Goal: Task Accomplishment & Management: Manage account settings

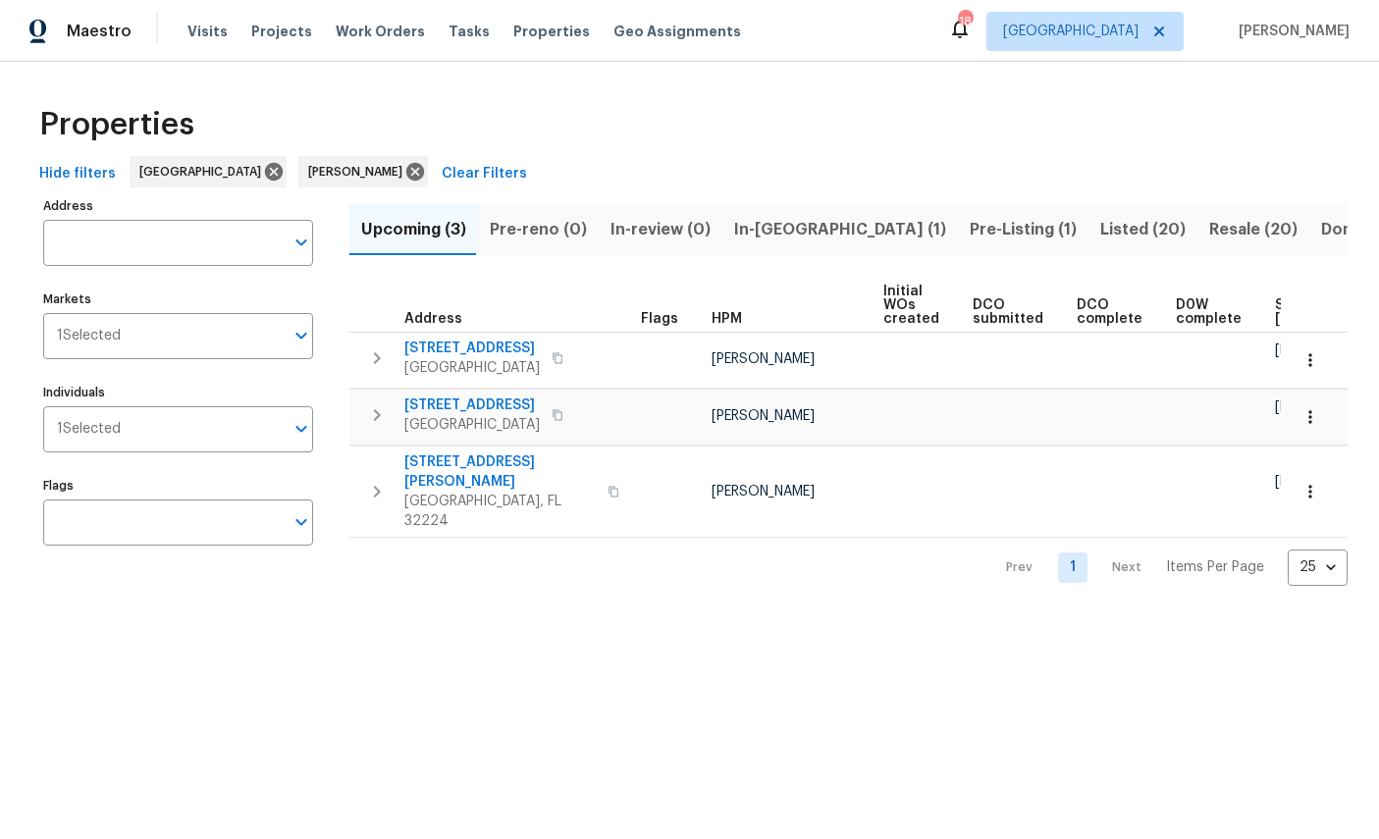
click at [757, 227] on span "In-[GEOGRAPHIC_DATA] (1)" at bounding box center [840, 229] width 212 height 27
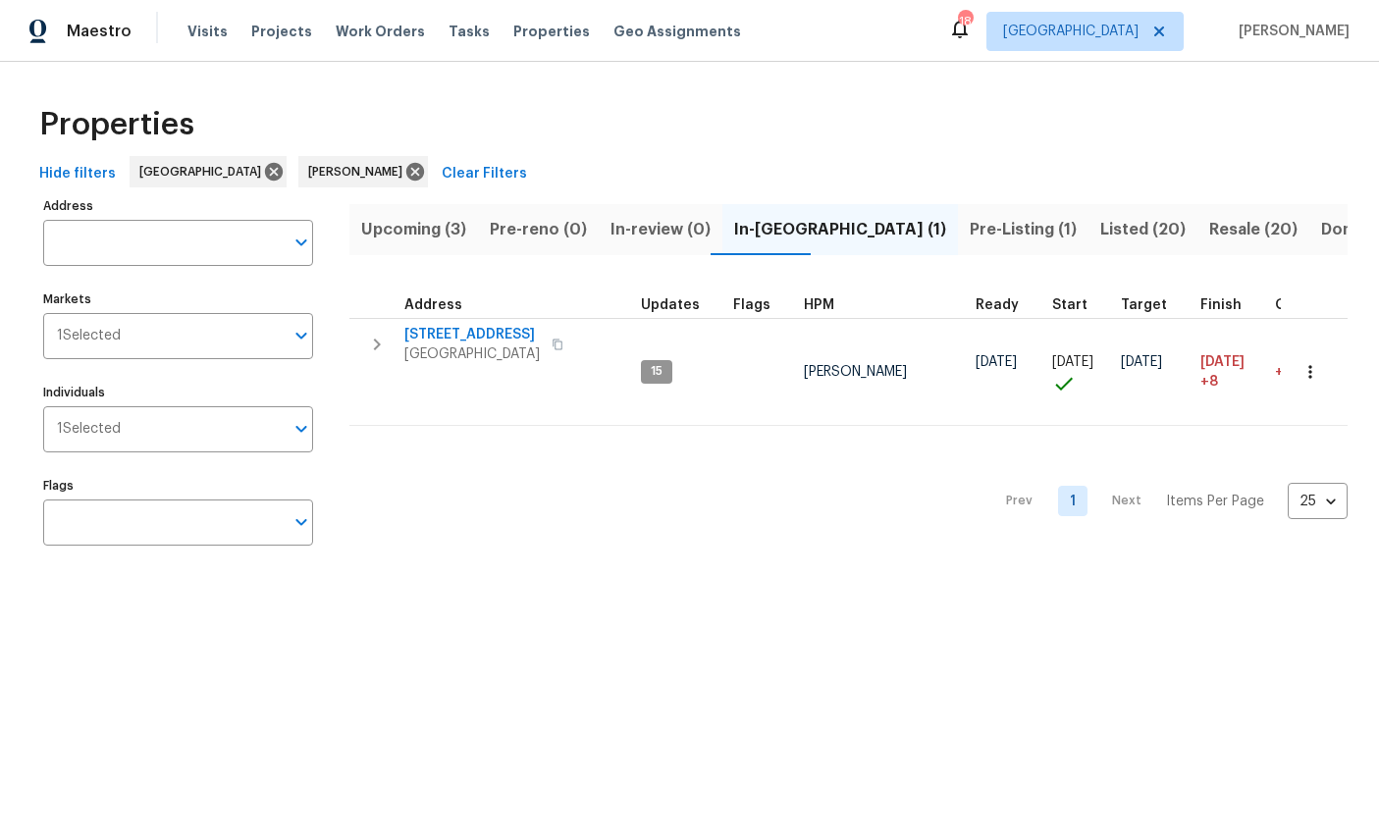
click at [465, 336] on span "[STREET_ADDRESS]" at bounding box center [471, 335] width 135 height 20
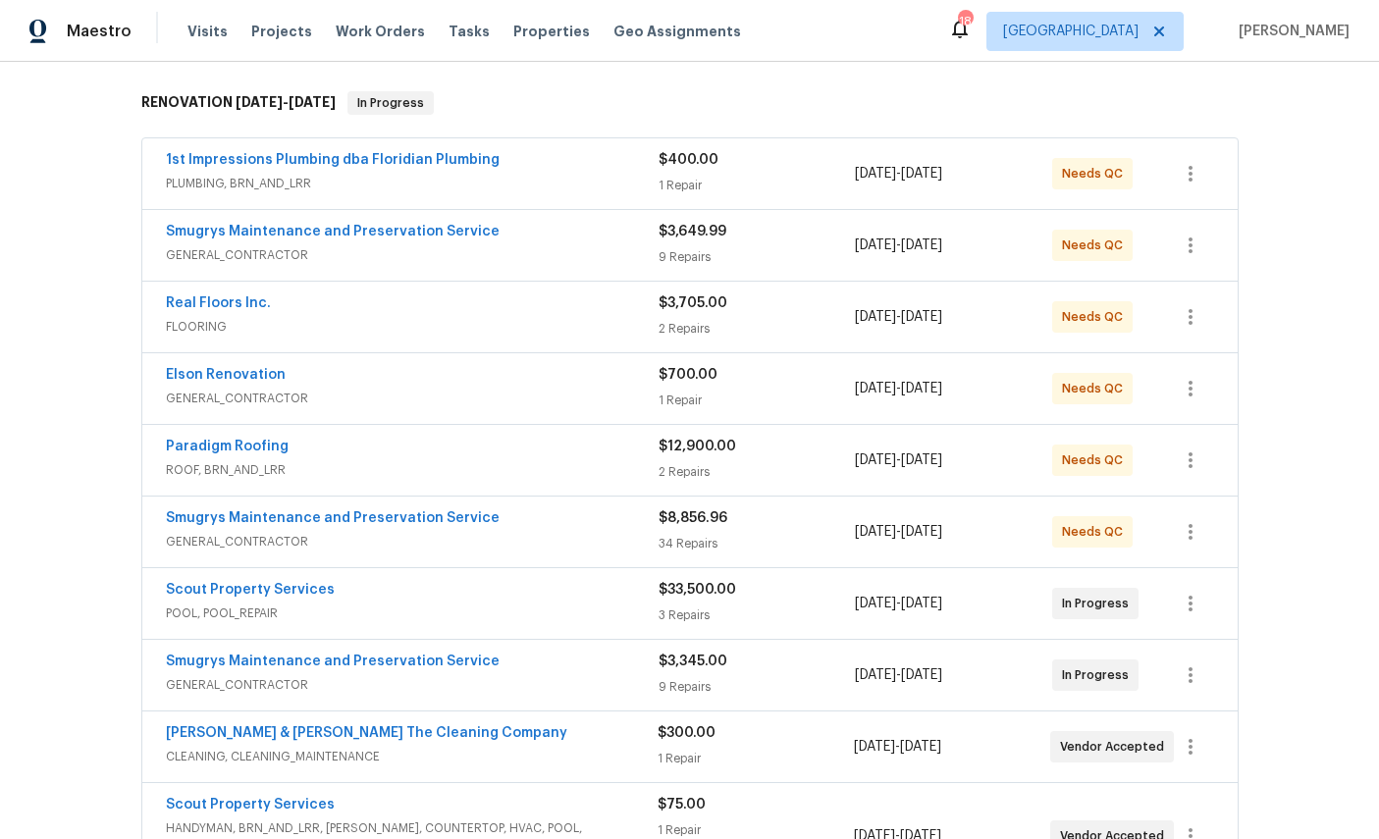
scroll to position [317, 0]
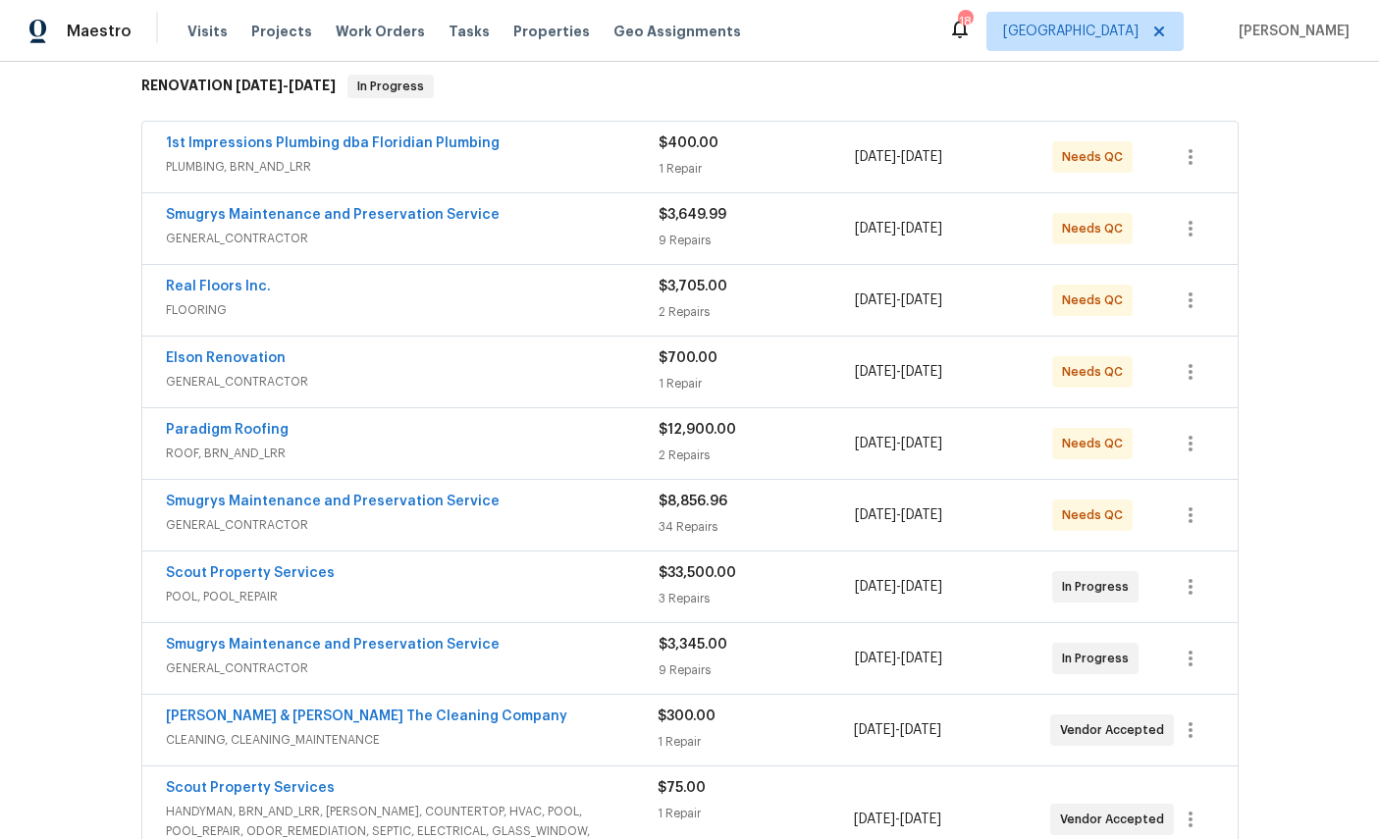
click at [204, 434] on link "Paradigm Roofing" at bounding box center [227, 430] width 123 height 14
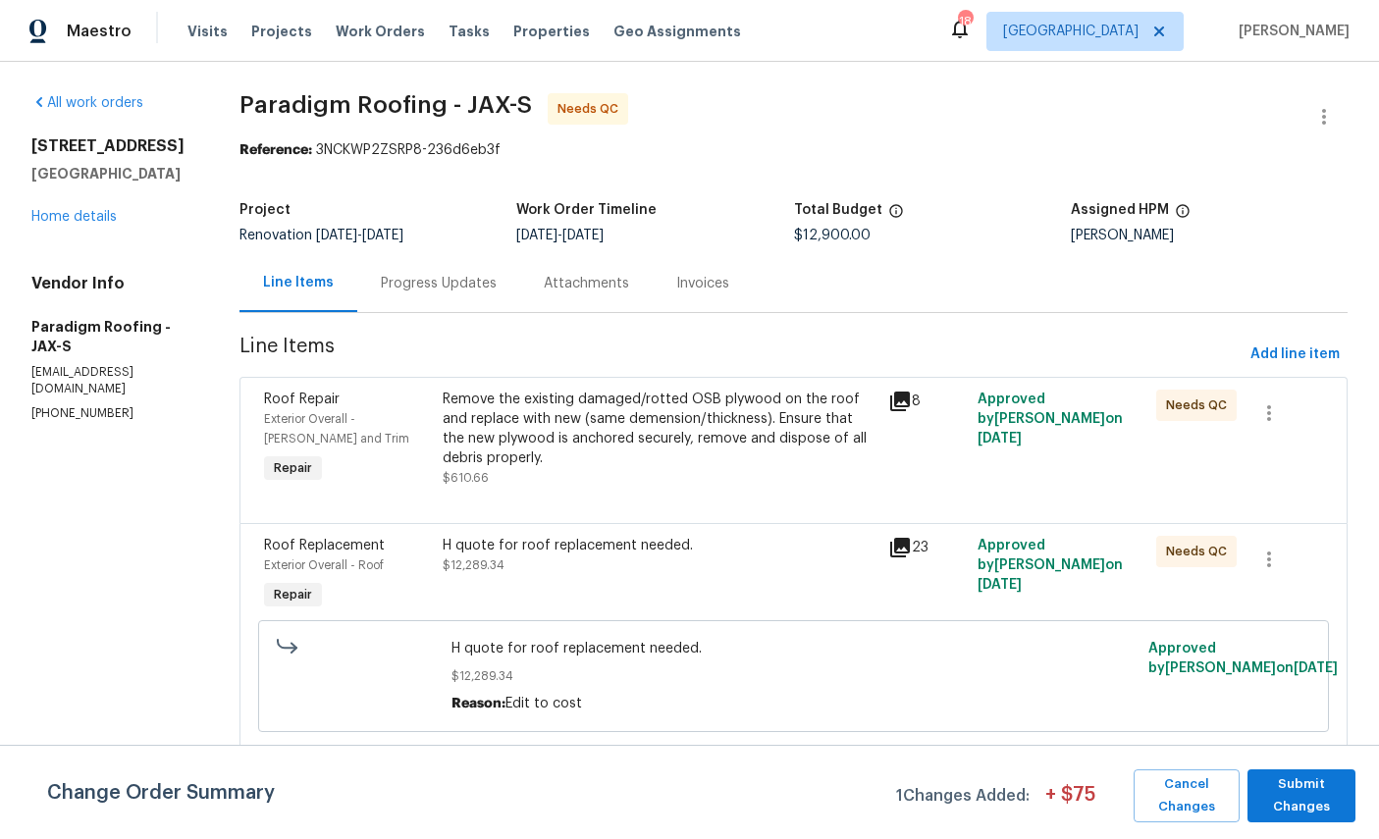
click at [302, 410] on div "Exterior Overall - Eaves and Trim" at bounding box center [347, 428] width 167 height 39
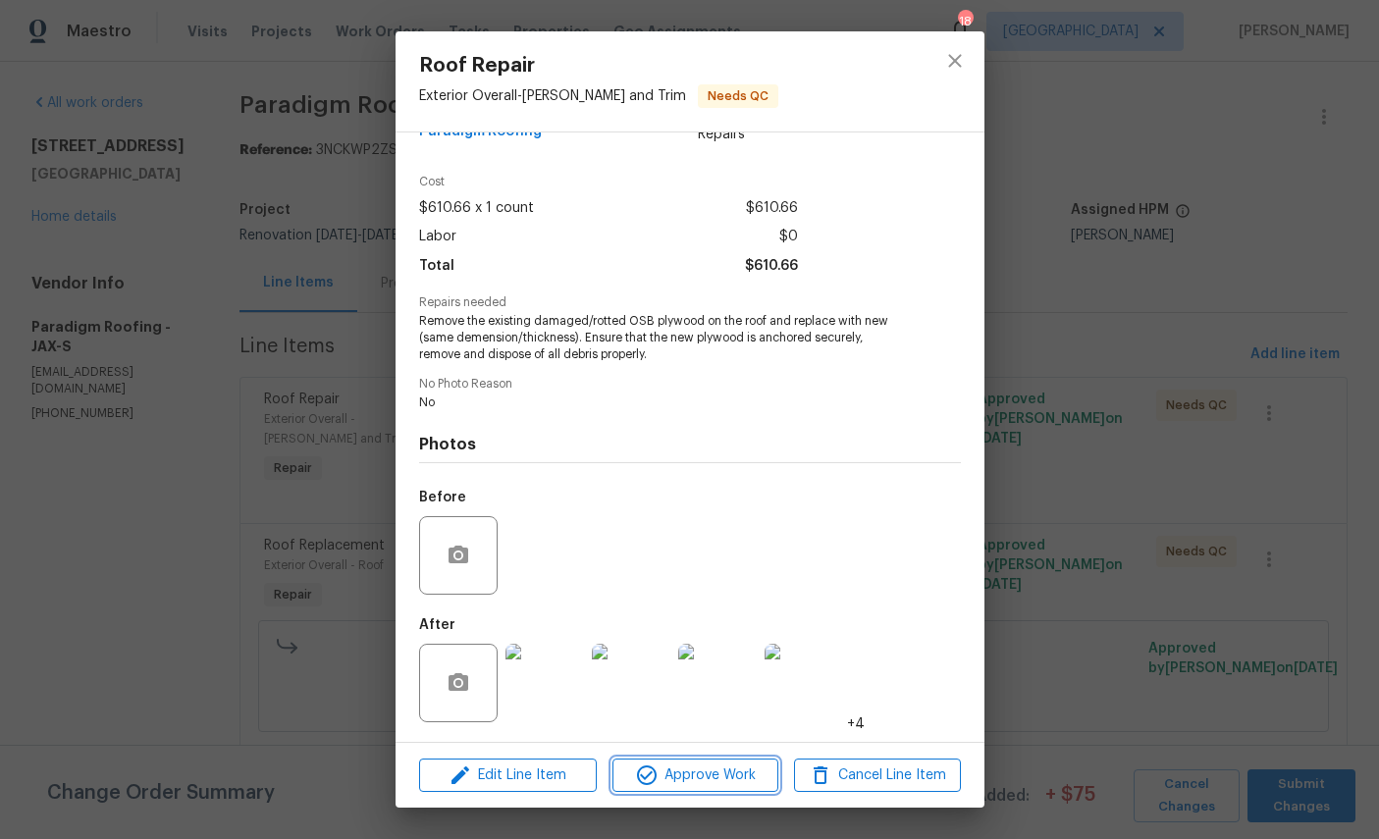
click at [696, 778] on span "Approve Work" at bounding box center [695, 776] width 154 height 25
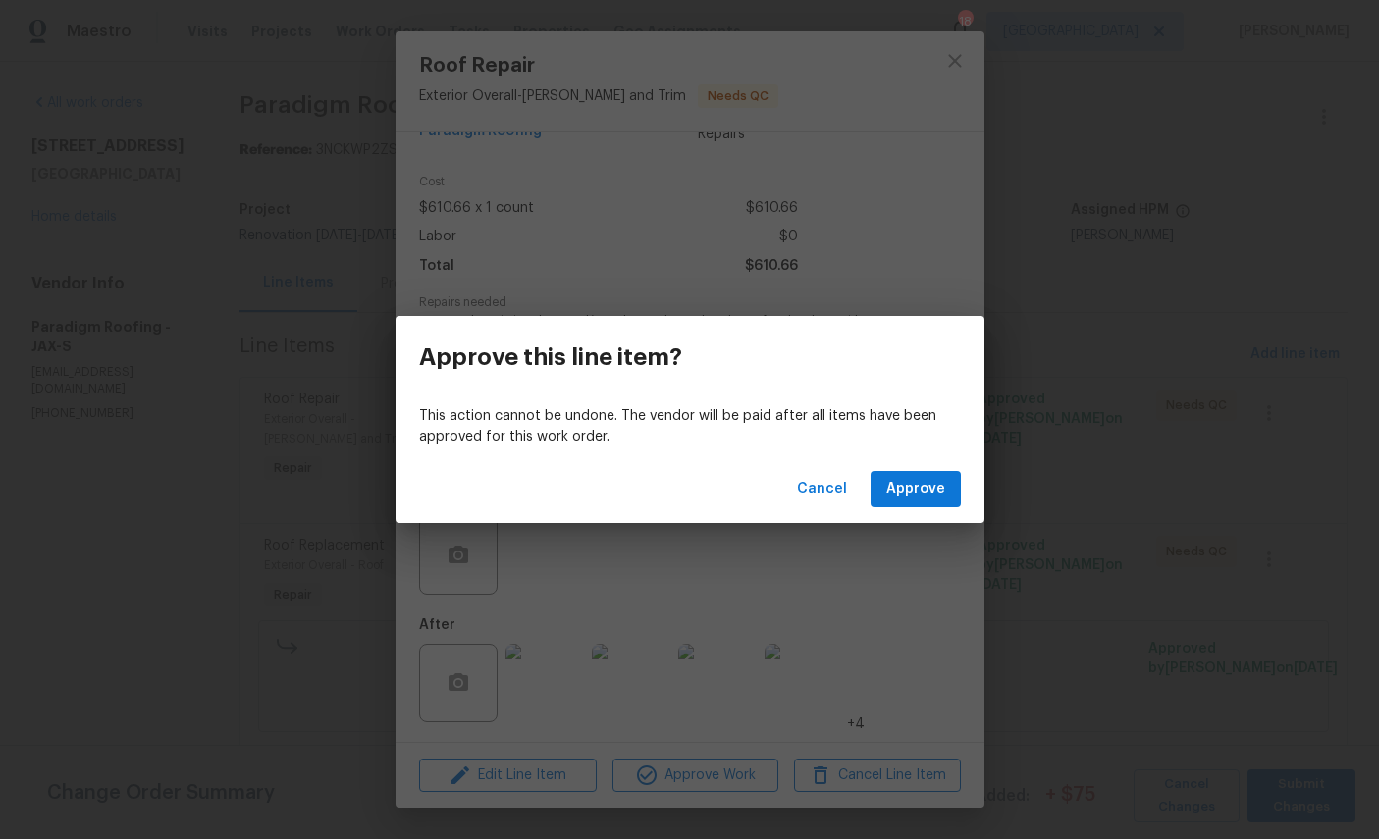
scroll to position [73, 0]
click at [918, 493] on span "Approve" at bounding box center [915, 489] width 59 height 25
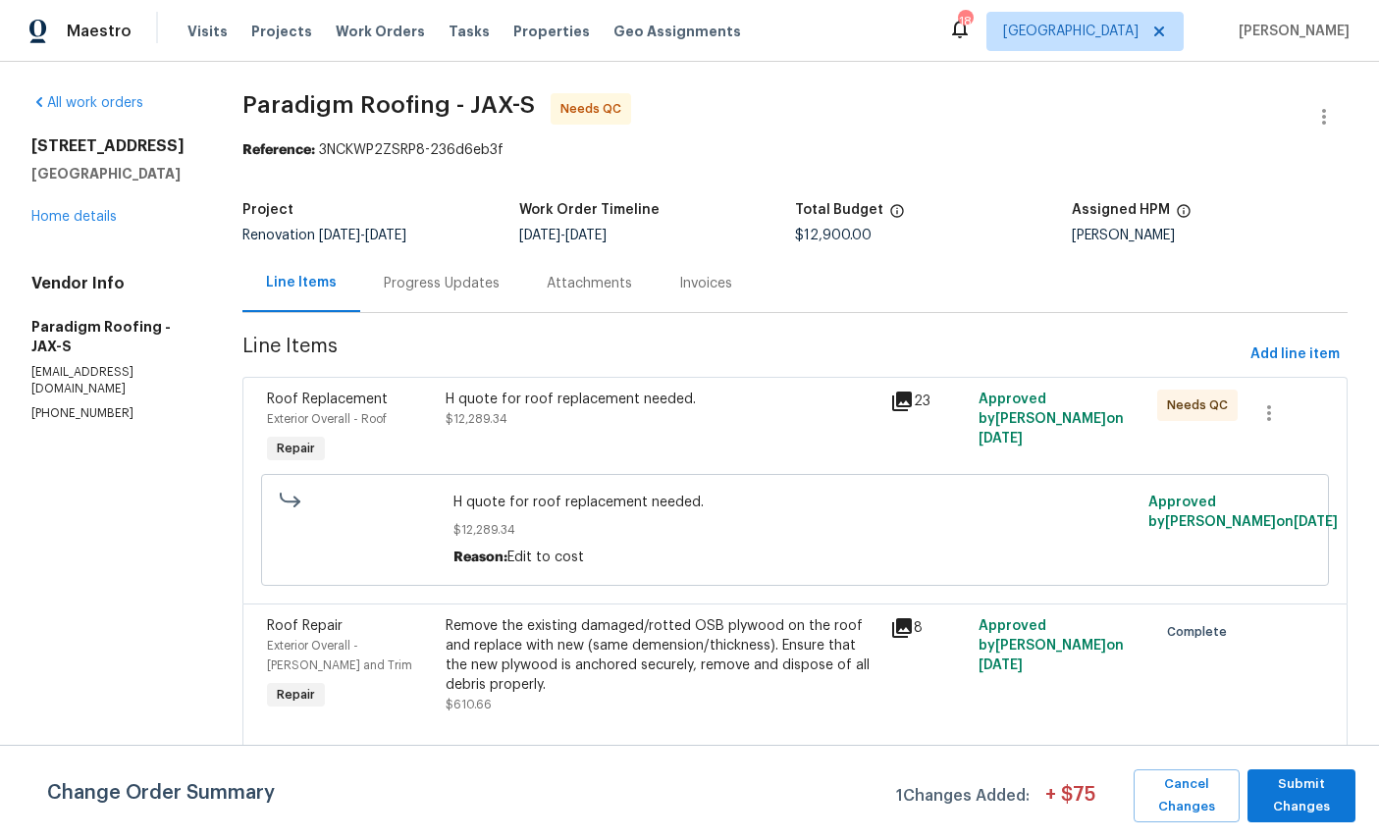
click at [339, 397] on span "Roof Replacement" at bounding box center [327, 400] width 121 height 14
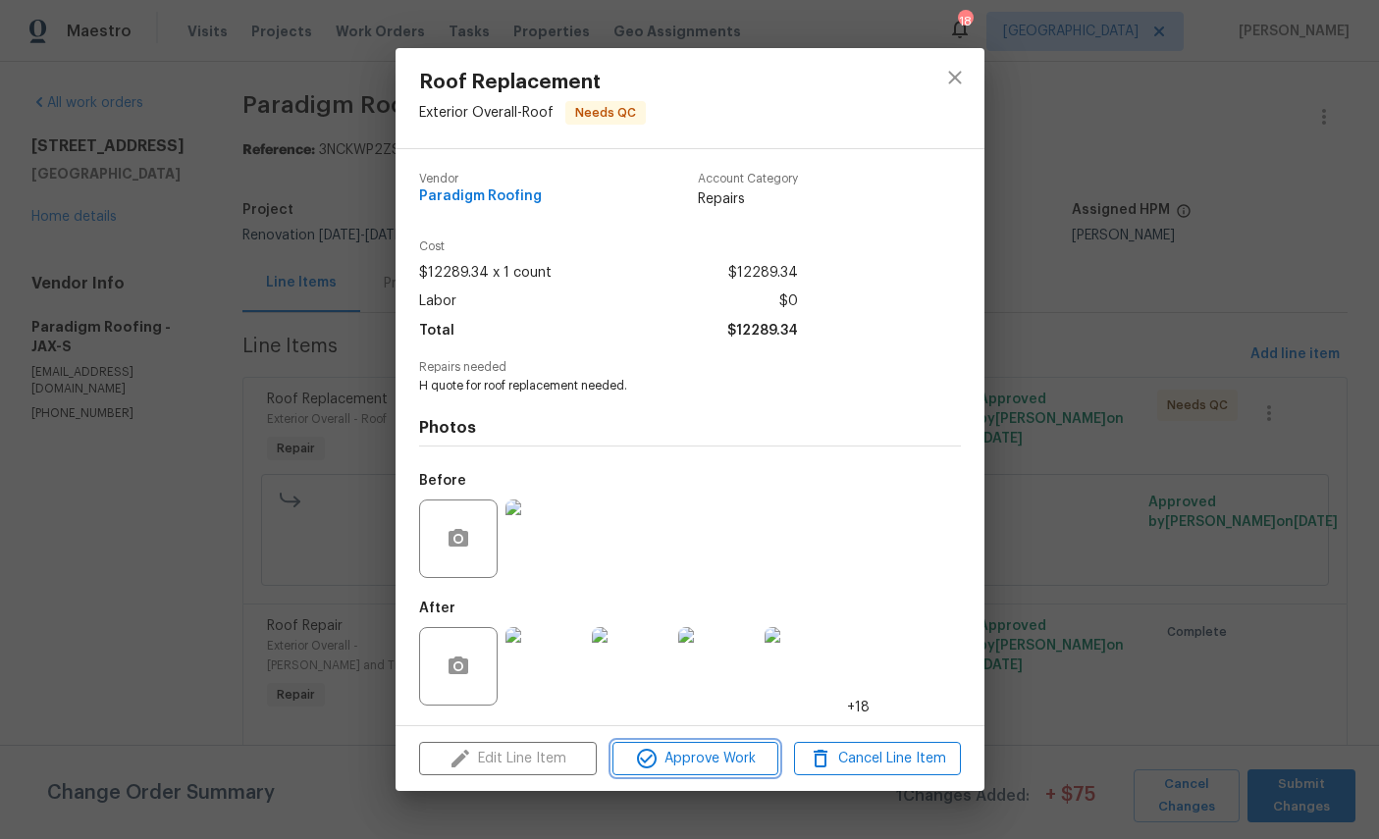
click at [712, 763] on span "Approve Work" at bounding box center [695, 759] width 154 height 25
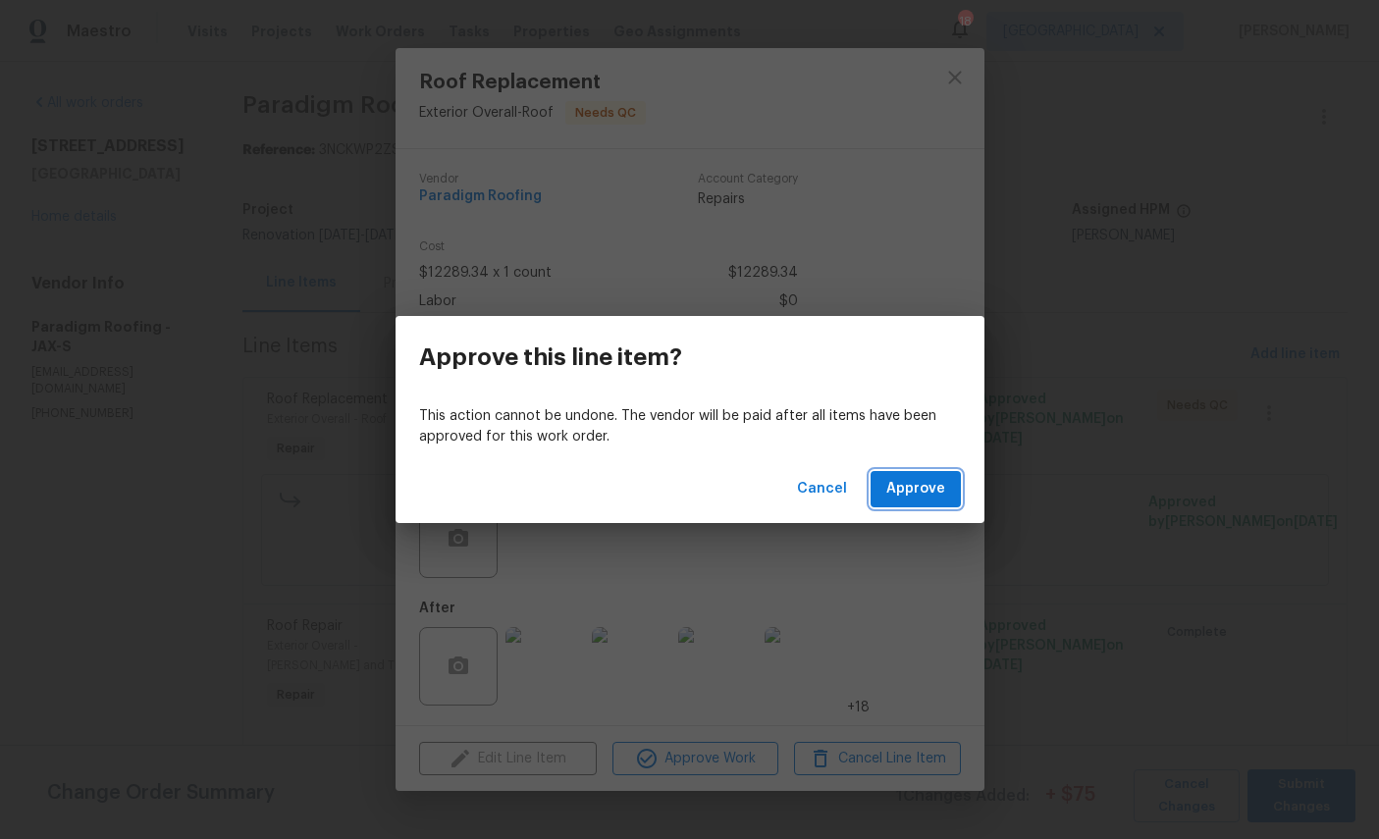
click at [928, 482] on span "Approve" at bounding box center [915, 489] width 59 height 25
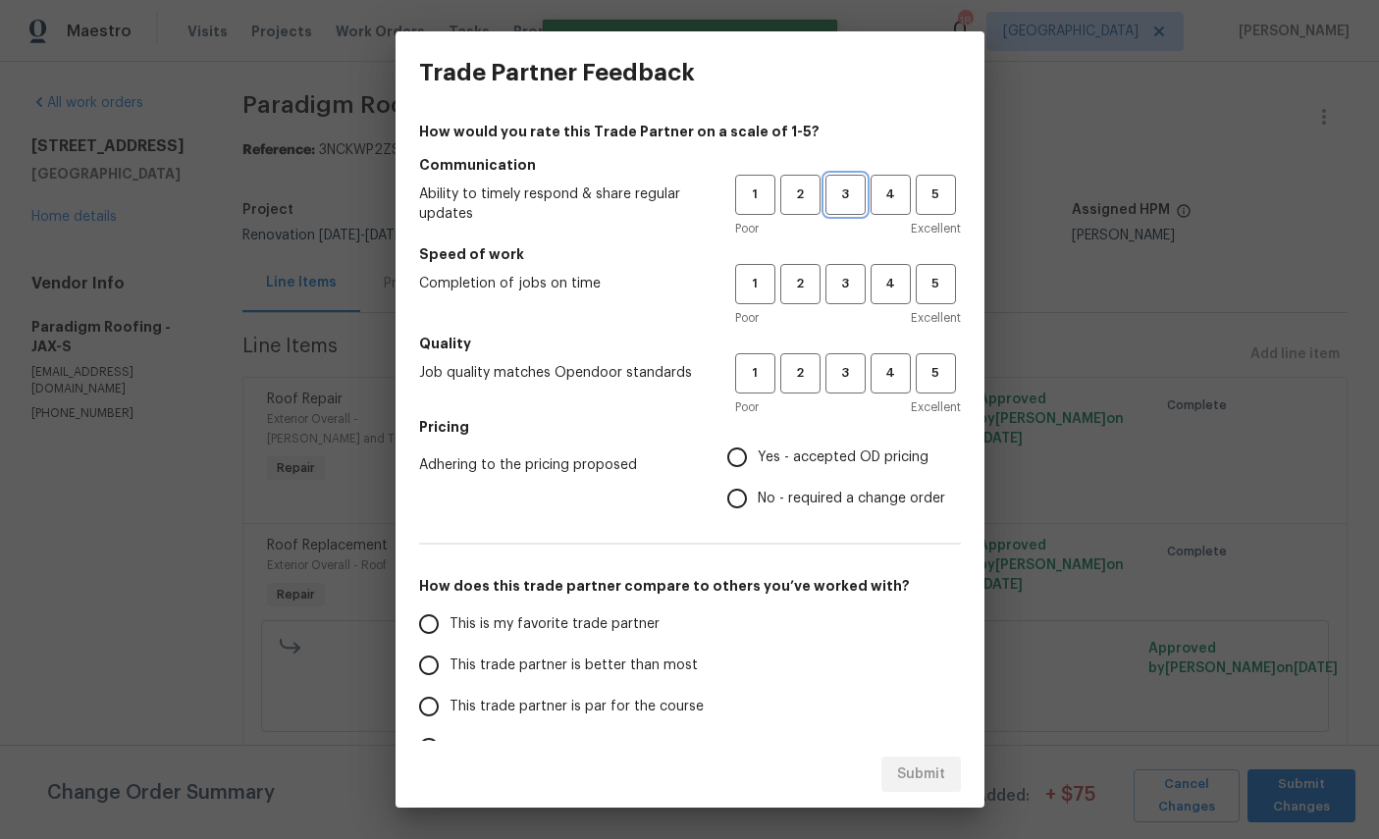
click at [846, 199] on span "3" at bounding box center [846, 195] width 36 height 23
click at [898, 289] on span "4" at bounding box center [891, 284] width 36 height 23
click at [883, 195] on span "4" at bounding box center [891, 195] width 36 height 23
click at [886, 376] on span "4" at bounding box center [891, 373] width 36 height 23
click at [826, 469] on label "Yes - accepted OD pricing" at bounding box center [831, 457] width 229 height 41
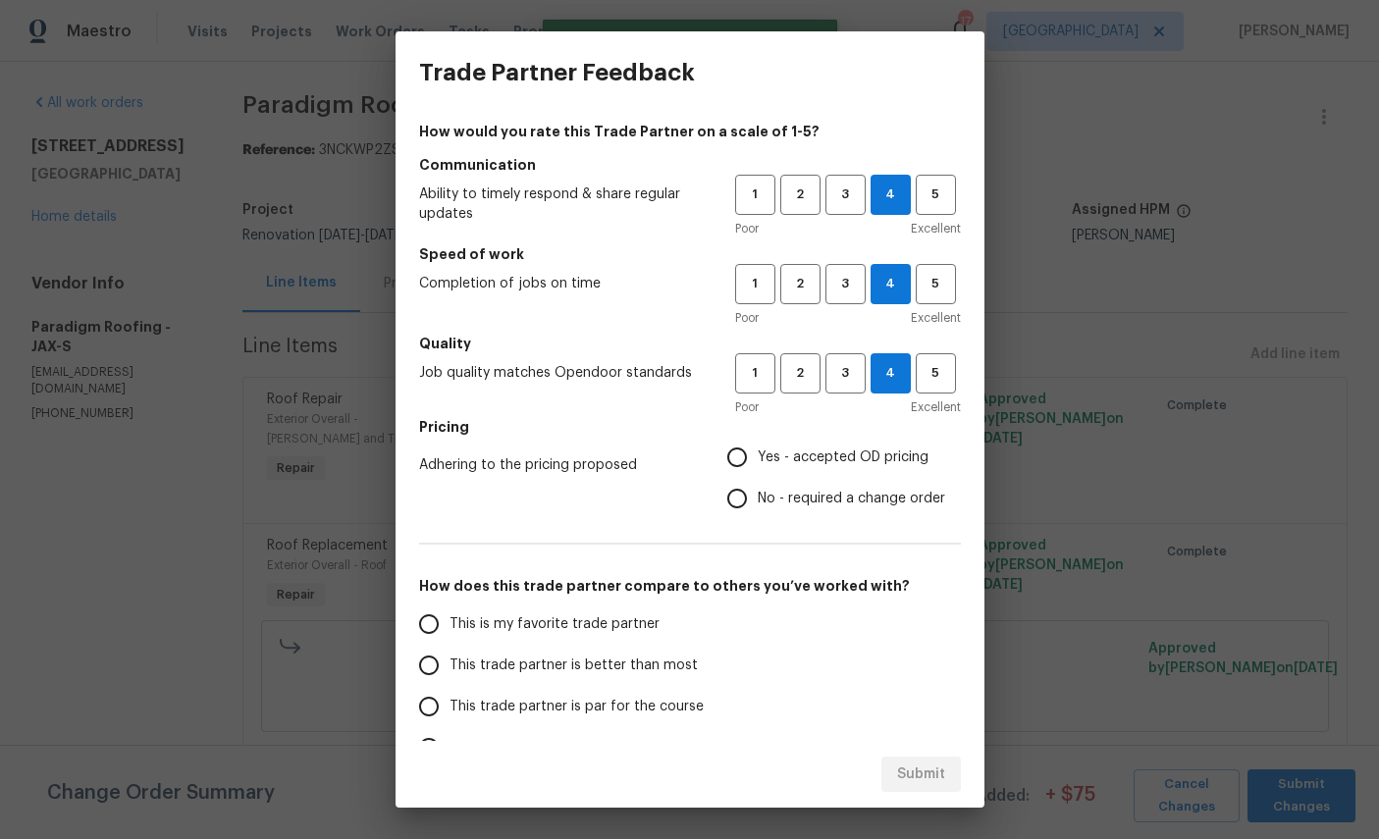
click at [758, 469] on input "Yes - accepted OD pricing" at bounding box center [737, 457] width 41 height 41
radio input "true"
click at [536, 623] on span "This is my favorite trade partner" at bounding box center [555, 625] width 210 height 21
click at [450, 623] on input "This is my favorite trade partner" at bounding box center [428, 624] width 41 height 41
click at [934, 773] on span "Submit" at bounding box center [921, 775] width 48 height 25
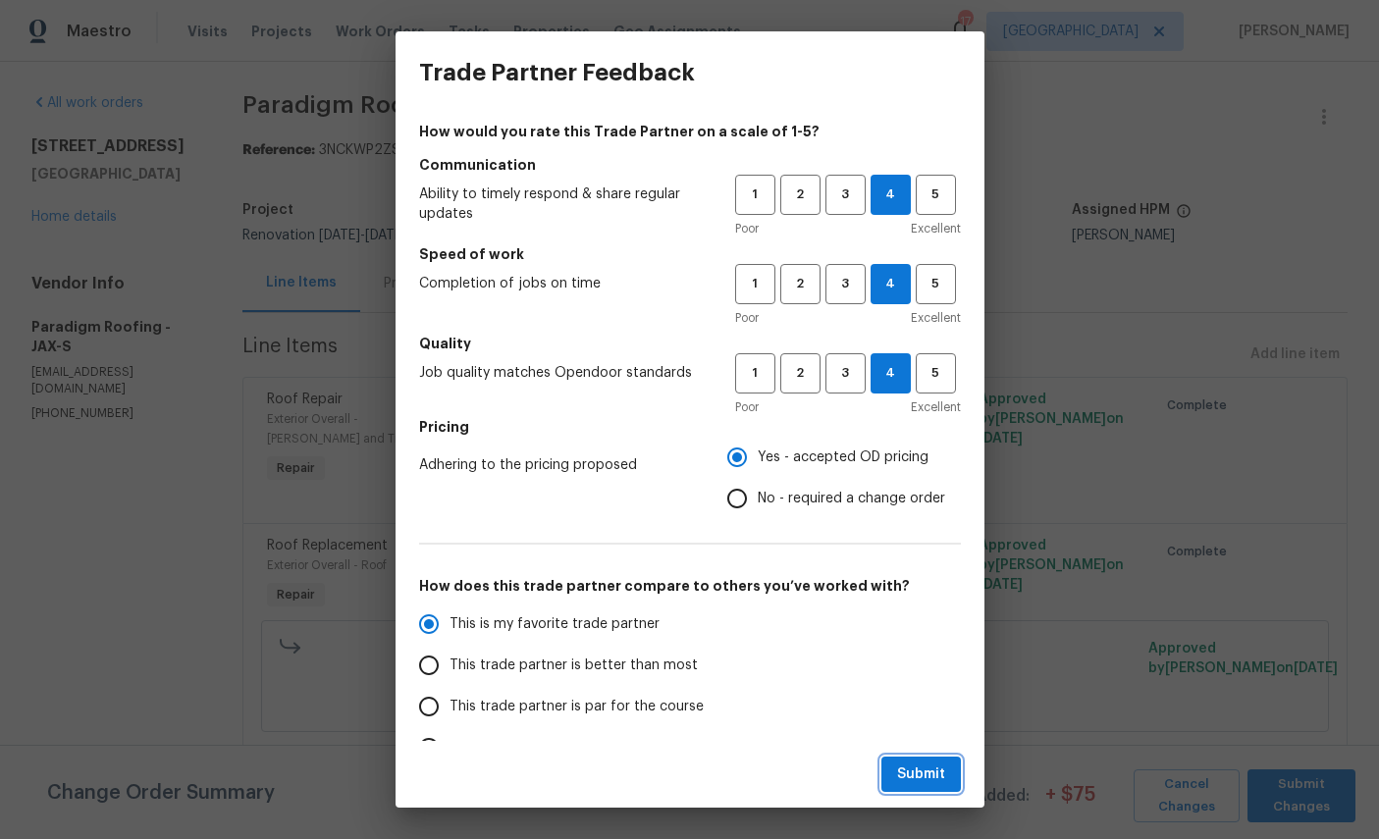
radio input "true"
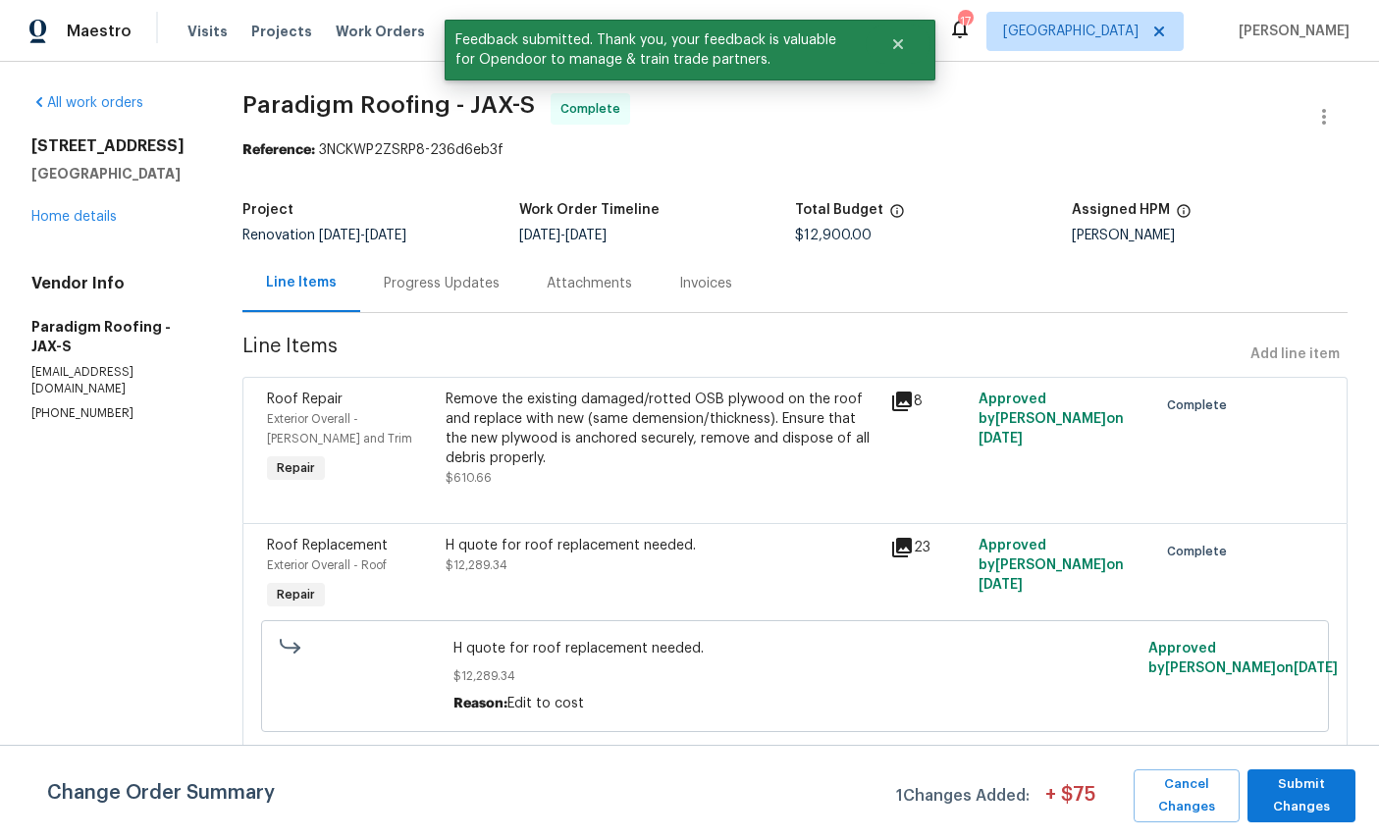
click at [48, 224] on link "Home details" at bounding box center [73, 217] width 85 height 14
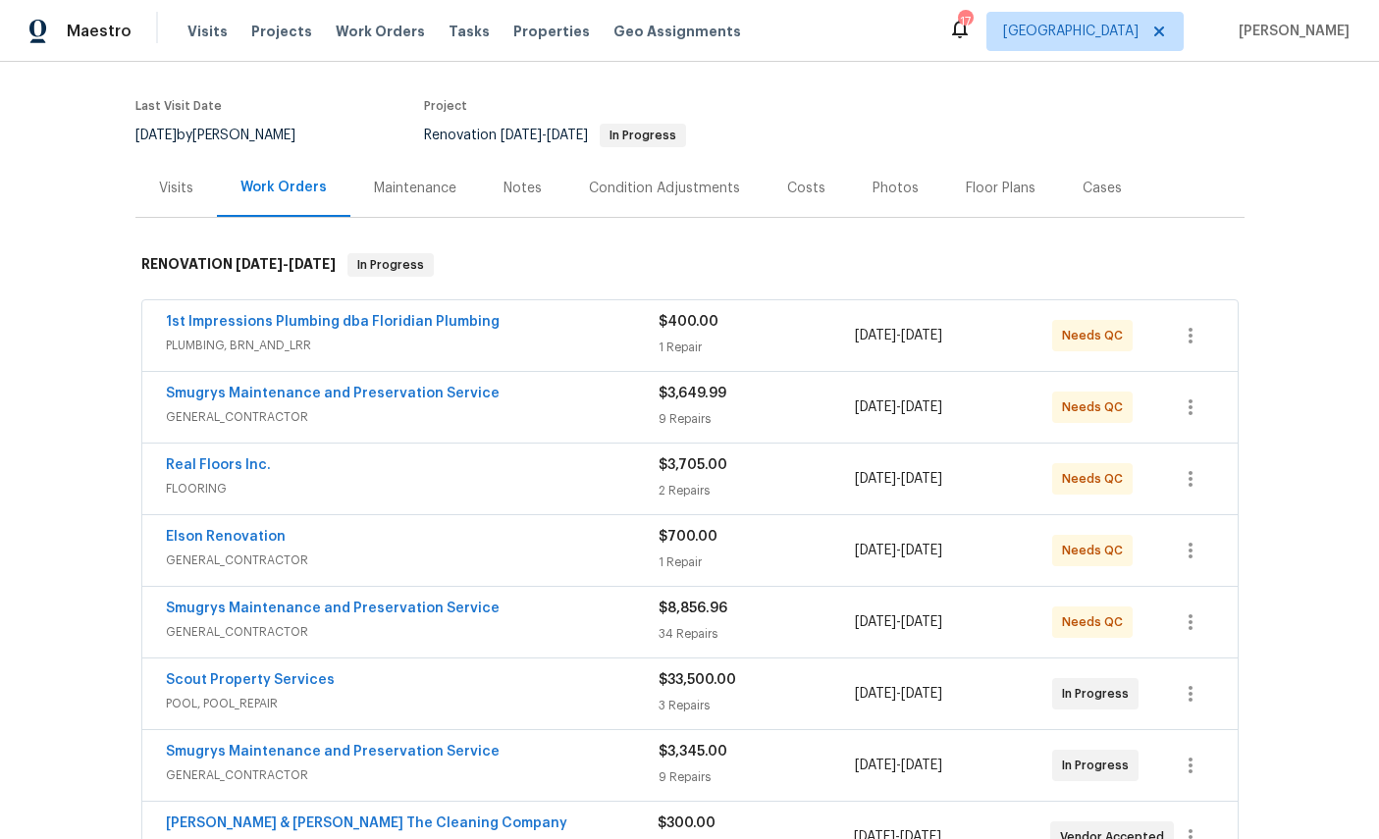
scroll to position [265, 0]
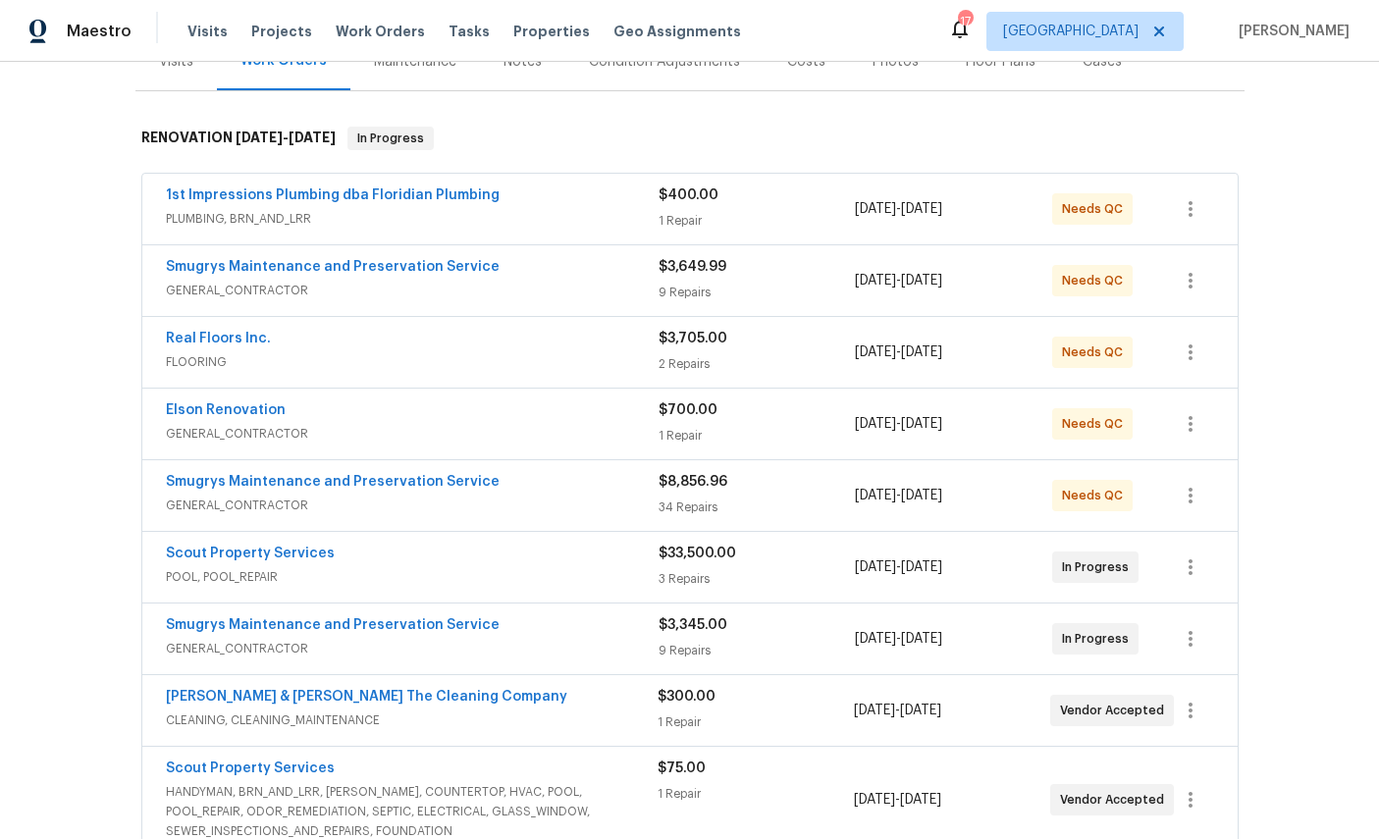
click at [202, 332] on link "Real Floors Inc." at bounding box center [218, 339] width 105 height 14
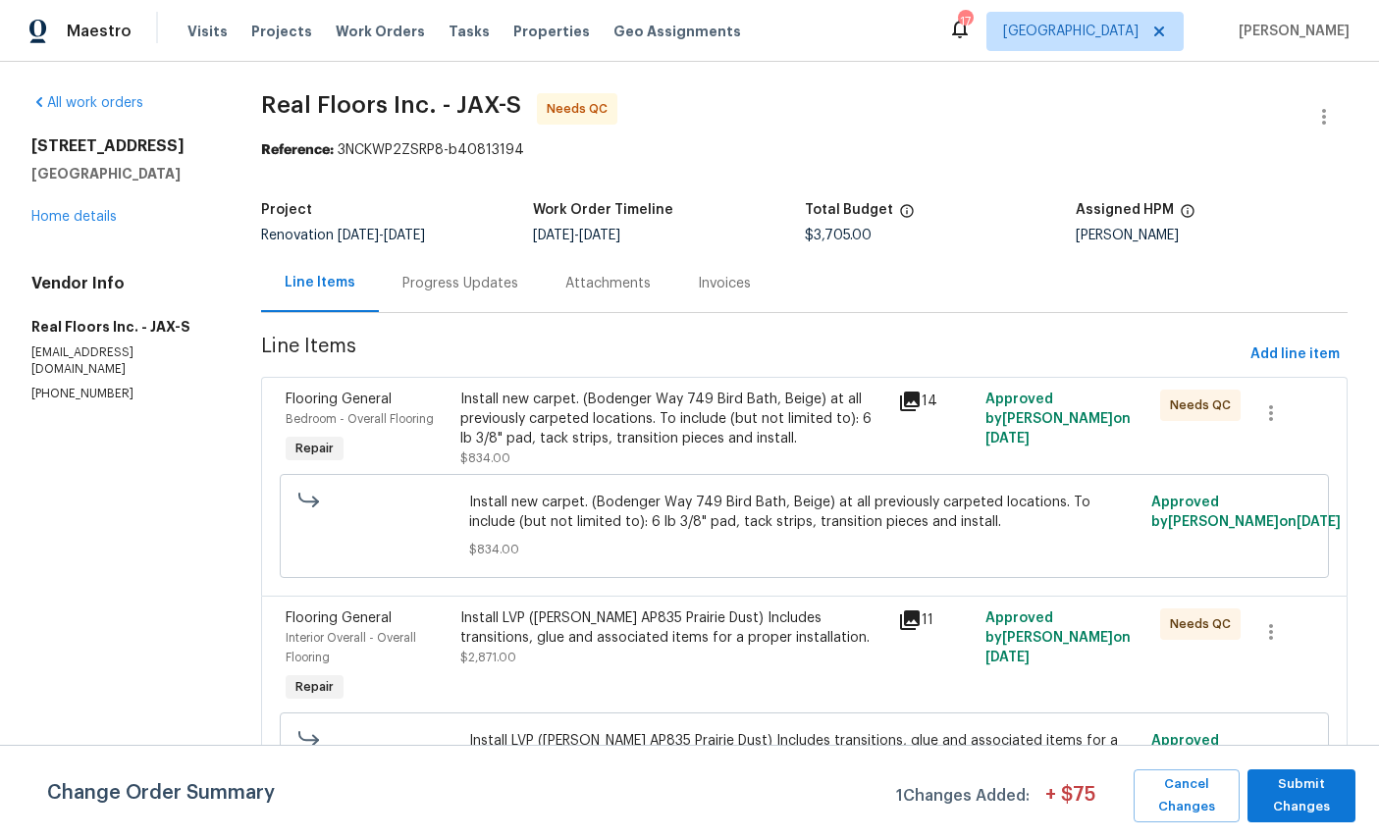
click at [346, 402] on span "Flooring General" at bounding box center [339, 400] width 106 height 14
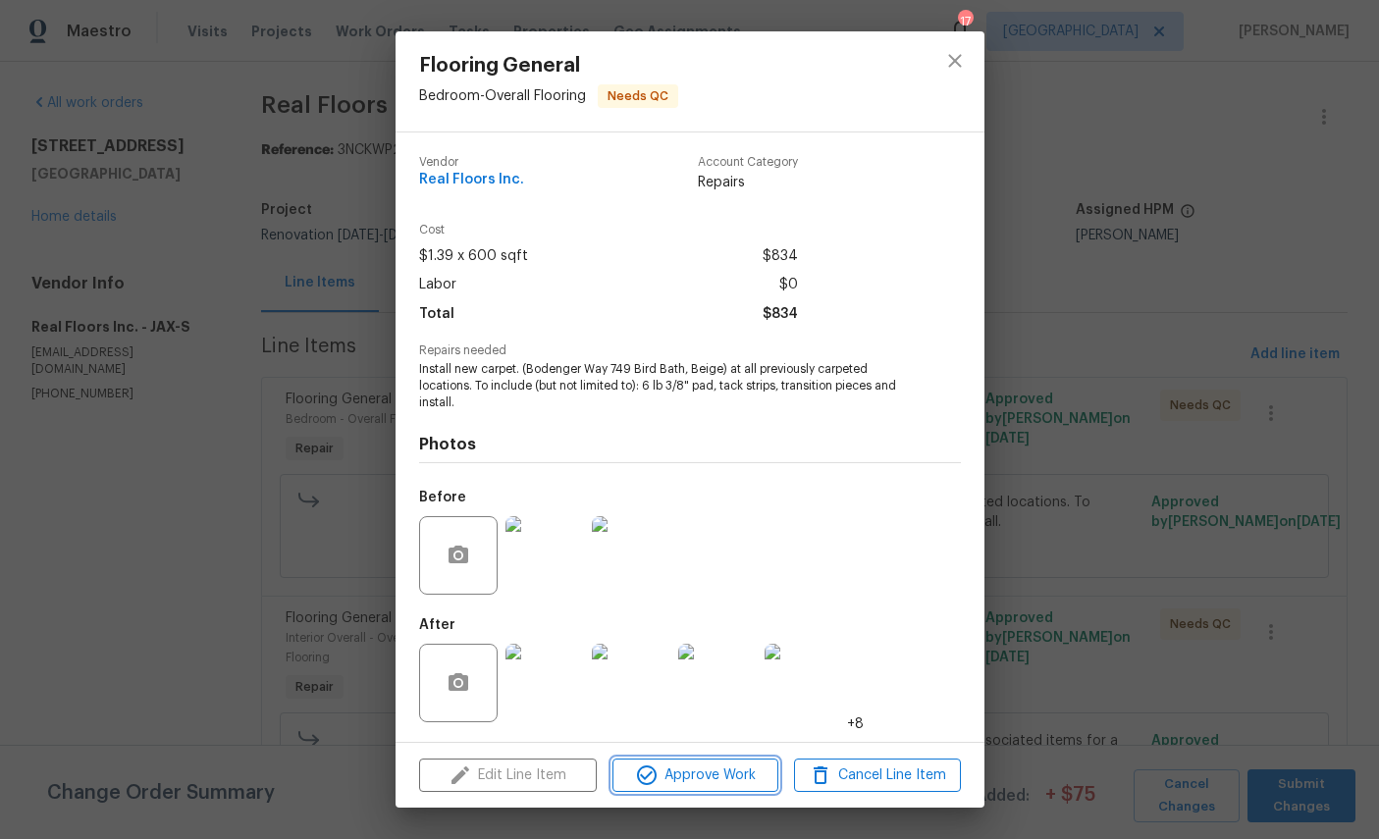
click at [708, 770] on span "Approve Work" at bounding box center [695, 776] width 154 height 25
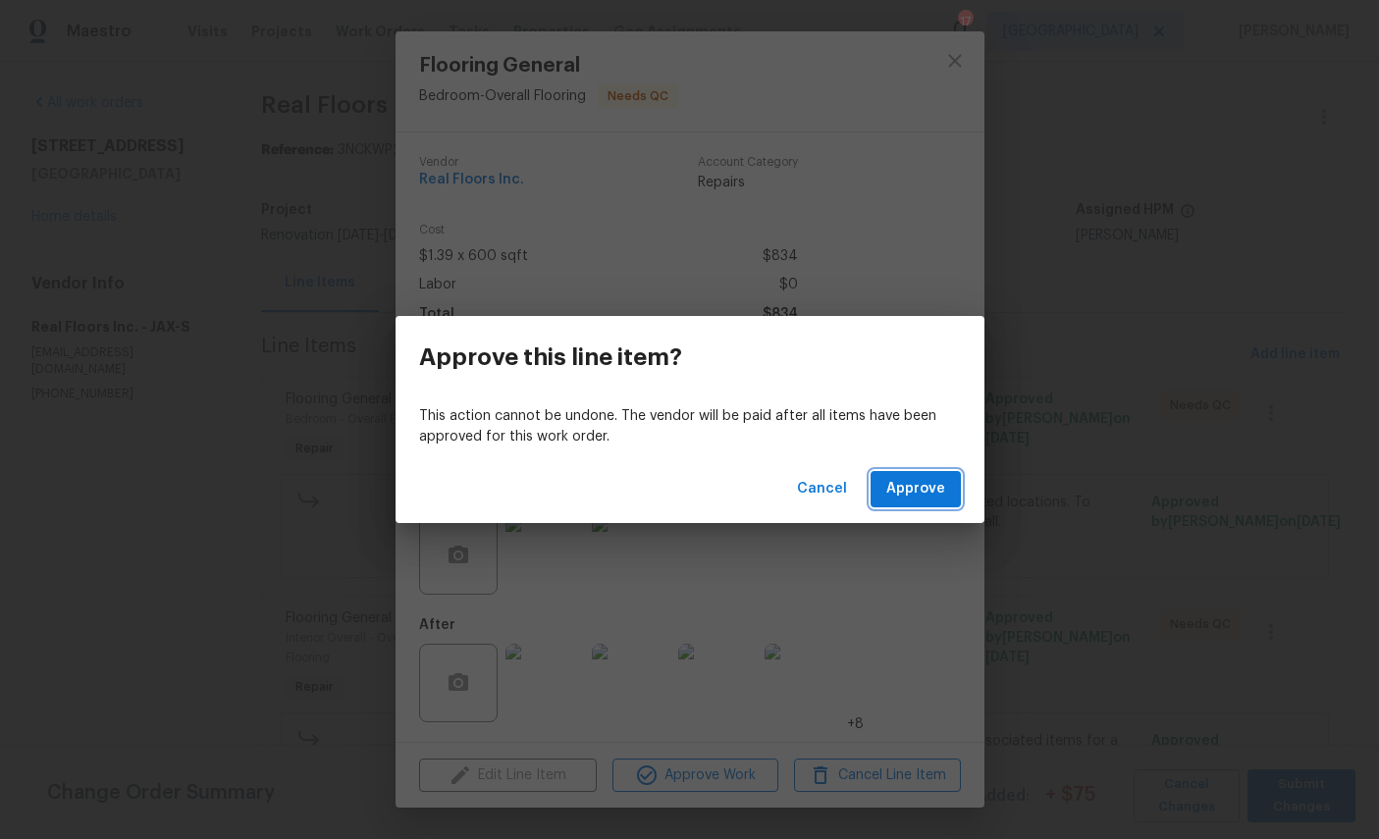
click at [922, 486] on span "Approve" at bounding box center [915, 489] width 59 height 25
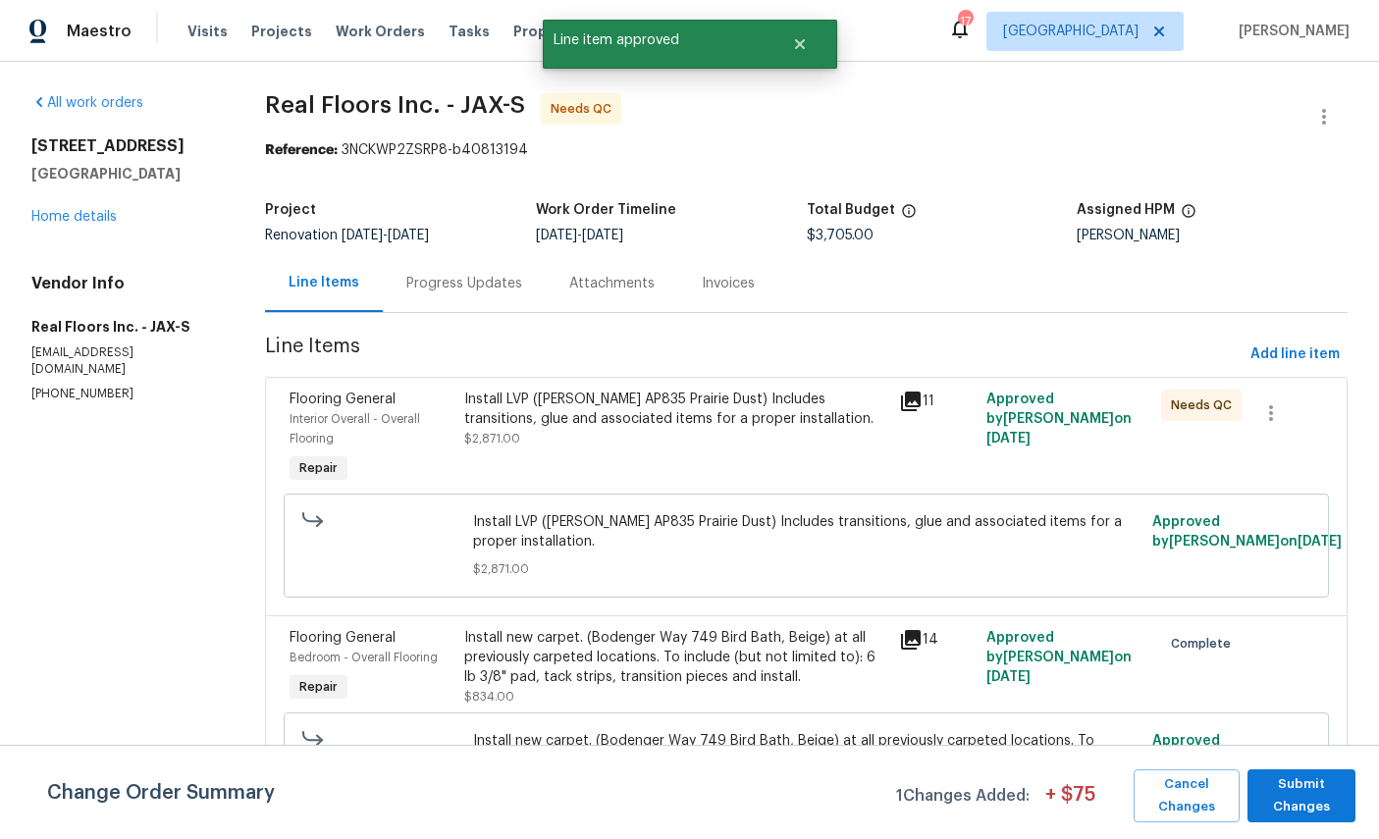
click at [314, 411] on div "Interior Overall - Overall Flooring" at bounding box center [371, 428] width 162 height 39
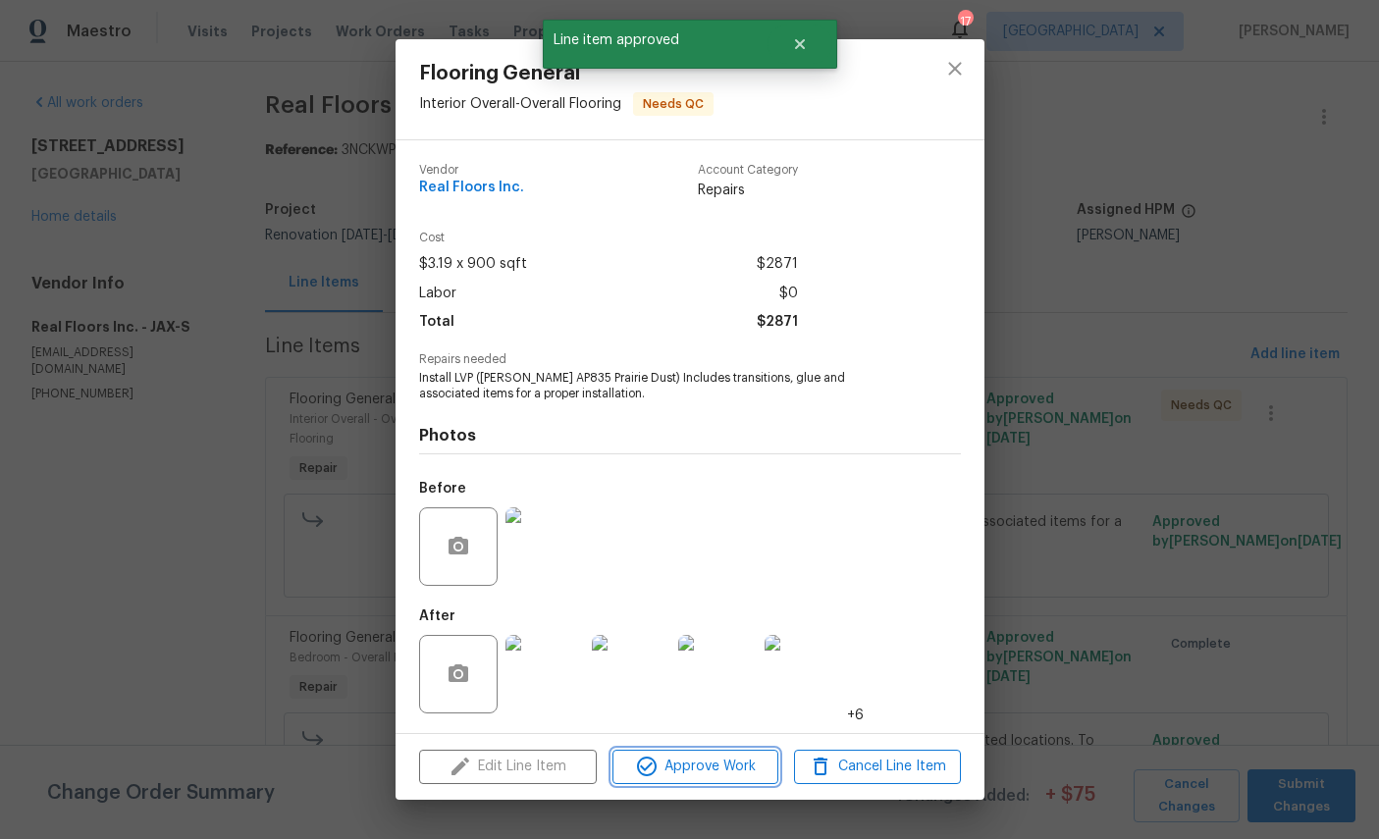
click at [707, 768] on span "Approve Work" at bounding box center [695, 767] width 154 height 25
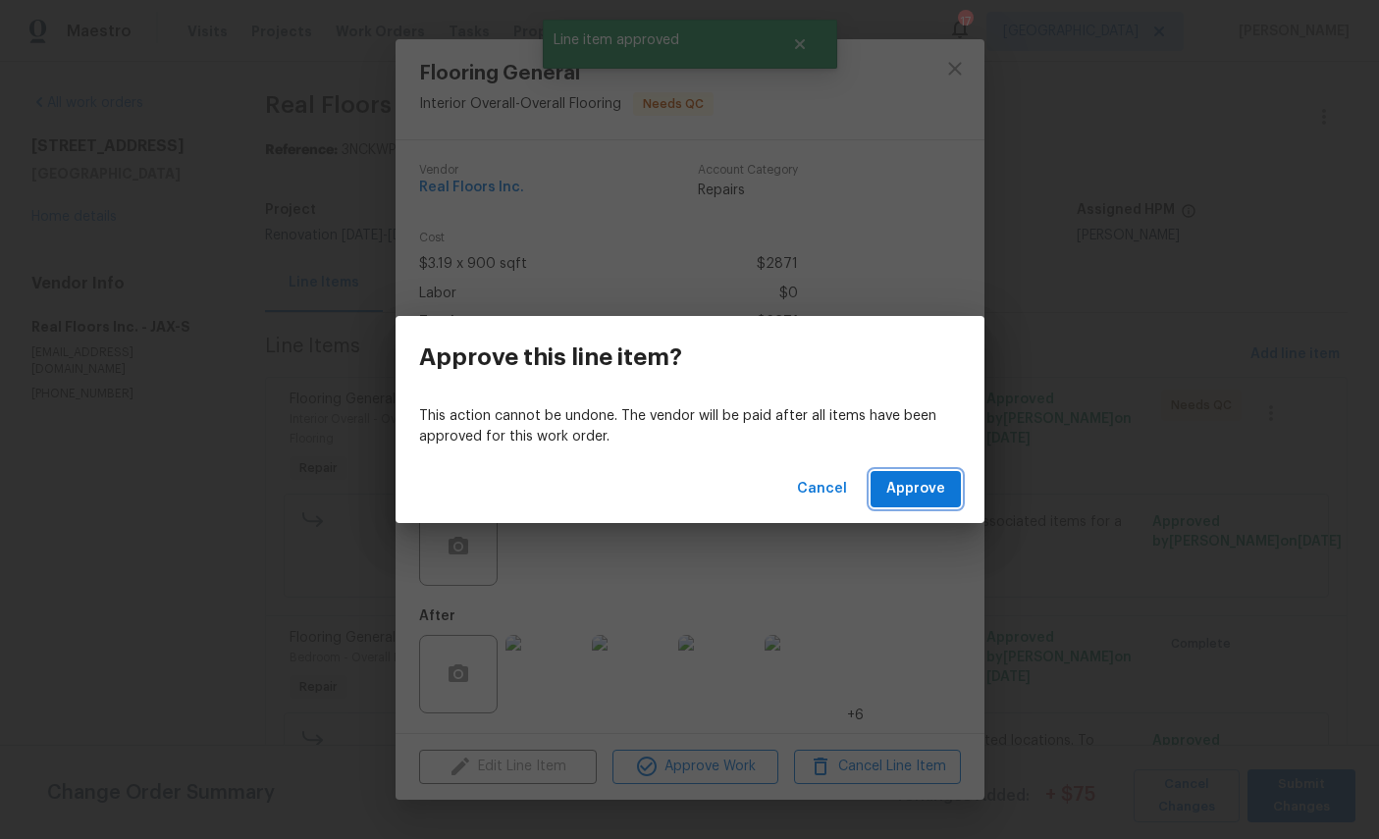
click at [945, 483] on button "Approve" at bounding box center [916, 489] width 90 height 36
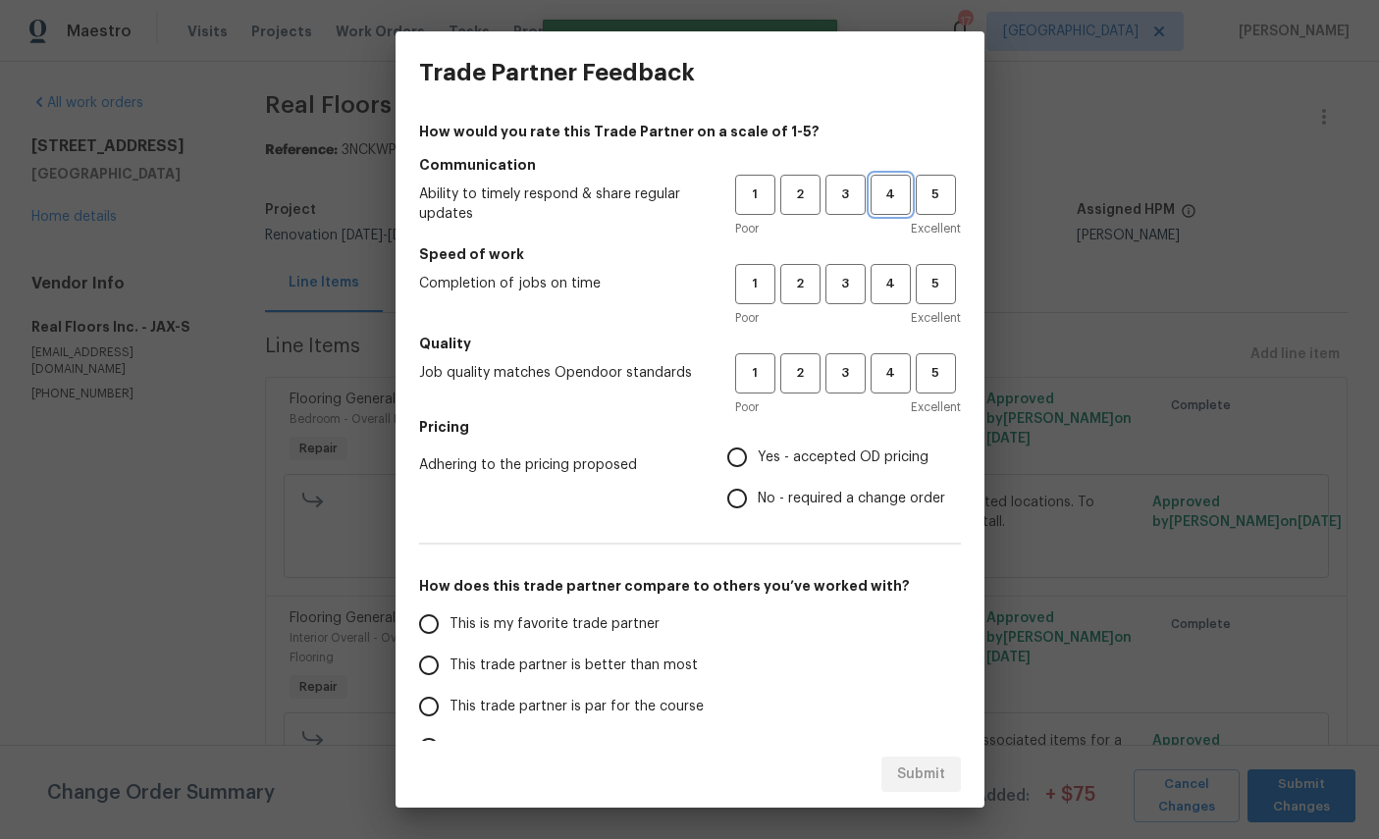
click at [892, 193] on span "4" at bounding box center [891, 195] width 36 height 23
click at [883, 282] on span "4" at bounding box center [891, 284] width 36 height 23
click at [892, 374] on span "4" at bounding box center [891, 373] width 36 height 23
click at [796, 475] on label "Yes - accepted OD pricing" at bounding box center [831, 457] width 229 height 41
click at [758, 475] on input "Yes - accepted OD pricing" at bounding box center [737, 457] width 41 height 41
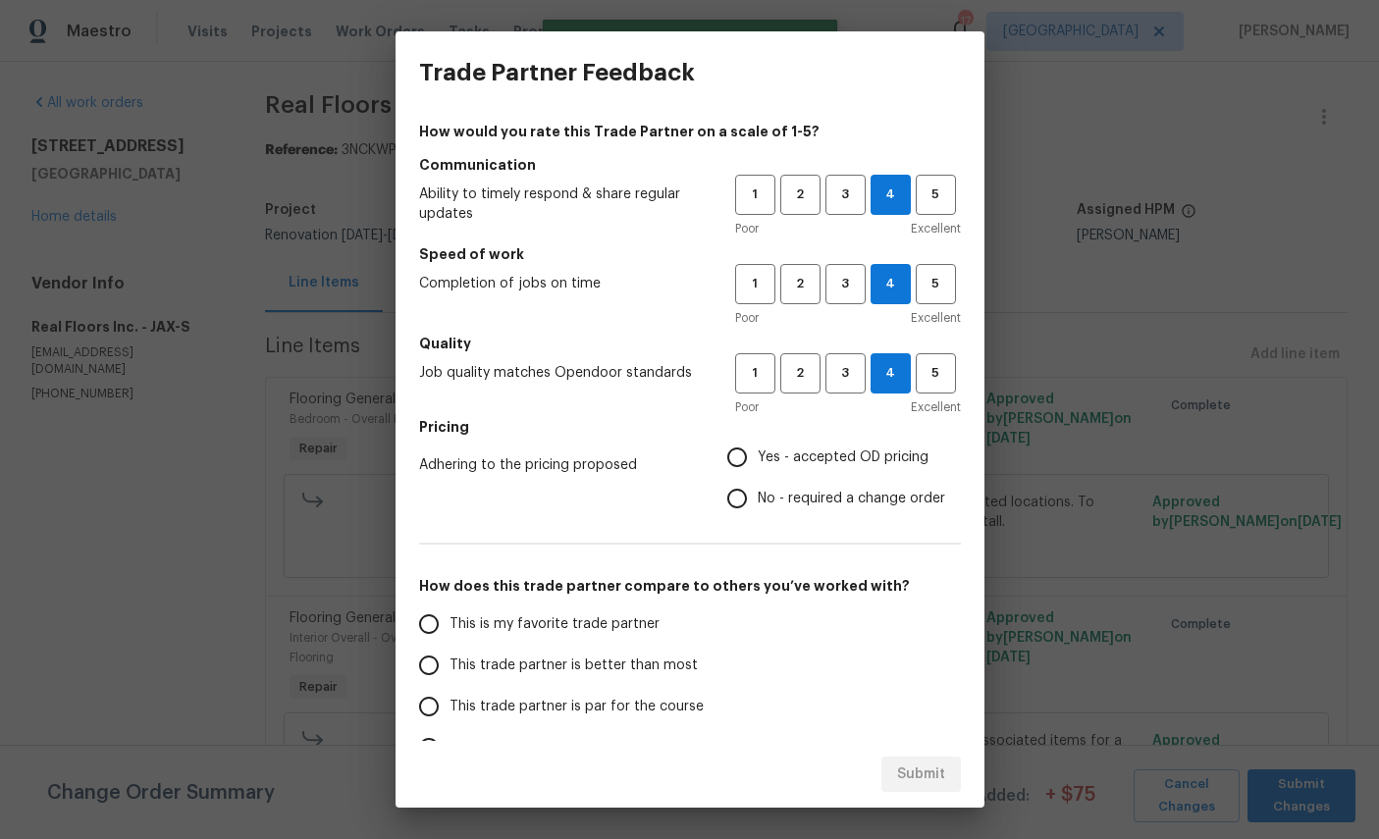
radio input "true"
click at [535, 617] on span "This is my favorite trade partner" at bounding box center [555, 625] width 210 height 21
click at [450, 617] on input "This is my favorite trade partner" at bounding box center [428, 624] width 41 height 41
click at [931, 775] on span "Submit" at bounding box center [921, 775] width 48 height 25
radio input "true"
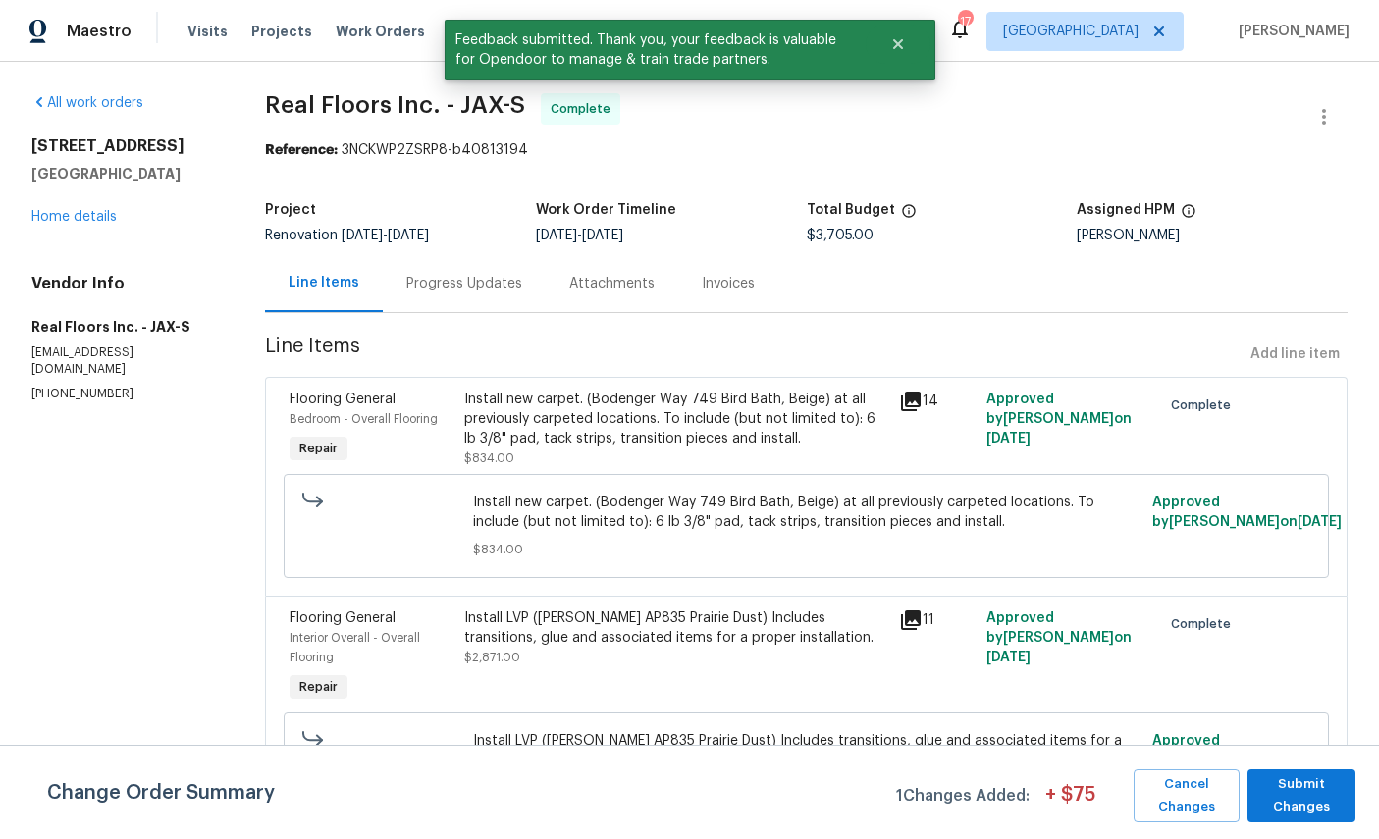
click at [74, 217] on link "Home details" at bounding box center [73, 217] width 85 height 14
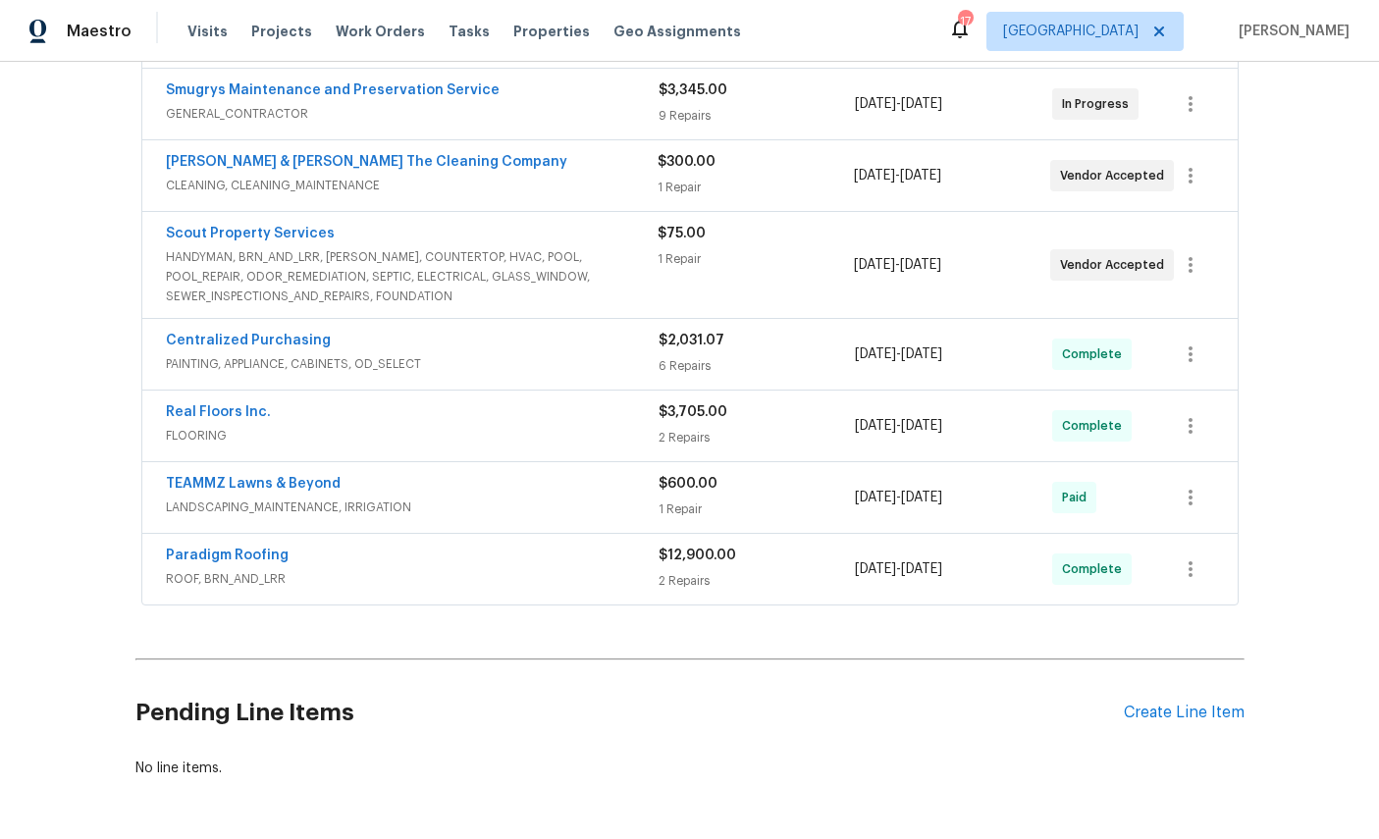
scroll to position [727, 0]
click at [1199, 711] on div "Create Line Item" at bounding box center [1184, 714] width 121 height 19
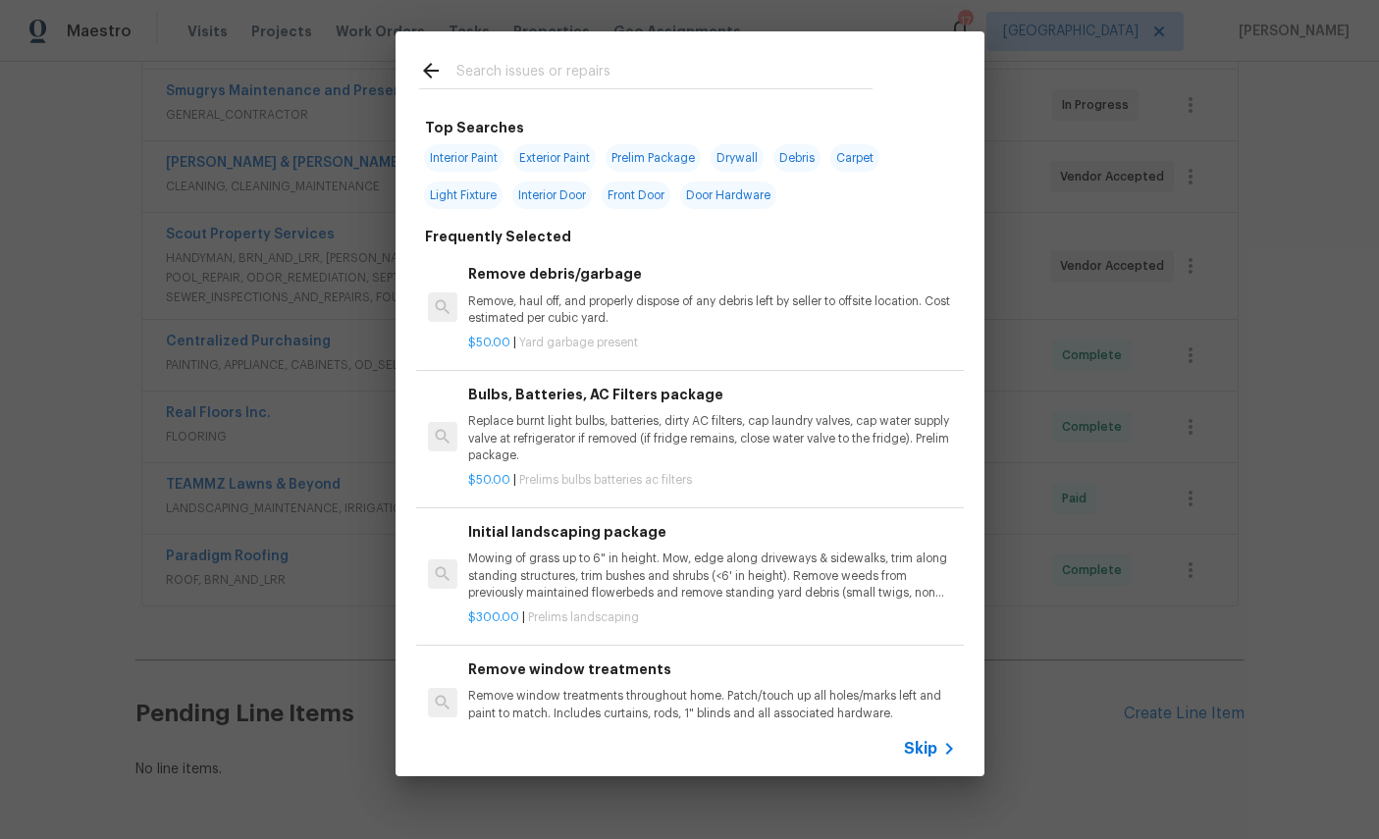
click at [627, 85] on input "text" at bounding box center [664, 73] width 416 height 29
click at [626, 85] on input "text" at bounding box center [664, 73] width 416 height 29
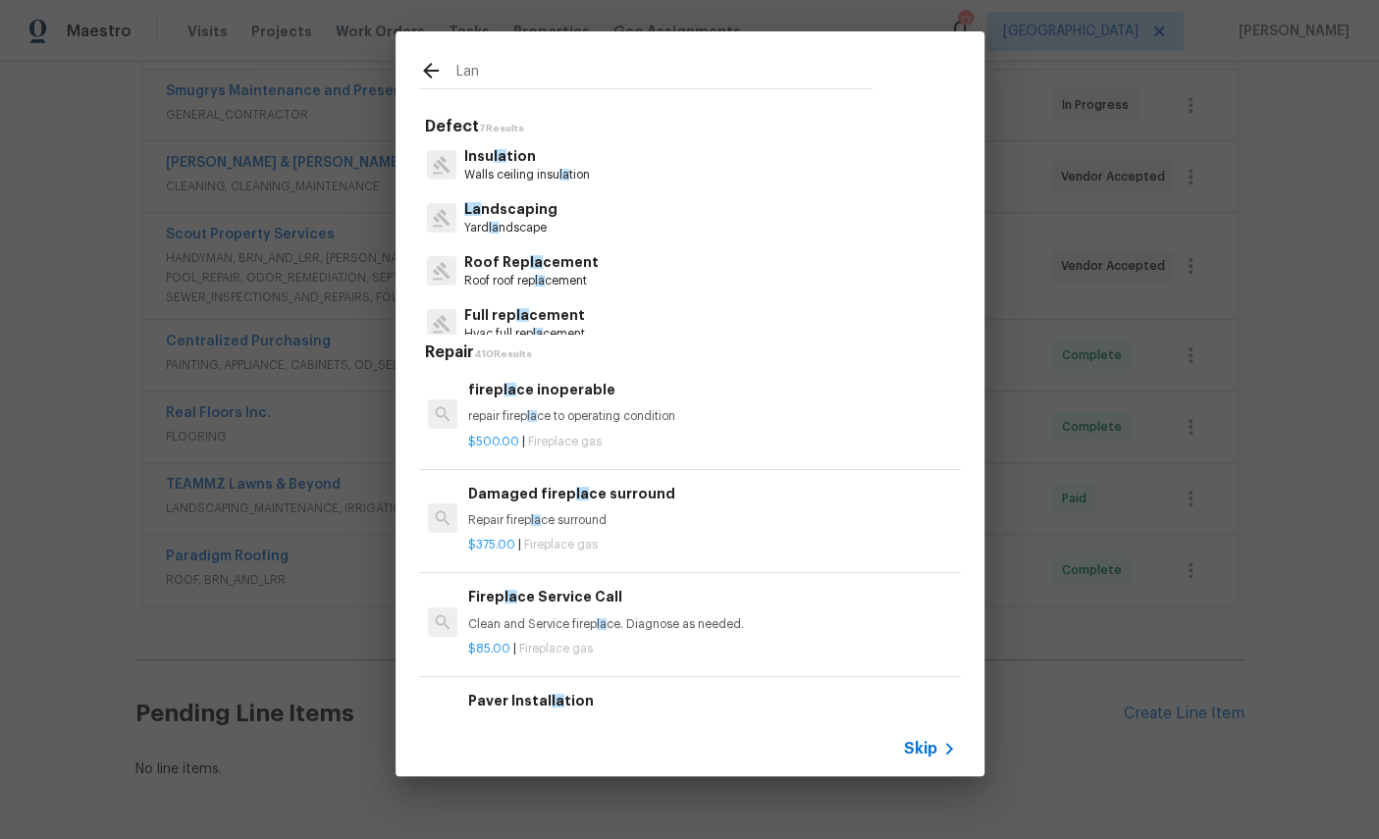
type input "Land"
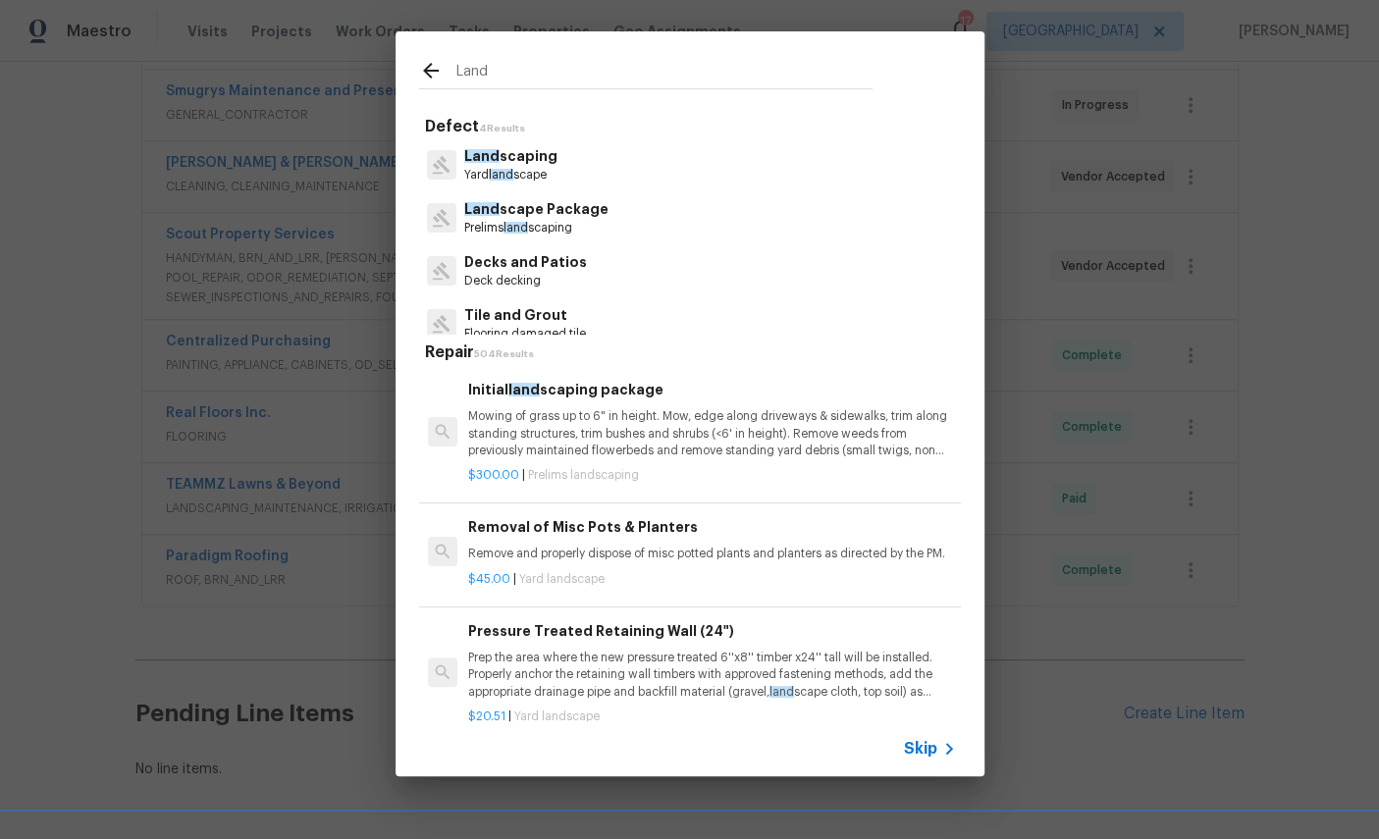
click at [543, 216] on p "Land scape Package" at bounding box center [536, 209] width 144 height 21
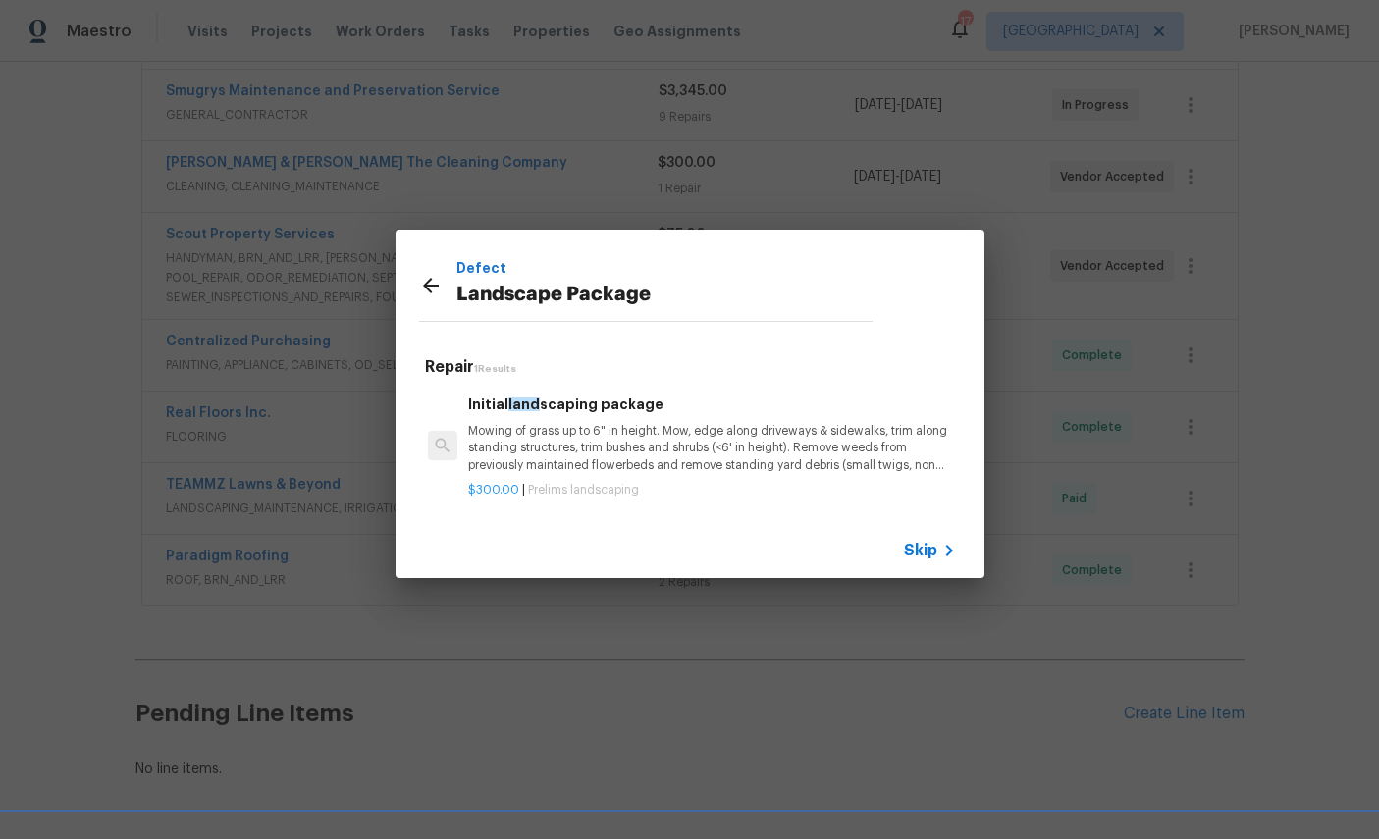
click at [609, 424] on p "Mowing of grass up to 6" in height. Mow, edge along driveways & sidewalks, trim…" at bounding box center [711, 448] width 487 height 50
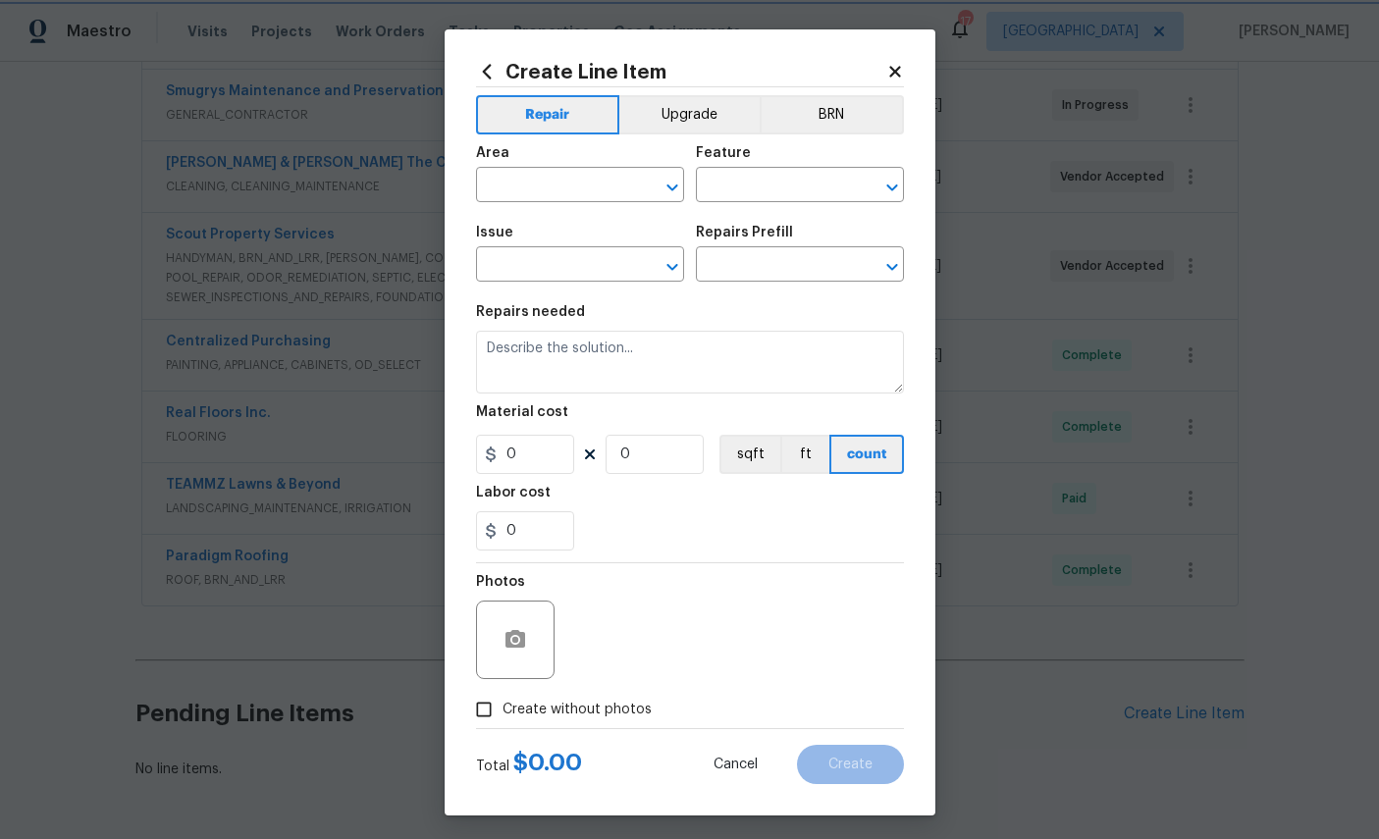
type input "Home Readiness Packages"
type input "Landscape Package"
type input "Initial landscaping package $300.00"
type textarea "Mowing of grass up to 6" in height. Mow, edge along driveways & sidewalks, trim…"
type input "300"
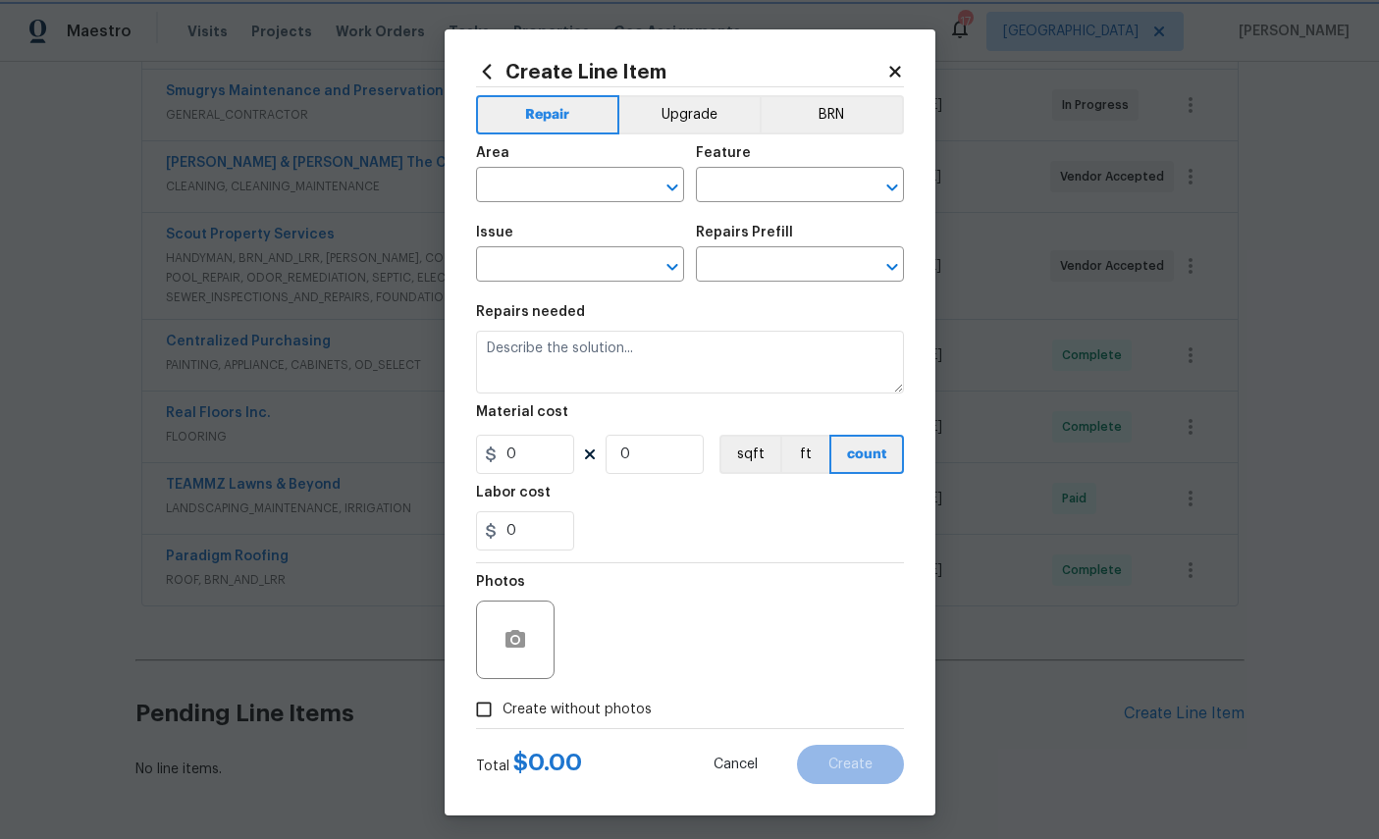
type input "1"
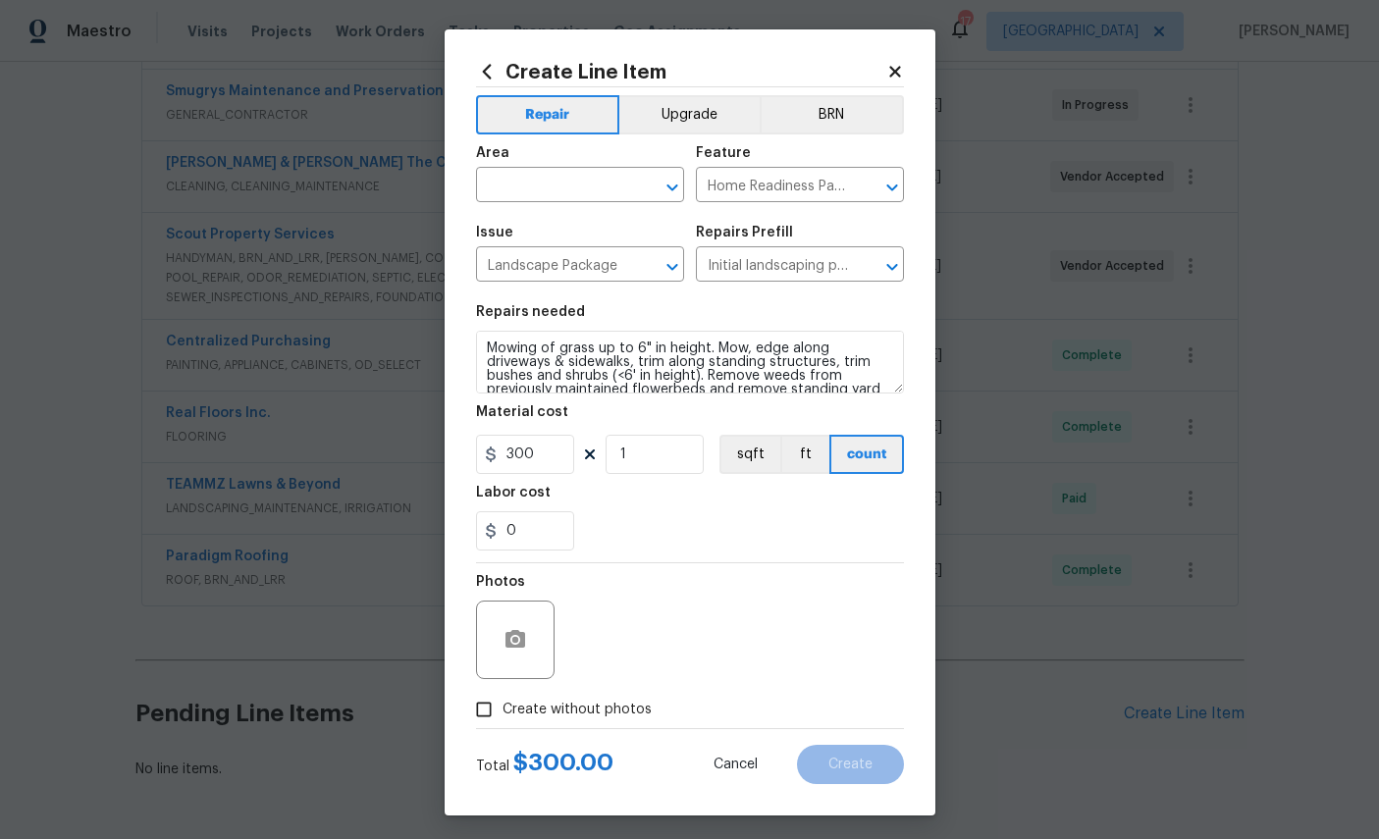
click at [536, 188] on input "text" at bounding box center [552, 187] width 153 height 30
type input "l"
click at [556, 263] on li "Exterior Overall" at bounding box center [580, 265] width 208 height 32
type input "Exterior Overall"
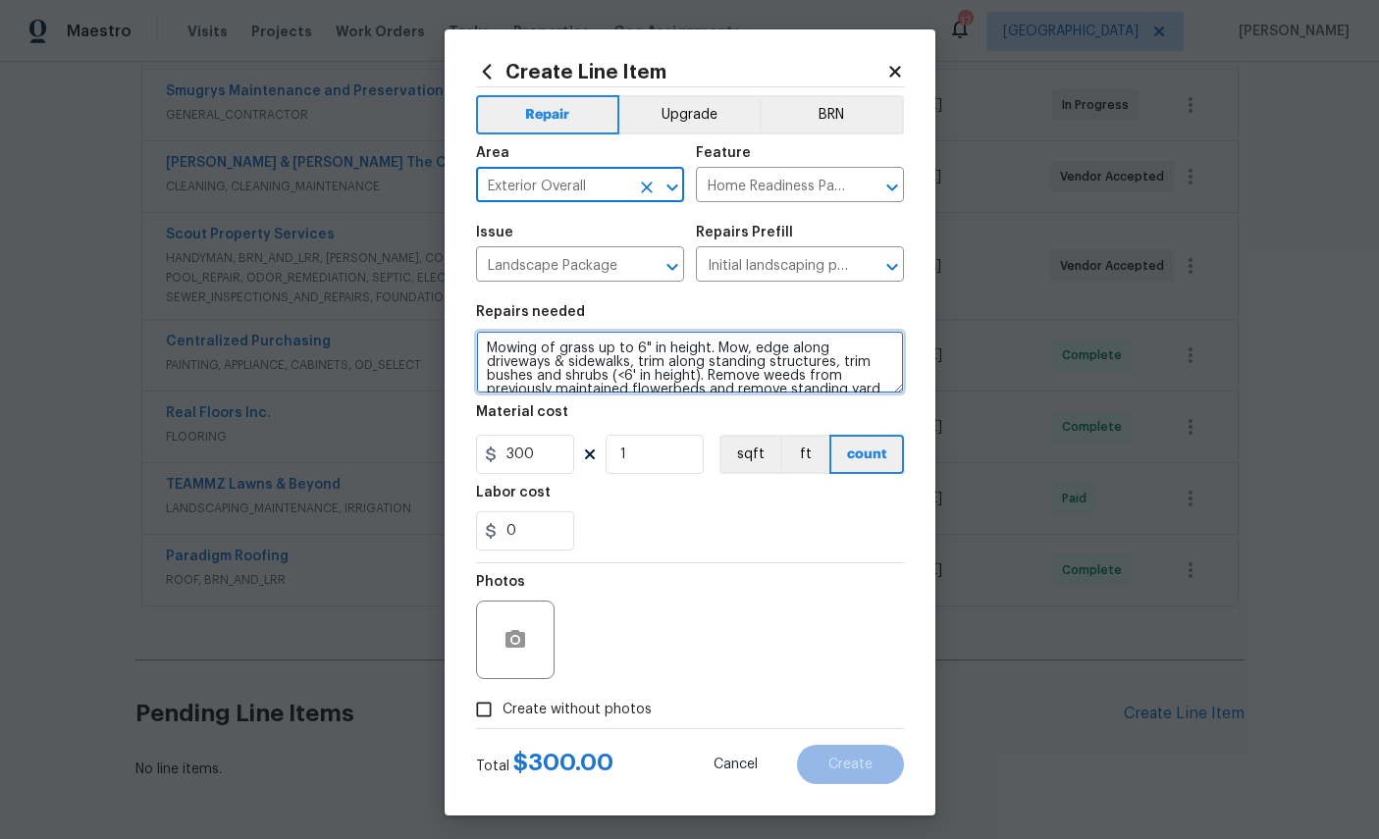
click at [484, 339] on textarea "Mowing of grass up to 6" in height. Mow, edge along driveways & sidewalks, trim…" at bounding box center [690, 362] width 428 height 63
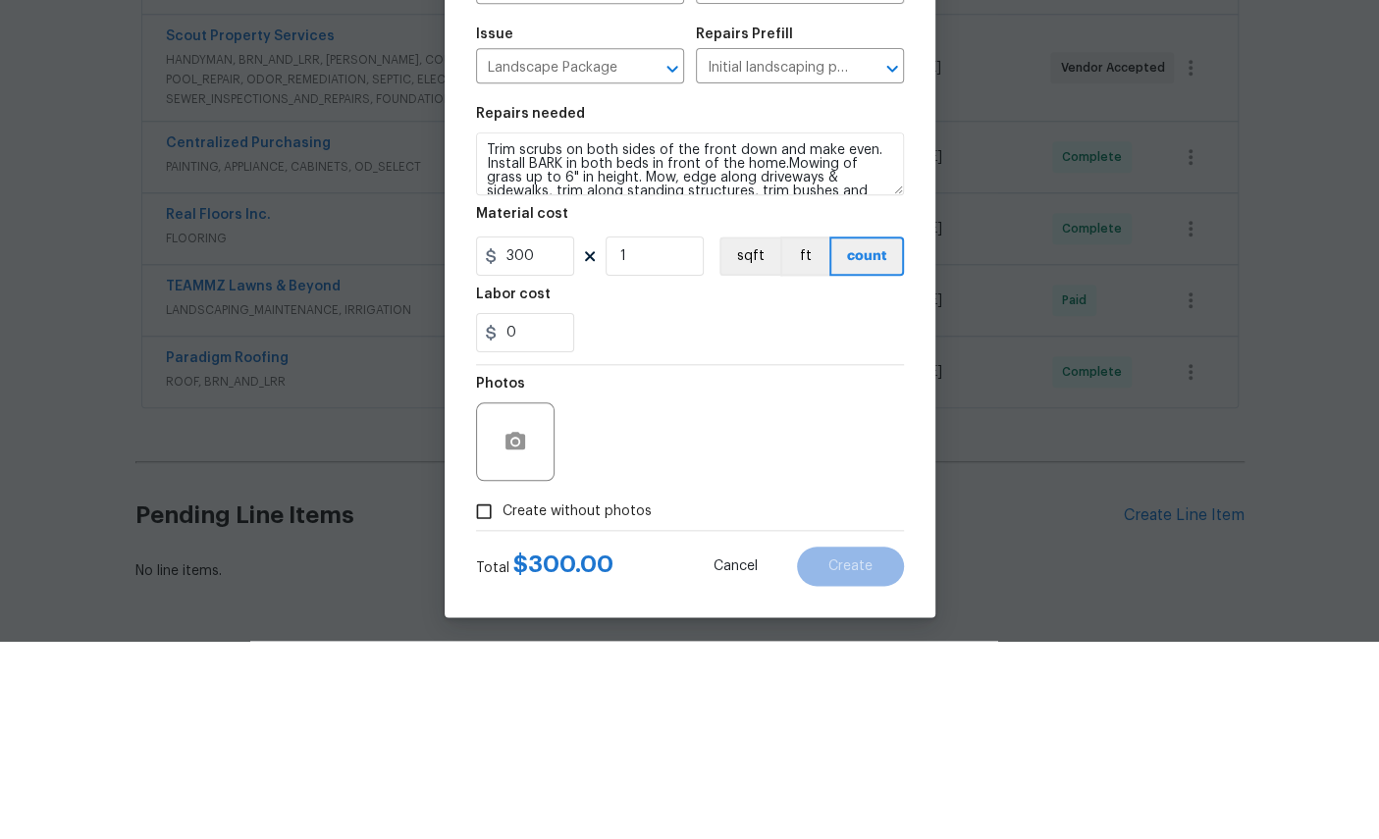
scroll to position [74, 0]
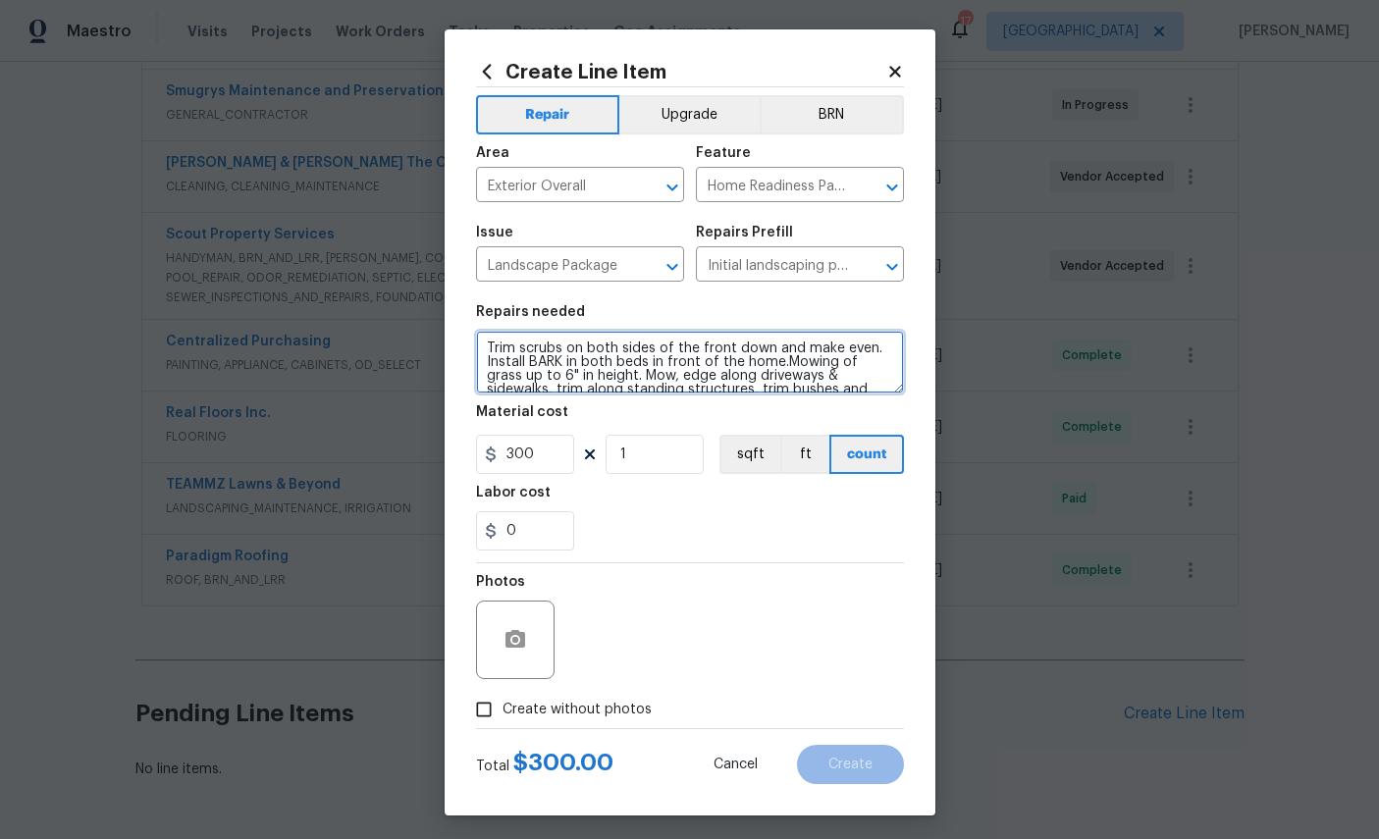
type textarea "Trim scrubs on both sides of the front down and make even. Install BARK in both…"
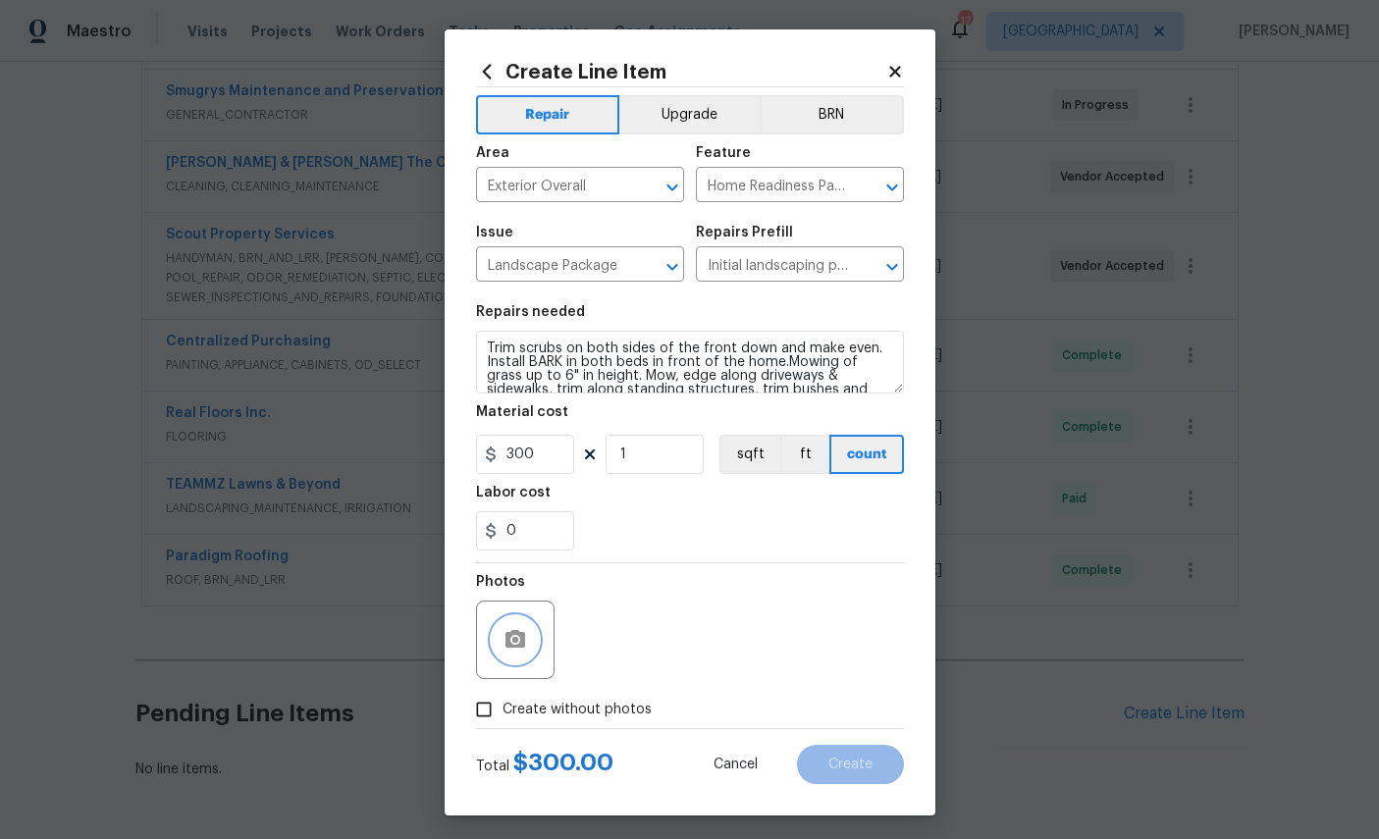
click at [519, 641] on icon "button" at bounding box center [516, 640] width 24 height 24
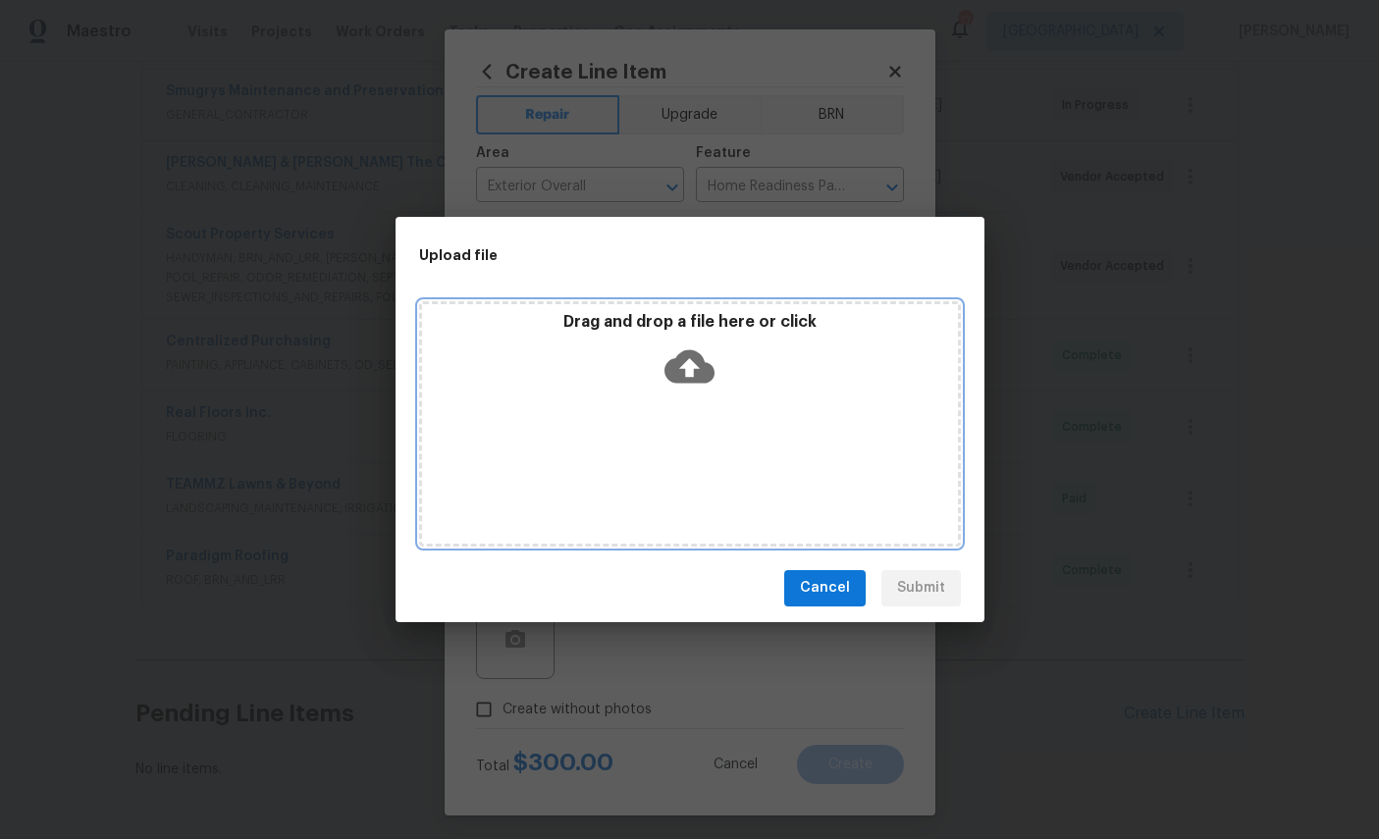
click at [689, 374] on icon at bounding box center [690, 367] width 50 height 50
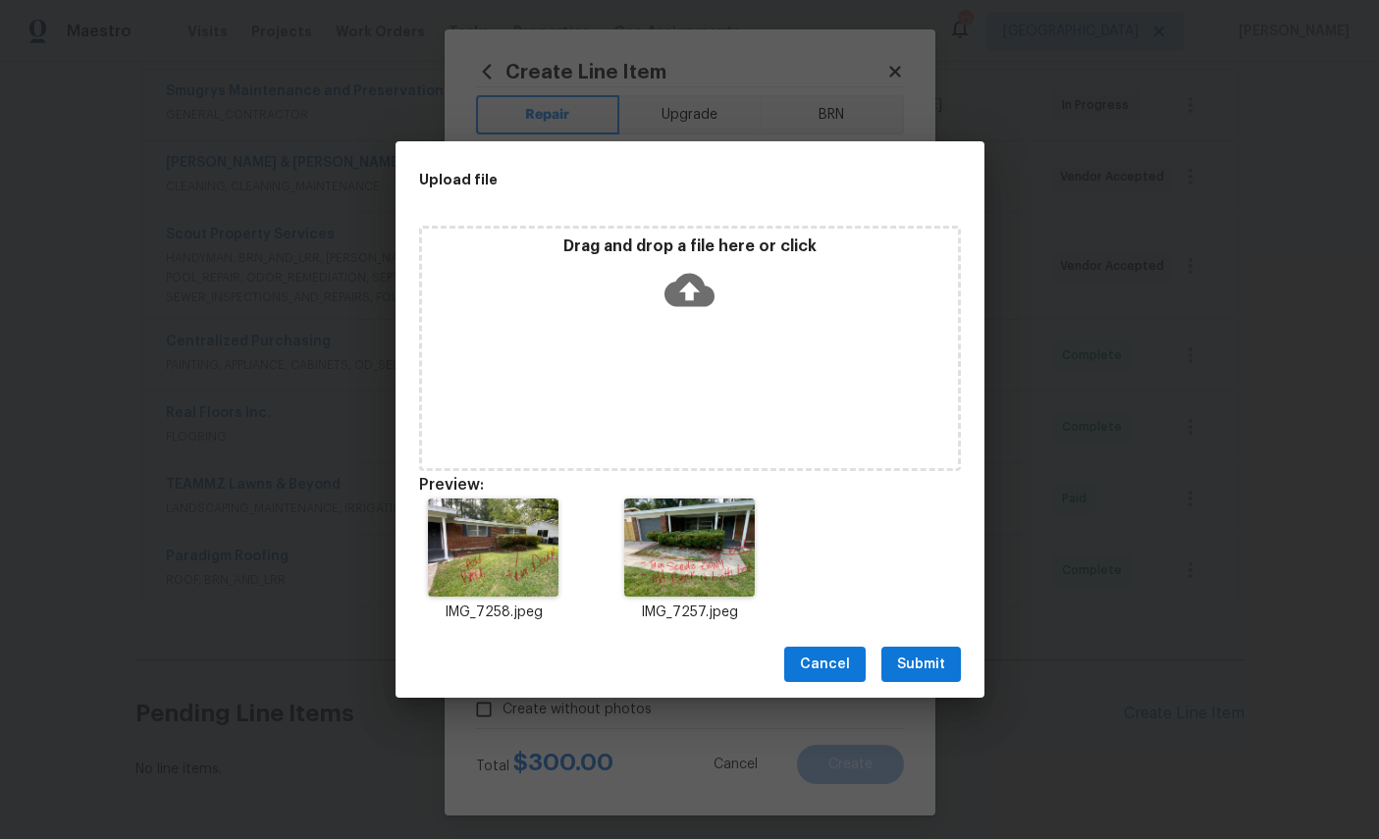
click at [920, 656] on span "Submit" at bounding box center [921, 665] width 48 height 25
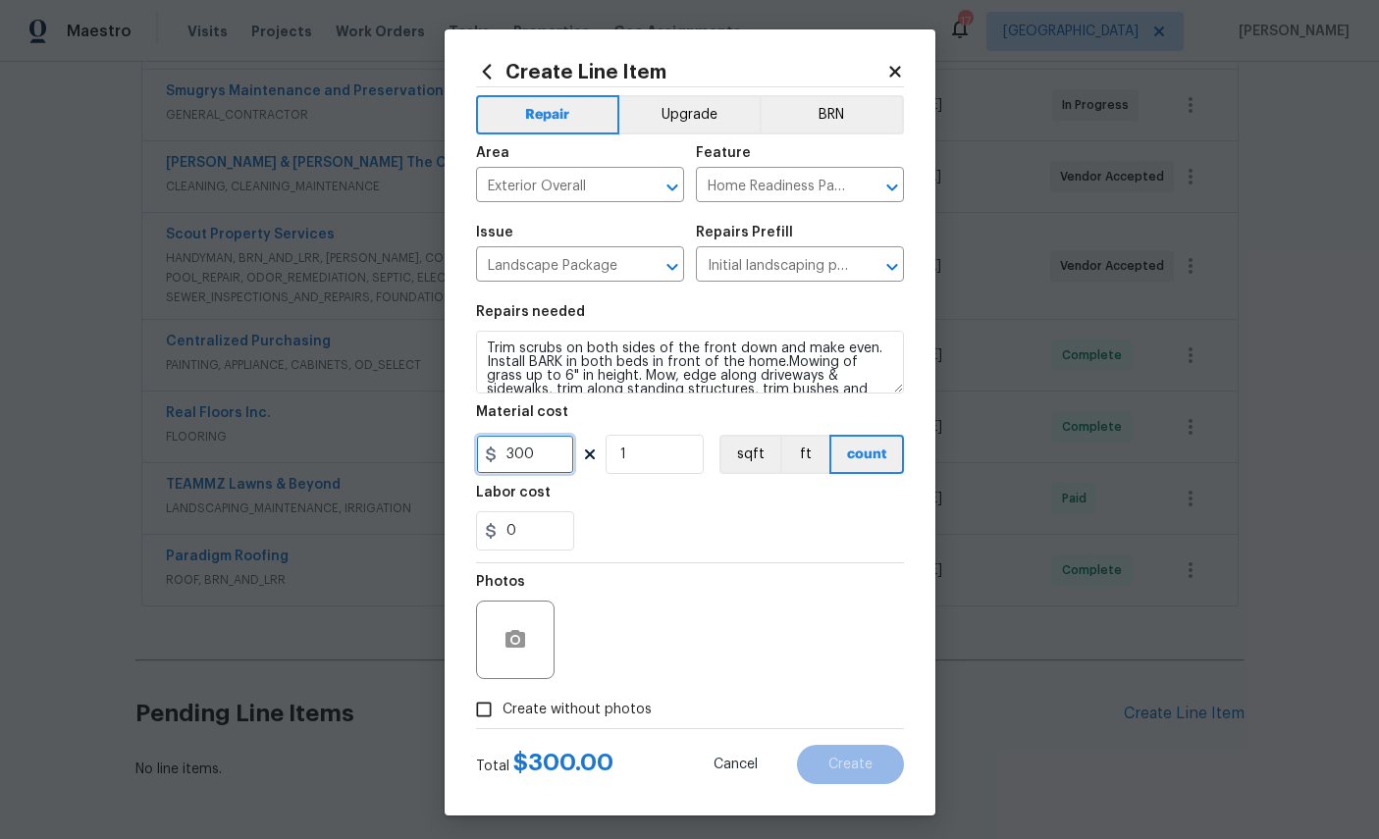
click at [543, 465] on input "300" at bounding box center [525, 454] width 98 height 39
type input "400"
click at [777, 563] on section "Repairs needed Trim scrubs on both sides of the front down and make even. Insta…" at bounding box center [690, 428] width 428 height 269
click at [840, 773] on span "Create" at bounding box center [851, 765] width 44 height 15
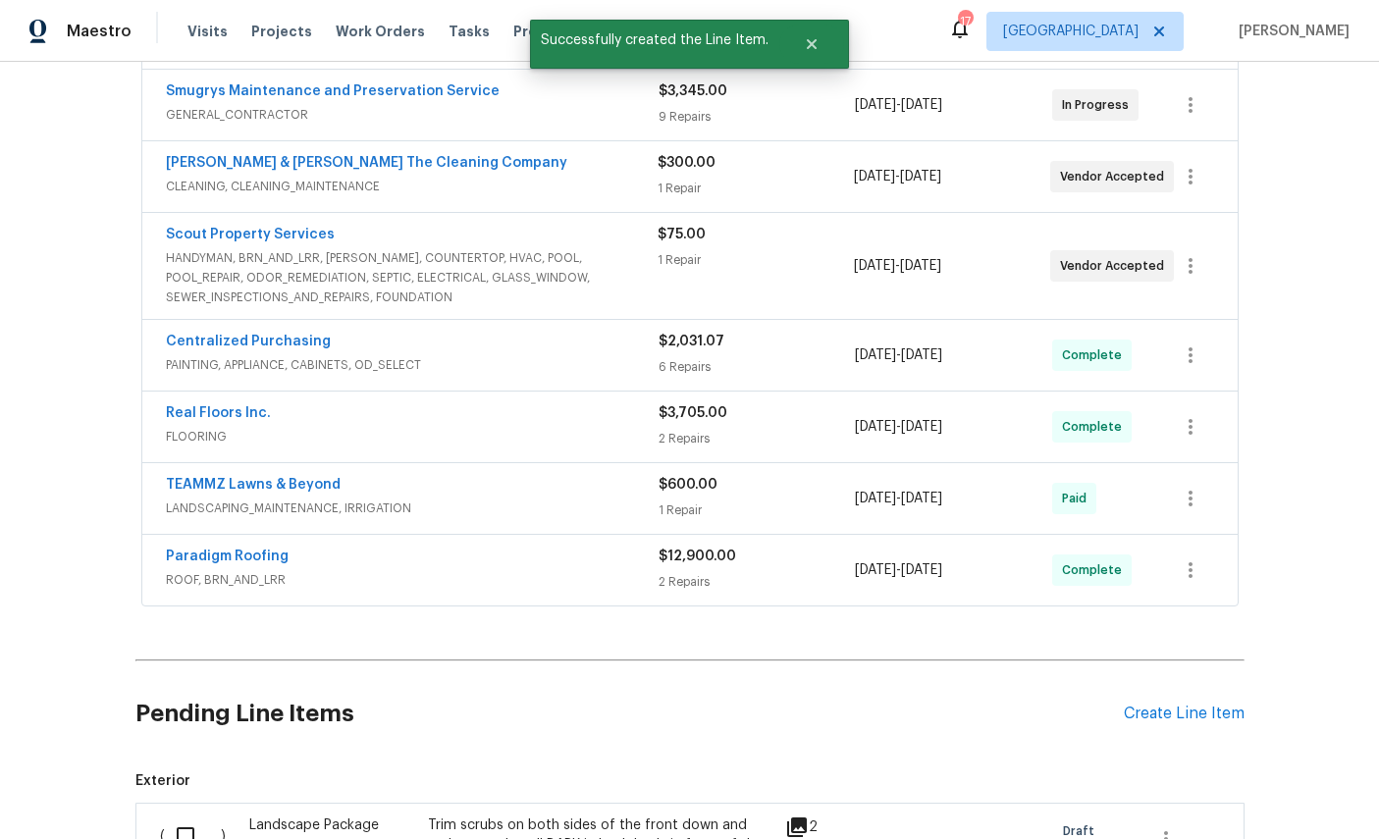
click at [191, 816] on input "checkbox" at bounding box center [193, 836] width 56 height 41
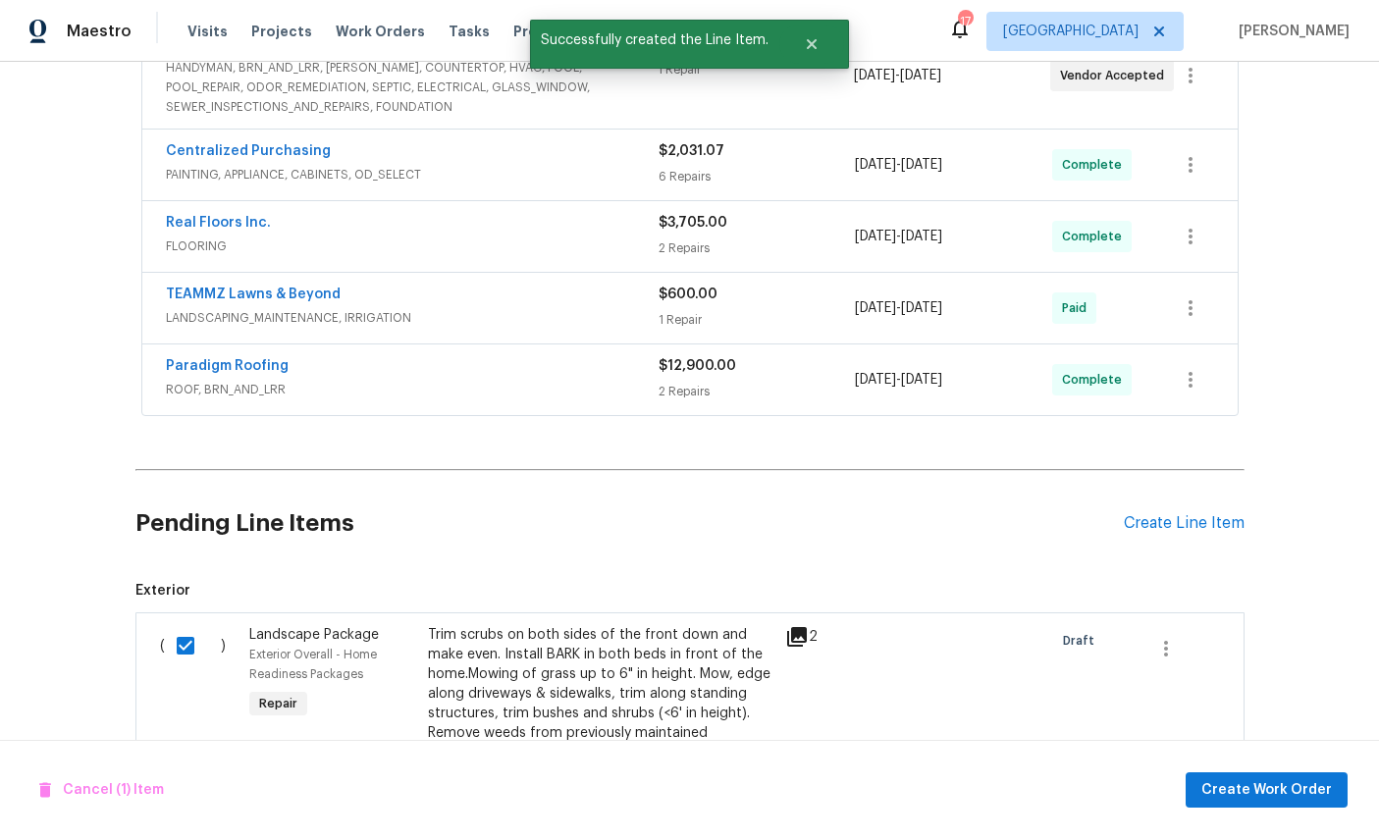
scroll to position [921, 0]
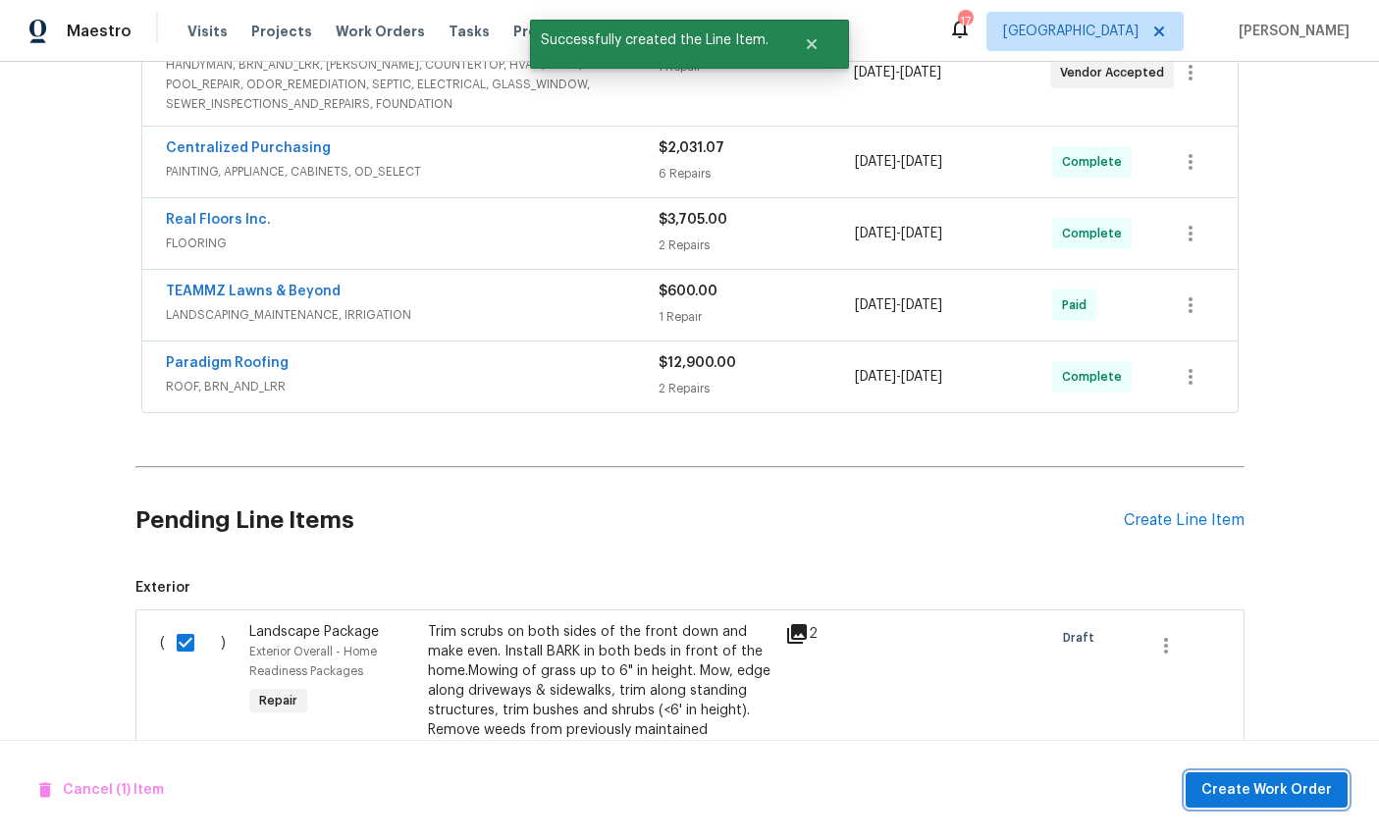
click at [1263, 781] on span "Create Work Order" at bounding box center [1267, 790] width 131 height 25
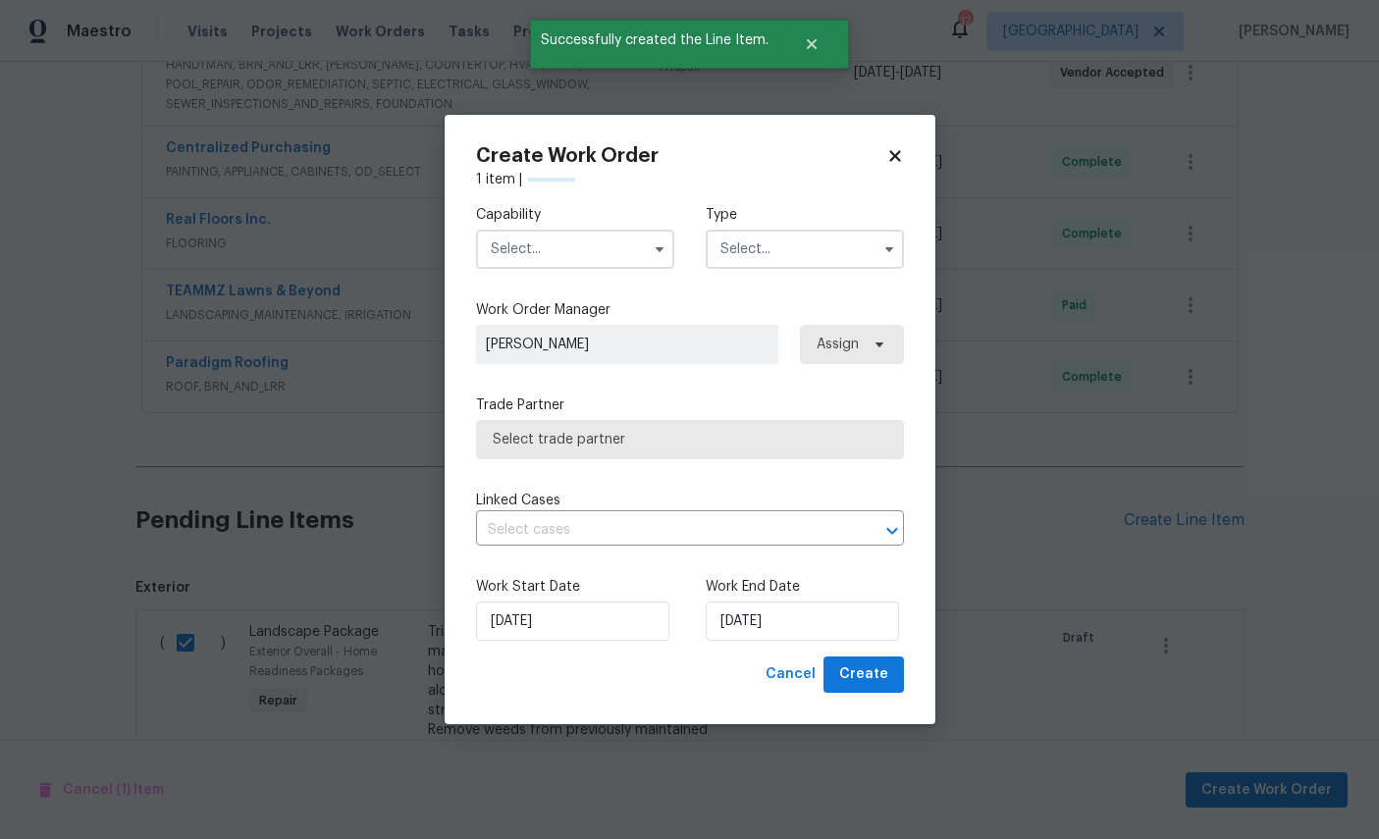
checkbox input "false"
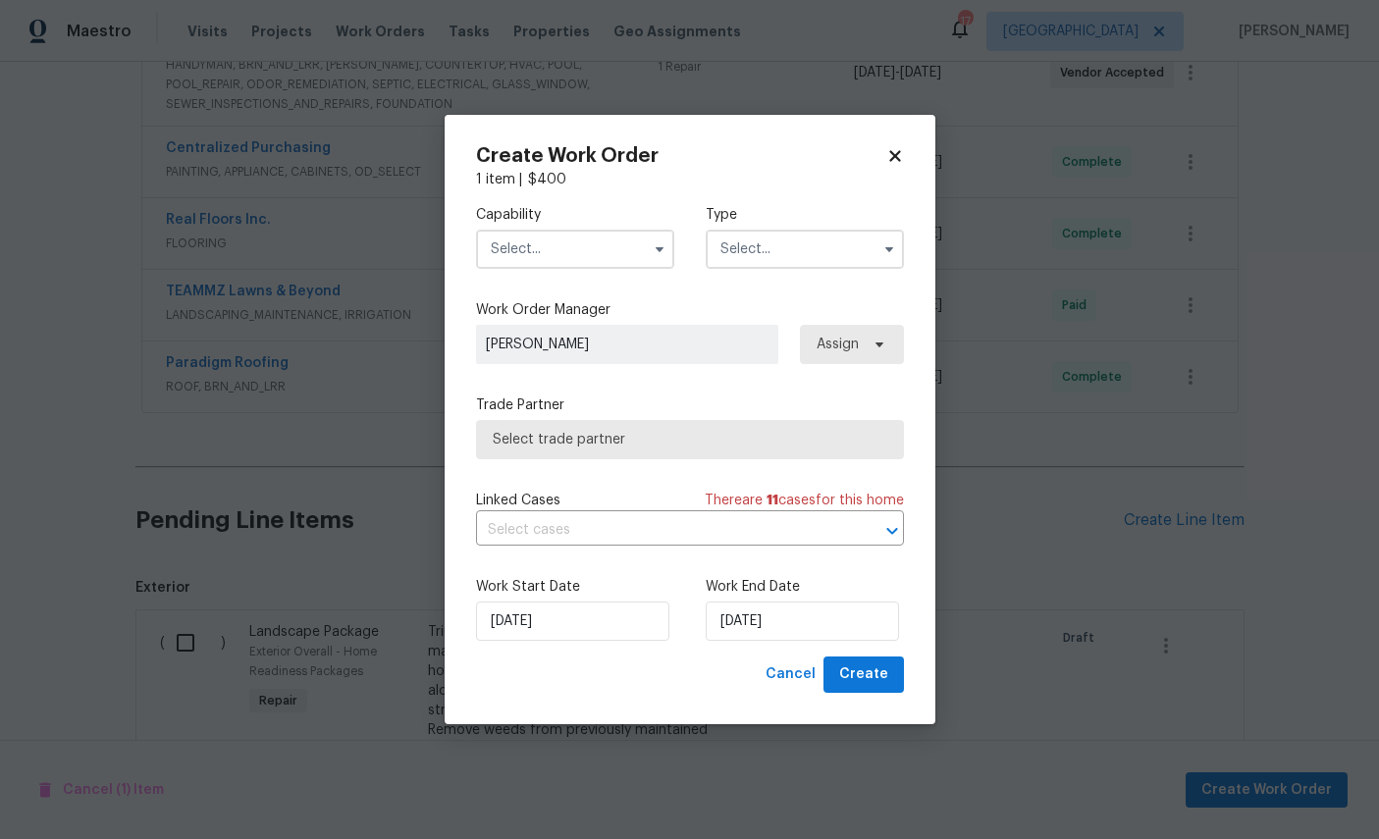
click at [549, 236] on input "text" at bounding box center [575, 249] width 198 height 39
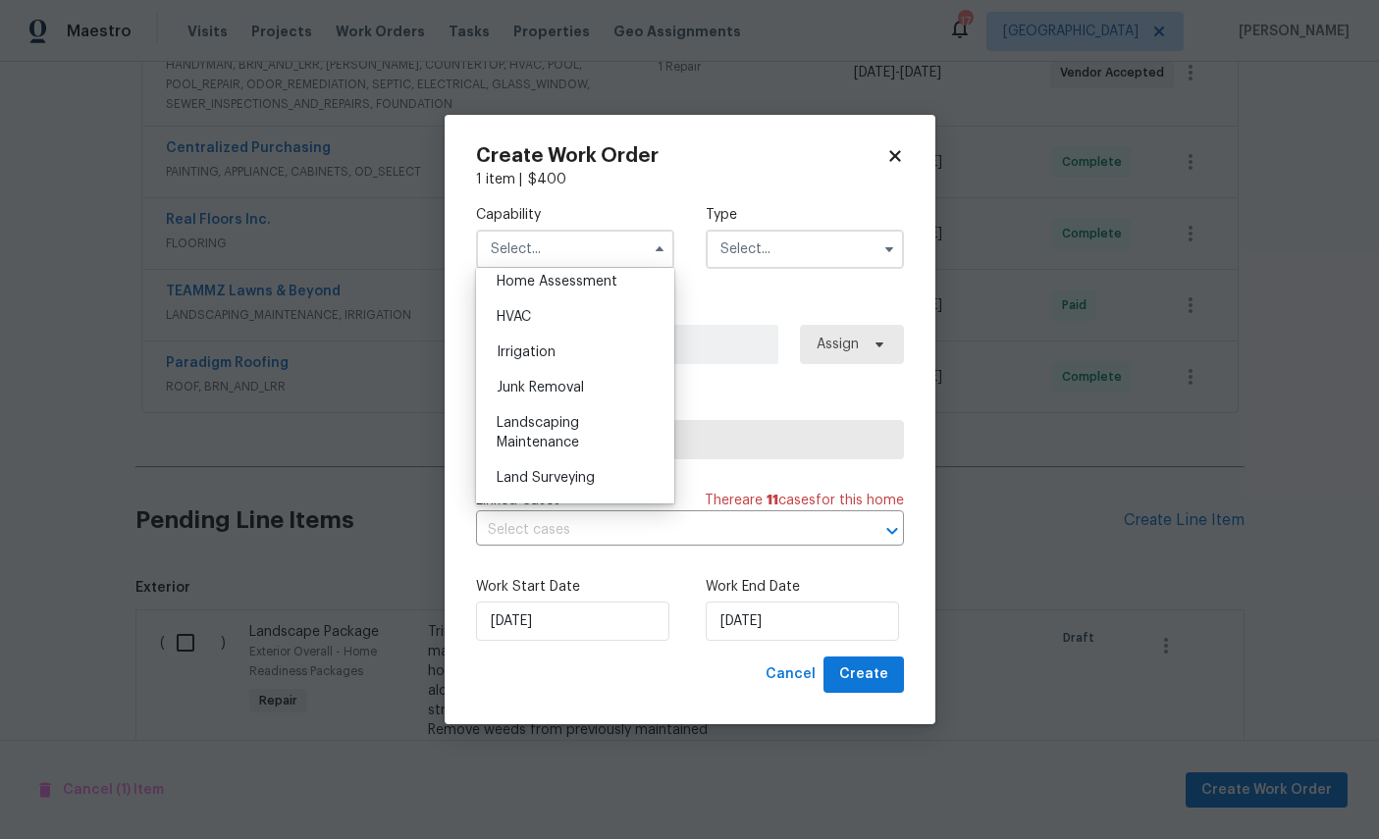
scroll to position [1151, 0]
click at [584, 273] on div "Hardscape Landscape" at bounding box center [575, 255] width 188 height 35
type input "Hardscape Landscape"
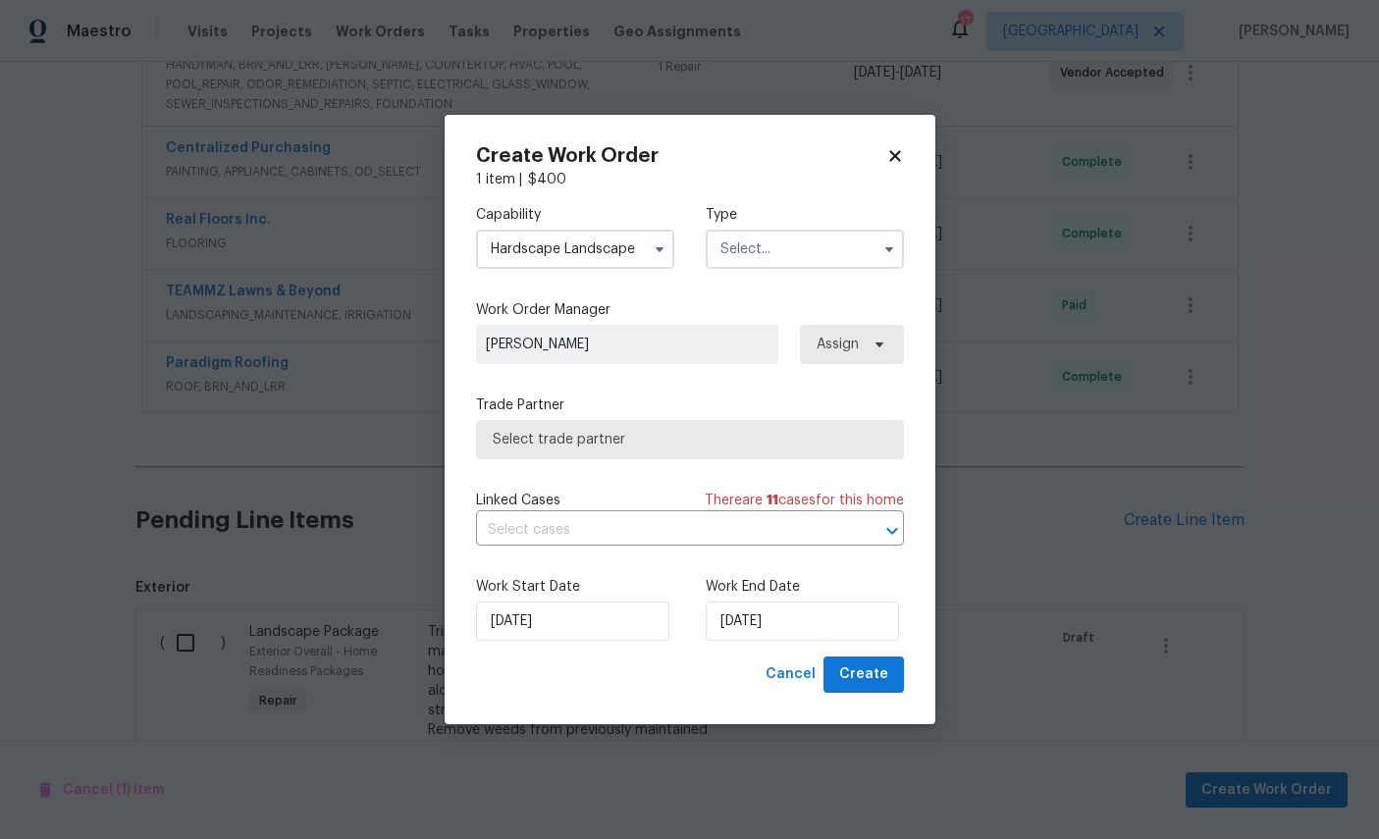
click at [797, 241] on input "text" at bounding box center [805, 249] width 198 height 39
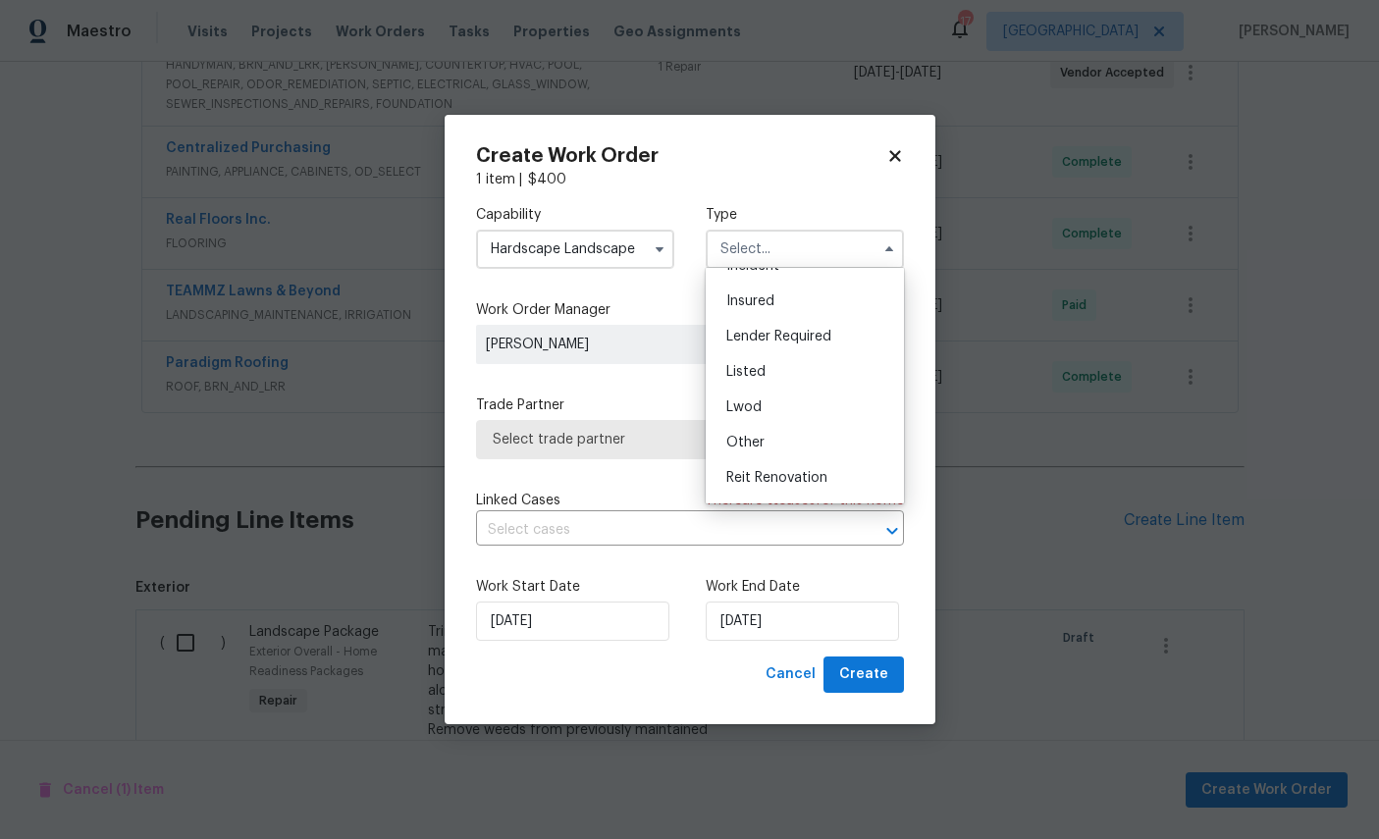
scroll to position [91, 0]
click at [799, 385] on div "Listed" at bounding box center [805, 375] width 188 height 35
type input "Listed"
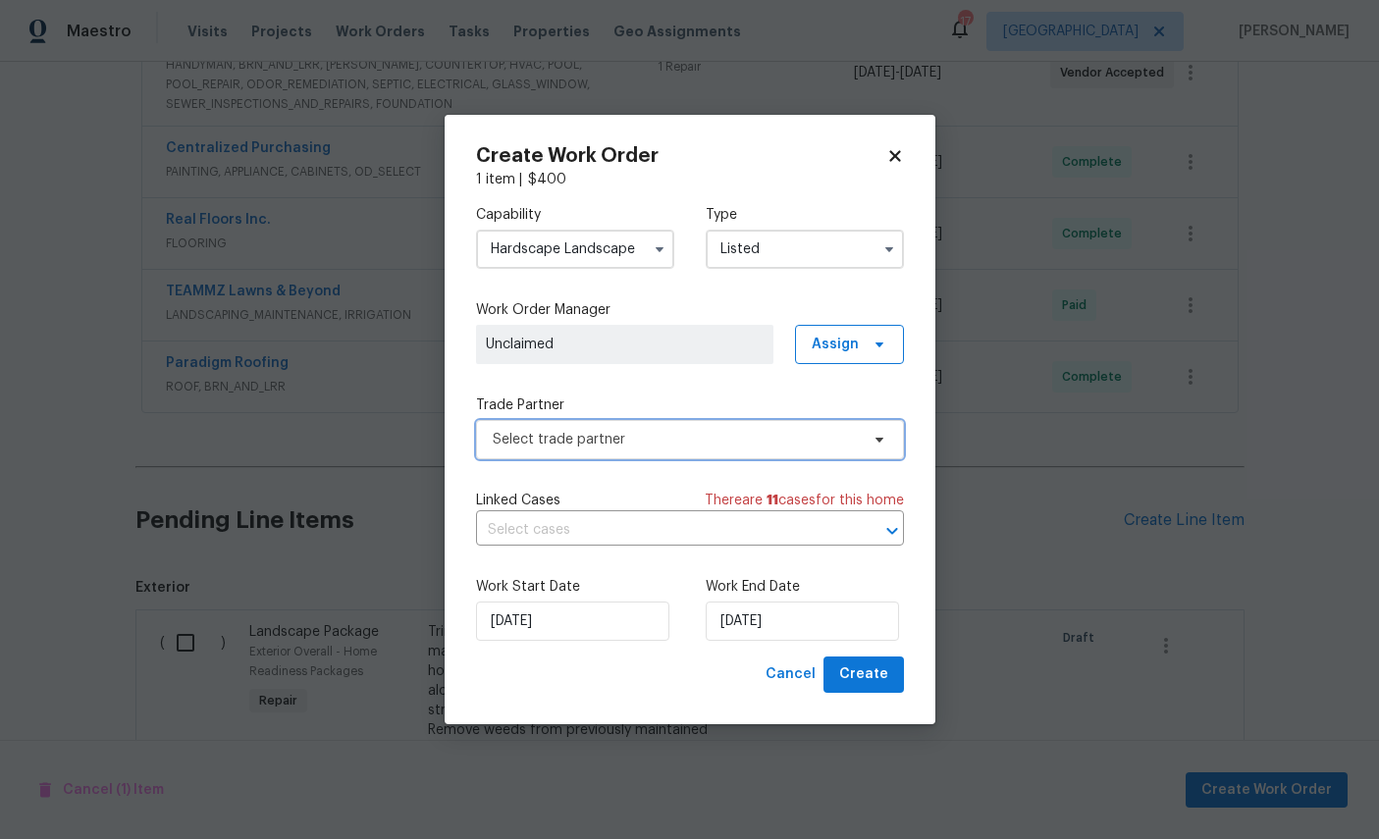
click at [713, 433] on span "Select trade partner" at bounding box center [676, 440] width 366 height 20
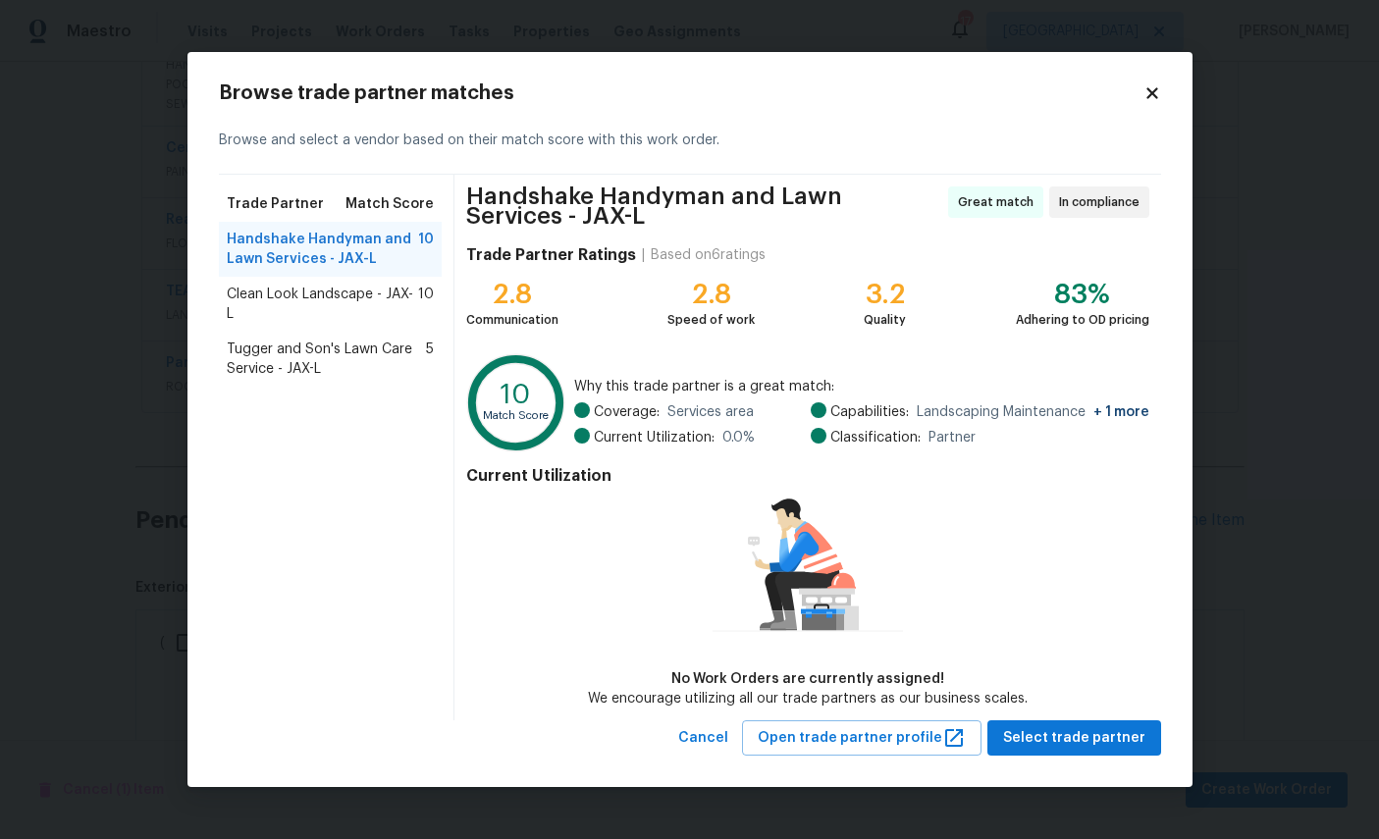
click at [1155, 94] on icon at bounding box center [1152, 92] width 11 height 11
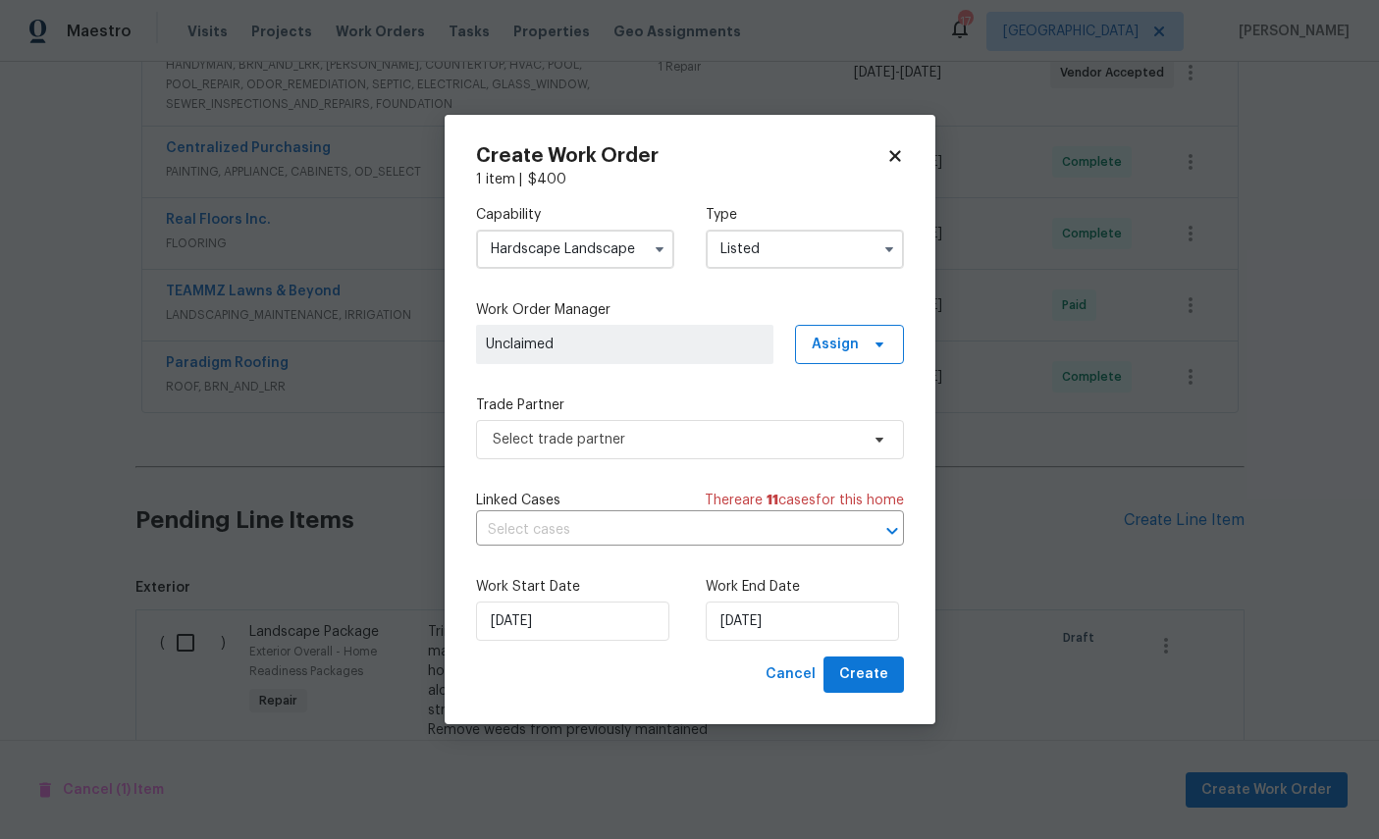
click at [617, 248] on input "Hardscape Landscape" at bounding box center [575, 249] width 198 height 39
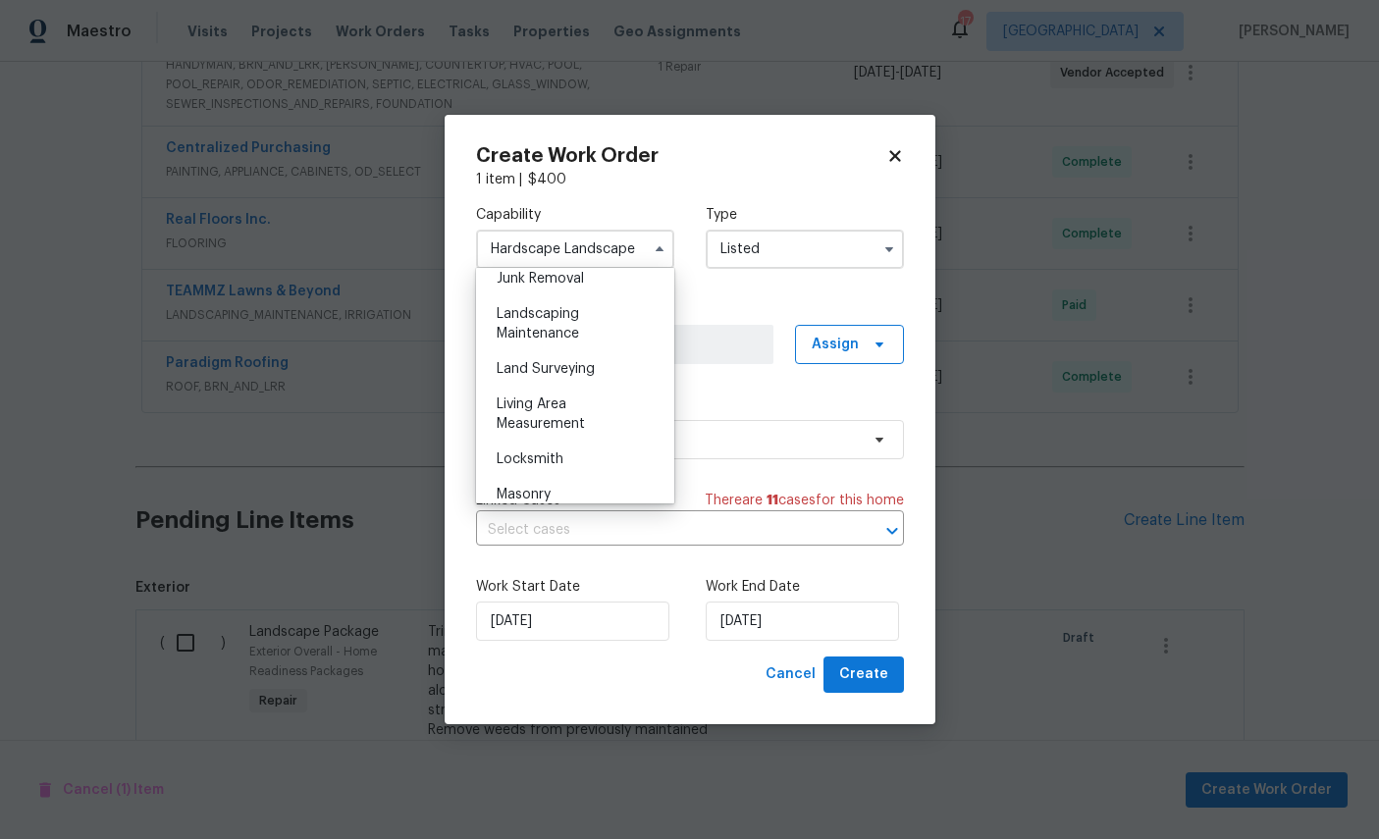
scroll to position [1267, 0]
click at [593, 352] on div "Landscaping Maintenance" at bounding box center [575, 324] width 188 height 55
type input "Landscaping Maintenance"
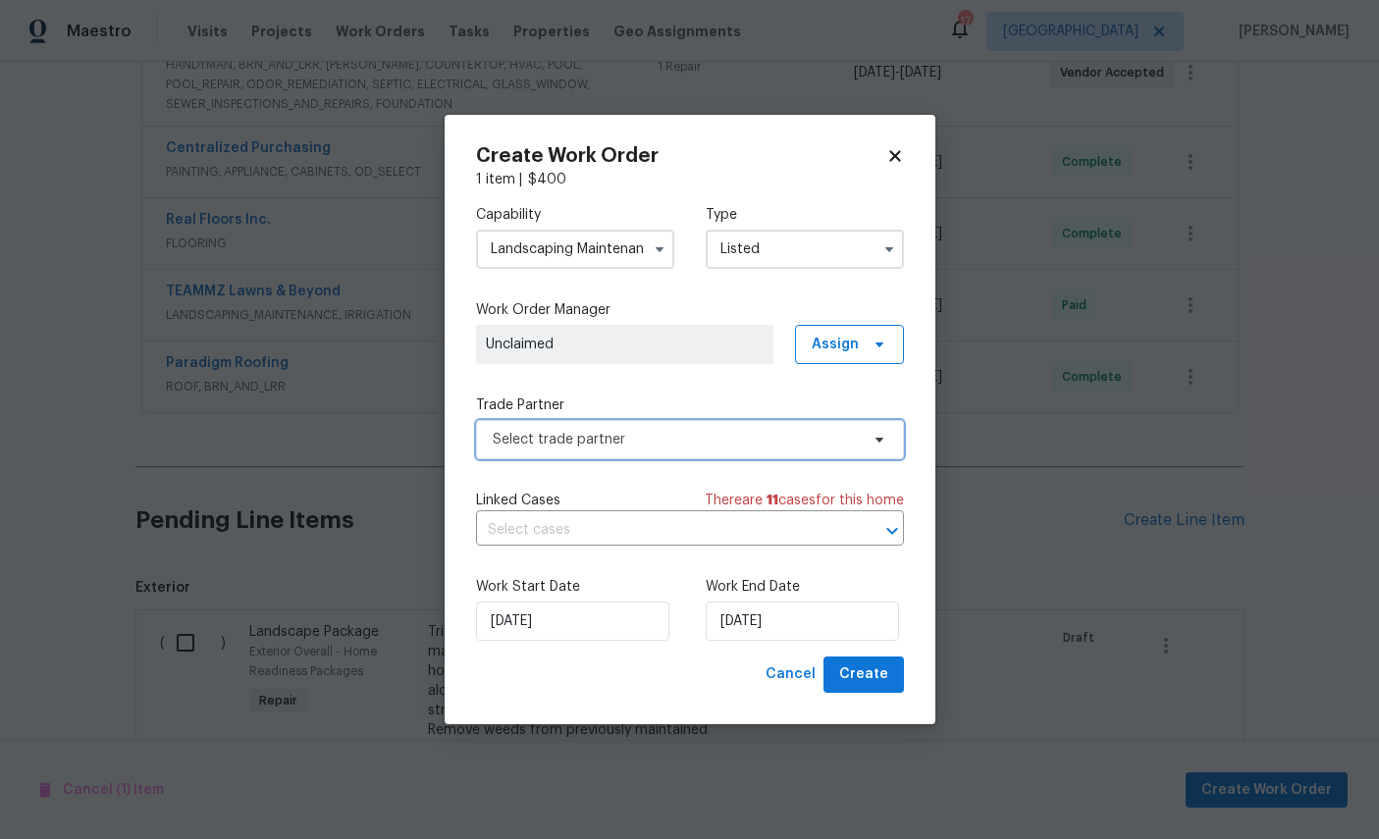
click at [739, 442] on span "Select trade partner" at bounding box center [676, 440] width 366 height 20
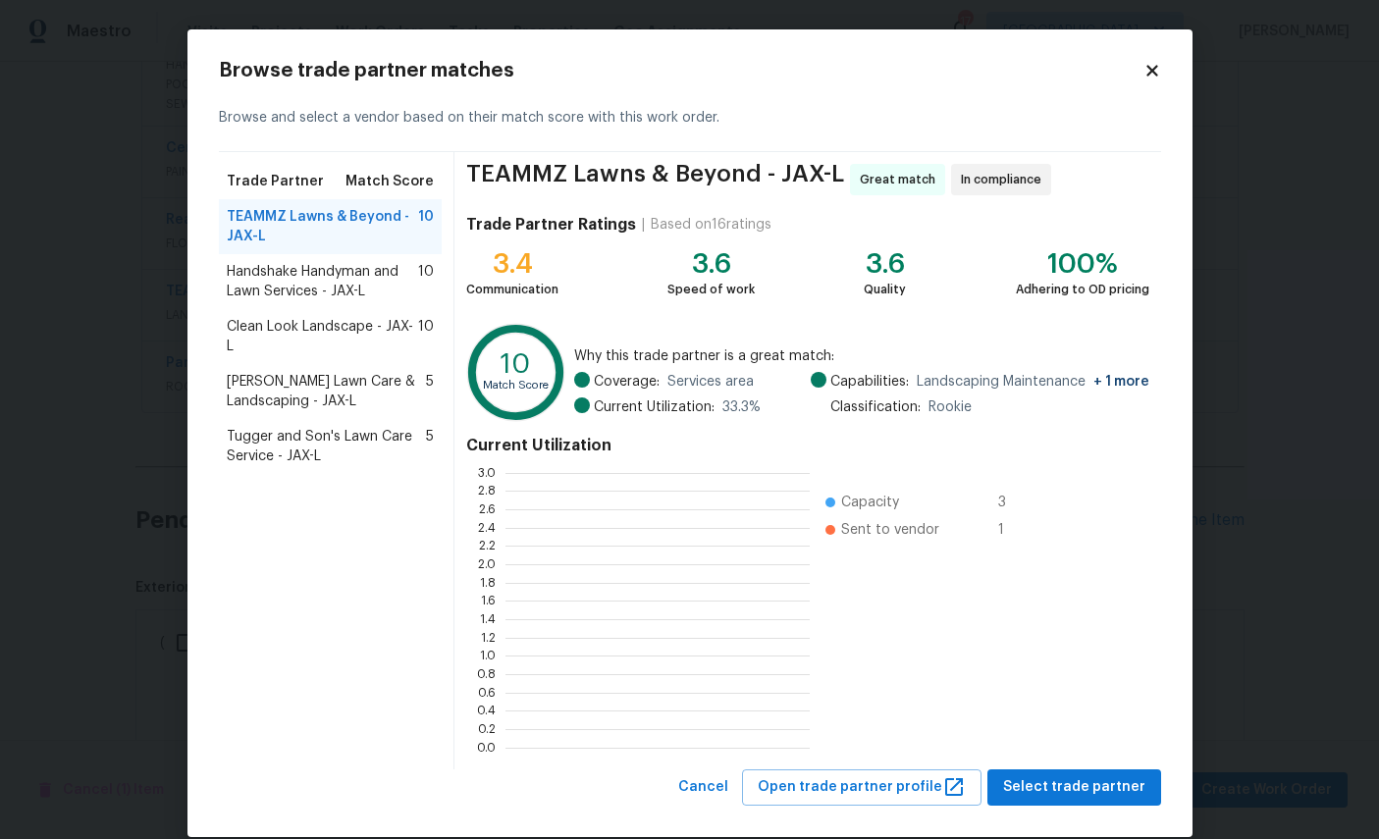
scroll to position [2, 2]
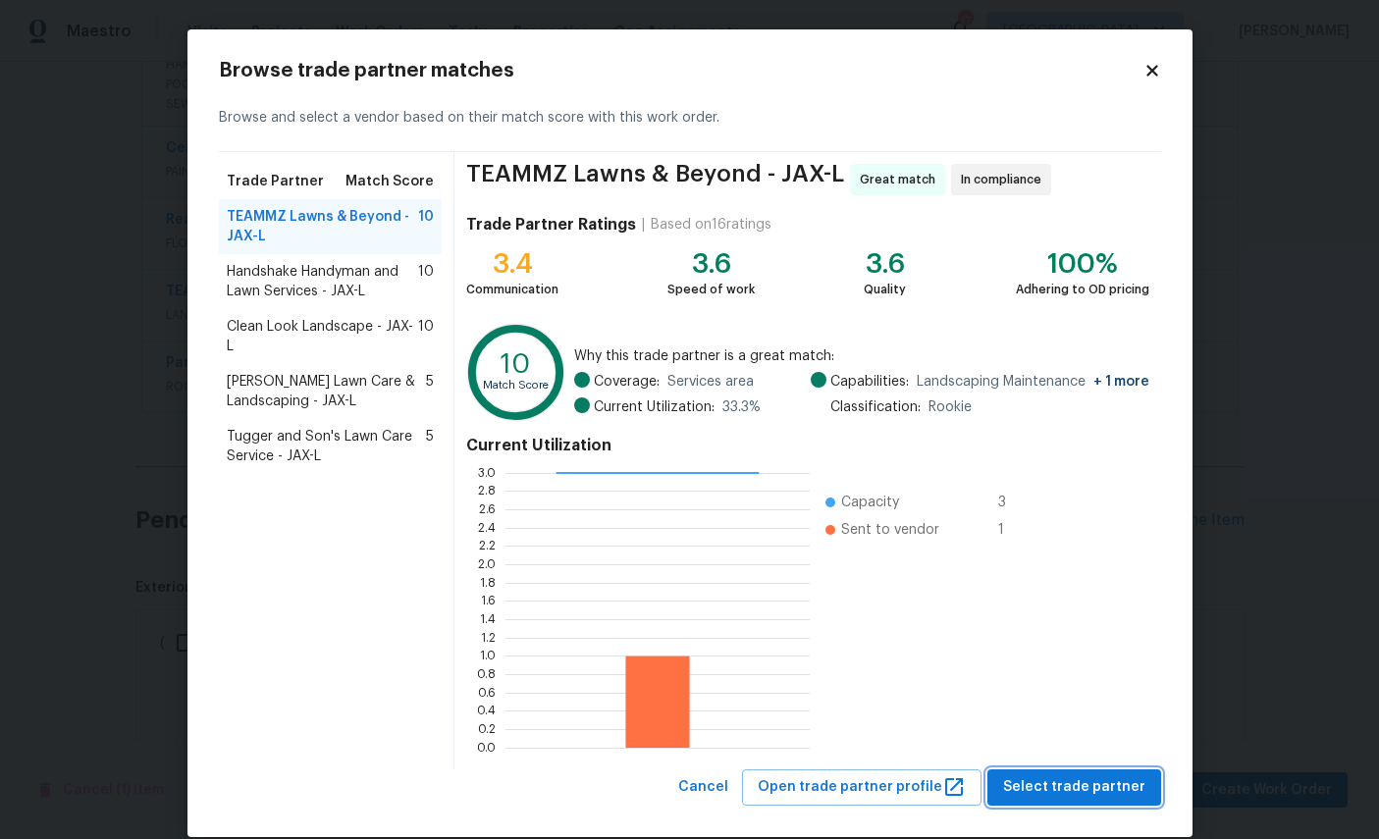
click at [1074, 781] on span "Select trade partner" at bounding box center [1074, 788] width 142 height 25
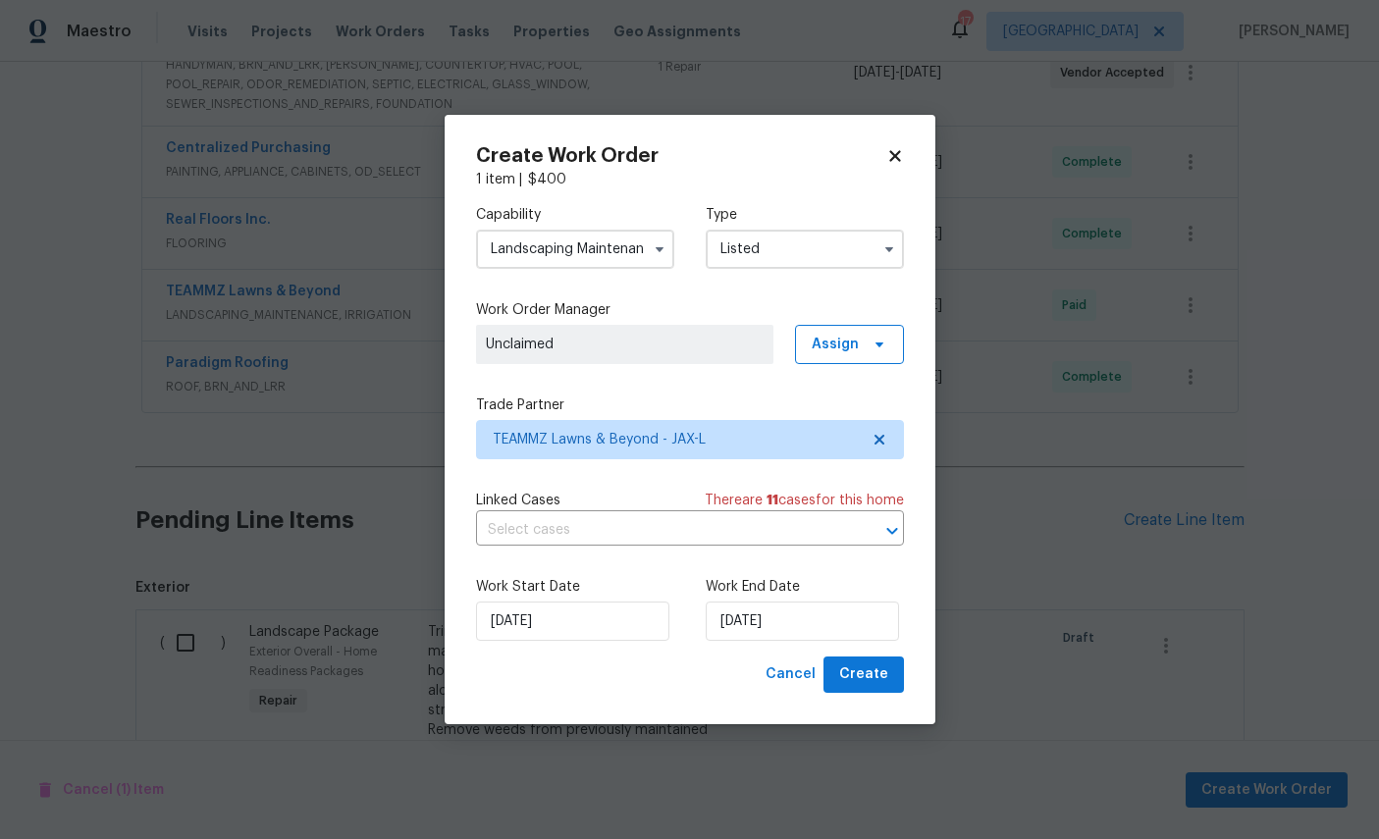
click at [770, 241] on input "Listed" at bounding box center [805, 249] width 198 height 39
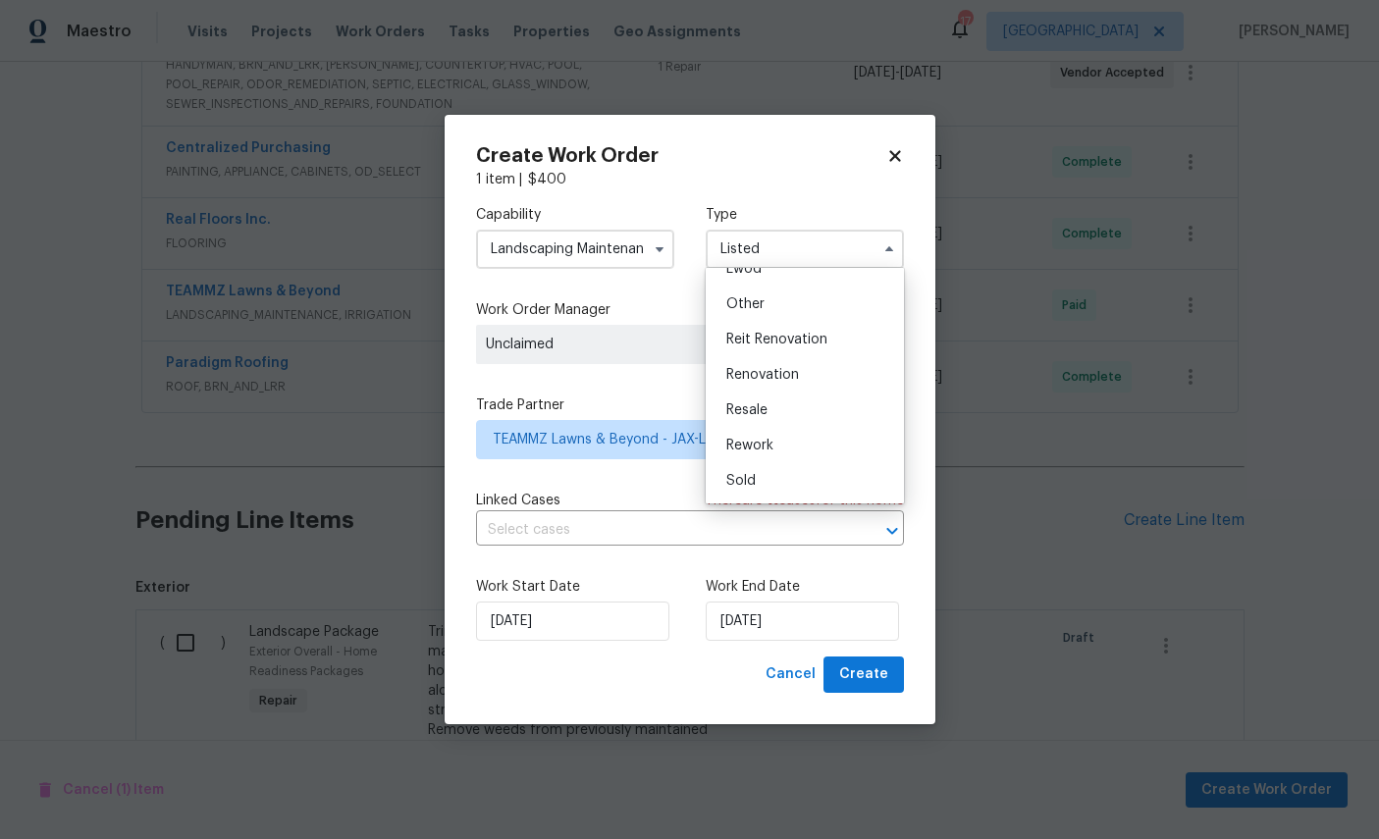
scroll to position [246, 0]
click at [773, 371] on span "Renovation" at bounding box center [762, 375] width 73 height 14
type input "Renovation"
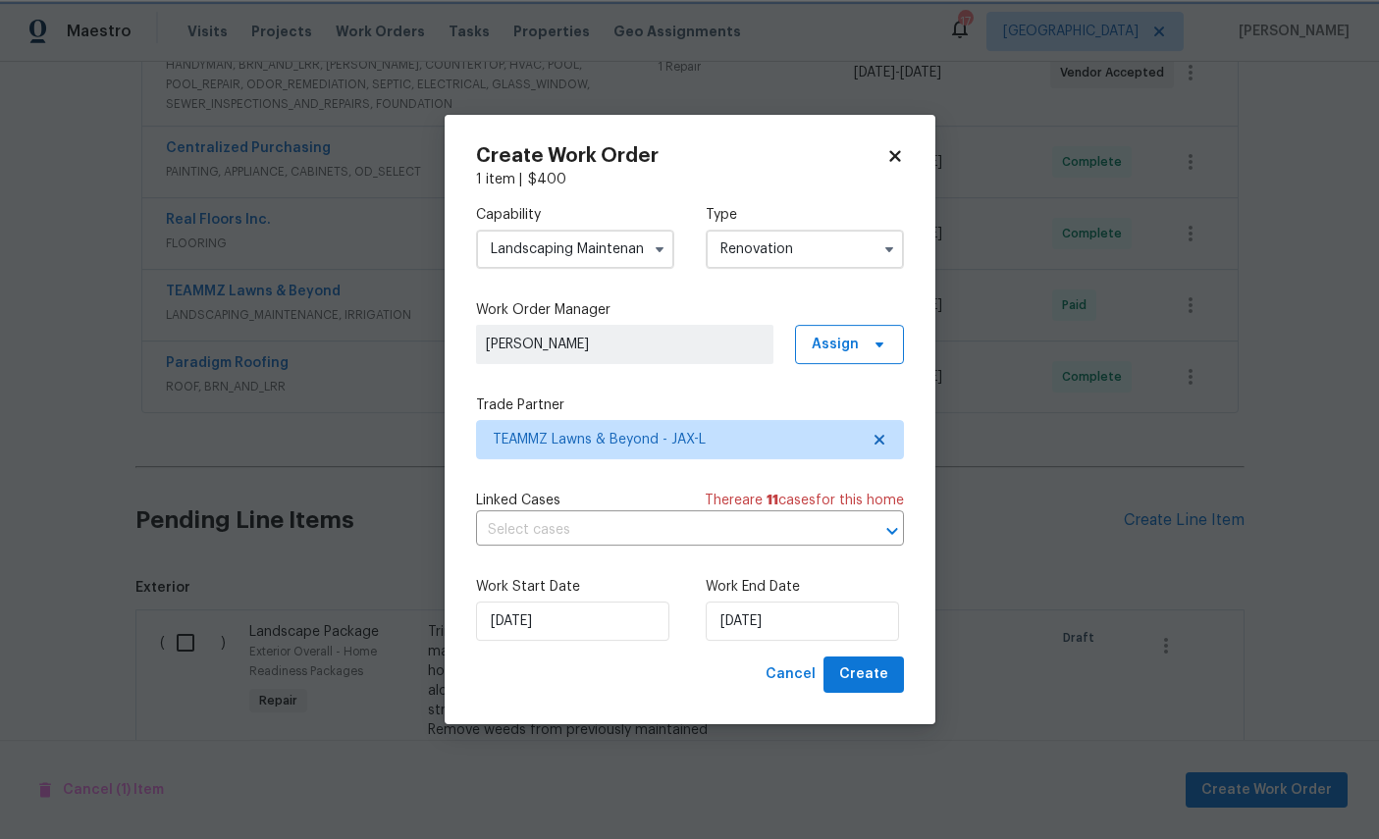
scroll to position [25, 0]
click at [866, 661] on button "Create" at bounding box center [864, 675] width 80 height 36
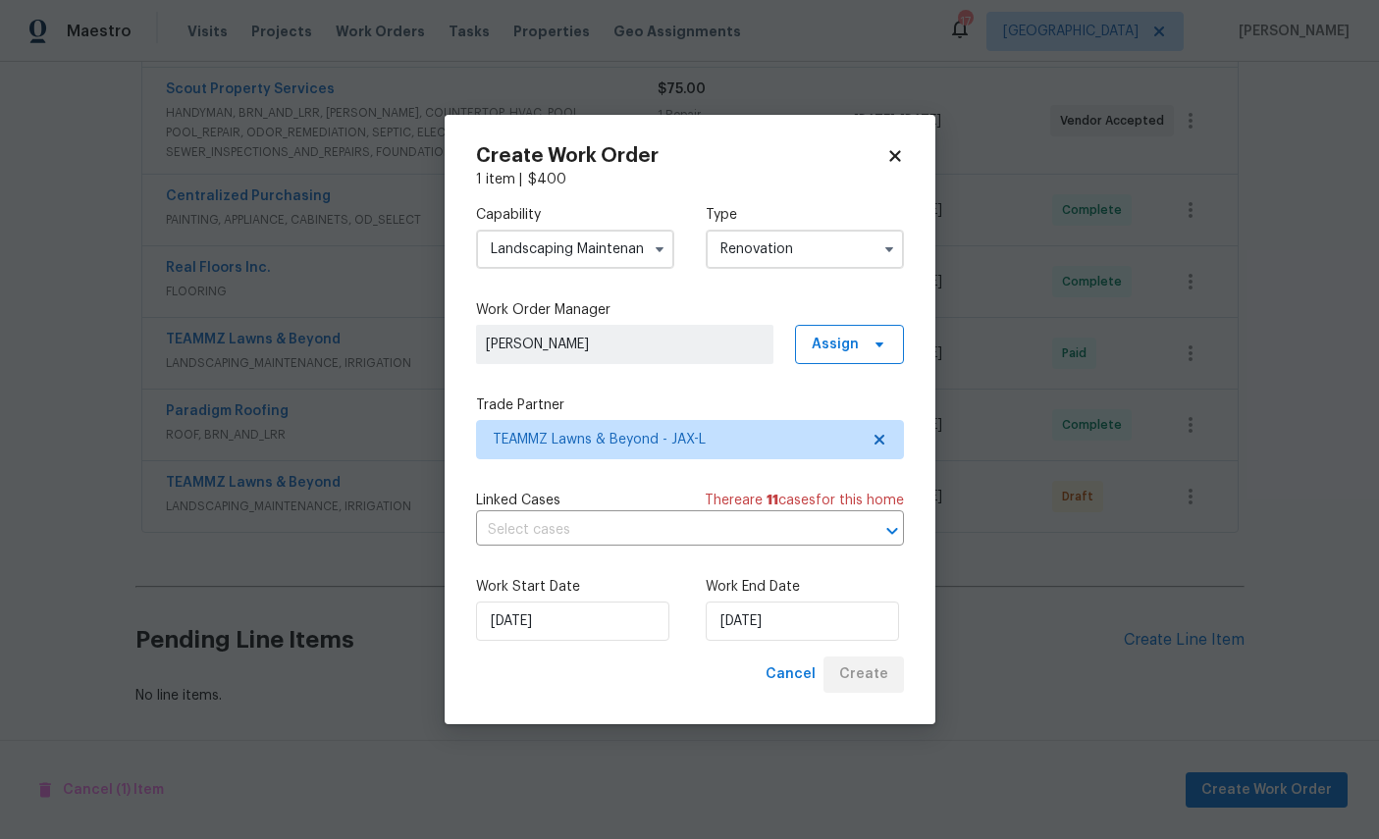
scroll to position [799, 0]
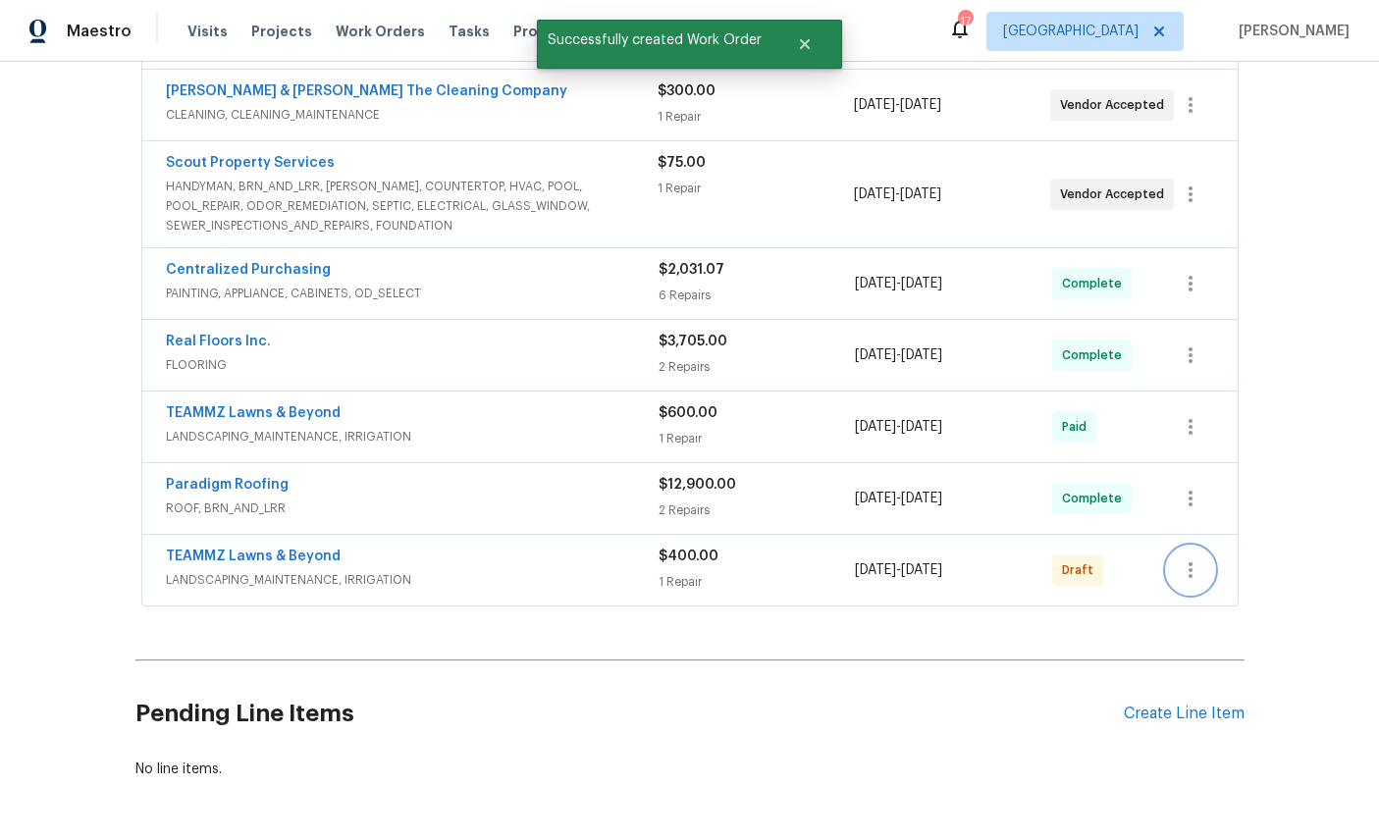
click at [1194, 559] on icon "button" at bounding box center [1191, 571] width 24 height 24
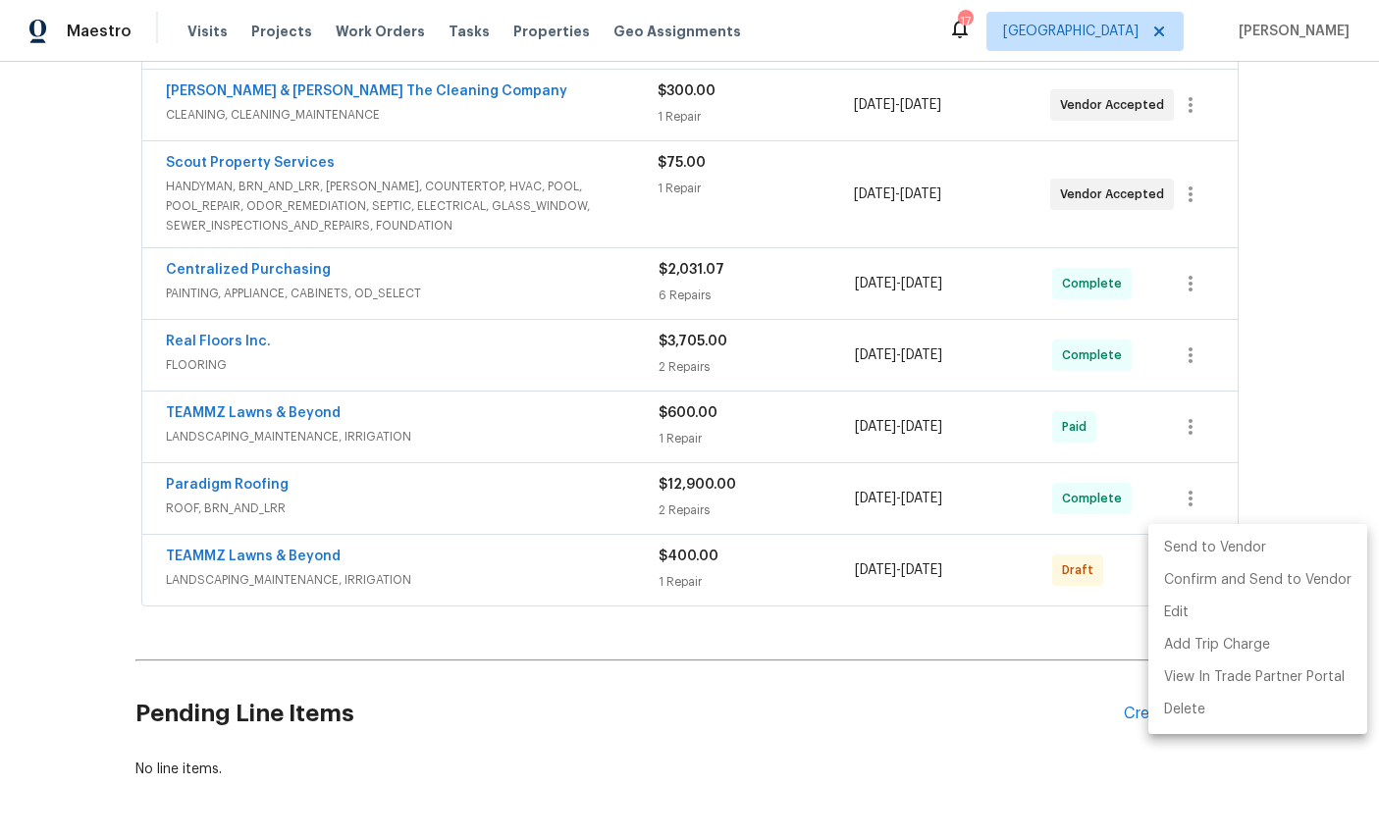
click at [1252, 544] on li "Send to Vendor" at bounding box center [1258, 548] width 219 height 32
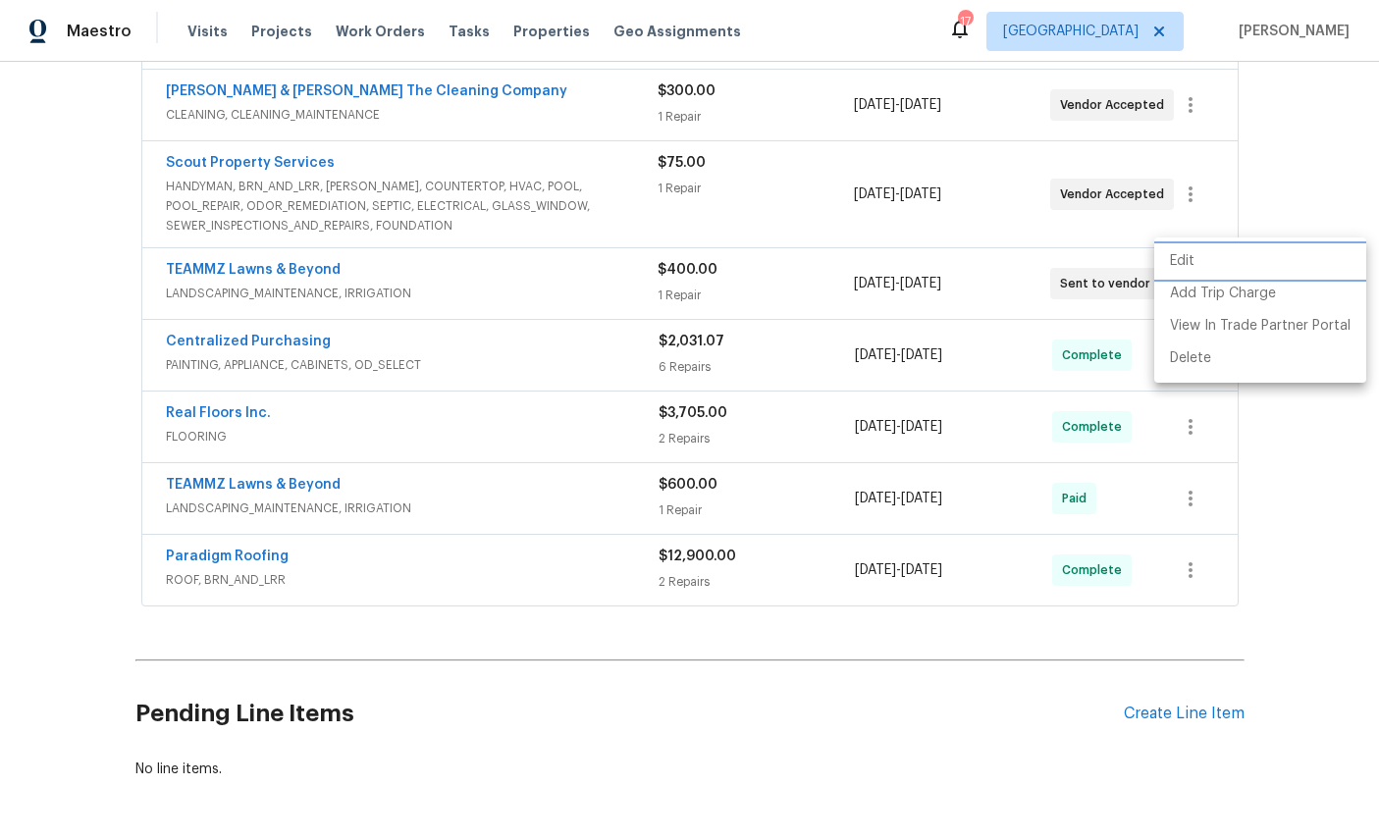
scroll to position [0, 0]
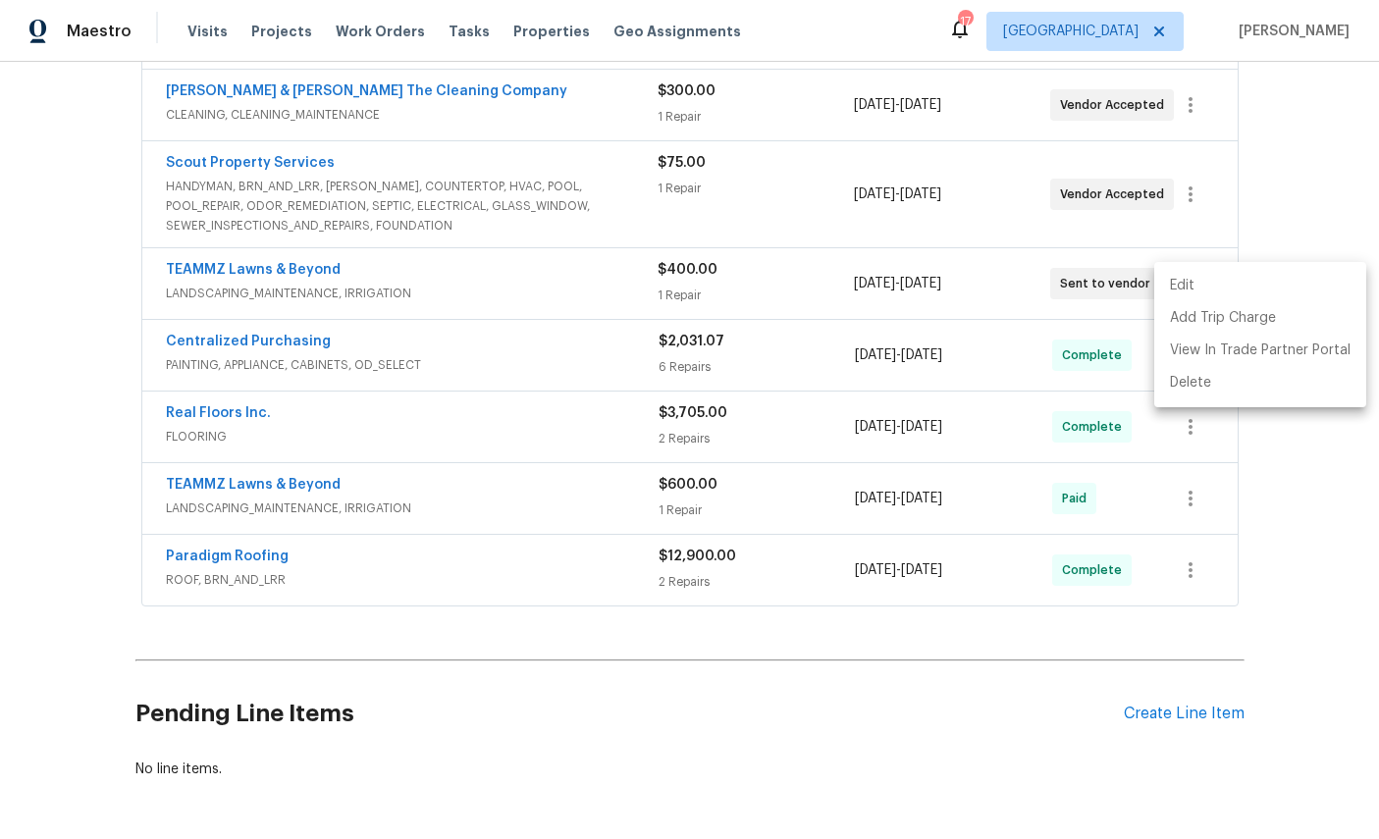
click at [1328, 591] on div at bounding box center [689, 419] width 1379 height 839
click at [241, 272] on link "TEAMMZ Lawns & Beyond" at bounding box center [253, 270] width 175 height 14
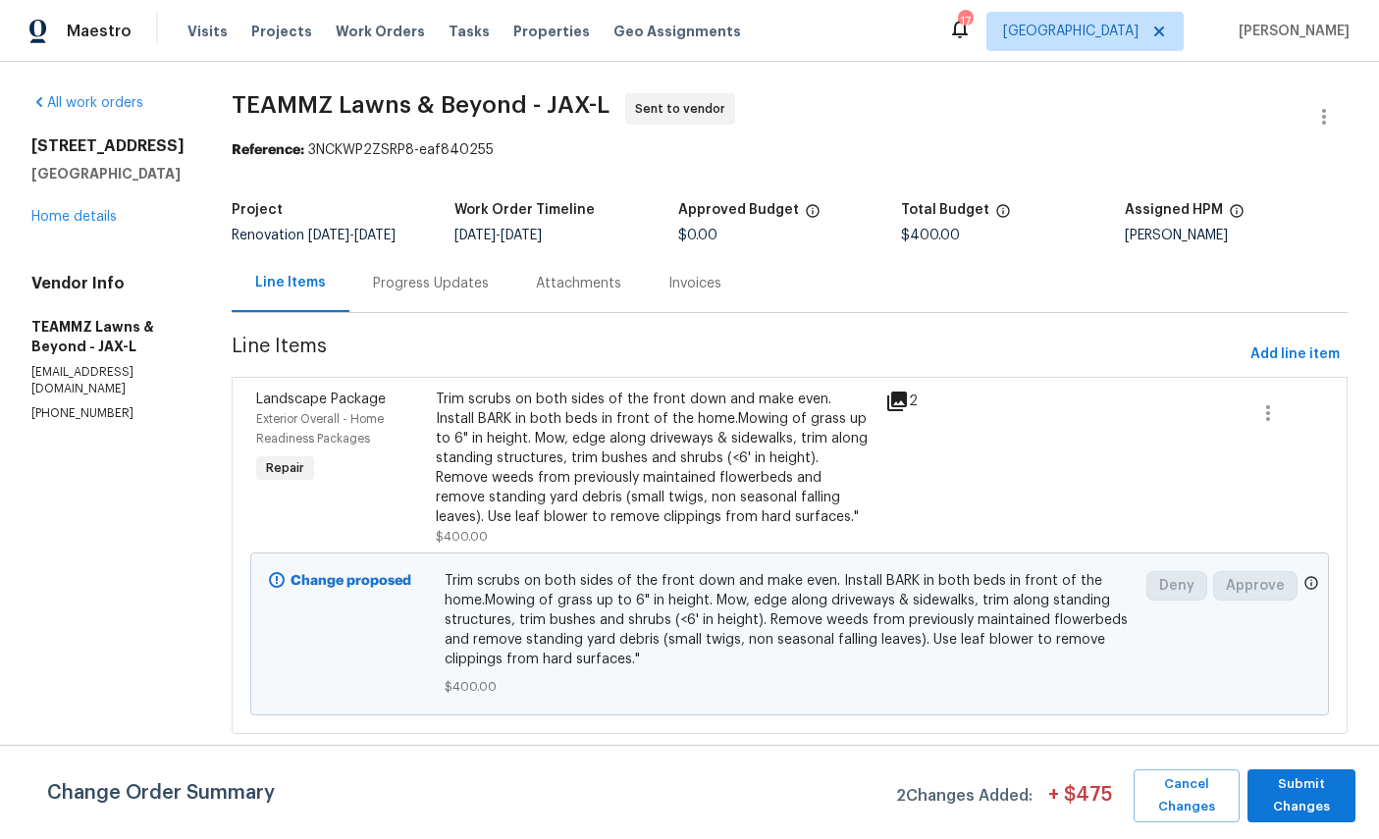
click at [489, 294] on div "Progress Updates" at bounding box center [431, 284] width 116 height 20
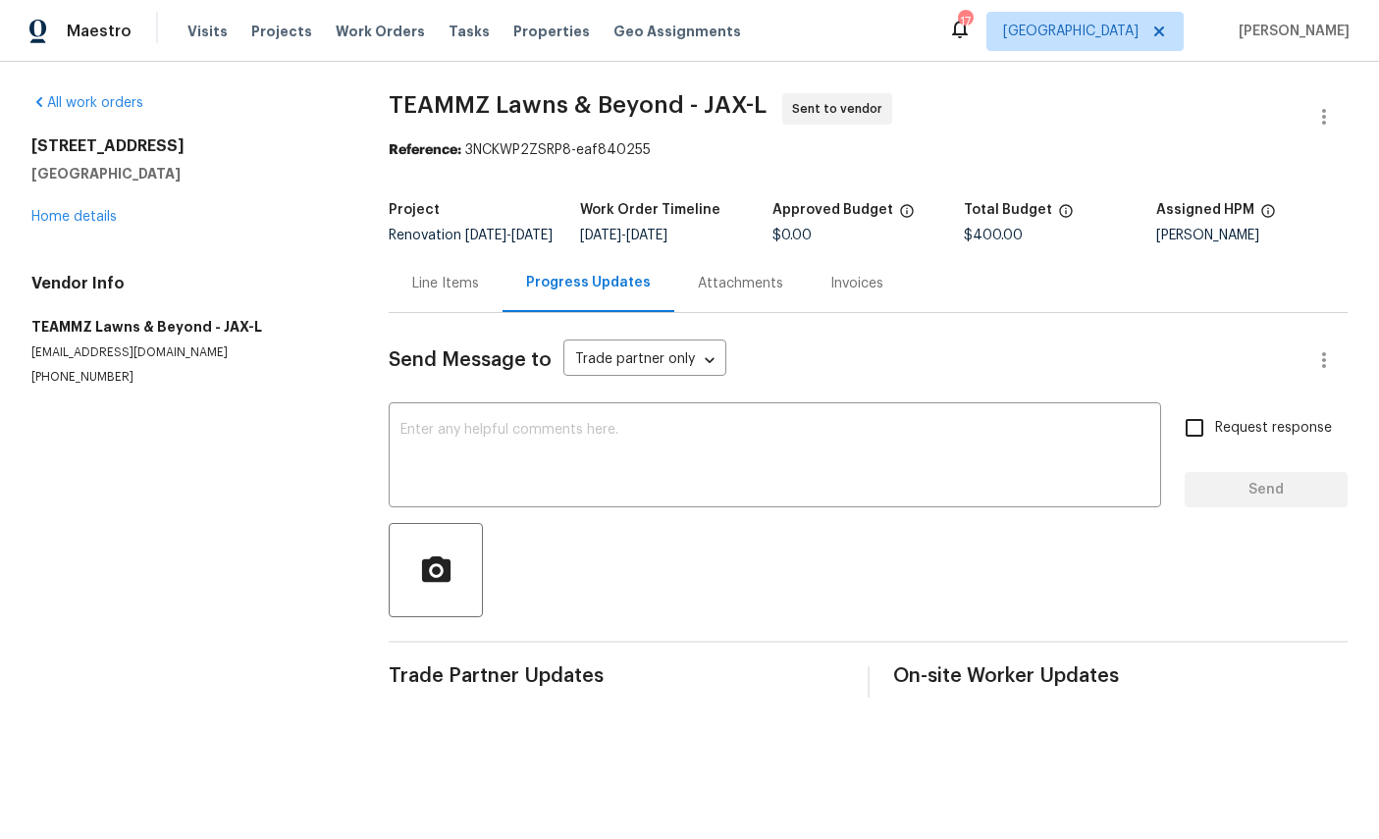
click at [848, 476] on textarea at bounding box center [775, 457] width 749 height 69
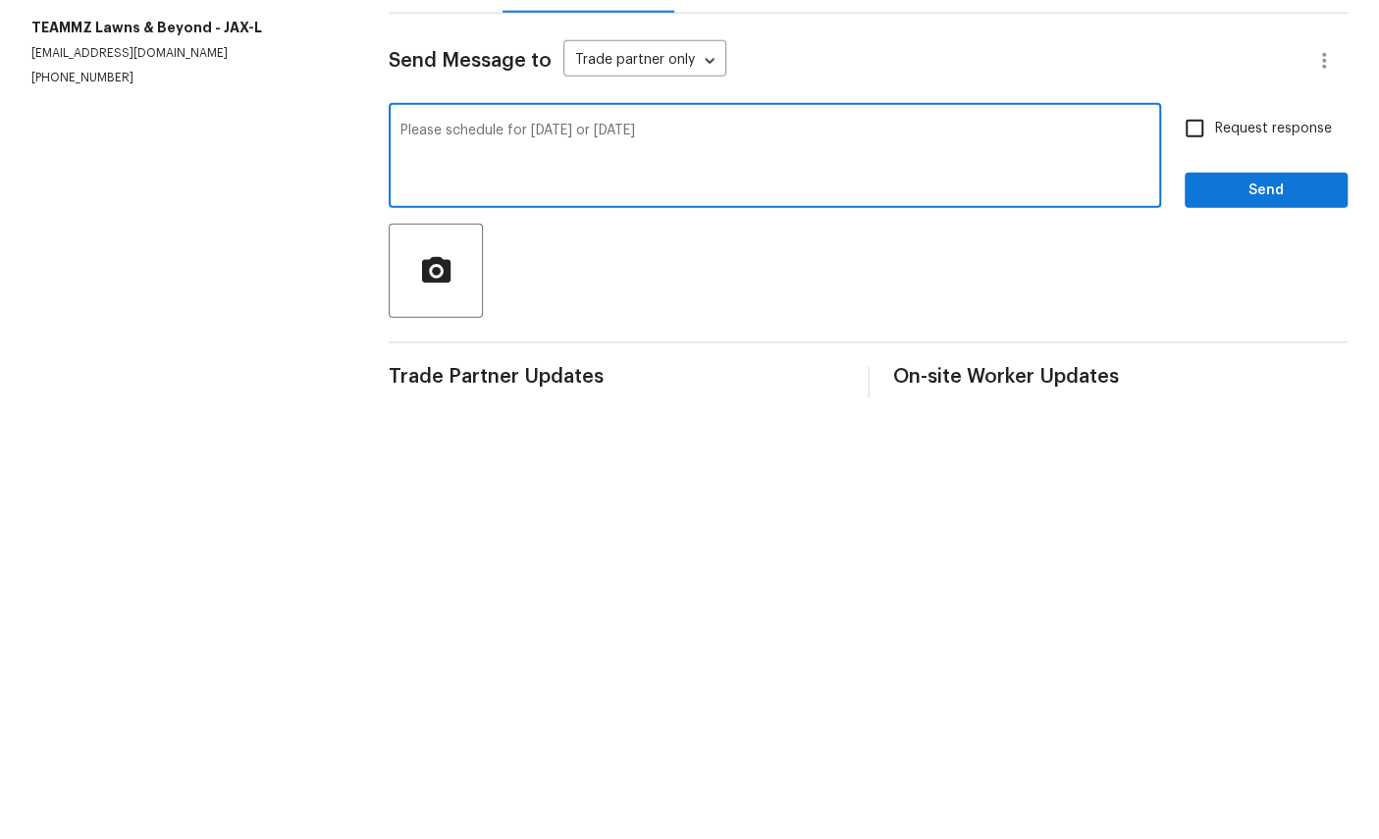
type textarea "Please schedule for Saturday or Monday"
click at [1204, 407] on input "Request response" at bounding box center [1194, 427] width 41 height 41
checkbox input "true"
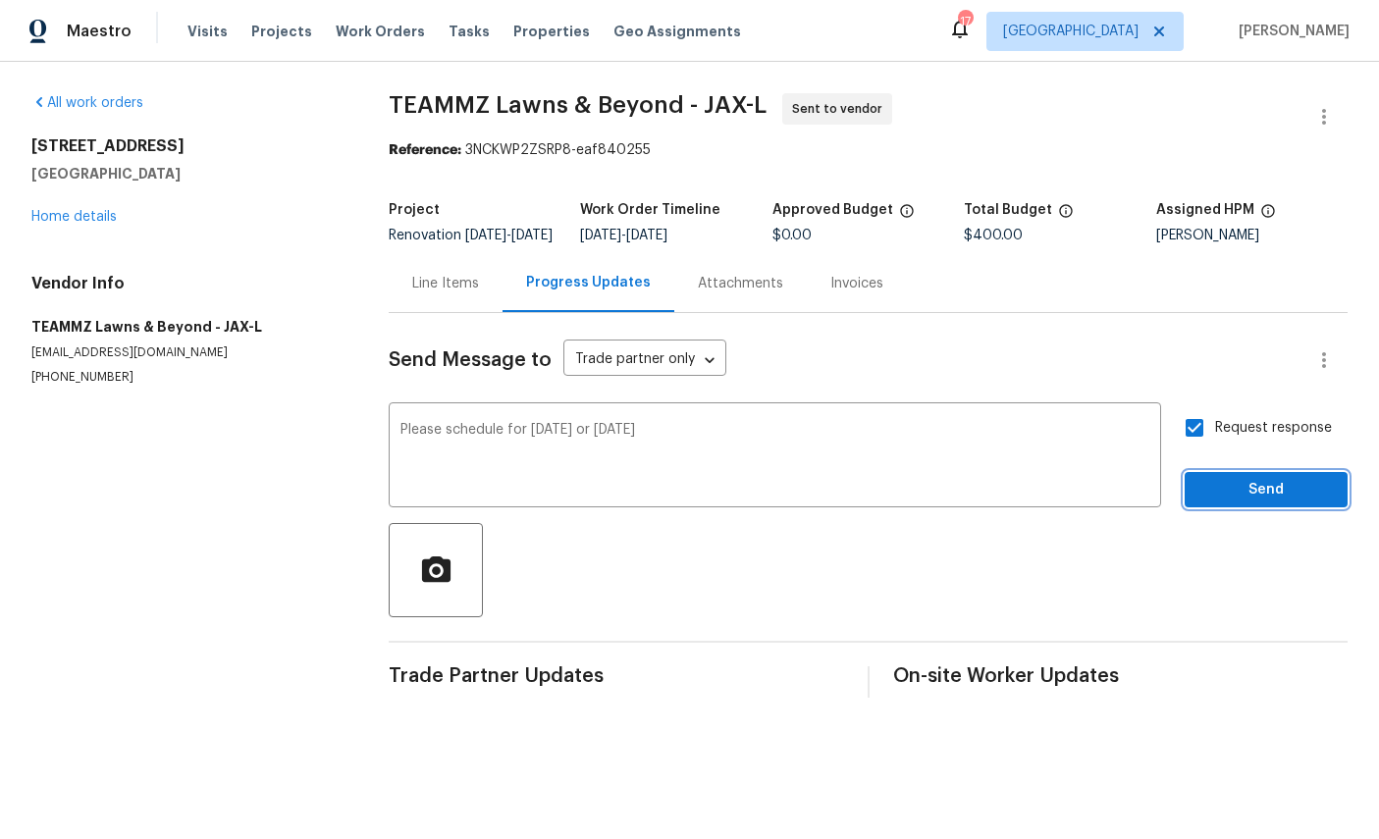
click at [1259, 497] on span "Send" at bounding box center [1267, 490] width 132 height 25
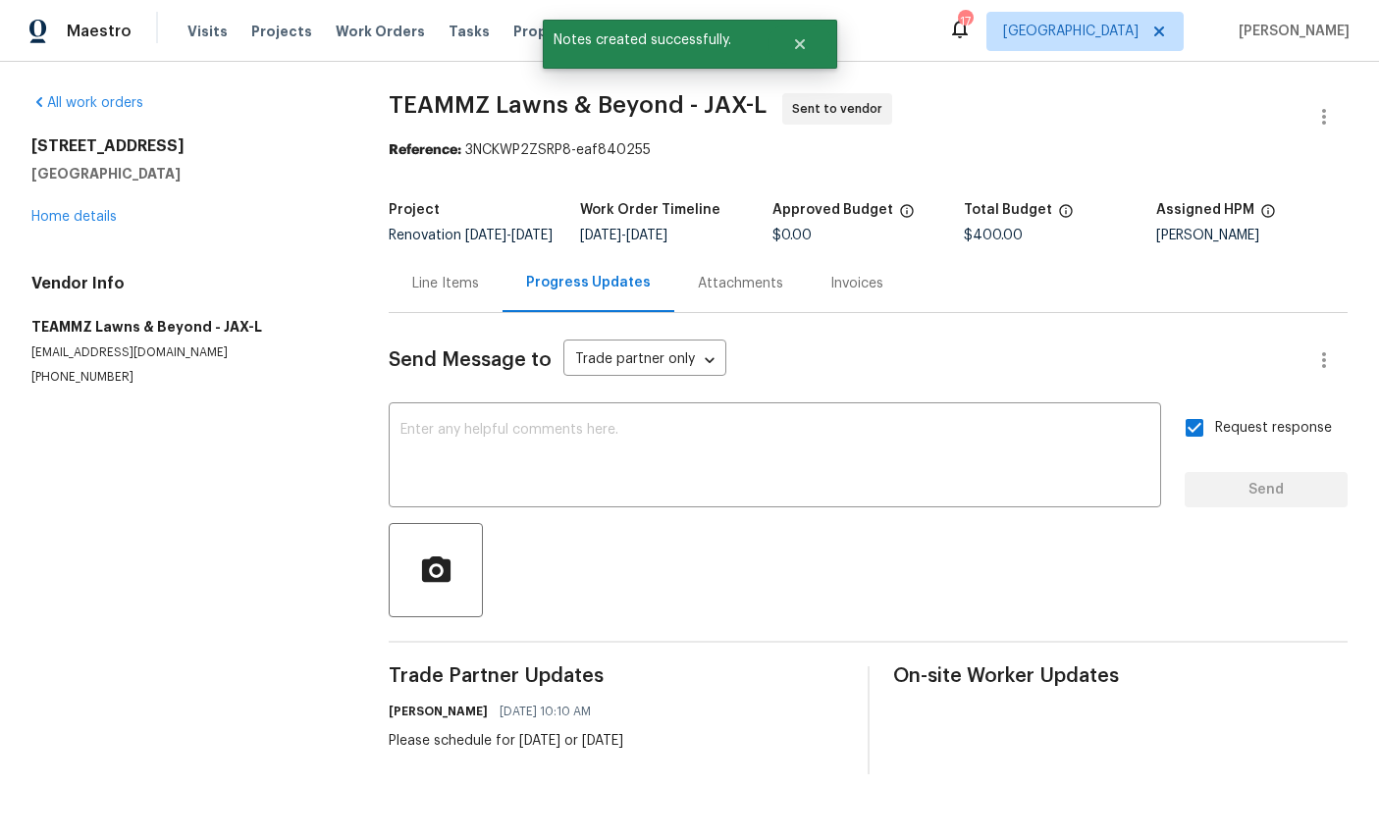
click at [54, 214] on link "Home details" at bounding box center [73, 217] width 85 height 14
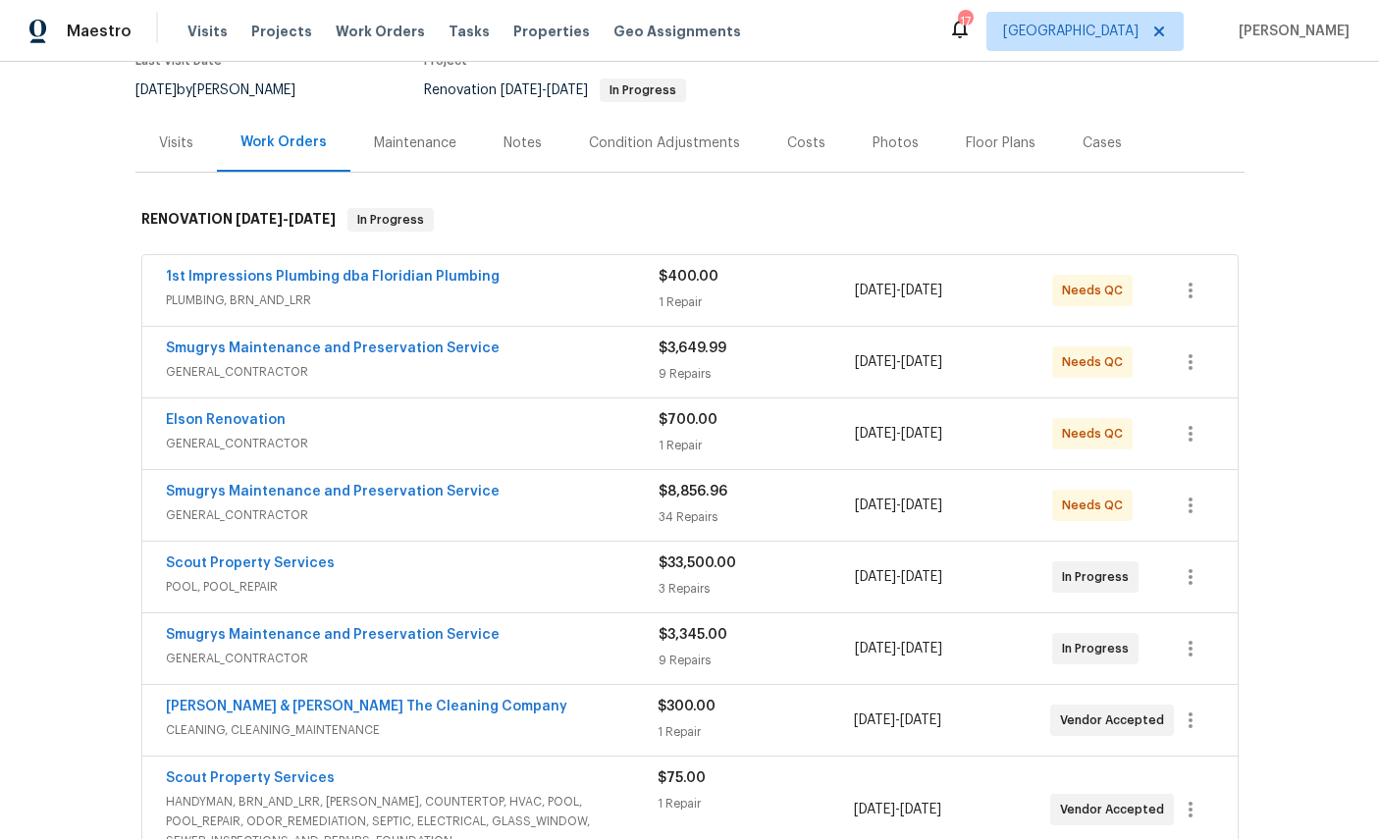
scroll to position [247, 0]
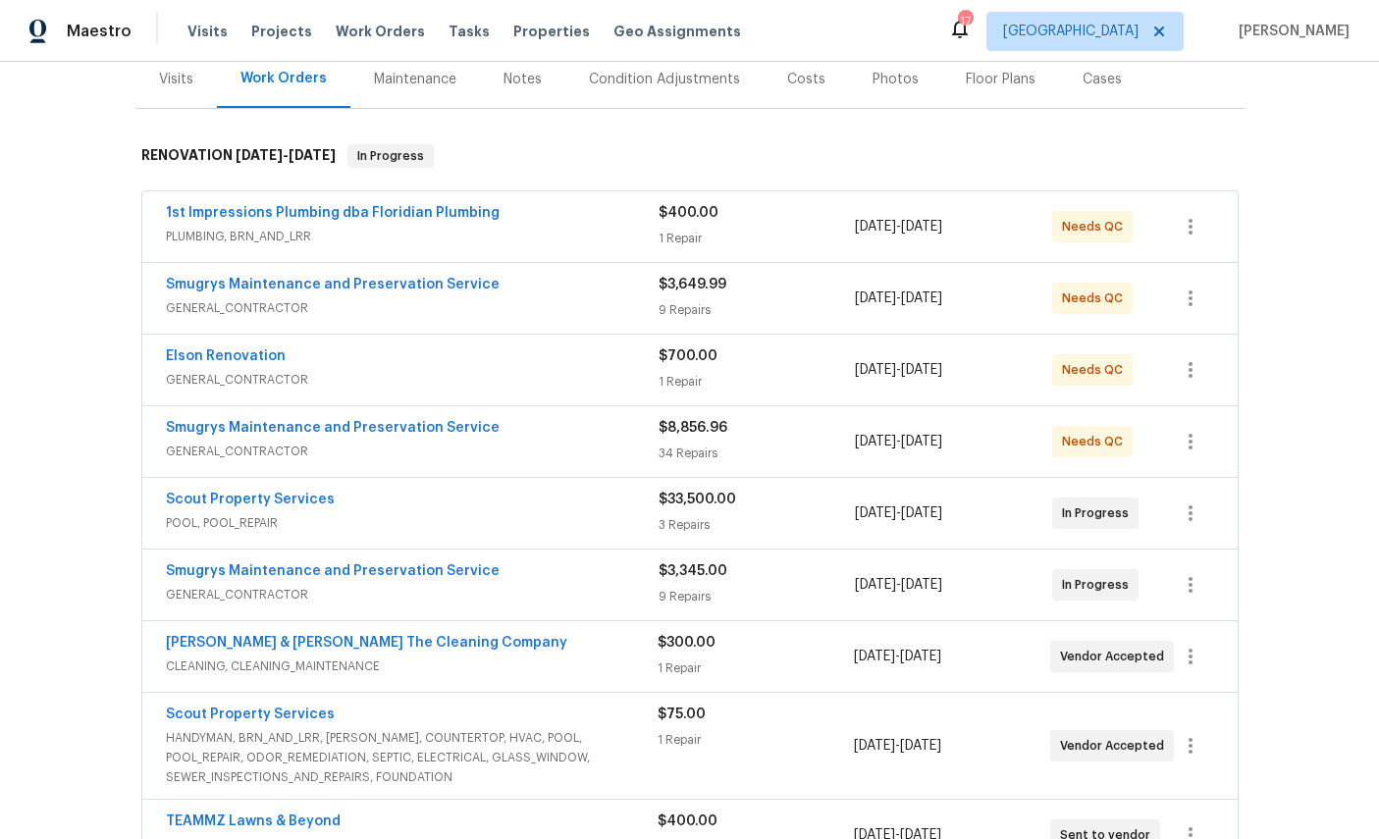
click at [259, 573] on link "Smugrys Maintenance and Preservation Service" at bounding box center [333, 571] width 334 height 14
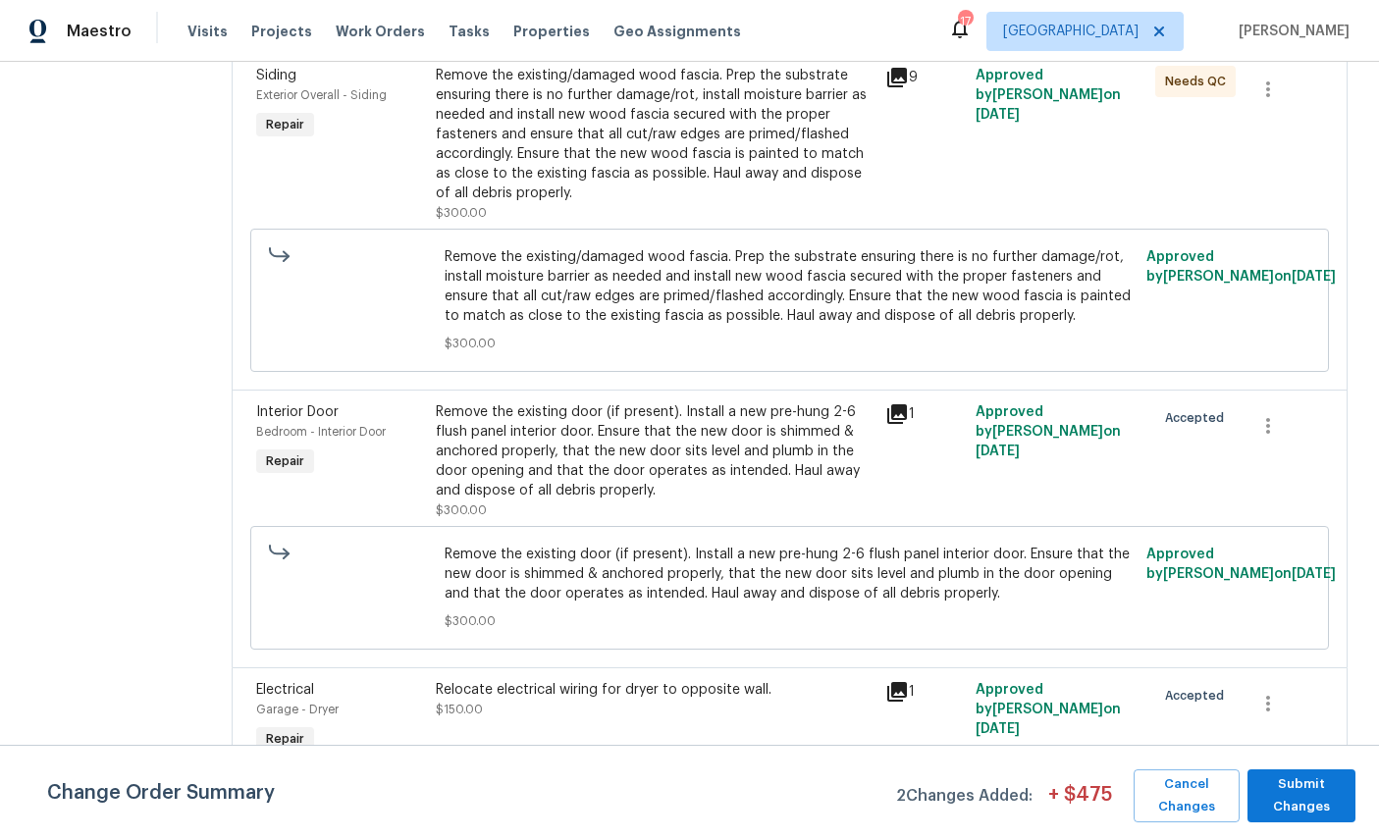
scroll to position [22, 0]
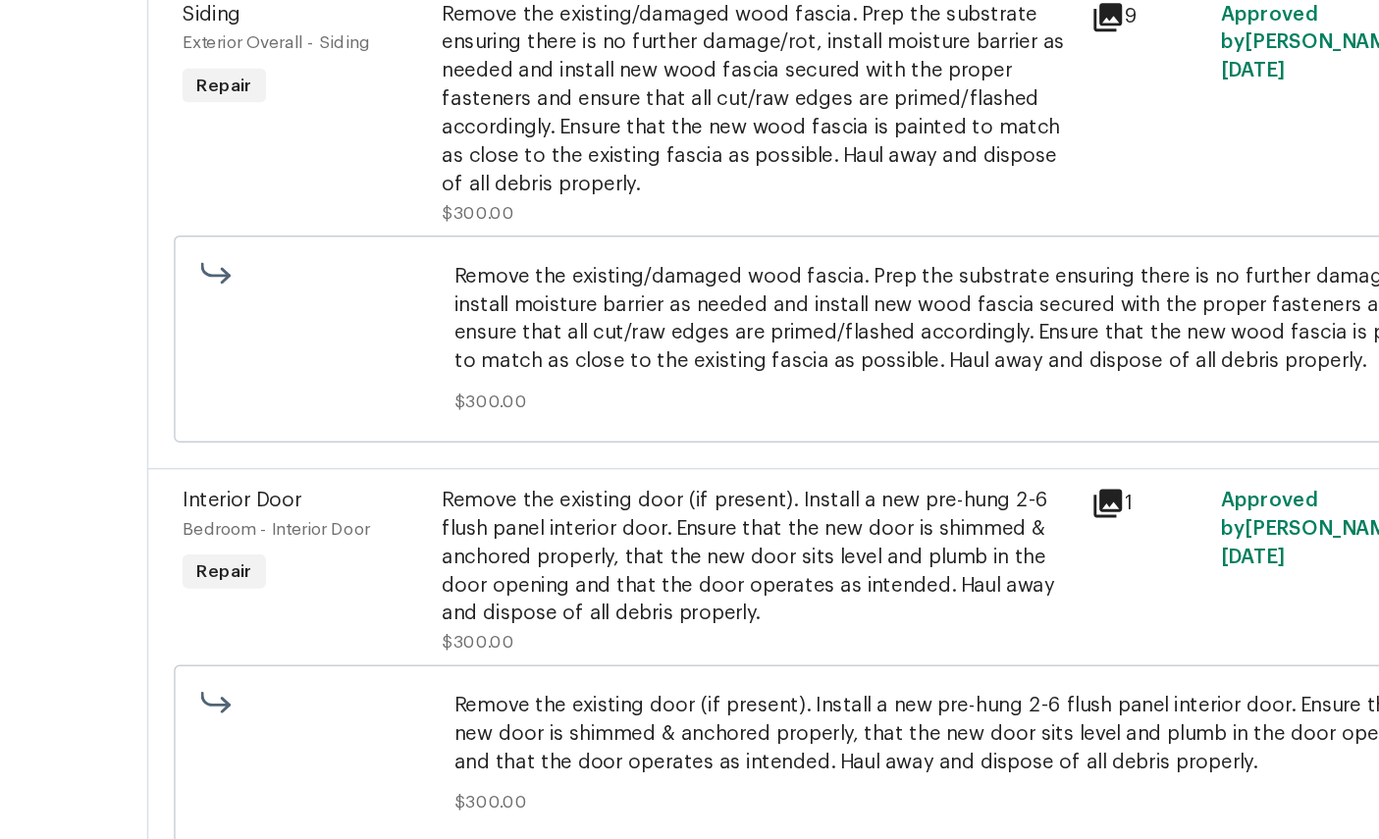
click at [887, 404] on icon at bounding box center [897, 414] width 20 height 20
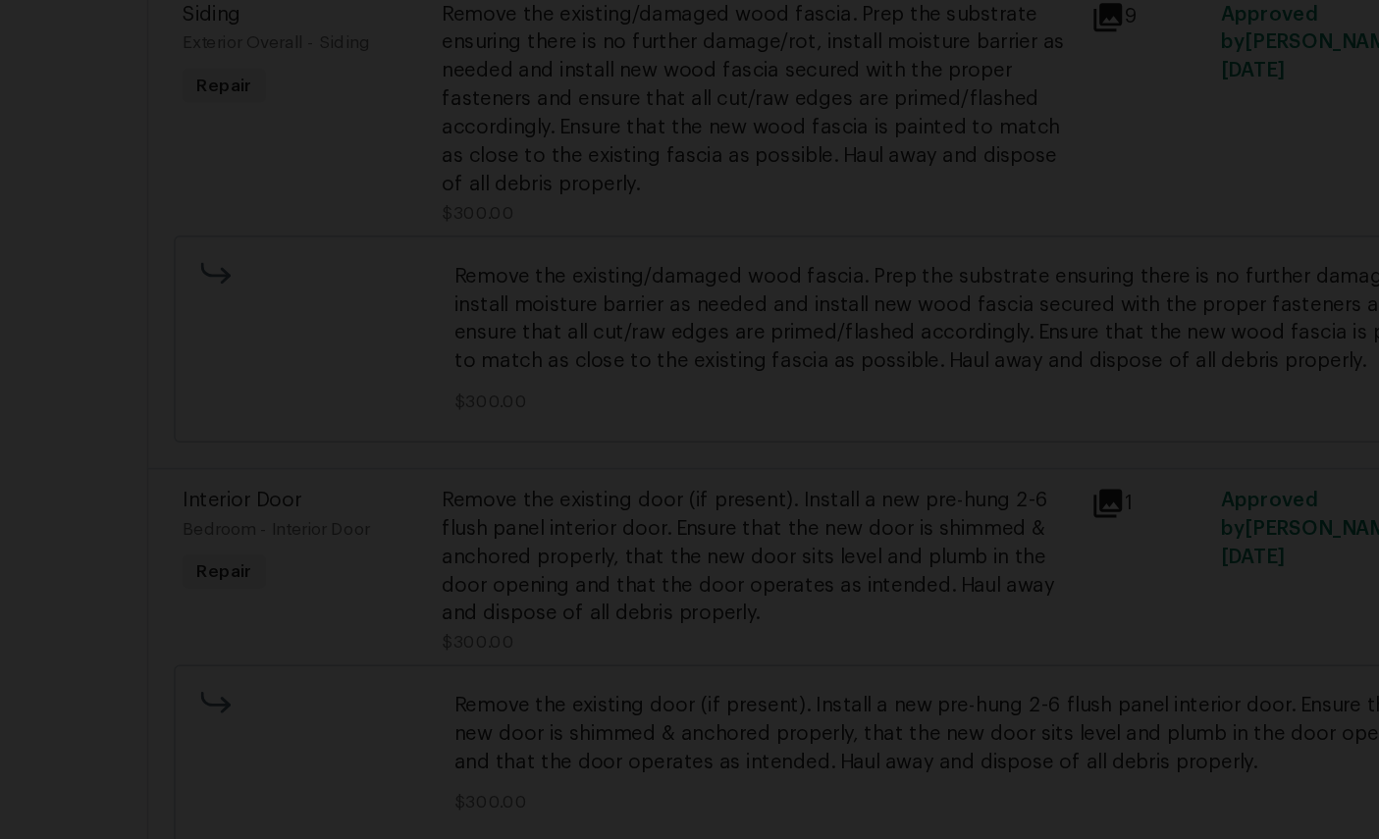
click at [908, 28] on img "Lightbox" at bounding box center [664, 419] width 1379 height 839
click at [909, 38] on img "Lightbox" at bounding box center [664, 419] width 1379 height 839
click at [876, 28] on img "Lightbox" at bounding box center [664, 419] width 1379 height 839
click at [913, 25] on img "Lightbox" at bounding box center [664, 419] width 1379 height 839
click at [912, 74] on img "Lightbox" at bounding box center [664, 419] width 1379 height 839
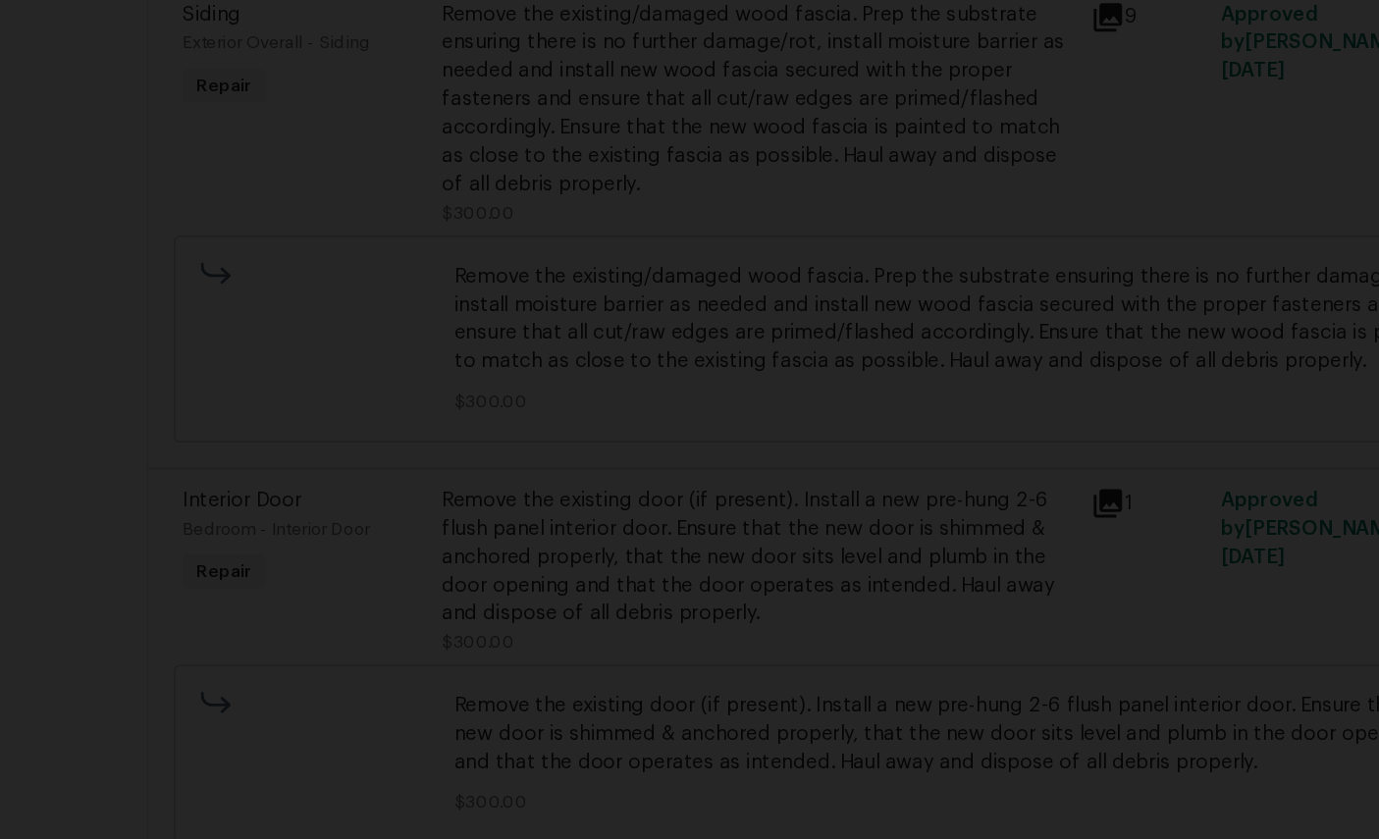
click at [911, 74] on img "Lightbox" at bounding box center [664, 419] width 1379 height 839
click at [902, 49] on img "Lightbox" at bounding box center [664, 419] width 1379 height 839
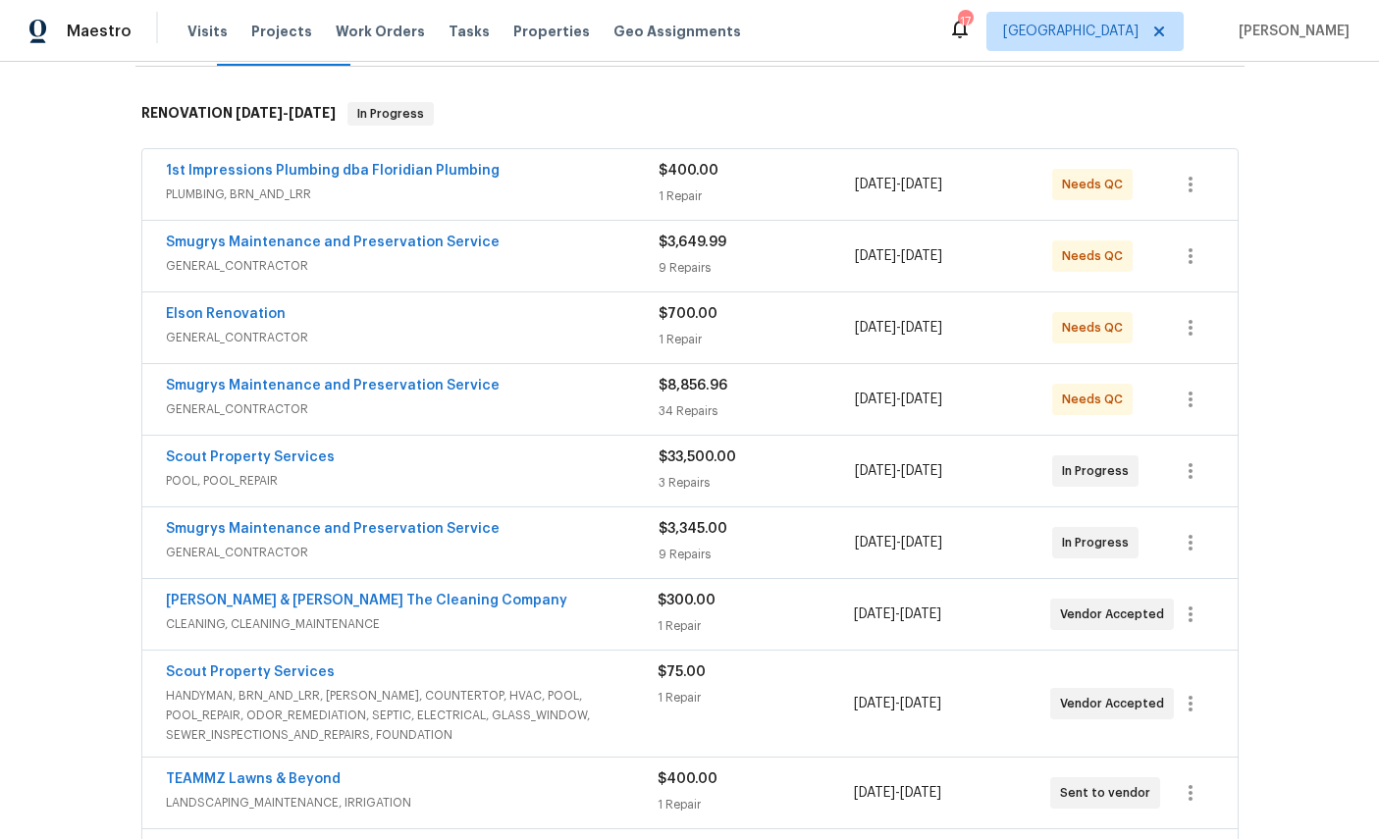
scroll to position [327, 0]
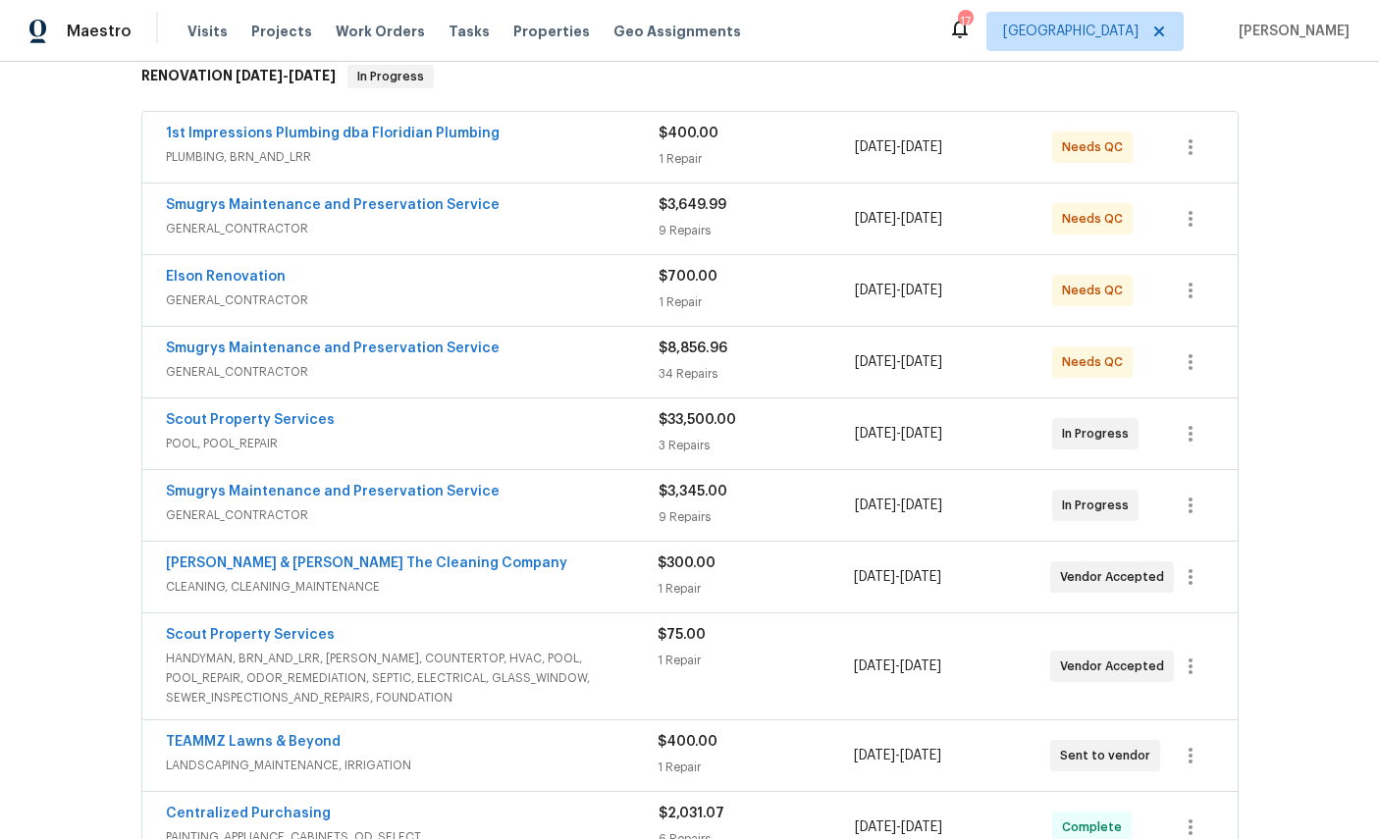
click at [222, 499] on link "Smugrys Maintenance and Preservation Service" at bounding box center [333, 492] width 334 height 14
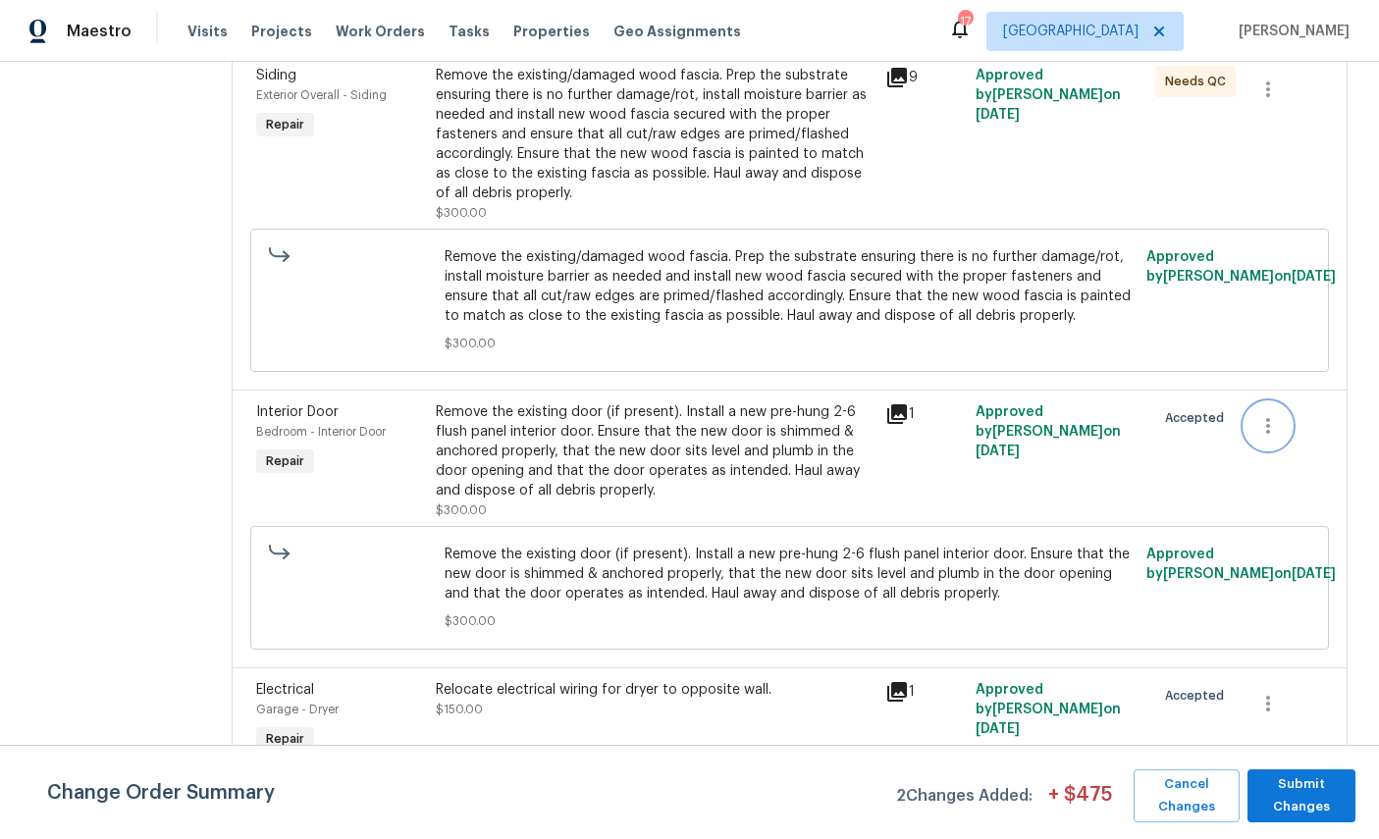
click at [1270, 414] on icon "button" at bounding box center [1269, 426] width 24 height 24
click at [1272, 409] on li "Cancel" at bounding box center [1282, 416] width 76 height 32
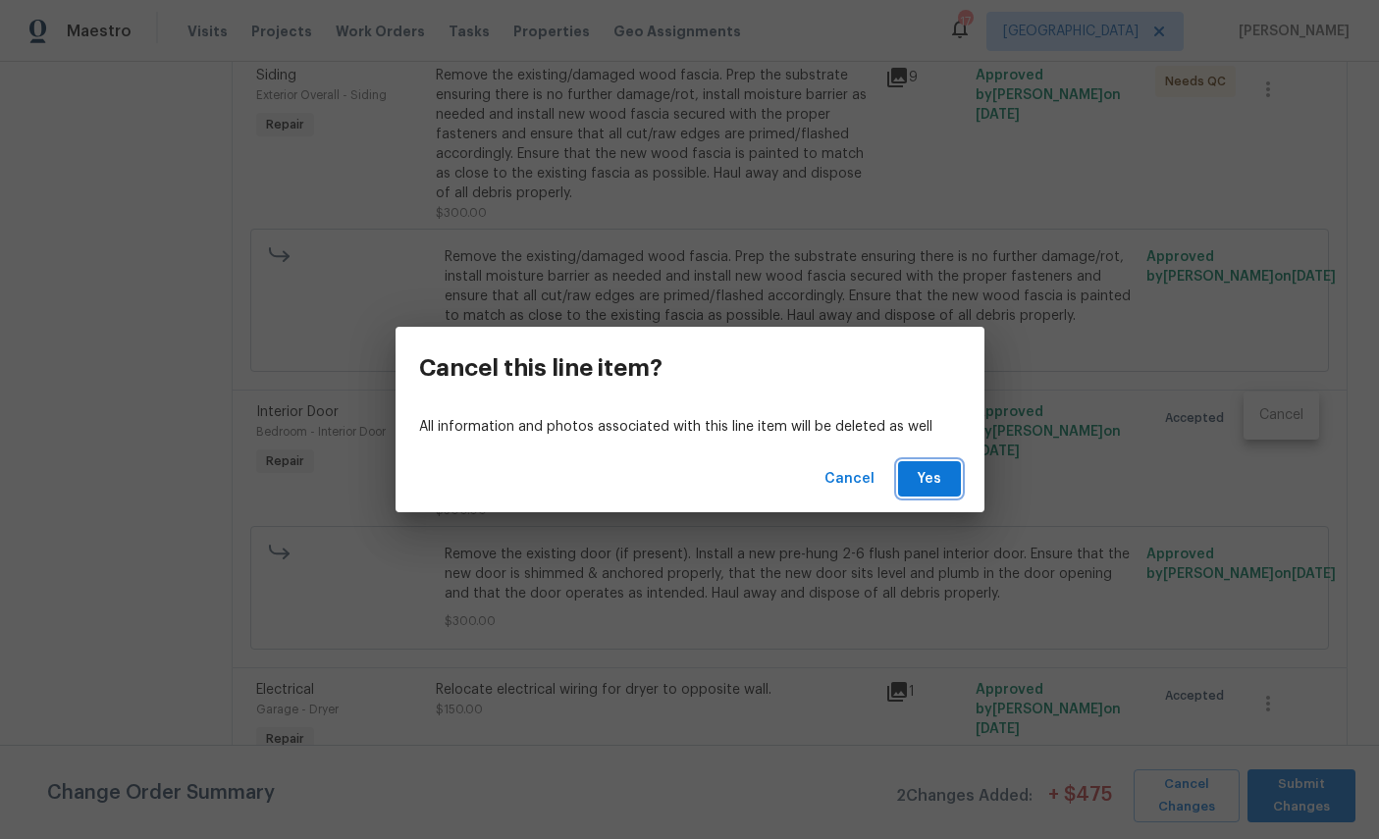
click at [931, 492] on span "Yes" at bounding box center [929, 479] width 31 height 25
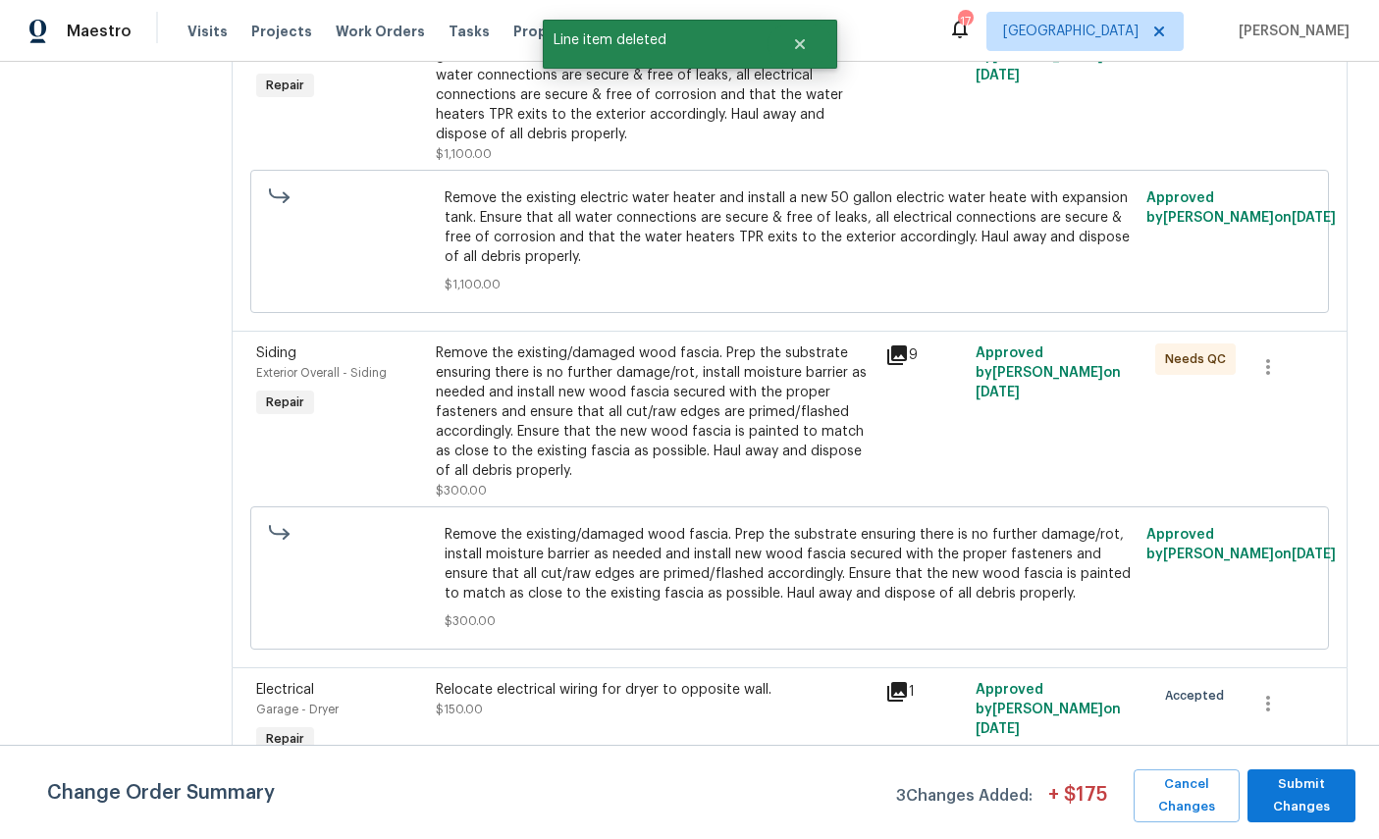
scroll to position [1288, 0]
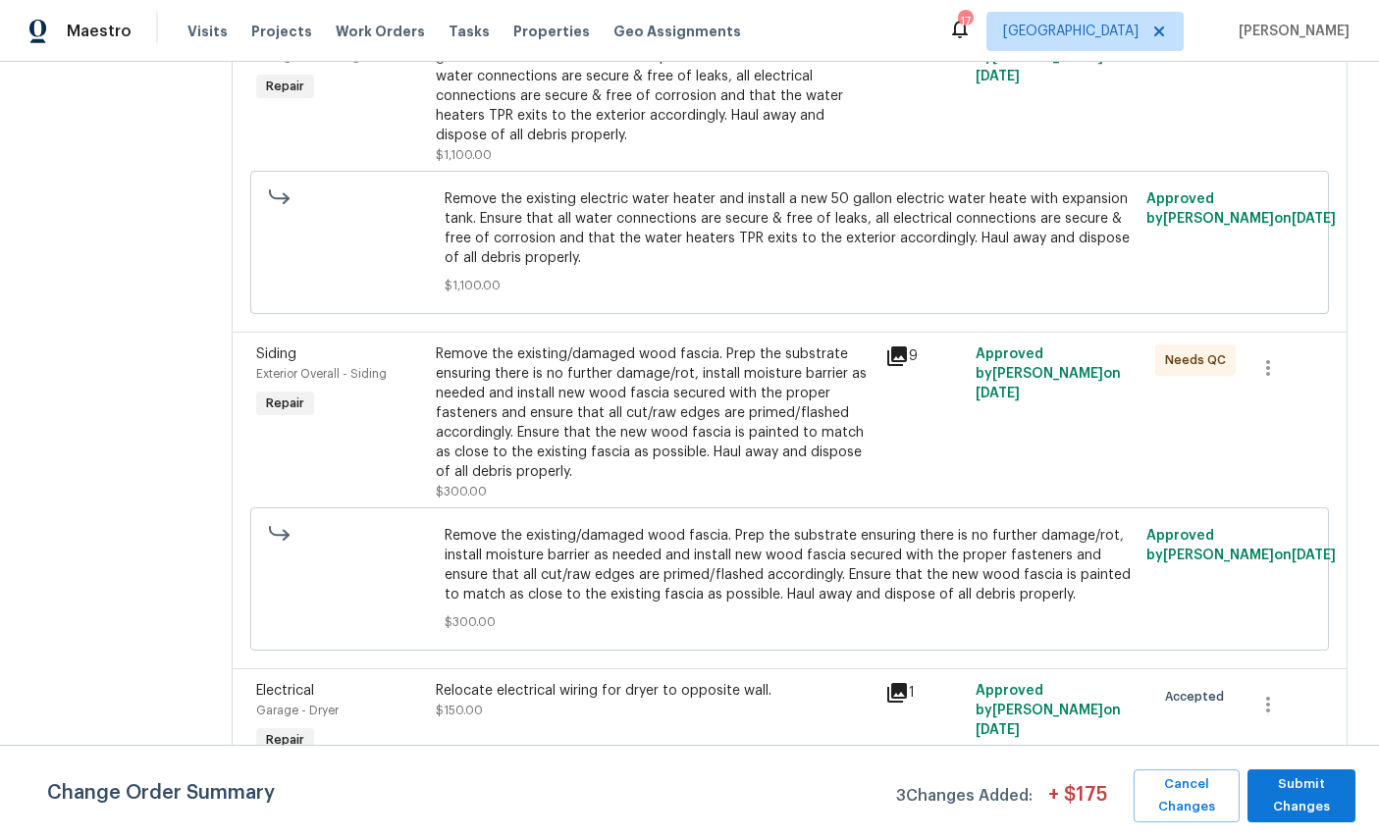
click at [256, 685] on span "Electrical" at bounding box center [285, 691] width 58 height 14
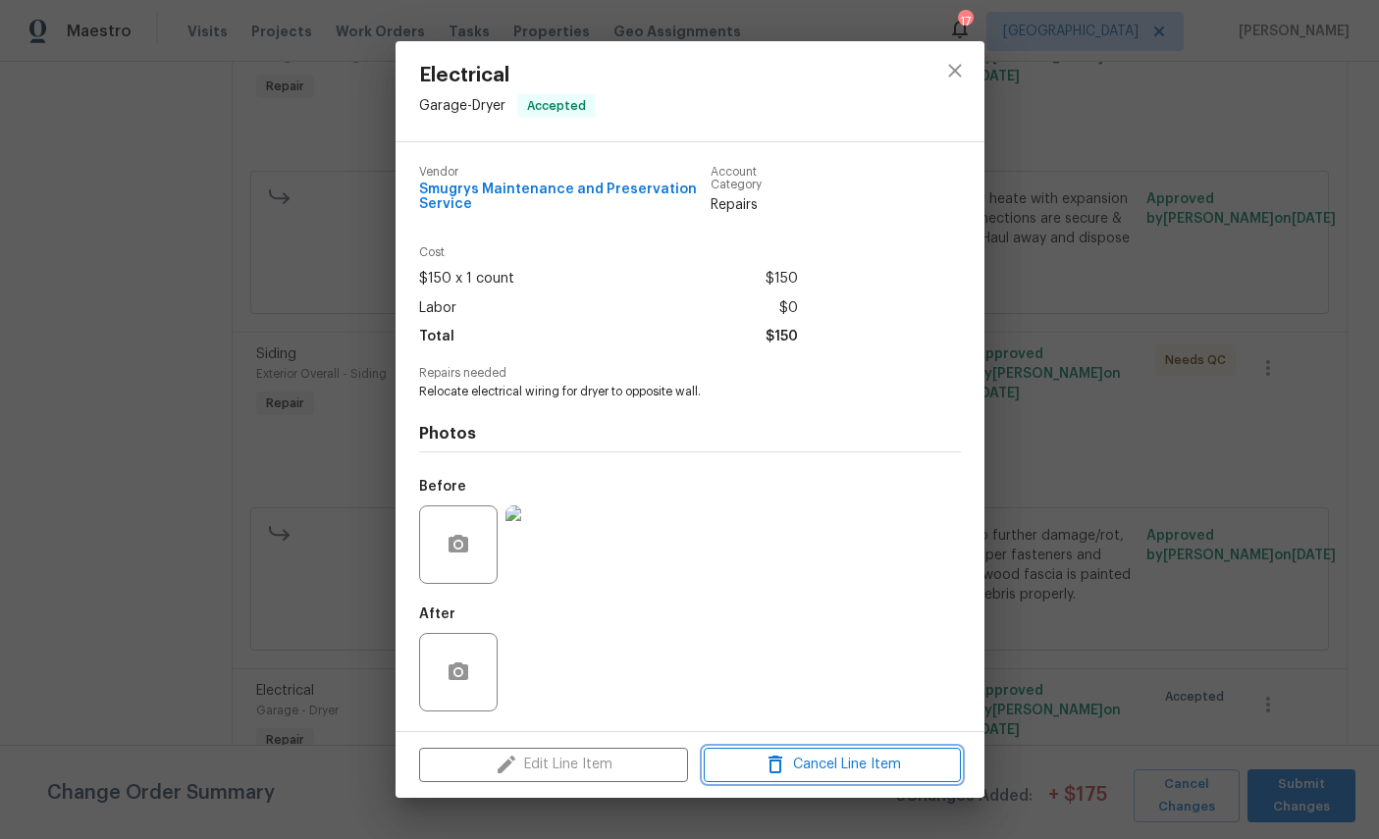
click at [829, 771] on span "Cancel Line Item" at bounding box center [832, 765] width 245 height 25
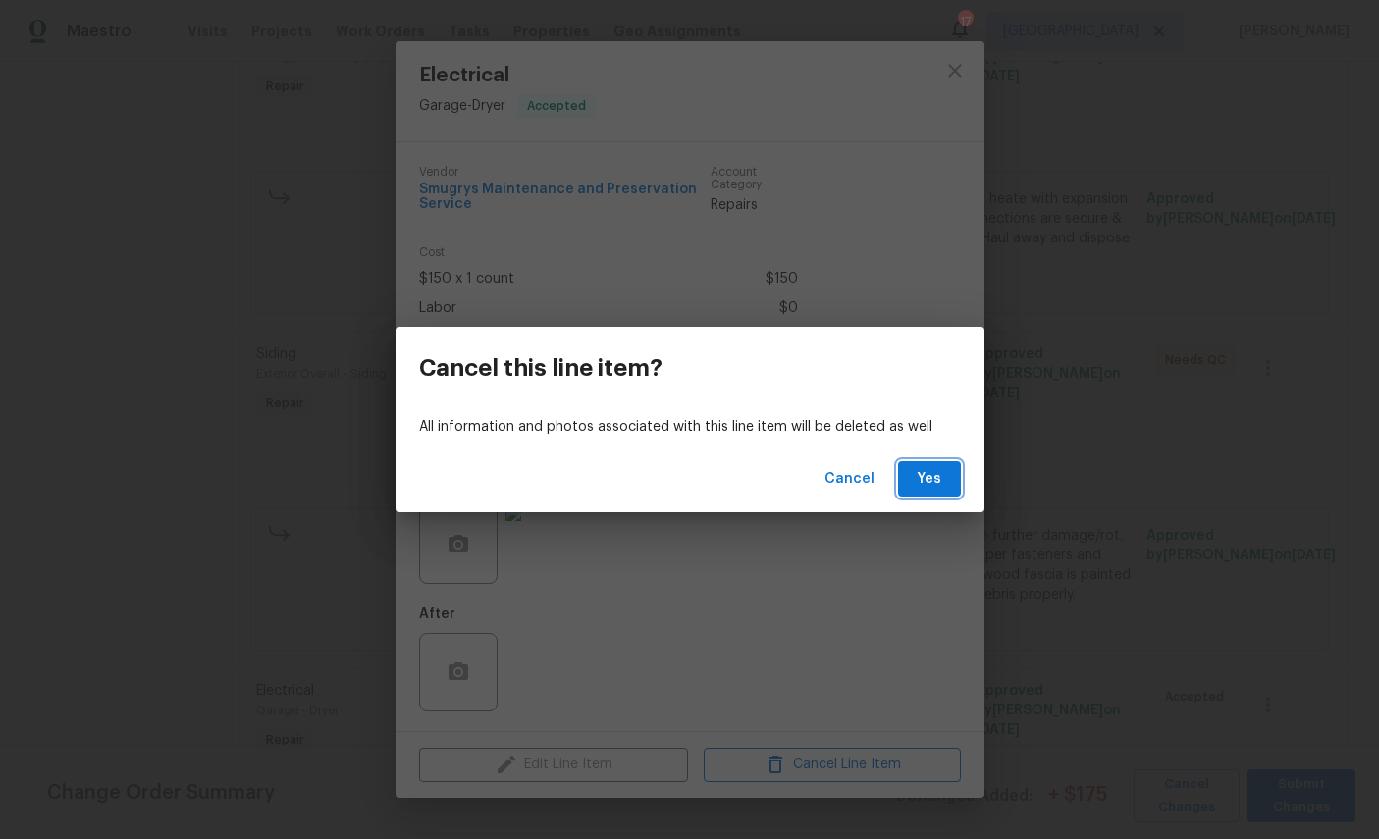
click at [936, 468] on span "Yes" at bounding box center [929, 479] width 31 height 25
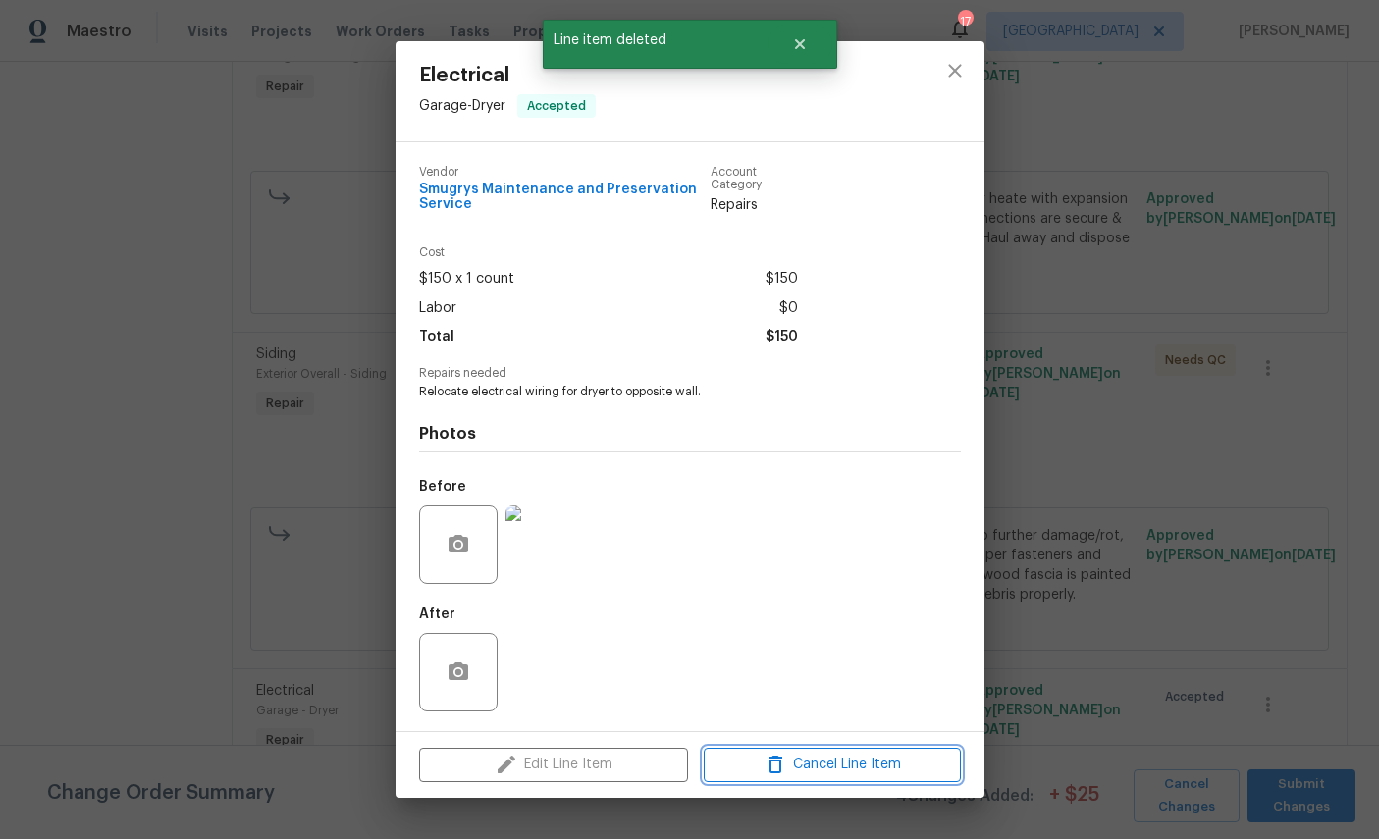
scroll to position [0, 0]
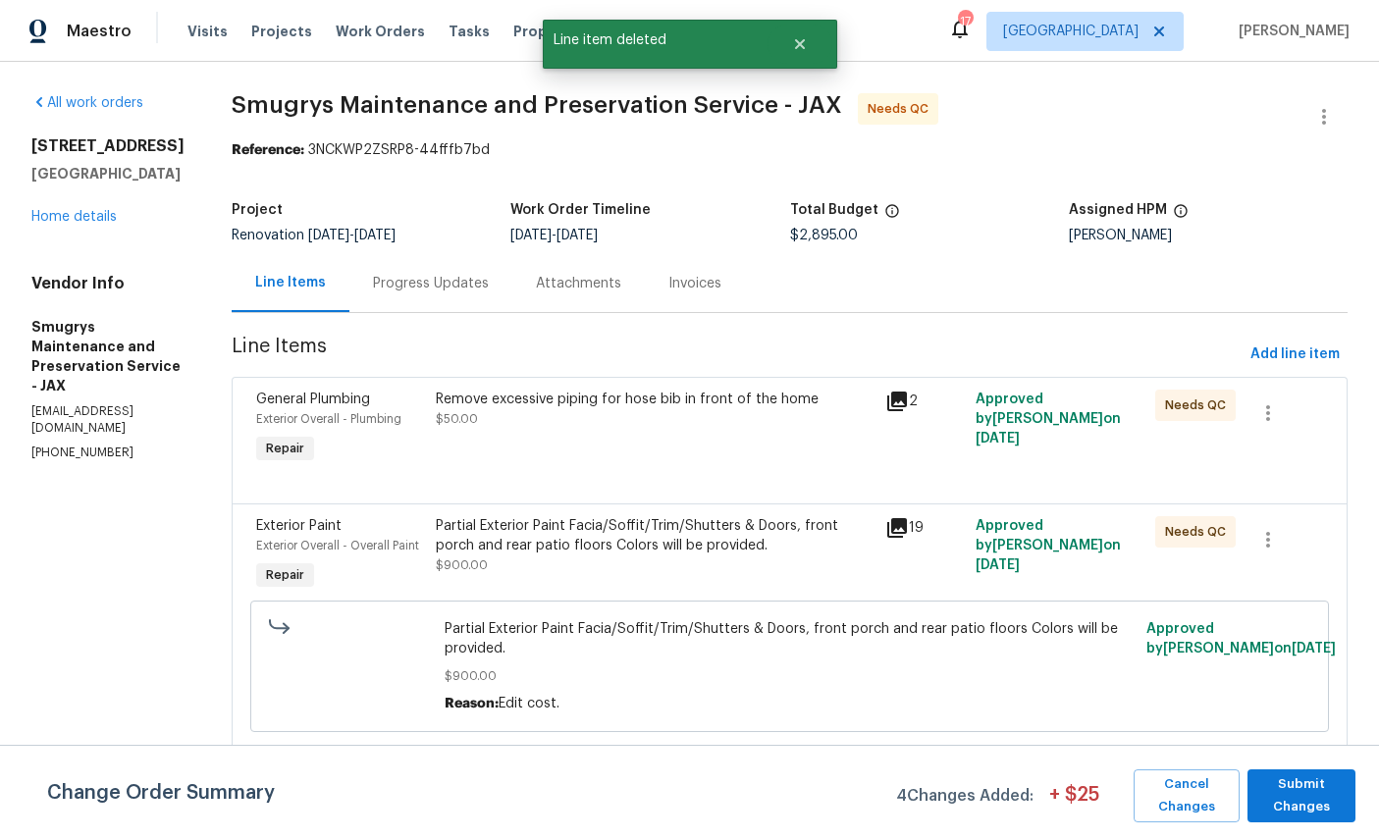
click at [86, 224] on link "Home details" at bounding box center [73, 217] width 85 height 14
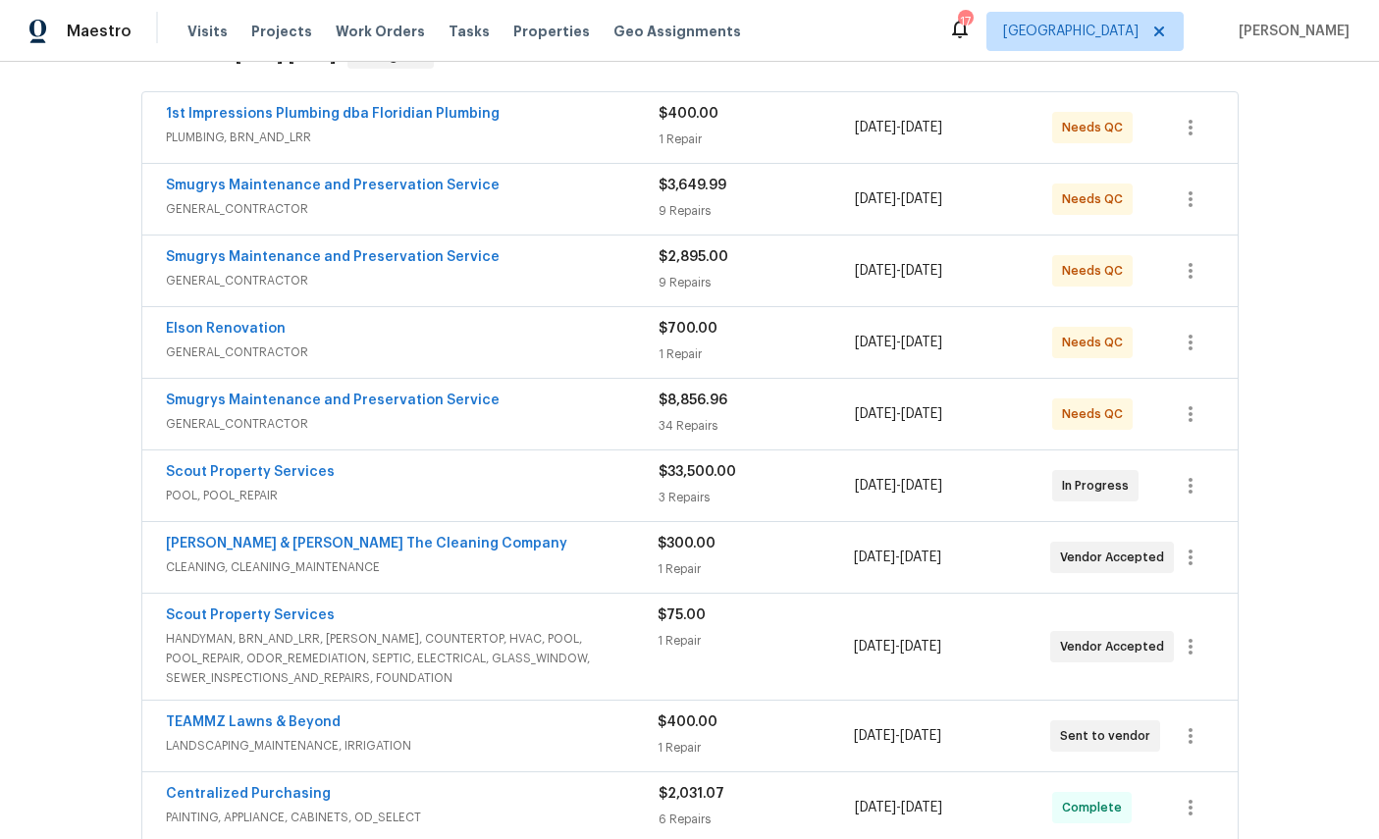
scroll to position [348, 0]
click at [243, 263] on link "Smugrys Maintenance and Preservation Service" at bounding box center [333, 256] width 334 height 14
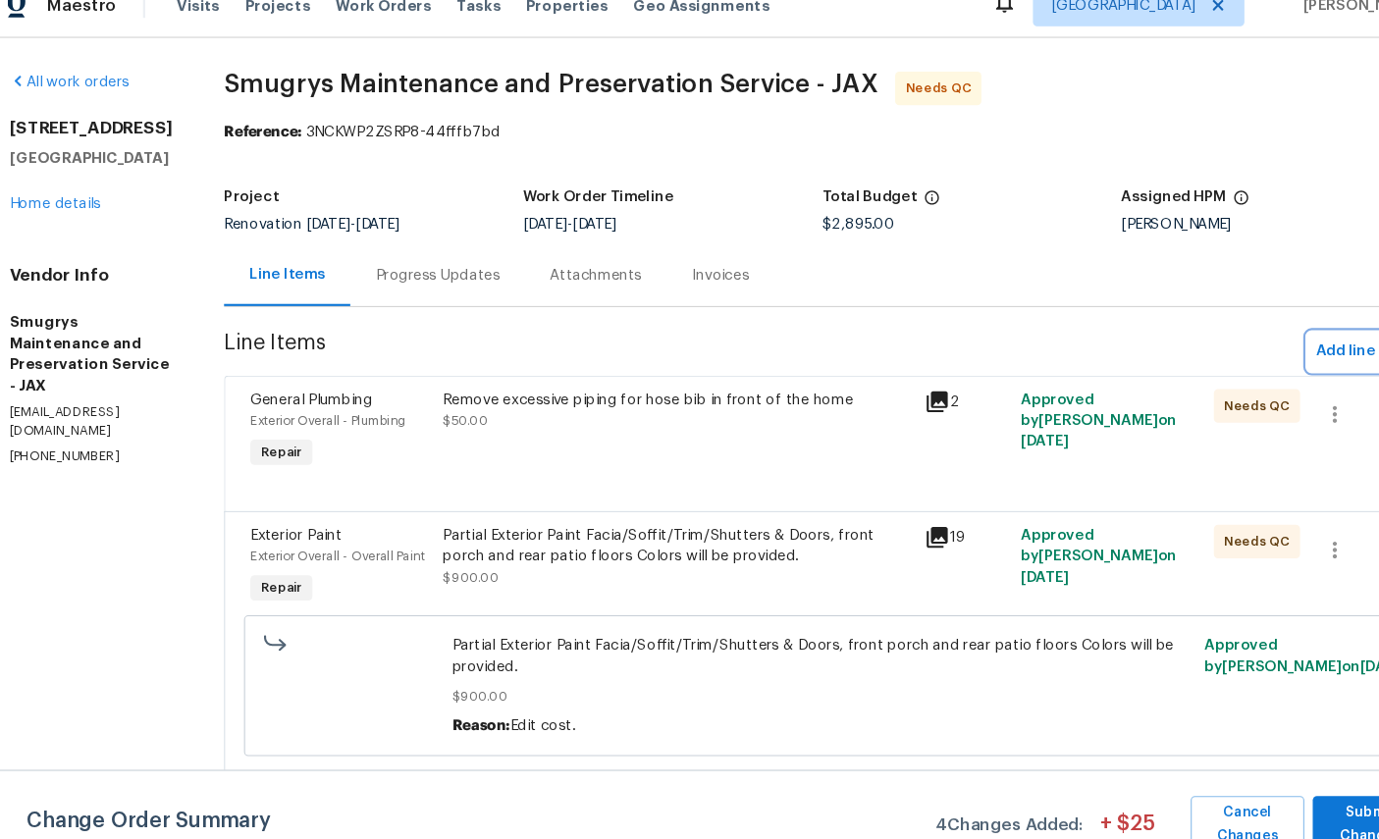
click at [1267, 337] on button "Add line item" at bounding box center [1295, 355] width 105 height 36
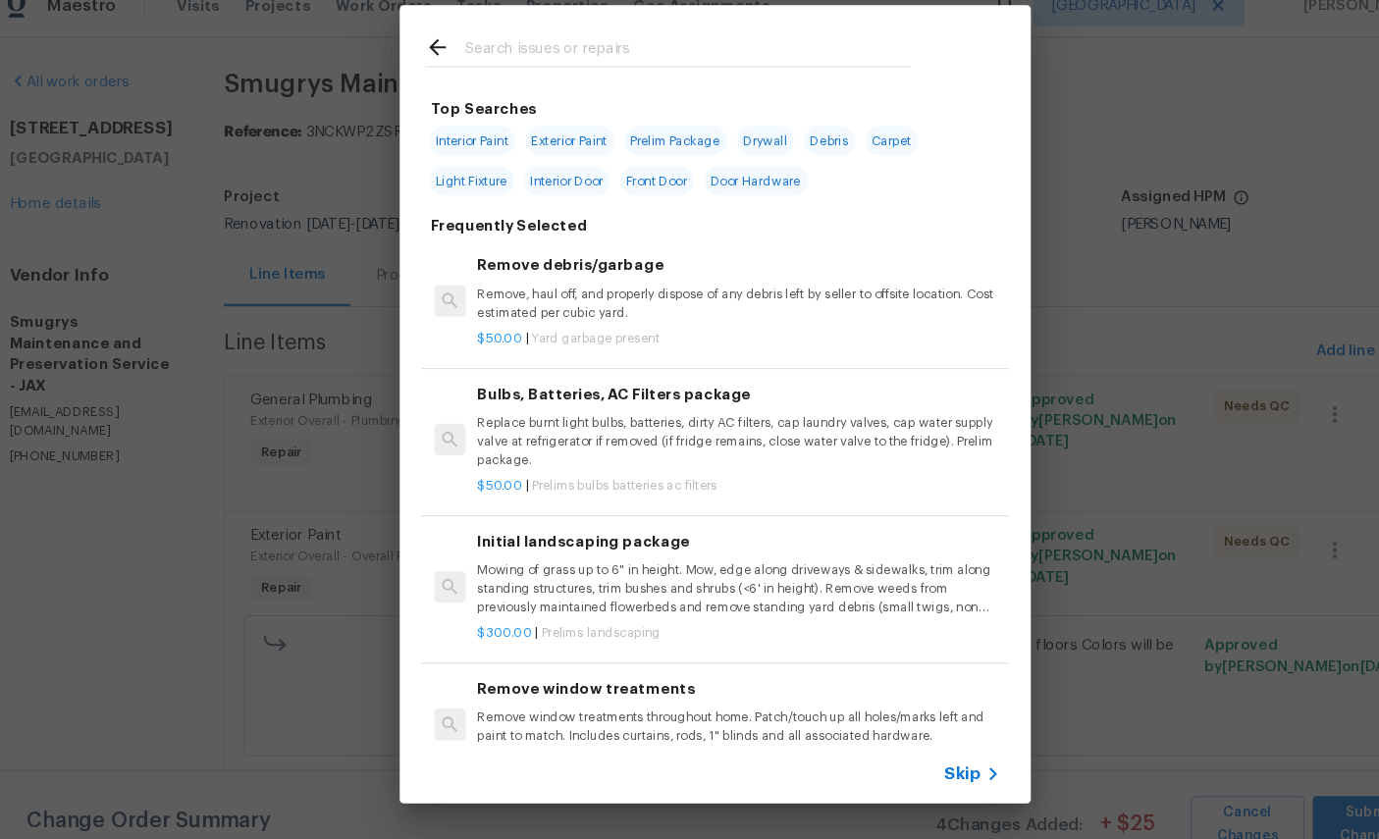
click at [563, 59] on input "text" at bounding box center [664, 73] width 416 height 29
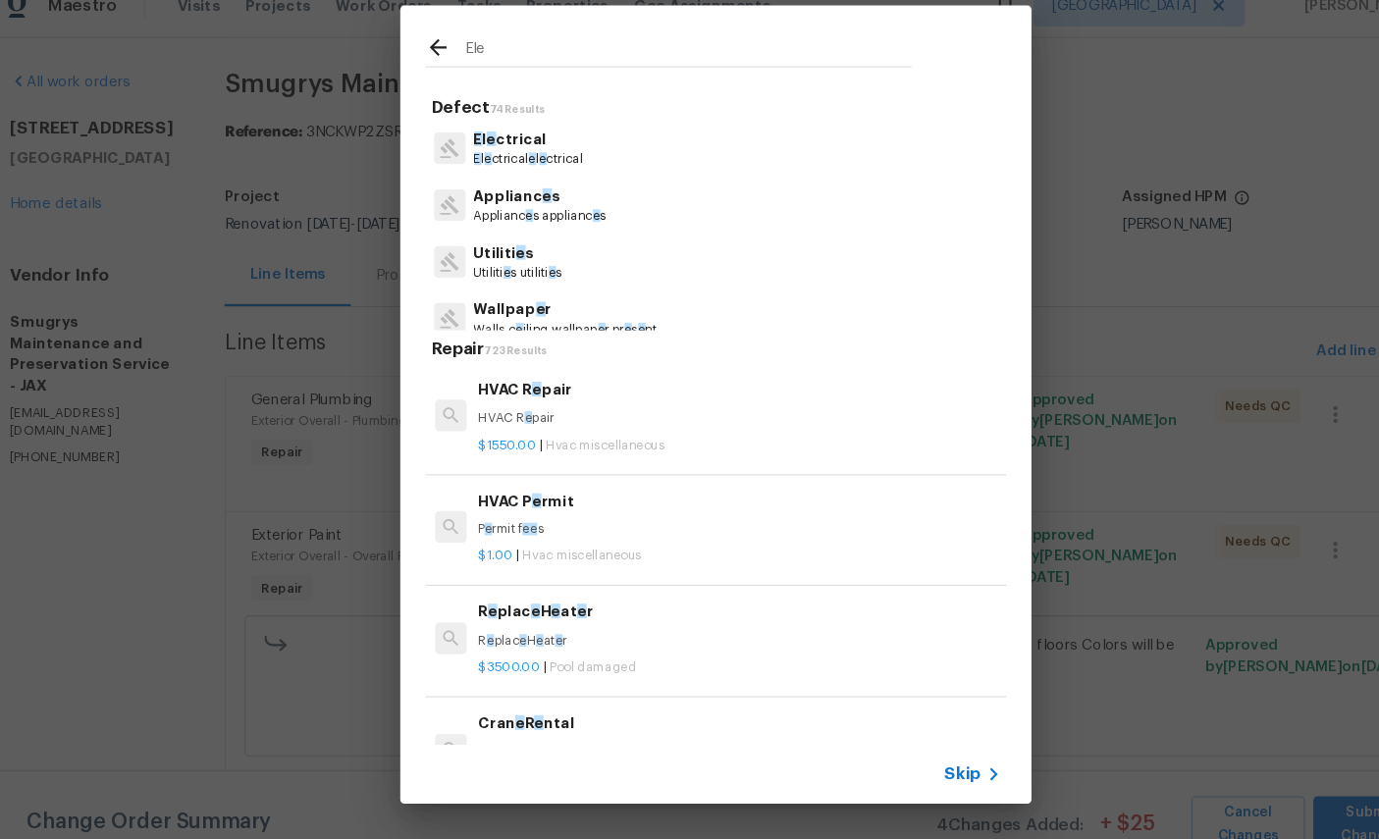
type input "Elec"
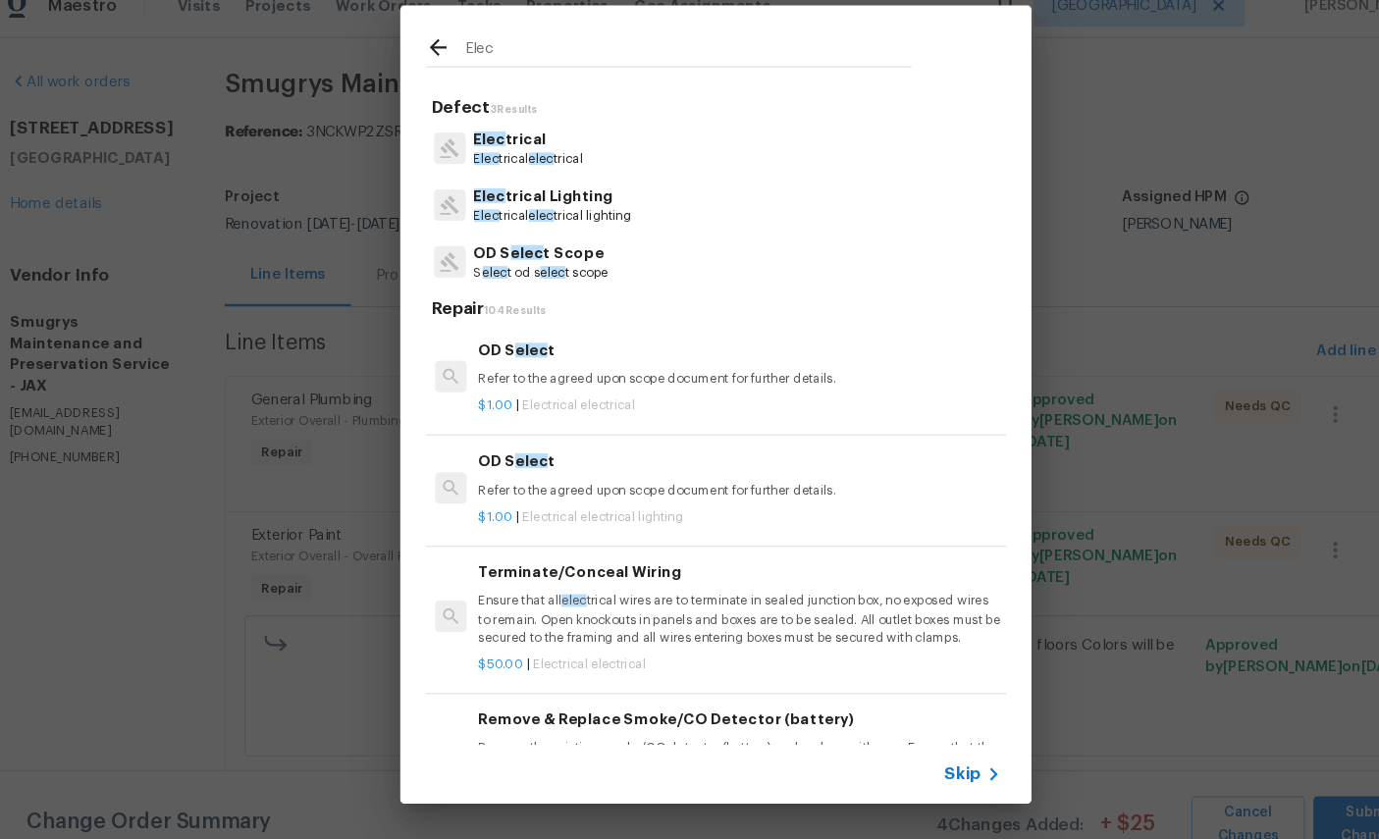
click at [477, 146] on p "Elec trical" at bounding box center [515, 156] width 102 height 21
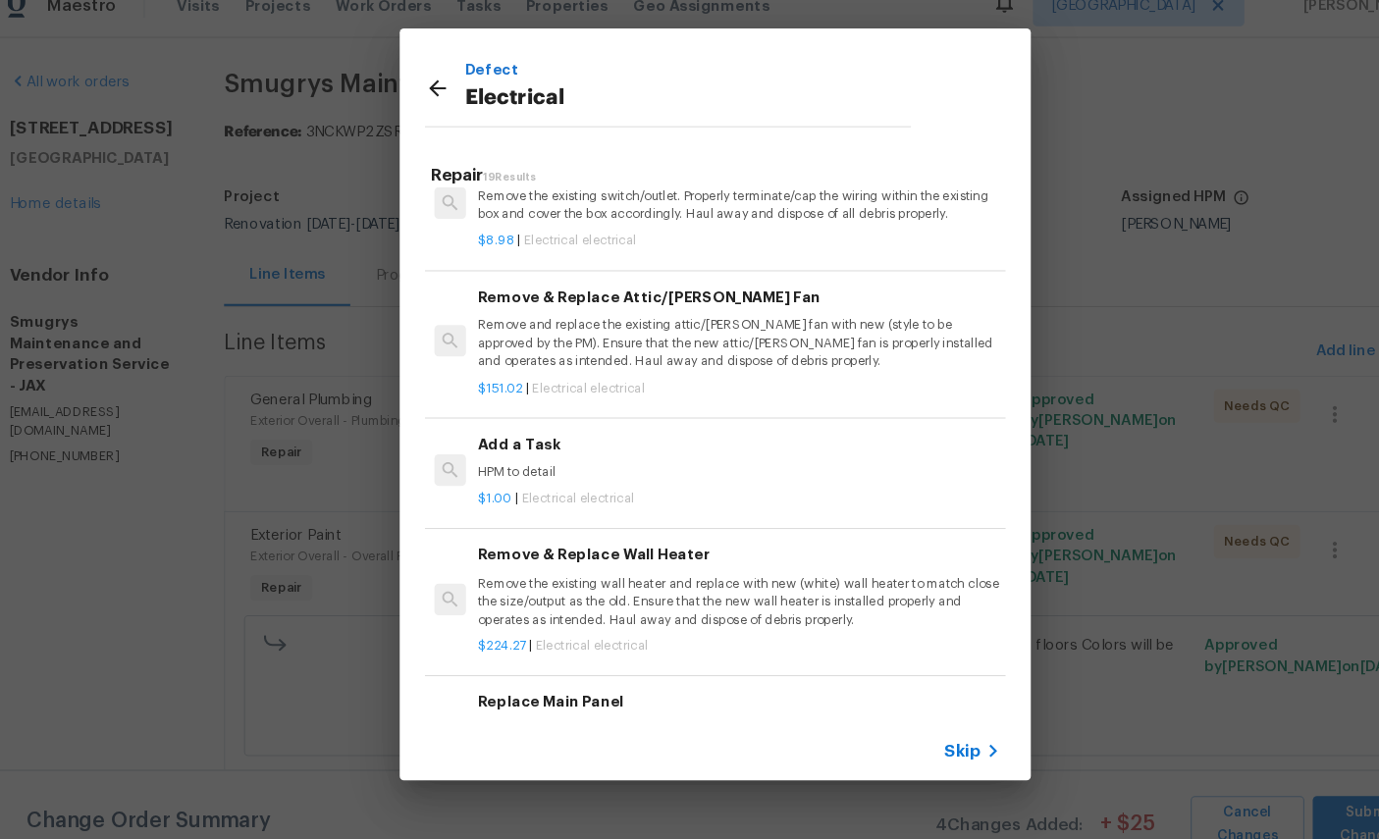
scroll to position [1430, 0]
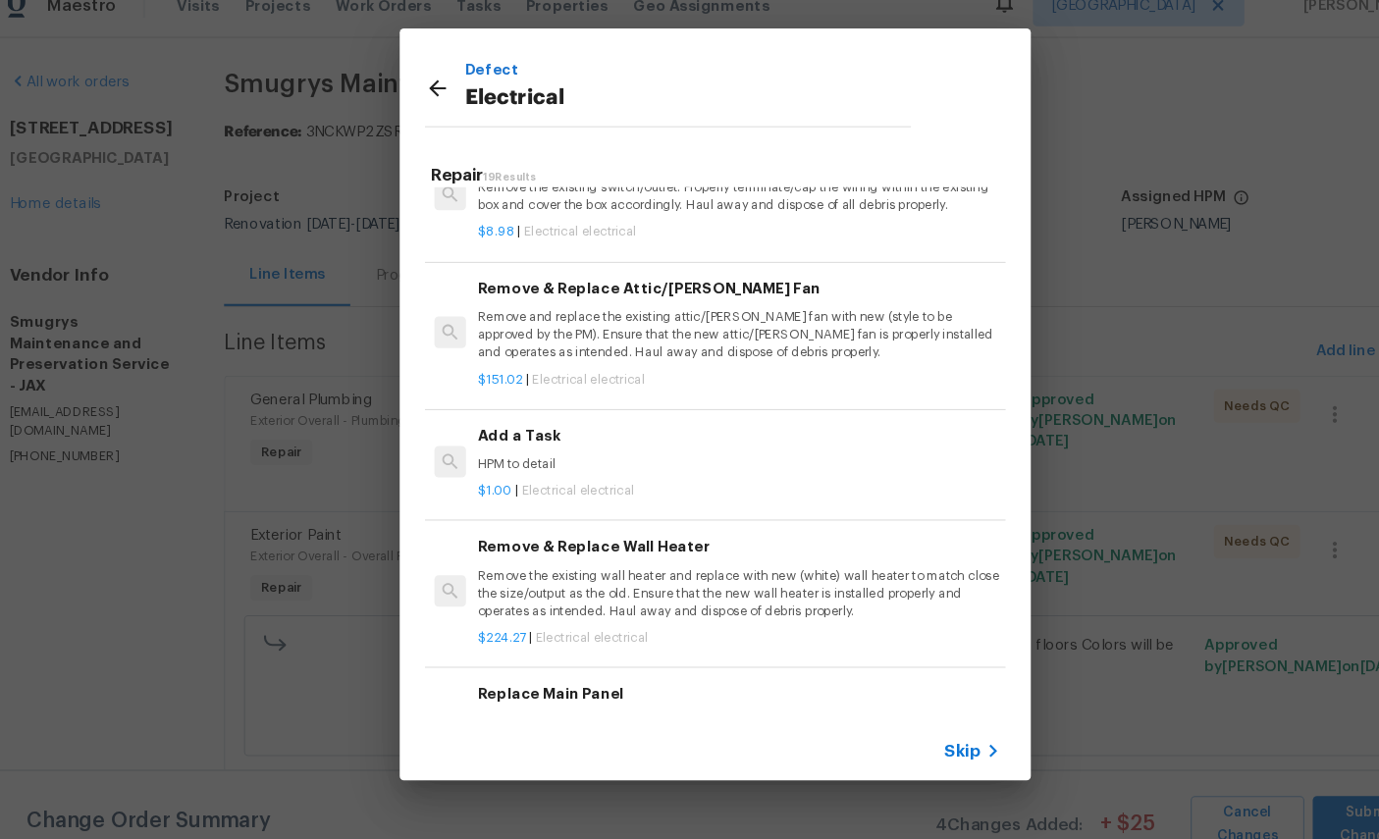
click at [620, 422] on div "Add a Task HPM to detail" at bounding box center [711, 445] width 487 height 47
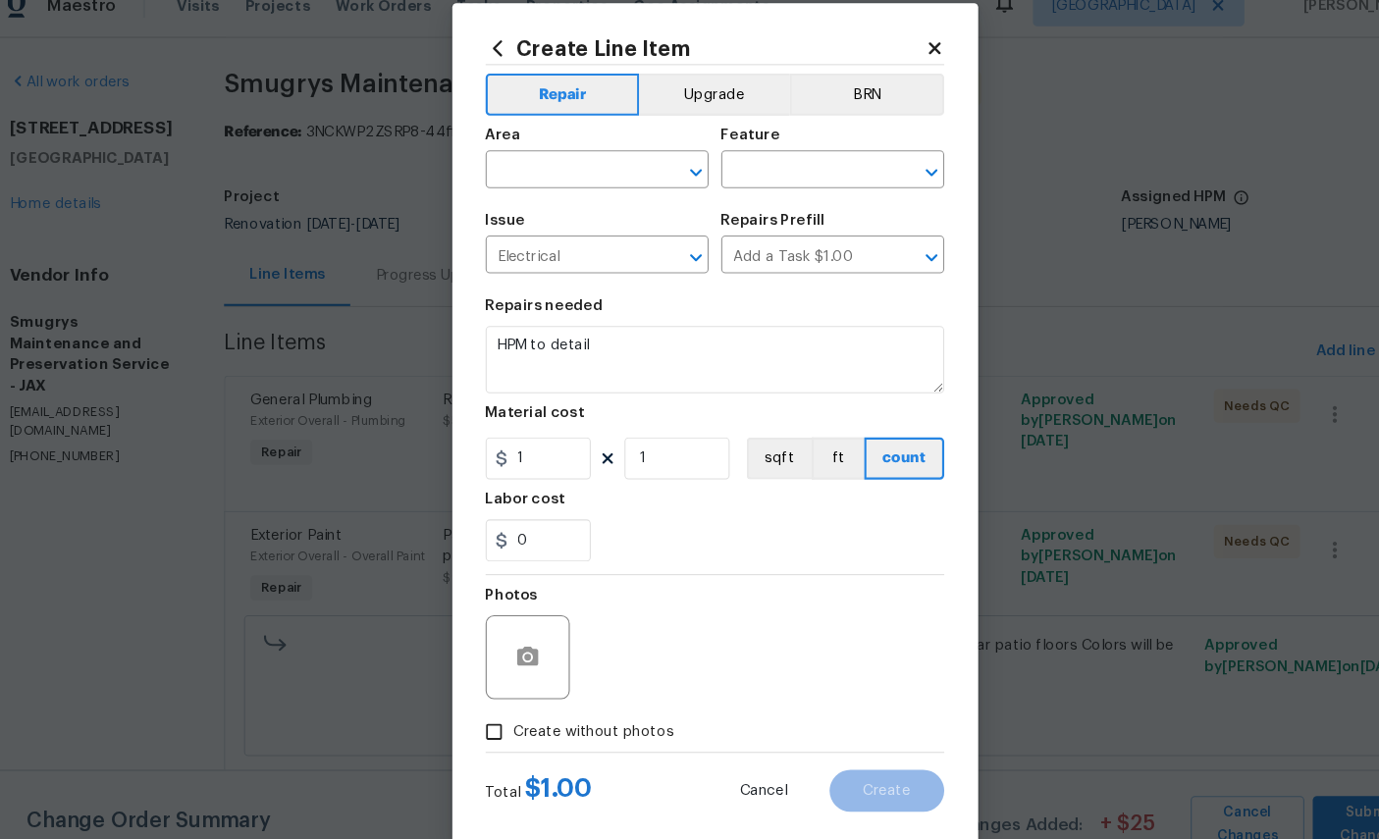
click at [539, 172] on input "text" at bounding box center [552, 187] width 153 height 30
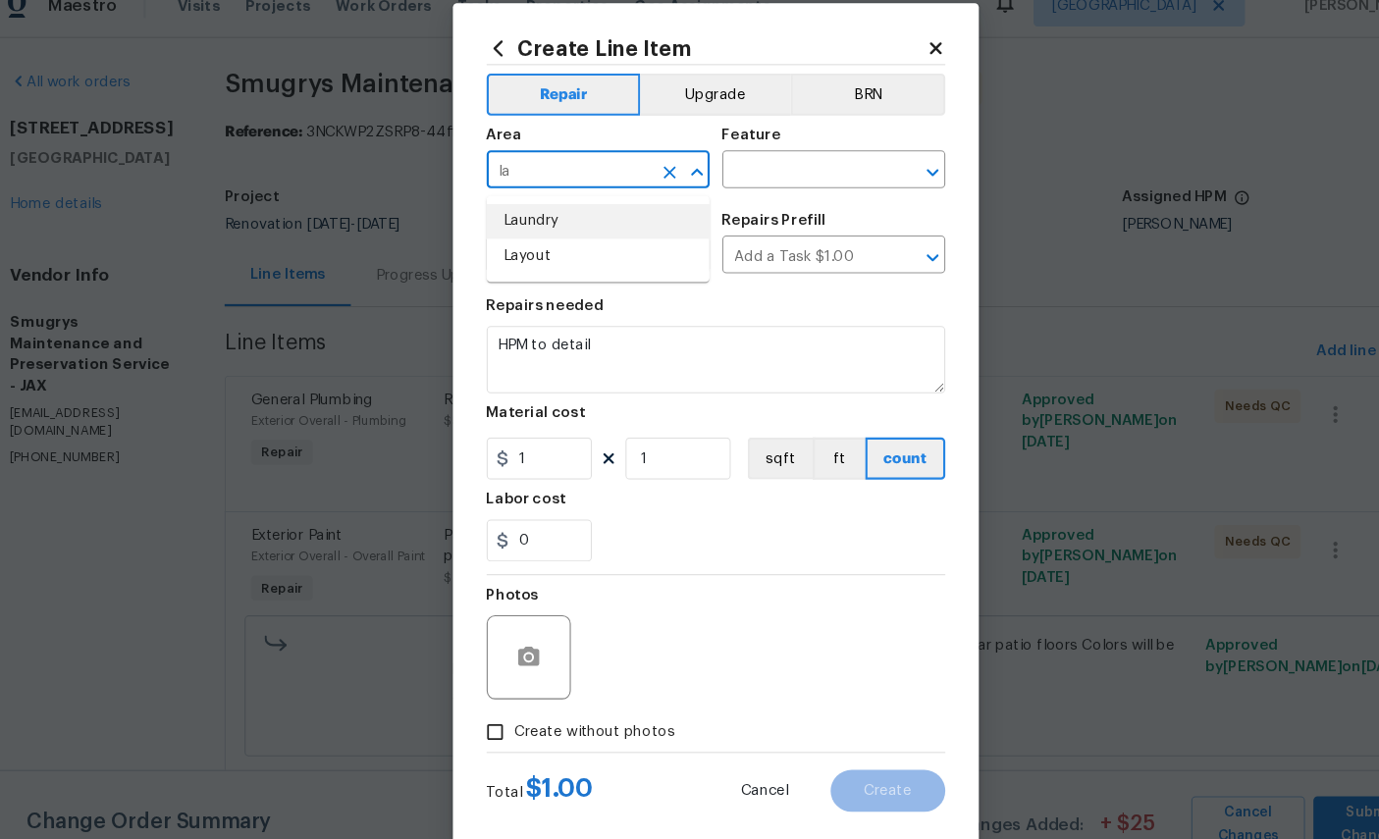
click at [556, 217] on li "Laundry" at bounding box center [580, 233] width 208 height 32
type input "Laundry"
click at [791, 172] on input "text" at bounding box center [772, 187] width 153 height 30
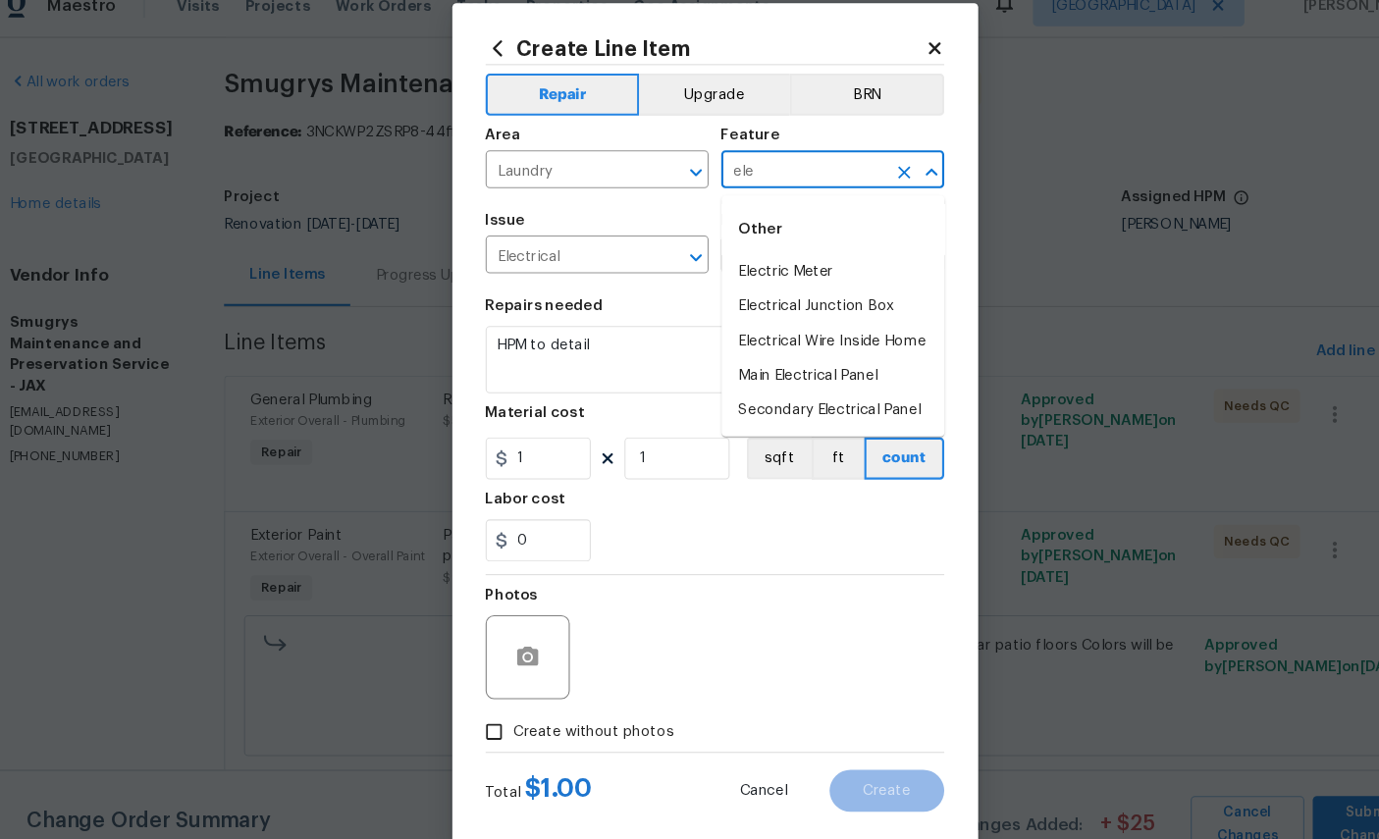
click at [783, 329] on li "Electrical Wire Inside Home" at bounding box center [800, 345] width 208 height 32
type input "Electrical Wire Inside Home"
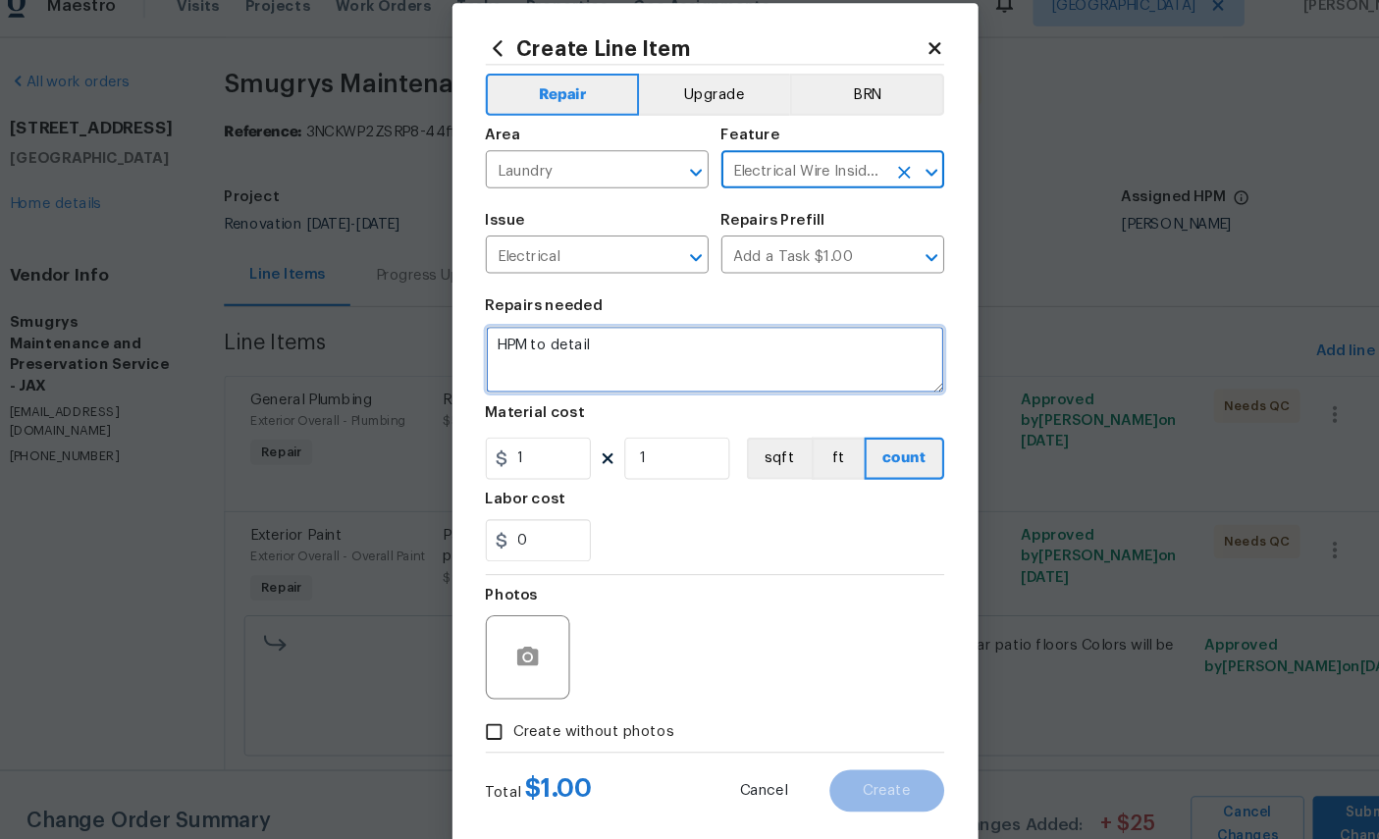
click at [635, 333] on textarea "HPM to detail" at bounding box center [690, 362] width 428 height 63
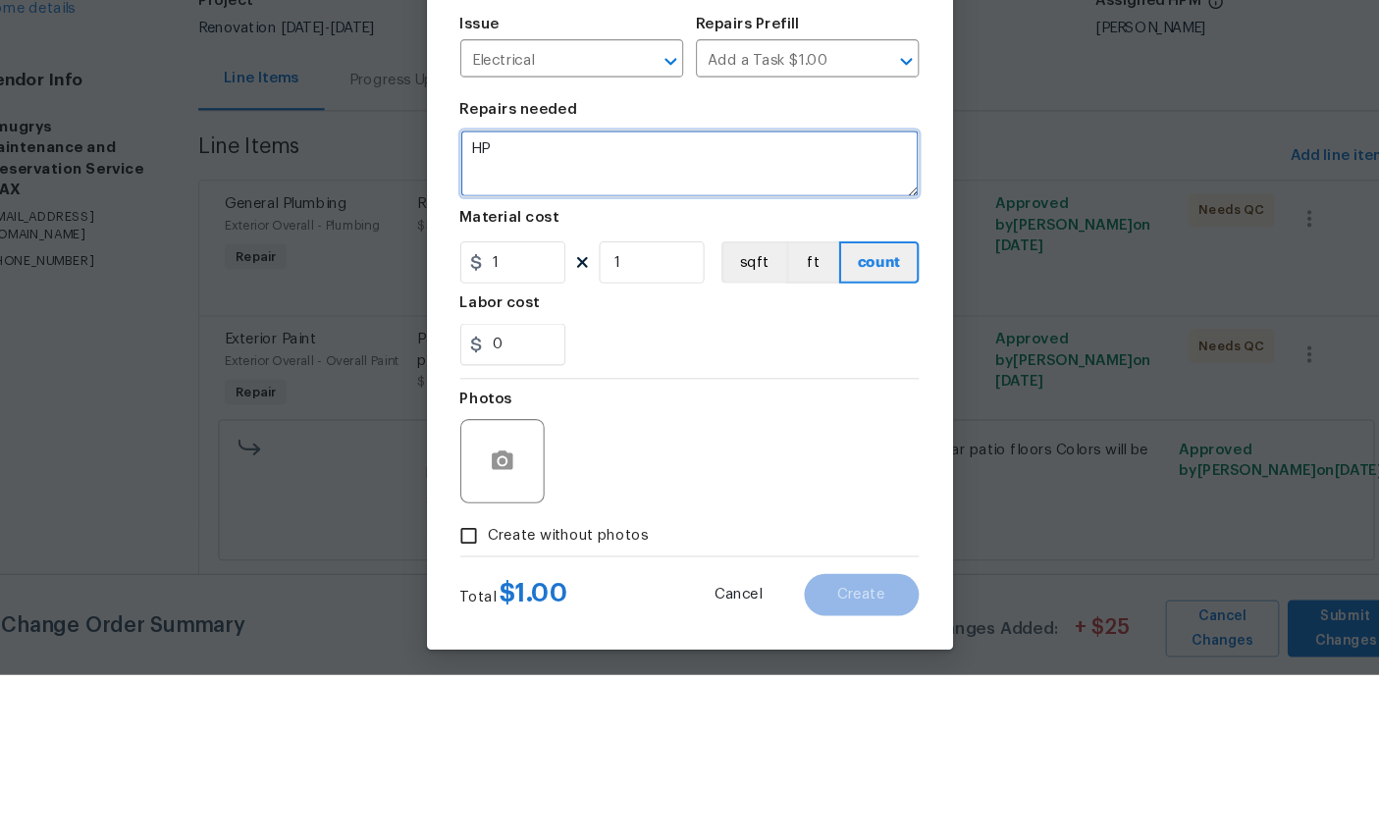
type textarea "H"
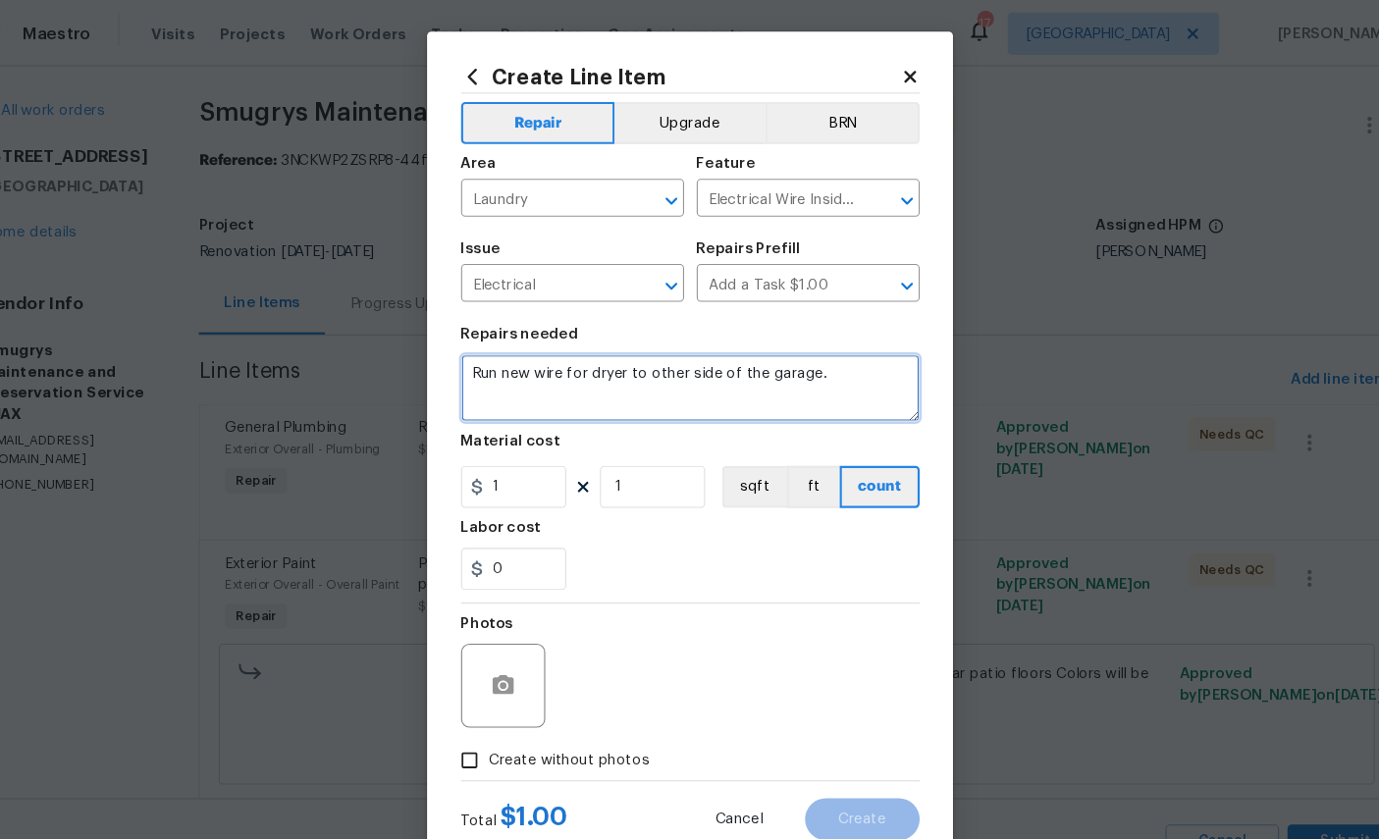
click at [487, 394] on textarea "Run new wire for dryer to other side of the garage." at bounding box center [690, 362] width 428 height 63
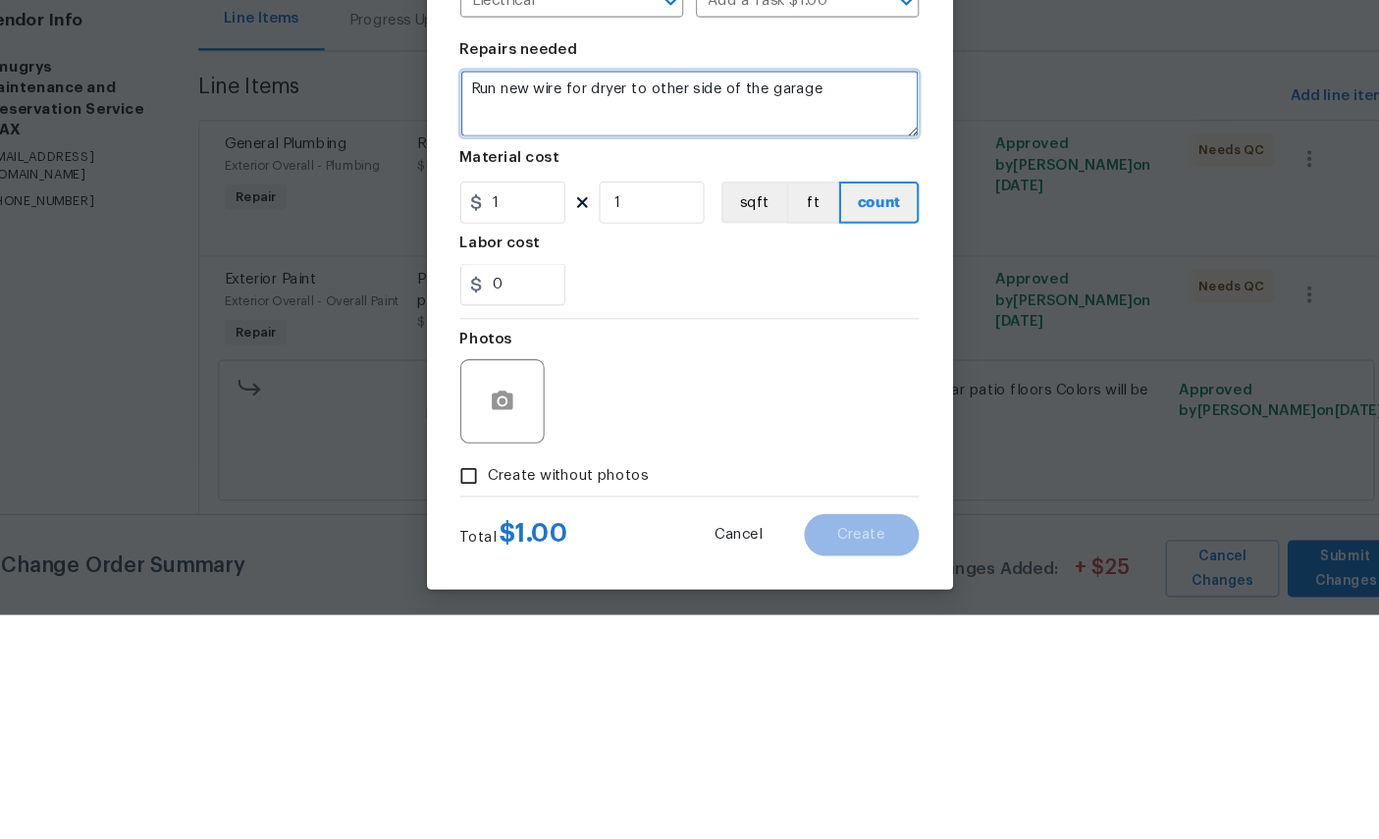
type textarea "Run new wire for dryer to other side of the garage"
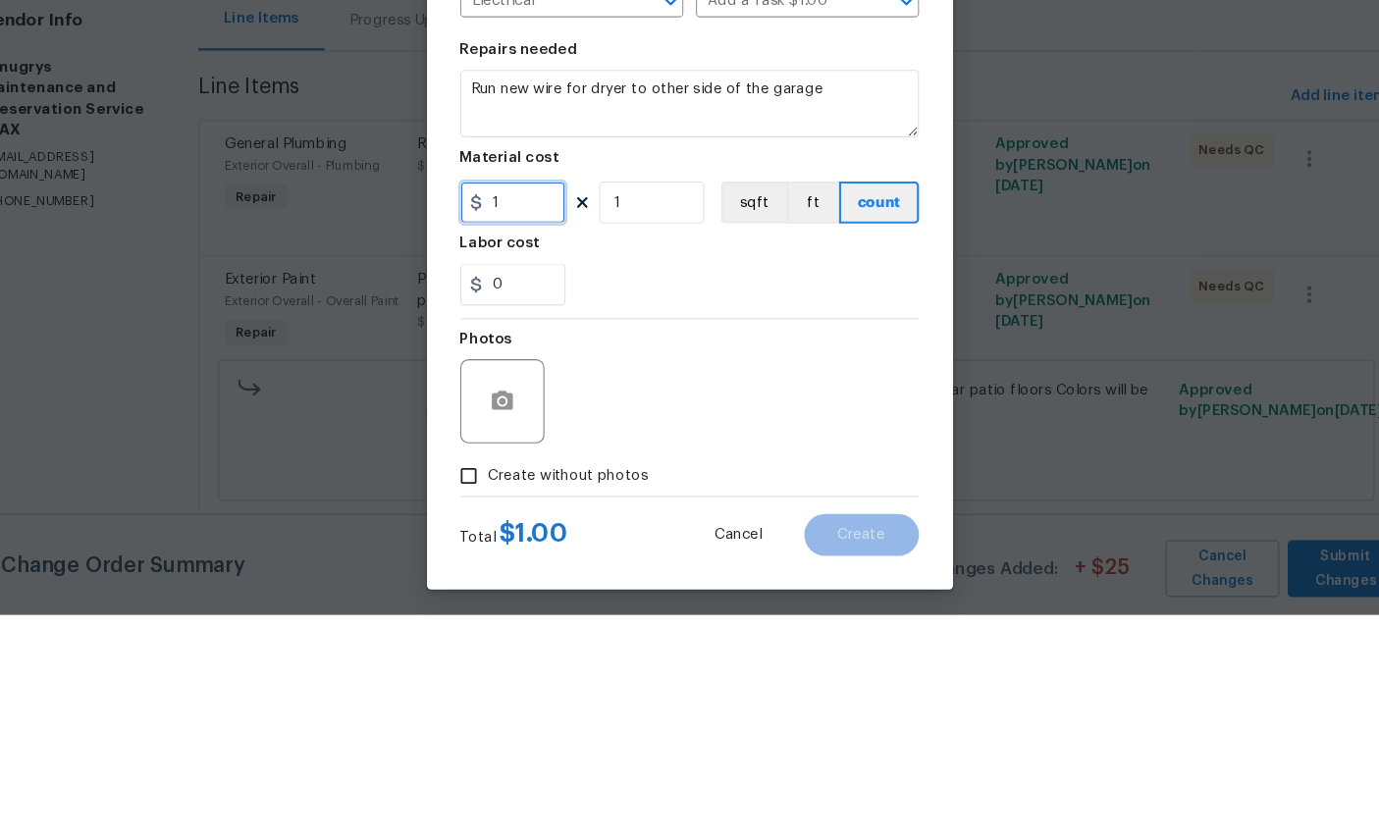
click at [490, 435] on input "1" at bounding box center [525, 454] width 98 height 39
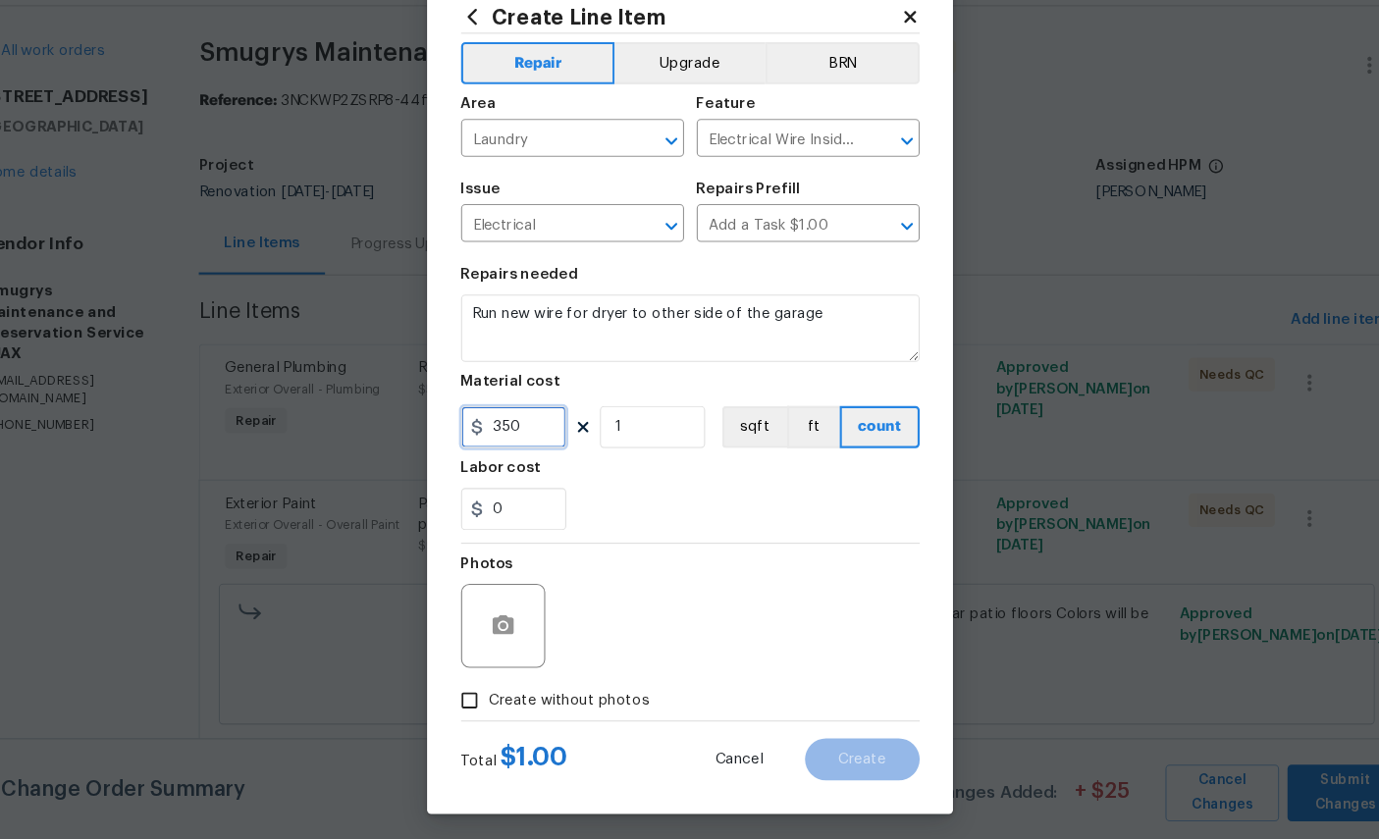
type input "350"
click at [492, 617] on button "button" at bounding box center [515, 640] width 47 height 47
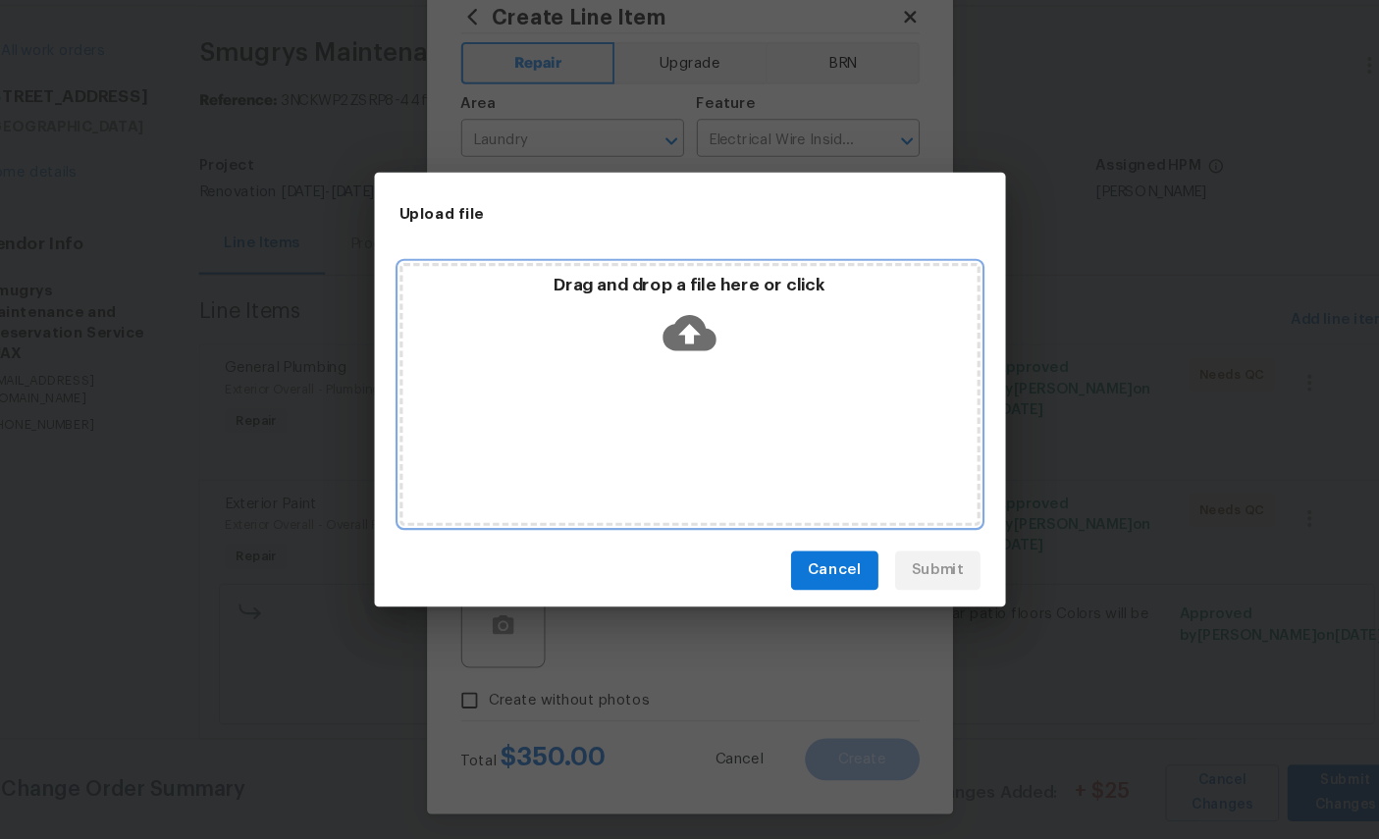
click at [665, 349] on icon at bounding box center [690, 365] width 50 height 33
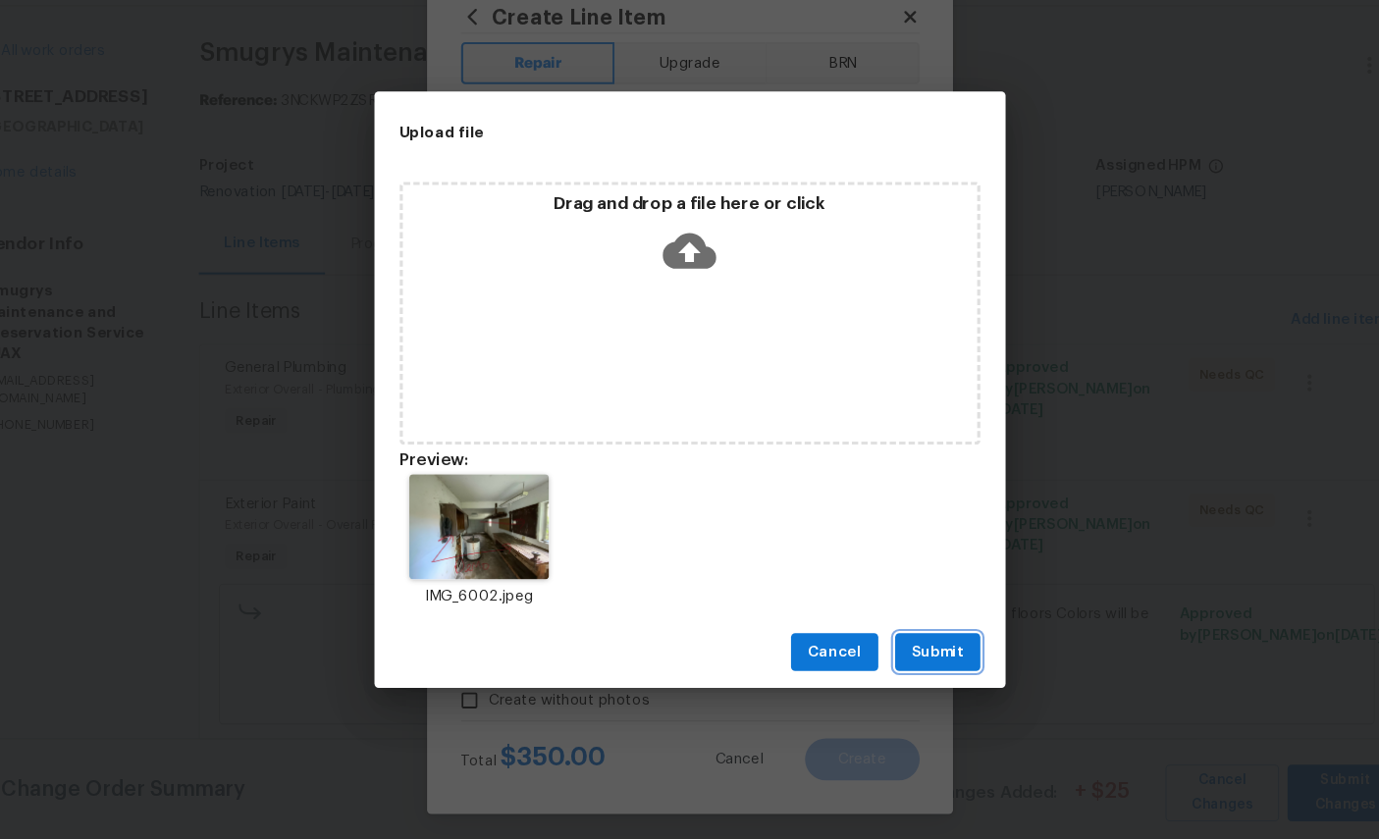
click at [897, 653] on span "Submit" at bounding box center [921, 665] width 48 height 25
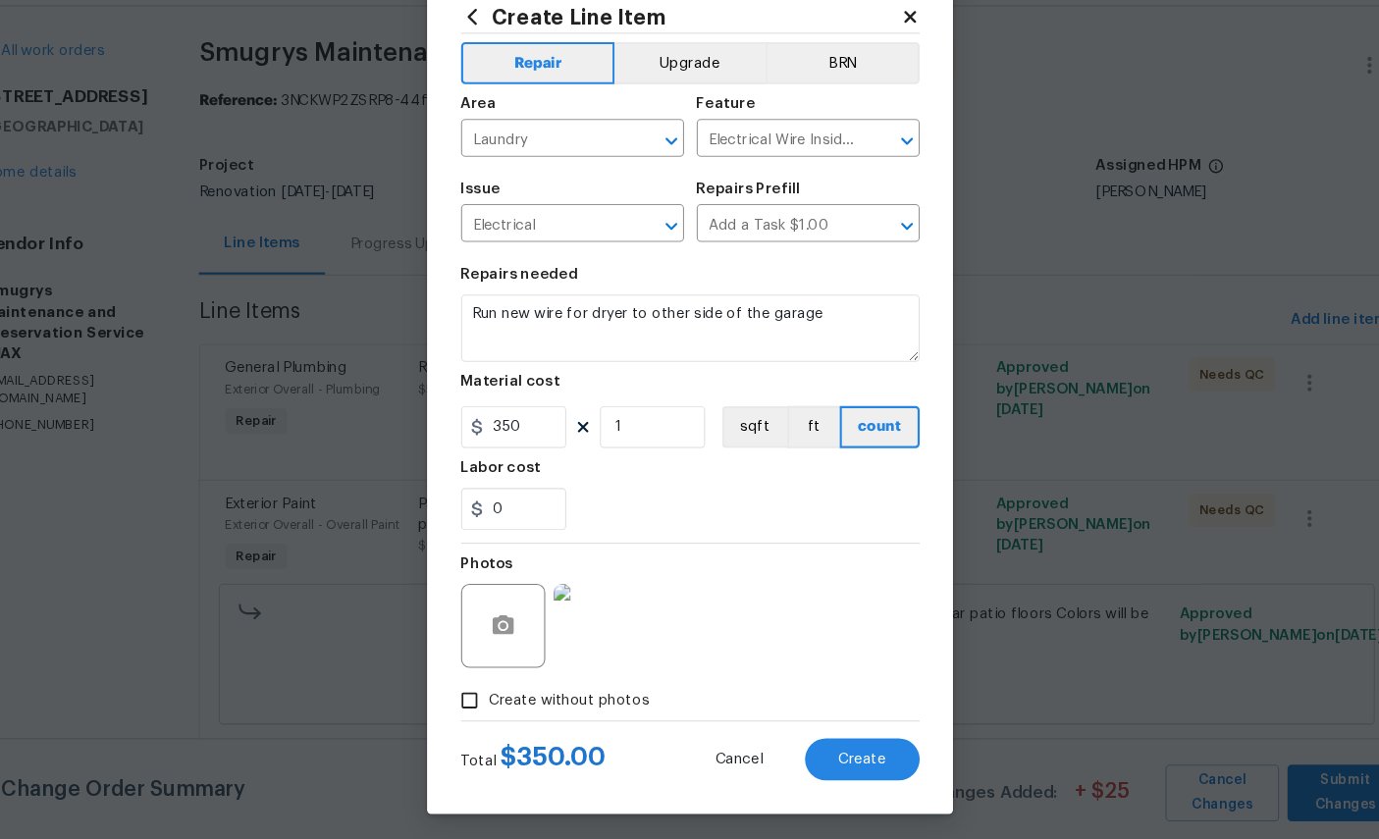
click at [829, 758] on span "Create" at bounding box center [851, 765] width 44 height 15
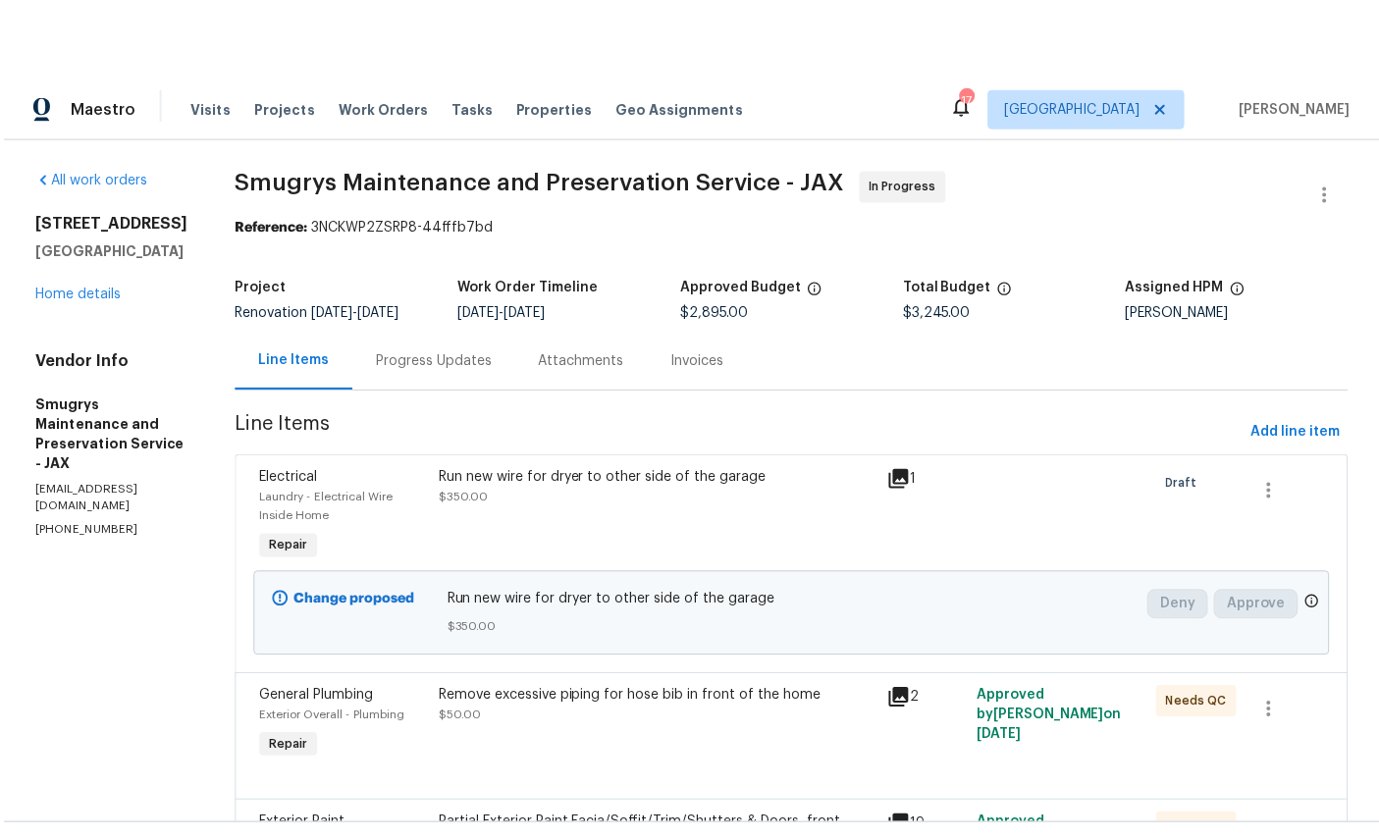
scroll to position [6, 0]
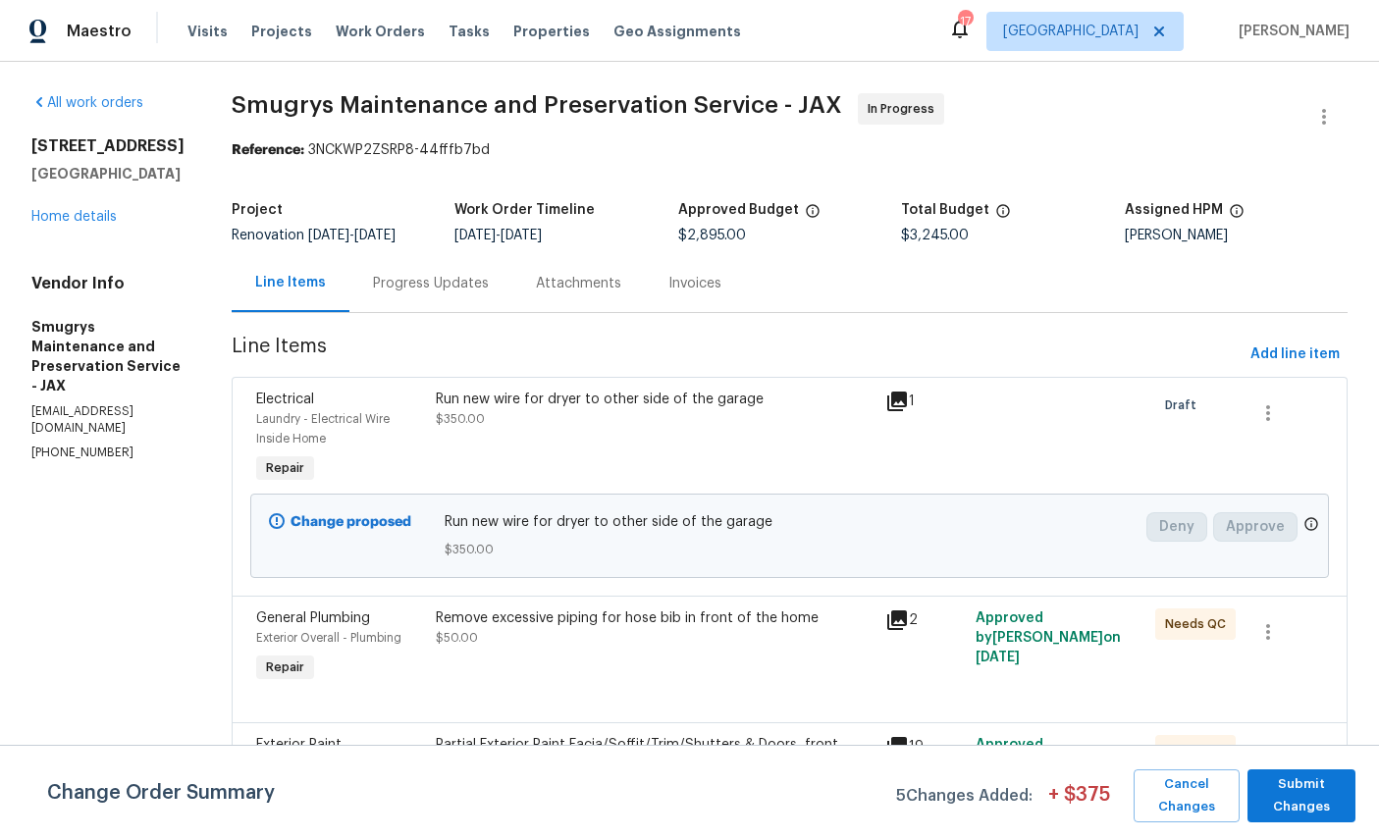
click at [78, 224] on link "Home details" at bounding box center [73, 217] width 85 height 14
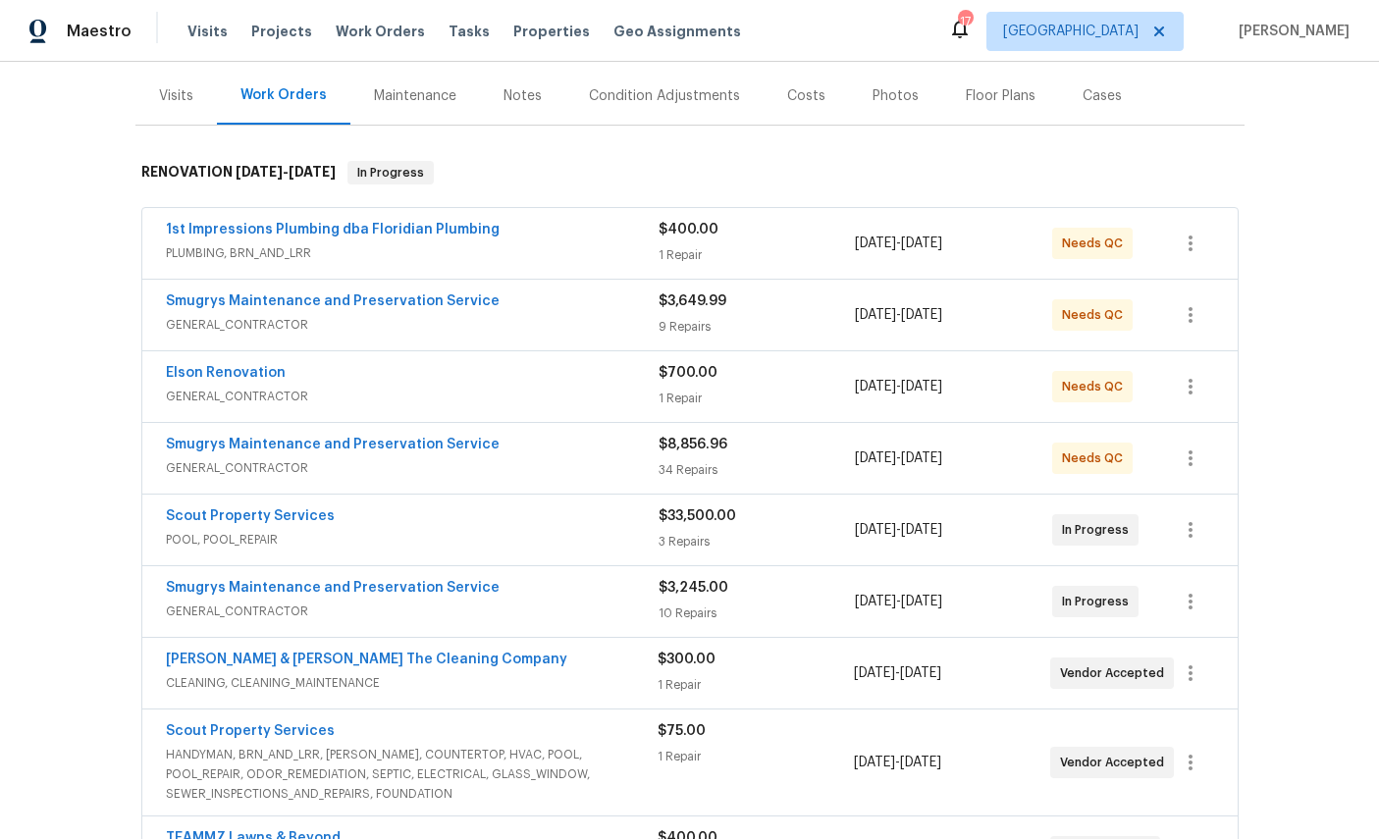
scroll to position [259, 0]
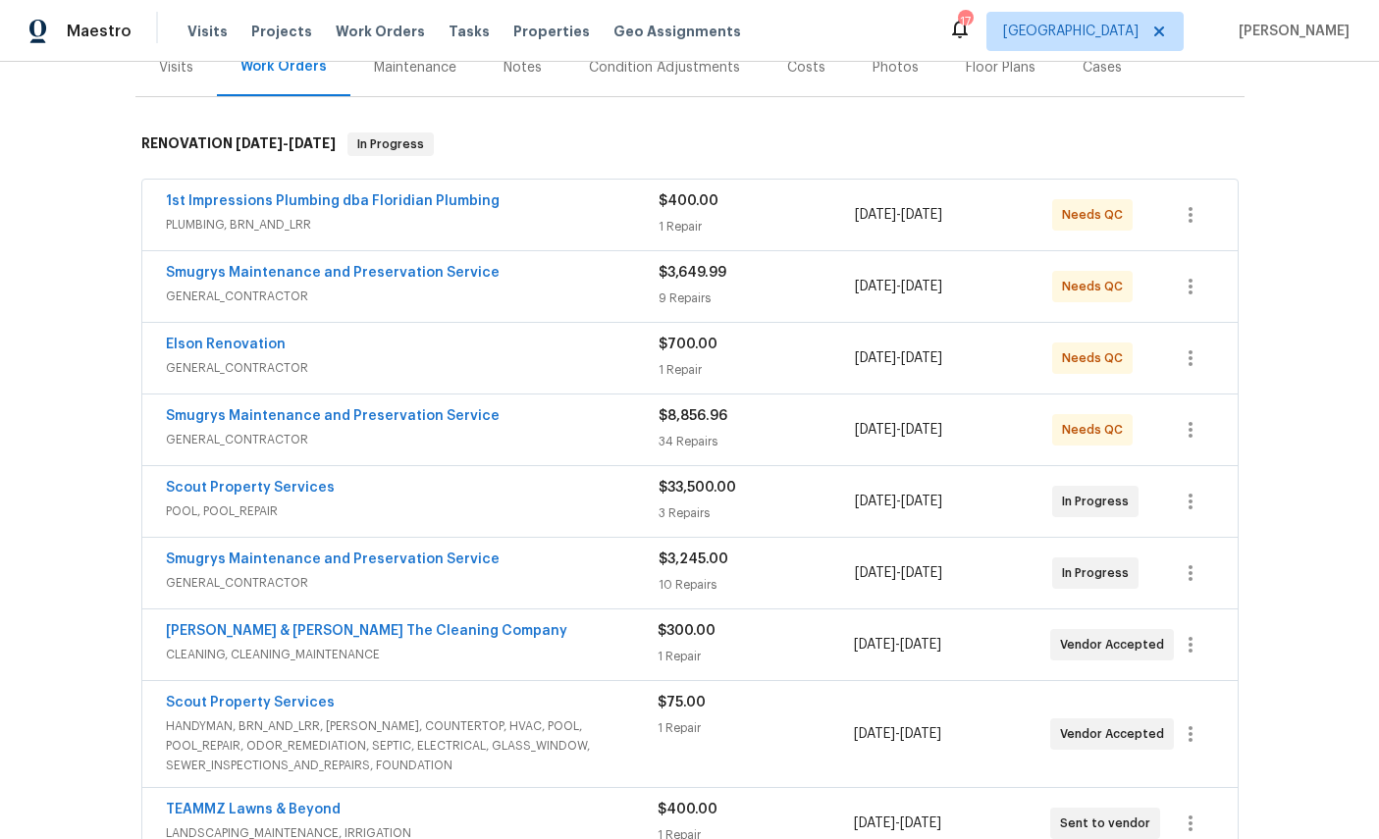
click at [258, 203] on link "1st Impressions Plumbing dba Floridian Plumbing" at bounding box center [333, 201] width 334 height 14
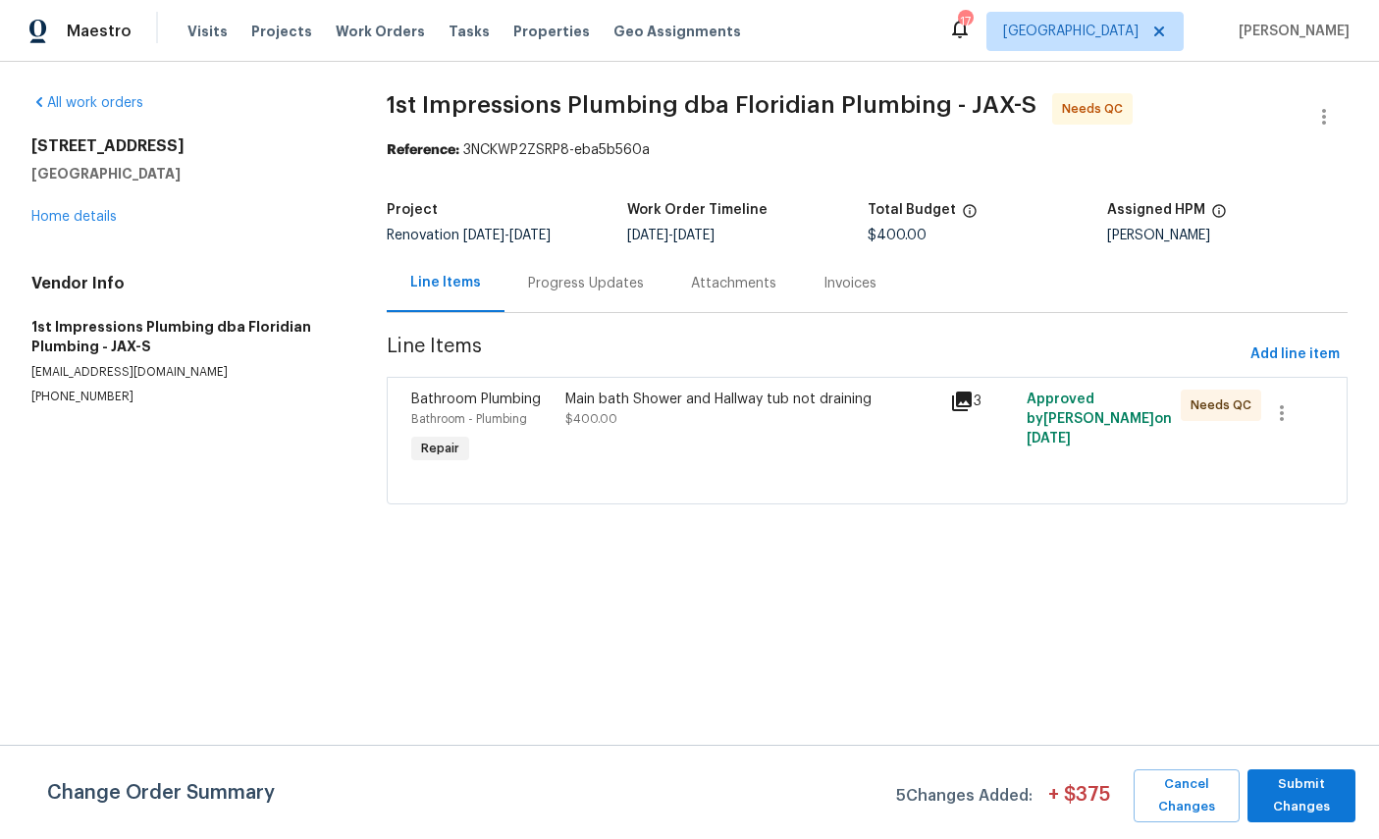
click at [567, 270] on div "Progress Updates" at bounding box center [586, 283] width 163 height 58
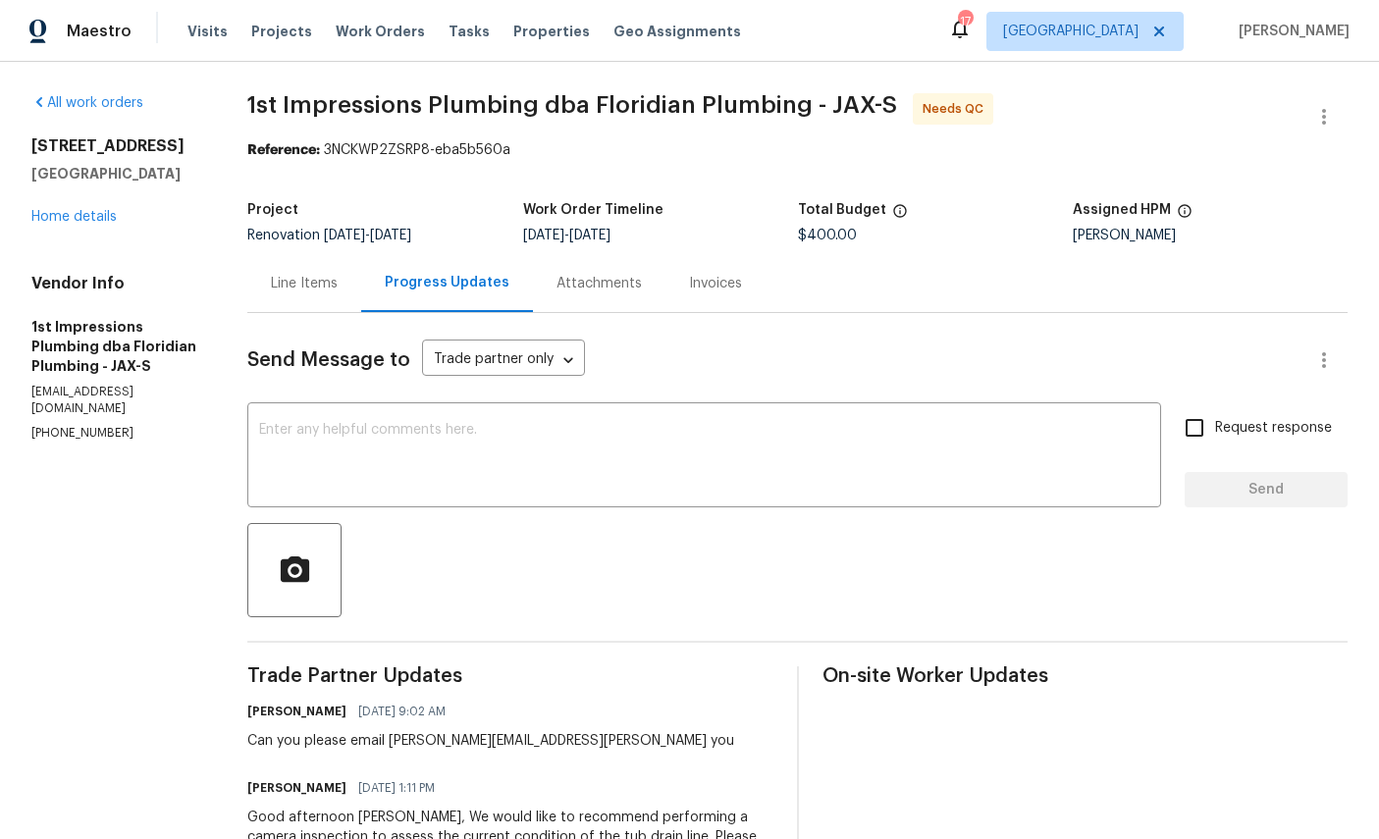
click at [77, 224] on link "Home details" at bounding box center [73, 217] width 85 height 14
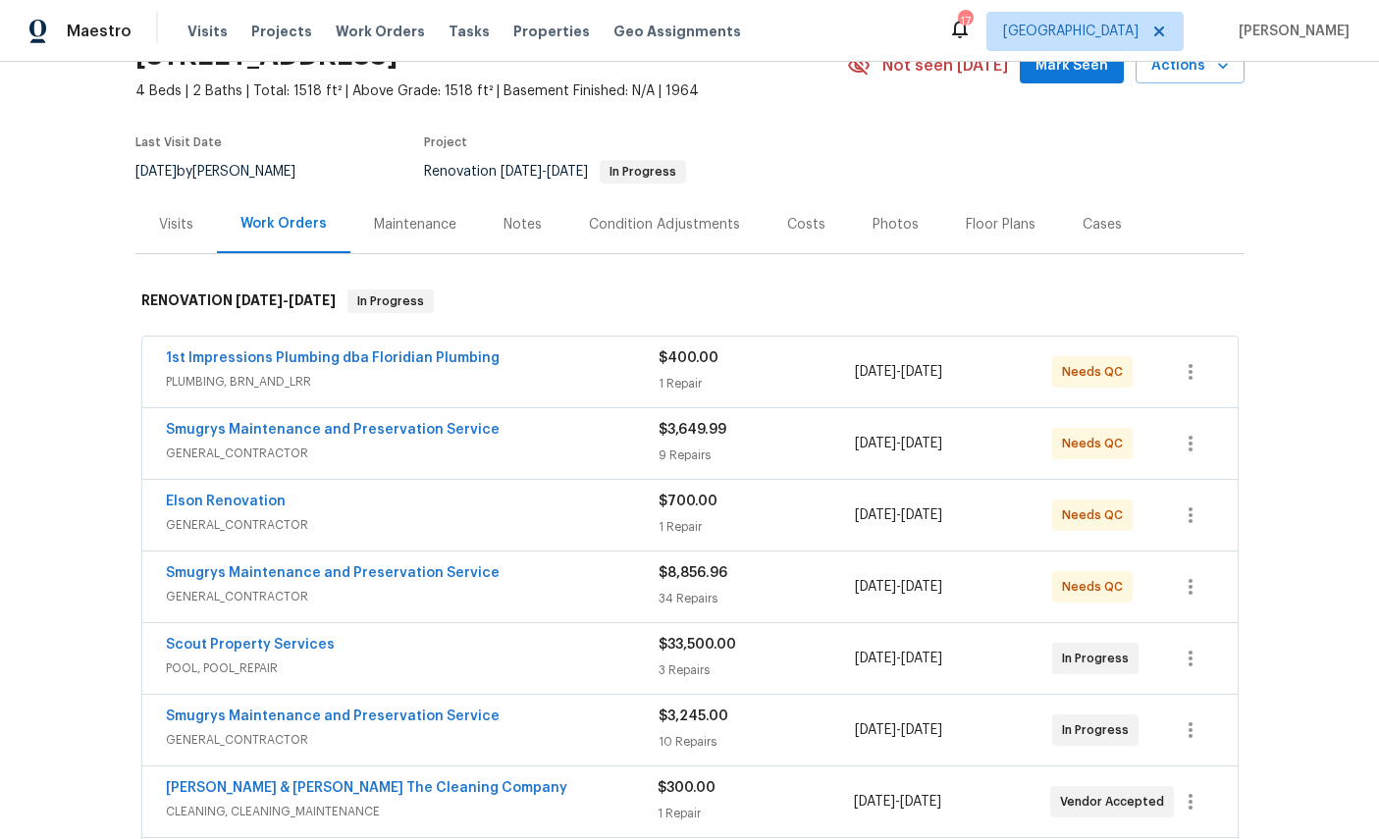
scroll to position [206, 0]
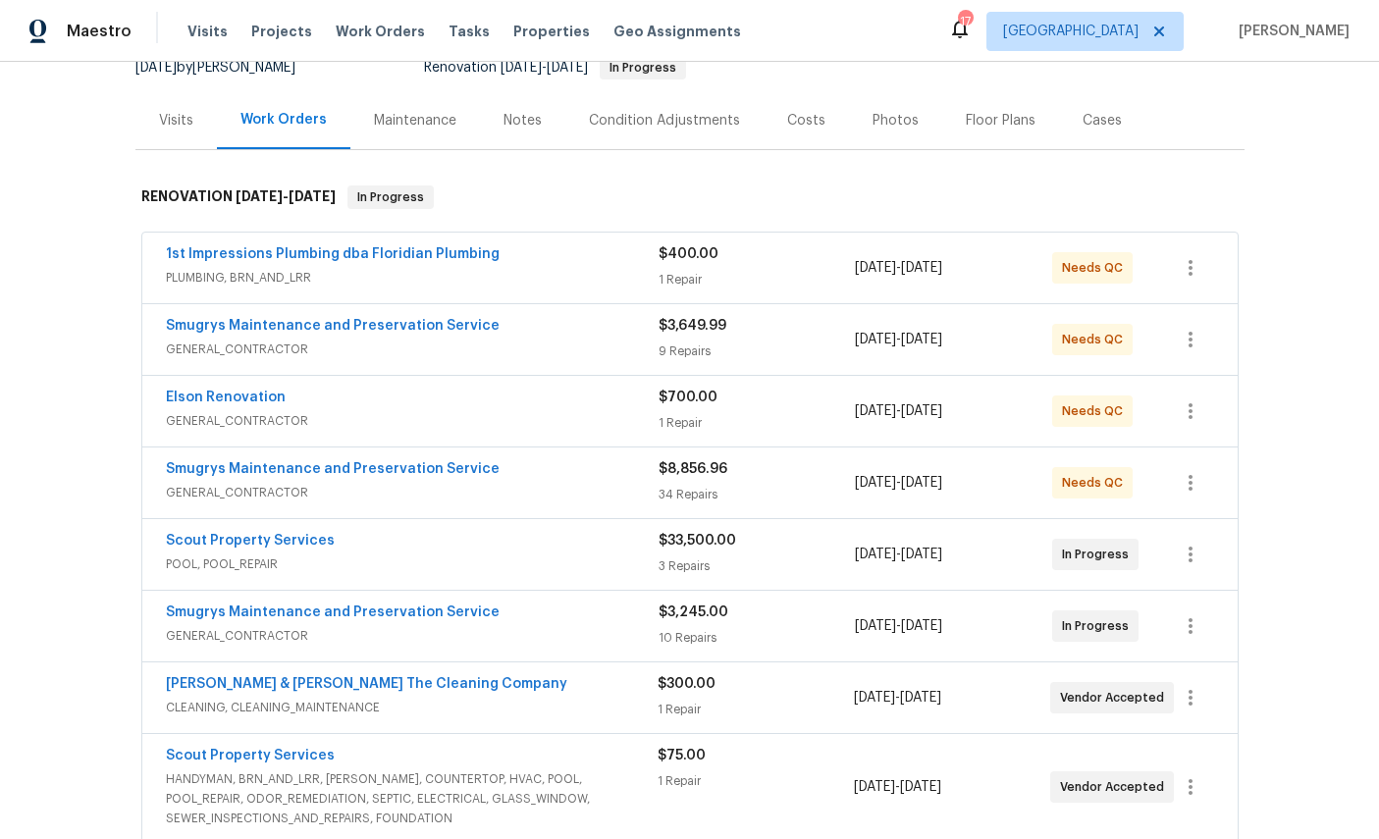
click at [212, 619] on link "Smugrys Maintenance and Preservation Service" at bounding box center [333, 613] width 334 height 14
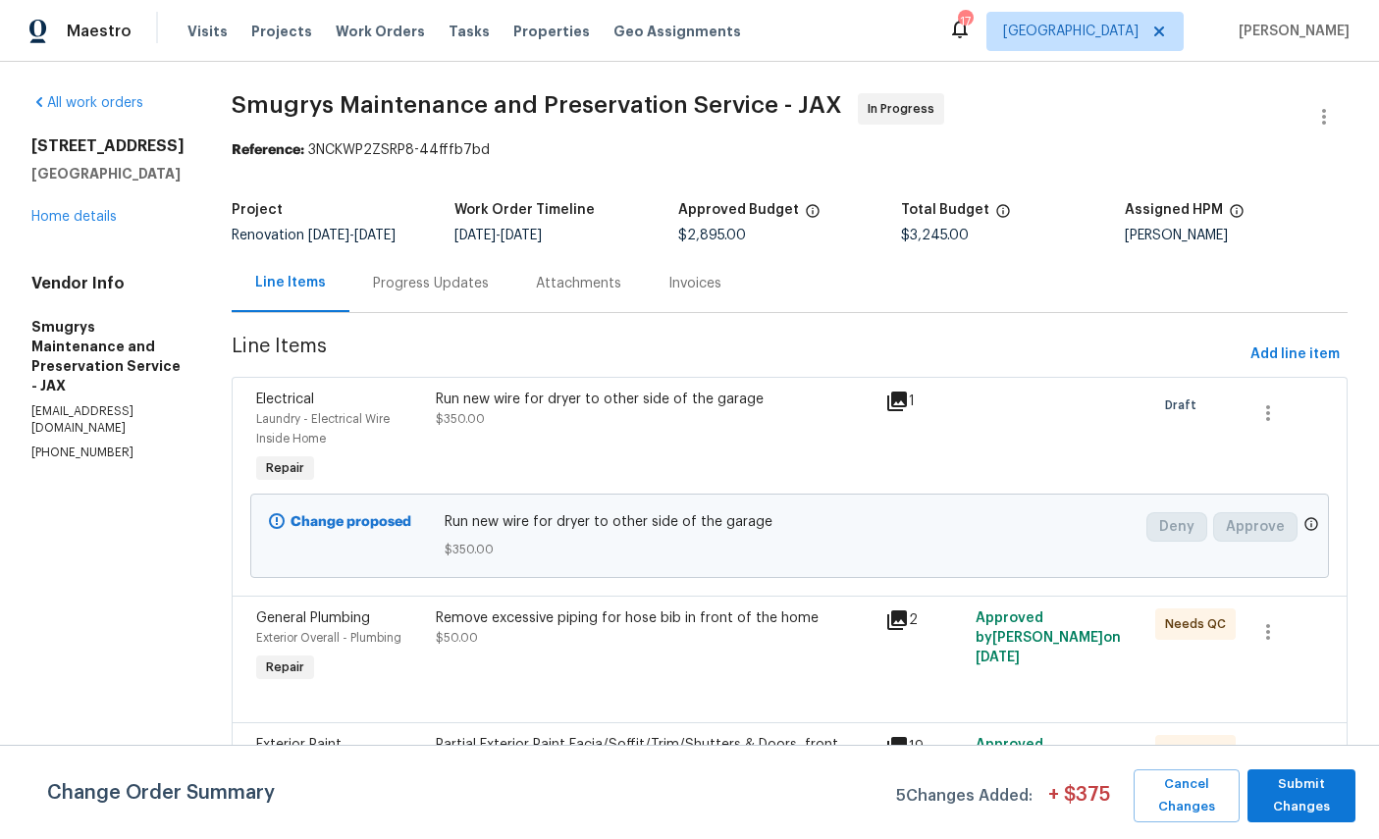
click at [45, 224] on link "Home details" at bounding box center [73, 217] width 85 height 14
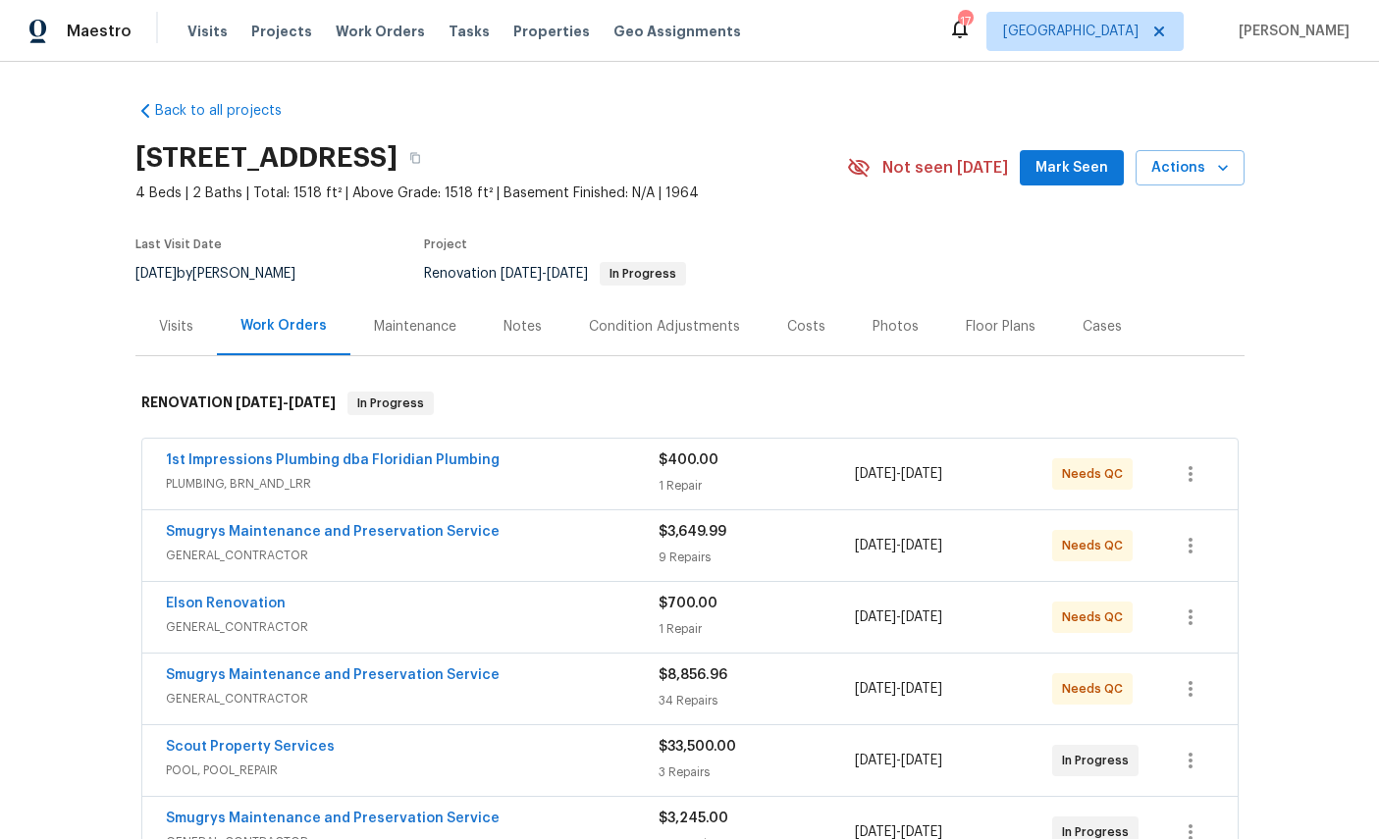
click at [225, 538] on link "Smugrys Maintenance and Preservation Service" at bounding box center [333, 532] width 334 height 14
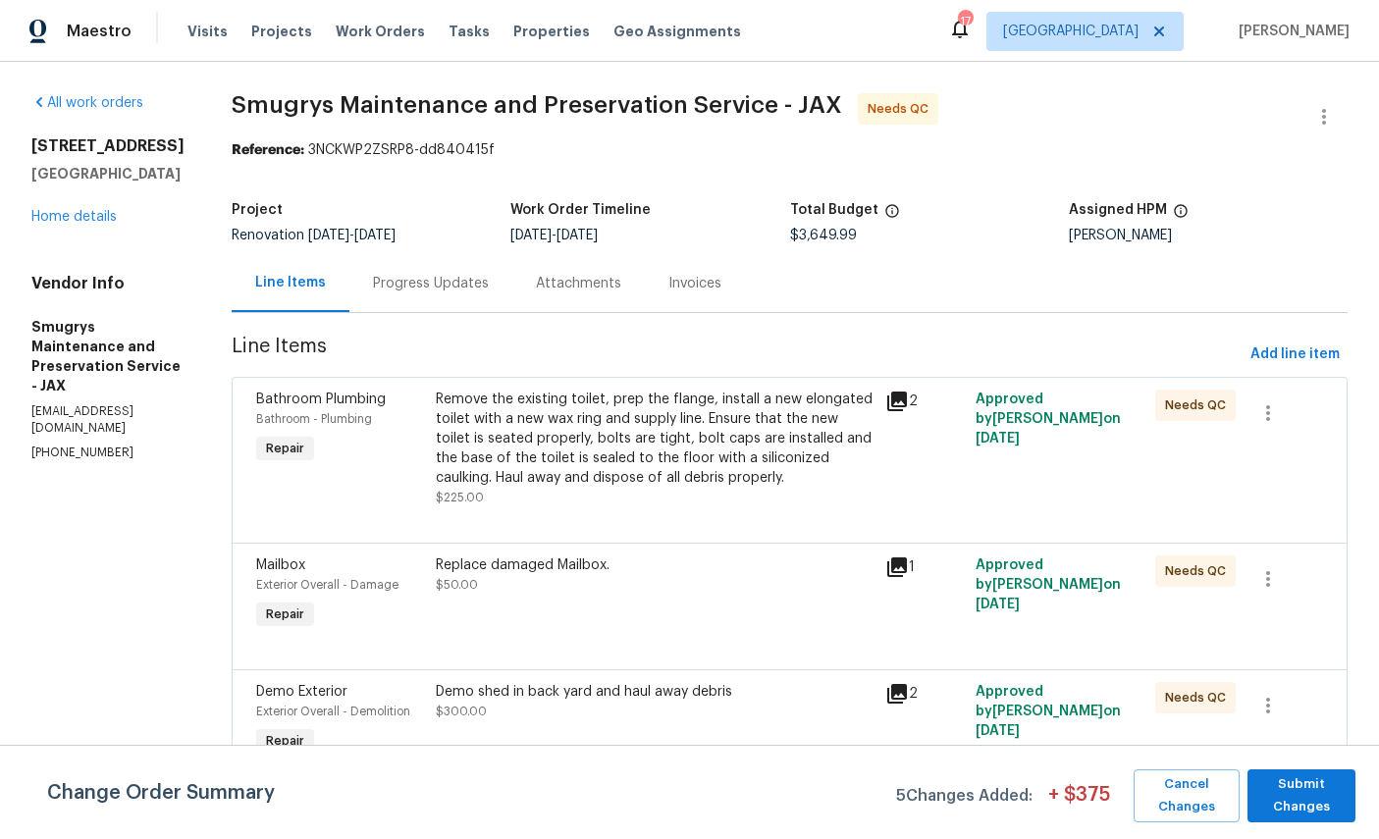
click at [283, 418] on span "Bathroom - Plumbing" at bounding box center [314, 419] width 116 height 12
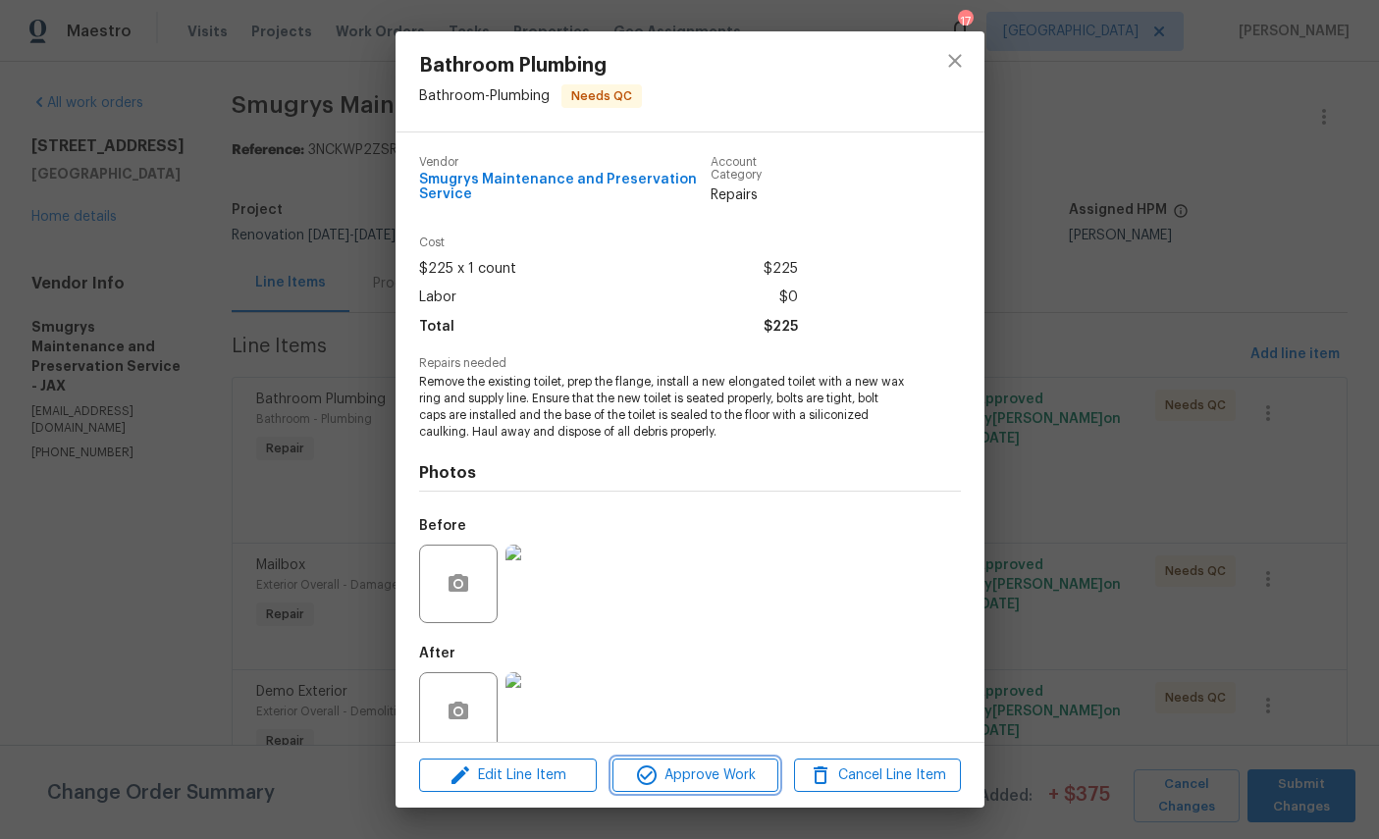
click at [704, 766] on span "Approve Work" at bounding box center [695, 776] width 154 height 25
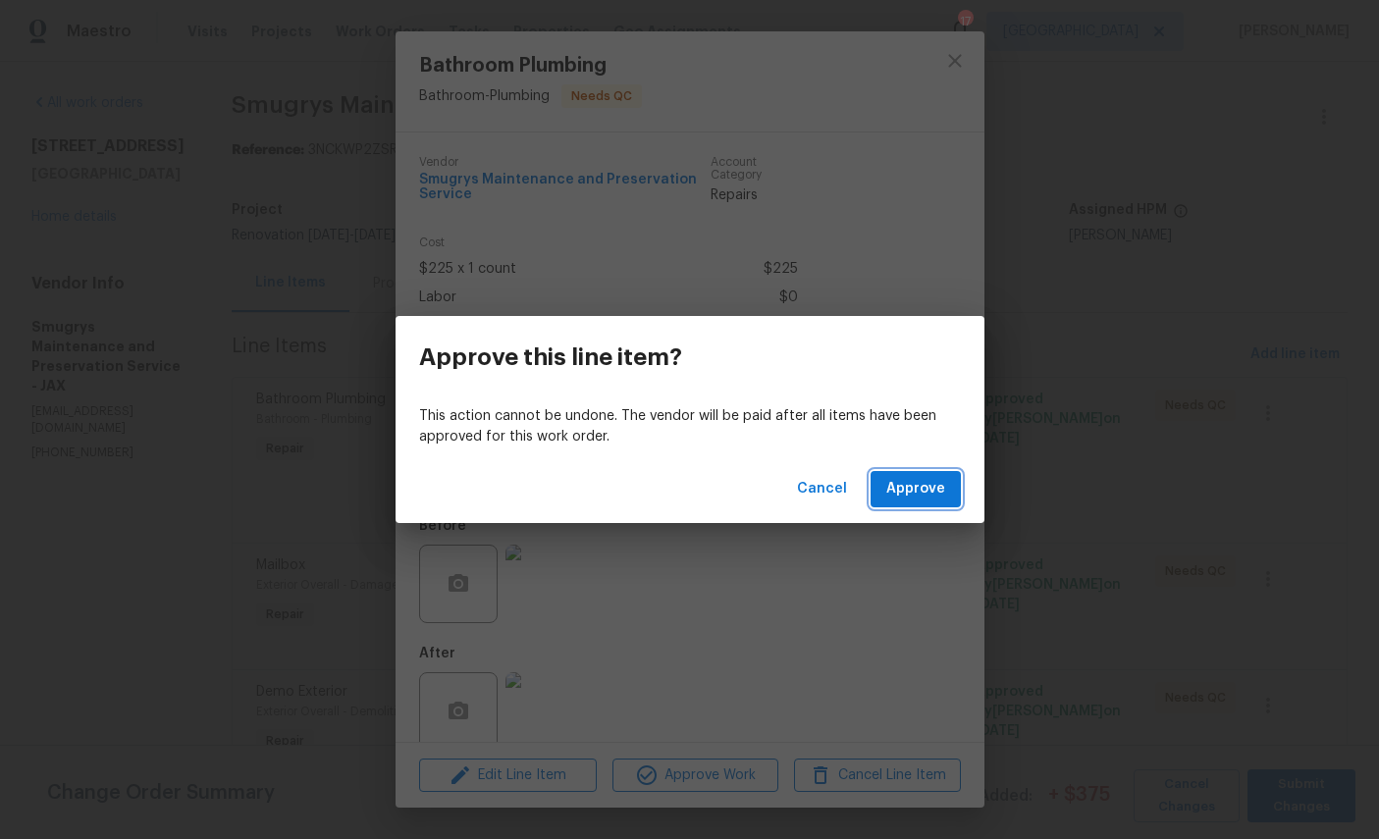
click at [932, 493] on span "Approve" at bounding box center [915, 489] width 59 height 25
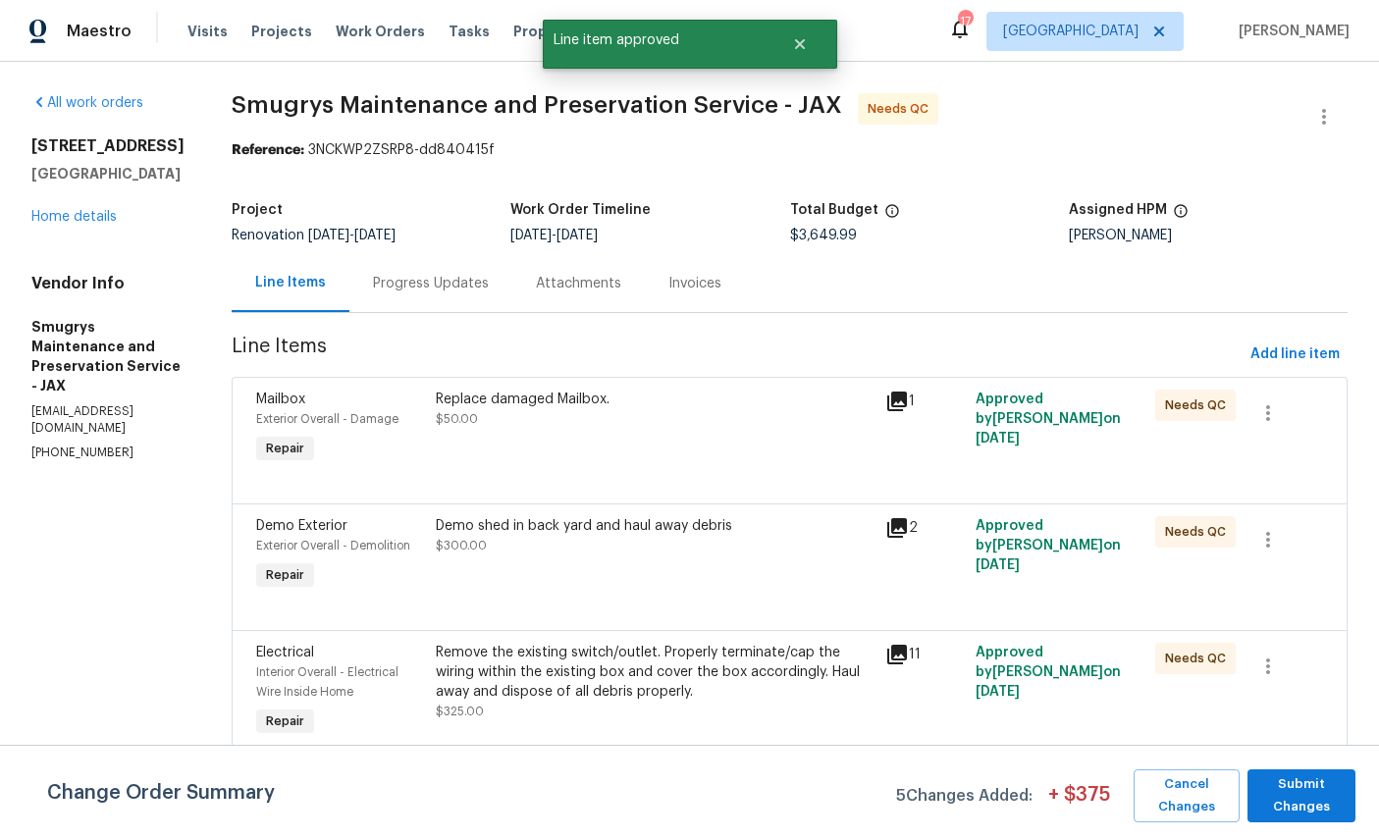
click at [270, 406] on div "Mailbox" at bounding box center [340, 400] width 168 height 20
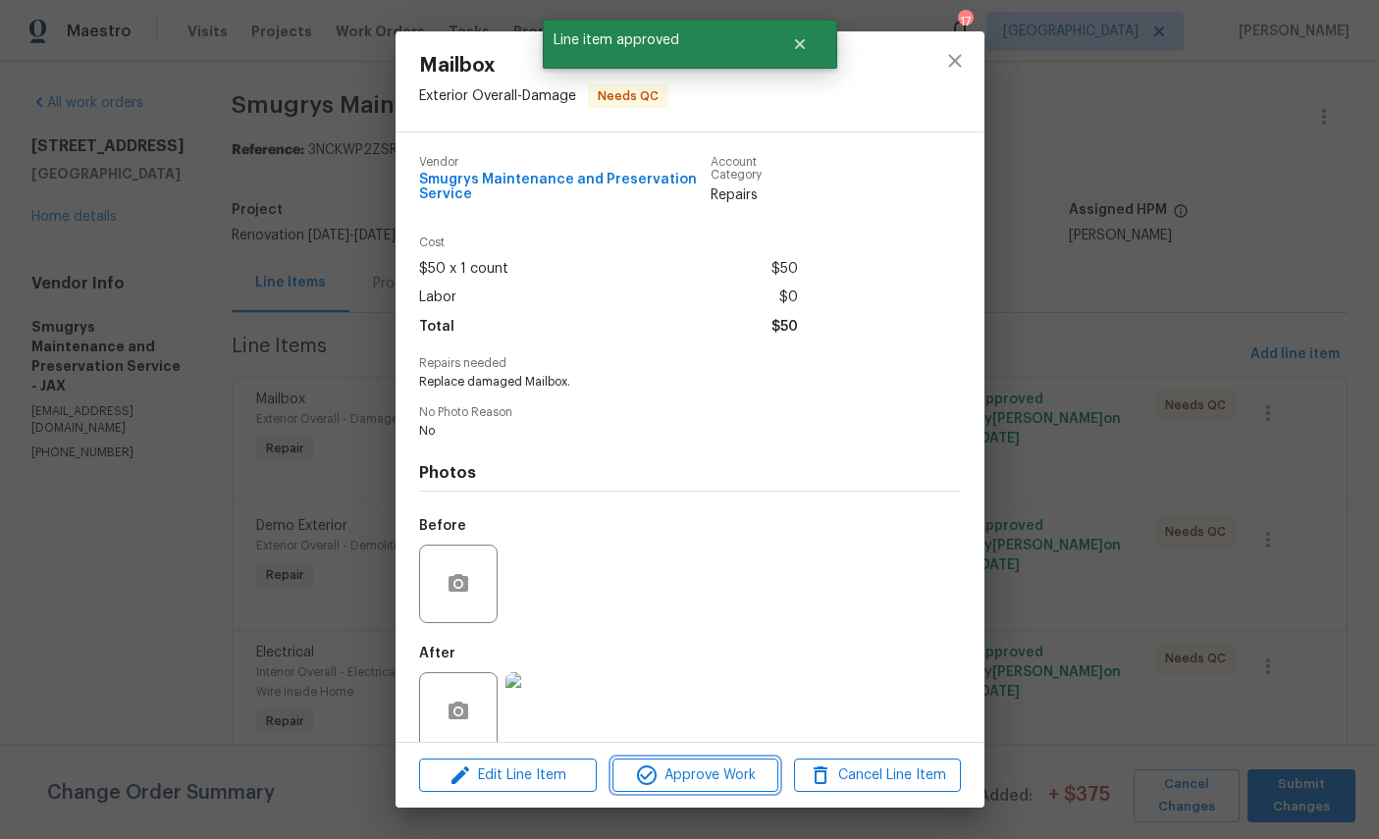
click at [672, 775] on span "Approve Work" at bounding box center [695, 776] width 154 height 25
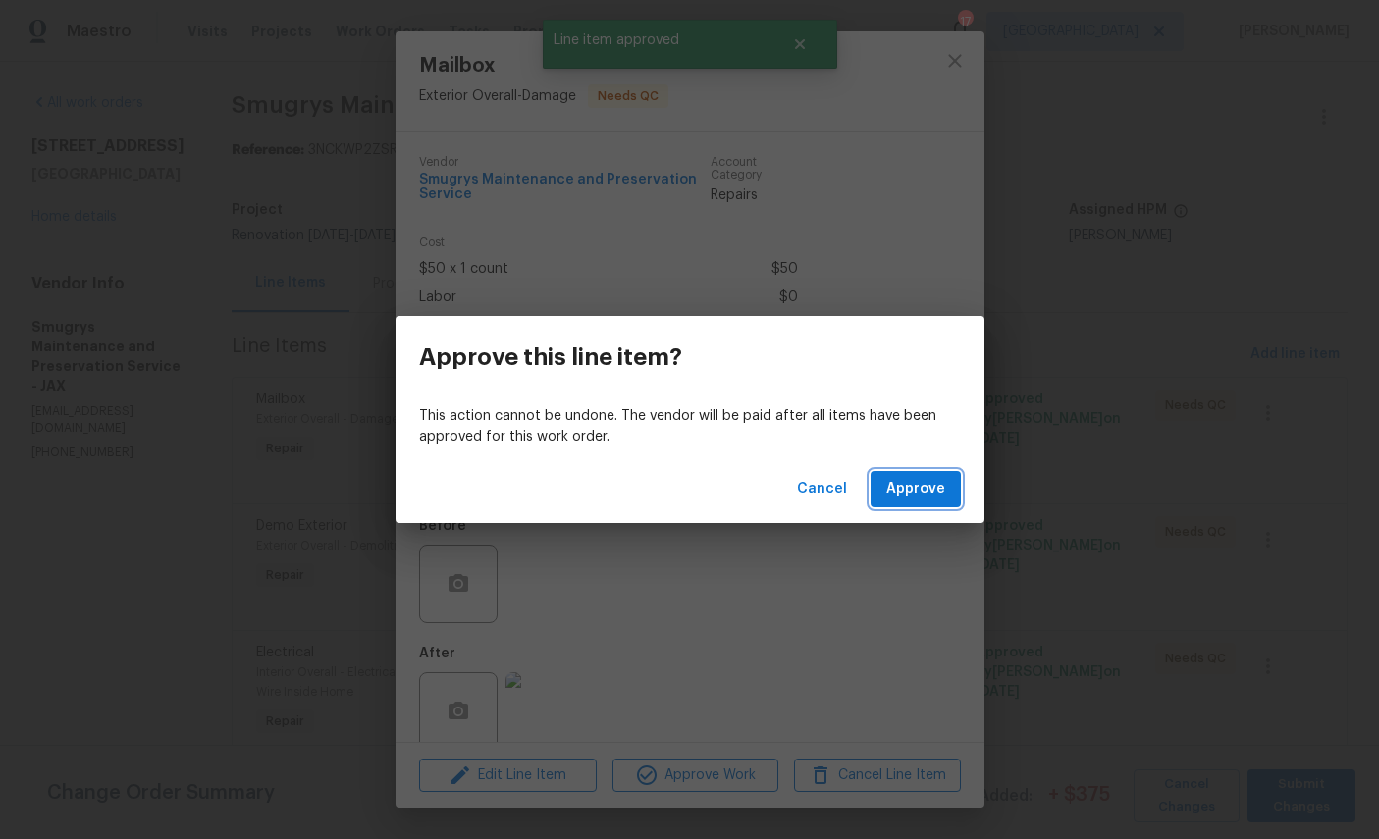
click at [927, 482] on span "Approve" at bounding box center [915, 489] width 59 height 25
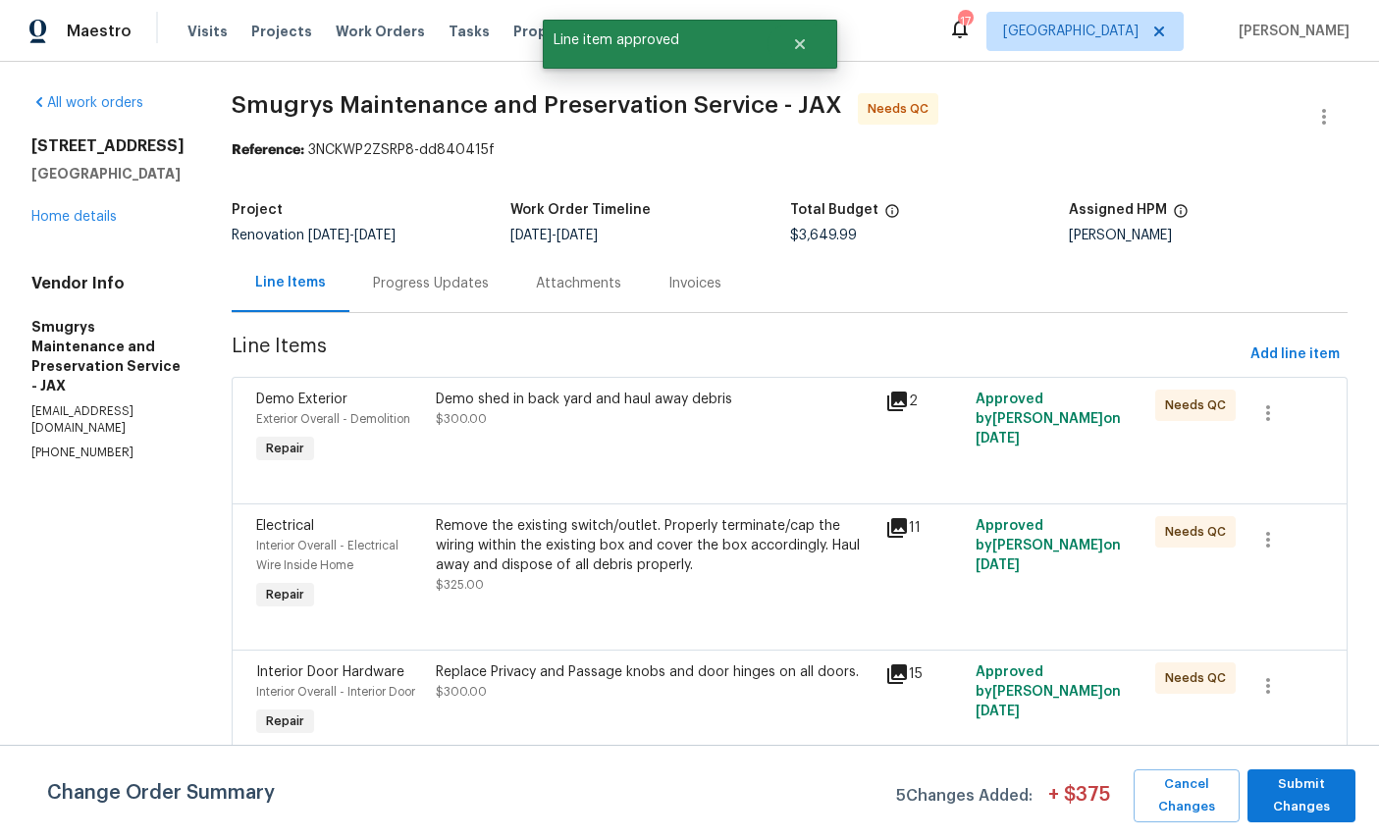
click at [287, 407] on div "Demo Exterior" at bounding box center [340, 400] width 168 height 20
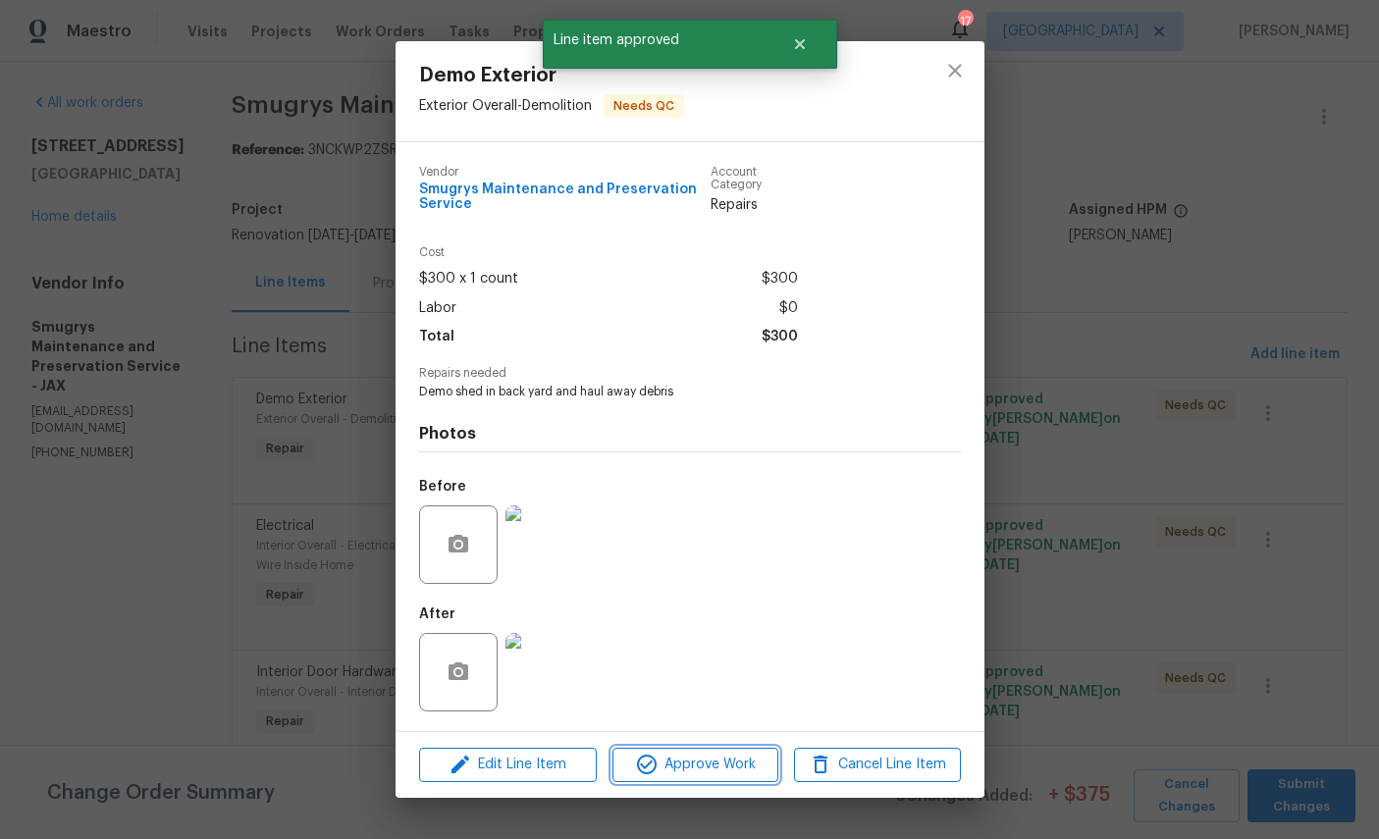
click at [680, 759] on button "Approve Work" at bounding box center [696, 765] width 166 height 34
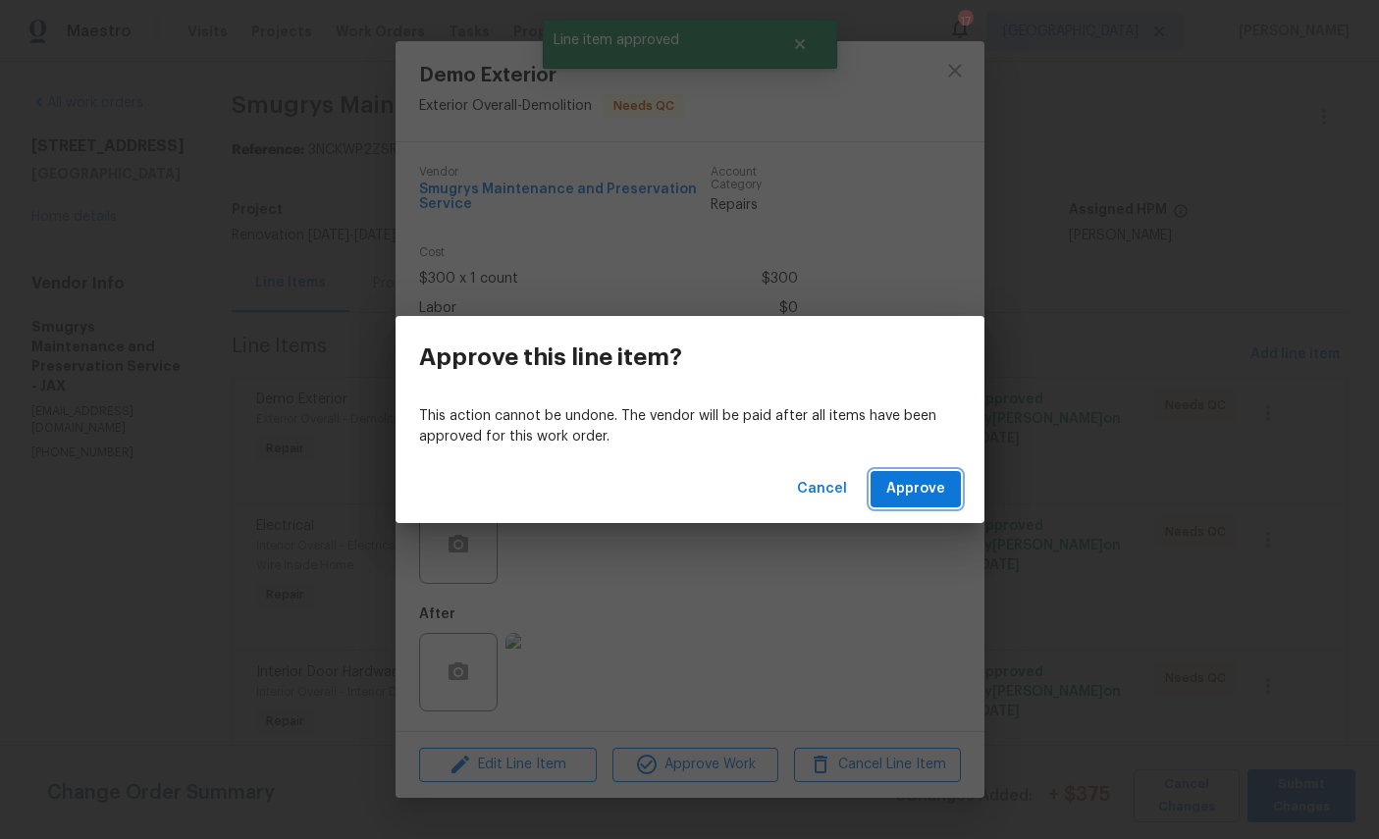
click at [907, 486] on span "Approve" at bounding box center [915, 489] width 59 height 25
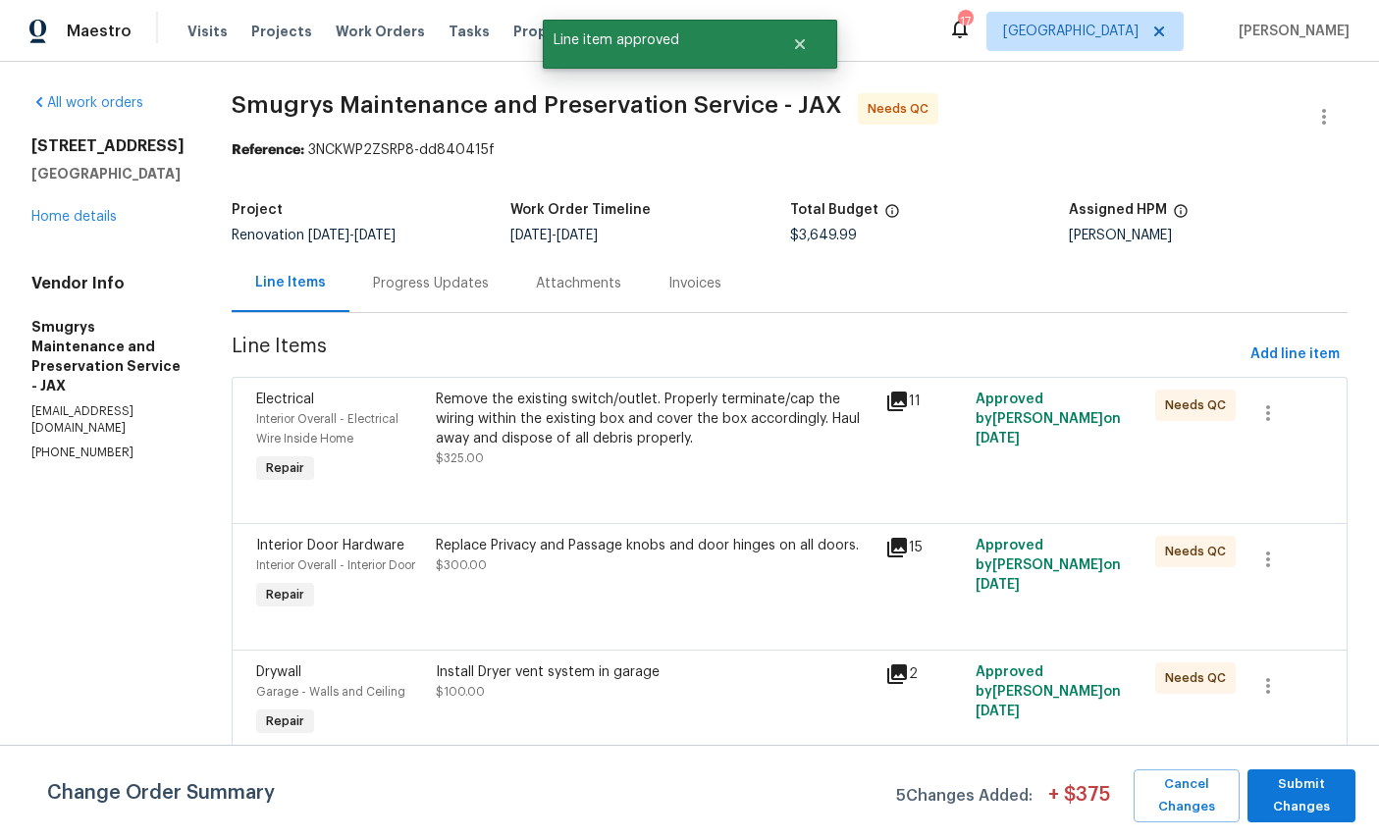
click at [256, 418] on span "Interior Overall - Electrical Wire Inside Home" at bounding box center [327, 428] width 142 height 31
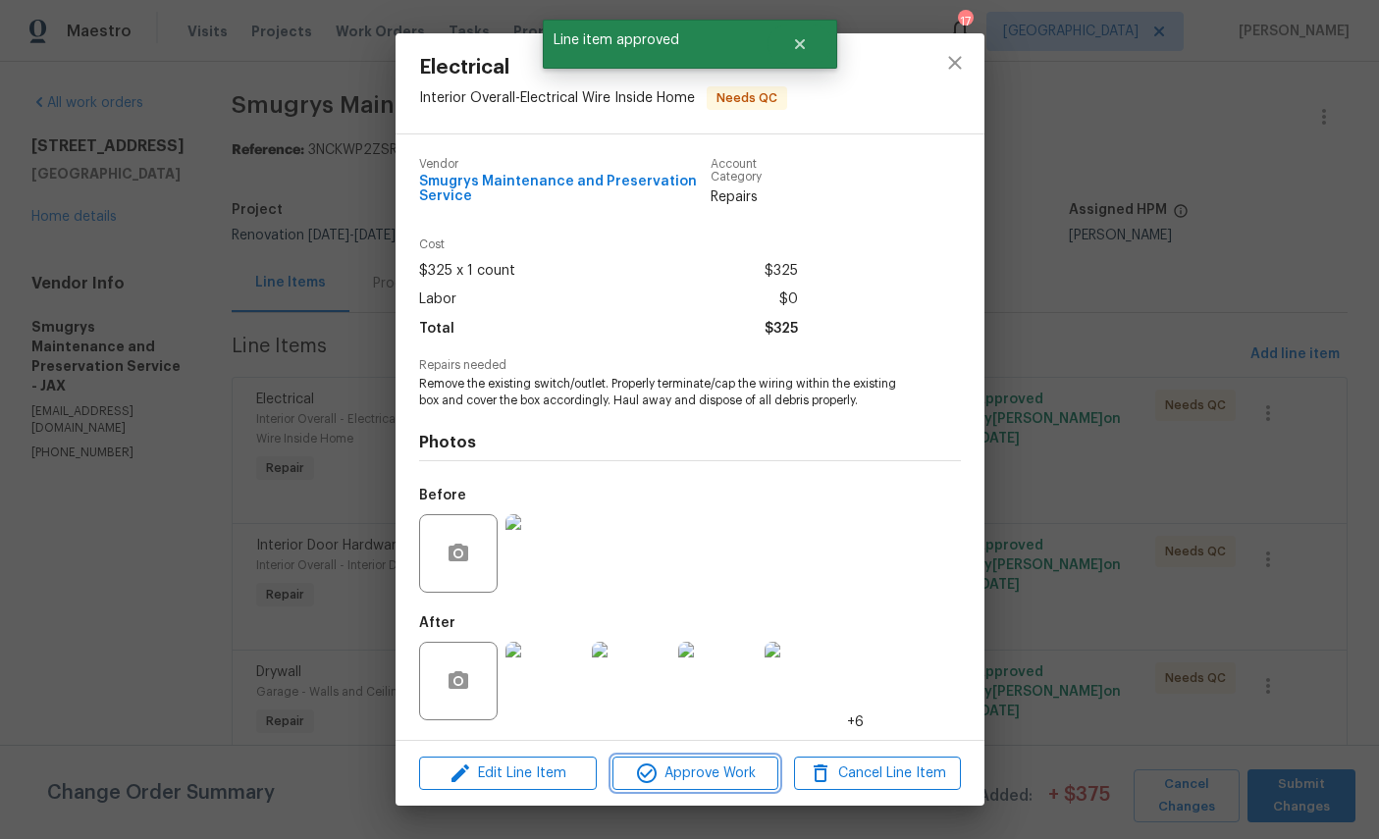
click at [692, 780] on span "Approve Work" at bounding box center [695, 774] width 154 height 25
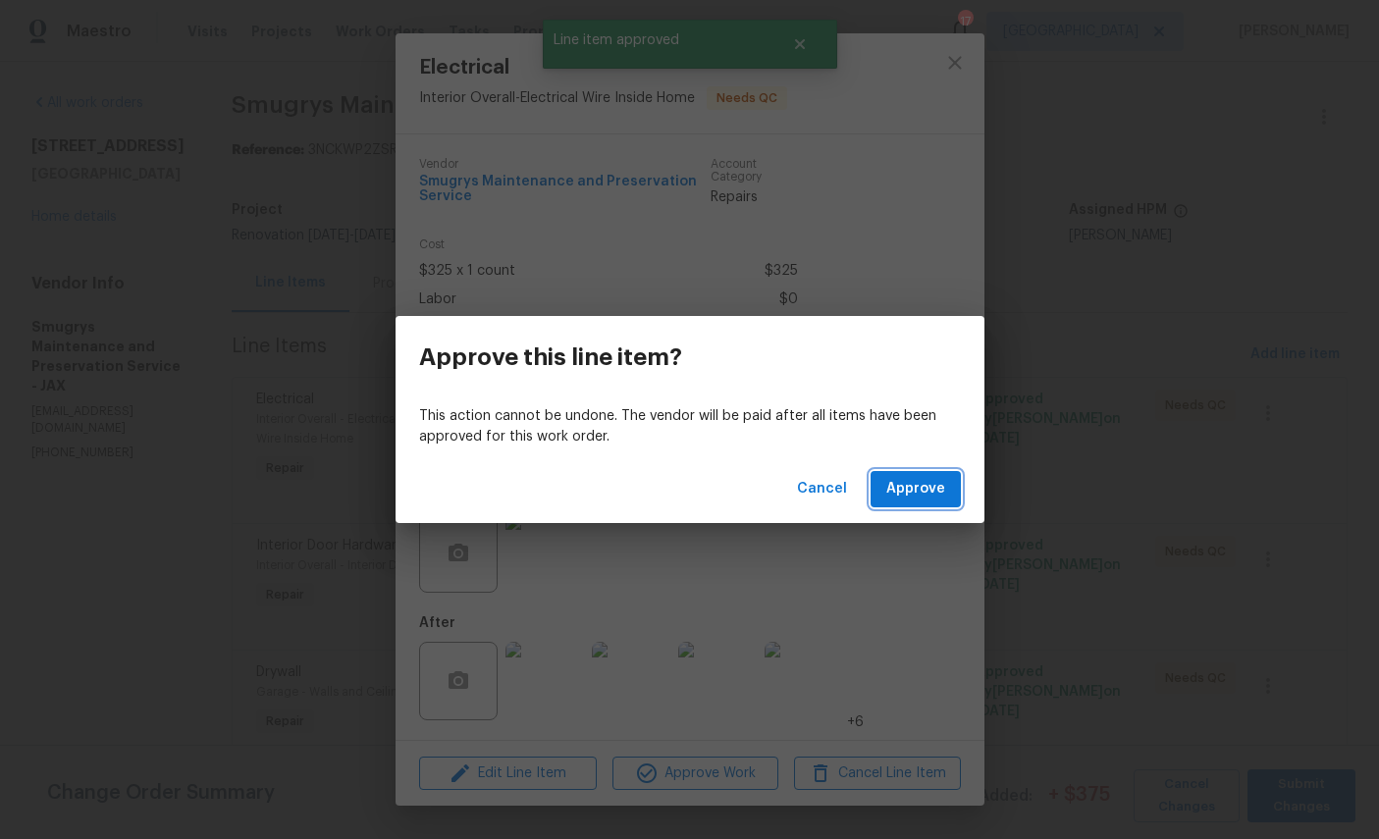
click at [918, 495] on span "Approve" at bounding box center [915, 489] width 59 height 25
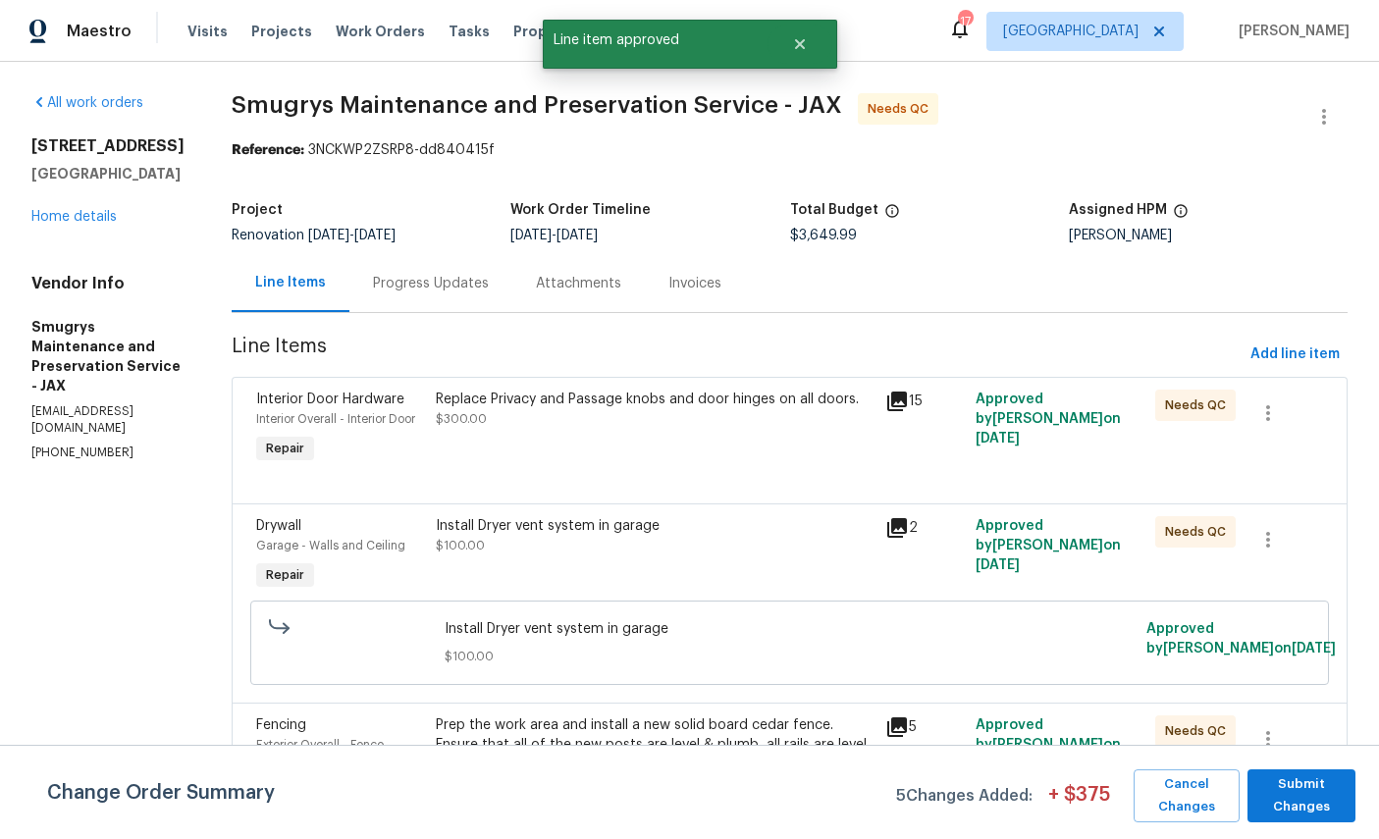
click at [256, 402] on span "Interior Door Hardware" at bounding box center [330, 400] width 148 height 14
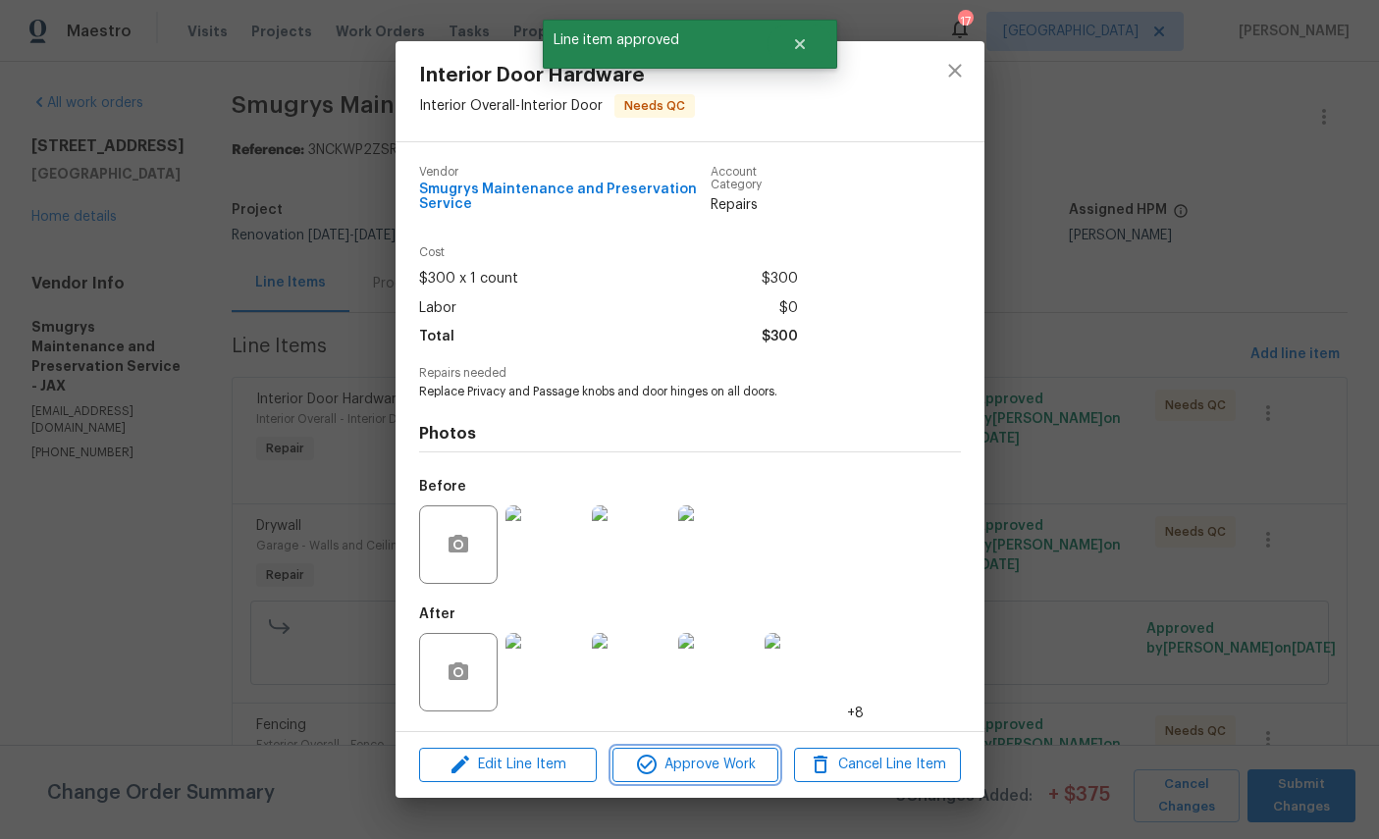
click at [702, 764] on span "Approve Work" at bounding box center [695, 765] width 154 height 25
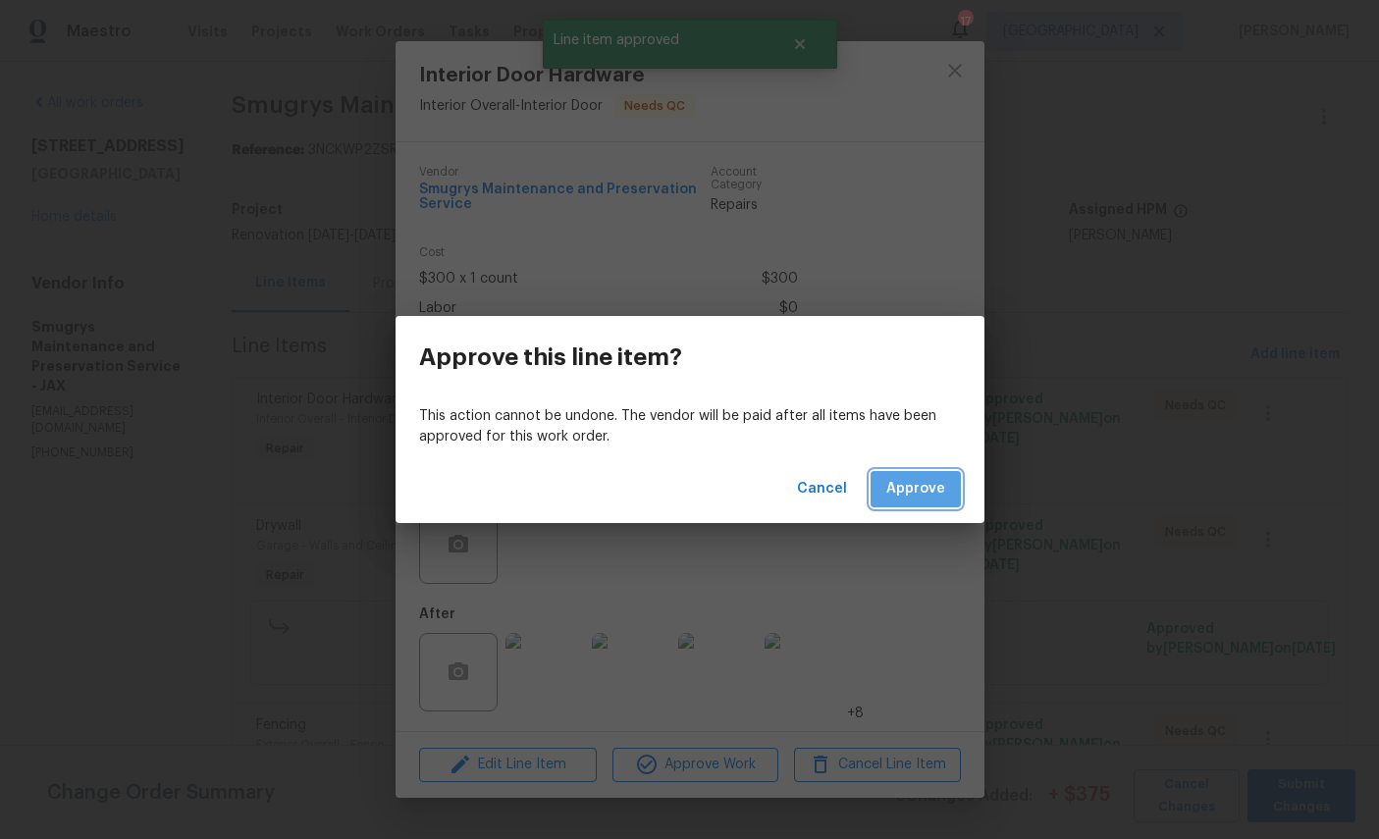
click at [917, 473] on button "Approve" at bounding box center [916, 489] width 90 height 36
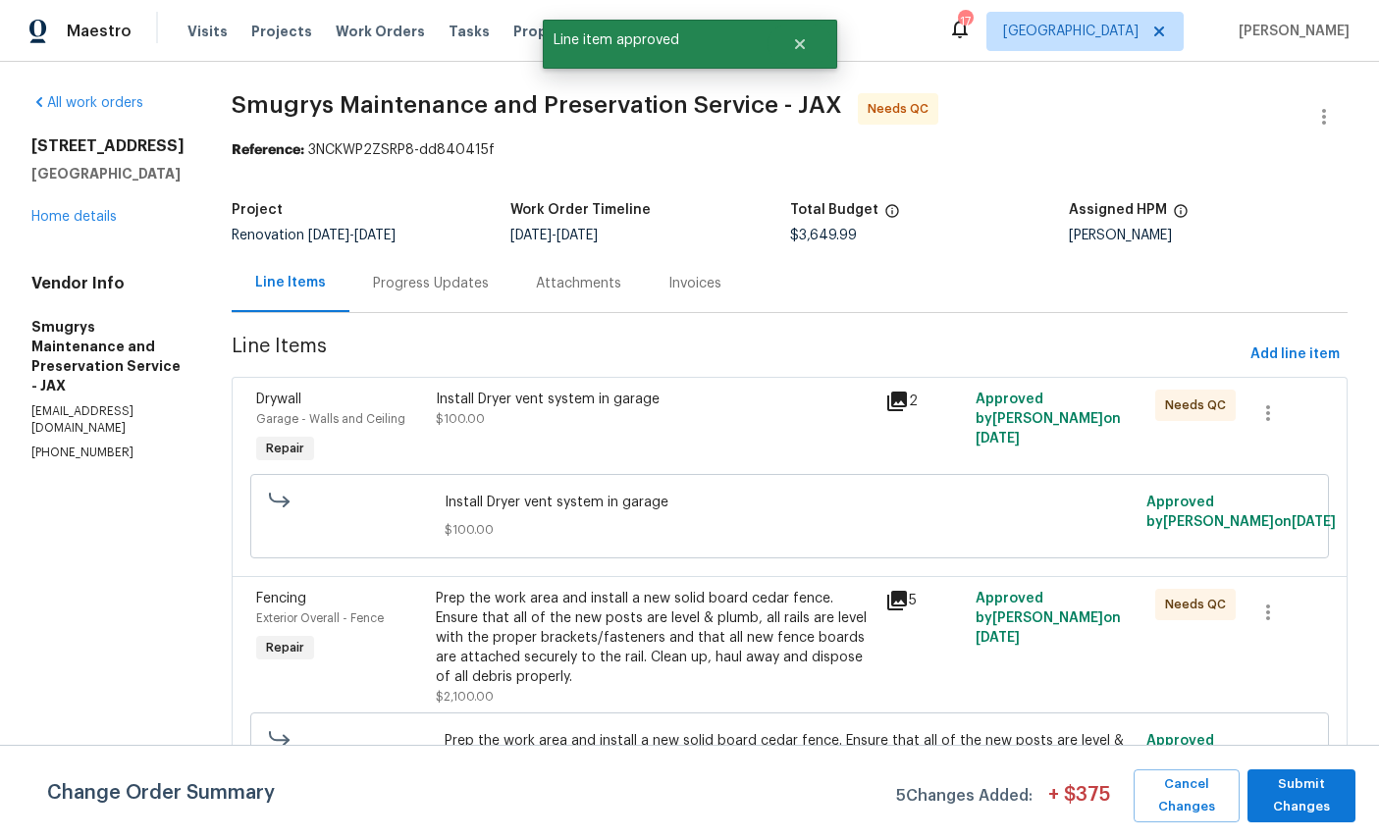
click at [256, 398] on span "Drywall" at bounding box center [278, 400] width 45 height 14
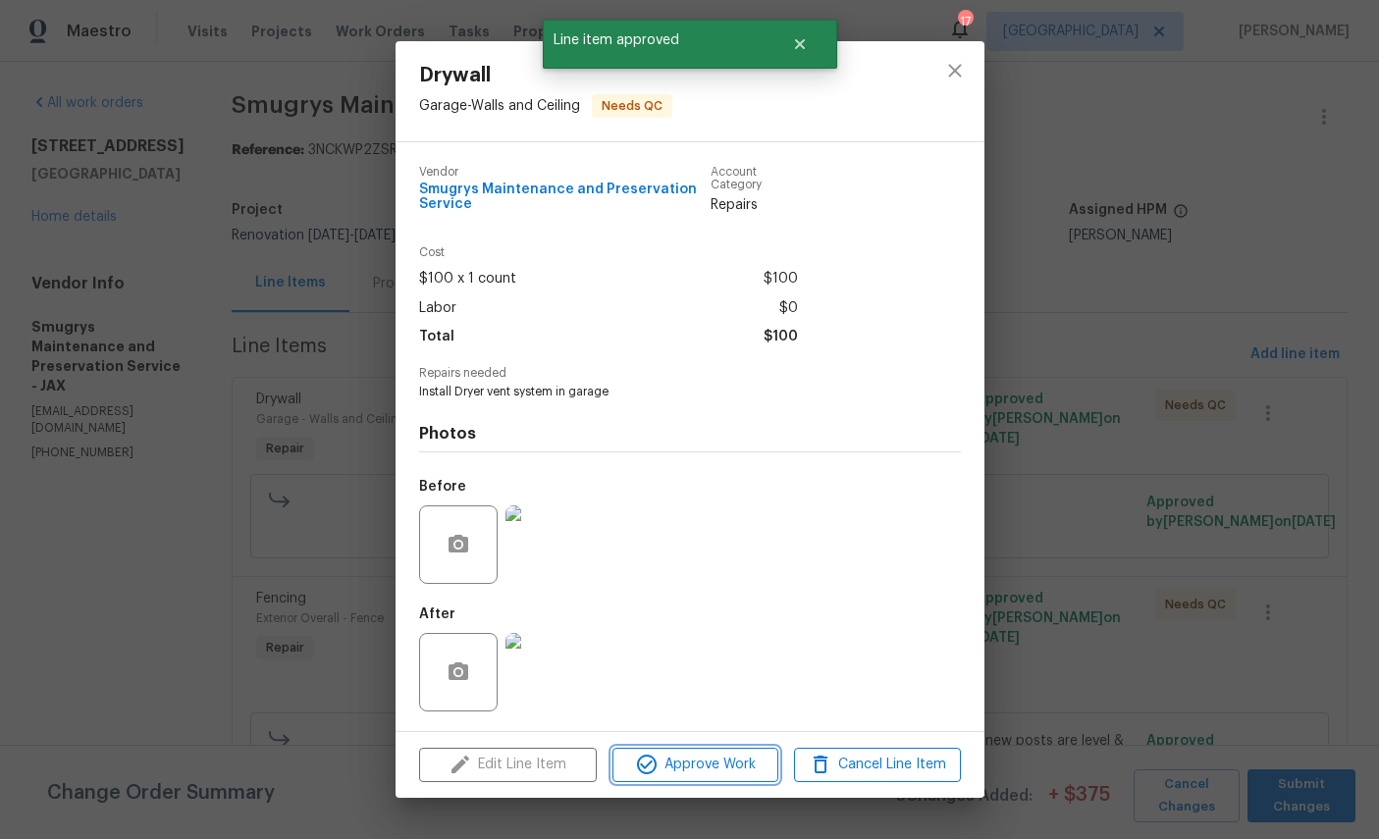
click at [697, 774] on span "Approve Work" at bounding box center [695, 765] width 154 height 25
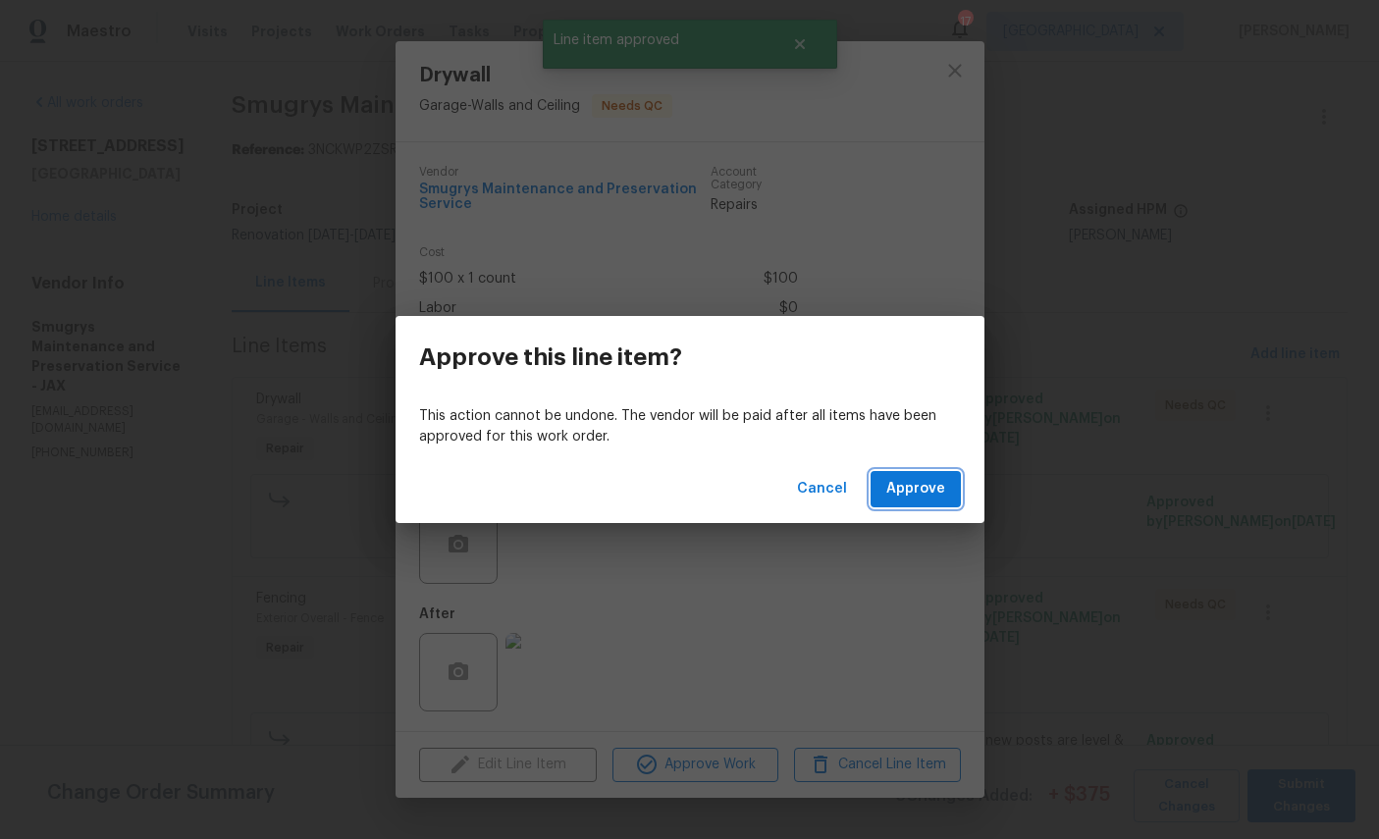
click at [927, 485] on span "Approve" at bounding box center [915, 489] width 59 height 25
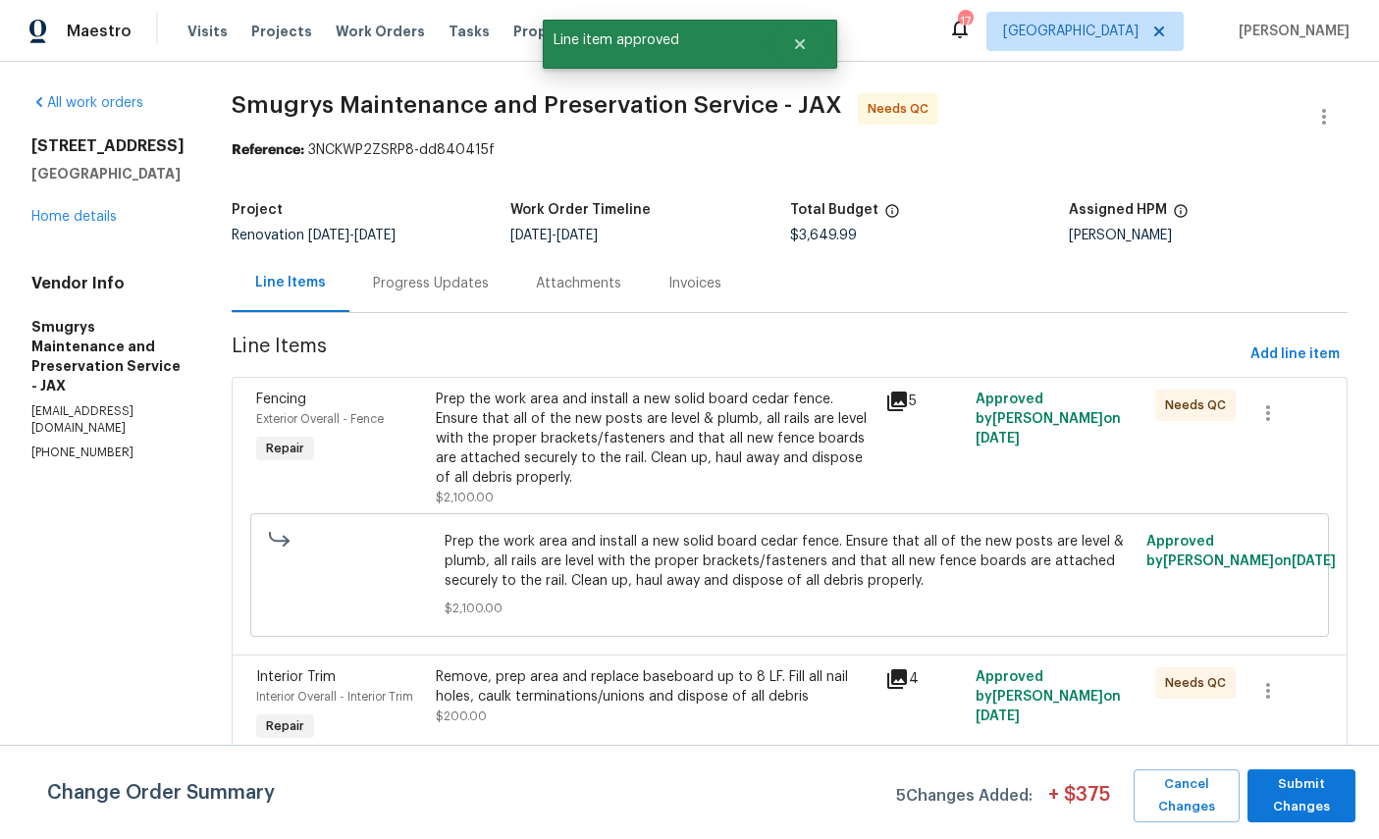
click at [256, 417] on span "Exterior Overall - Fence" at bounding box center [320, 419] width 128 height 12
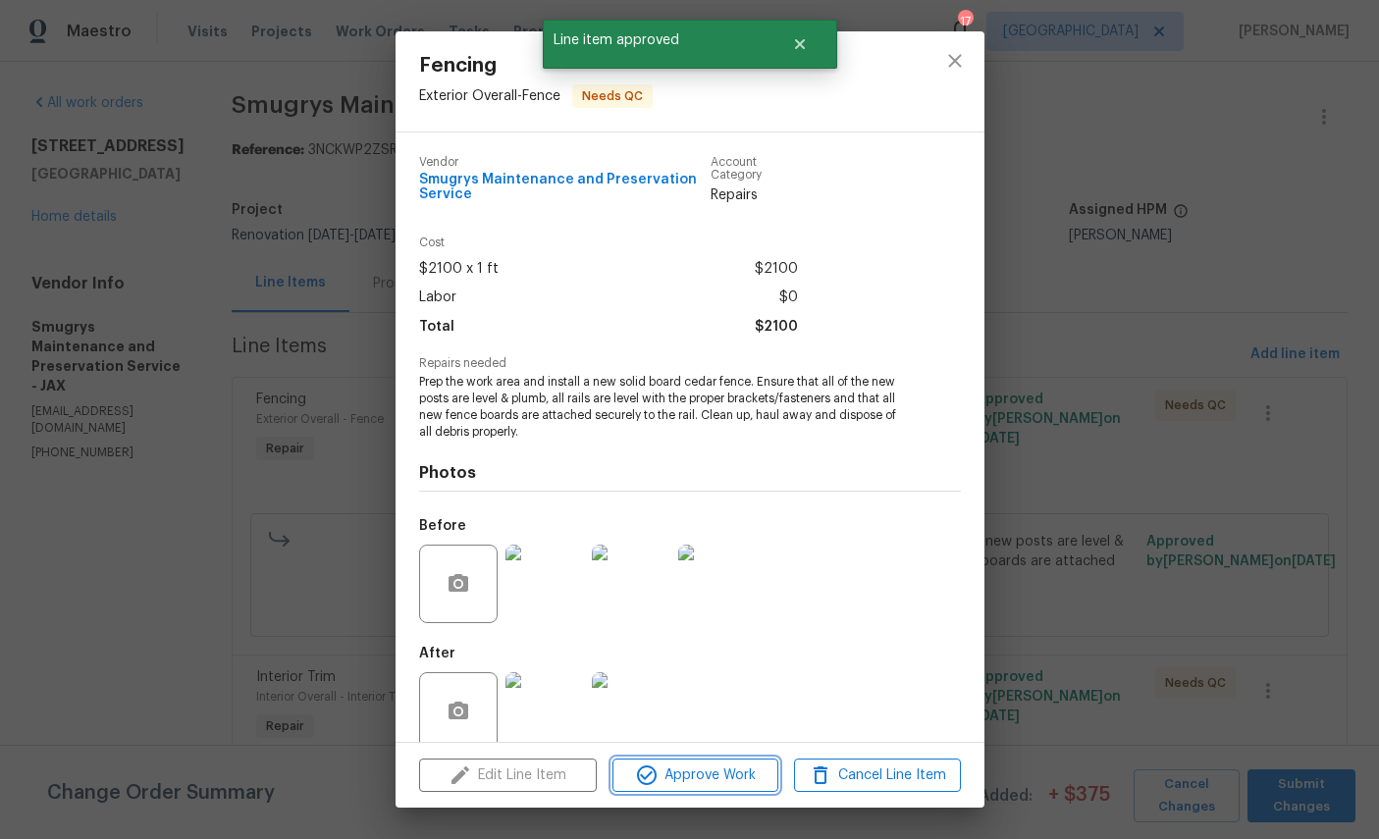
click at [686, 781] on span "Approve Work" at bounding box center [695, 776] width 154 height 25
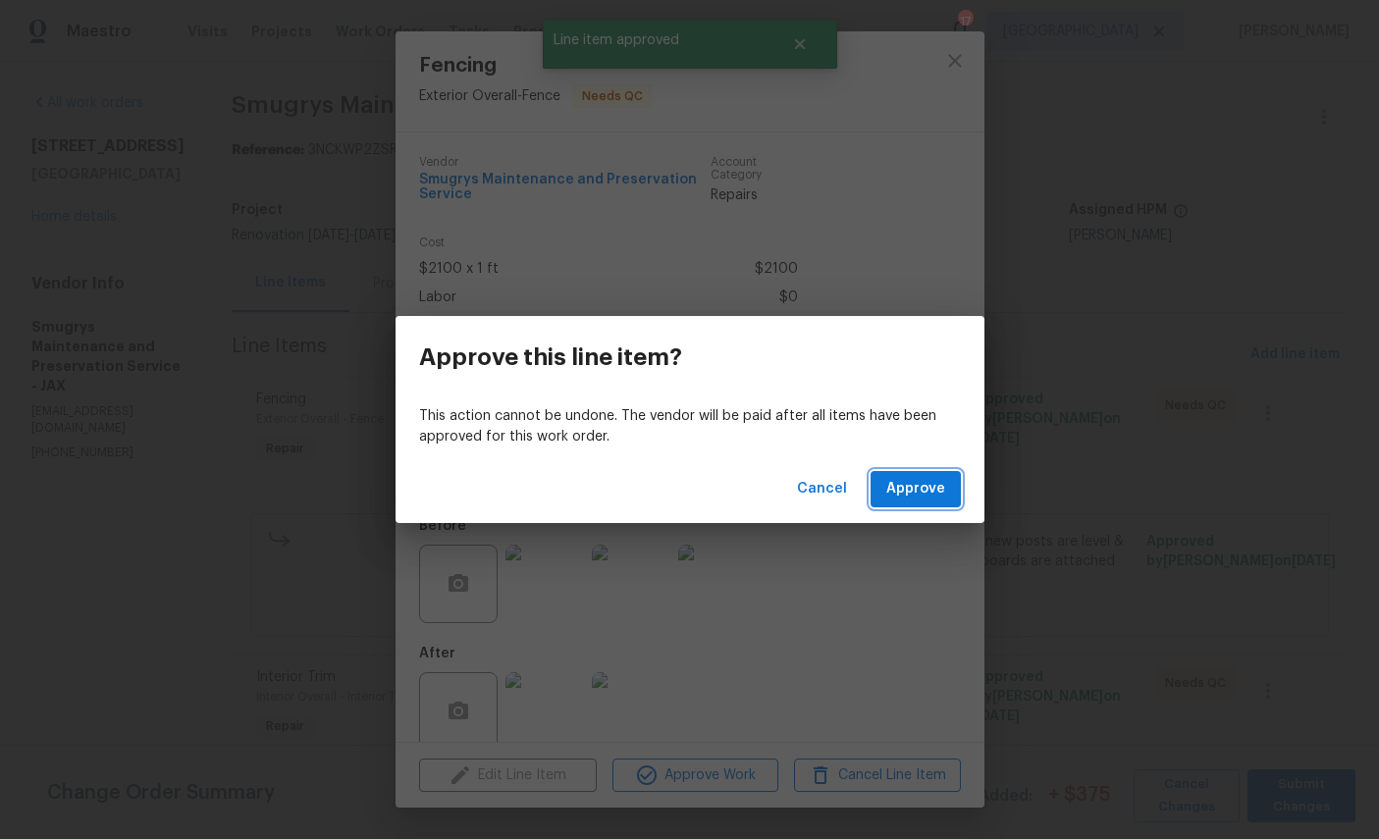
click at [922, 486] on span "Approve" at bounding box center [915, 489] width 59 height 25
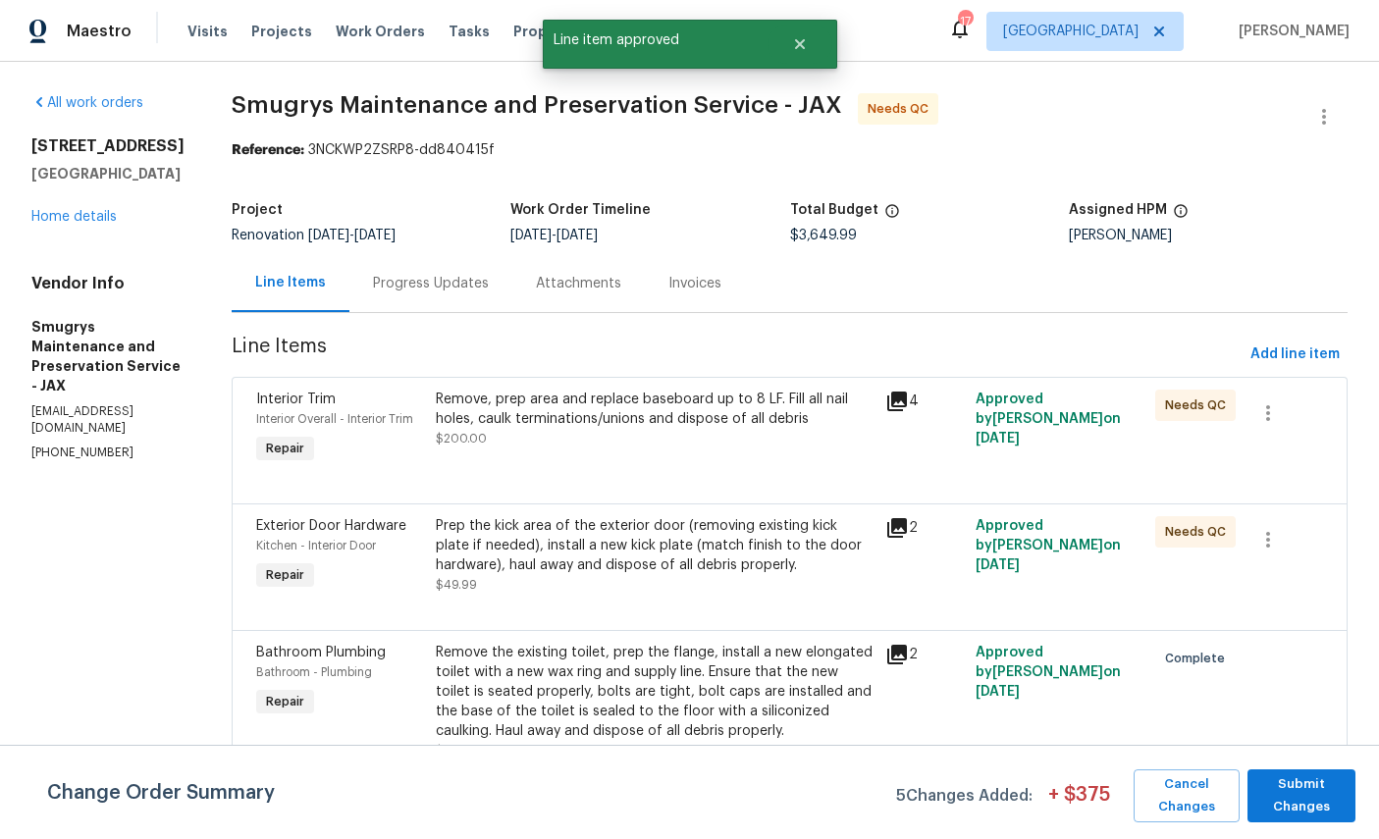
click at [259, 405] on span "Interior Trim" at bounding box center [296, 400] width 80 height 14
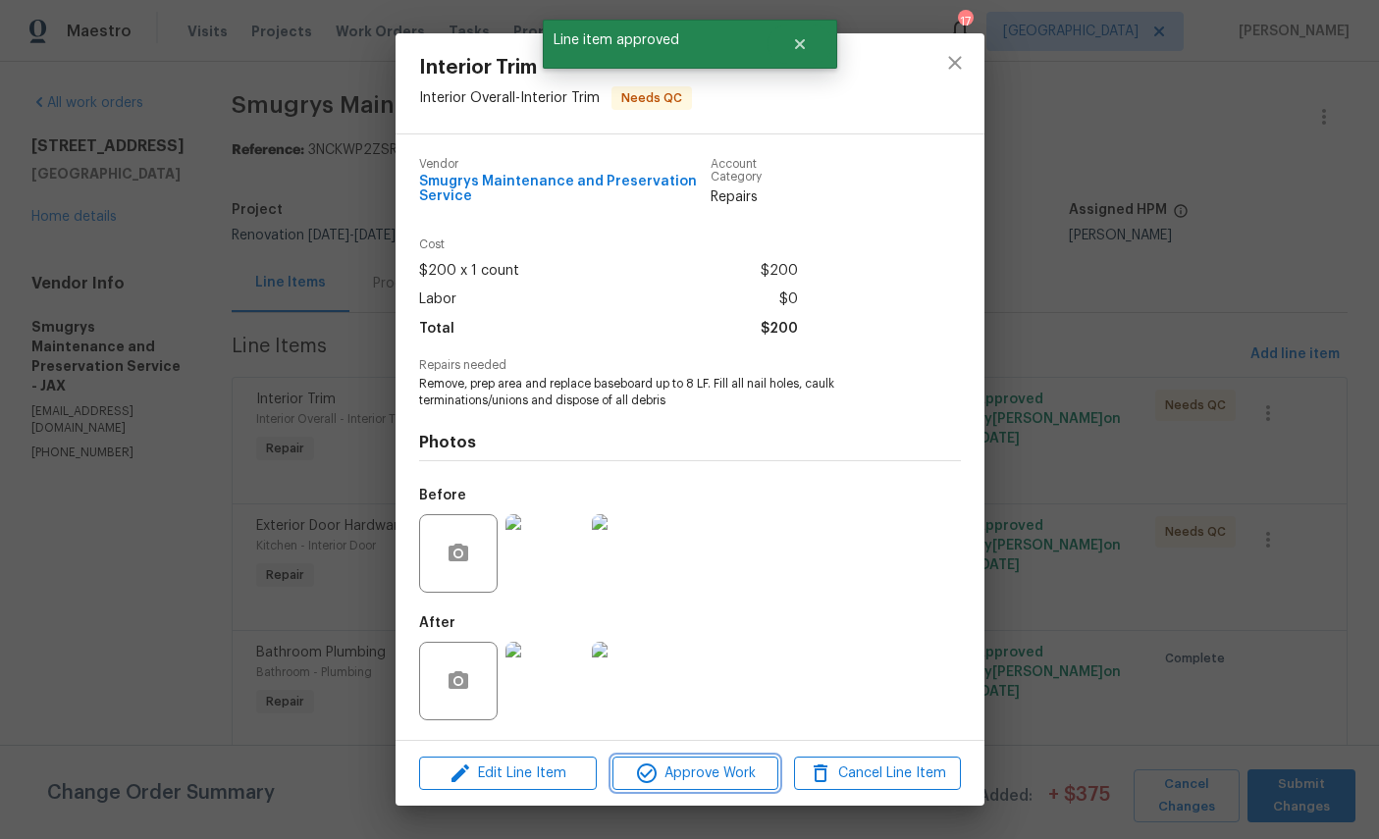
click at [709, 761] on button "Approve Work" at bounding box center [696, 774] width 166 height 34
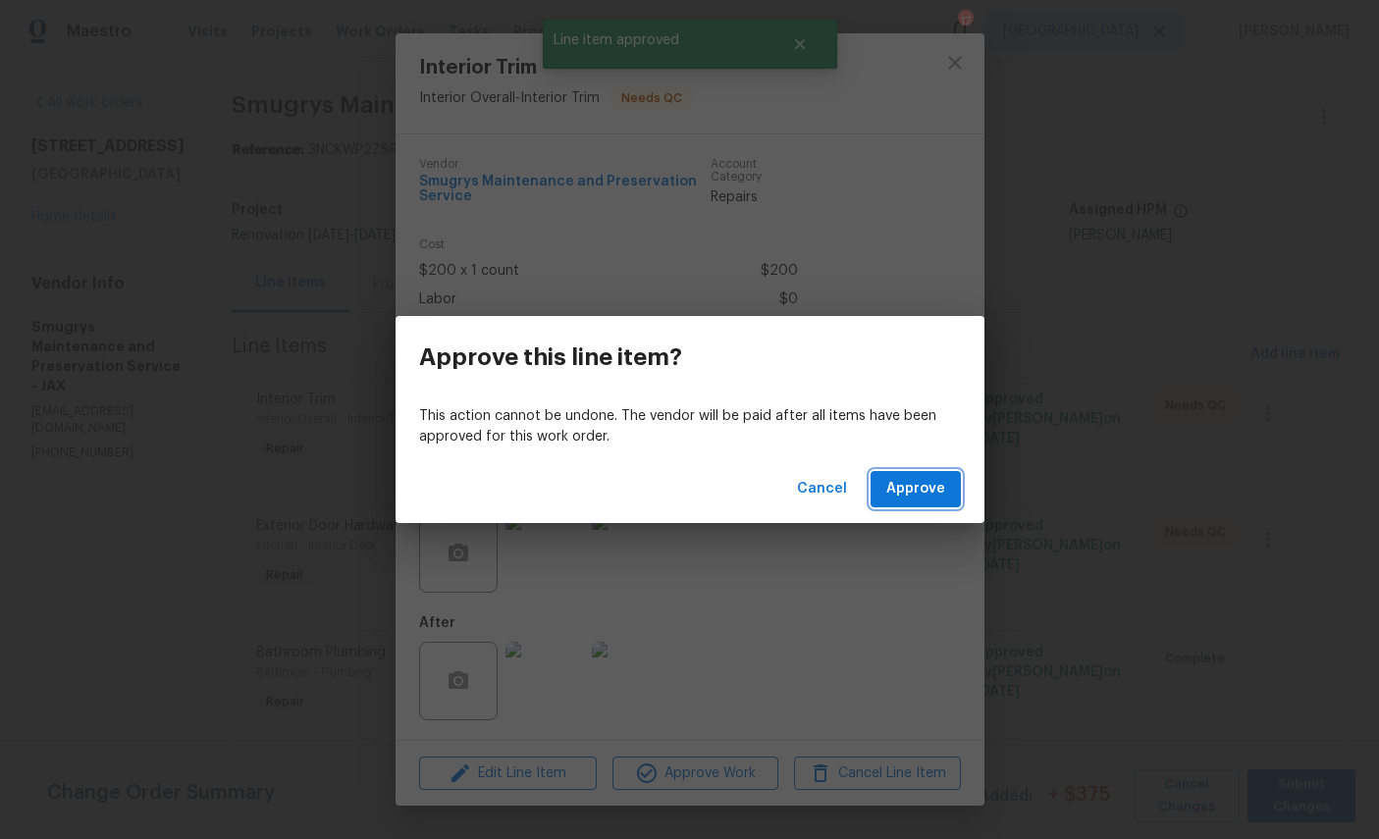
click at [927, 488] on span "Approve" at bounding box center [915, 489] width 59 height 25
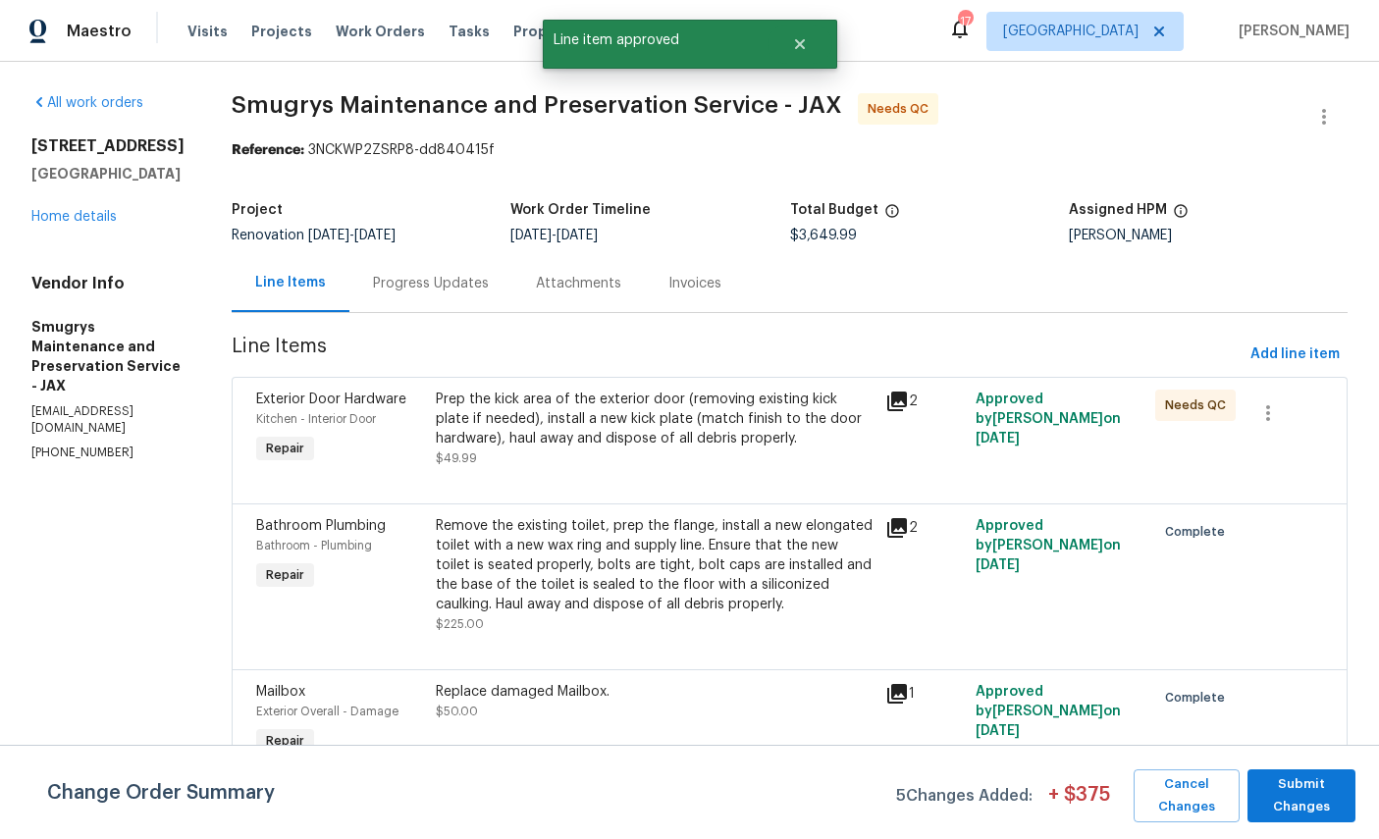
click at [256, 411] on div "Kitchen - Interior Door" at bounding box center [340, 419] width 168 height 20
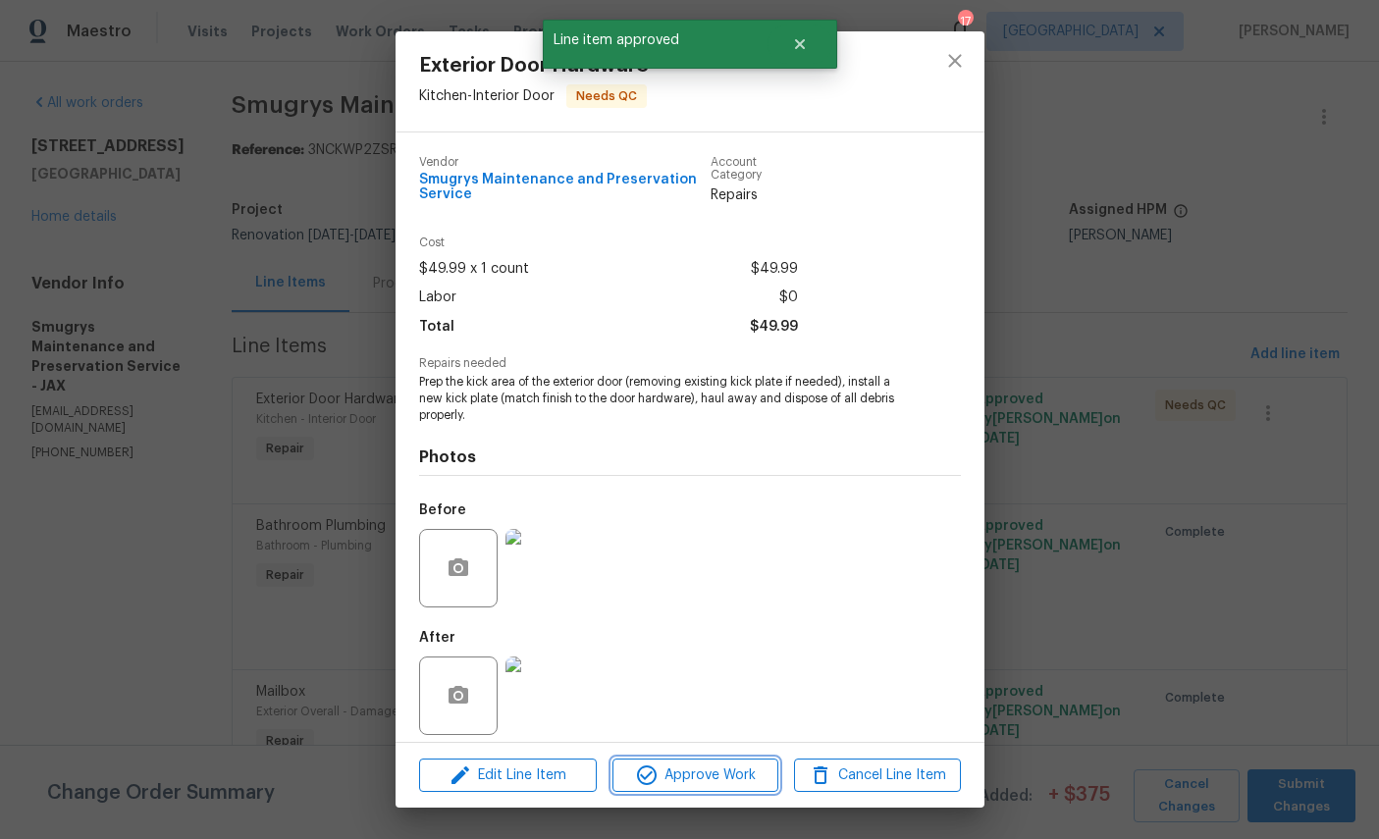
click at [703, 765] on span "Approve Work" at bounding box center [695, 776] width 154 height 25
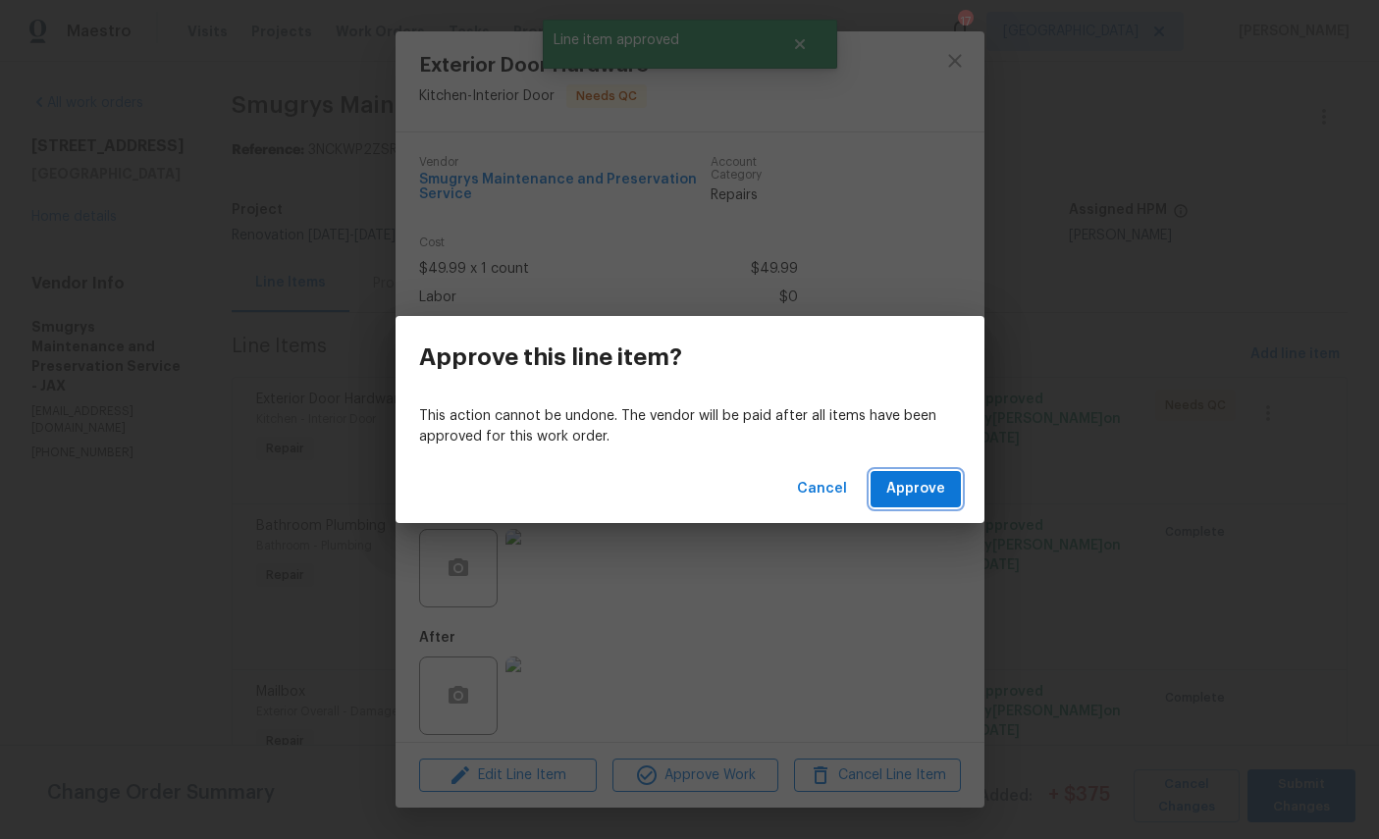
click at [929, 493] on span "Approve" at bounding box center [915, 489] width 59 height 25
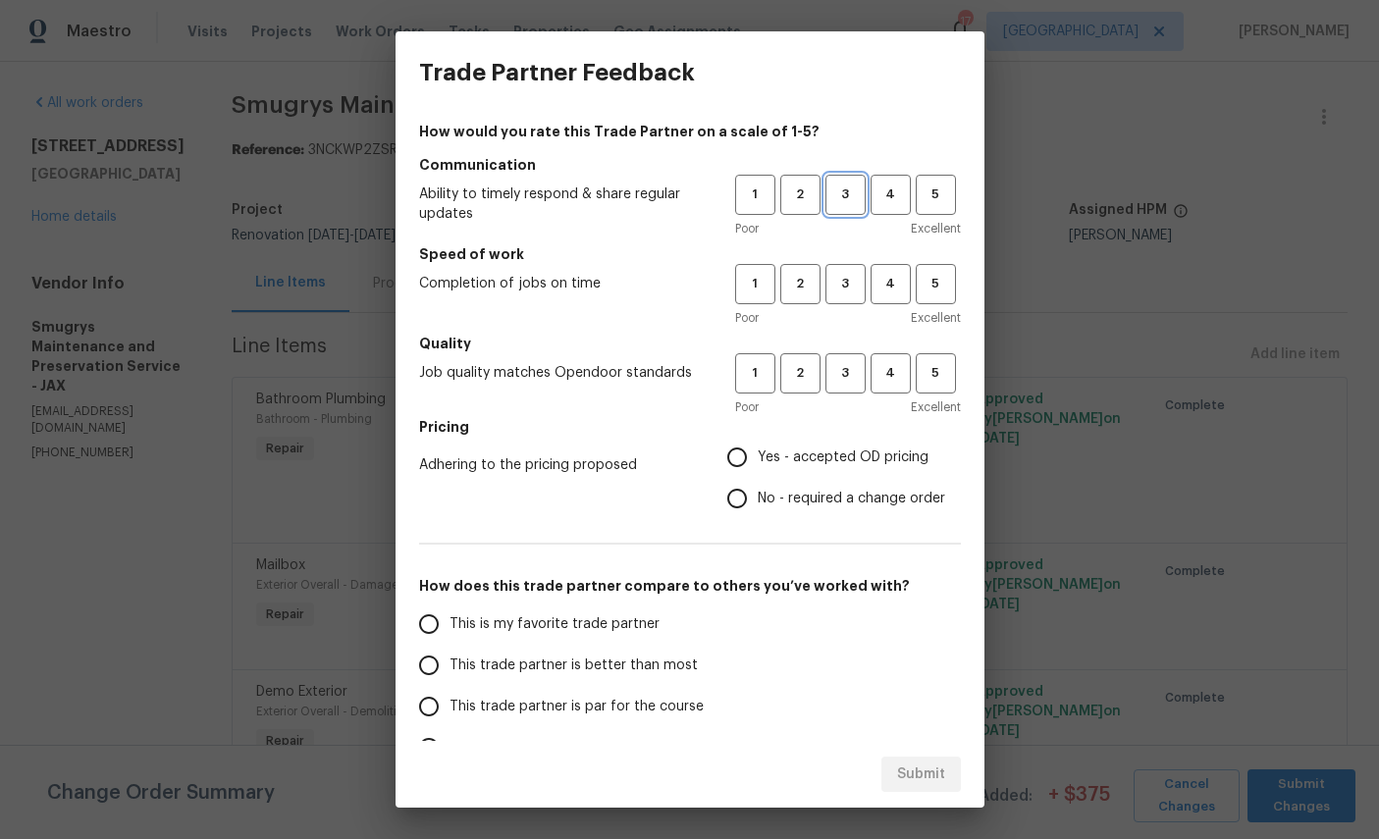
click at [842, 188] on span "3" at bounding box center [846, 195] width 36 height 23
click at [885, 209] on button "4" at bounding box center [891, 195] width 40 height 40
click at [858, 295] on span "3" at bounding box center [846, 284] width 36 height 23
click at [889, 371] on span "4" at bounding box center [891, 373] width 36 height 23
click at [894, 277] on span "4" at bounding box center [891, 284] width 36 height 23
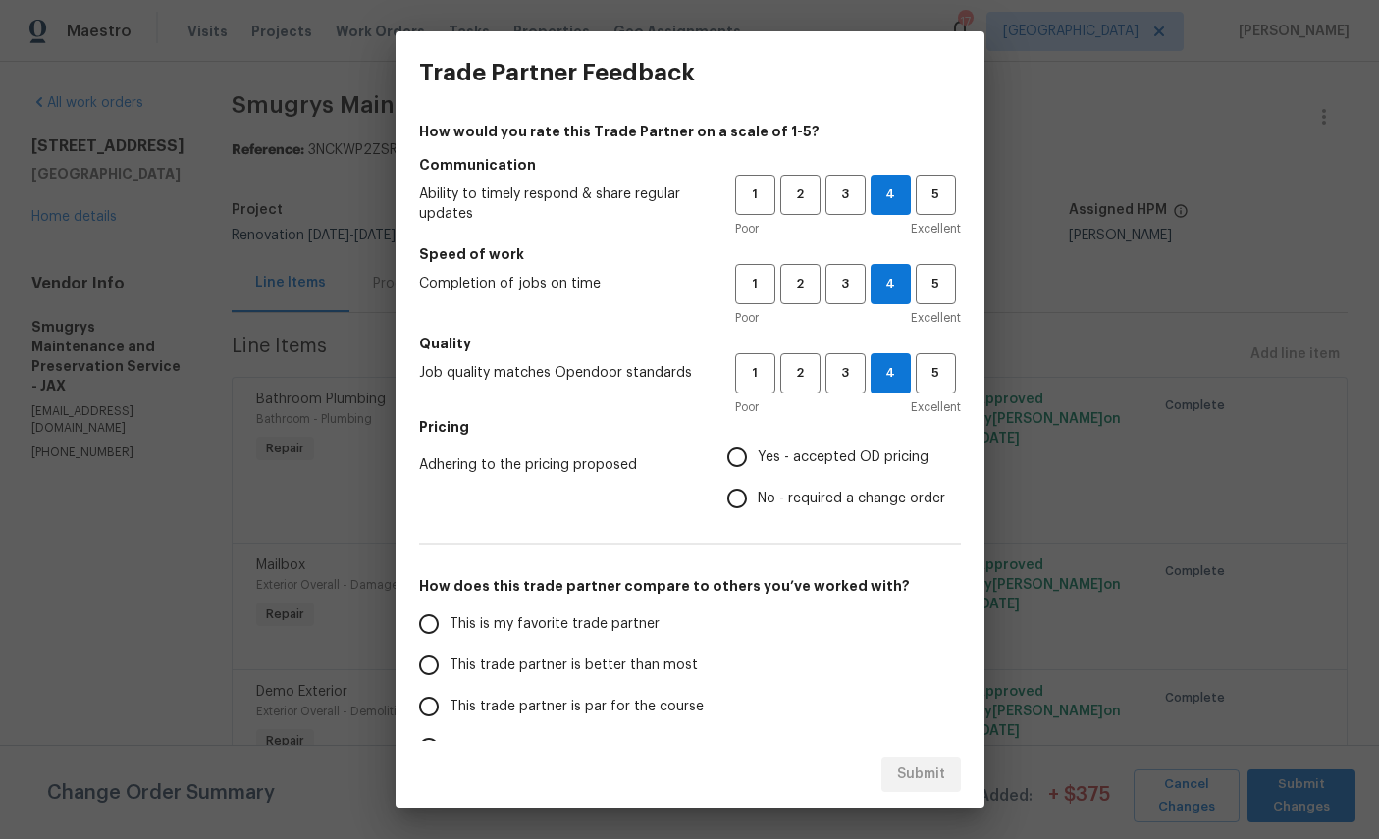
click at [847, 456] on span "Yes - accepted OD pricing" at bounding box center [843, 458] width 171 height 21
click at [758, 456] on input "Yes - accepted OD pricing" at bounding box center [737, 457] width 41 height 41
radio input "true"
click at [526, 620] on span "This is my favorite trade partner" at bounding box center [555, 625] width 210 height 21
click at [450, 620] on input "This is my favorite trade partner" at bounding box center [428, 624] width 41 height 41
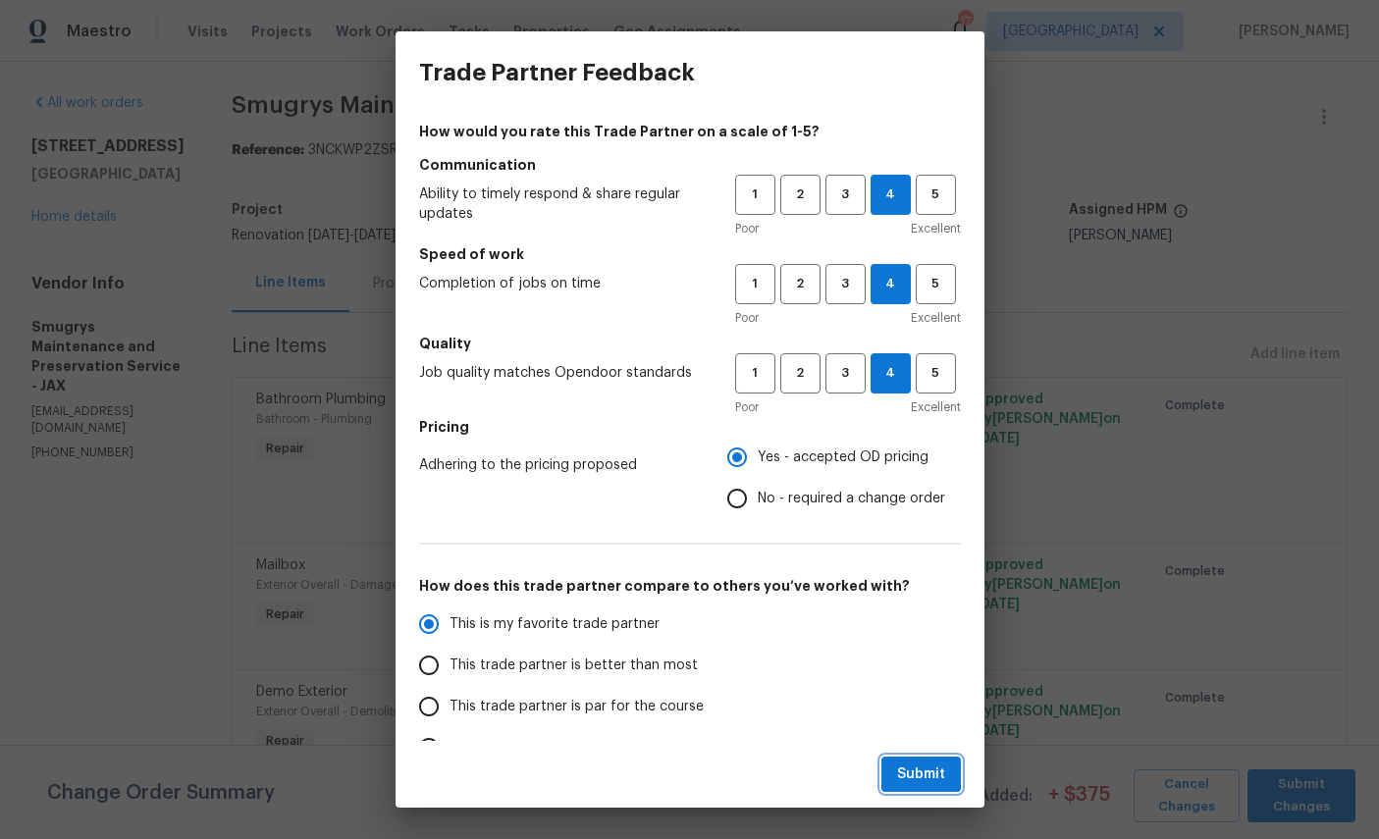
click at [918, 771] on span "Submit" at bounding box center [921, 775] width 48 height 25
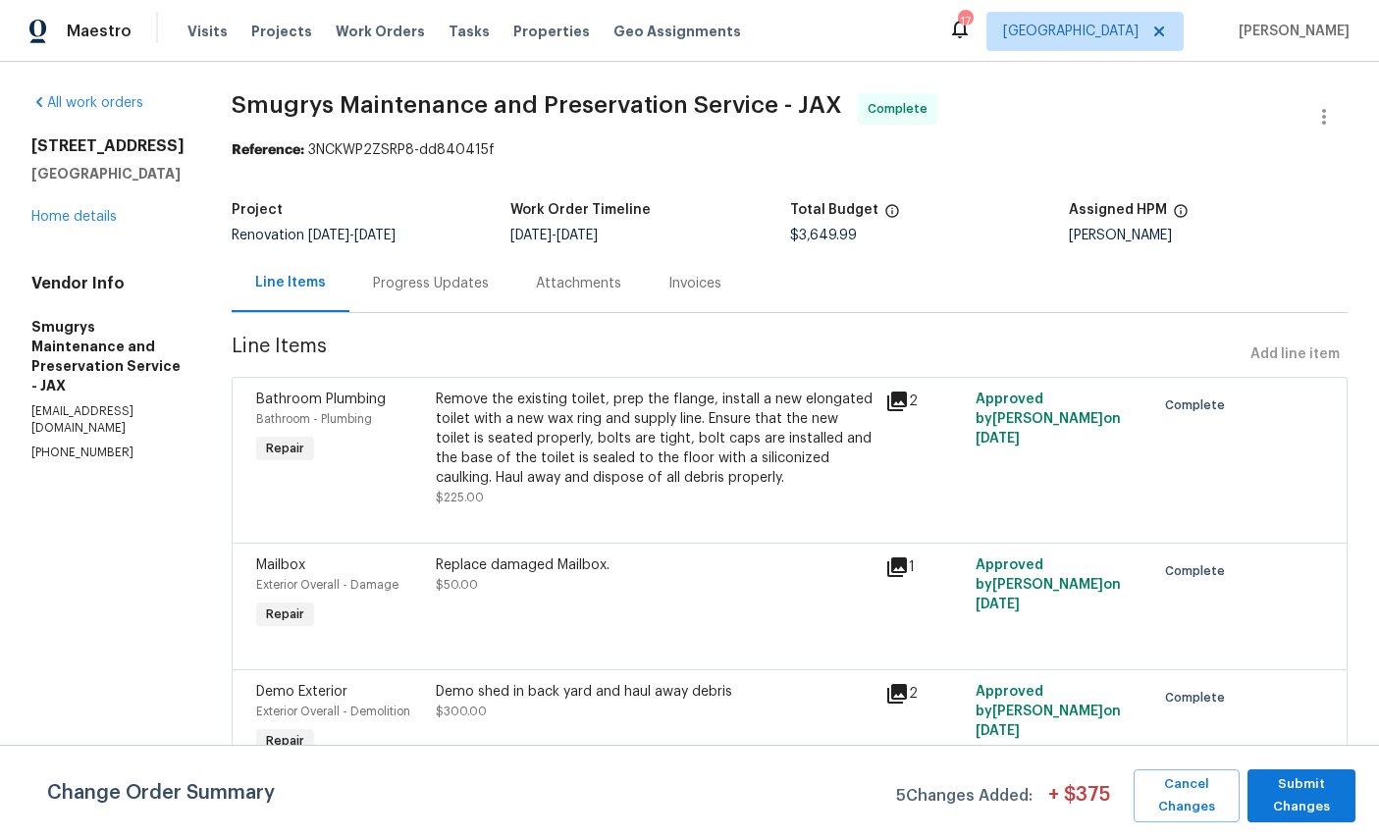
radio input "true"
click at [71, 224] on link "Home details" at bounding box center [73, 217] width 85 height 14
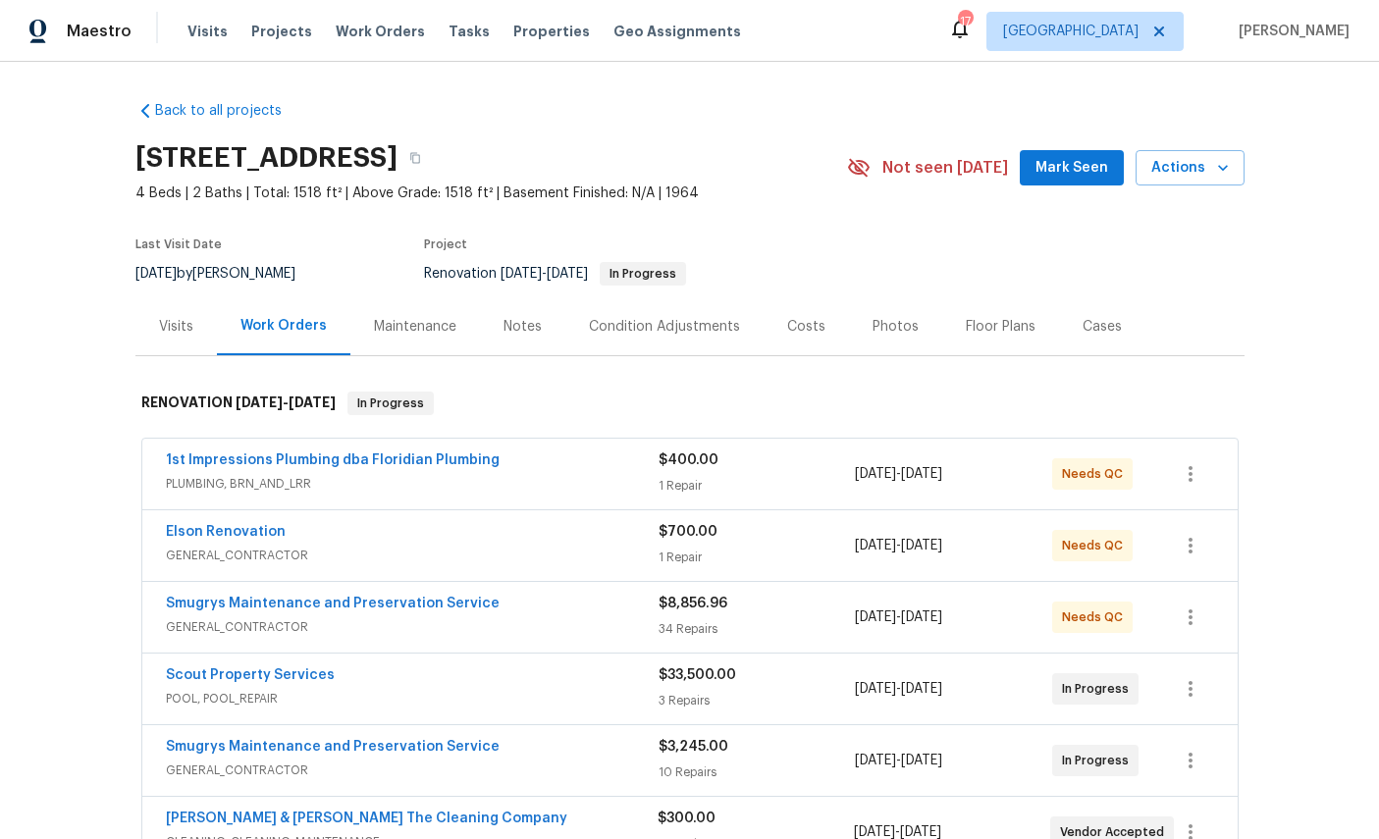
click at [218, 751] on link "Smugrys Maintenance and Preservation Service" at bounding box center [333, 747] width 334 height 14
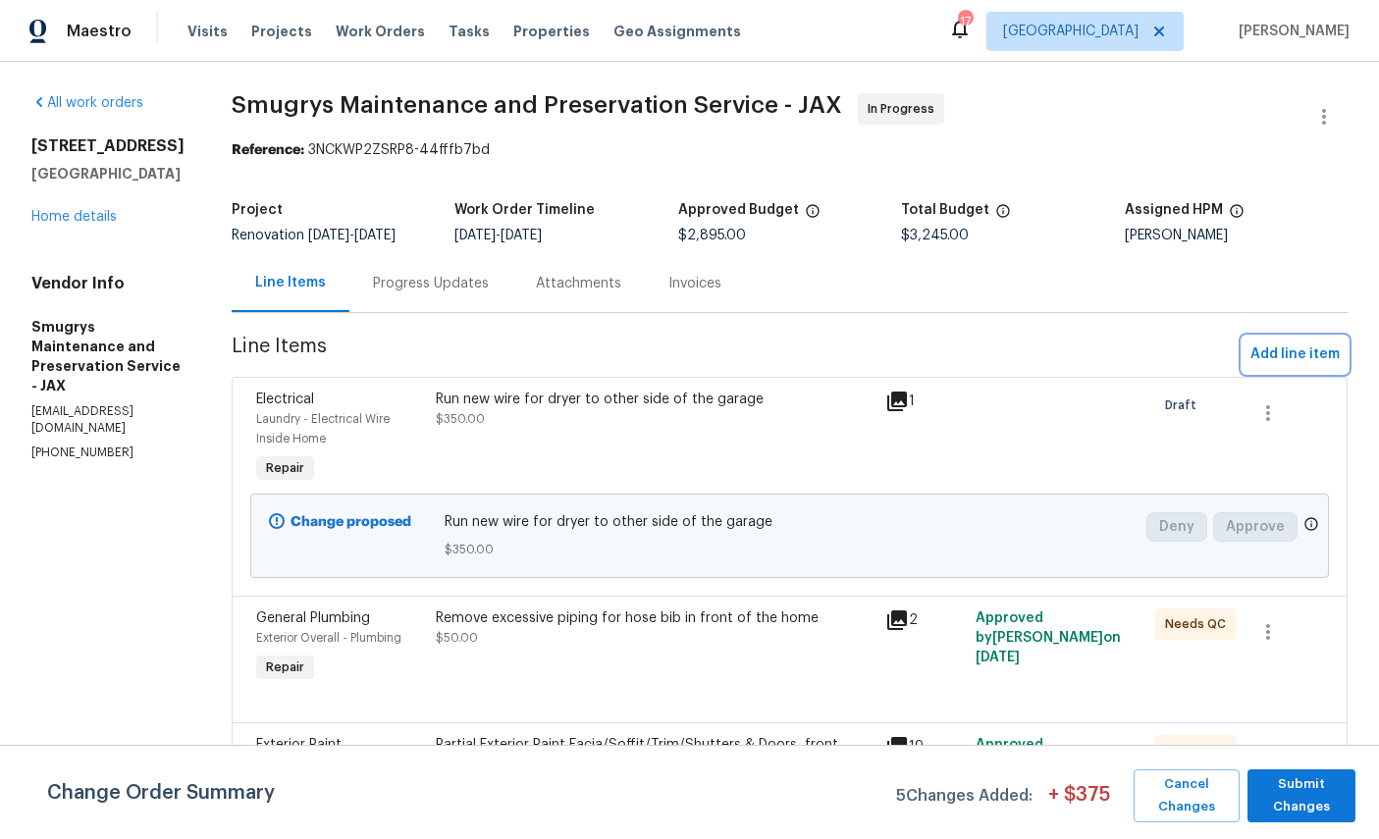
click at [1301, 362] on span "Add line item" at bounding box center [1295, 355] width 89 height 25
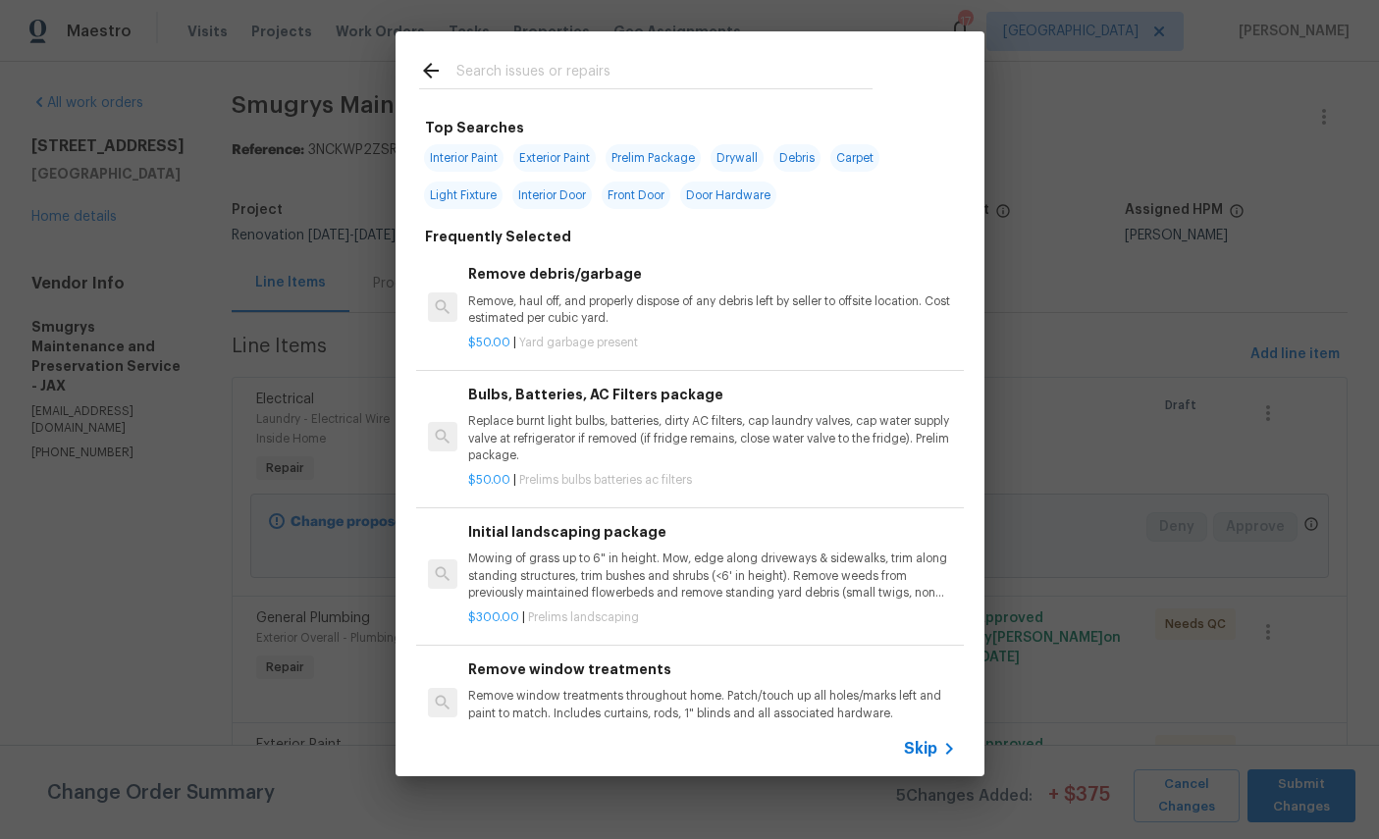
click at [645, 62] on input "text" at bounding box center [664, 73] width 416 height 29
type input "Doors"
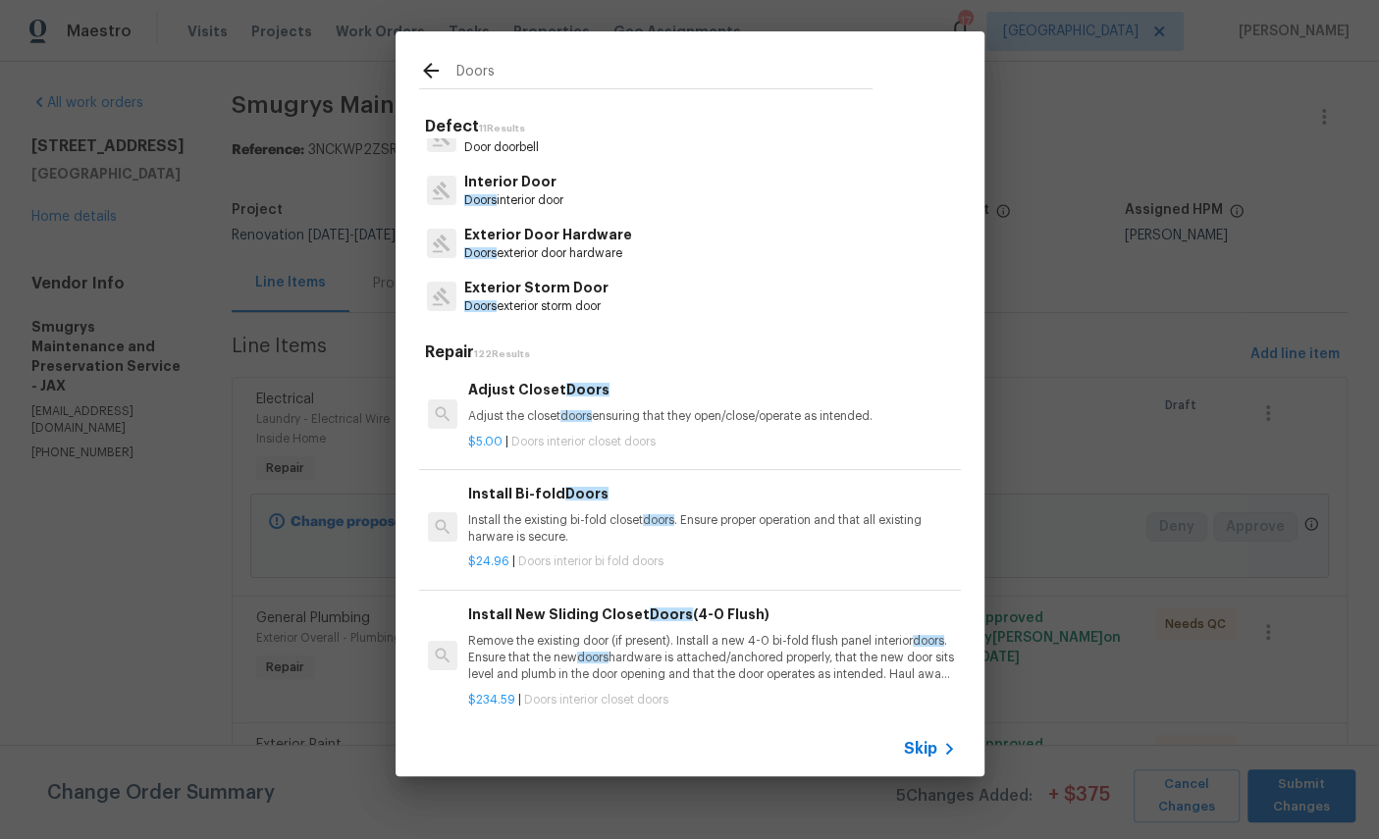
scroll to position [27, 0]
click at [535, 191] on p "Interior Door" at bounding box center [513, 183] width 99 height 21
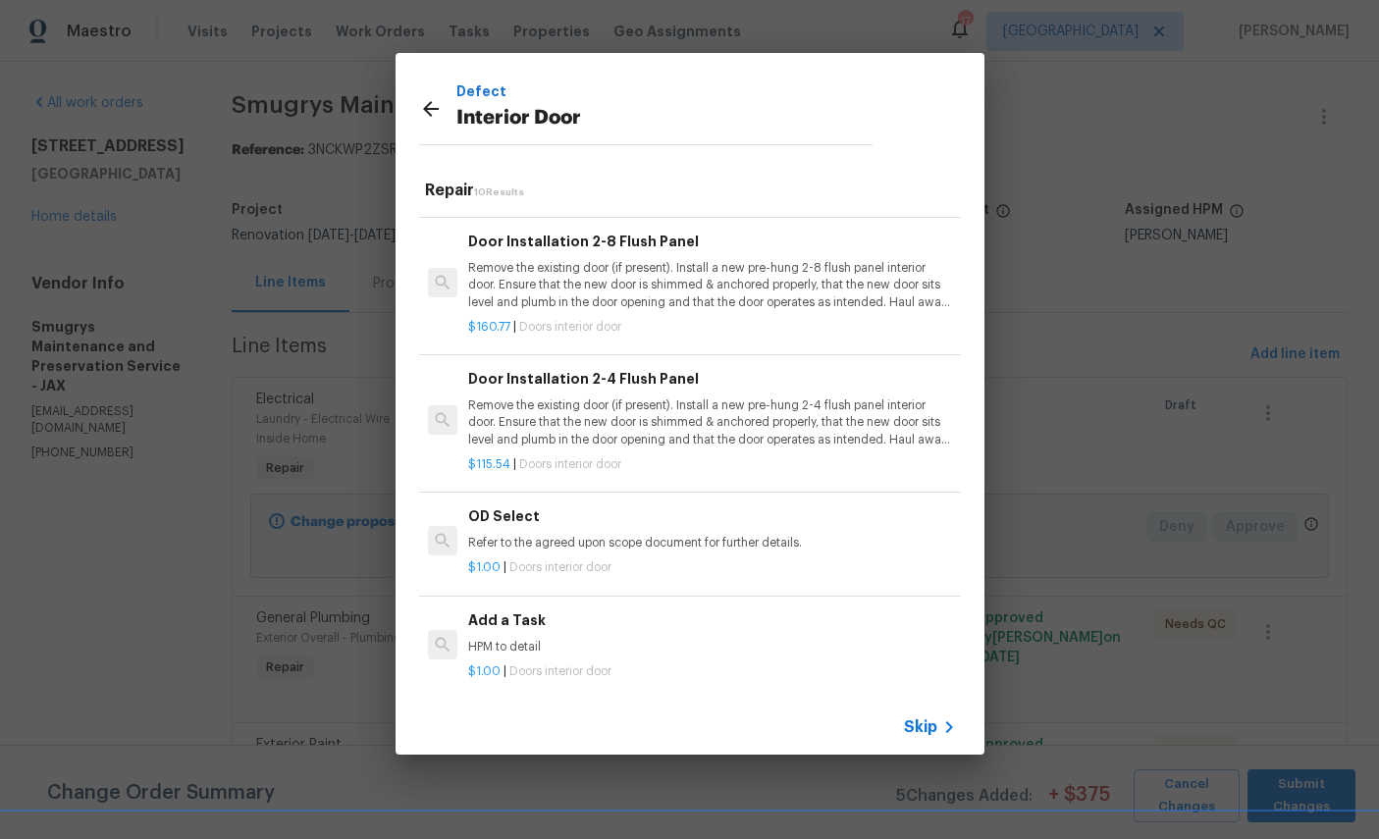
scroll to position [793, 0]
click at [659, 615] on h6 "Add a Task" at bounding box center [711, 622] width 487 height 22
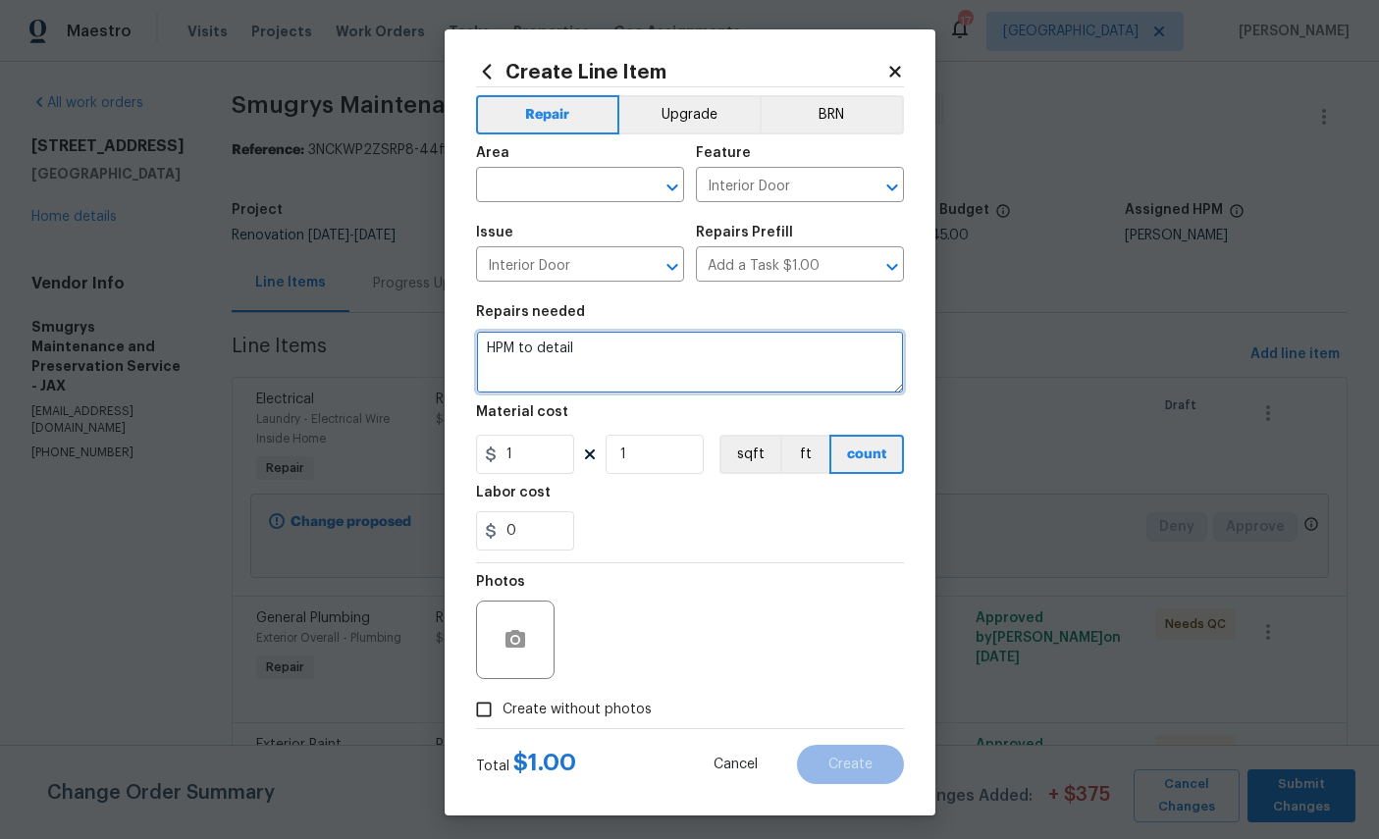
click at [685, 361] on textarea "HPM to detail" at bounding box center [690, 362] width 428 height 63
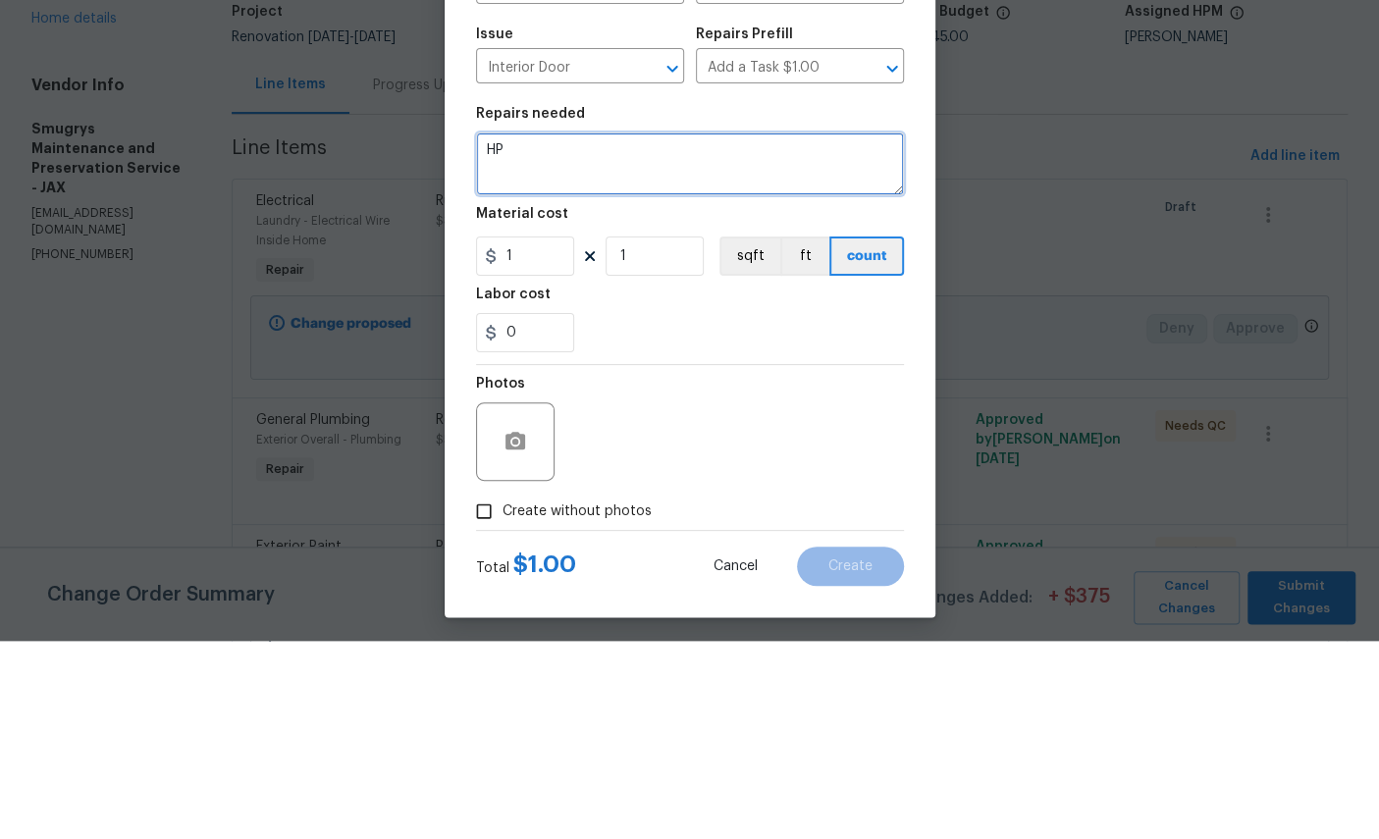
type textarea "H"
type textarea "Shave down 4 interior doors"
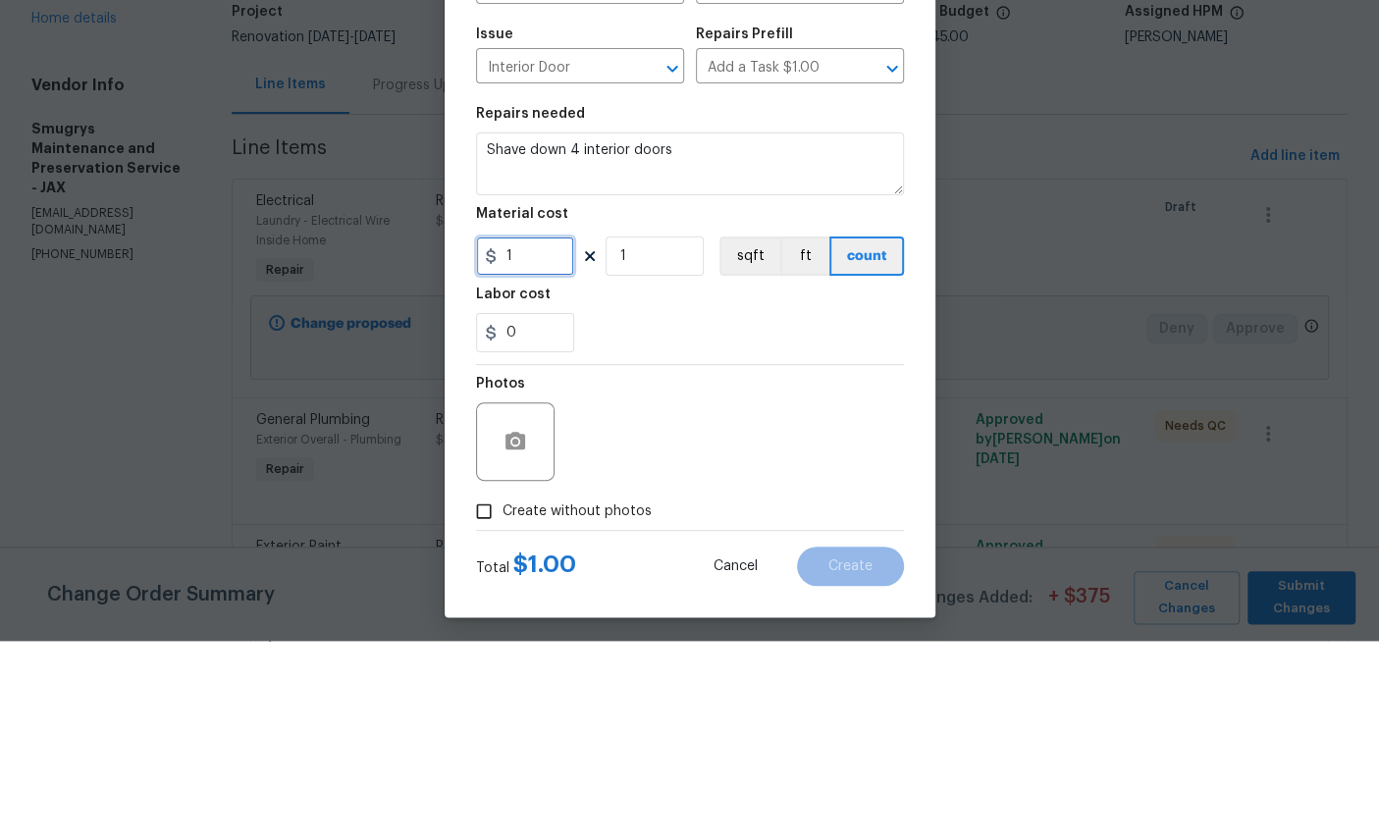
click at [547, 435] on input "1" at bounding box center [525, 454] width 98 height 39
type input "20"
click at [662, 435] on input "1" at bounding box center [655, 454] width 98 height 39
type input "4"
click at [550, 435] on input "20" at bounding box center [525, 454] width 98 height 39
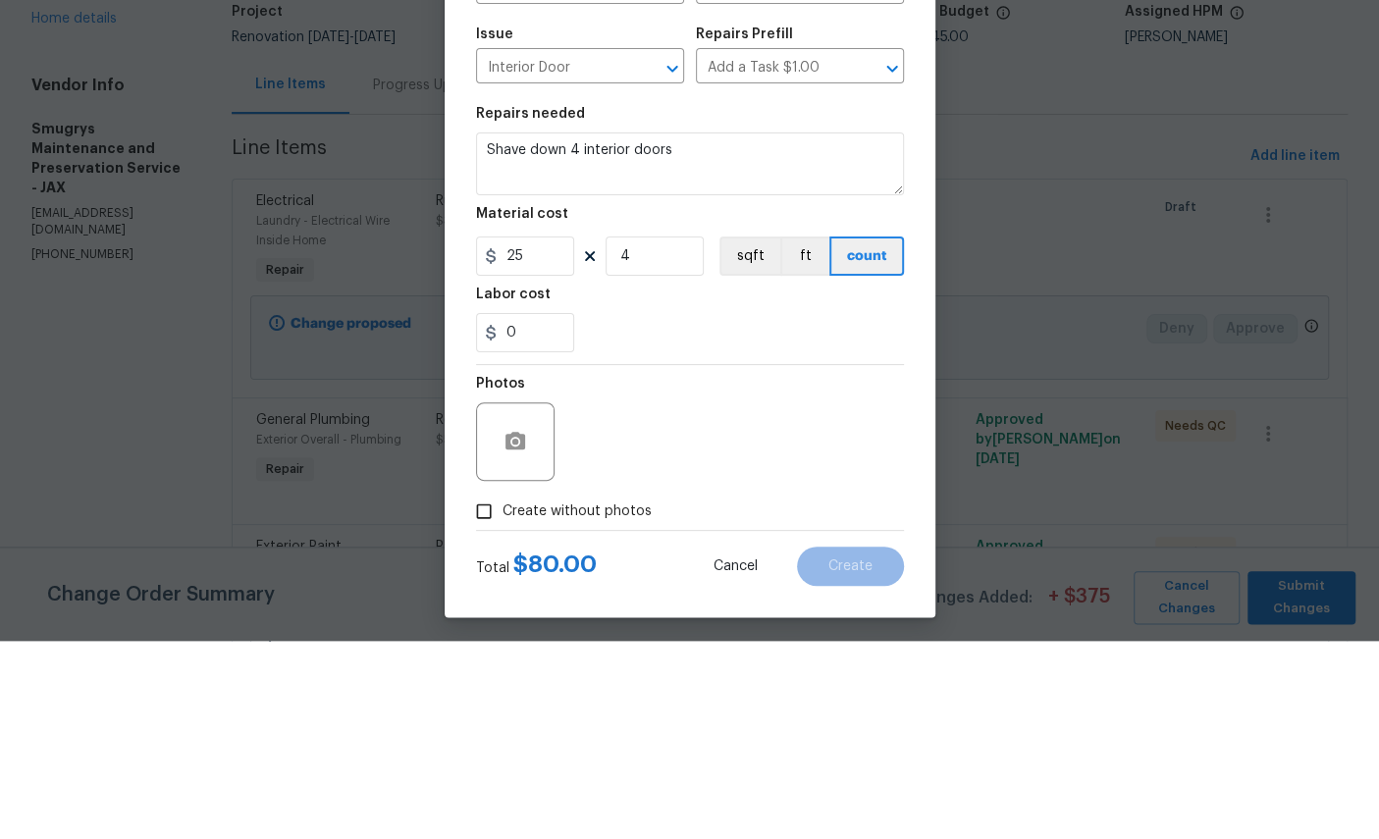
scroll to position [74, 0]
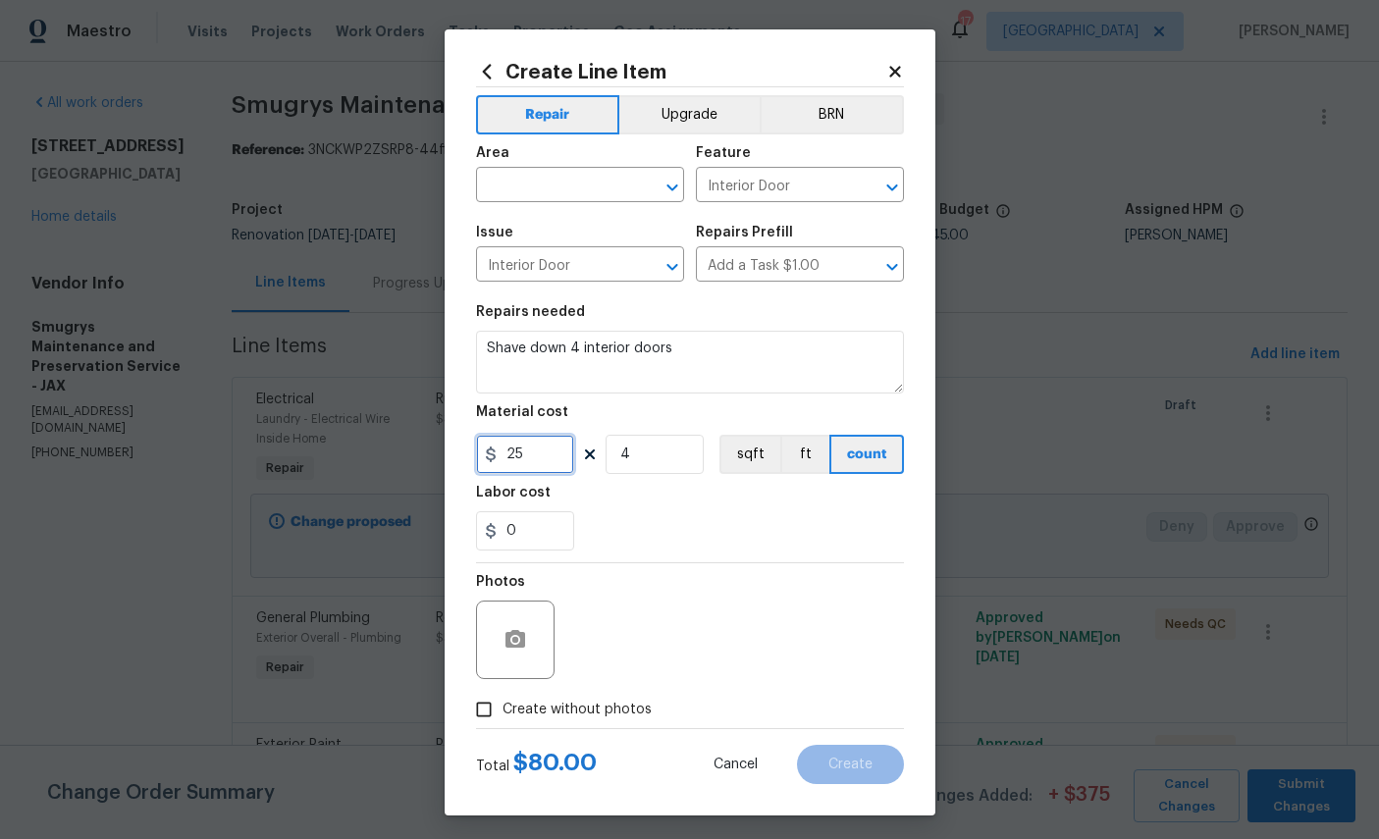
type input "25"
click at [528, 654] on button "button" at bounding box center [515, 640] width 47 height 47
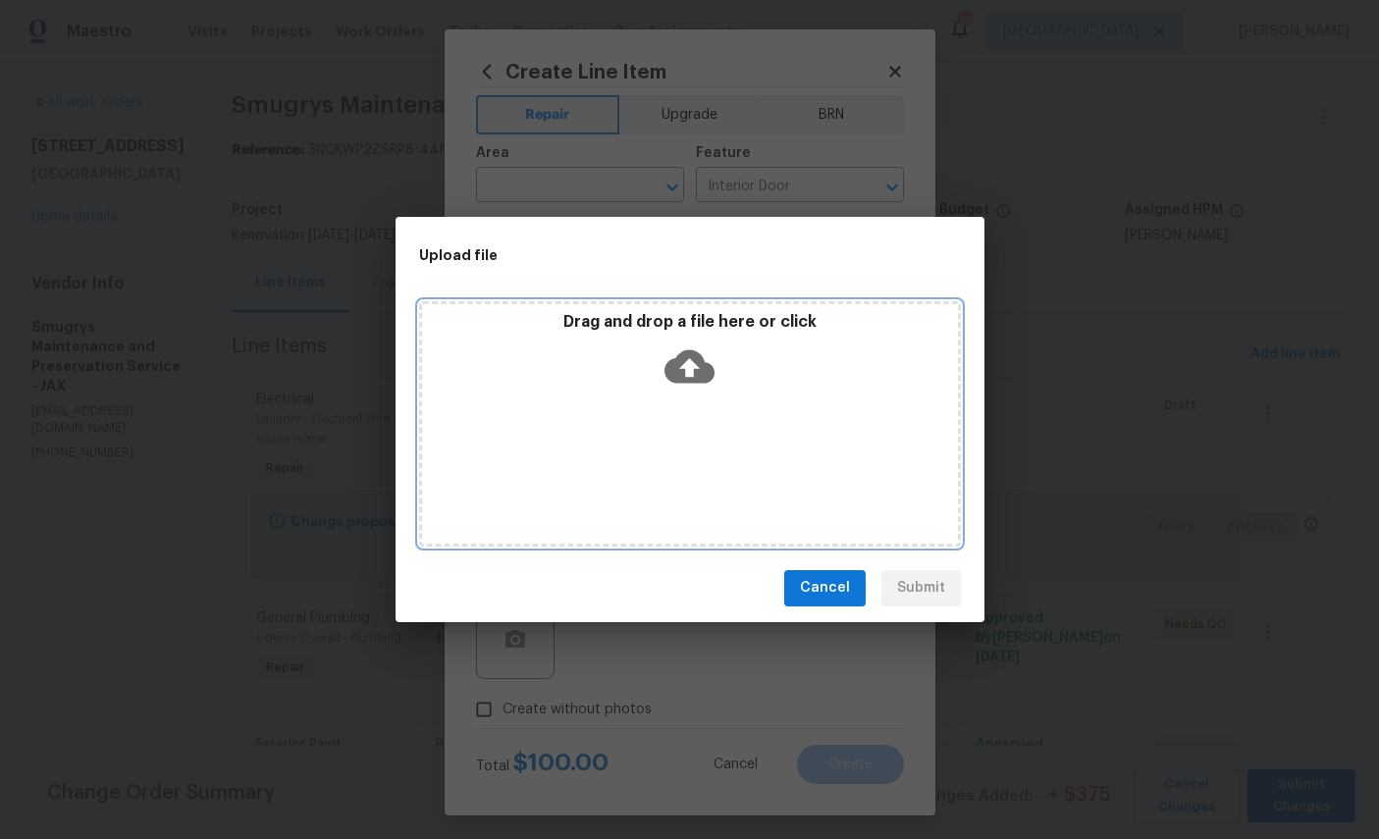
click at [679, 372] on icon at bounding box center [690, 365] width 50 height 33
click at [683, 362] on icon at bounding box center [690, 365] width 50 height 33
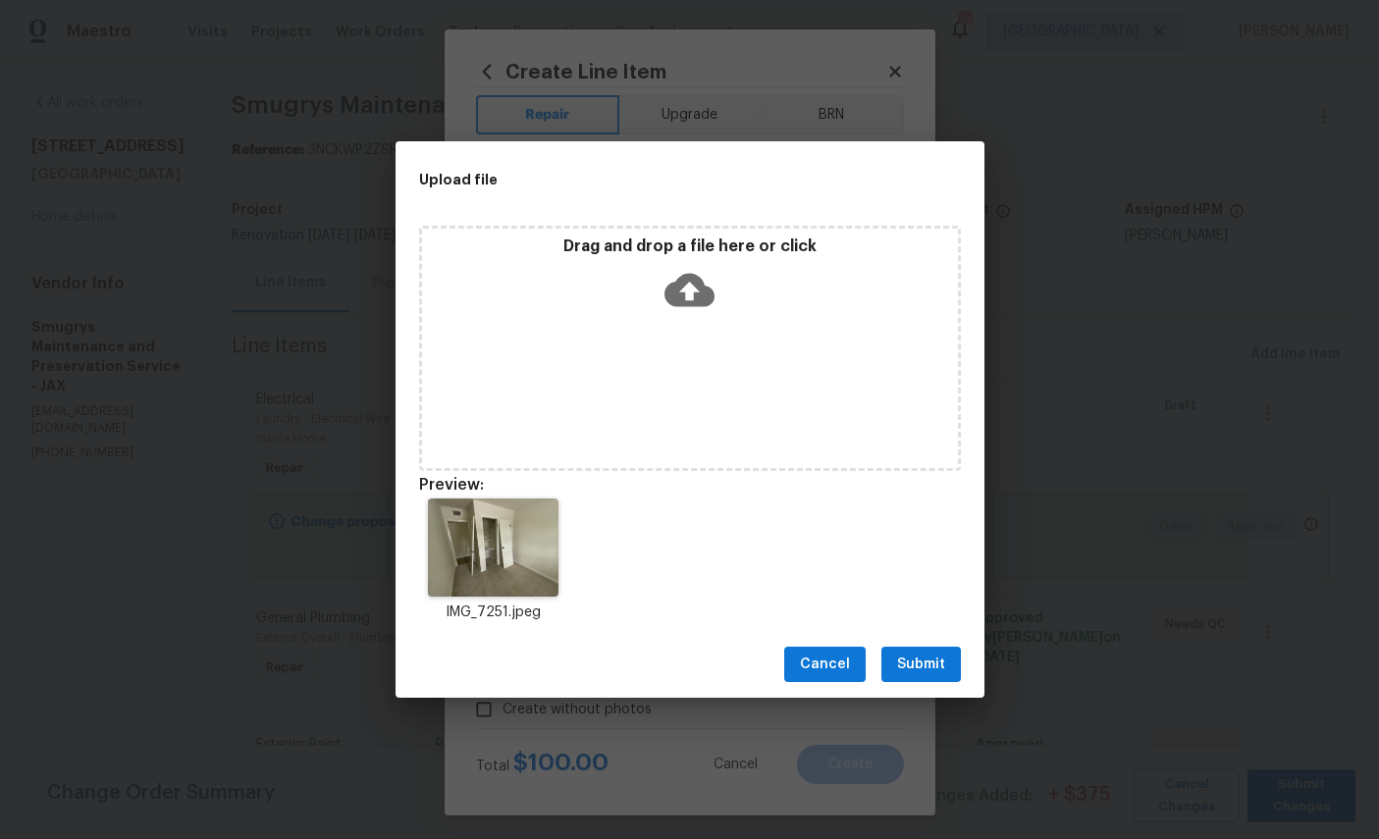
click at [925, 662] on span "Submit" at bounding box center [921, 665] width 48 height 25
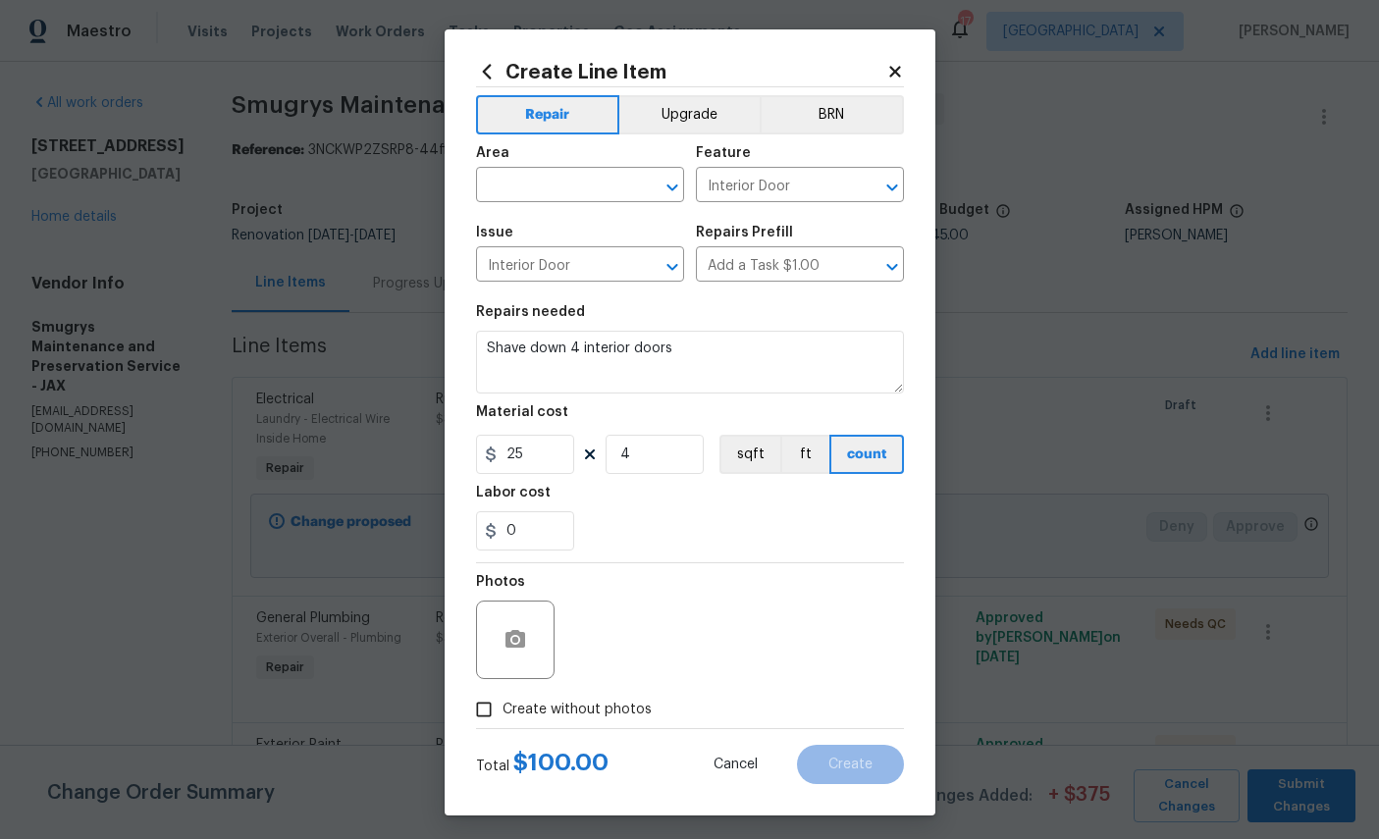
click at [570, 188] on input "text" at bounding box center [552, 187] width 153 height 30
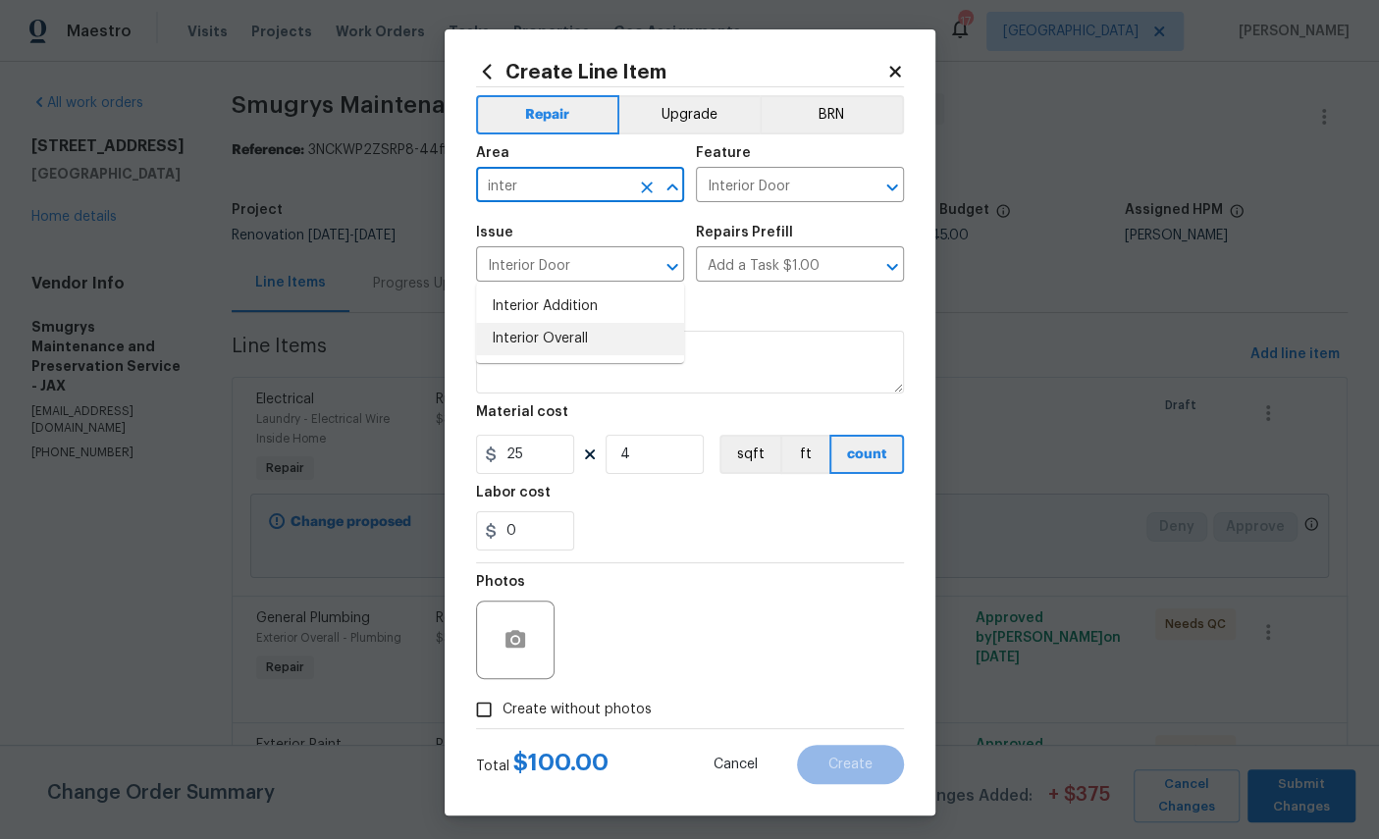
click at [574, 323] on li "Interior Overall" at bounding box center [580, 339] width 208 height 32
type input "Interior Overall"
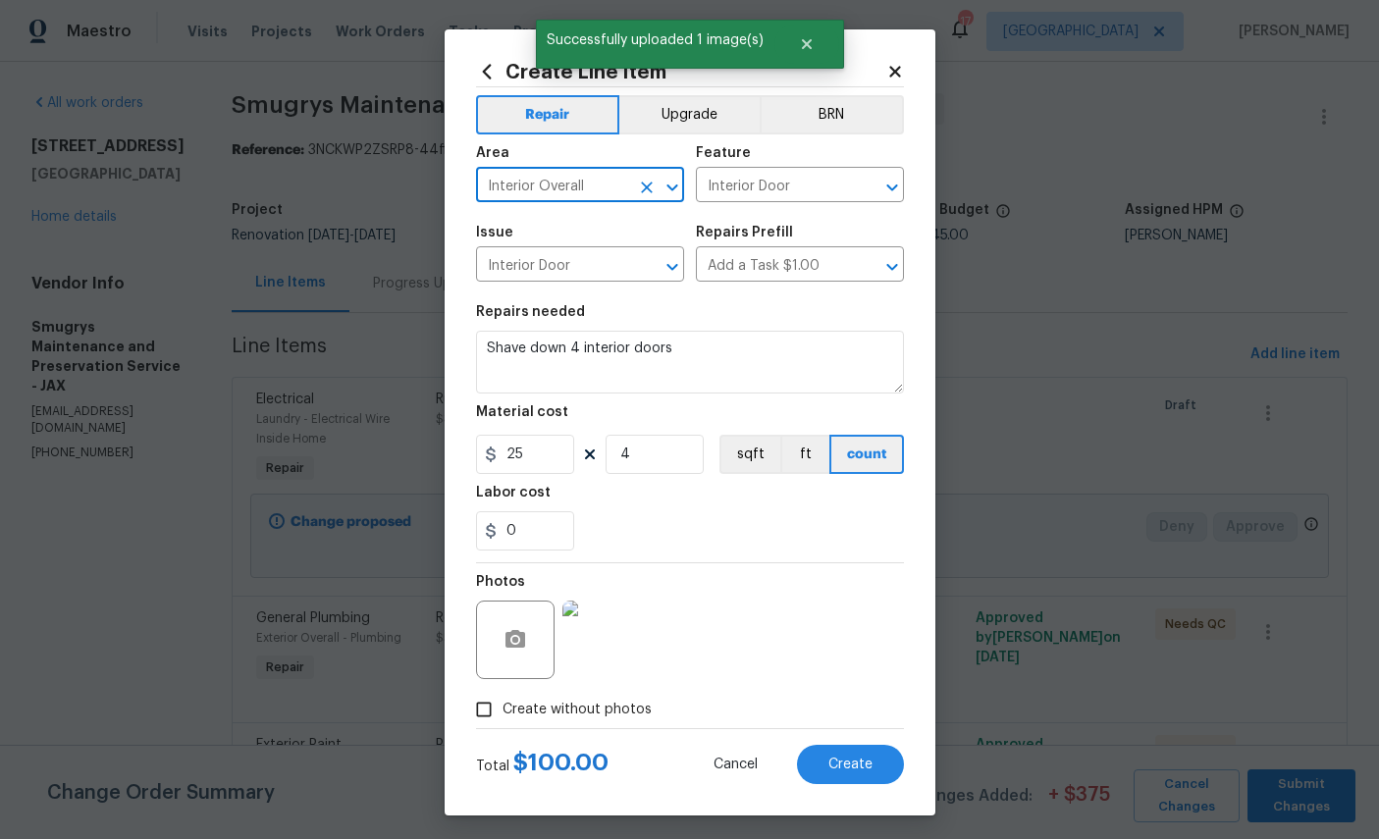
click at [849, 773] on span "Create" at bounding box center [851, 765] width 44 height 15
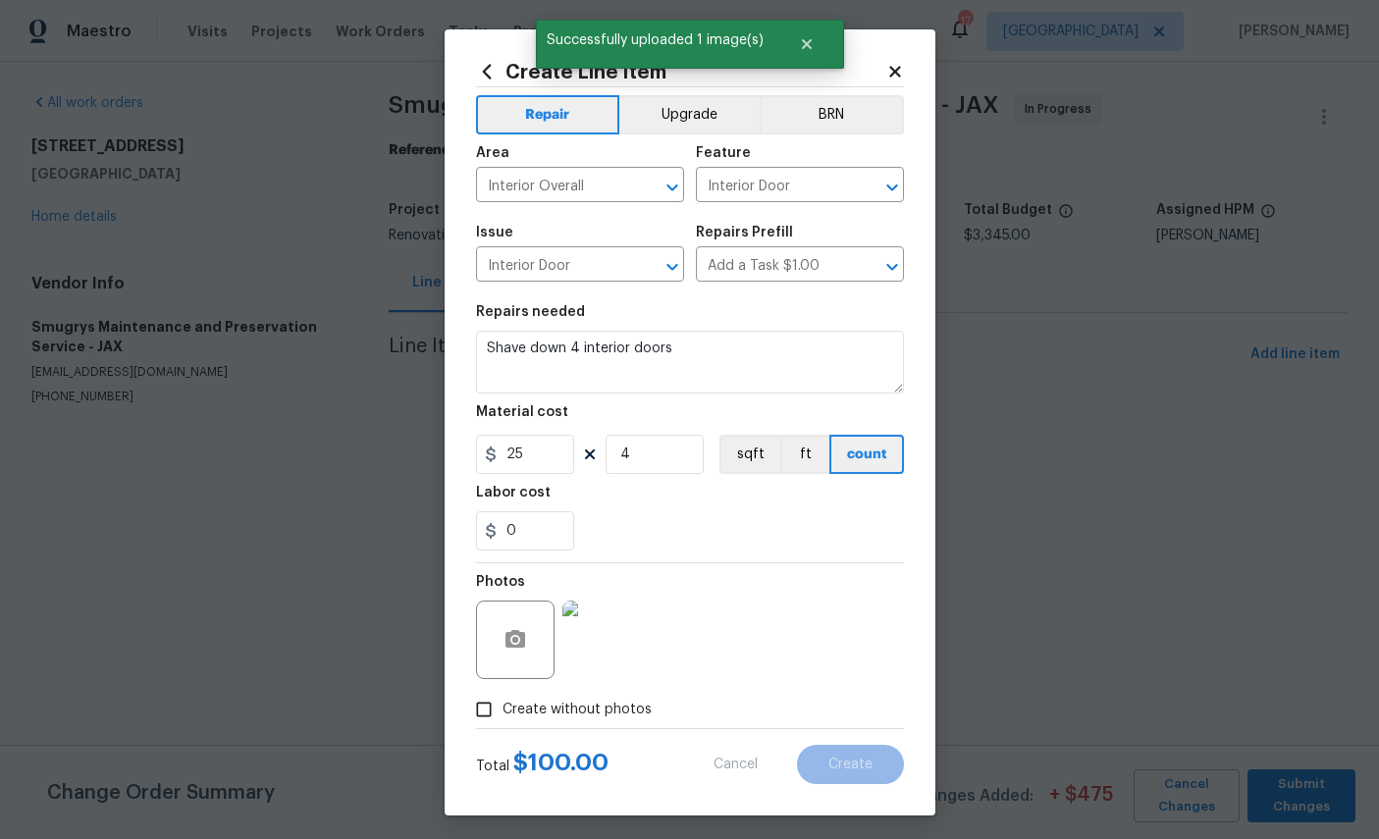
type input "0"
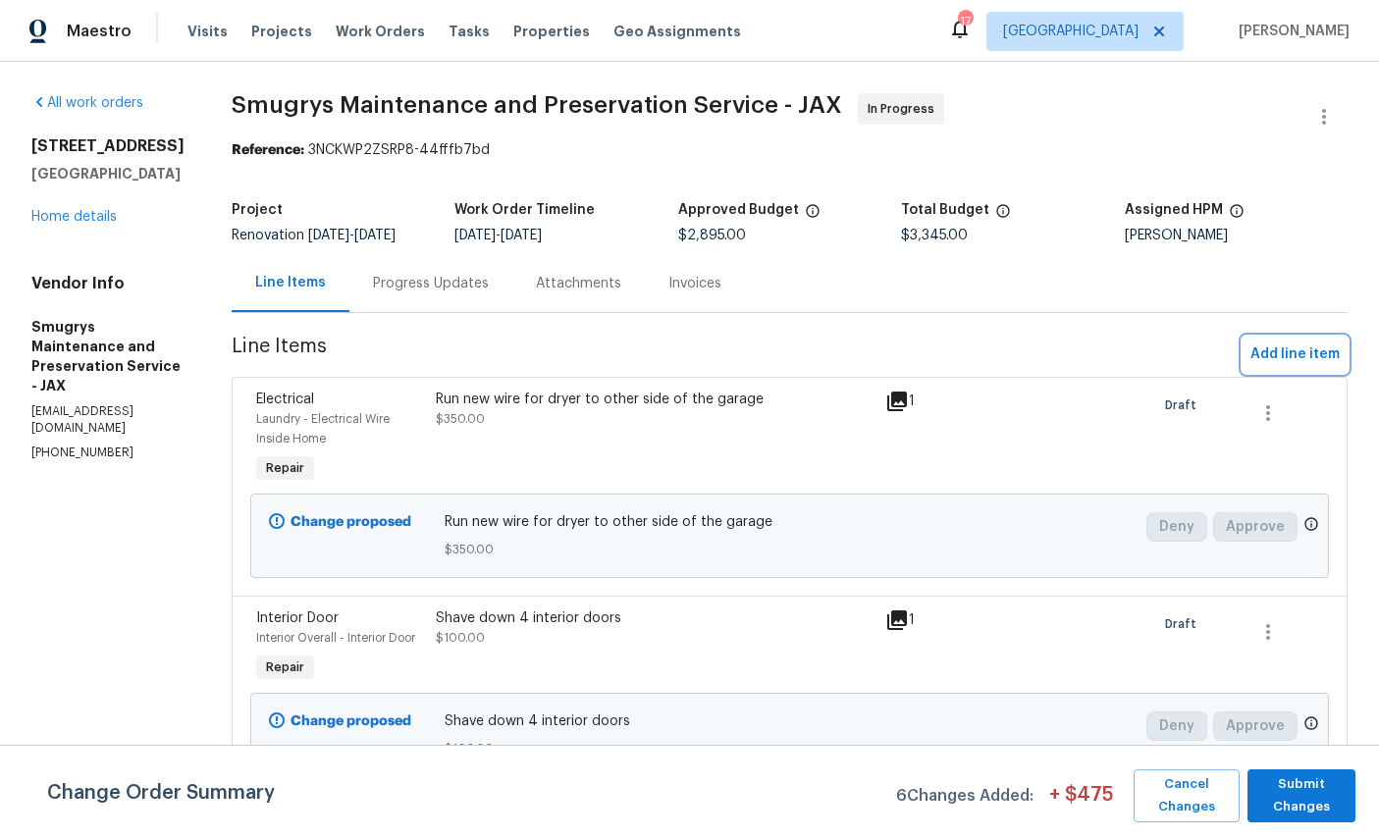
click at [1298, 345] on span "Add line item" at bounding box center [1295, 355] width 89 height 25
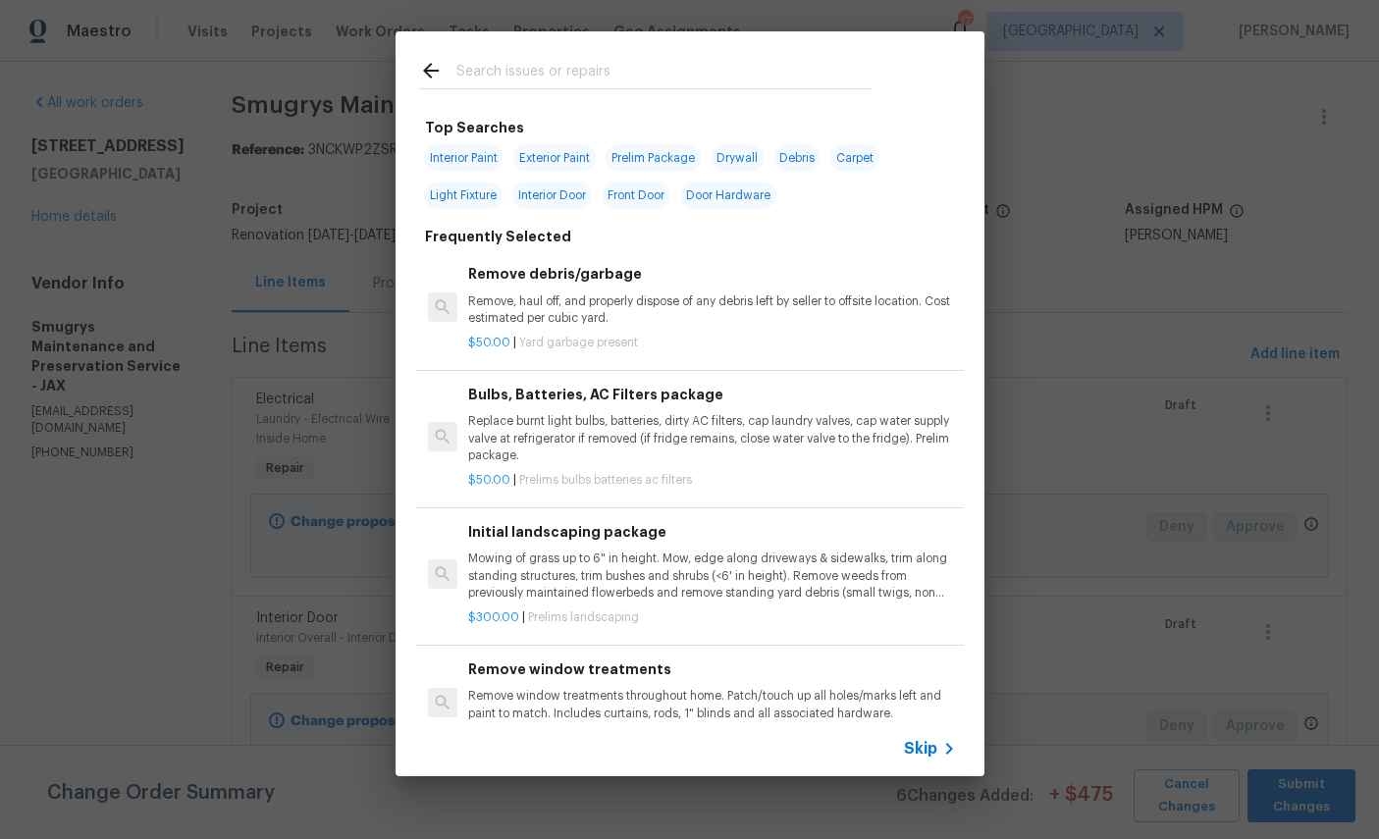
click at [621, 80] on input "text" at bounding box center [664, 73] width 416 height 29
click at [620, 80] on input "text" at bounding box center [664, 73] width 416 height 29
type input "Paint"
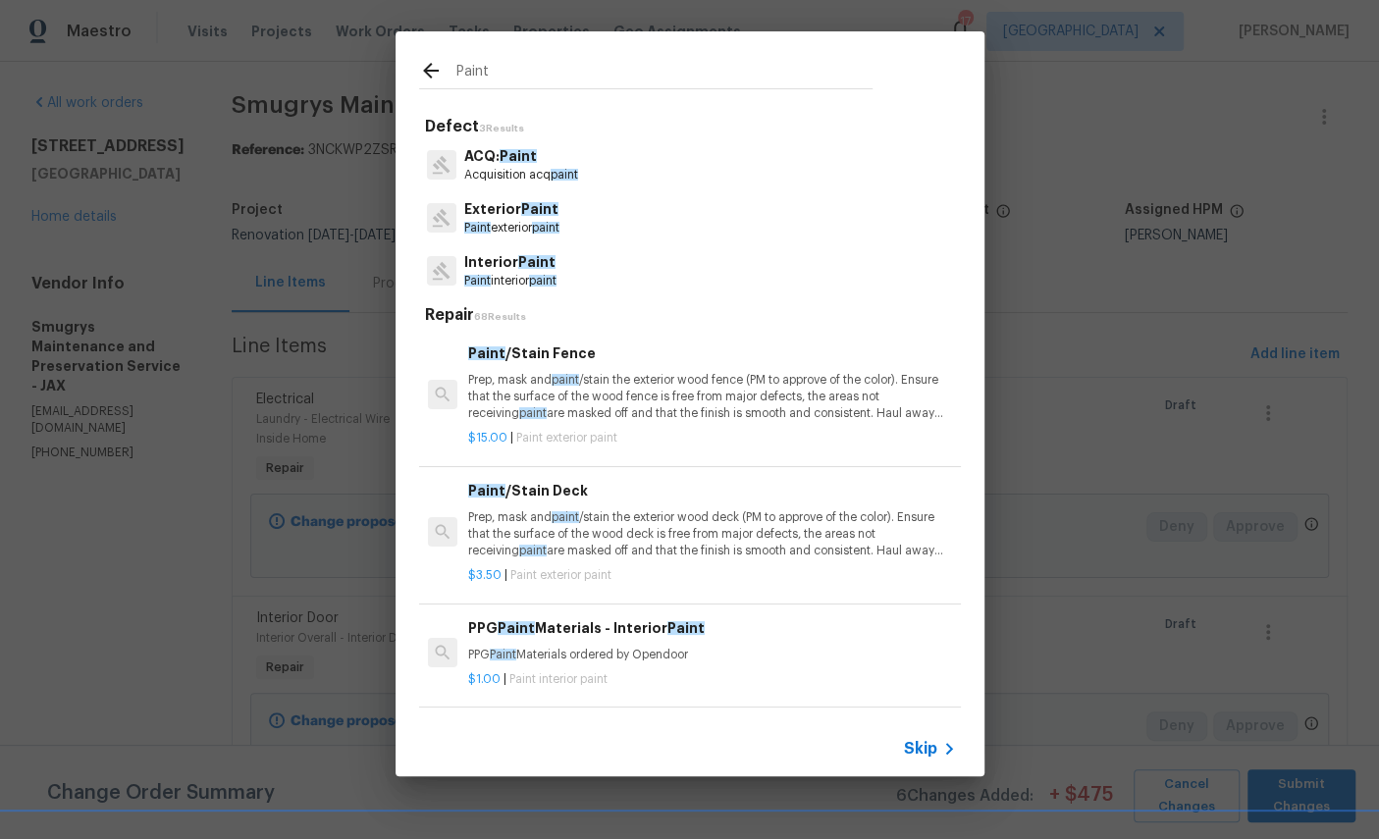
click at [527, 267] on span "Paint" at bounding box center [536, 262] width 37 height 14
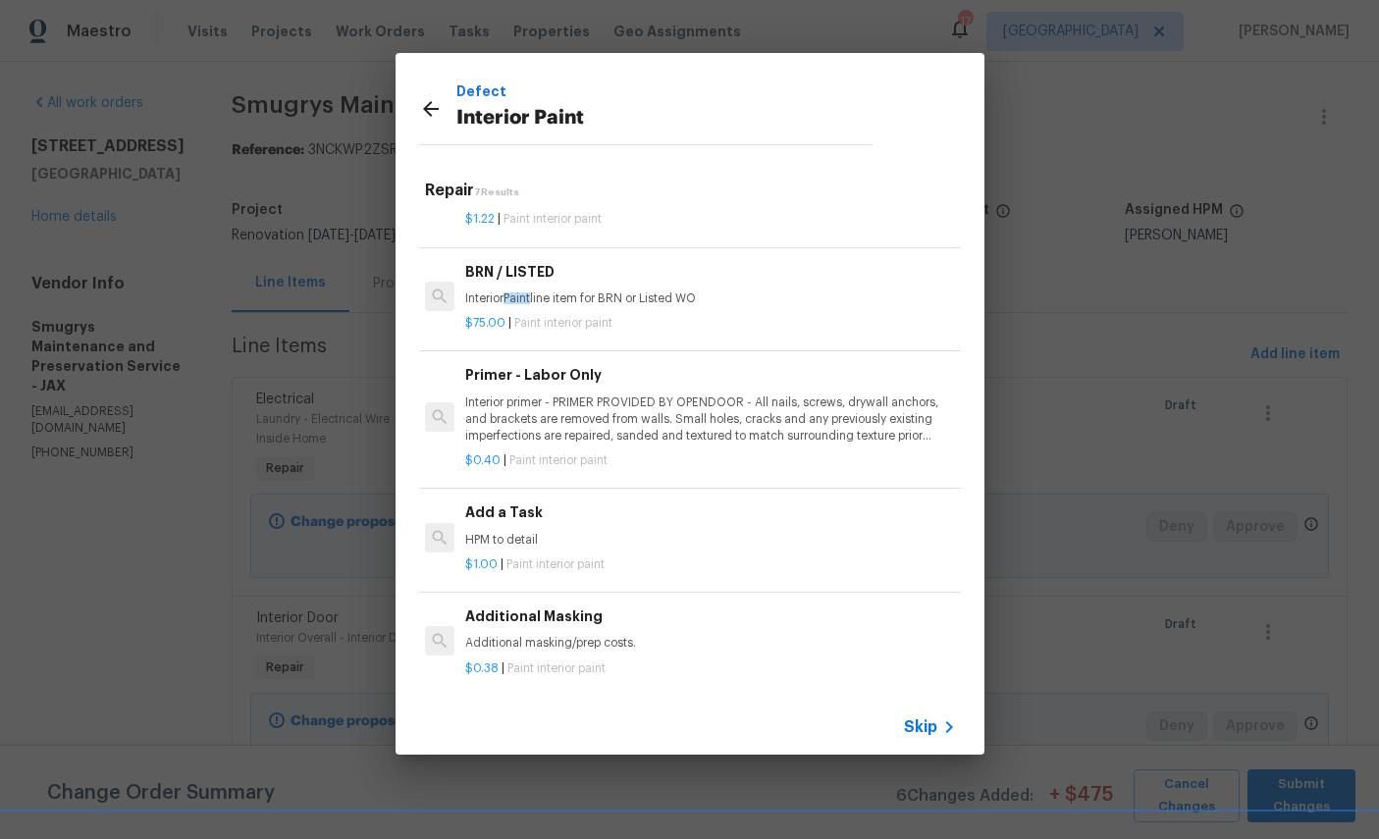
scroll to position [334, 3]
click at [656, 519] on h6 "Add a Task" at bounding box center [708, 514] width 487 height 22
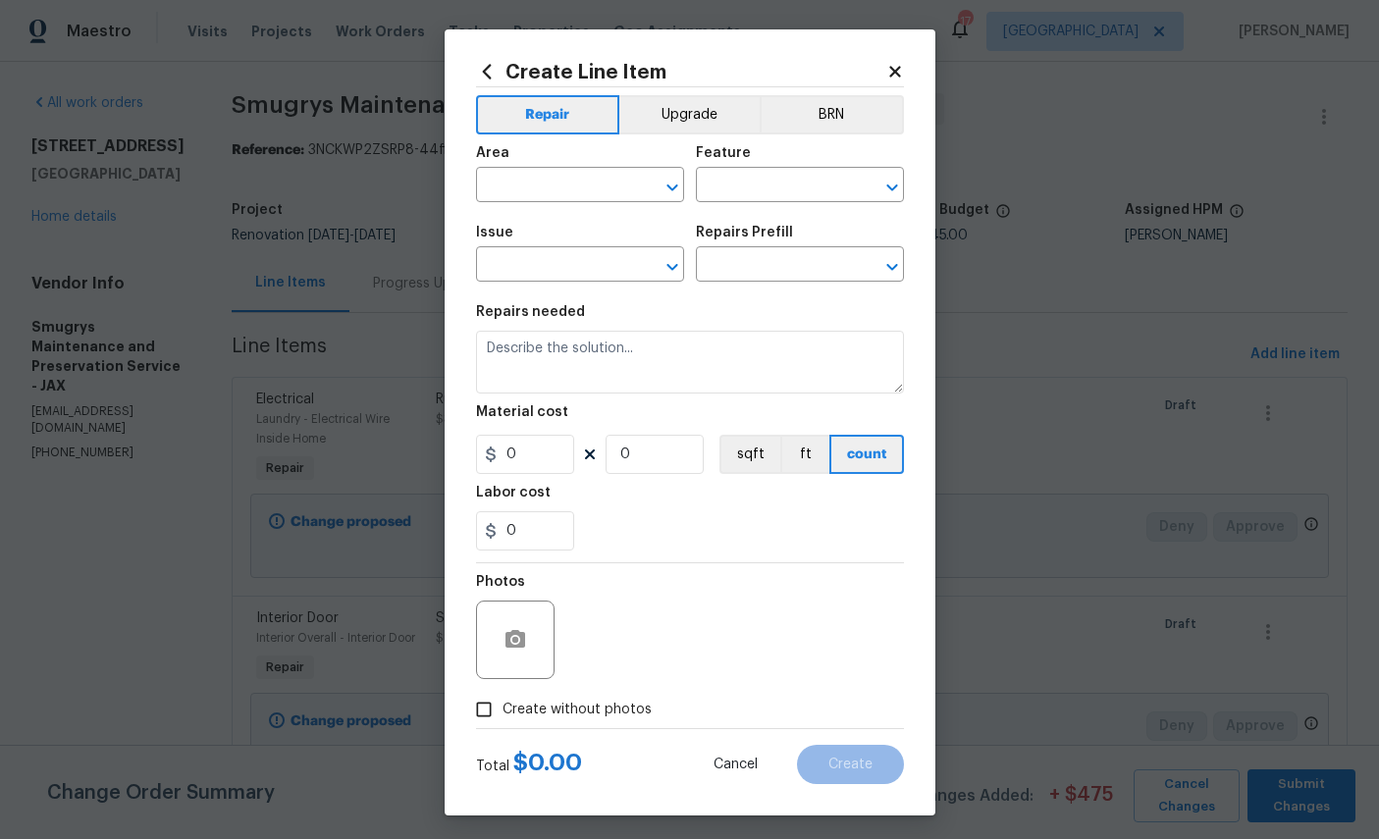
type input "Overall Paint"
type input "Interior Paint"
type input "Add a Task $1.00"
type textarea "HPM to detail"
type input "1"
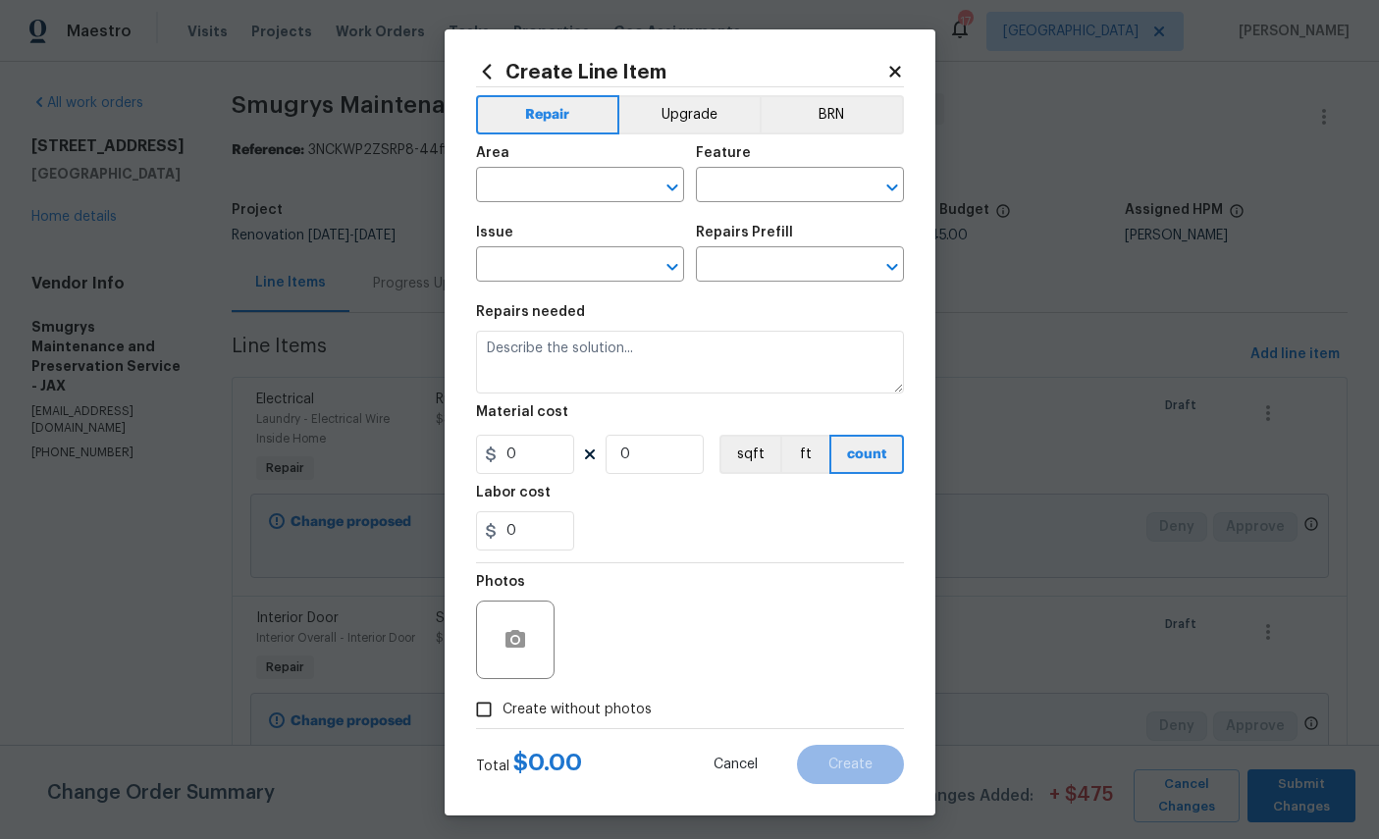
type input "1"
click at [580, 191] on input "text" at bounding box center [552, 187] width 153 height 30
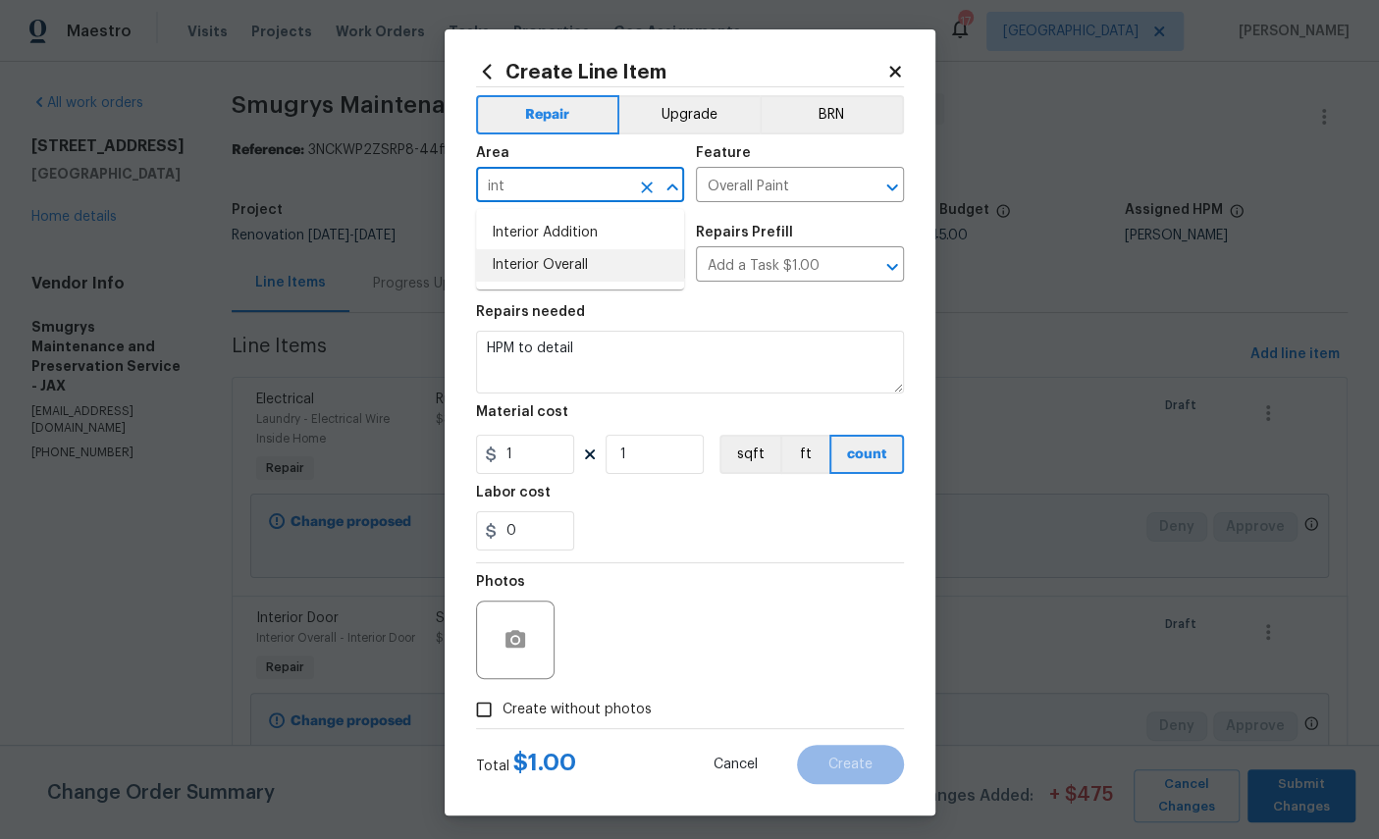
click at [559, 273] on li "Interior Overall" at bounding box center [580, 265] width 208 height 32
type input "Interior Overall"
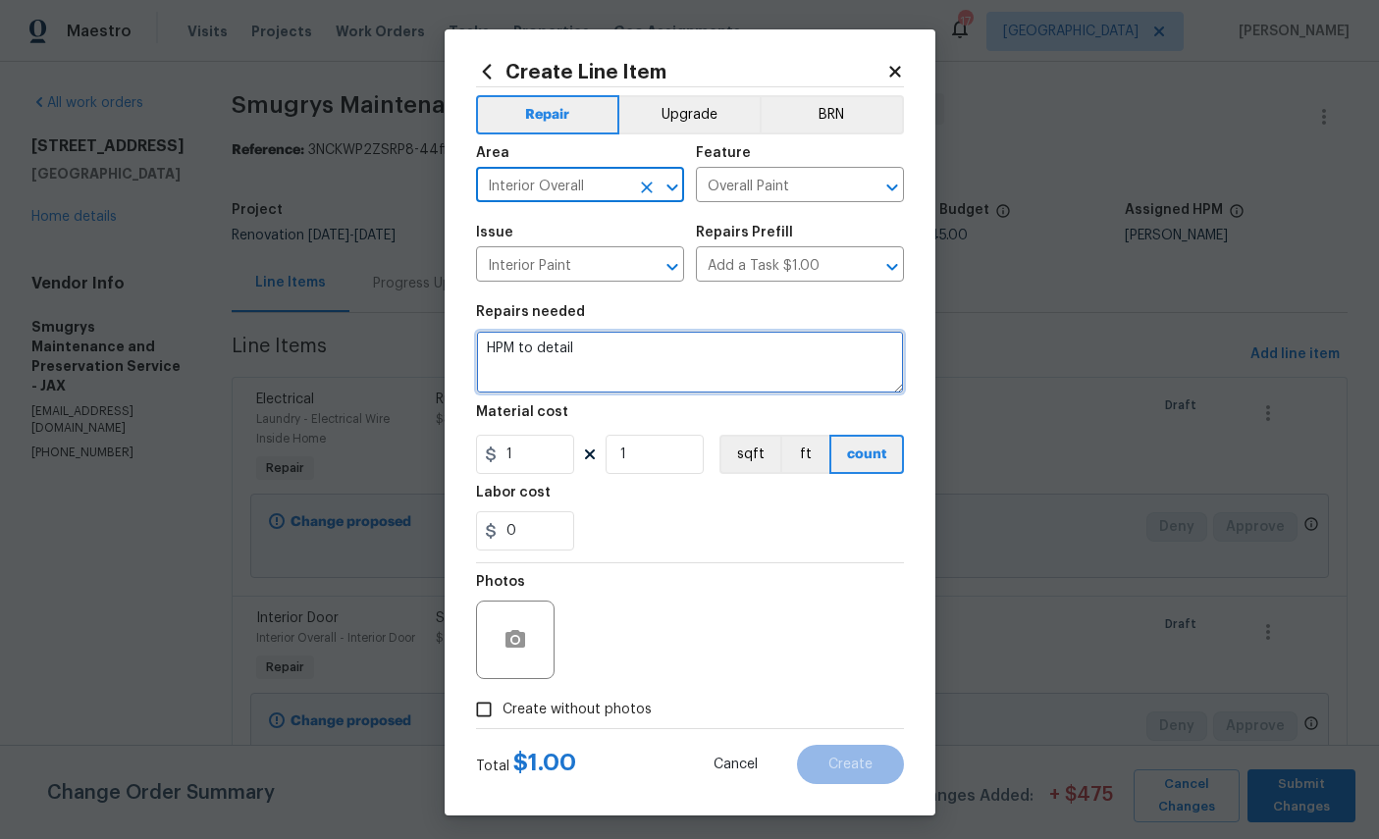
click at [646, 347] on textarea "HPM to detail" at bounding box center [690, 362] width 428 height 63
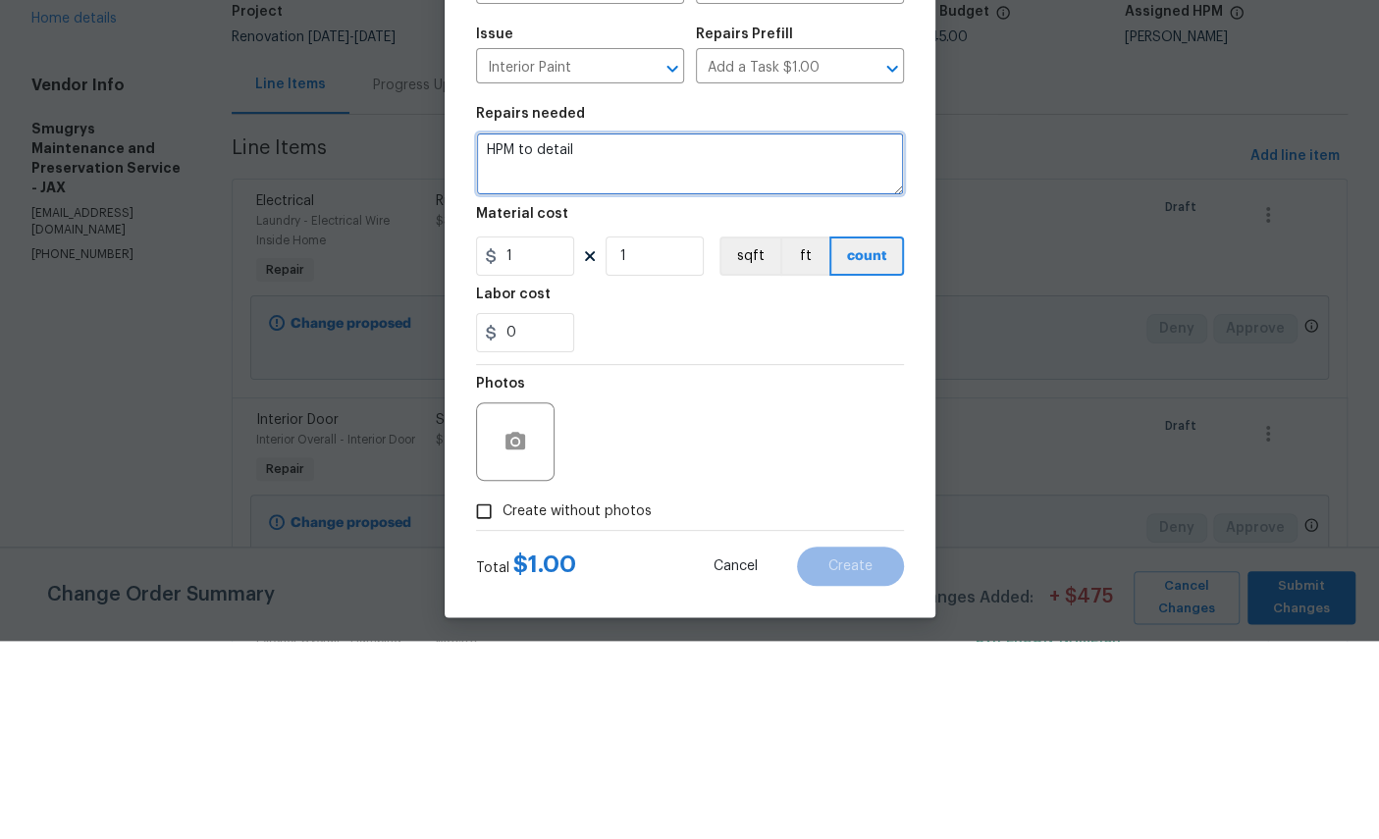
click at [686, 331] on textarea "HPM to detail" at bounding box center [690, 362] width 428 height 63
type textarea "H"
type textarea "Touch up walls and trim after flooring guys installed."
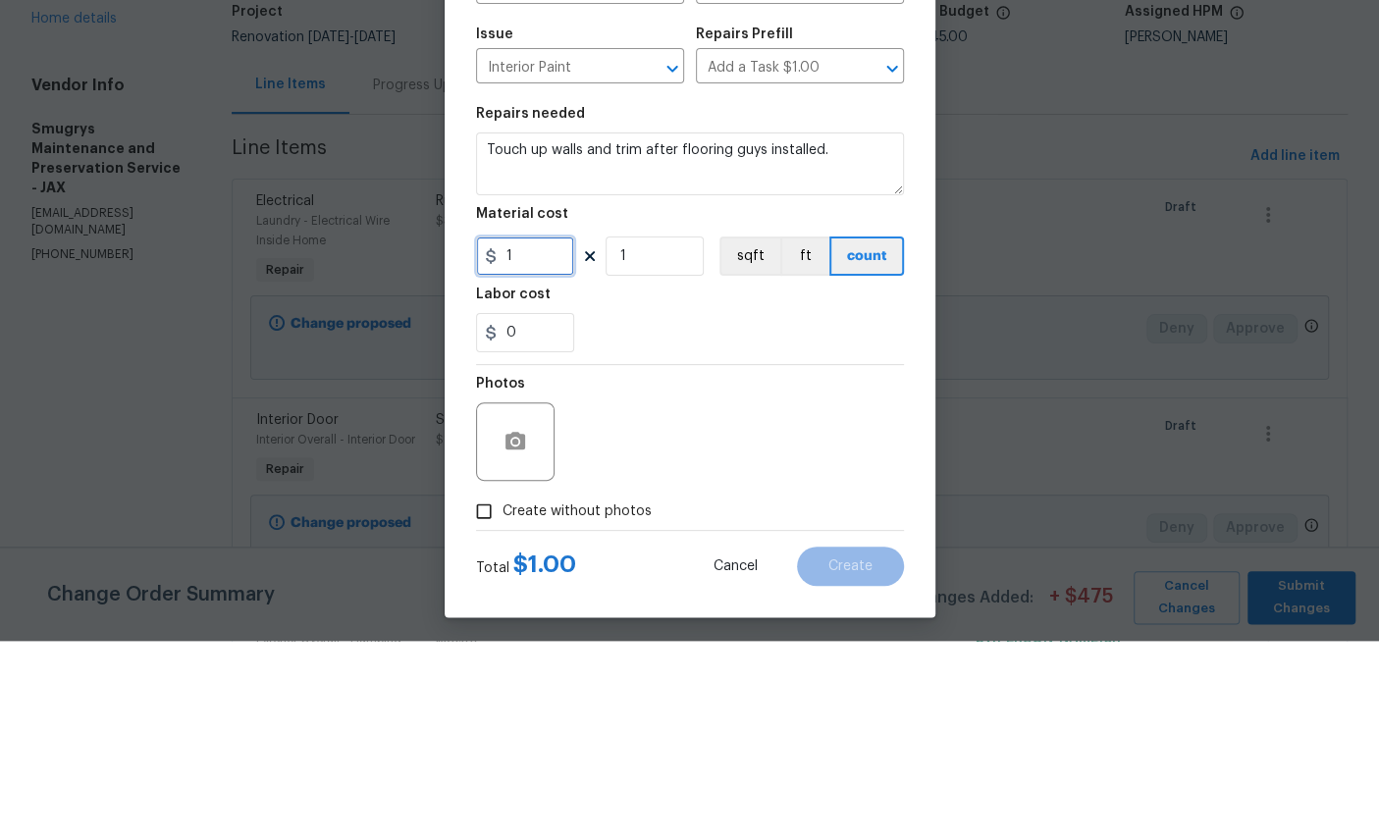
click at [536, 435] on input "1" at bounding box center [525, 454] width 98 height 39
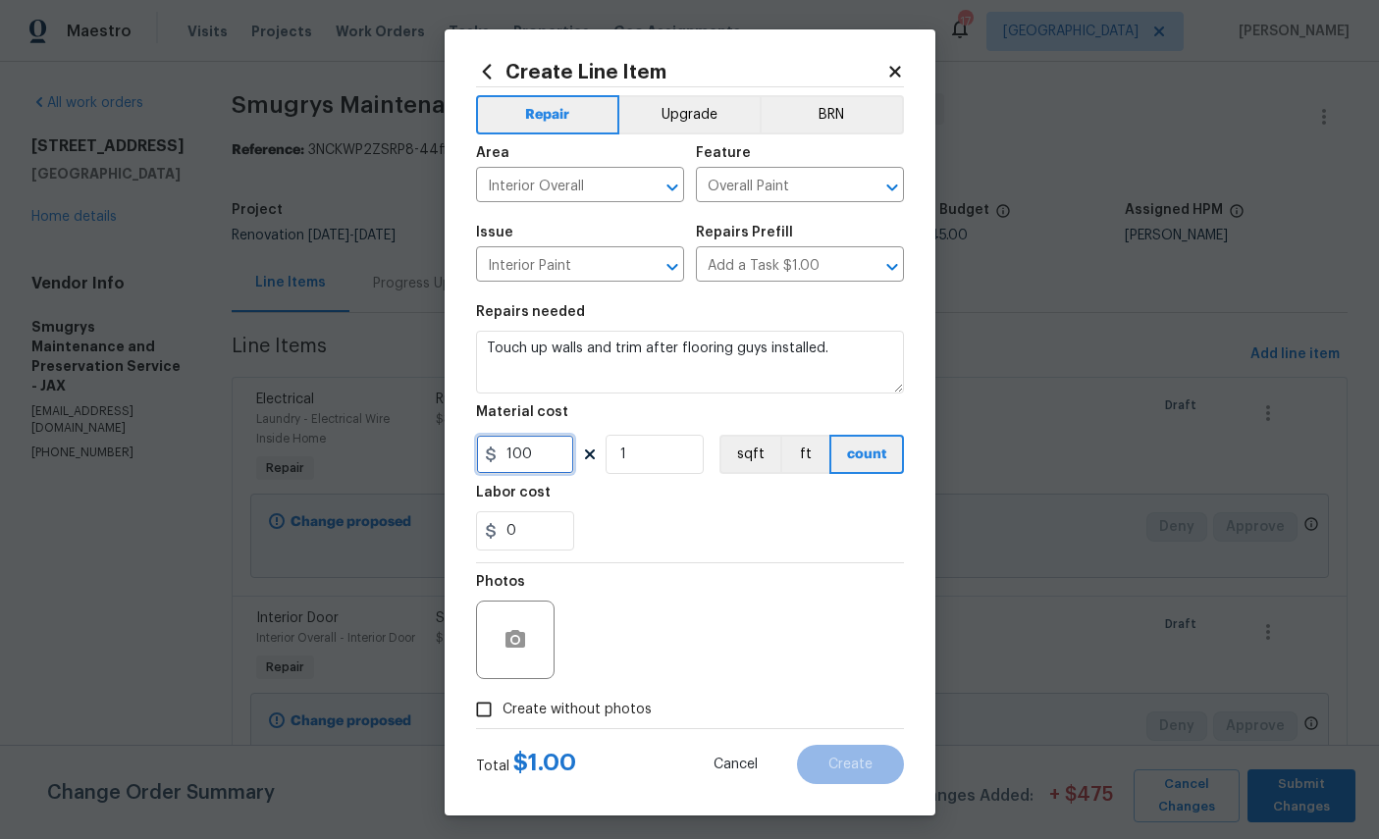
type input "100"
click at [587, 718] on span "Create without photos" at bounding box center [577, 710] width 149 height 21
click at [503, 718] on input "Create without photos" at bounding box center [483, 709] width 37 height 37
checkbox input "true"
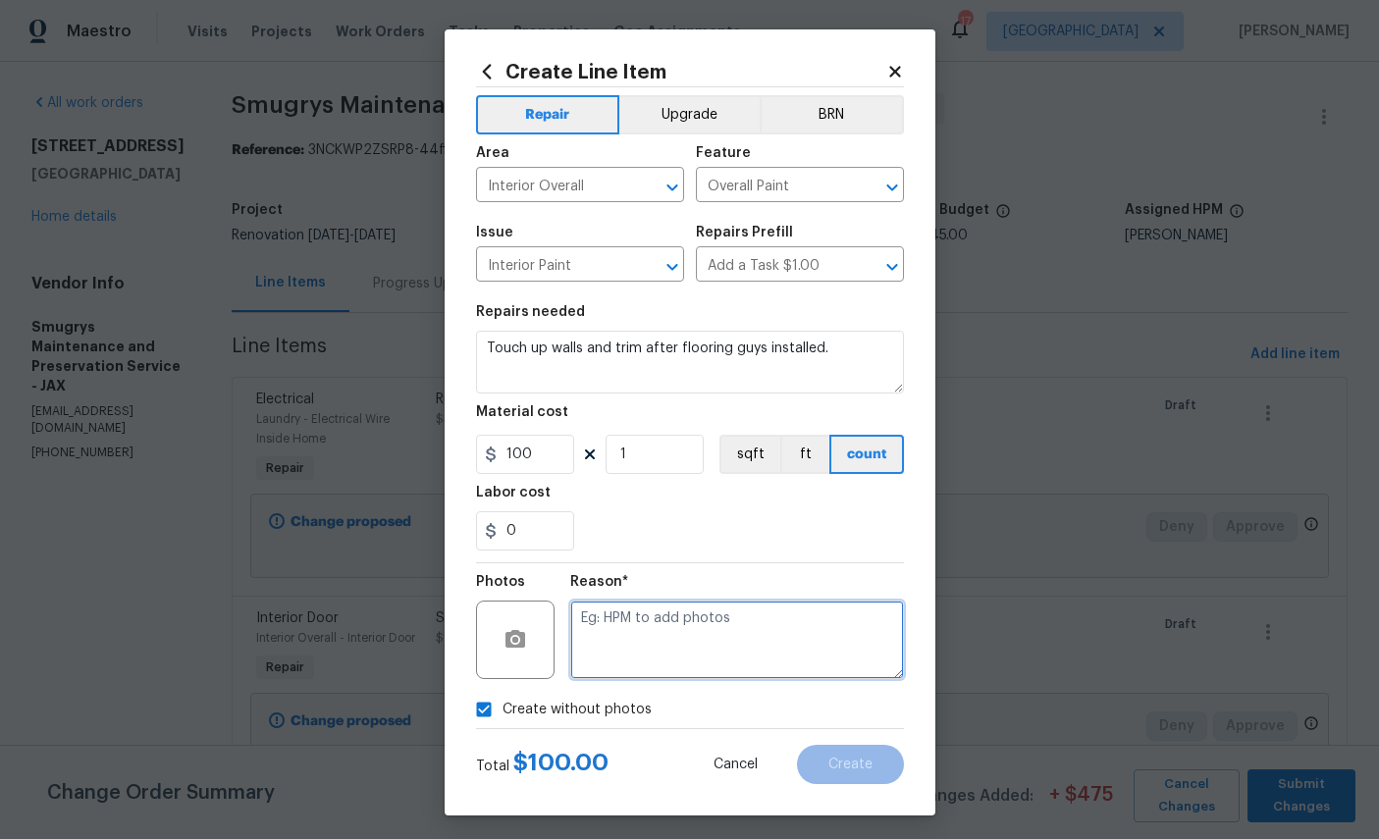
click at [736, 642] on textarea at bounding box center [737, 640] width 334 height 79
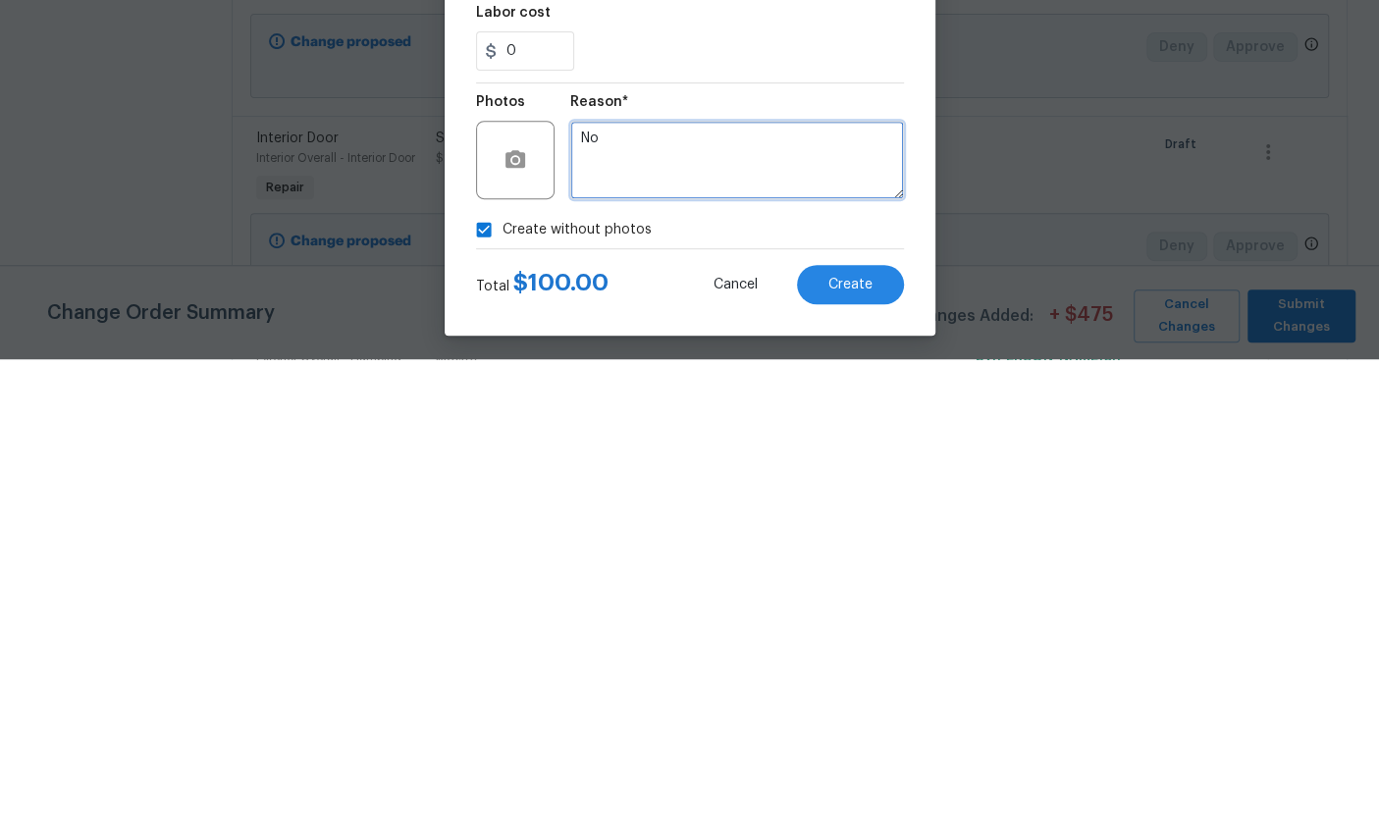
type textarea "No"
click at [849, 758] on span "Create" at bounding box center [851, 765] width 44 height 15
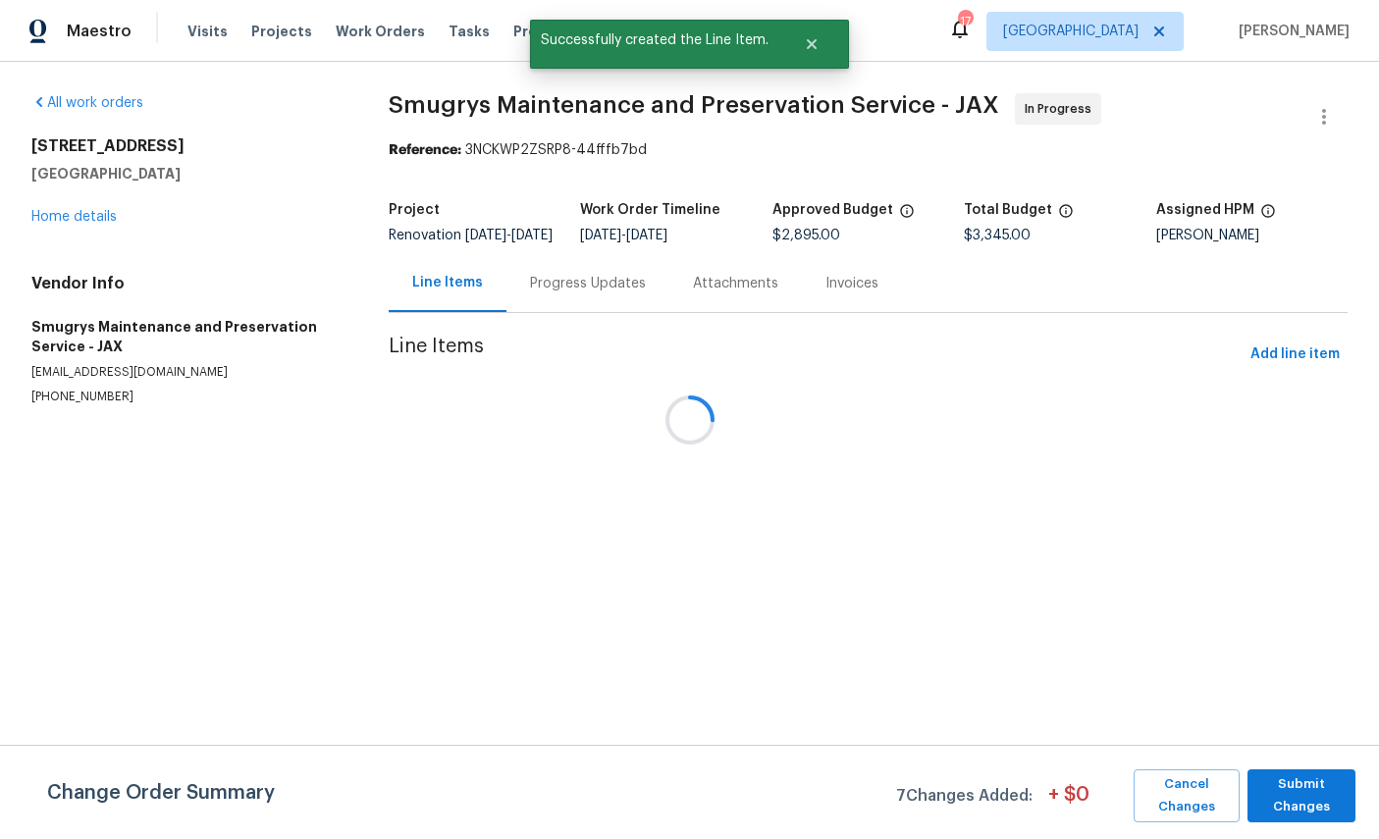
scroll to position [0, 0]
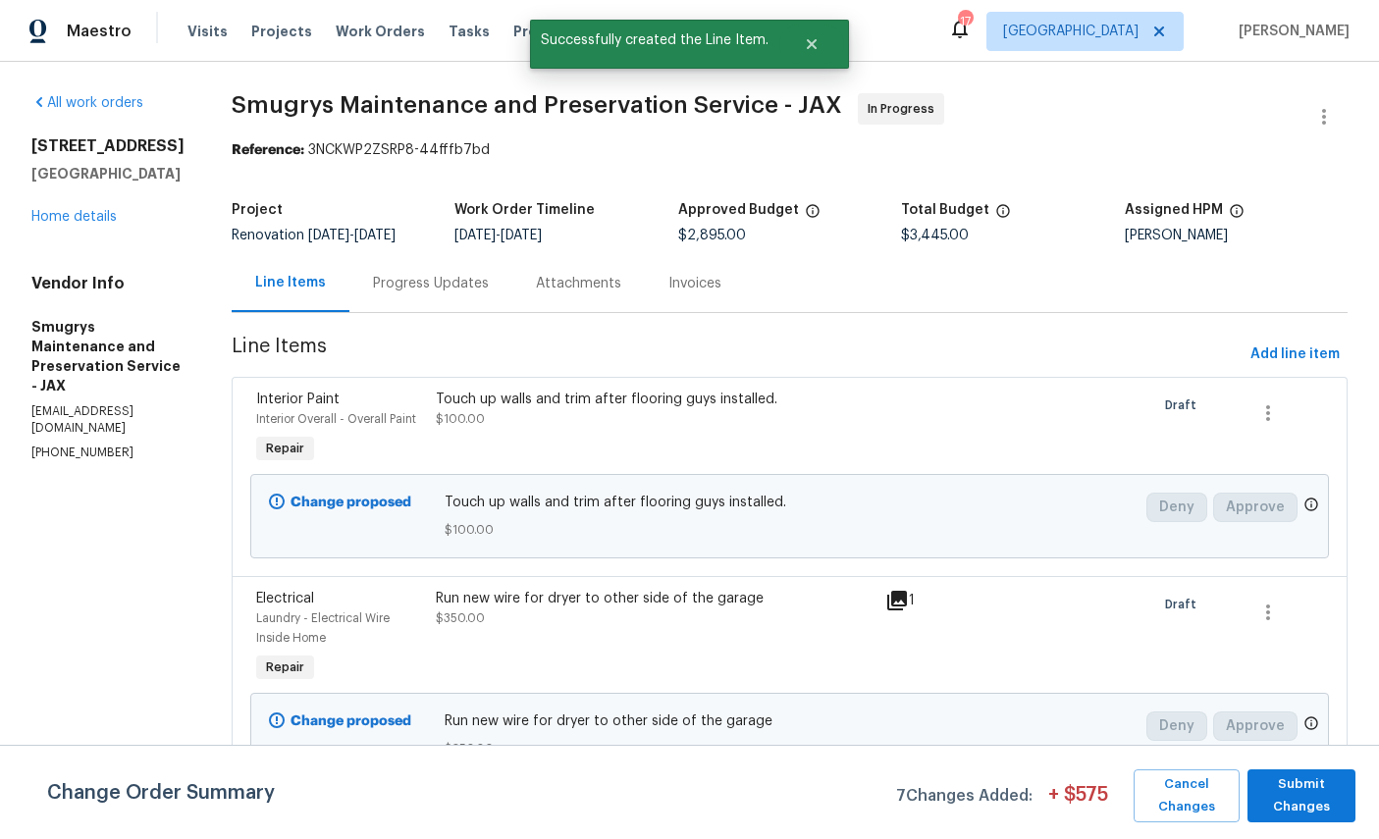
click at [82, 227] on div "[STREET_ADDRESS] Home details" at bounding box center [107, 181] width 153 height 90
click at [91, 224] on link "Home details" at bounding box center [73, 217] width 85 height 14
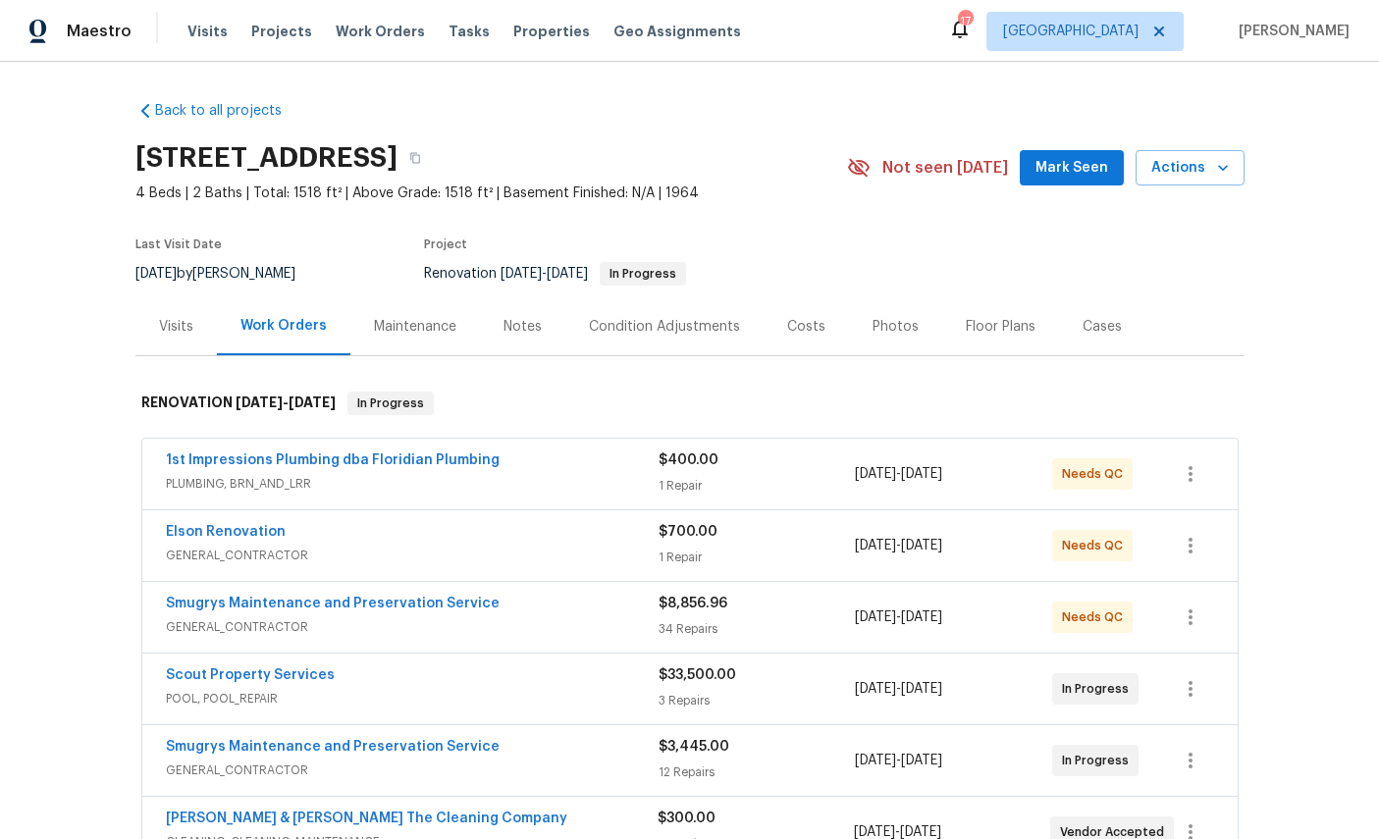
click at [213, 538] on link "Elson Renovation" at bounding box center [226, 532] width 120 height 14
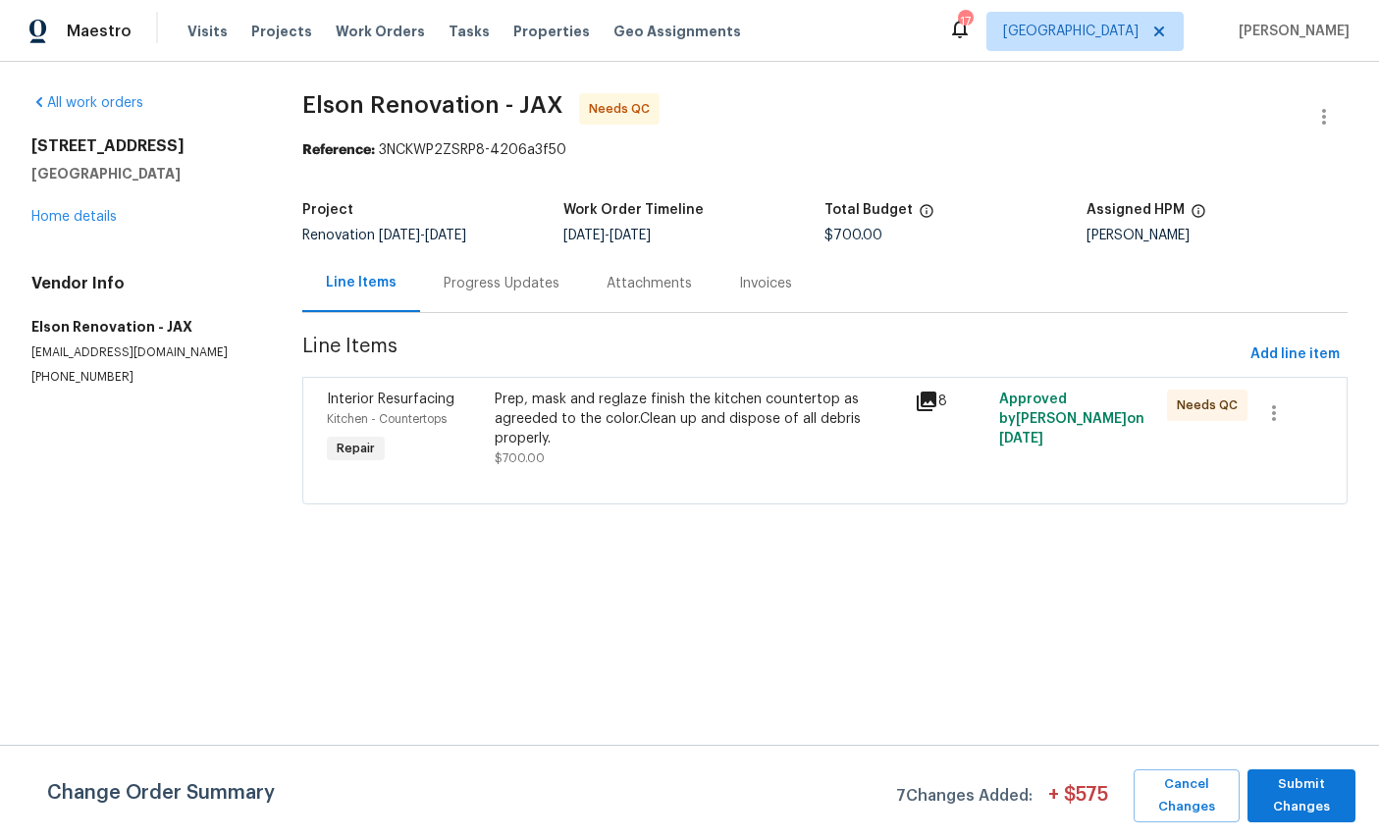
click at [379, 395] on span "Interior Resurfacing" at bounding box center [391, 400] width 128 height 14
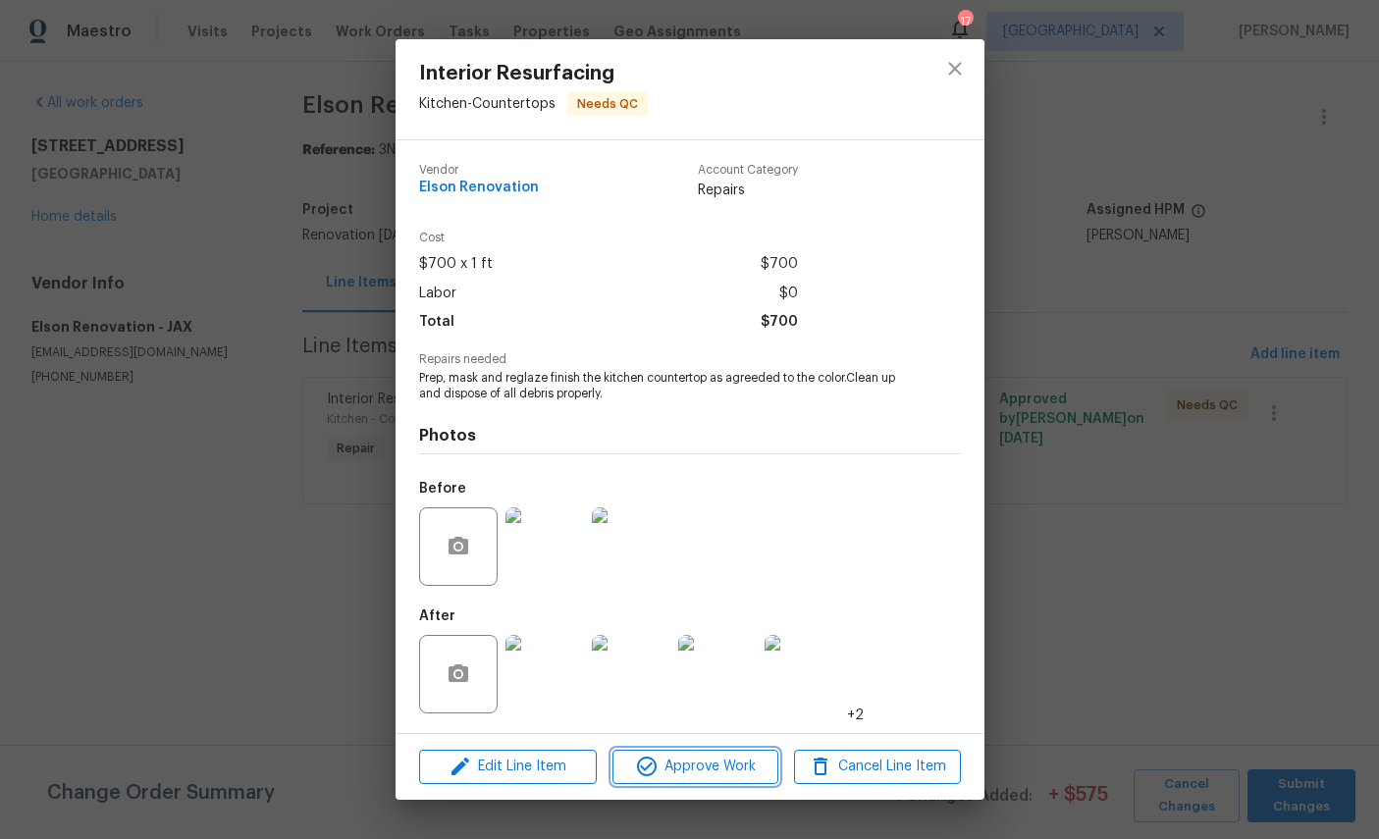
click at [714, 774] on span "Approve Work" at bounding box center [695, 767] width 154 height 25
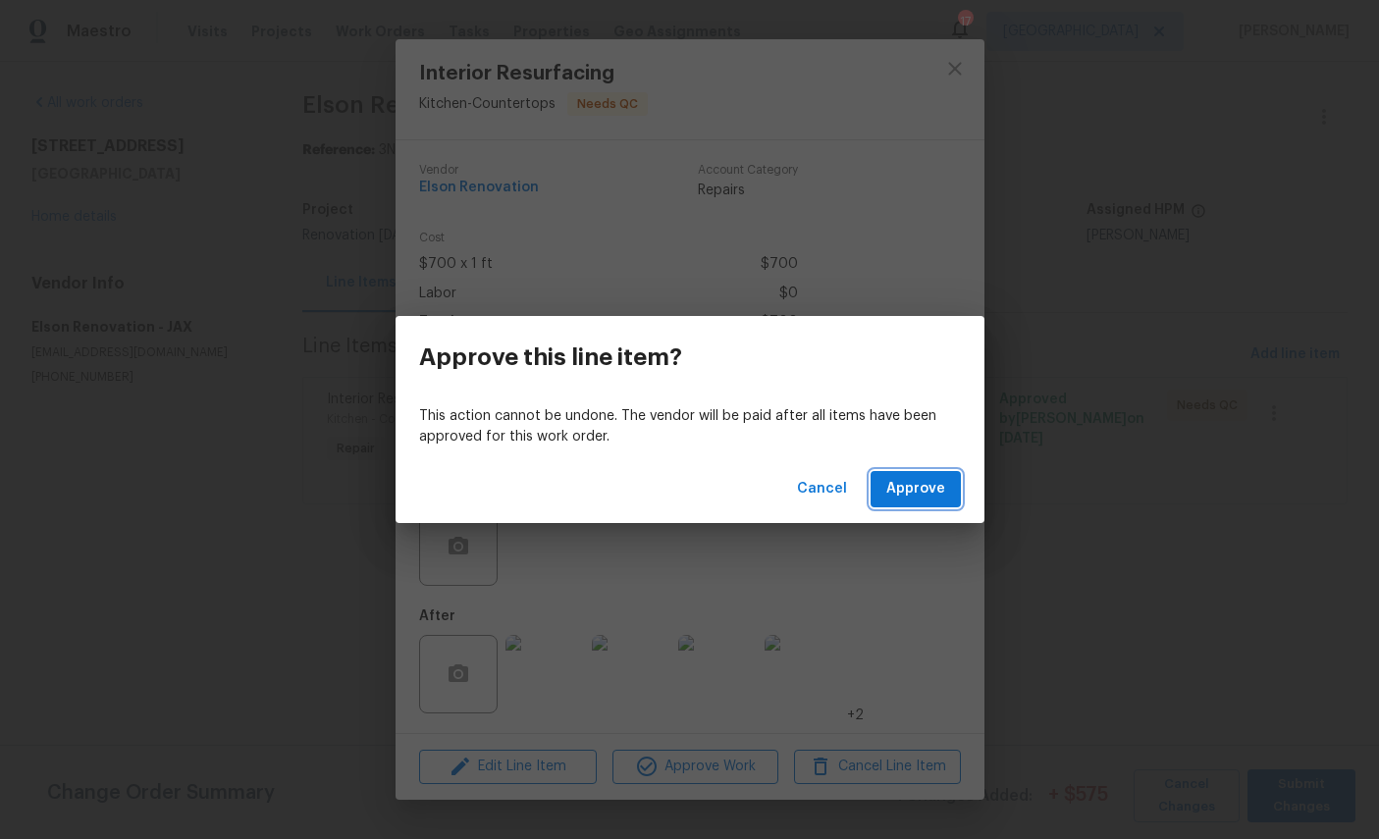
click at [914, 484] on span "Approve" at bounding box center [915, 489] width 59 height 25
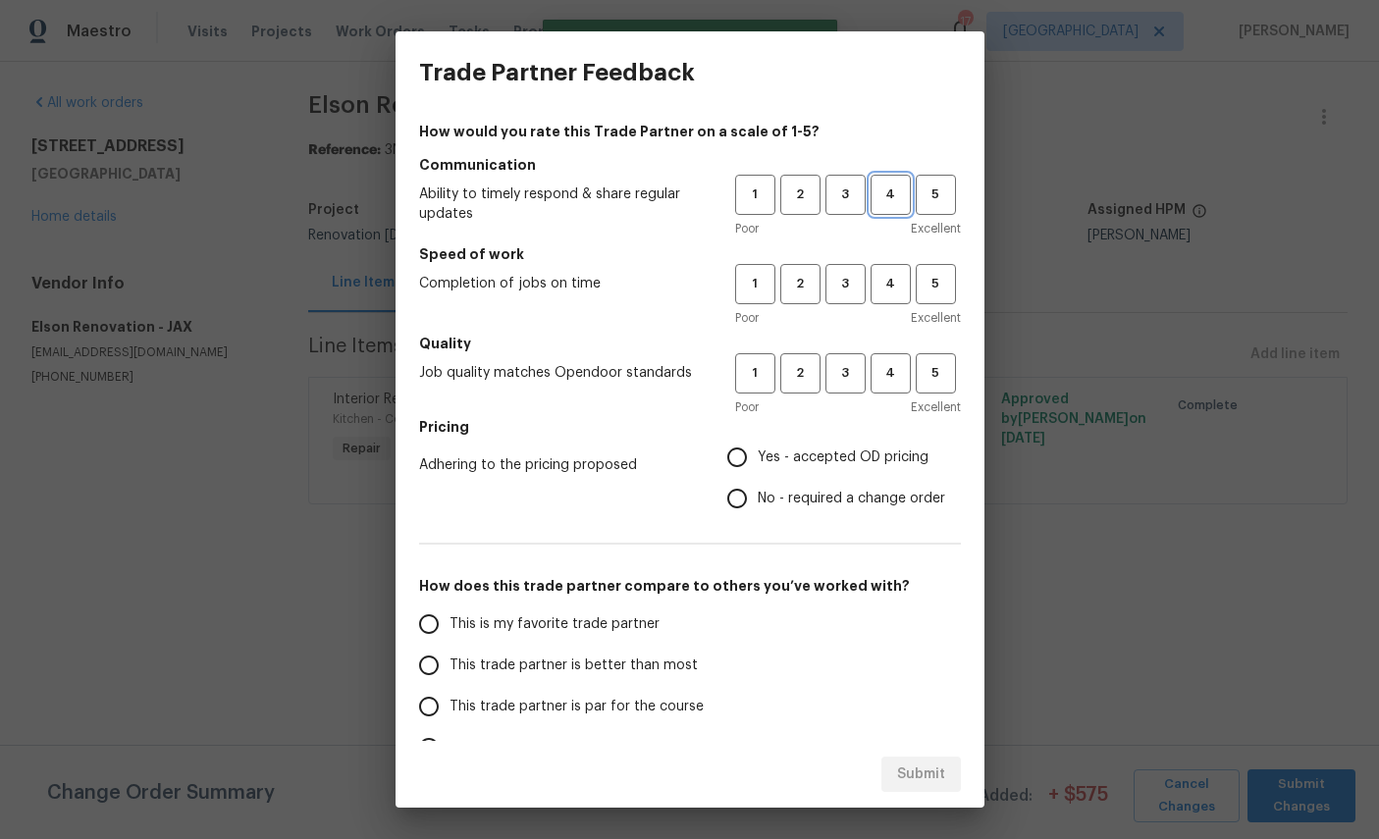
click at [885, 200] on span "4" at bounding box center [891, 195] width 36 height 23
click at [930, 291] on span "5" at bounding box center [936, 284] width 36 height 23
click at [934, 359] on button "5" at bounding box center [936, 373] width 40 height 40
click at [824, 457] on span "Yes - accepted OD pricing" at bounding box center [843, 458] width 171 height 21
click at [758, 457] on input "Yes - accepted OD pricing" at bounding box center [737, 457] width 41 height 41
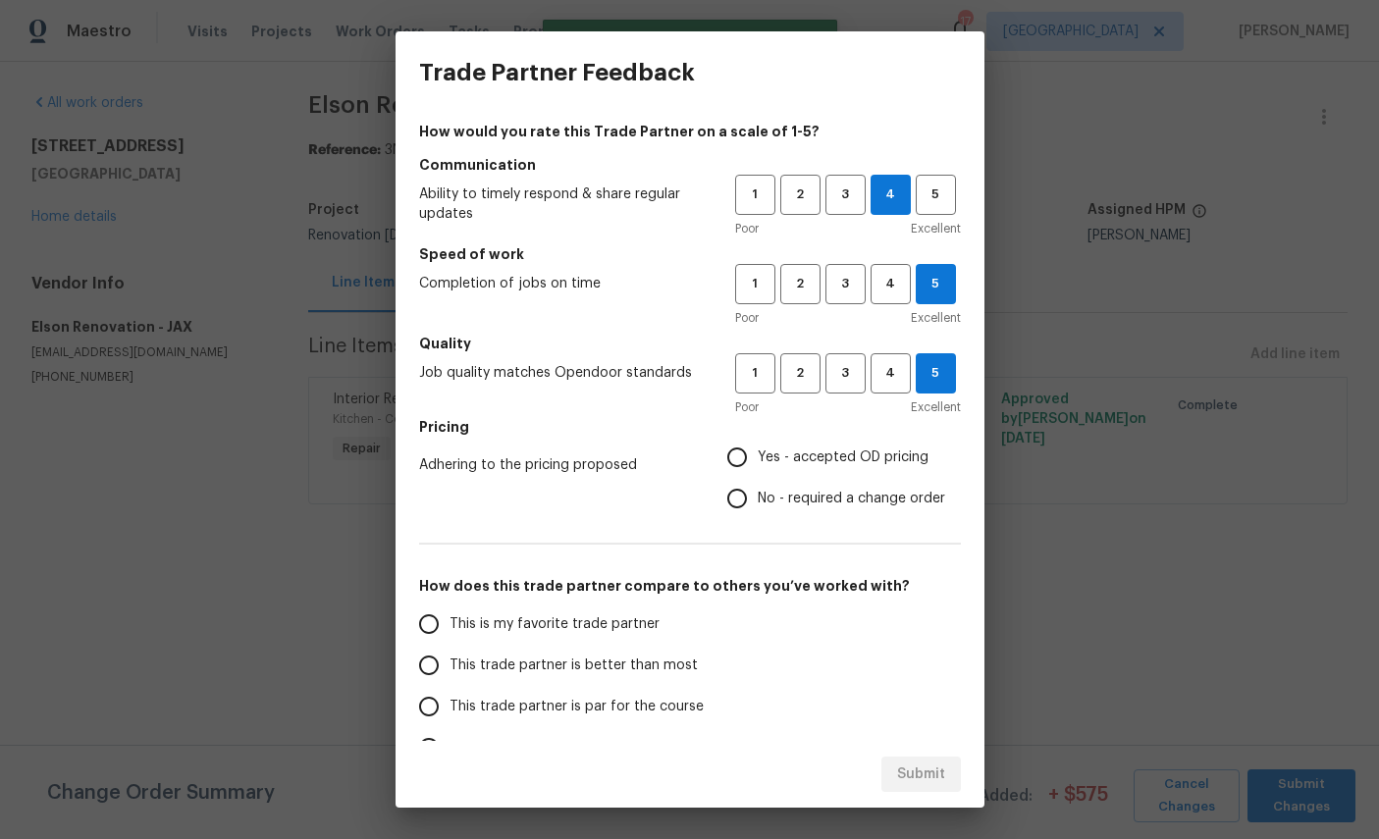
radio input "true"
click at [610, 608] on label "This is my favorite trade partner" at bounding box center [563, 624] width 310 height 41
click at [450, 608] on input "This is my favorite trade partner" at bounding box center [428, 624] width 41 height 41
click at [925, 767] on span "Submit" at bounding box center [921, 775] width 48 height 25
radio input "true"
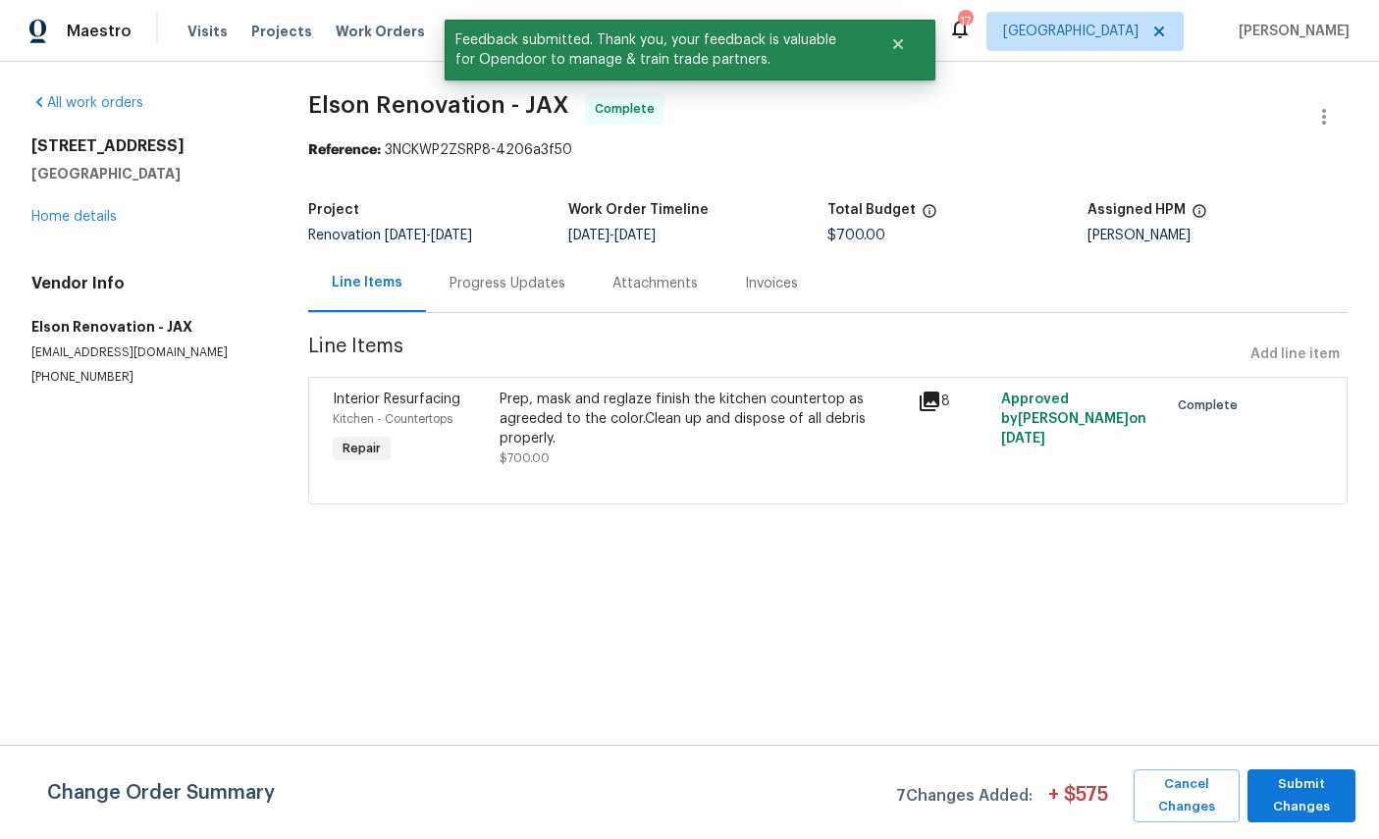
click at [72, 202] on div "[STREET_ADDRESS] Home details" at bounding box center [146, 181] width 230 height 90
click at [89, 224] on link "Home details" at bounding box center [73, 217] width 85 height 14
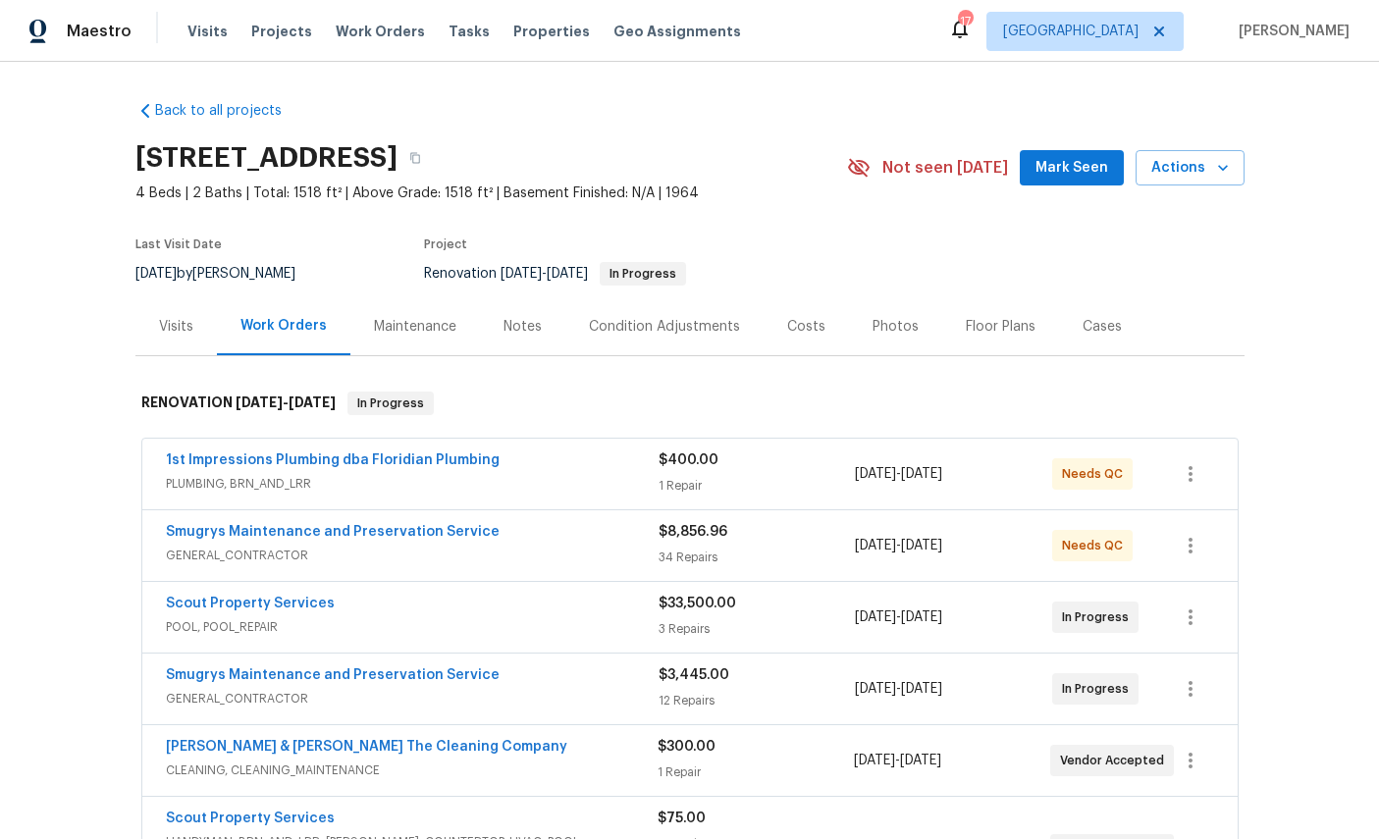
click at [329, 532] on link "Smugrys Maintenance and Preservation Service" at bounding box center [333, 532] width 334 height 14
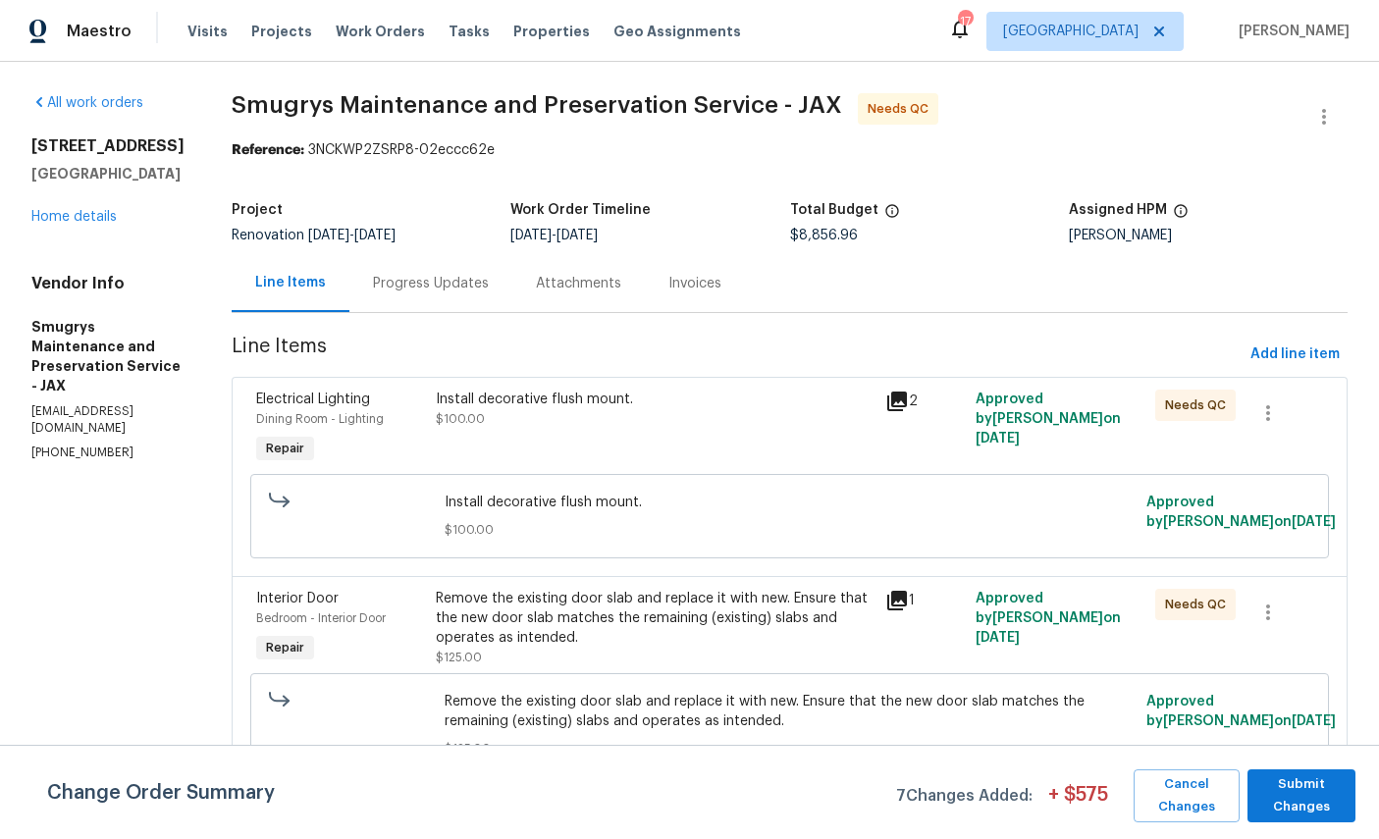
click at [287, 404] on span "Electrical Lighting" at bounding box center [313, 400] width 114 height 14
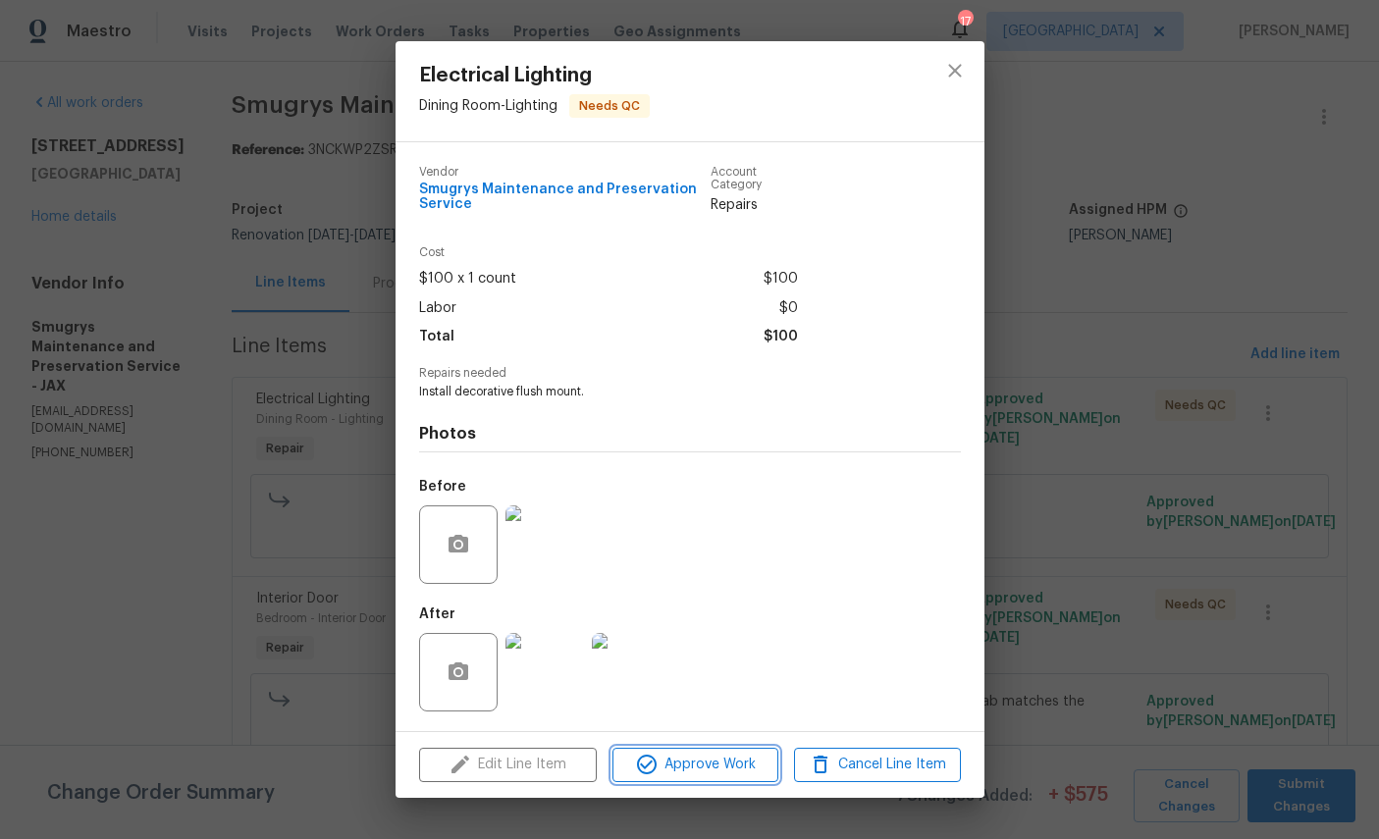
click at [734, 771] on span "Approve Work" at bounding box center [695, 765] width 154 height 25
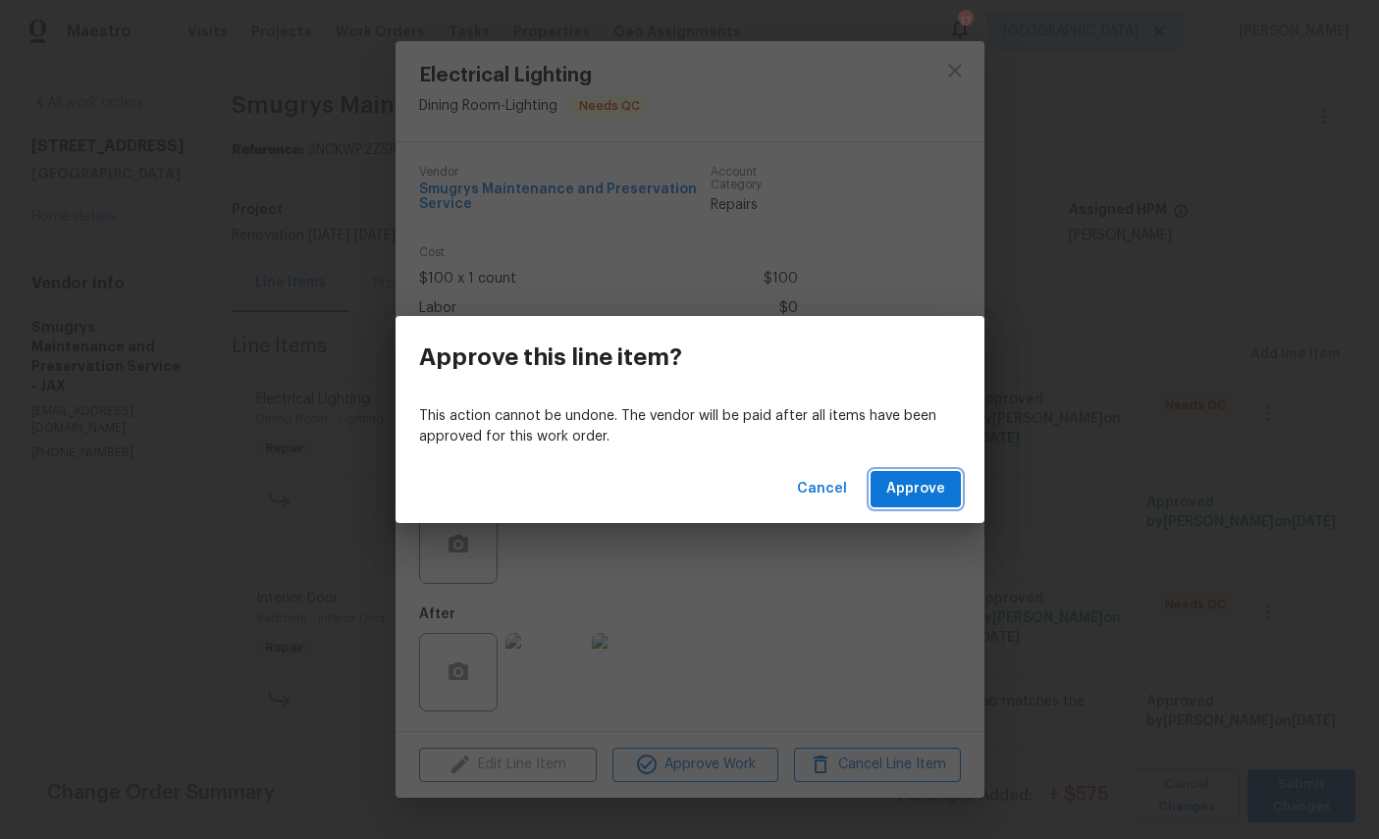
click at [923, 486] on span "Approve" at bounding box center [915, 489] width 59 height 25
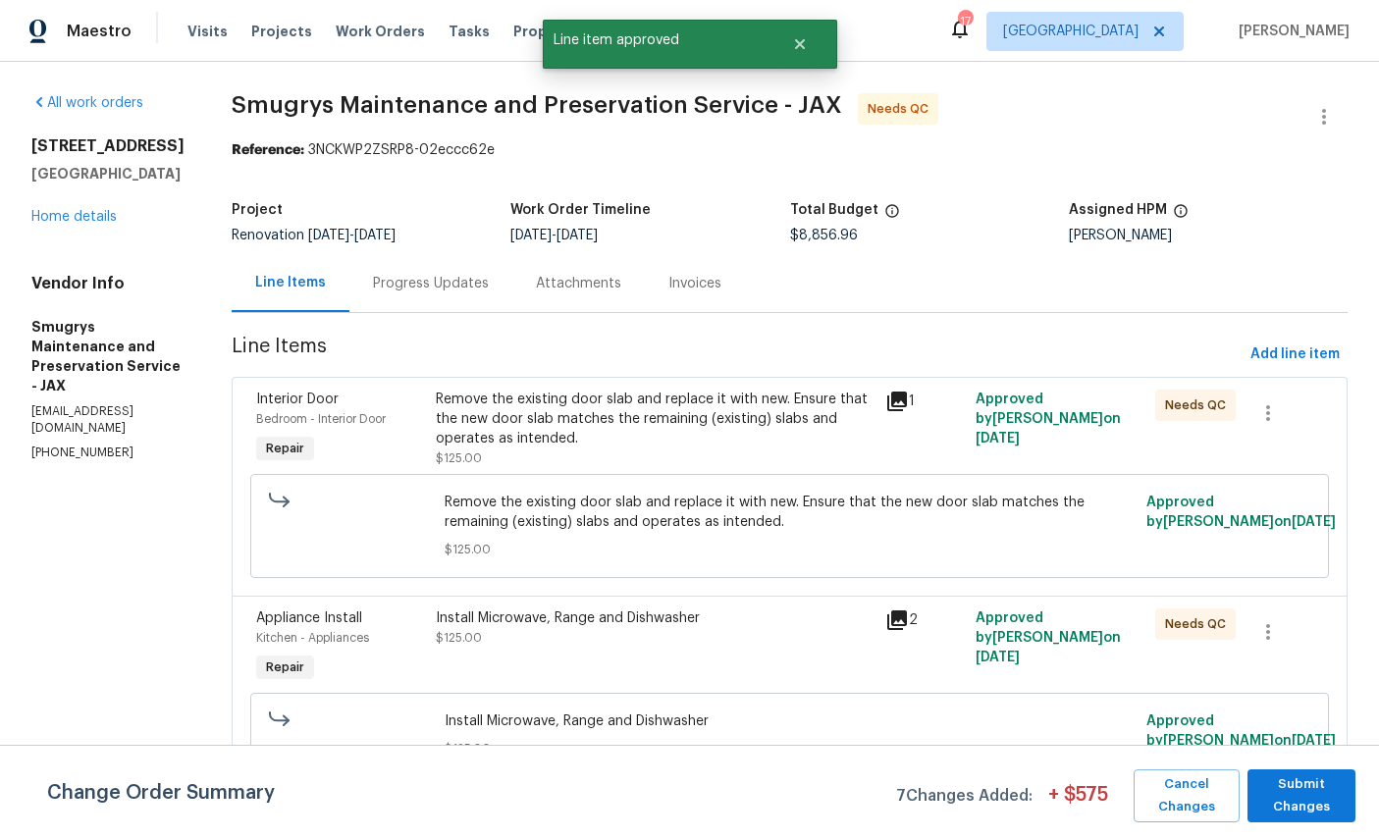
click at [299, 417] on span "Bedroom - Interior Door" at bounding box center [321, 419] width 130 height 12
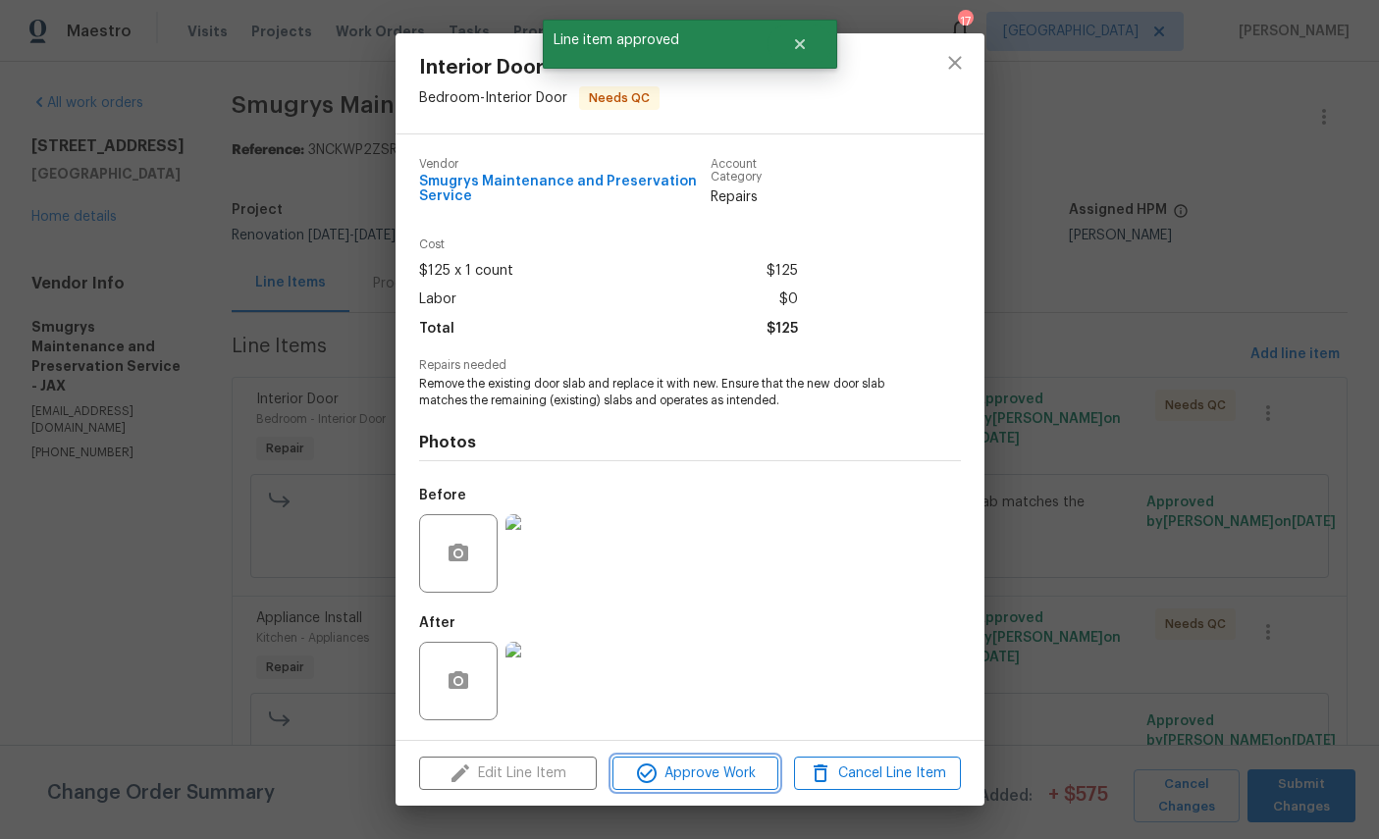
click at [722, 770] on span "Approve Work" at bounding box center [695, 774] width 154 height 25
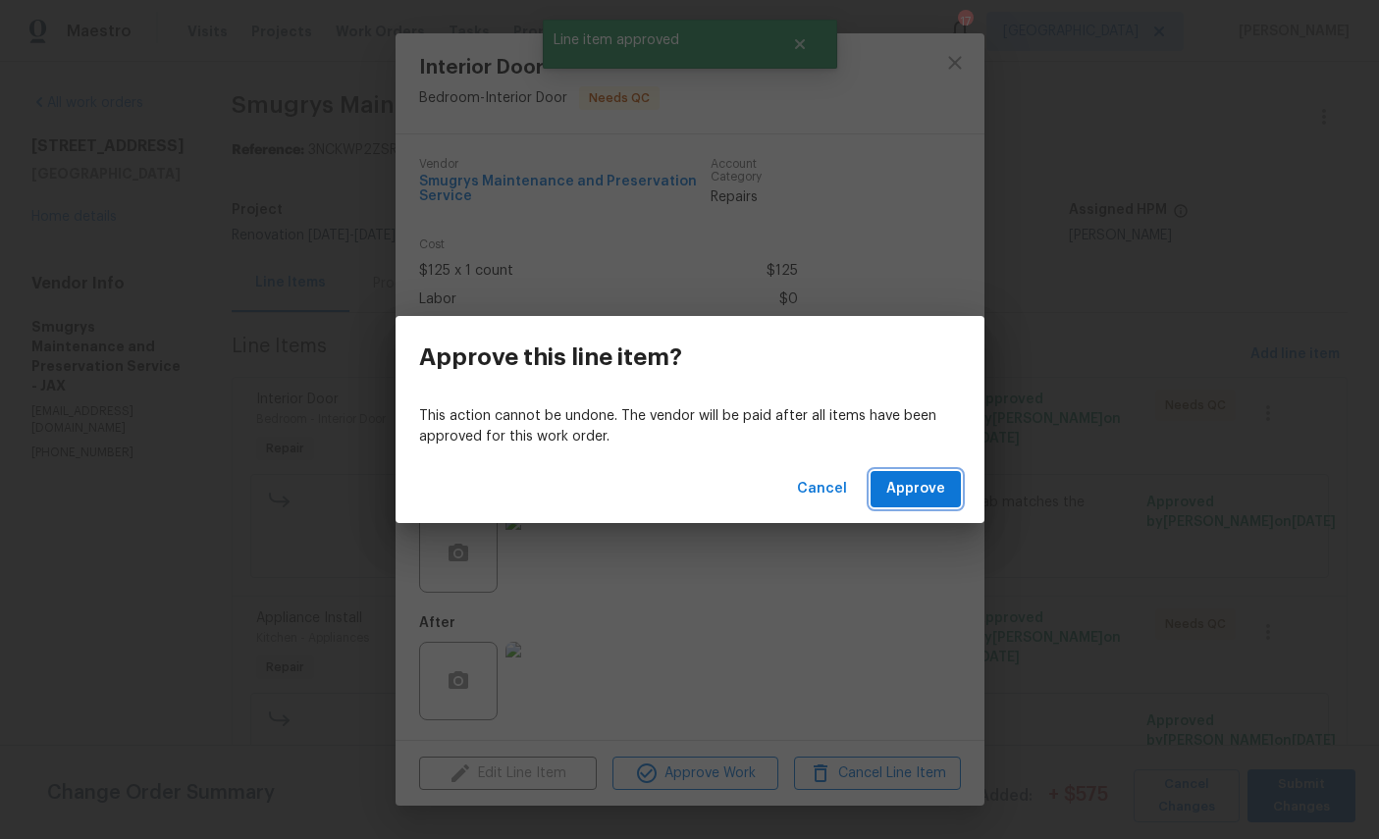
click at [941, 489] on span "Approve" at bounding box center [915, 489] width 59 height 25
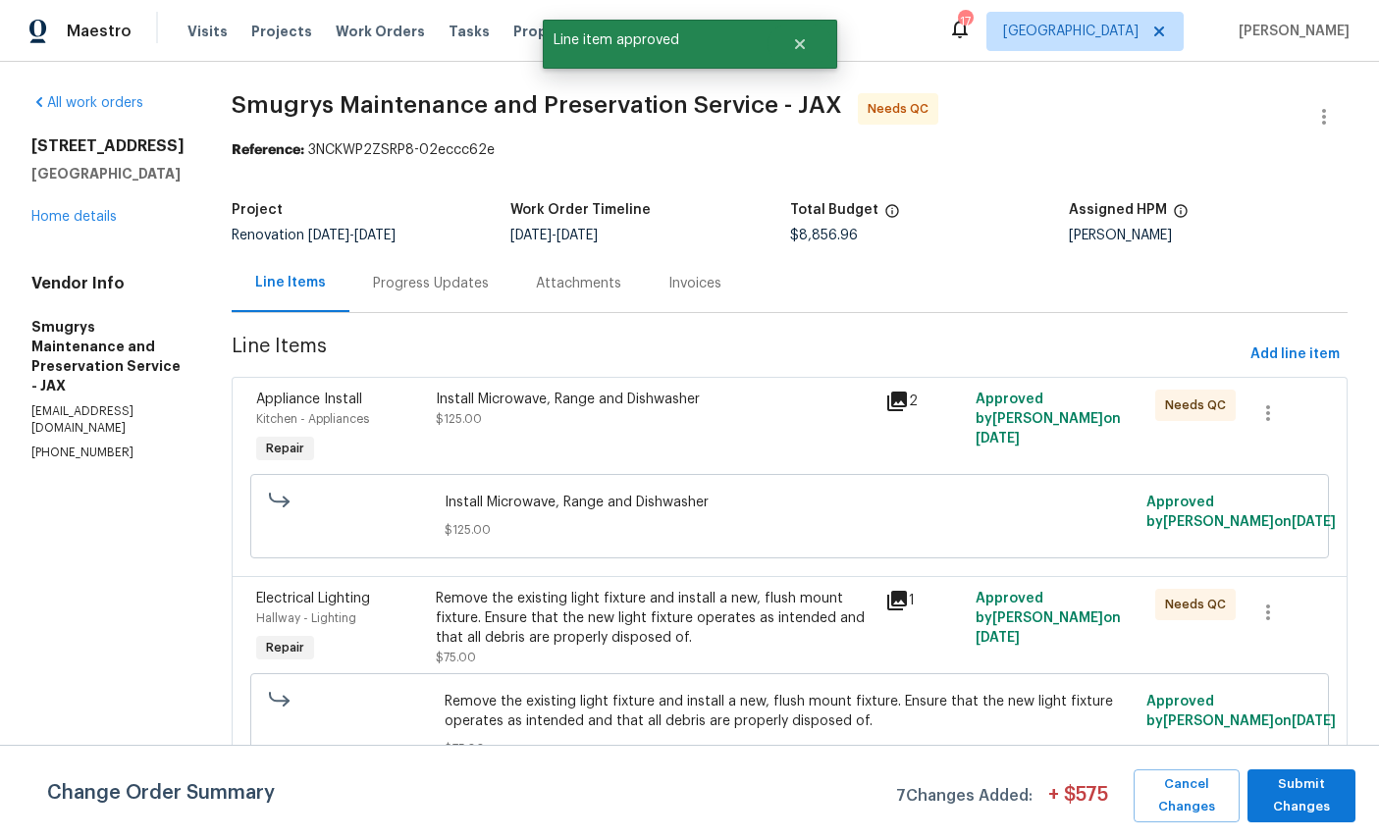
click at [305, 421] on span "Kitchen - Appliances" at bounding box center [312, 419] width 113 height 12
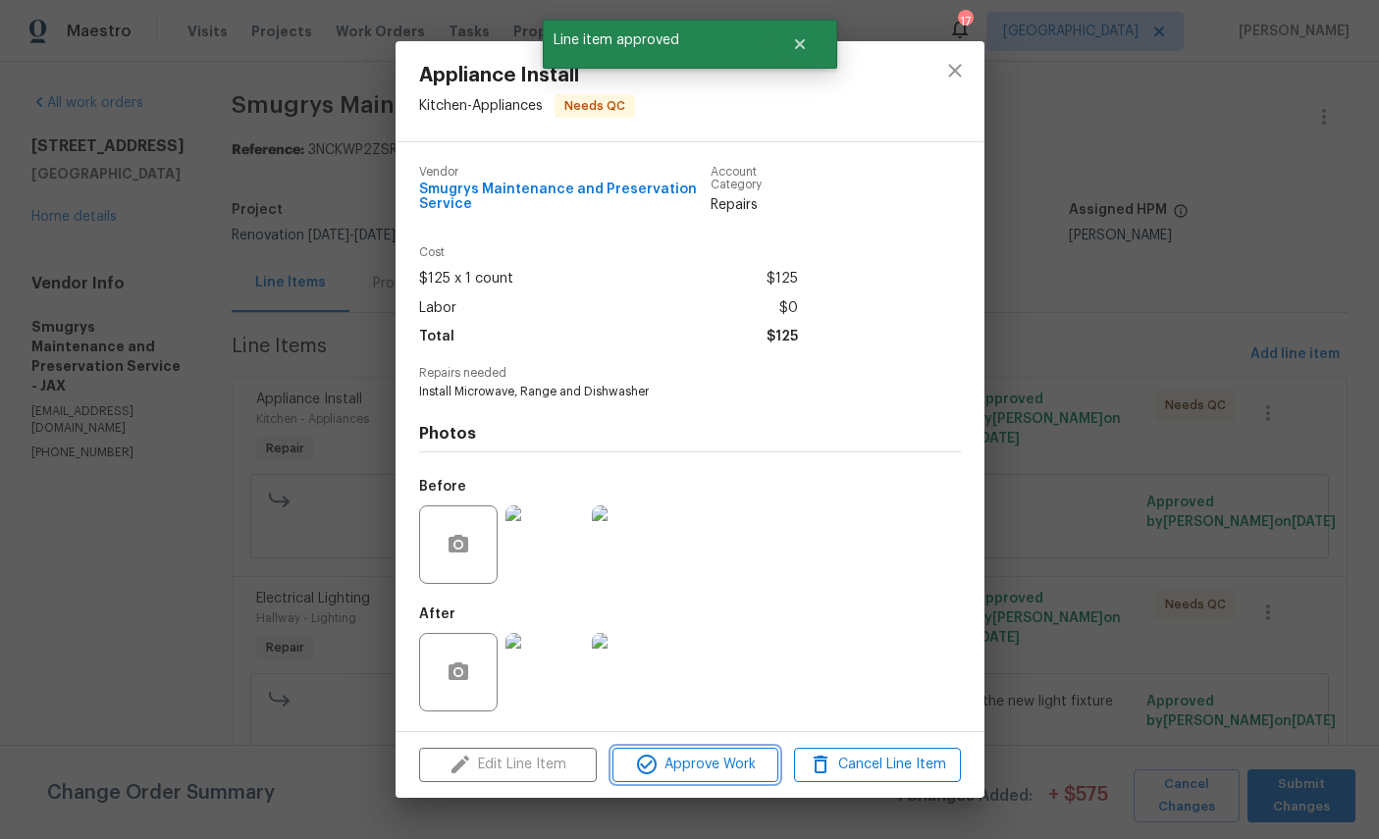
click at [744, 761] on button "Approve Work" at bounding box center [696, 765] width 166 height 34
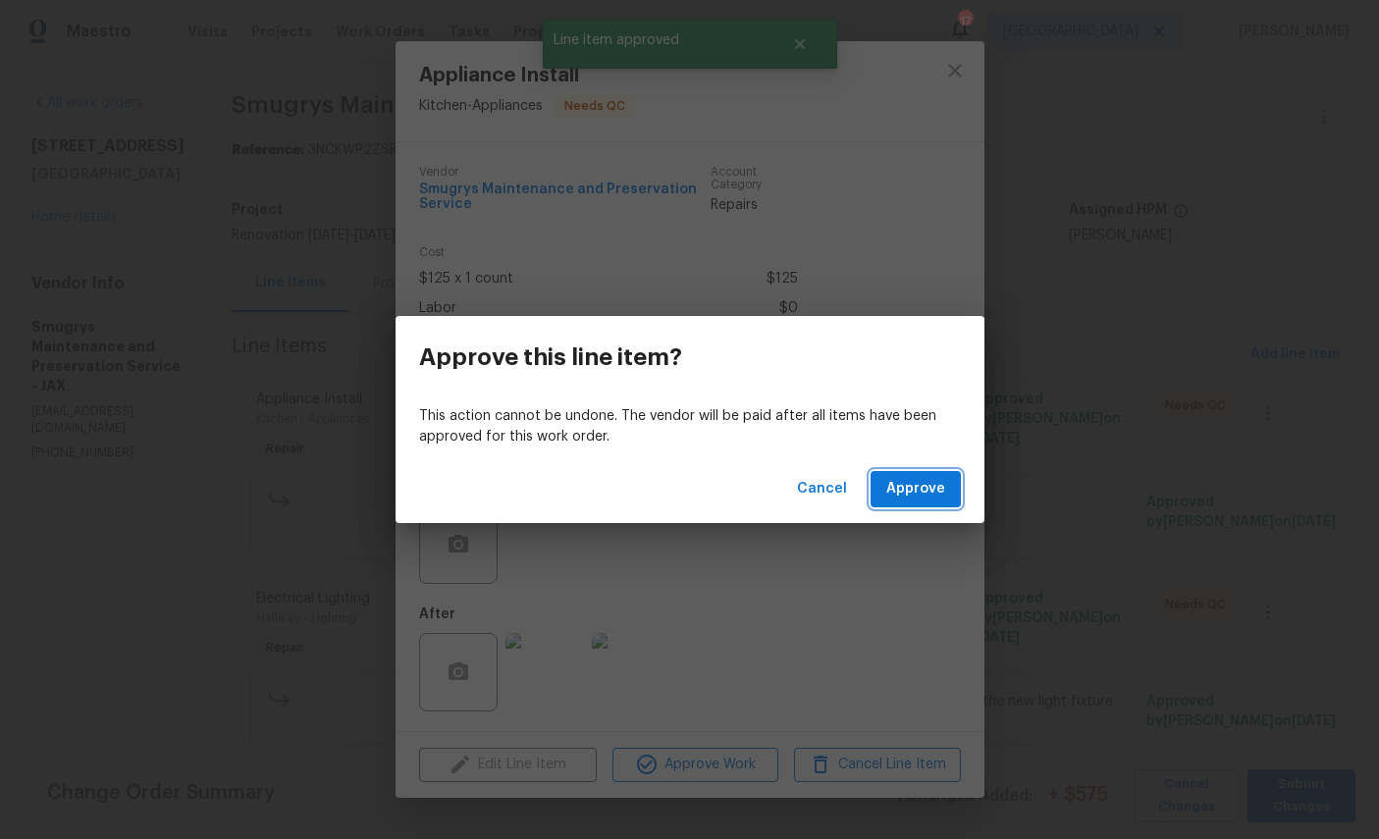
click at [928, 495] on span "Approve" at bounding box center [915, 489] width 59 height 25
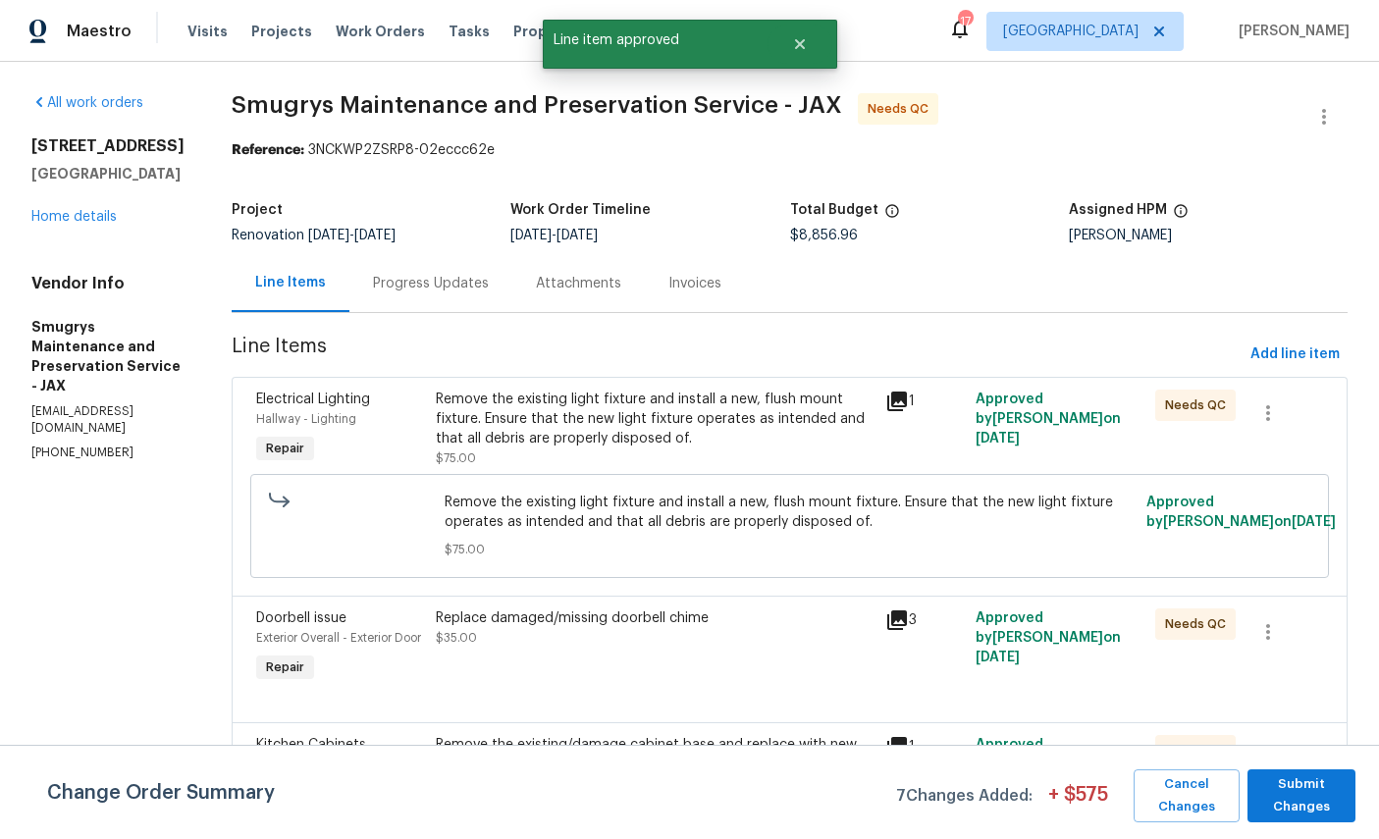
click at [283, 412] on div "Hallway - Lighting" at bounding box center [340, 419] width 168 height 20
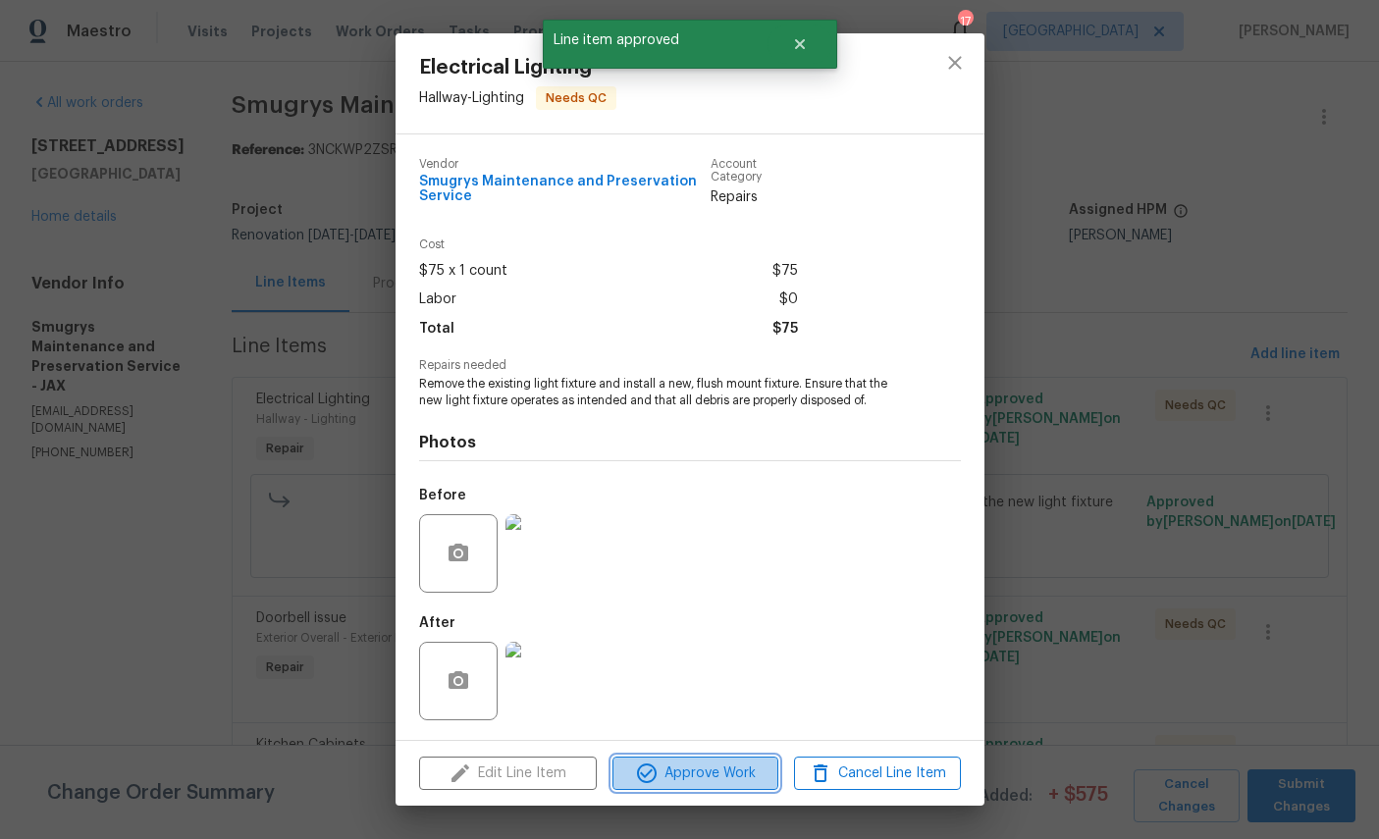
click at [712, 769] on span "Approve Work" at bounding box center [695, 774] width 154 height 25
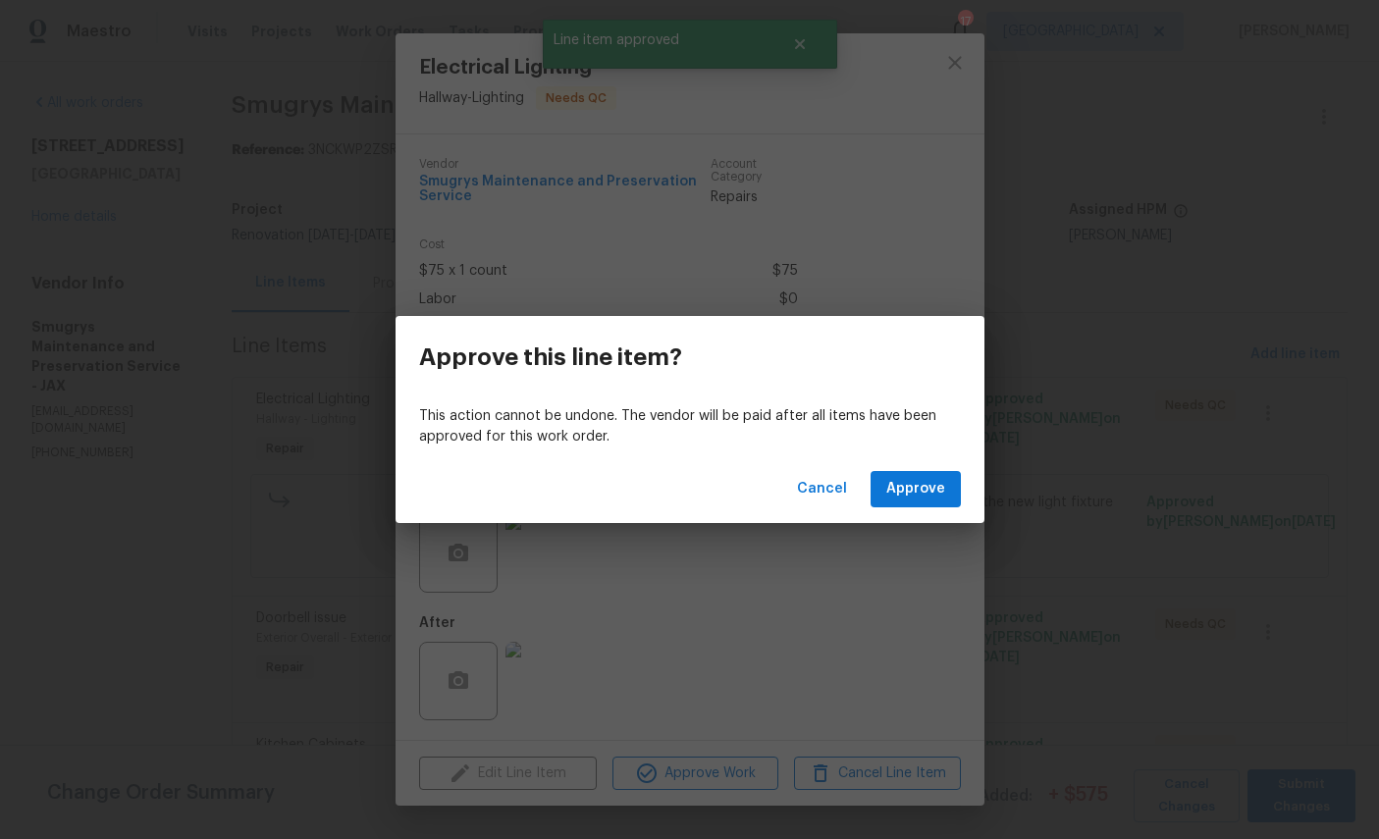
click at [927, 476] on button "Approve" at bounding box center [916, 489] width 90 height 36
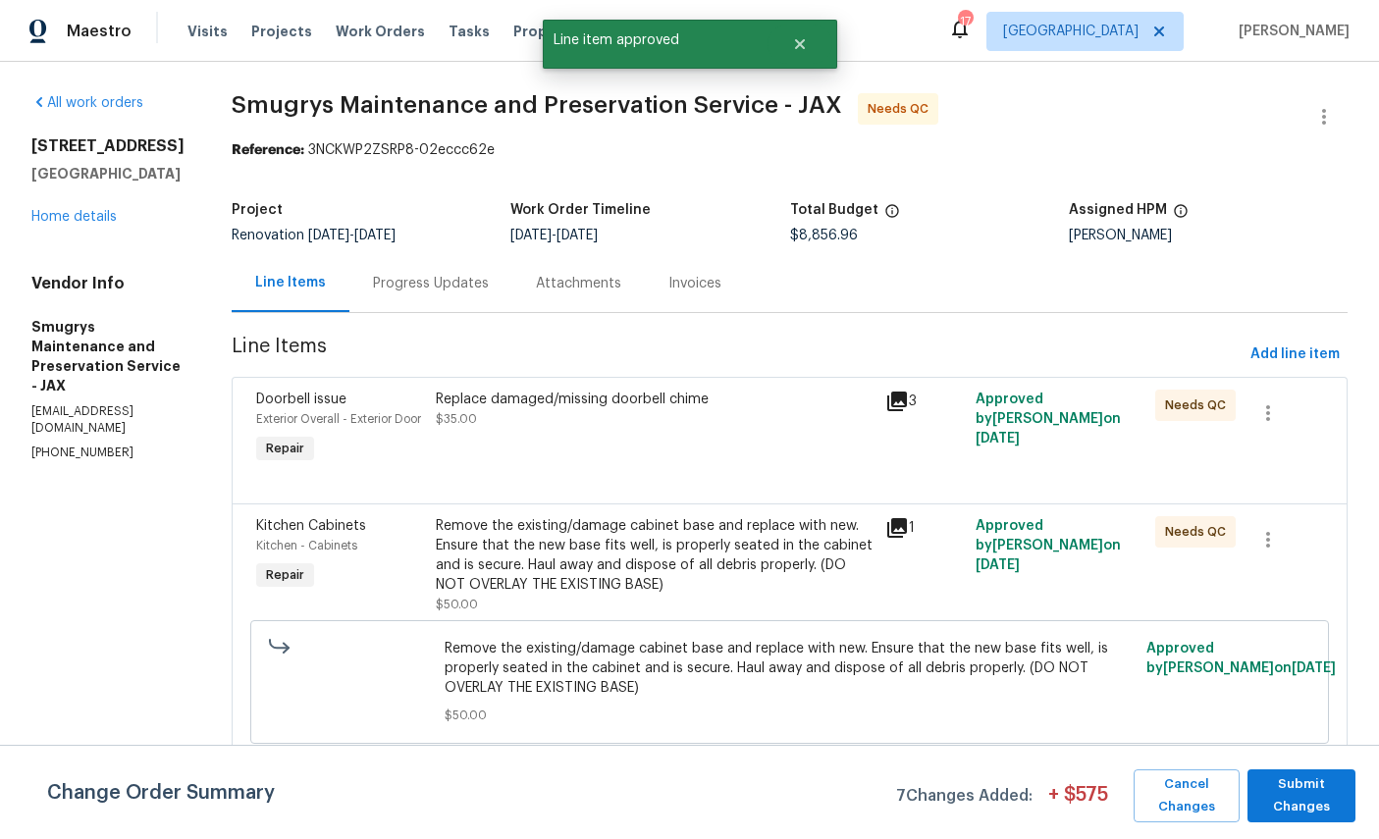
click at [290, 414] on span "Exterior Overall - Exterior Door" at bounding box center [338, 419] width 165 height 12
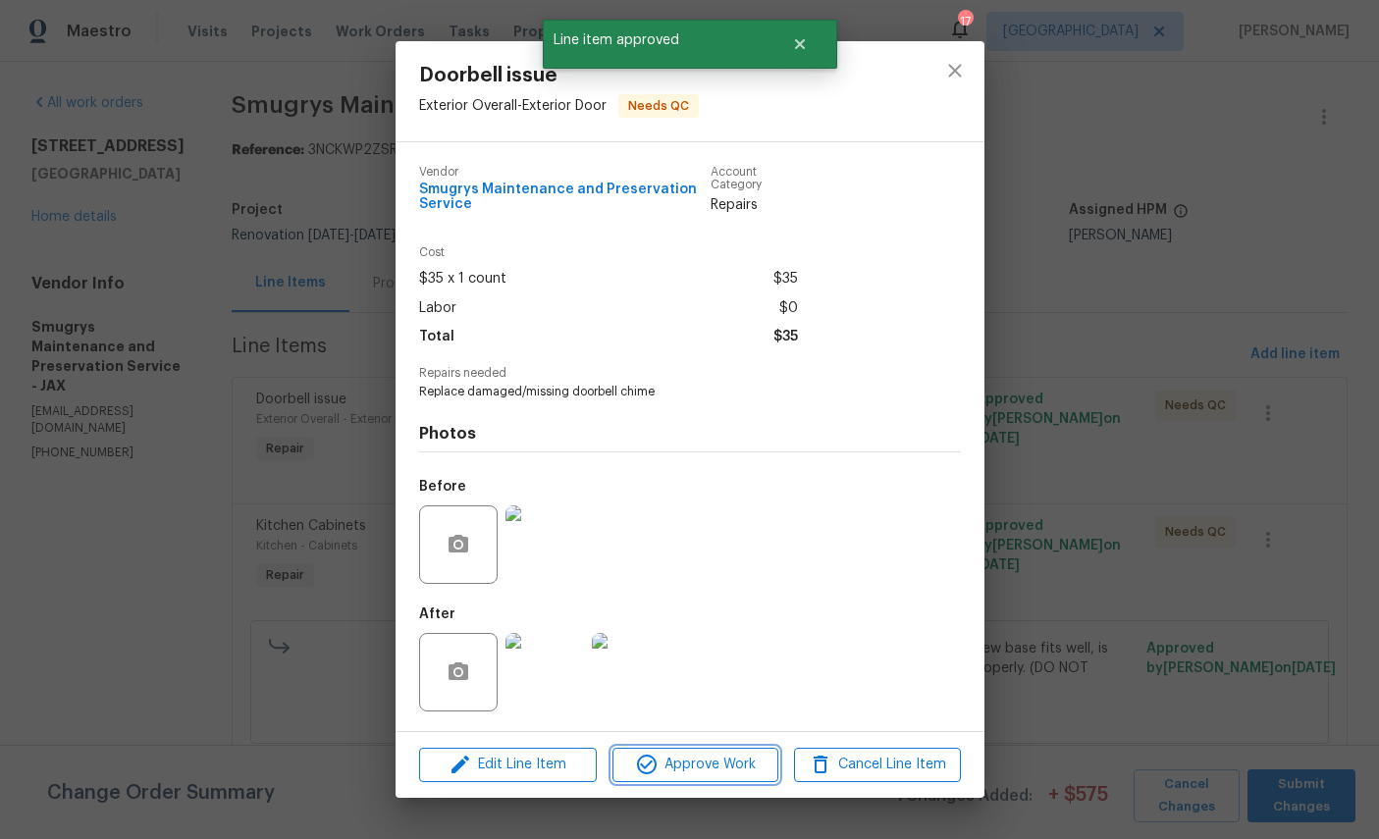
click at [739, 762] on button "Approve Work" at bounding box center [696, 765] width 166 height 34
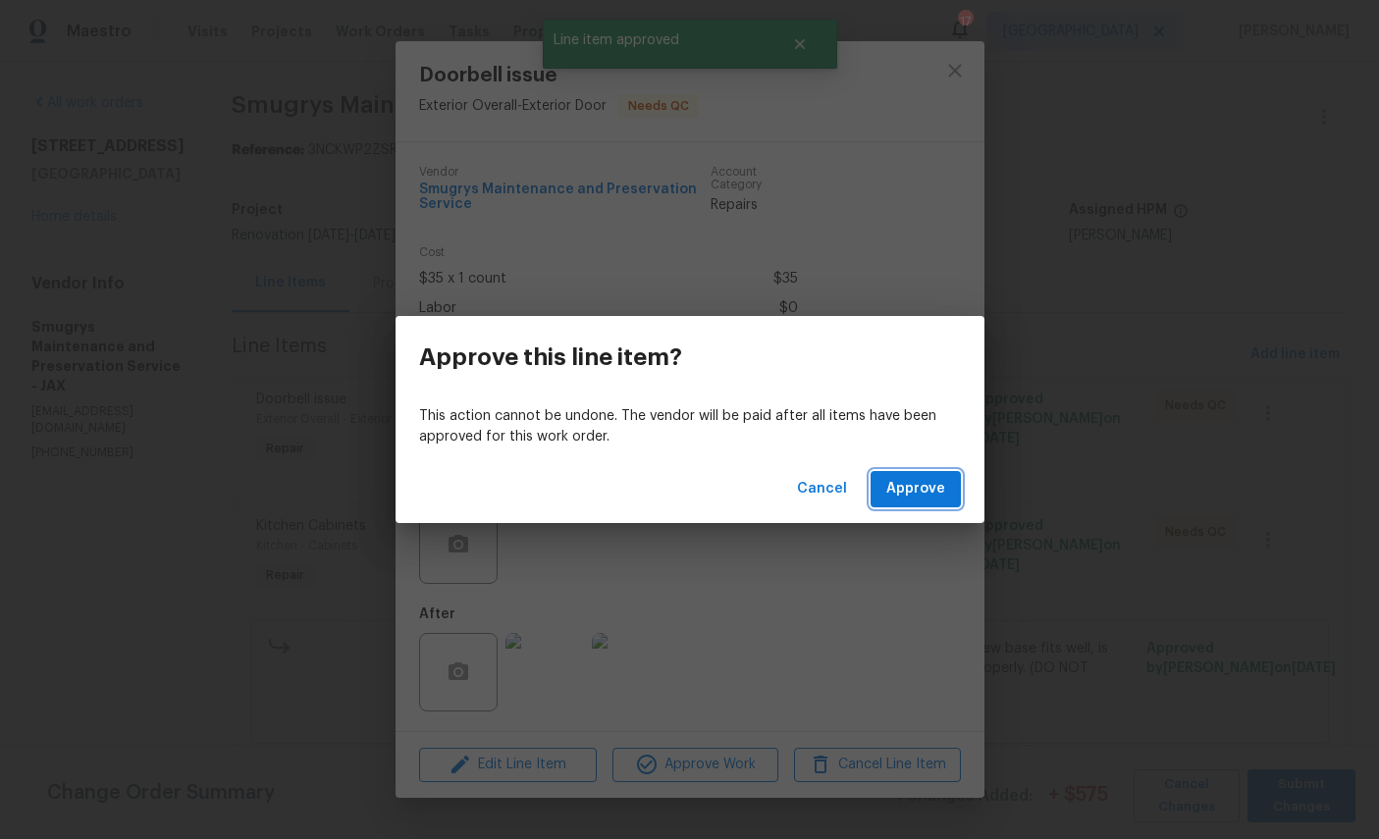
click at [944, 486] on span "Approve" at bounding box center [915, 489] width 59 height 25
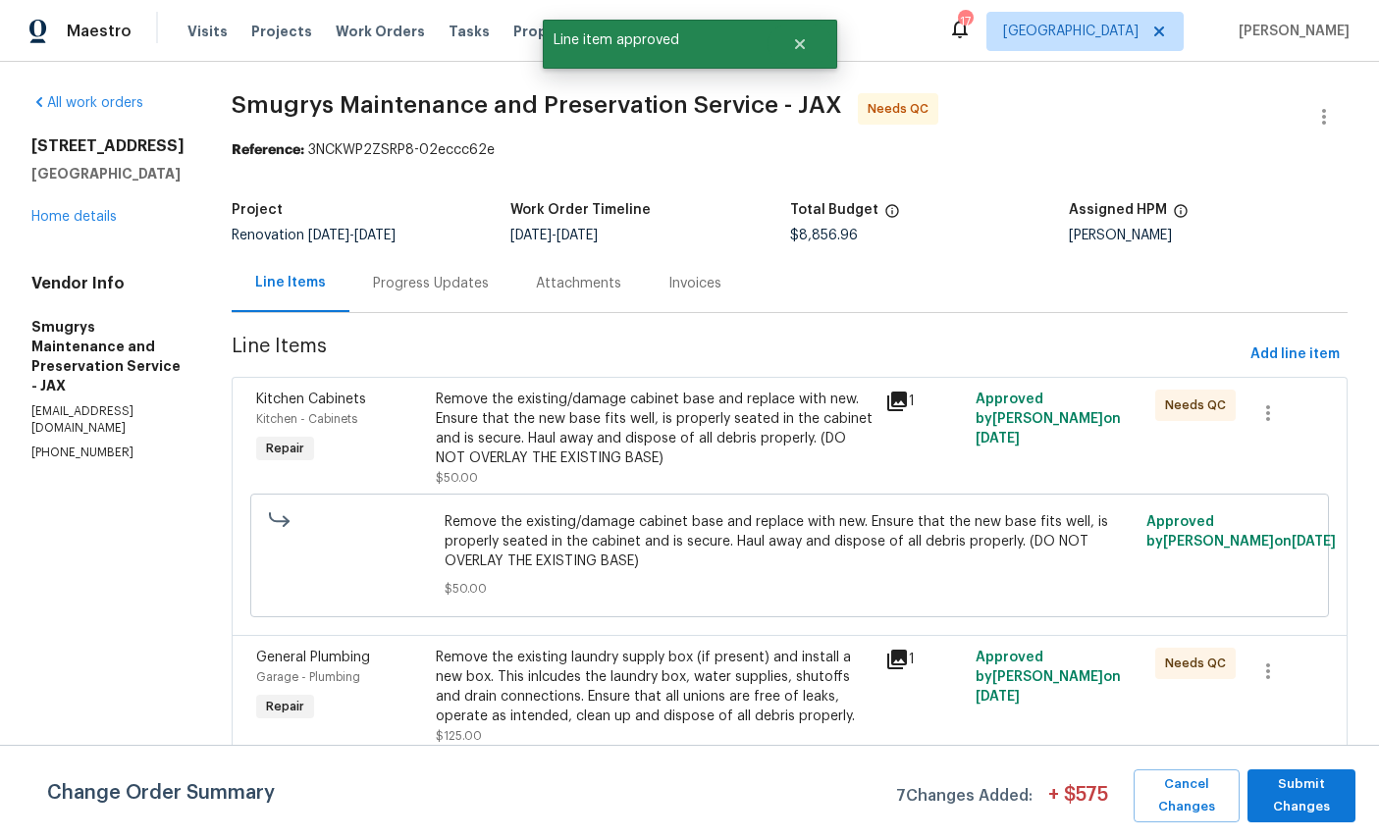
click at [302, 424] on span "Kitchen - Cabinets" at bounding box center [306, 419] width 101 height 12
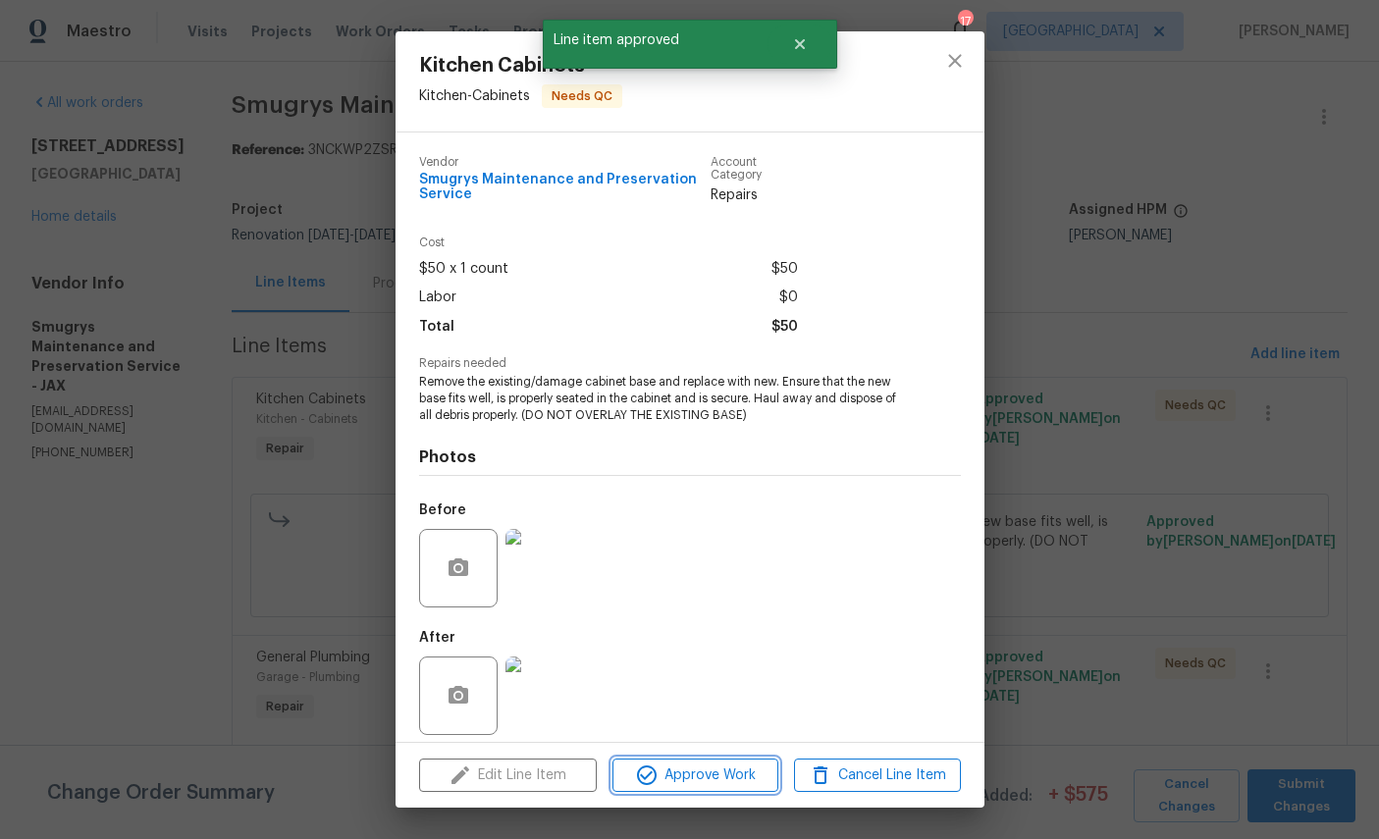
click at [721, 770] on span "Approve Work" at bounding box center [695, 776] width 154 height 25
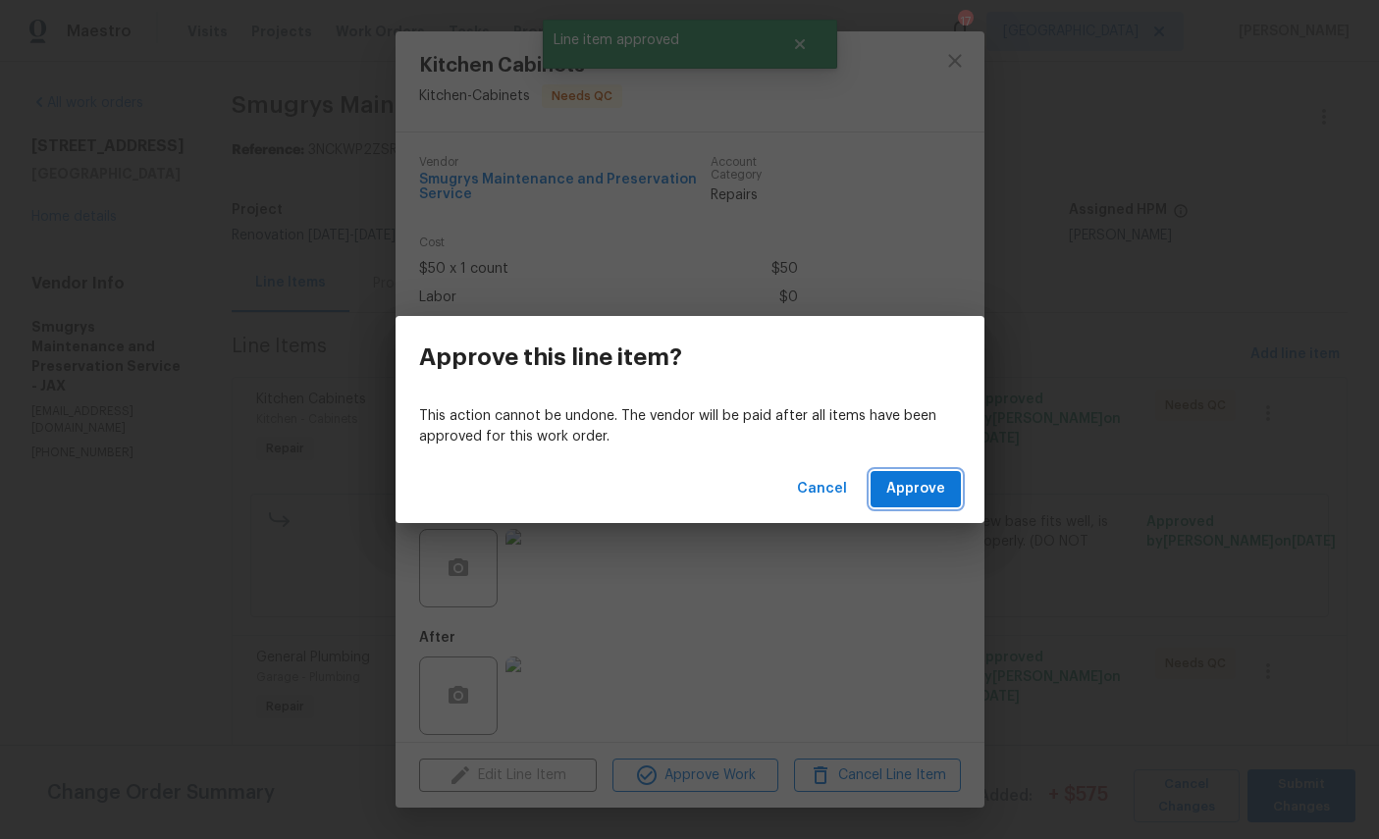
click at [927, 486] on span "Approve" at bounding box center [915, 489] width 59 height 25
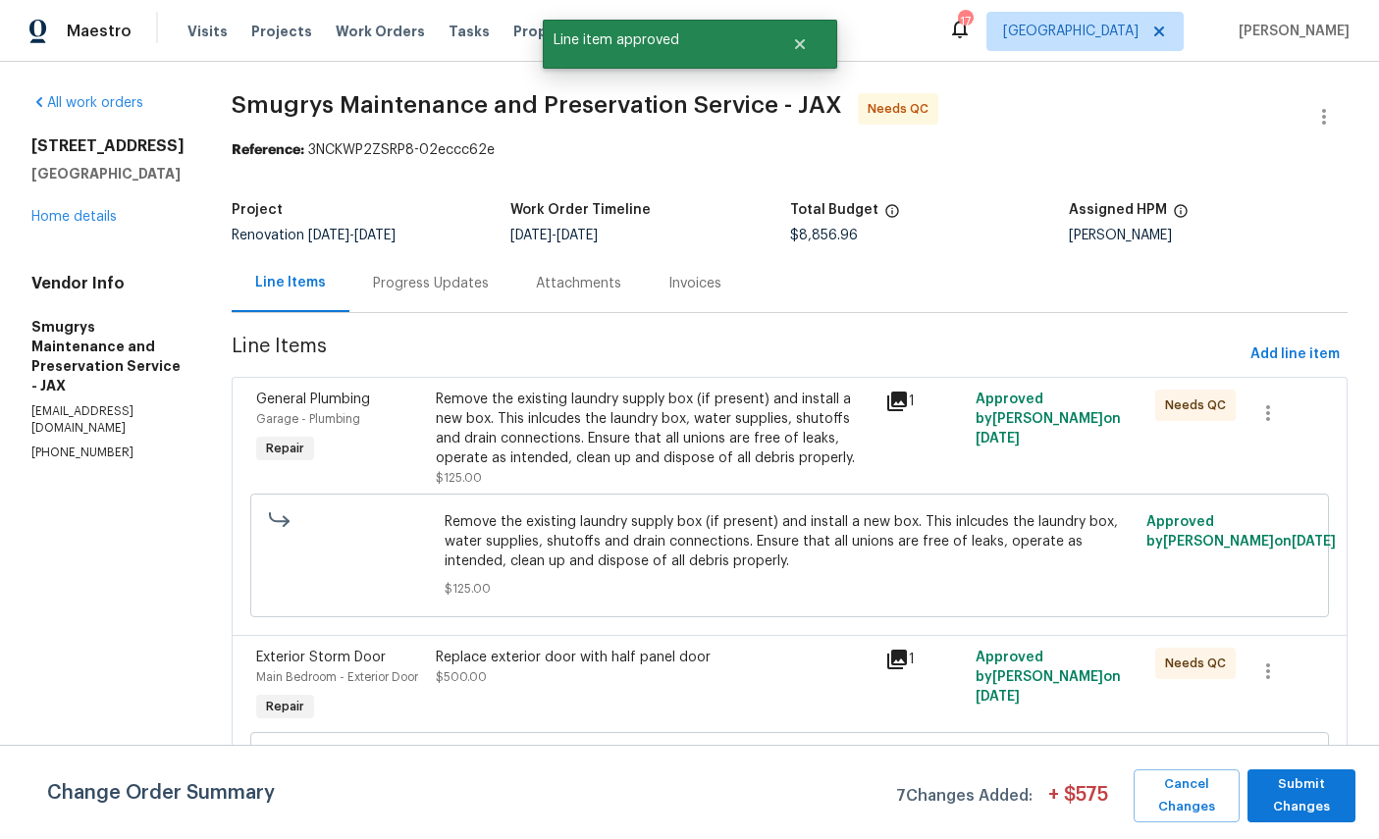
click at [297, 413] on span "Garage - Plumbing" at bounding box center [308, 419] width 104 height 12
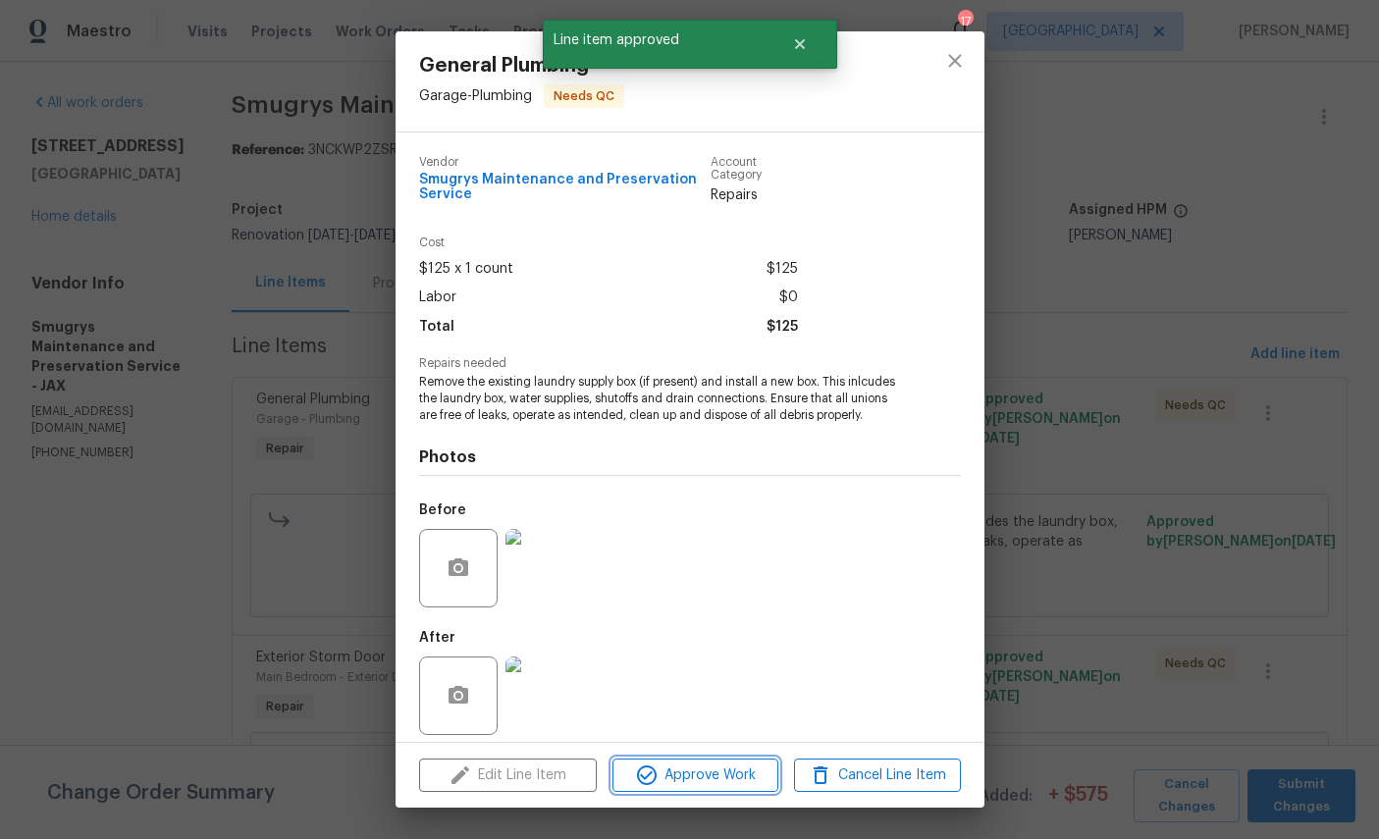
click at [677, 768] on span "Approve Work" at bounding box center [695, 776] width 154 height 25
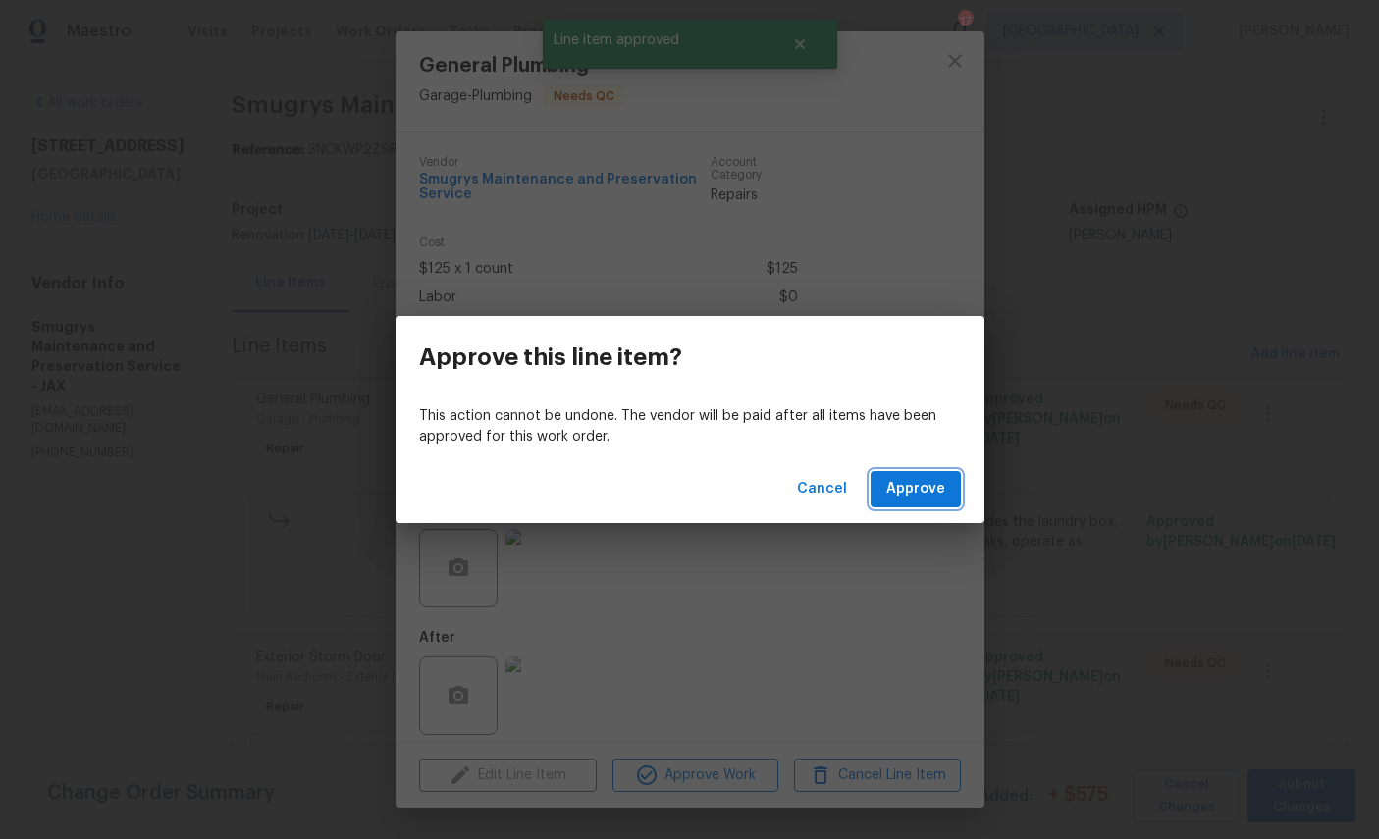
click at [924, 485] on span "Approve" at bounding box center [915, 489] width 59 height 25
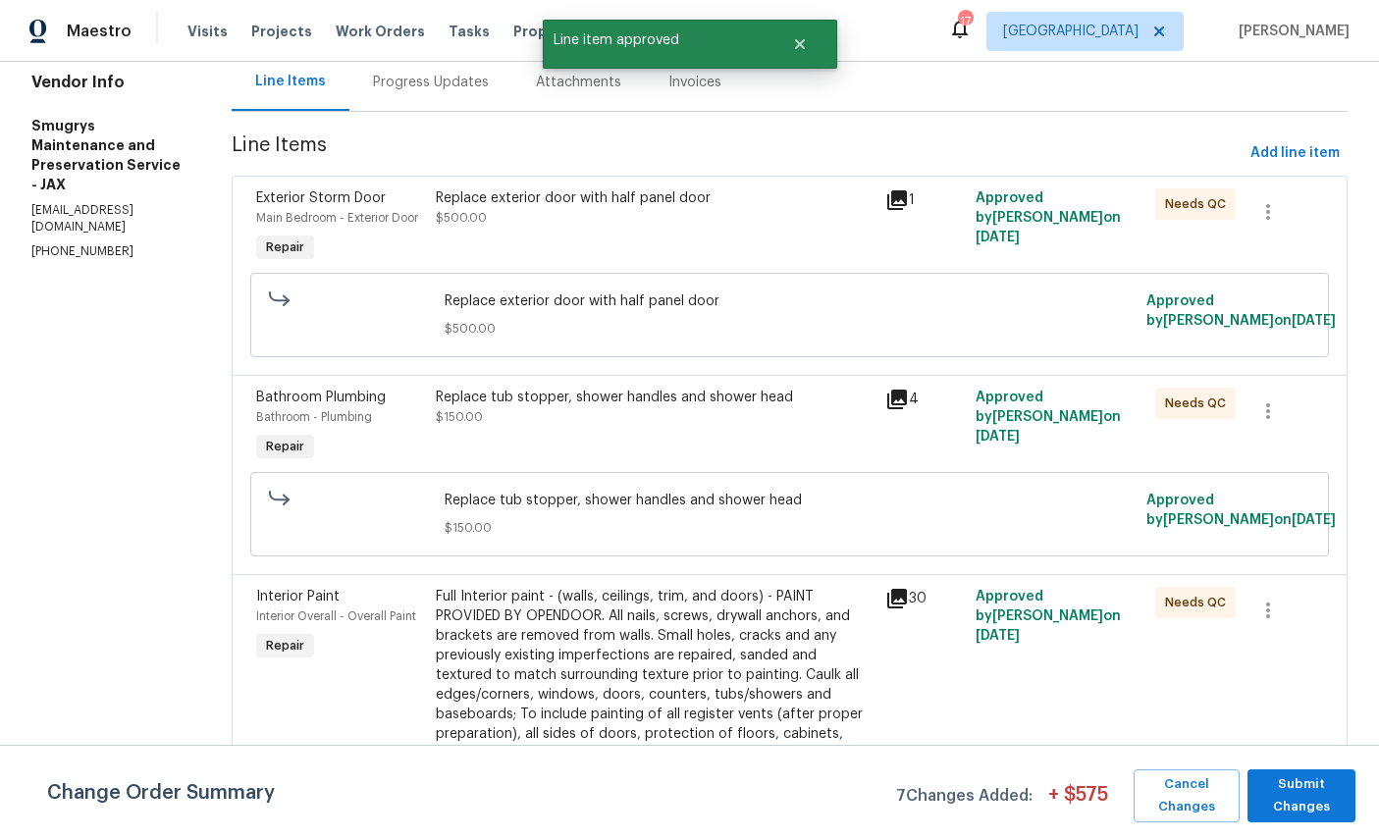
scroll to position [208, 0]
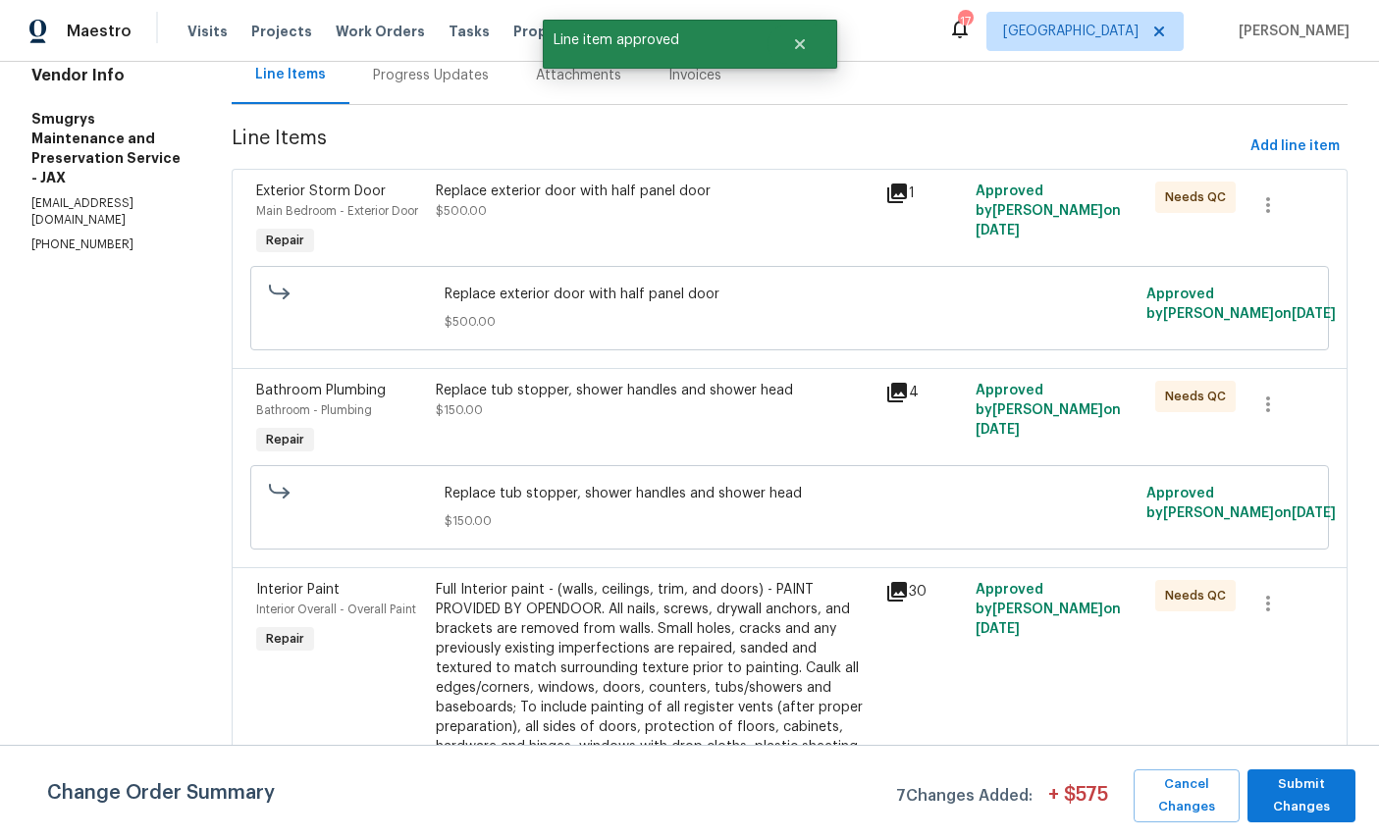
click at [298, 200] on div "Exterior Storm Door" at bounding box center [340, 192] width 168 height 20
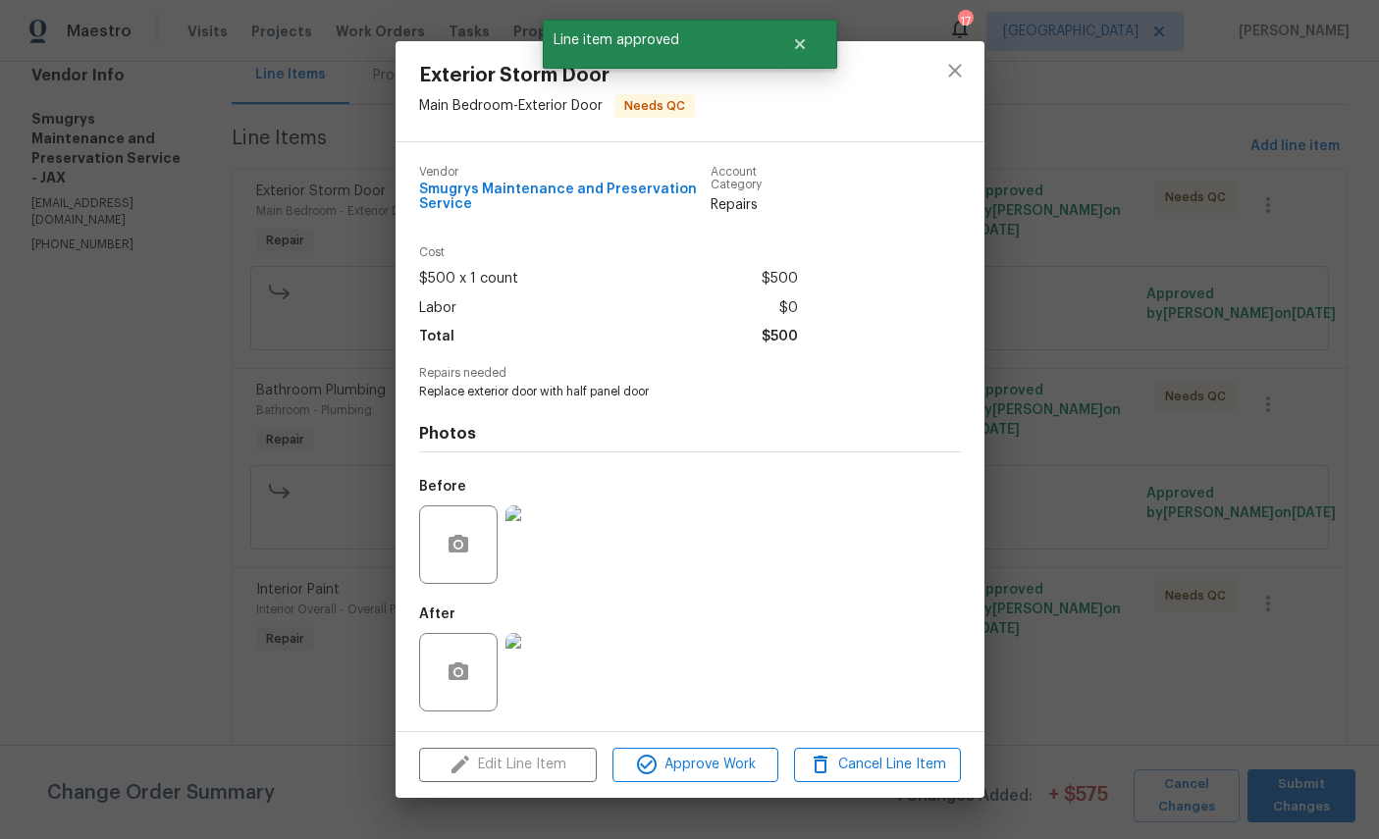
click at [745, 747] on div "Edit Line Item Approve Work Cancel Line Item" at bounding box center [690, 765] width 589 height 66
click at [733, 772] on span "Approve Work" at bounding box center [695, 765] width 154 height 25
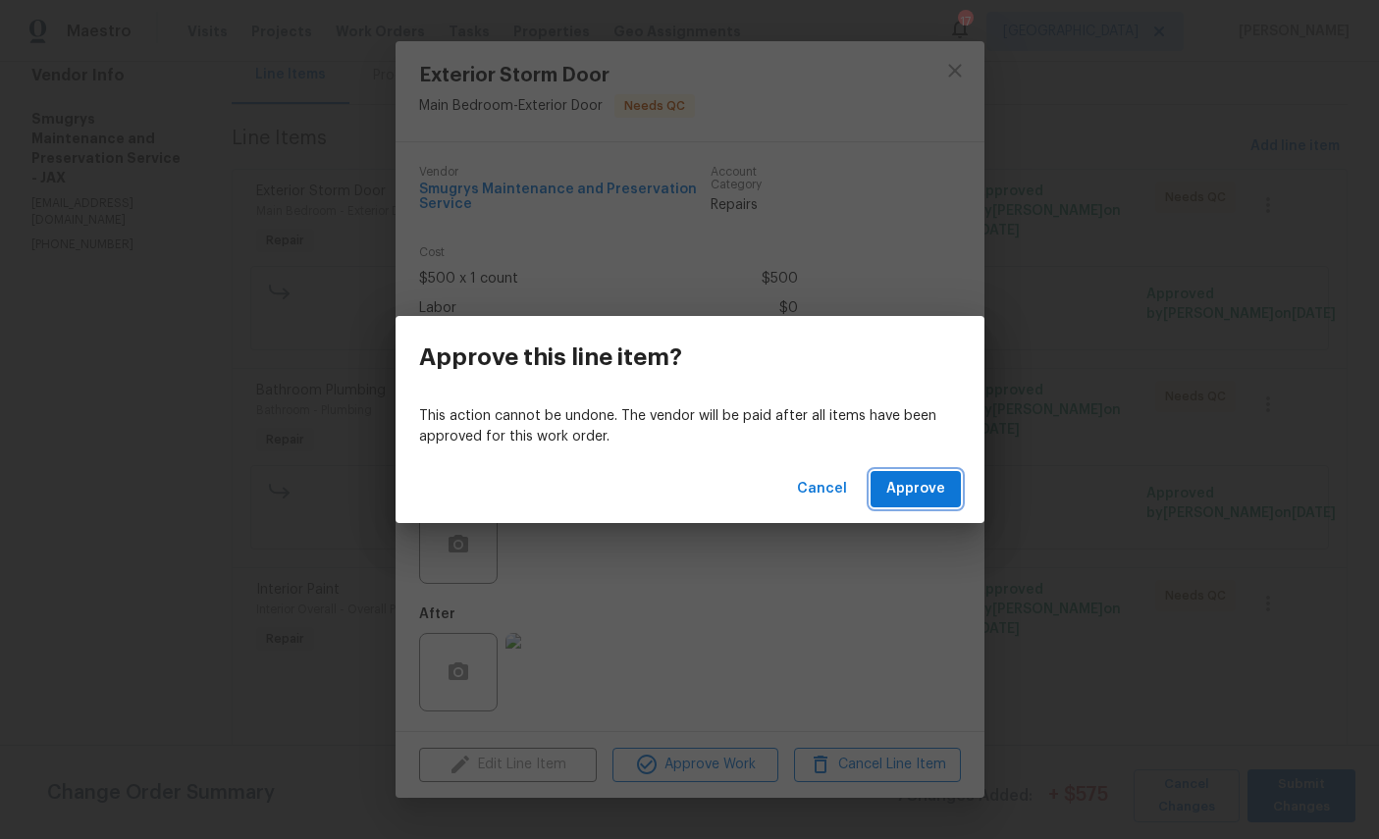
click at [915, 485] on span "Approve" at bounding box center [915, 489] width 59 height 25
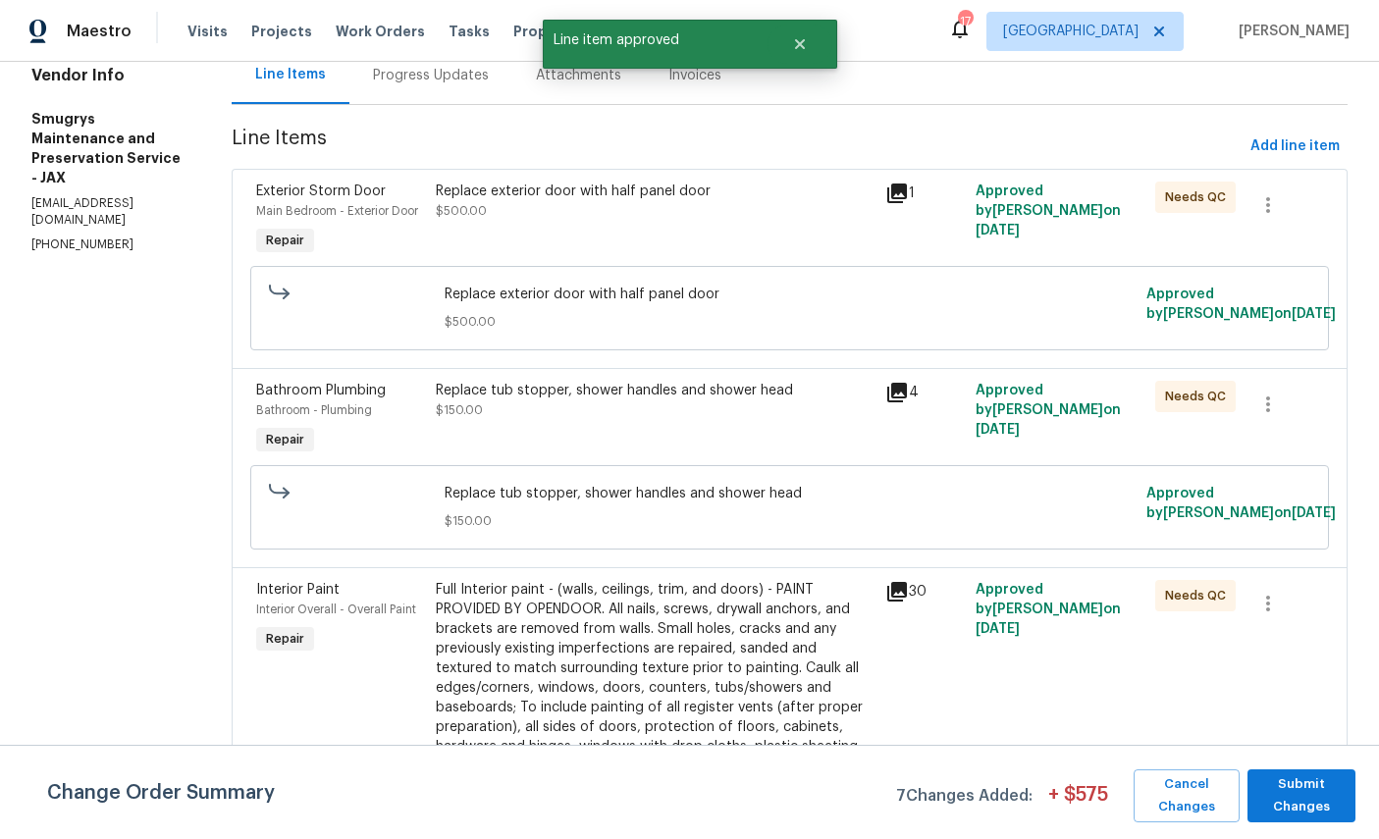
scroll to position [0, 0]
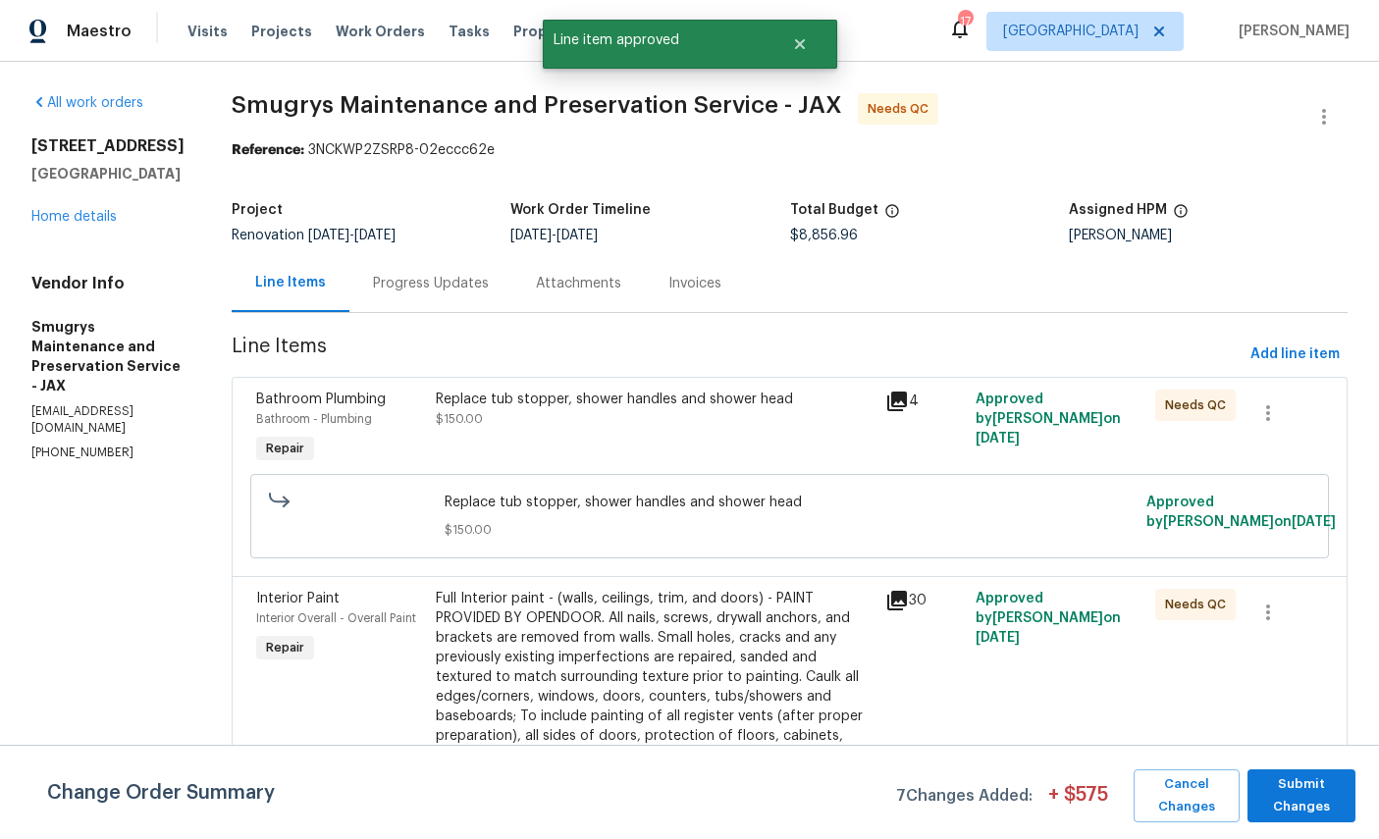
click at [296, 410] on div "Bathroom - Plumbing" at bounding box center [340, 419] width 168 height 20
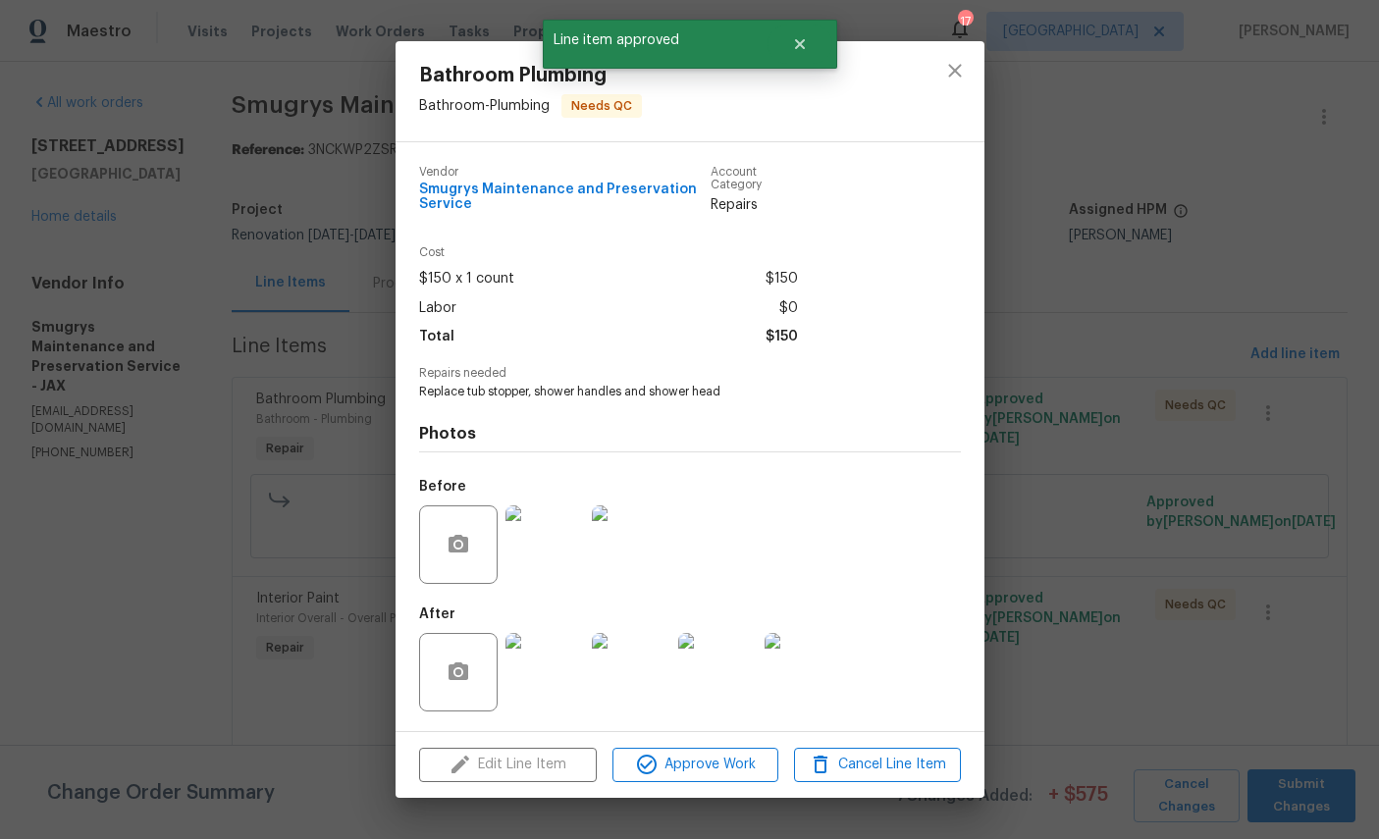
click at [702, 777] on span "Approve Work" at bounding box center [695, 765] width 154 height 25
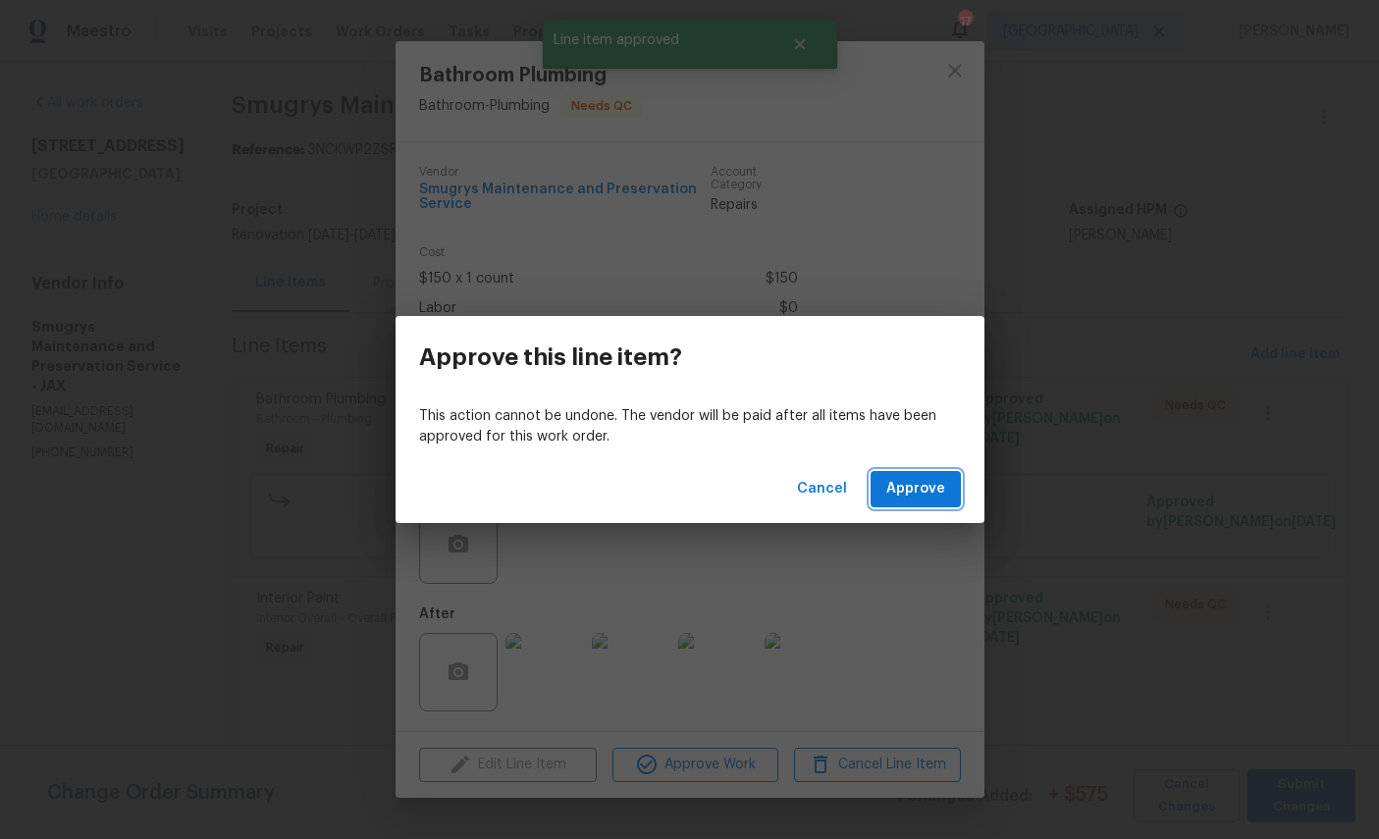
click at [937, 498] on span "Approve" at bounding box center [915, 489] width 59 height 25
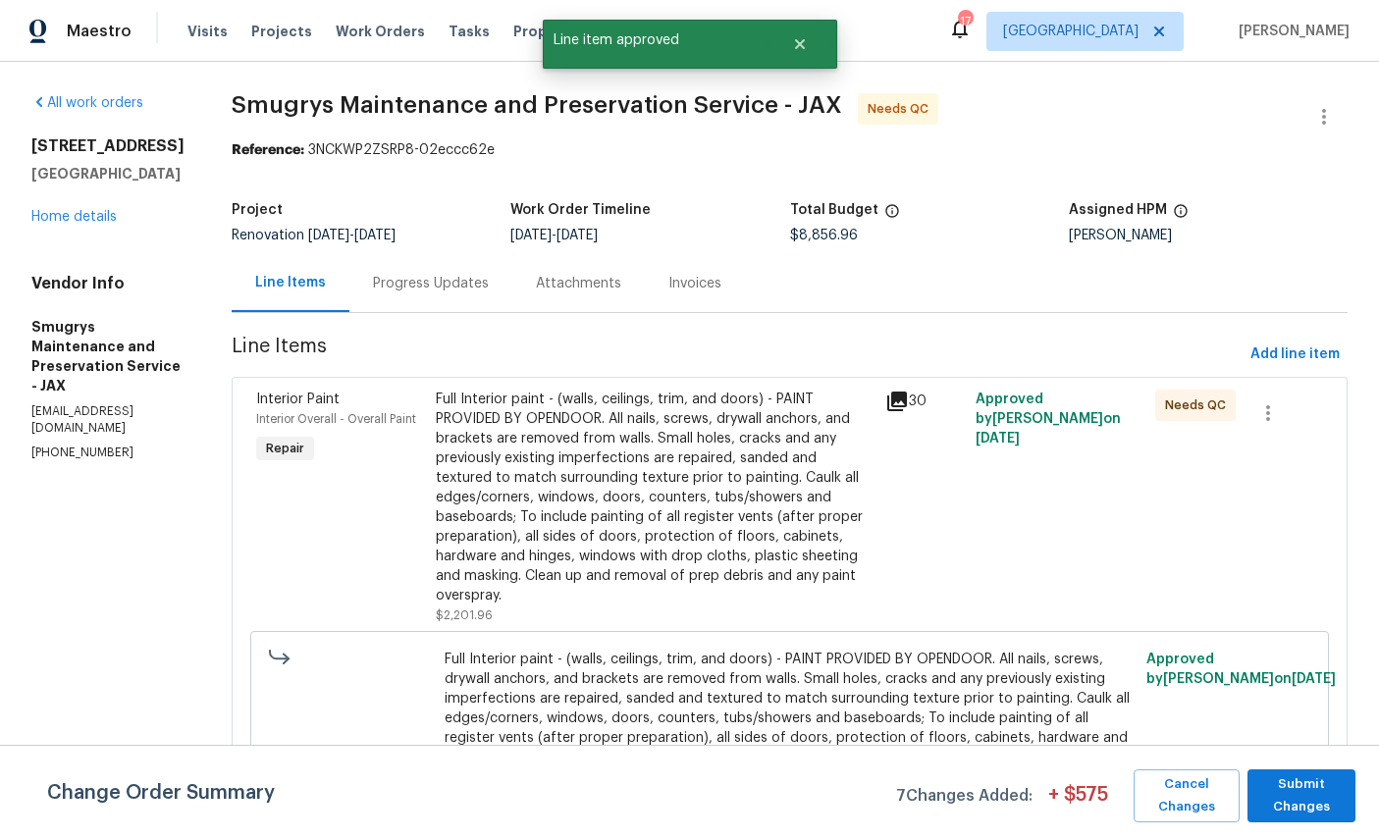
click at [276, 397] on span "Interior Paint" at bounding box center [297, 400] width 83 height 14
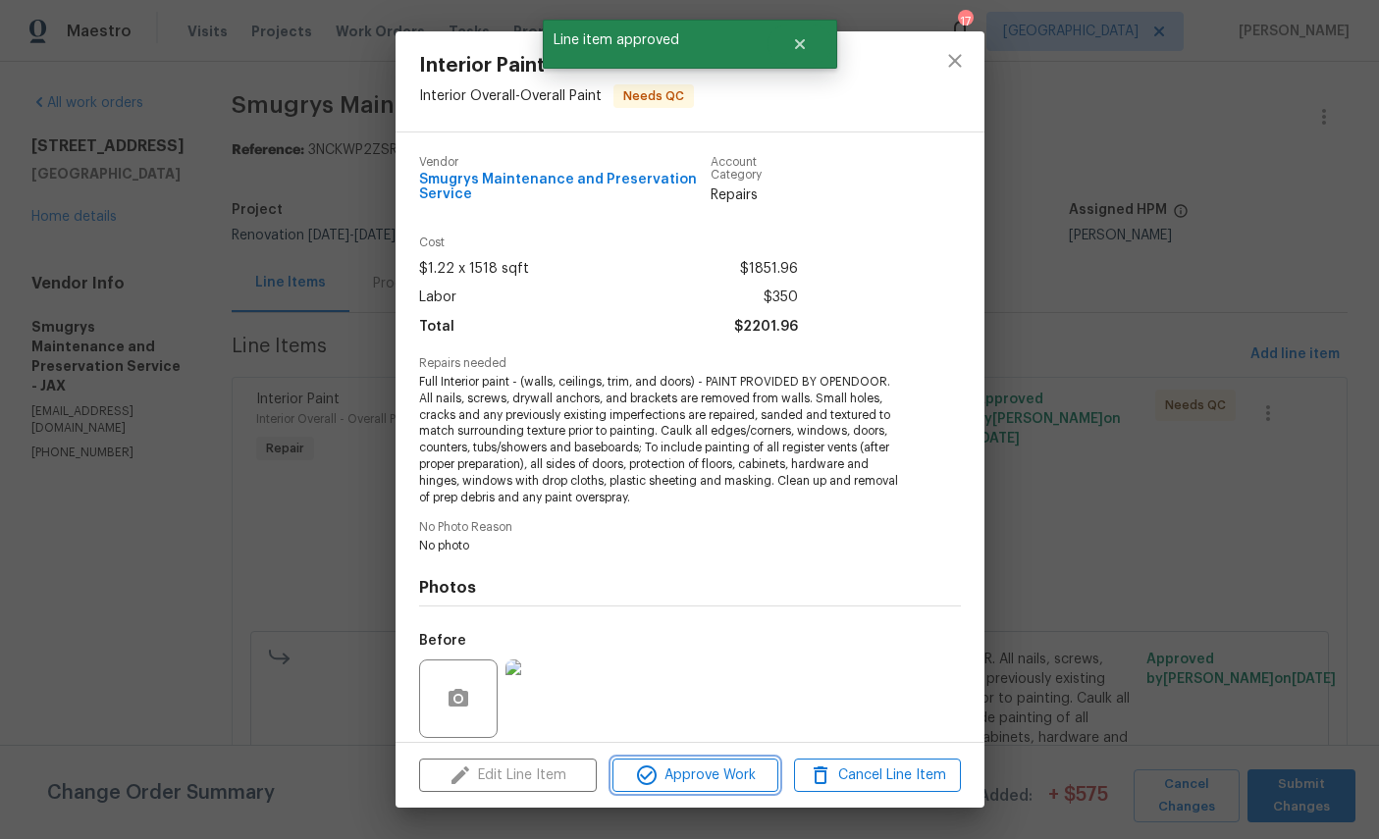
click at [682, 767] on span "Approve Work" at bounding box center [695, 776] width 154 height 25
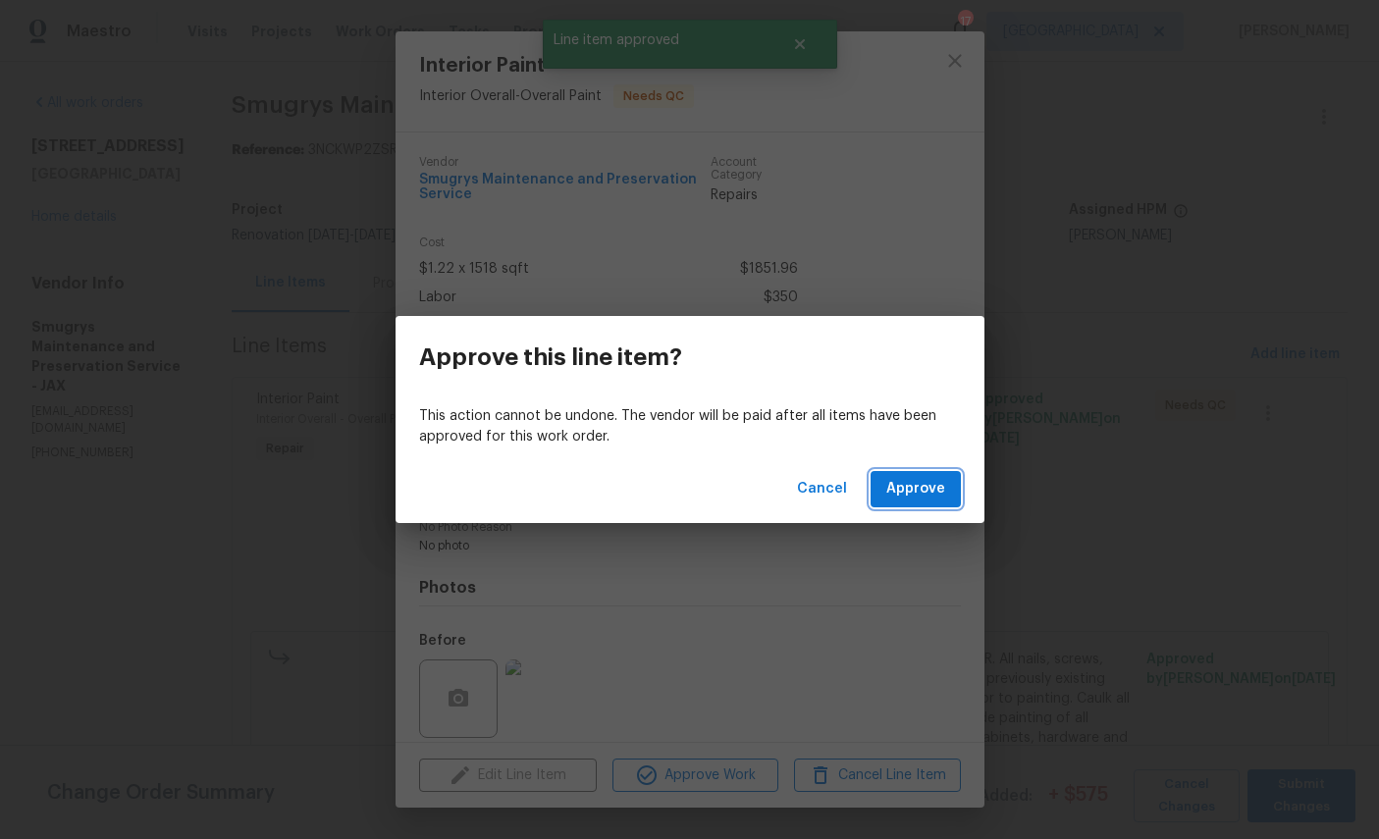
click at [924, 489] on span "Approve" at bounding box center [915, 489] width 59 height 25
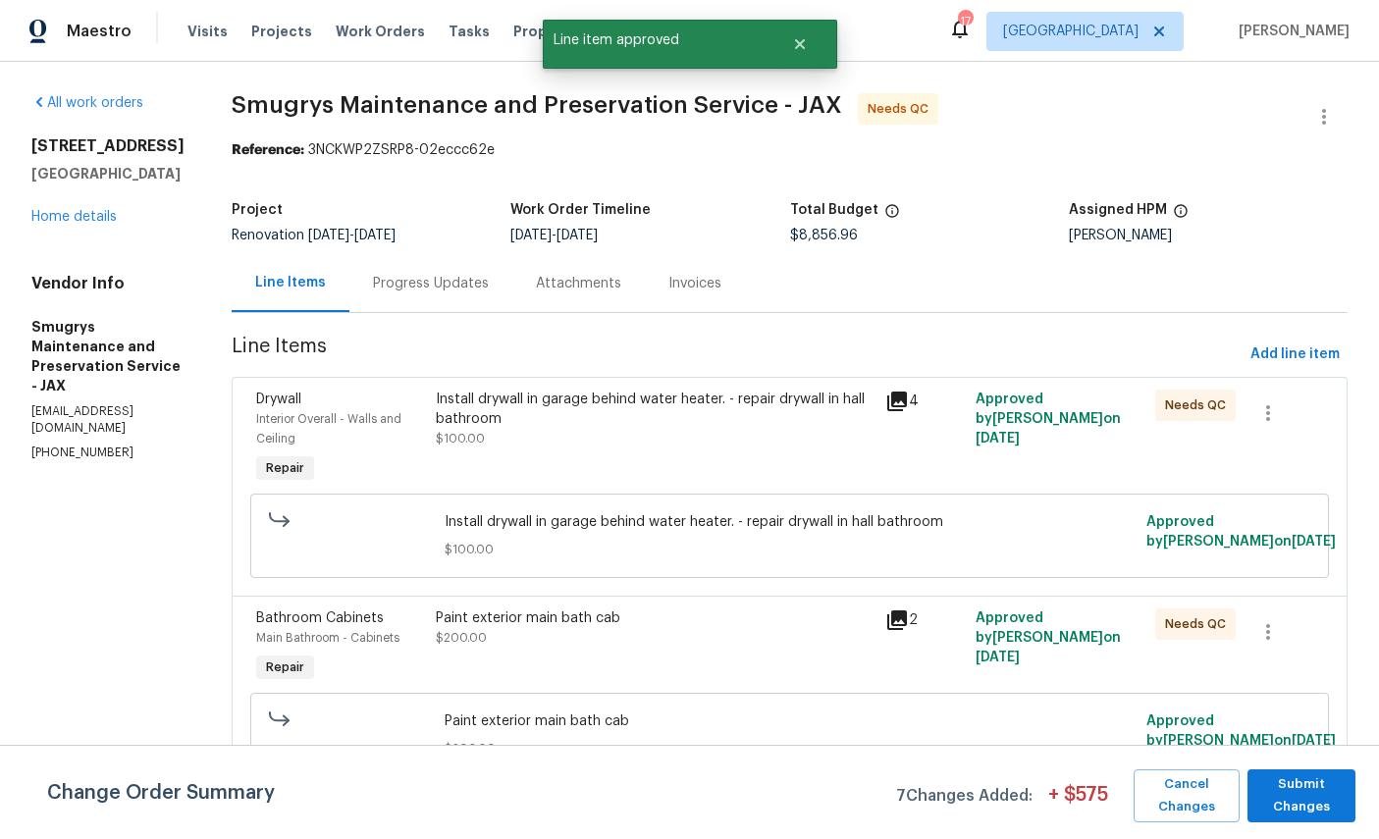
click at [294, 410] on div "Interior Overall - Walls and Ceiling" at bounding box center [340, 428] width 168 height 39
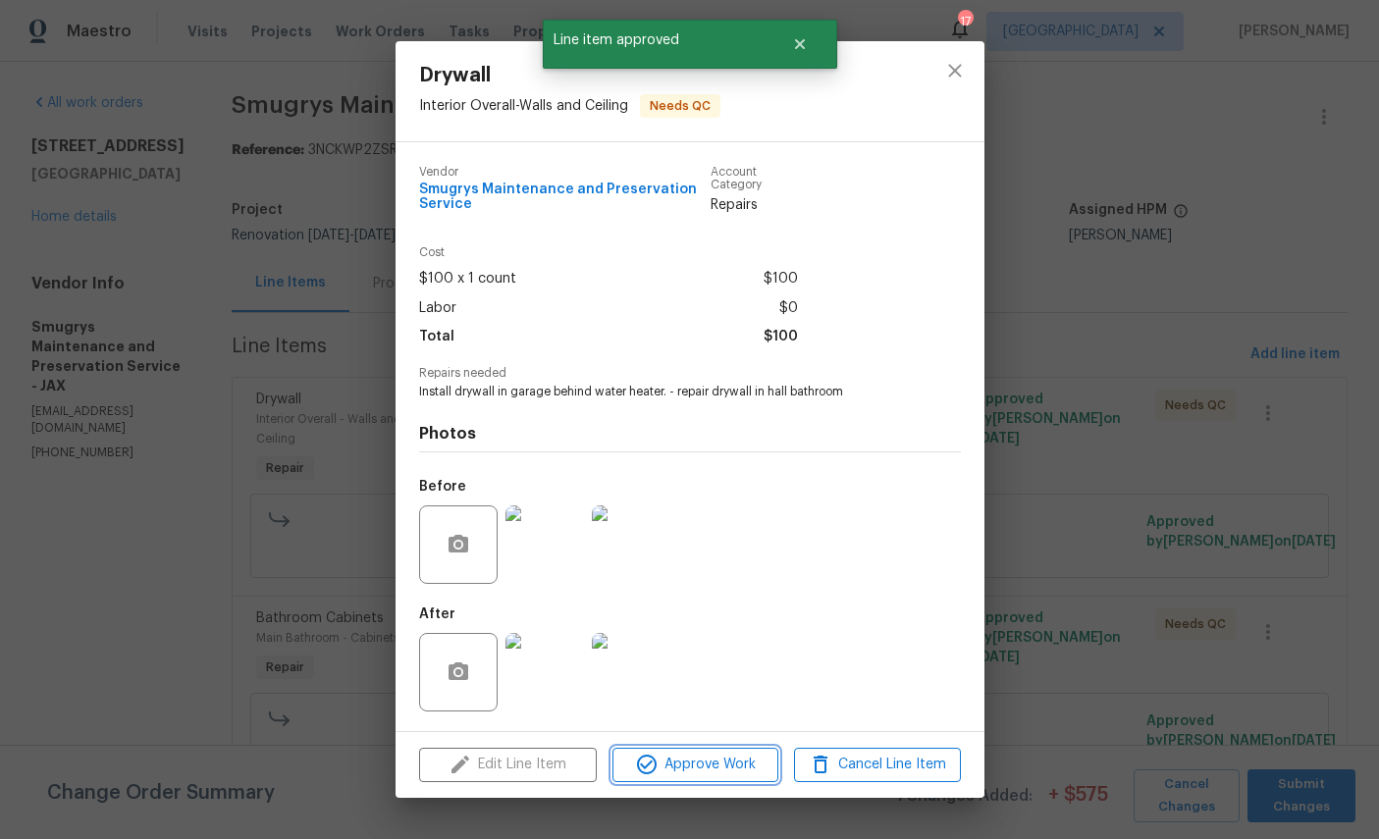
click at [692, 771] on span "Approve Work" at bounding box center [695, 765] width 154 height 25
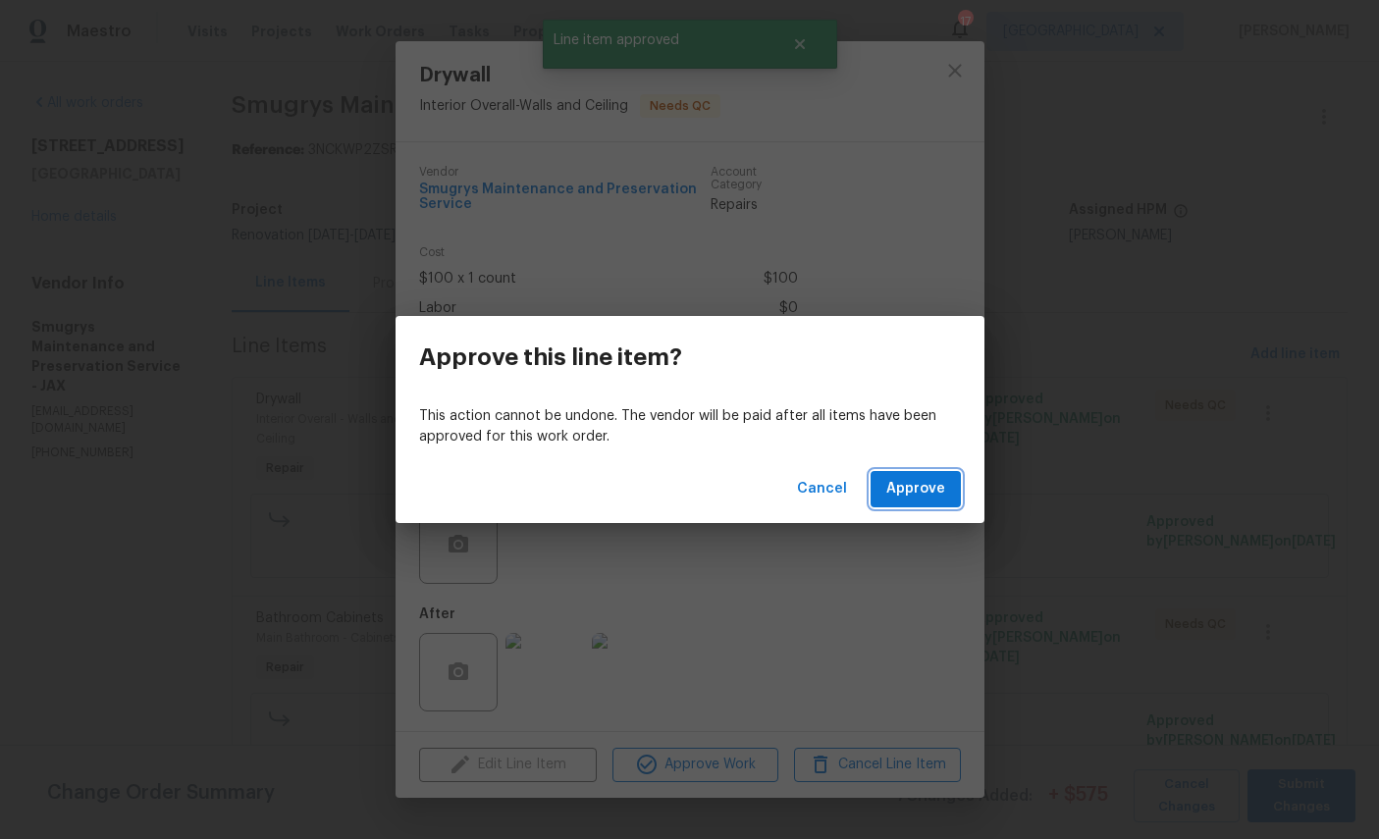
click at [929, 488] on span "Approve" at bounding box center [915, 489] width 59 height 25
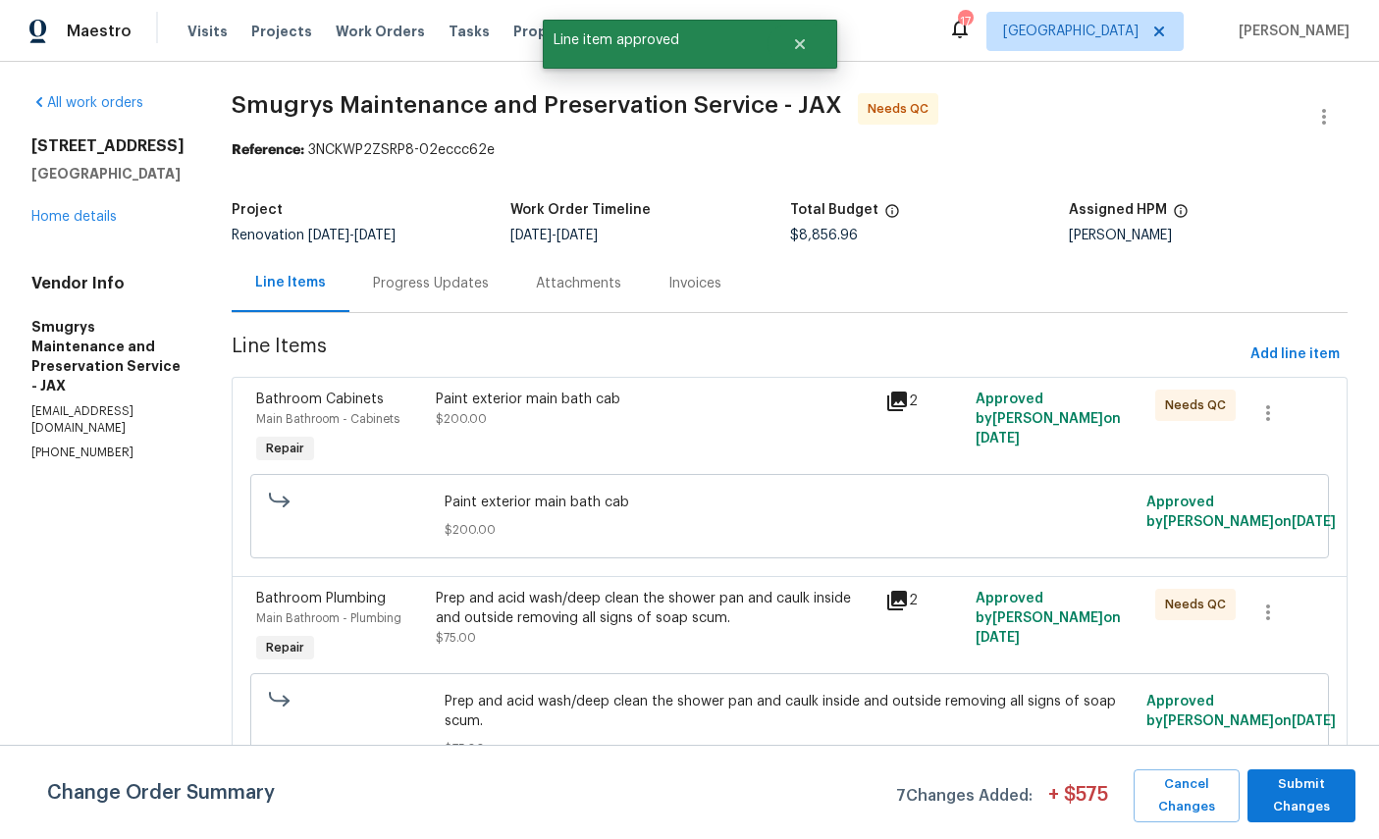
click at [306, 402] on span "Bathroom Cabinets" at bounding box center [320, 400] width 128 height 14
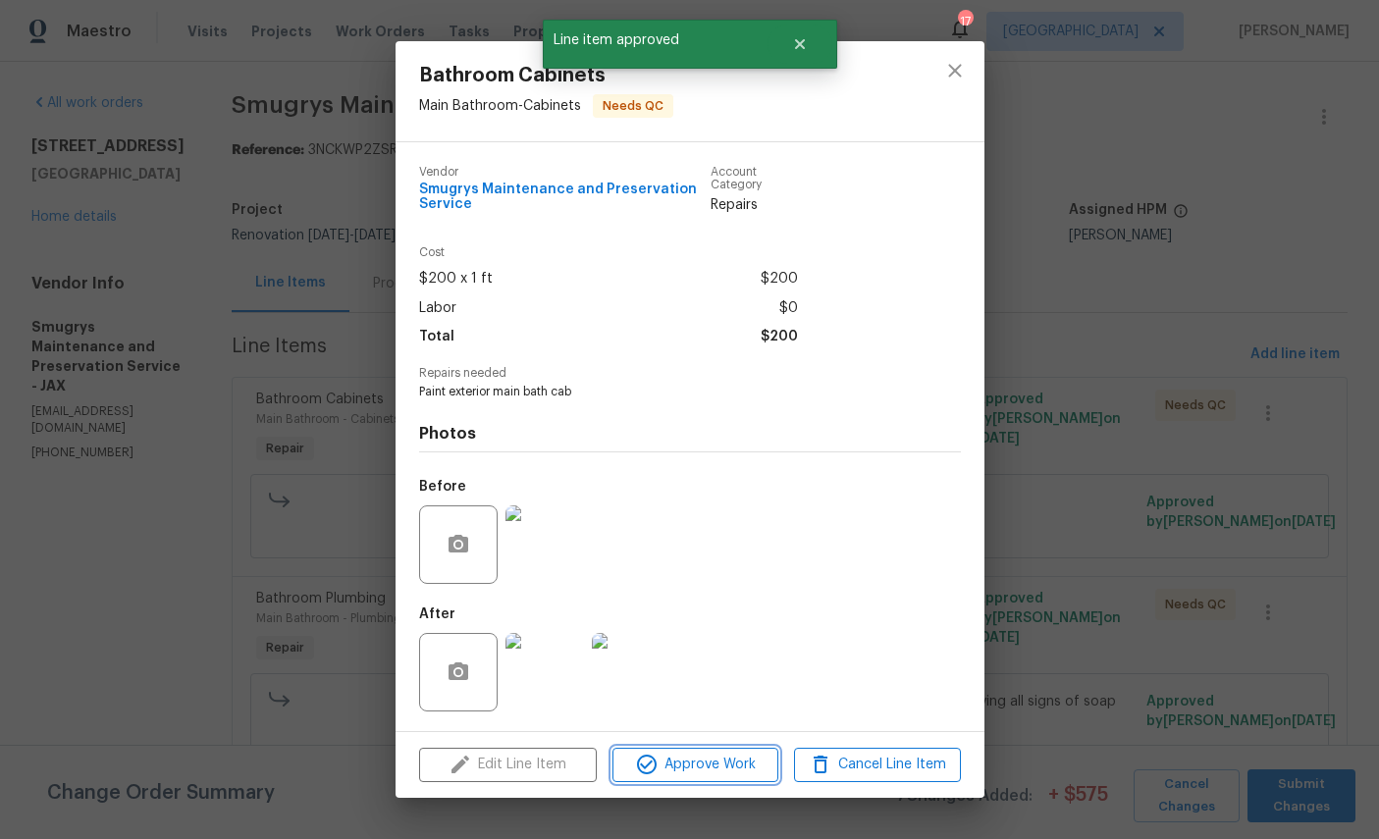
click at [709, 767] on span "Approve Work" at bounding box center [695, 765] width 154 height 25
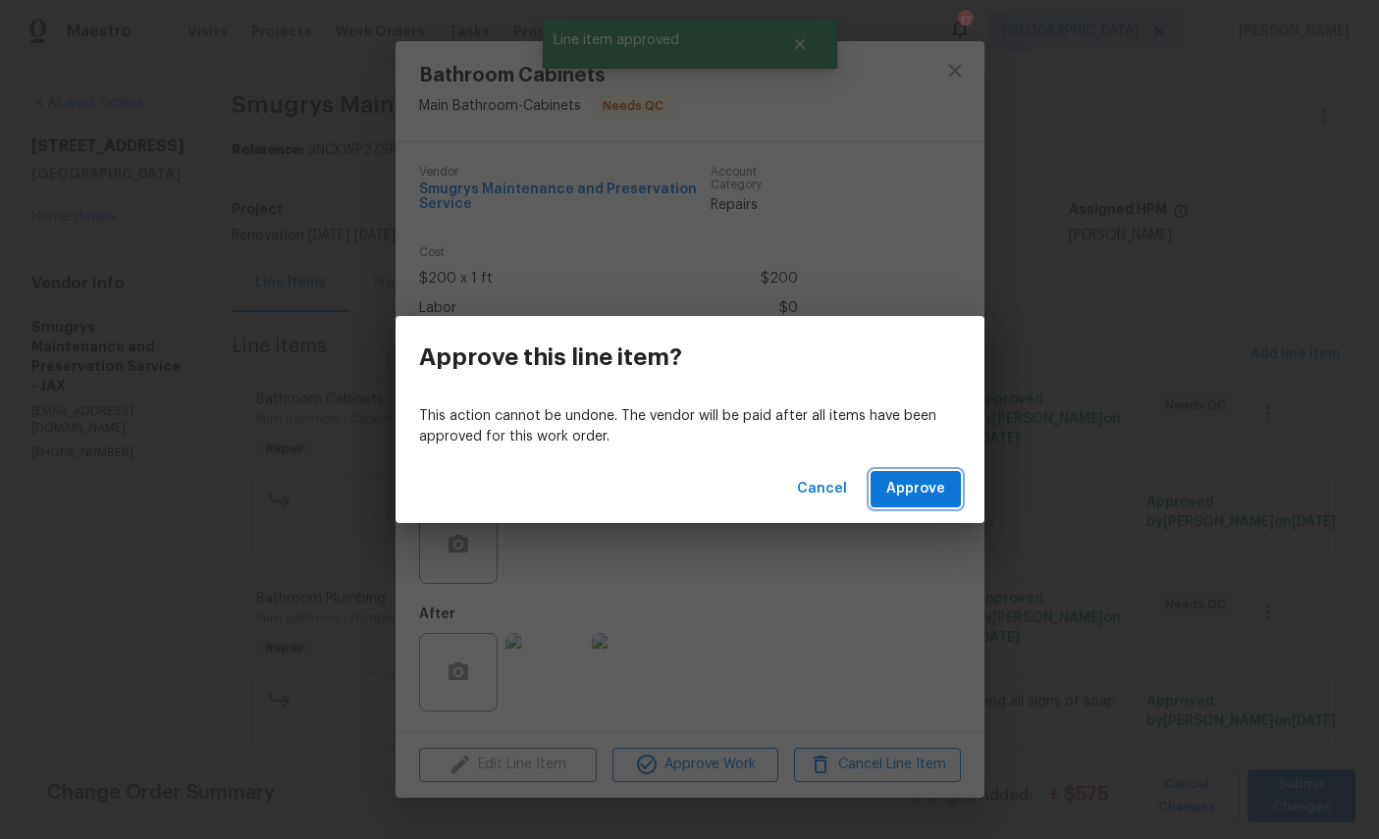
click at [937, 478] on span "Approve" at bounding box center [915, 489] width 59 height 25
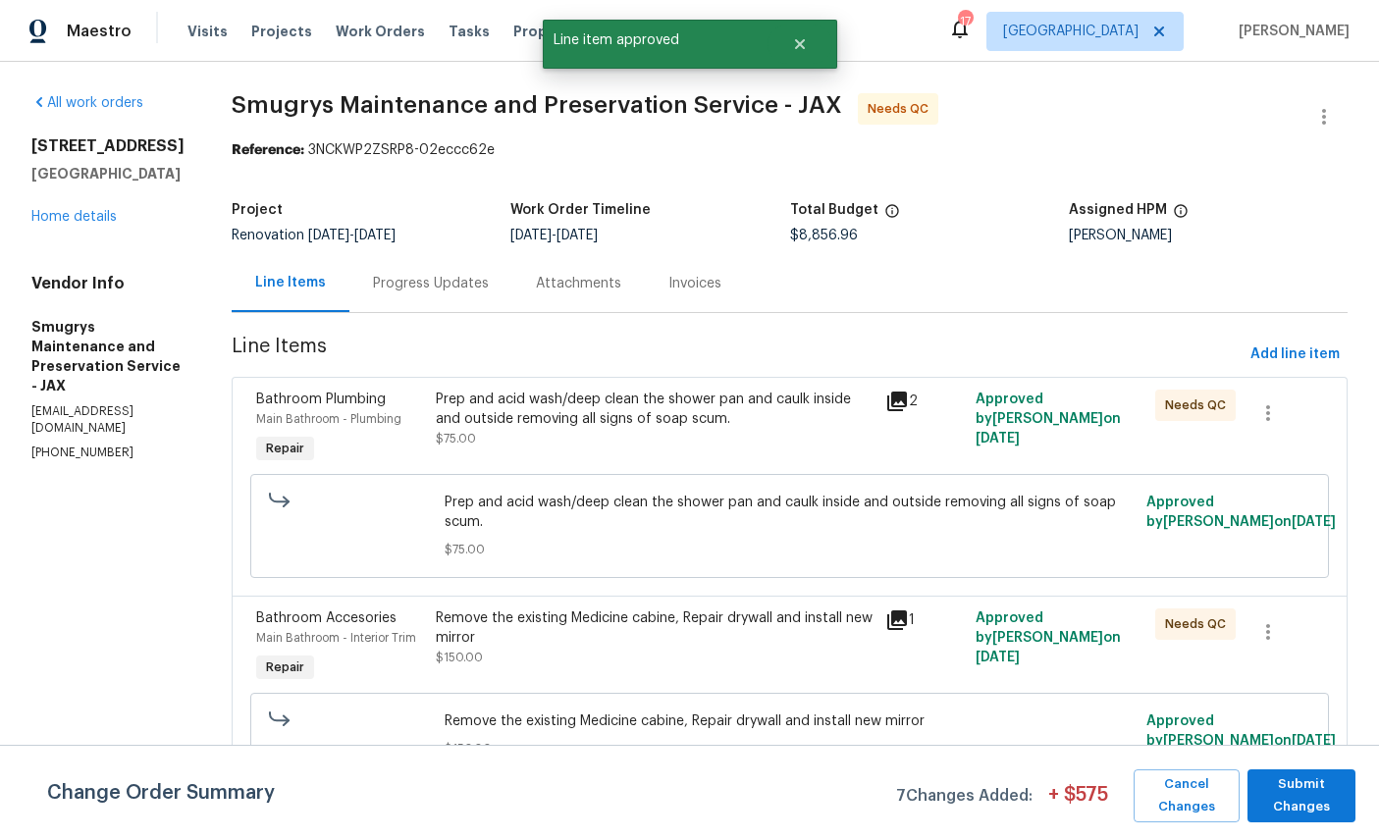
click at [305, 402] on span "Bathroom Plumbing" at bounding box center [321, 400] width 130 height 14
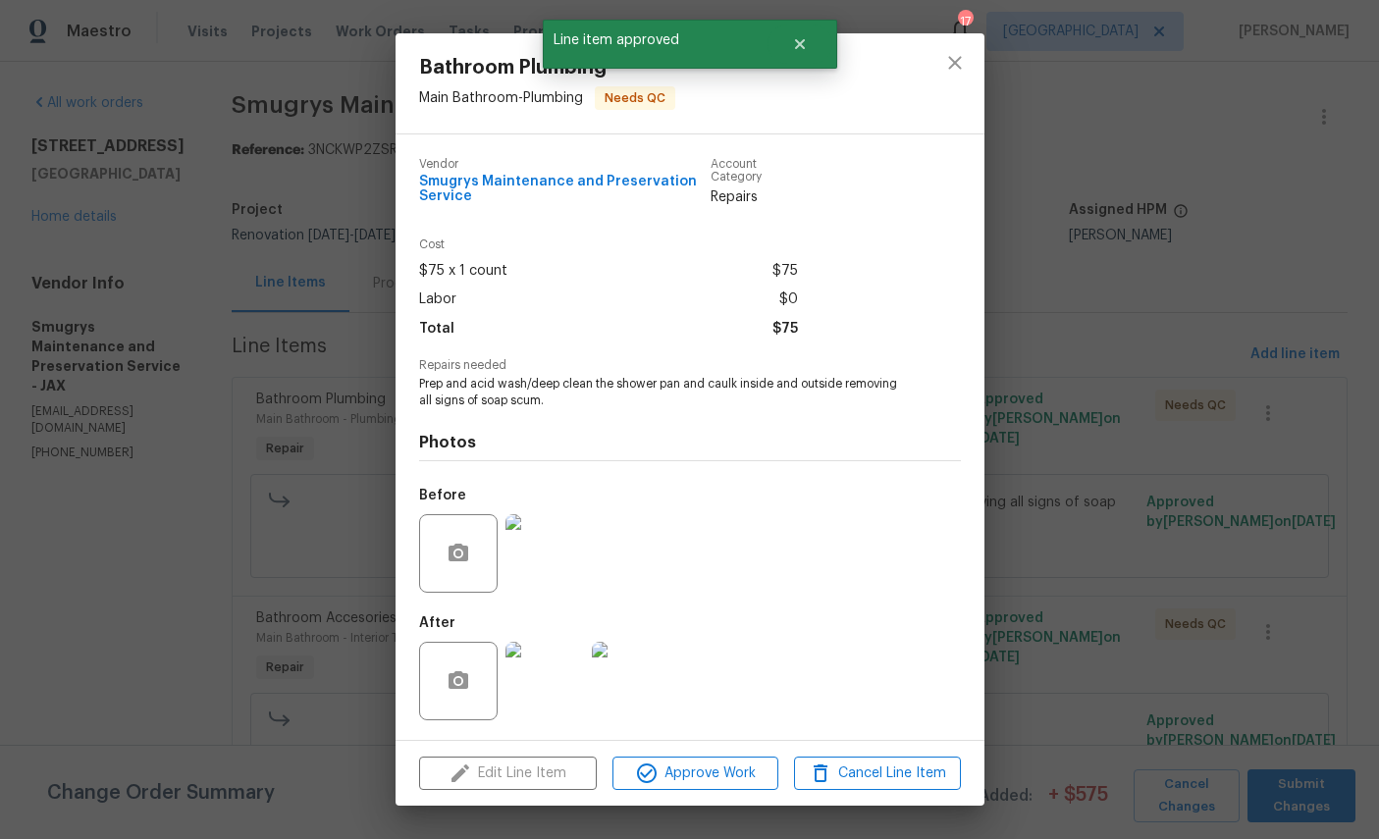
click at [740, 765] on span "Approve Work" at bounding box center [695, 774] width 154 height 25
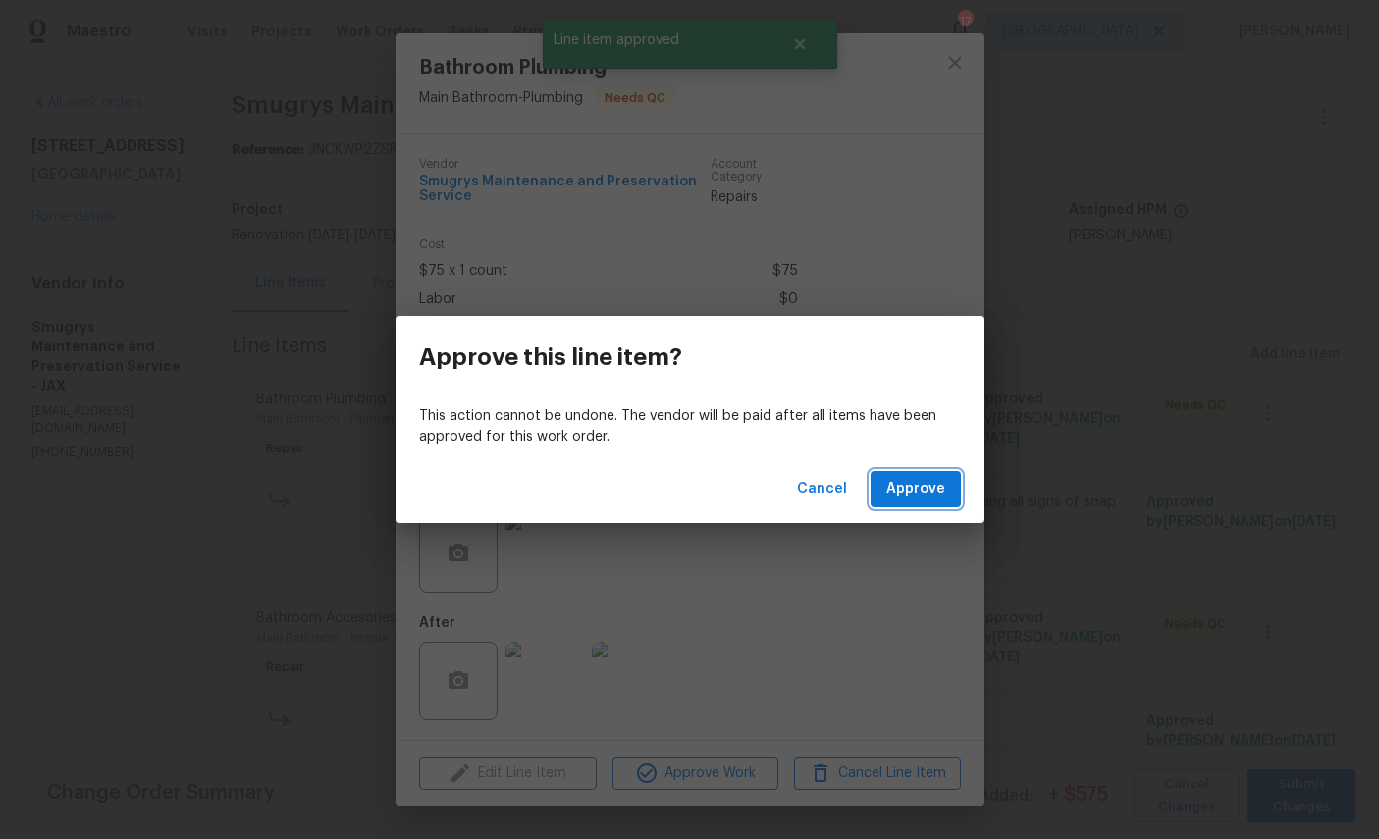
click at [922, 487] on span "Approve" at bounding box center [915, 489] width 59 height 25
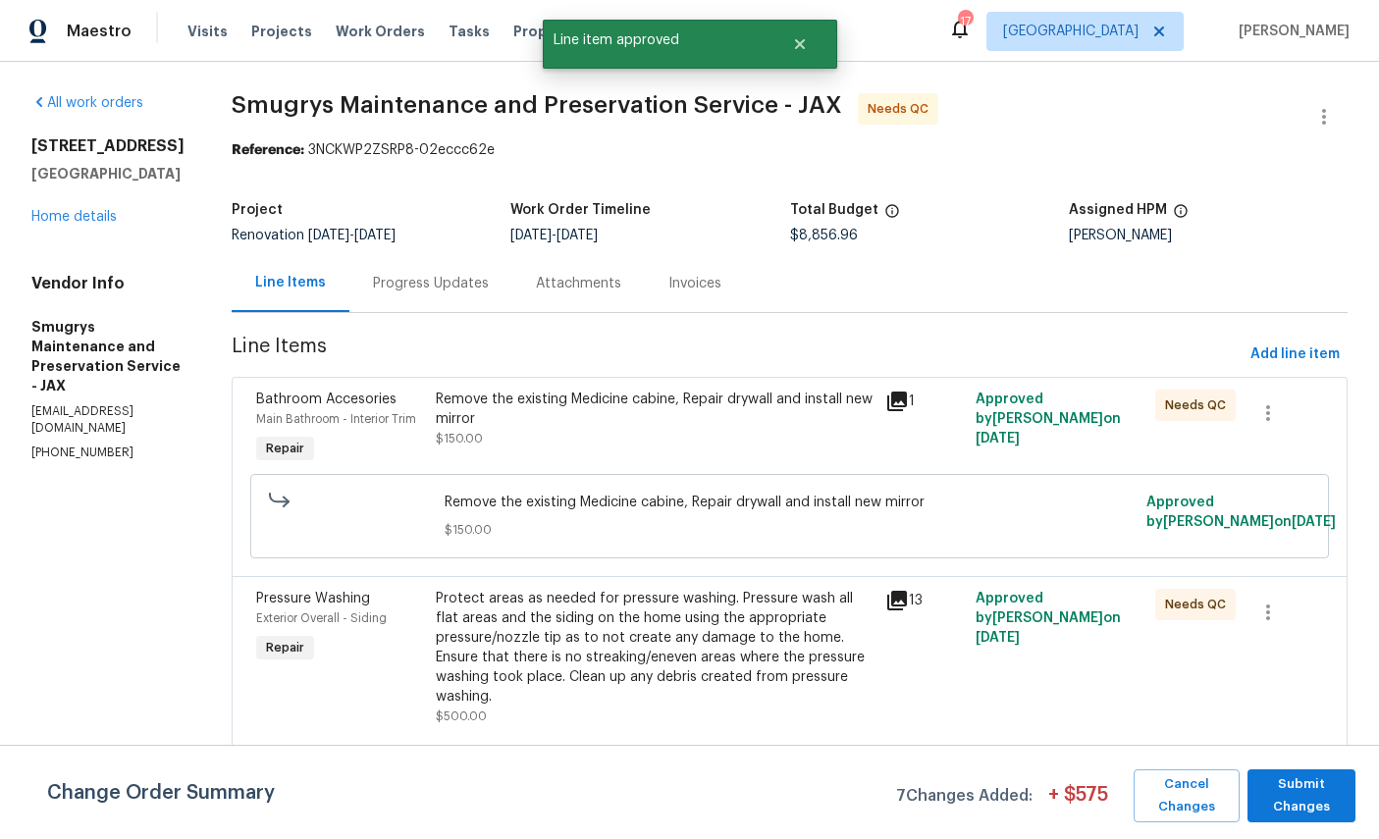
click at [306, 408] on div "Bathroom Accesories" at bounding box center [340, 400] width 168 height 20
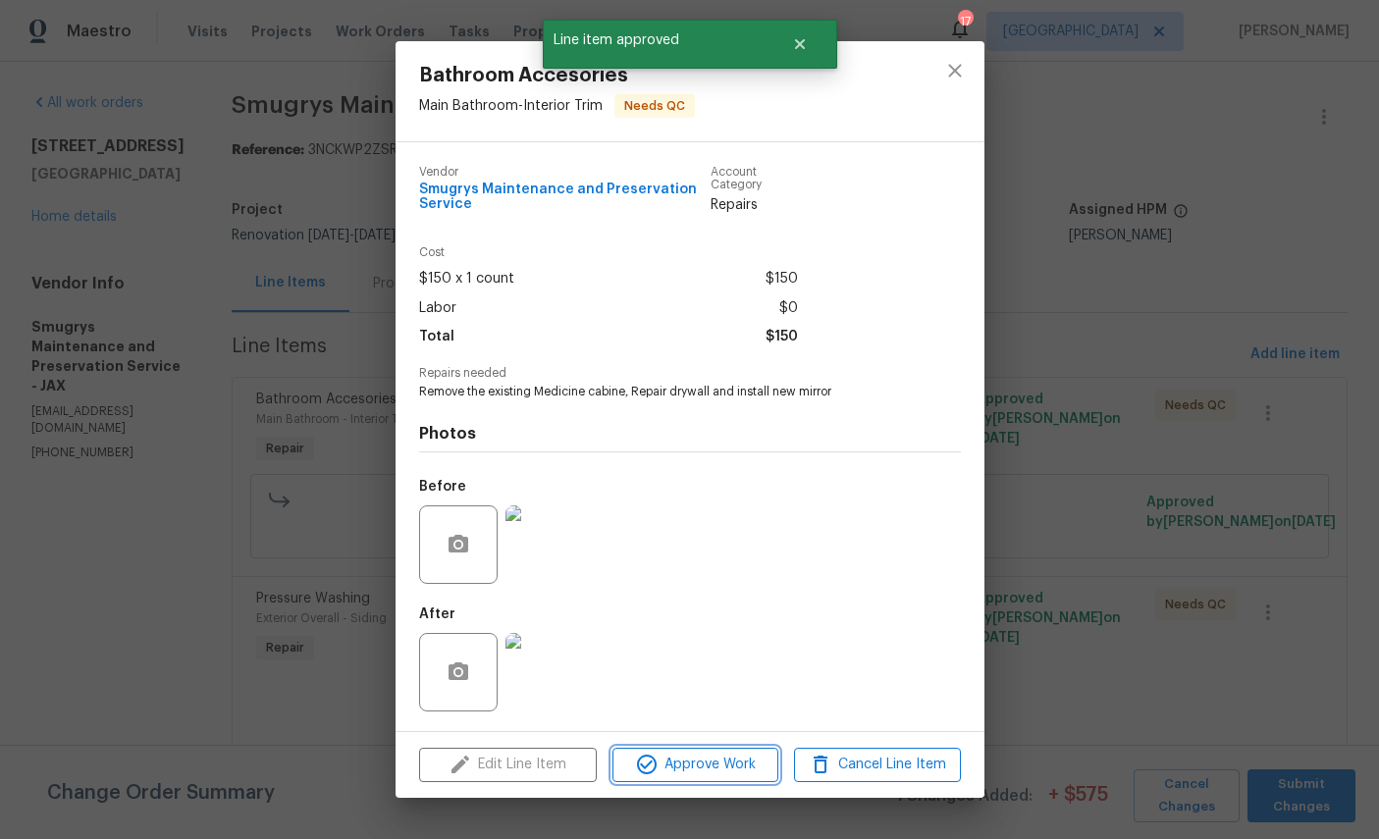
click at [726, 767] on span "Approve Work" at bounding box center [695, 765] width 154 height 25
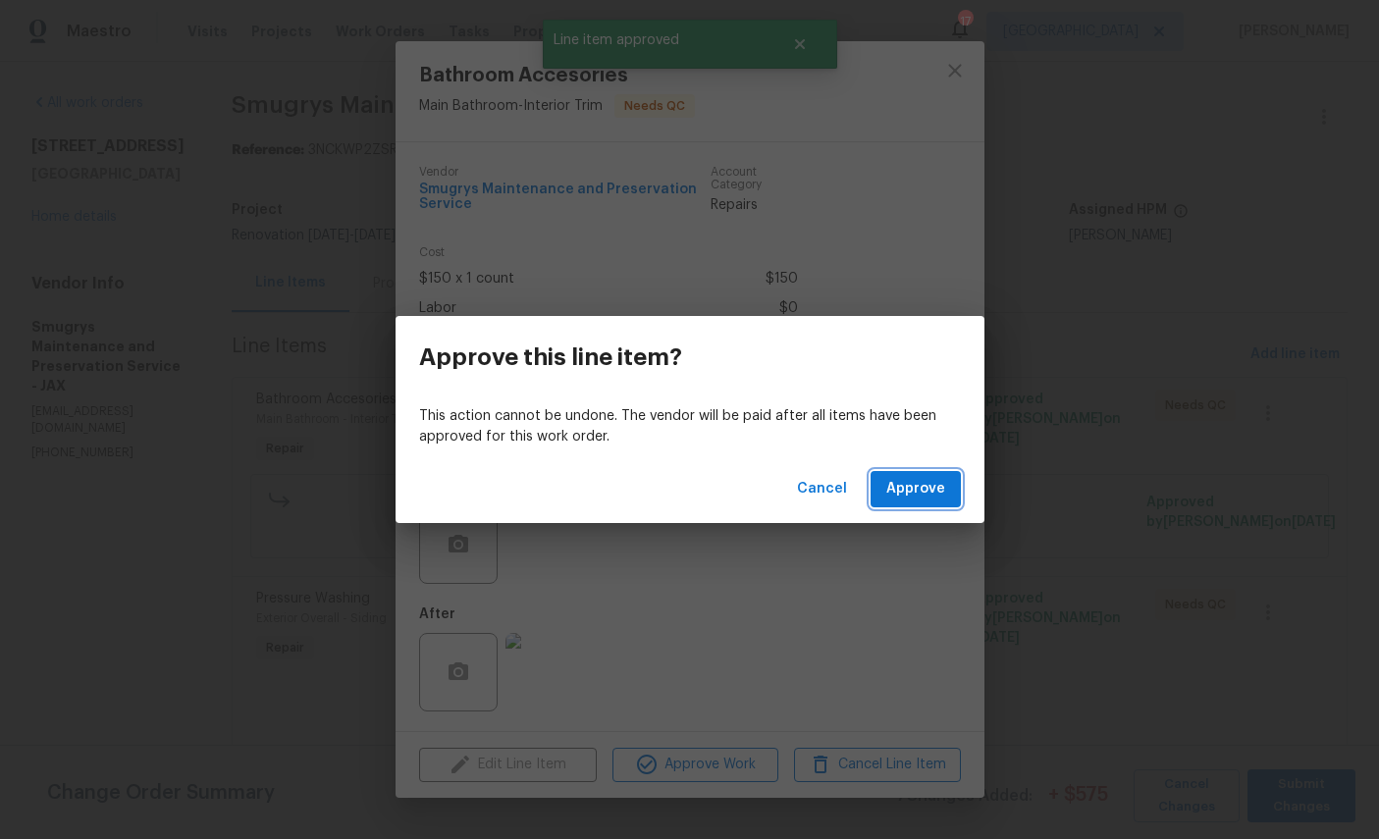
click at [924, 486] on span "Approve" at bounding box center [915, 489] width 59 height 25
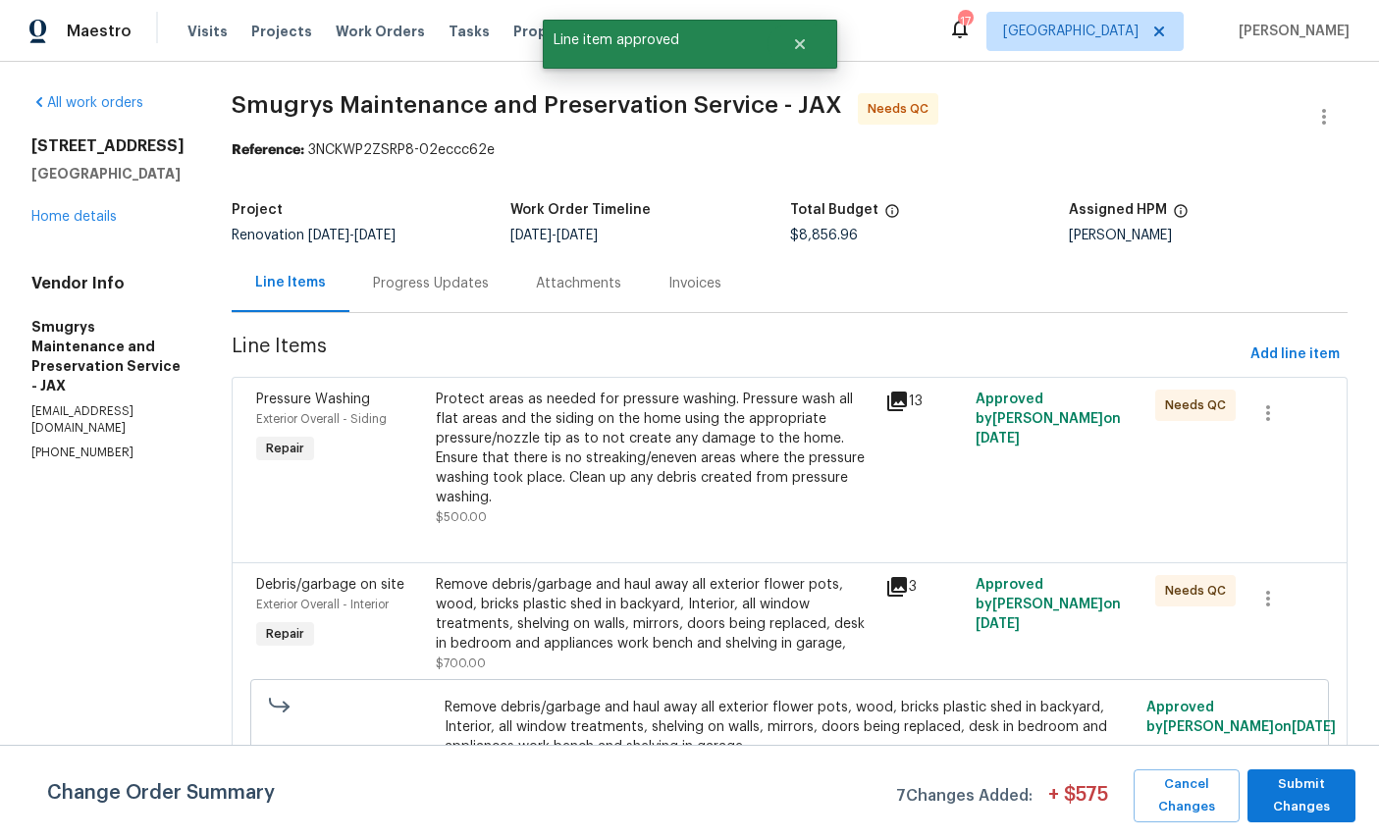
click at [278, 400] on span "Pressure Washing" at bounding box center [313, 400] width 114 height 14
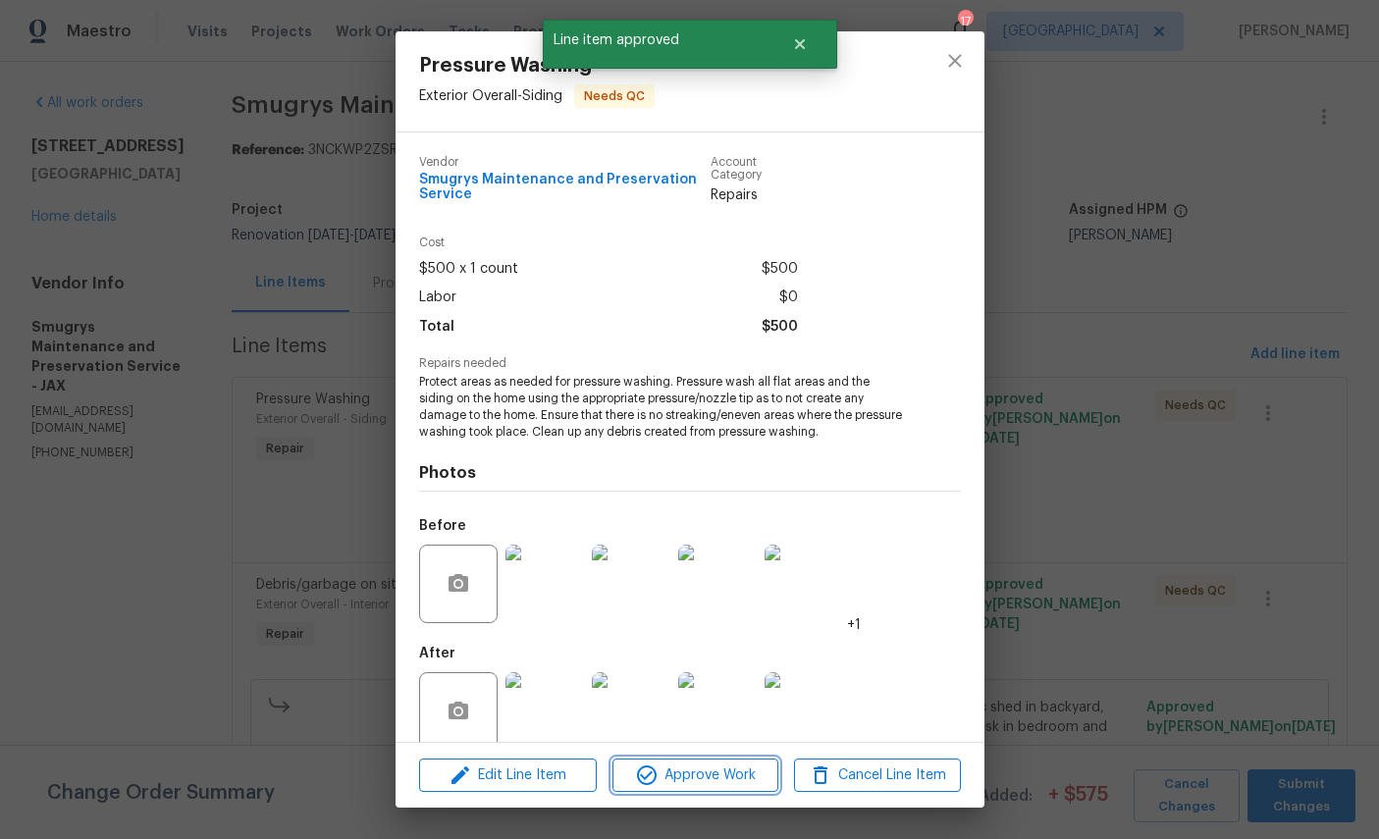
click at [698, 768] on span "Approve Work" at bounding box center [695, 776] width 154 height 25
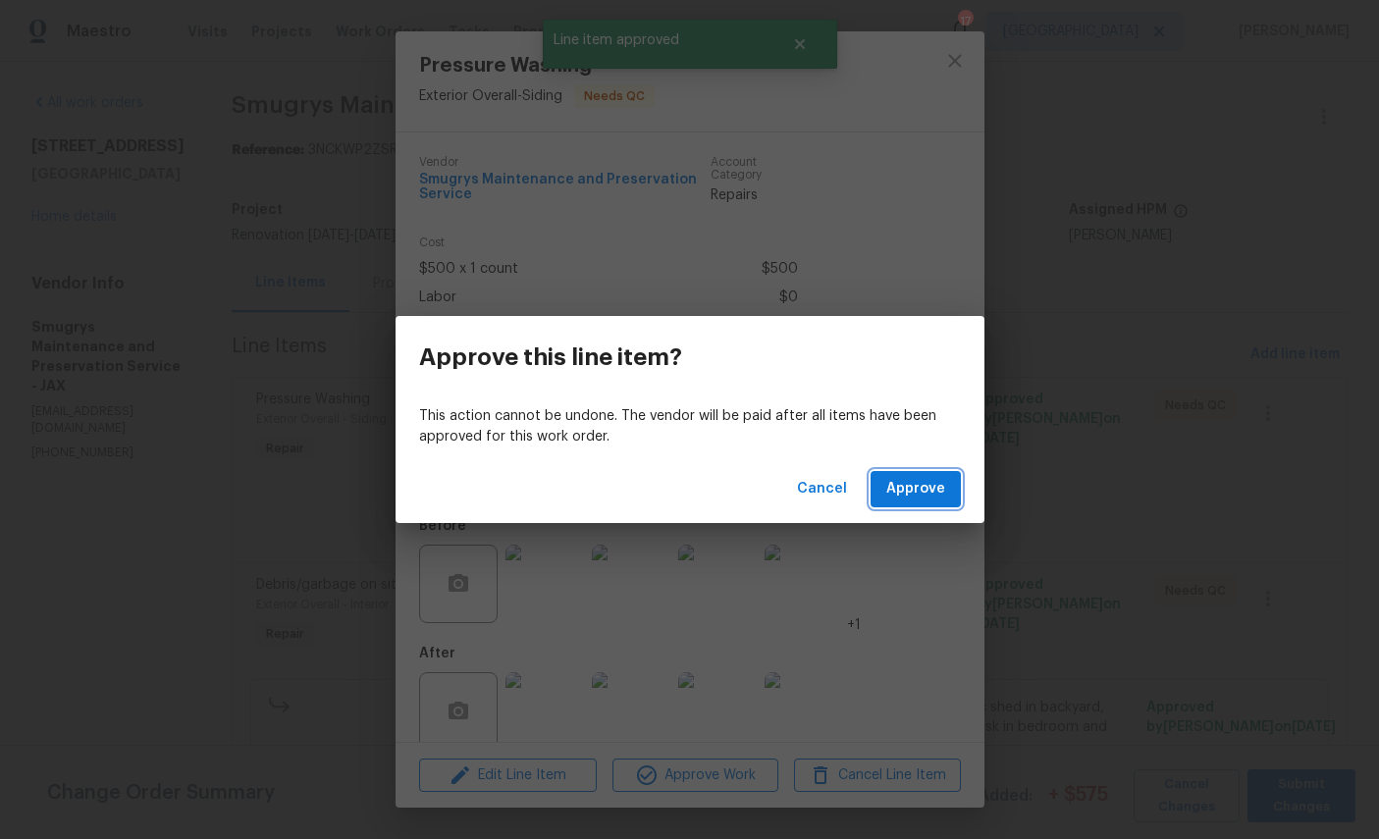
click at [917, 485] on span "Approve" at bounding box center [915, 489] width 59 height 25
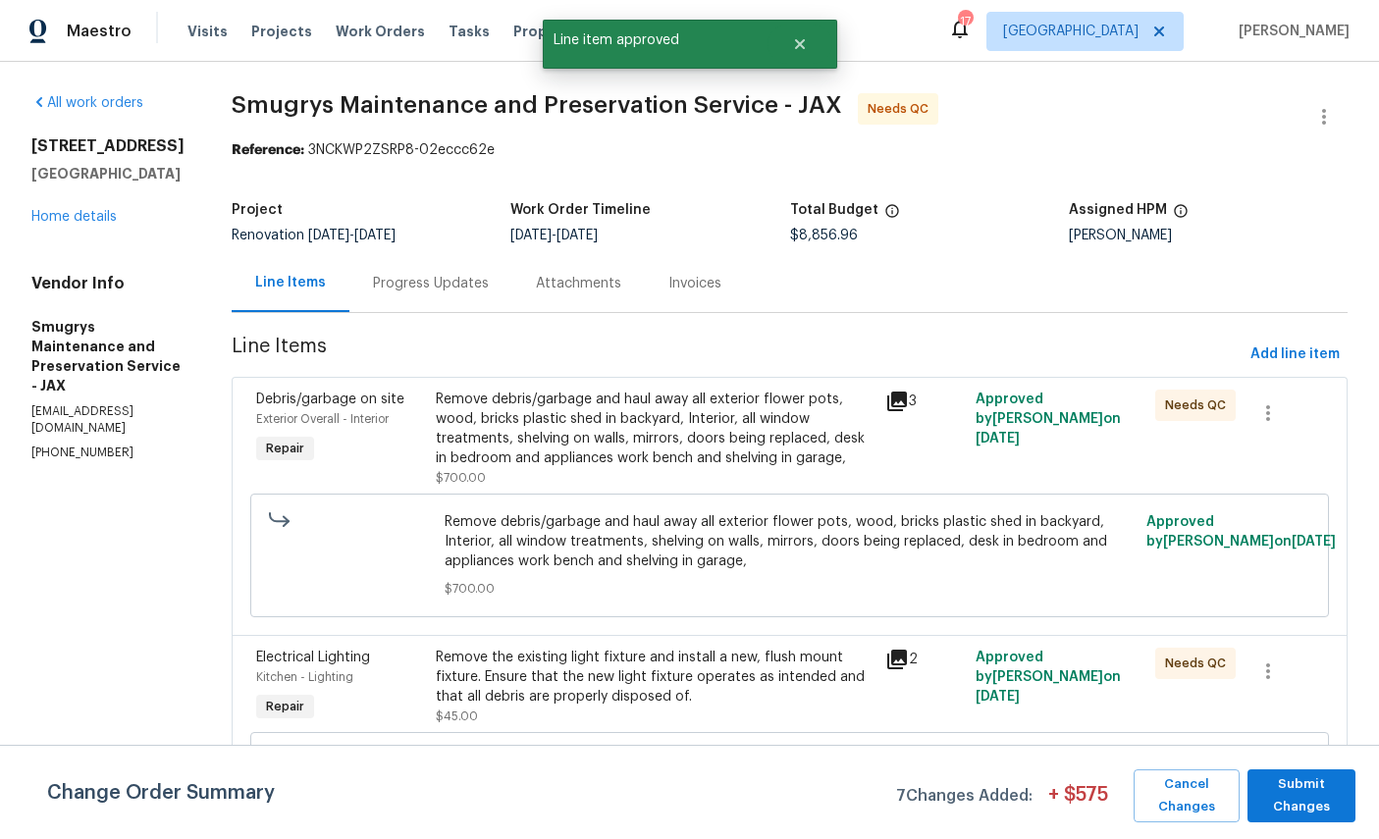
click at [296, 404] on span "Debris/garbage on site" at bounding box center [330, 400] width 148 height 14
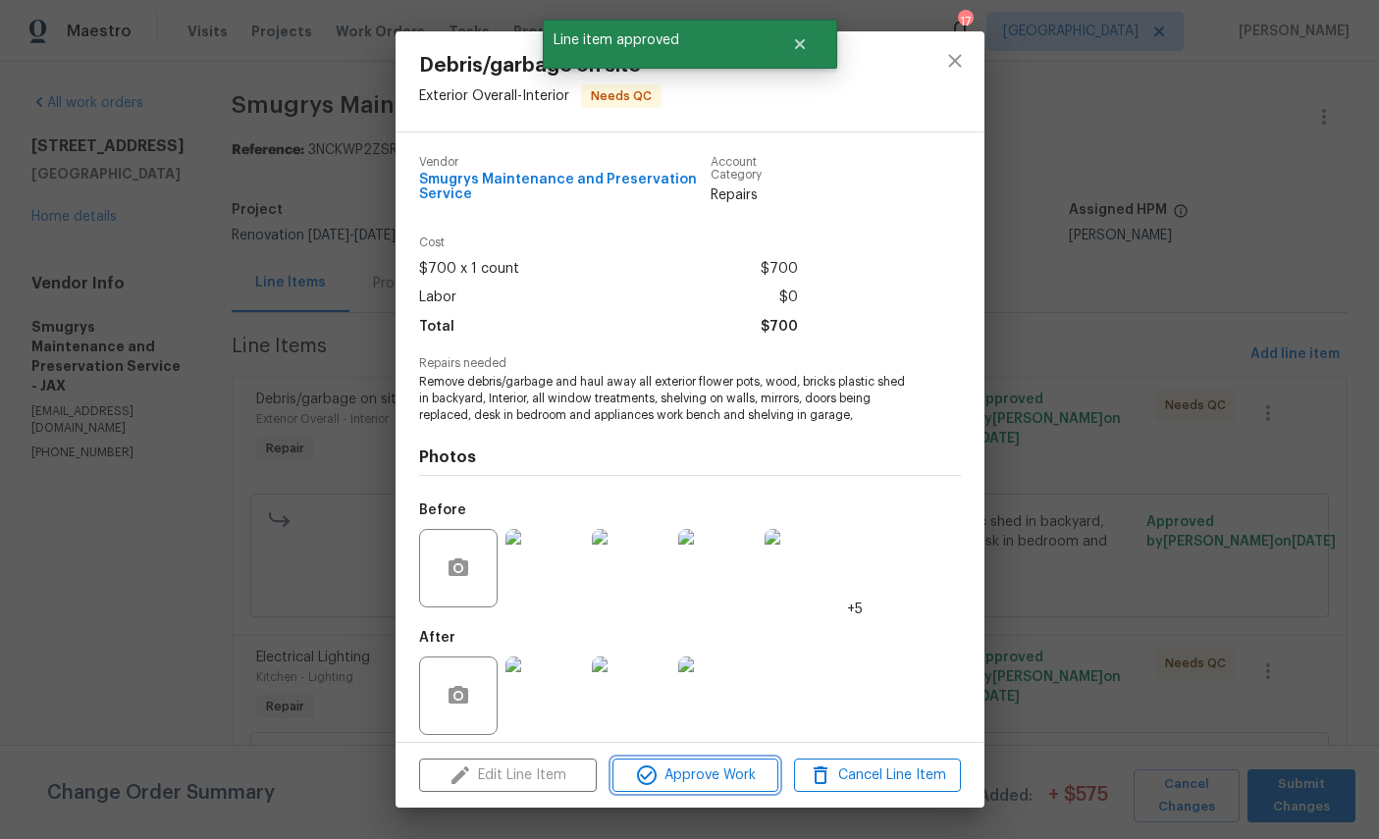
click at [724, 779] on span "Approve Work" at bounding box center [695, 776] width 154 height 25
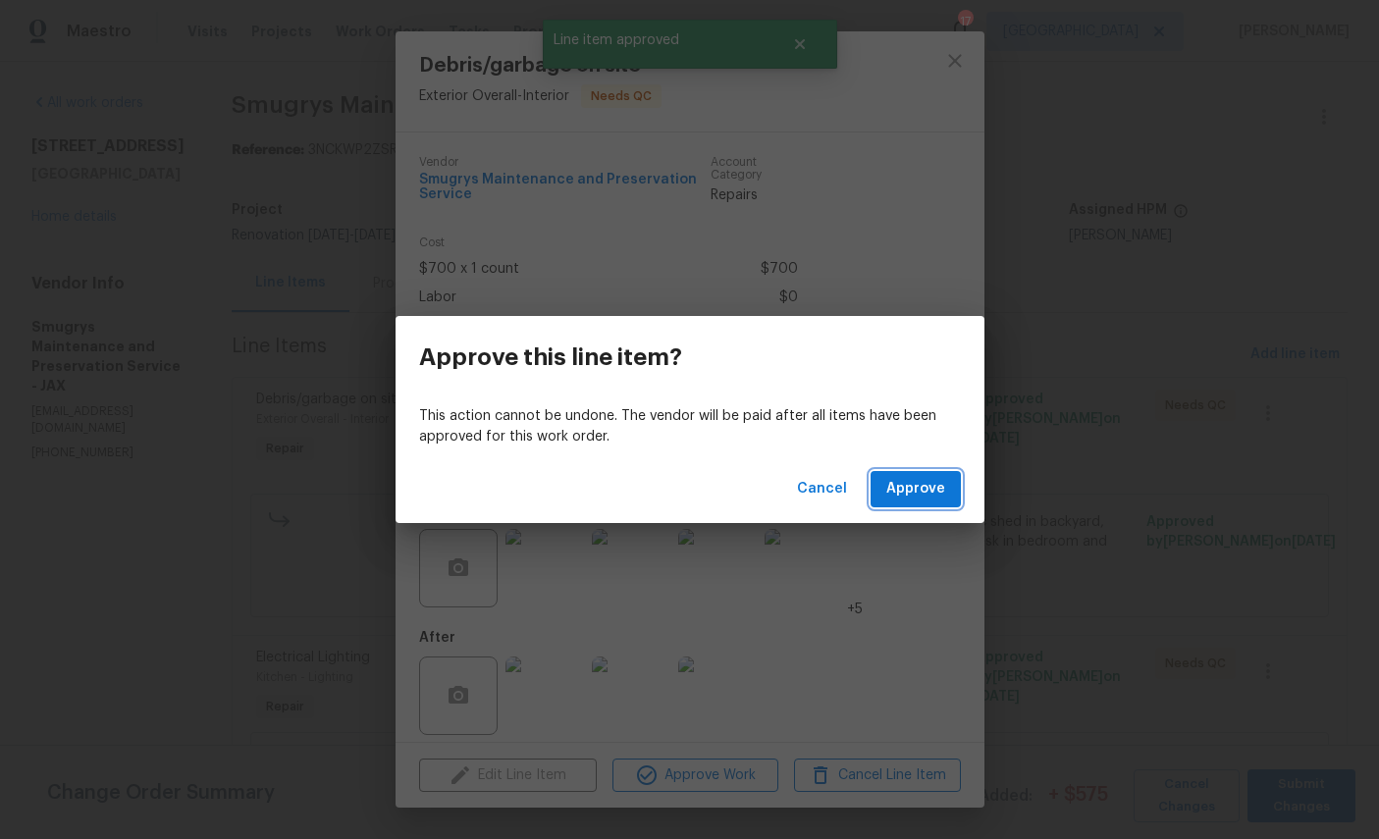
click at [913, 472] on button "Approve" at bounding box center [916, 489] width 90 height 36
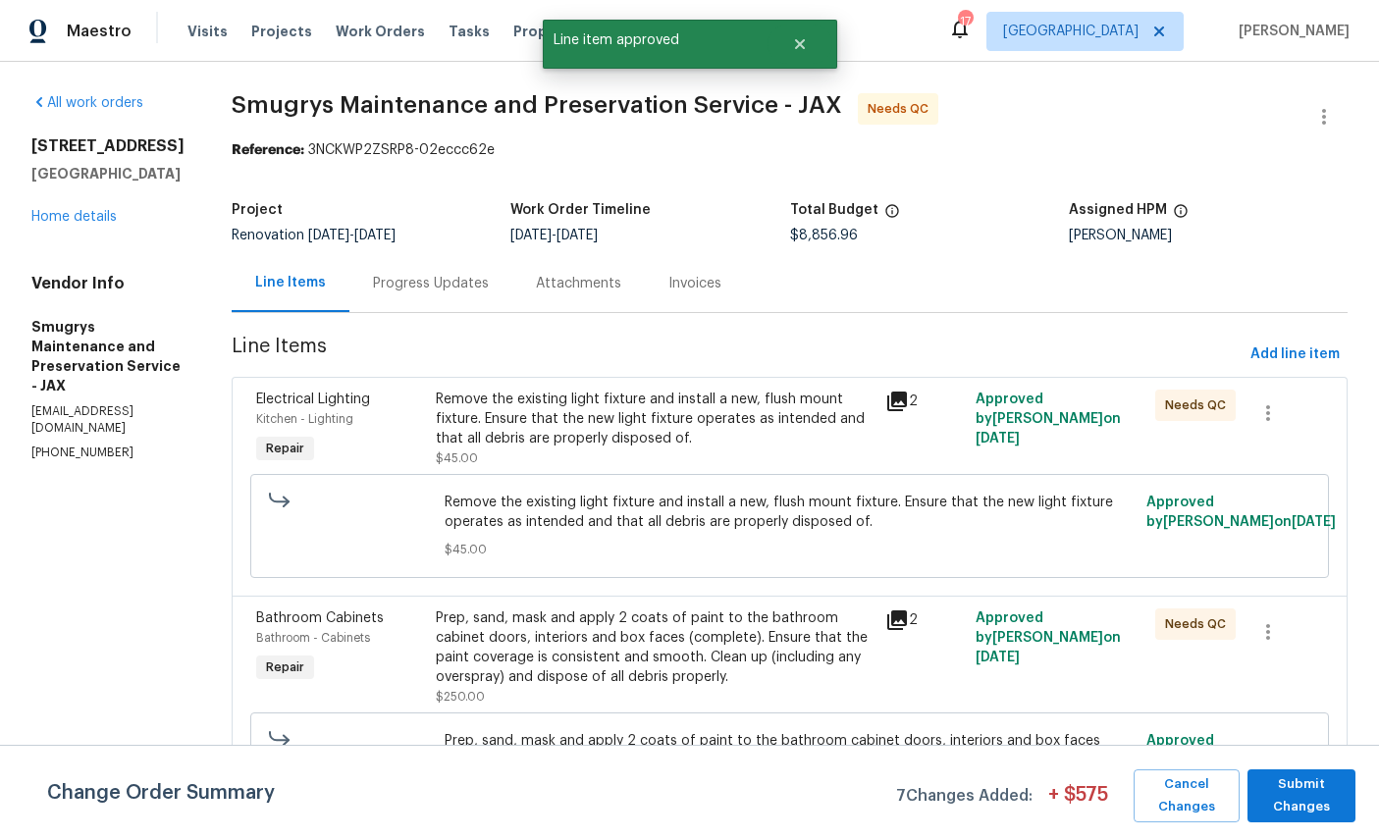
click at [312, 419] on span "Kitchen - Lighting" at bounding box center [304, 419] width 97 height 12
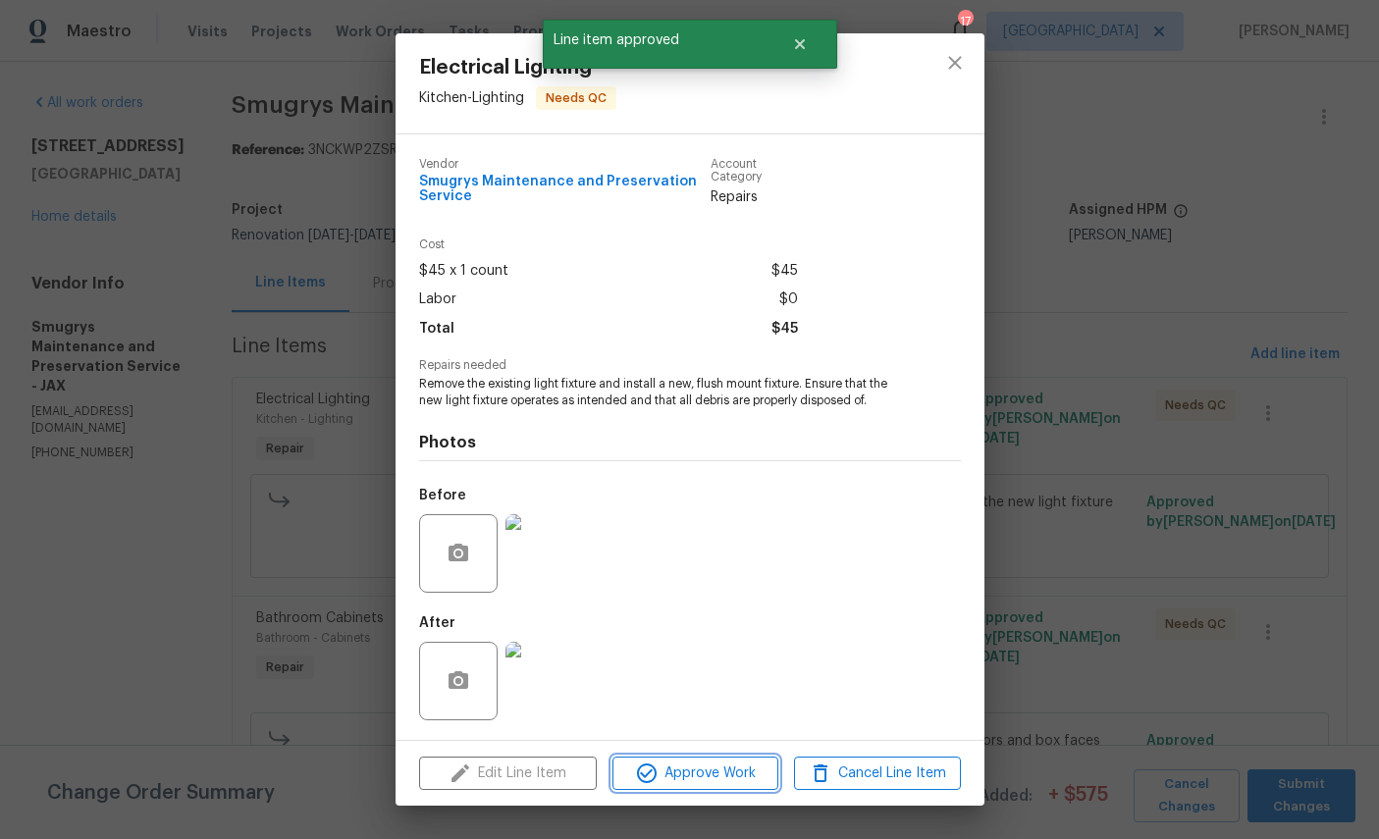
click at [696, 766] on span "Approve Work" at bounding box center [695, 774] width 154 height 25
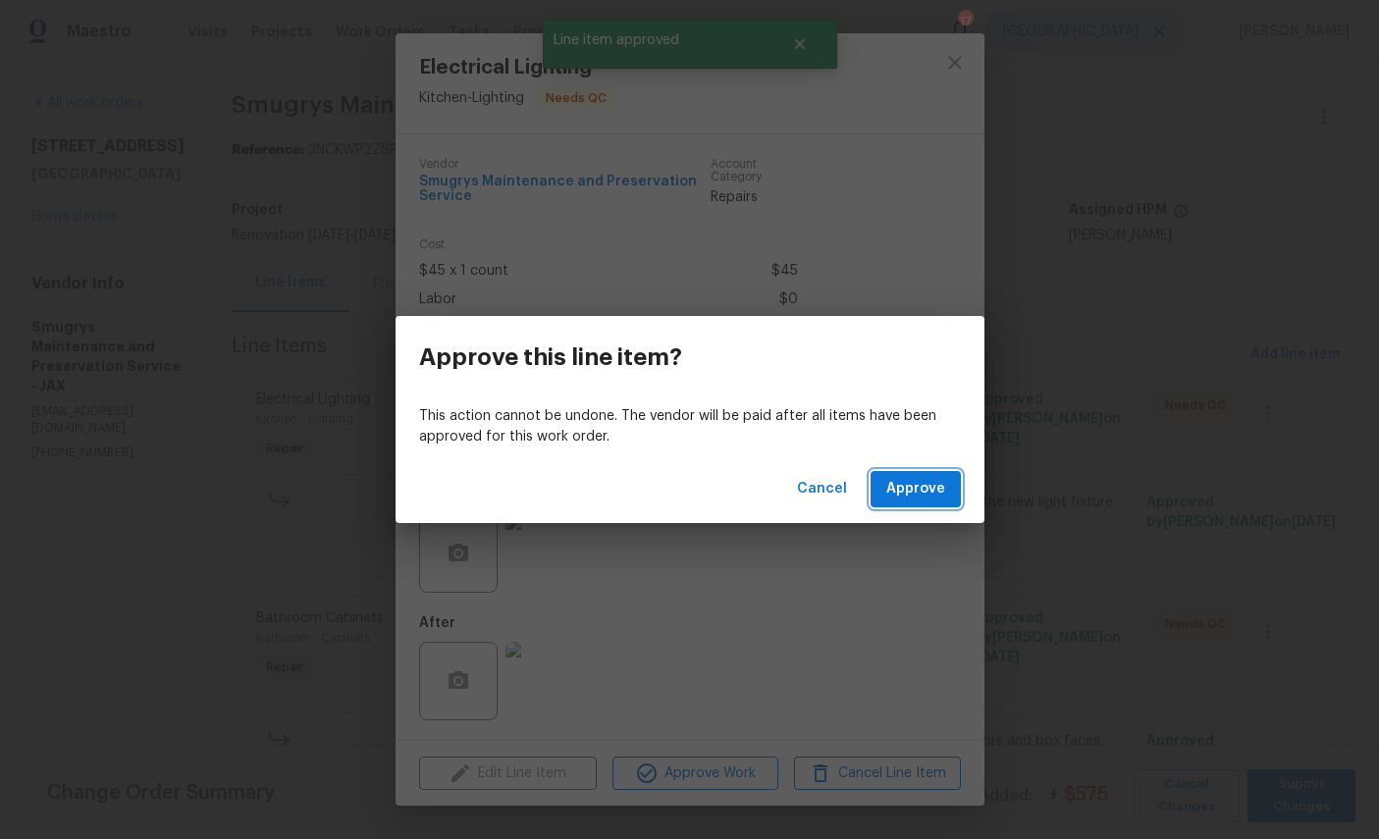
click at [905, 490] on span "Approve" at bounding box center [915, 489] width 59 height 25
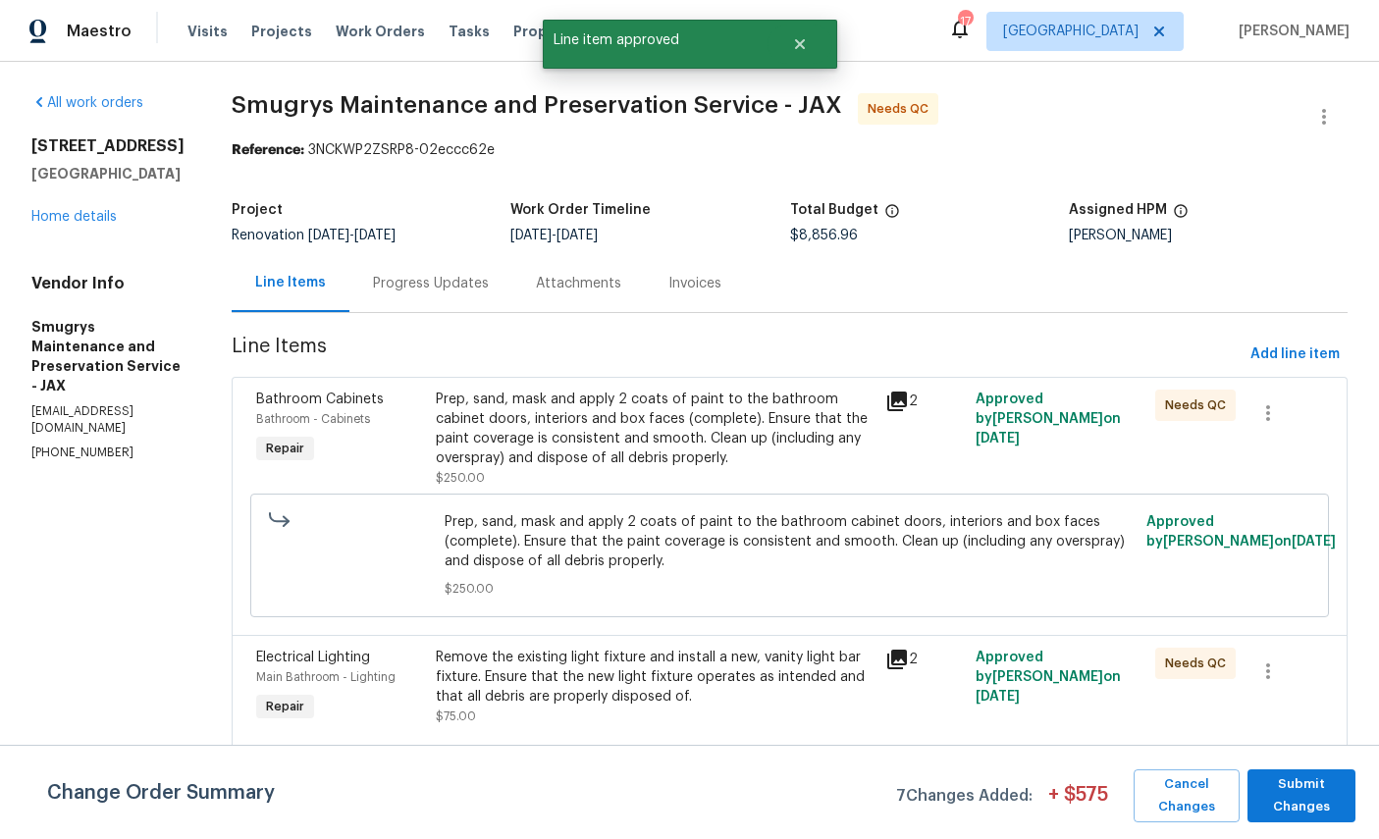
click at [299, 410] on div "Bathroom - Cabinets" at bounding box center [340, 419] width 168 height 20
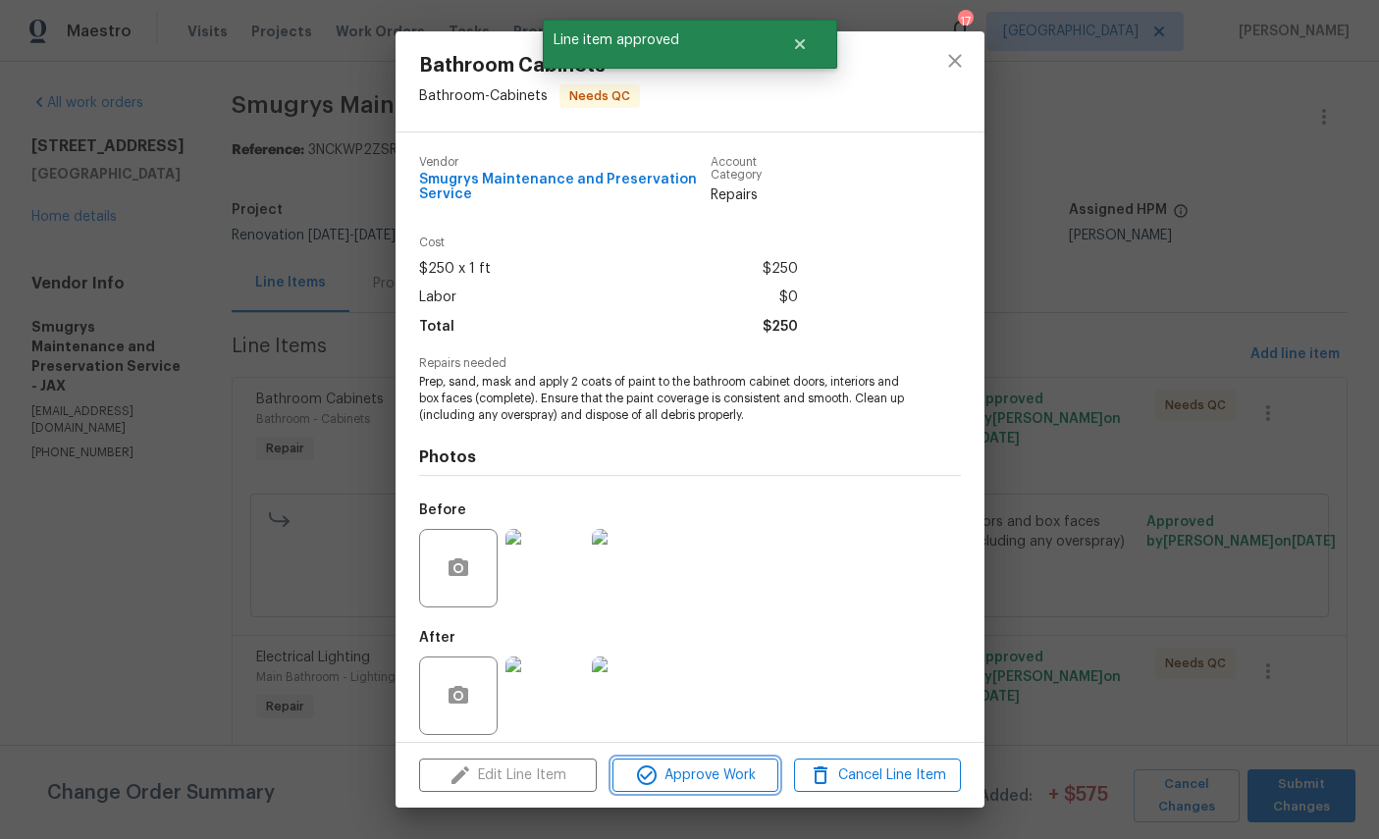
click at [717, 759] on button "Approve Work" at bounding box center [696, 776] width 166 height 34
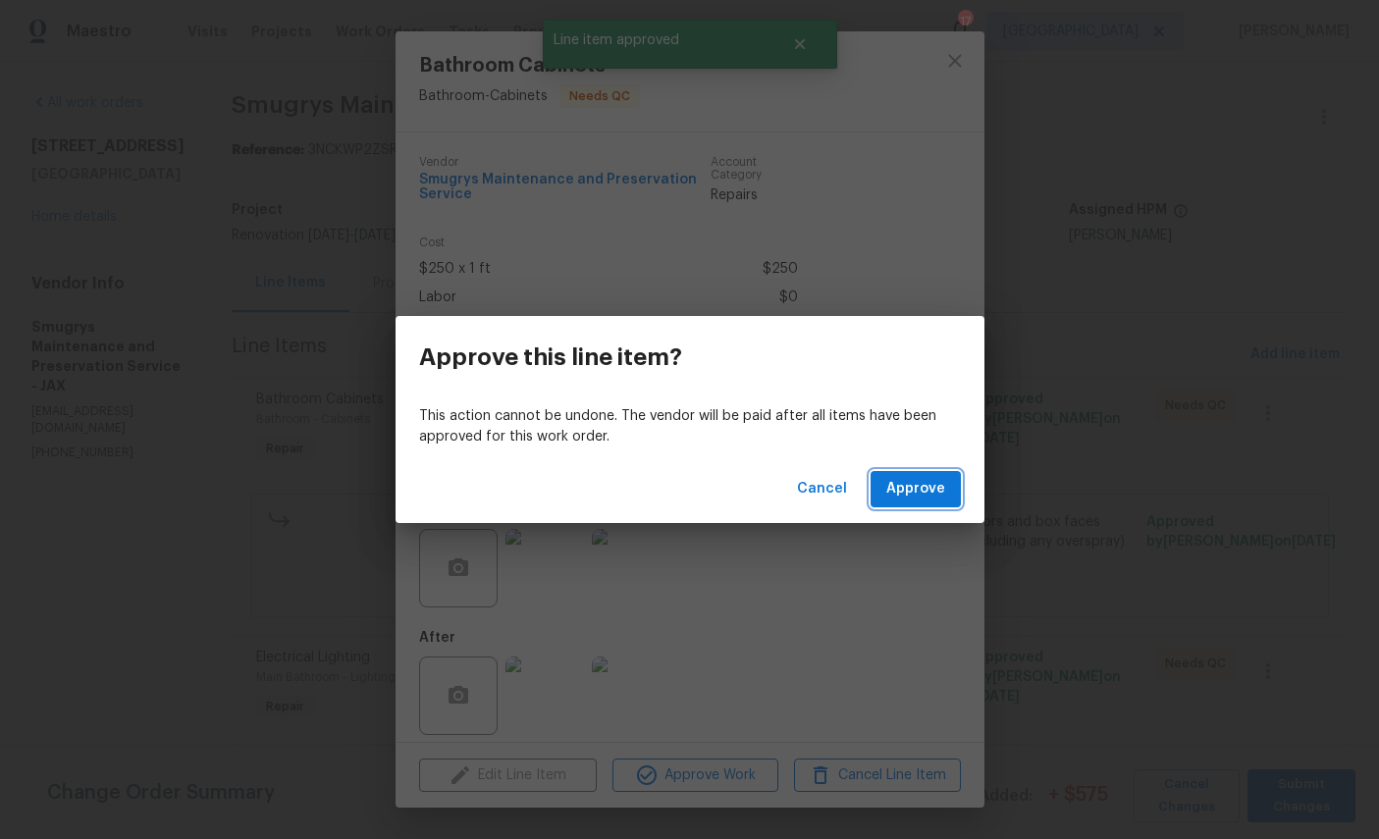
click at [919, 493] on span "Approve" at bounding box center [915, 489] width 59 height 25
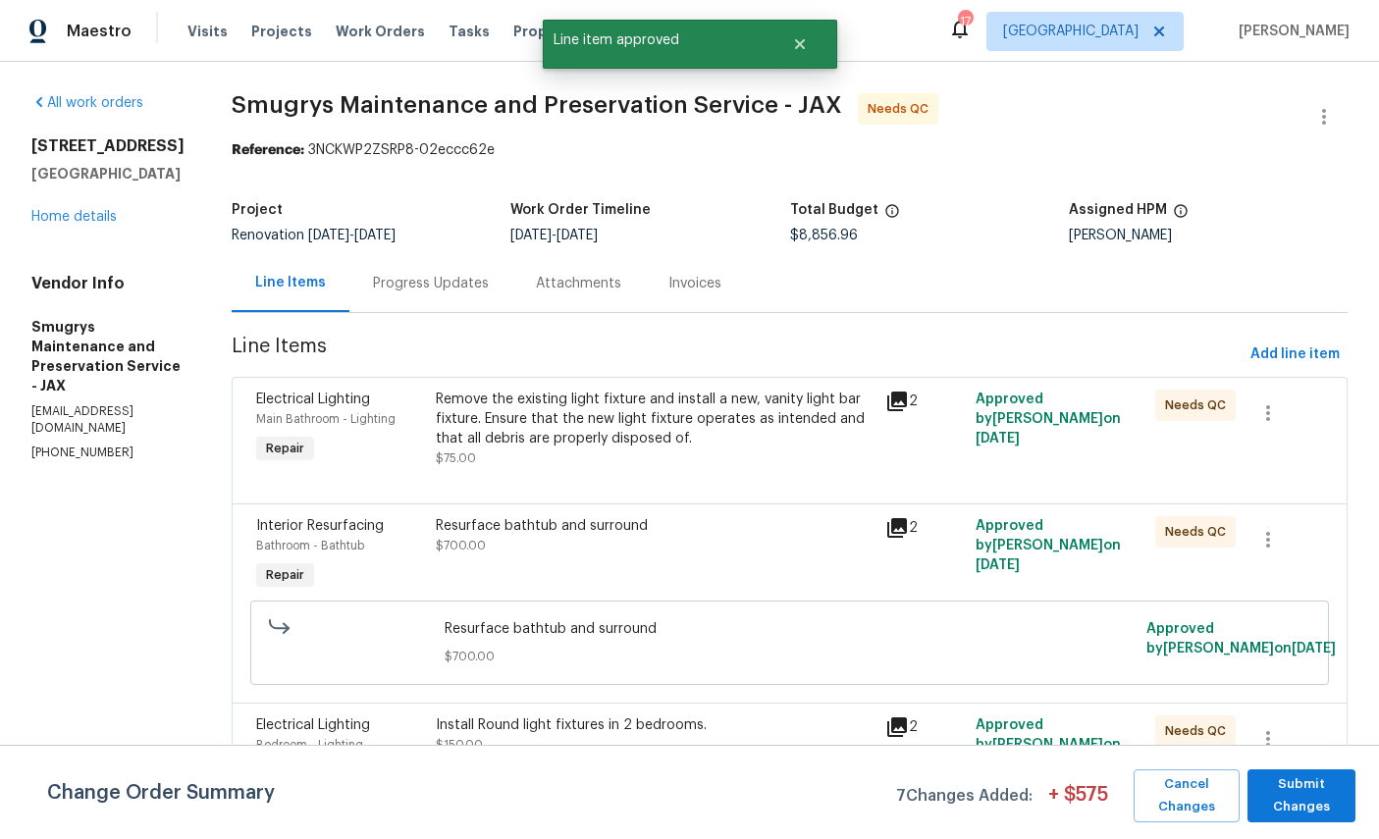
click at [303, 423] on span "Main Bathroom - Lighting" at bounding box center [325, 419] width 139 height 12
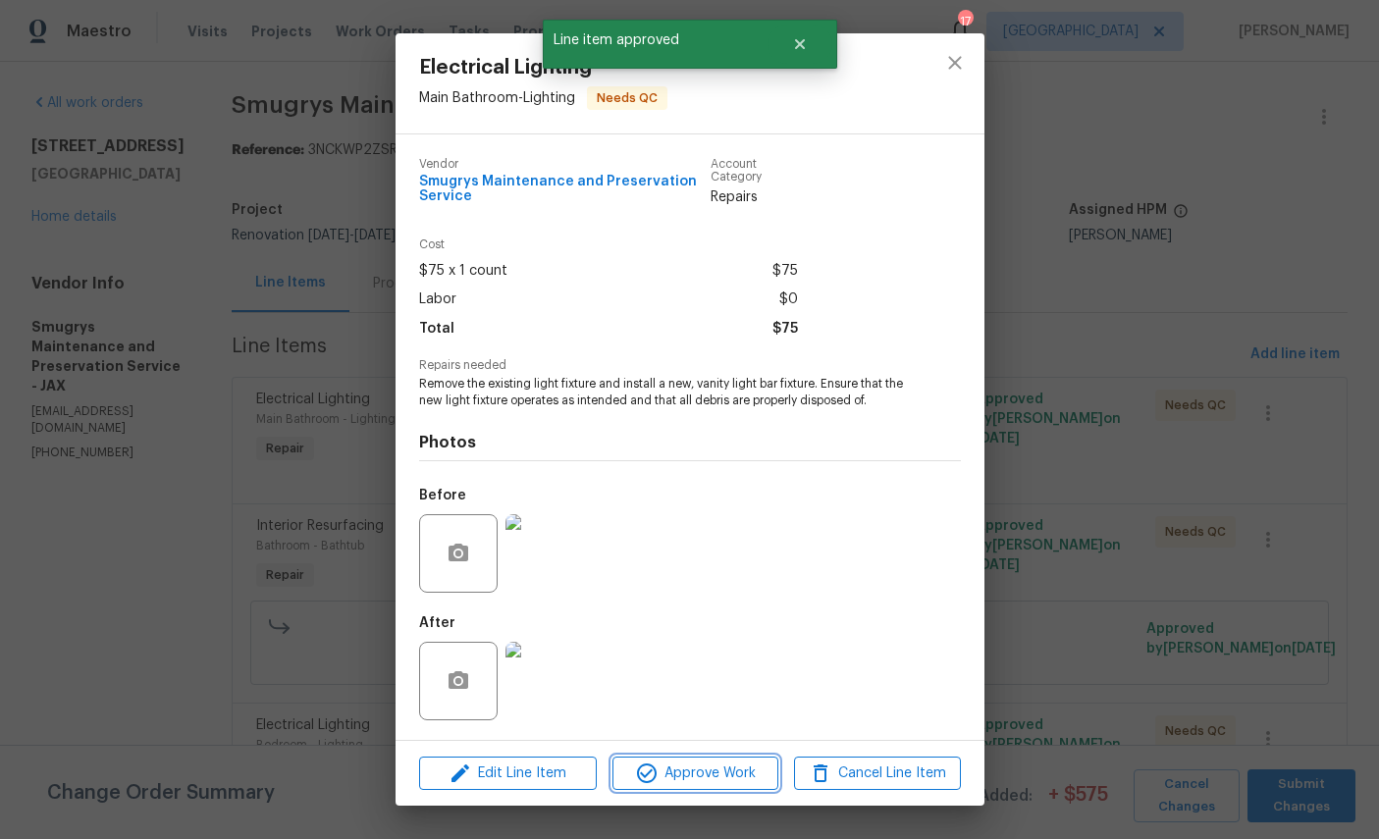
click at [702, 766] on span "Approve Work" at bounding box center [695, 774] width 154 height 25
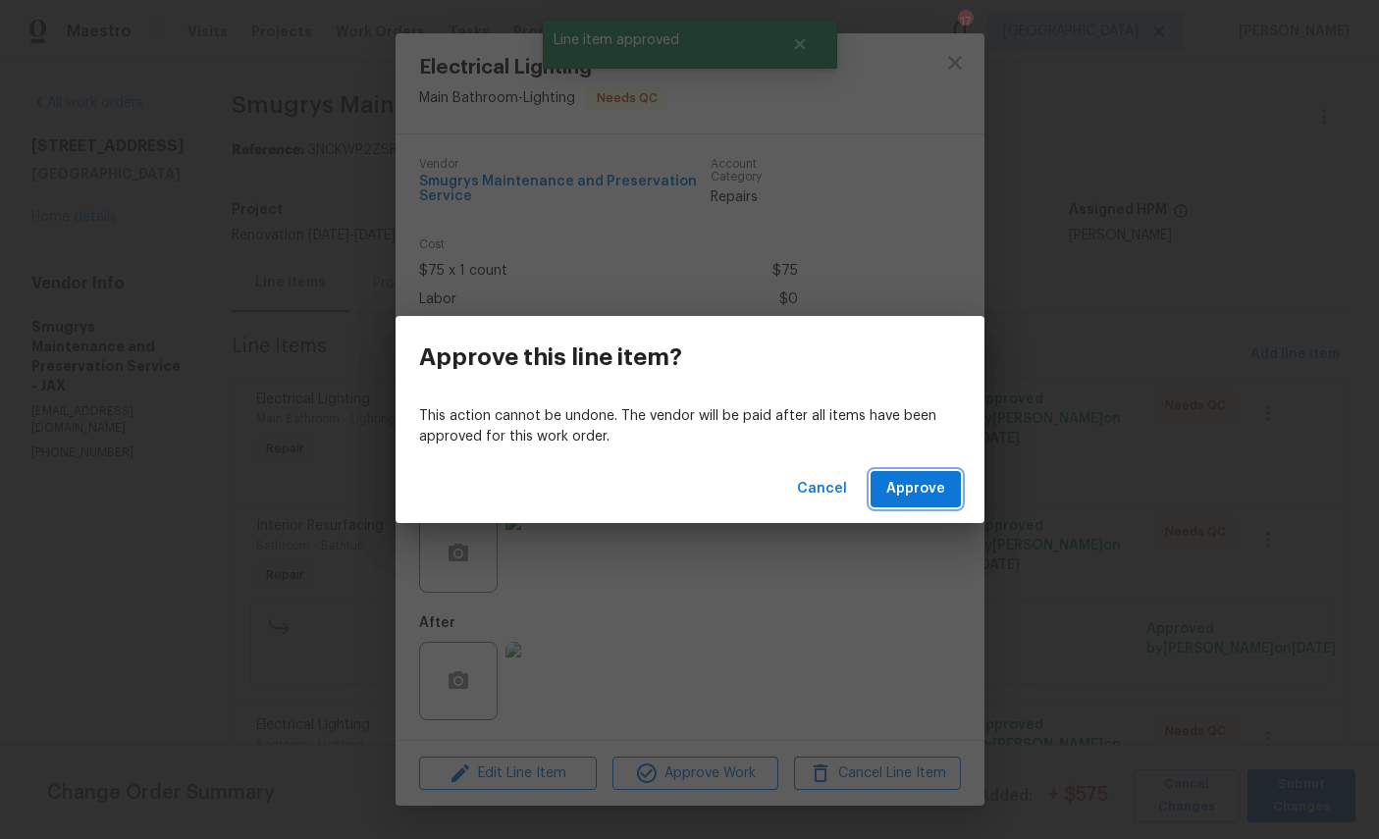
click at [922, 485] on span "Approve" at bounding box center [915, 489] width 59 height 25
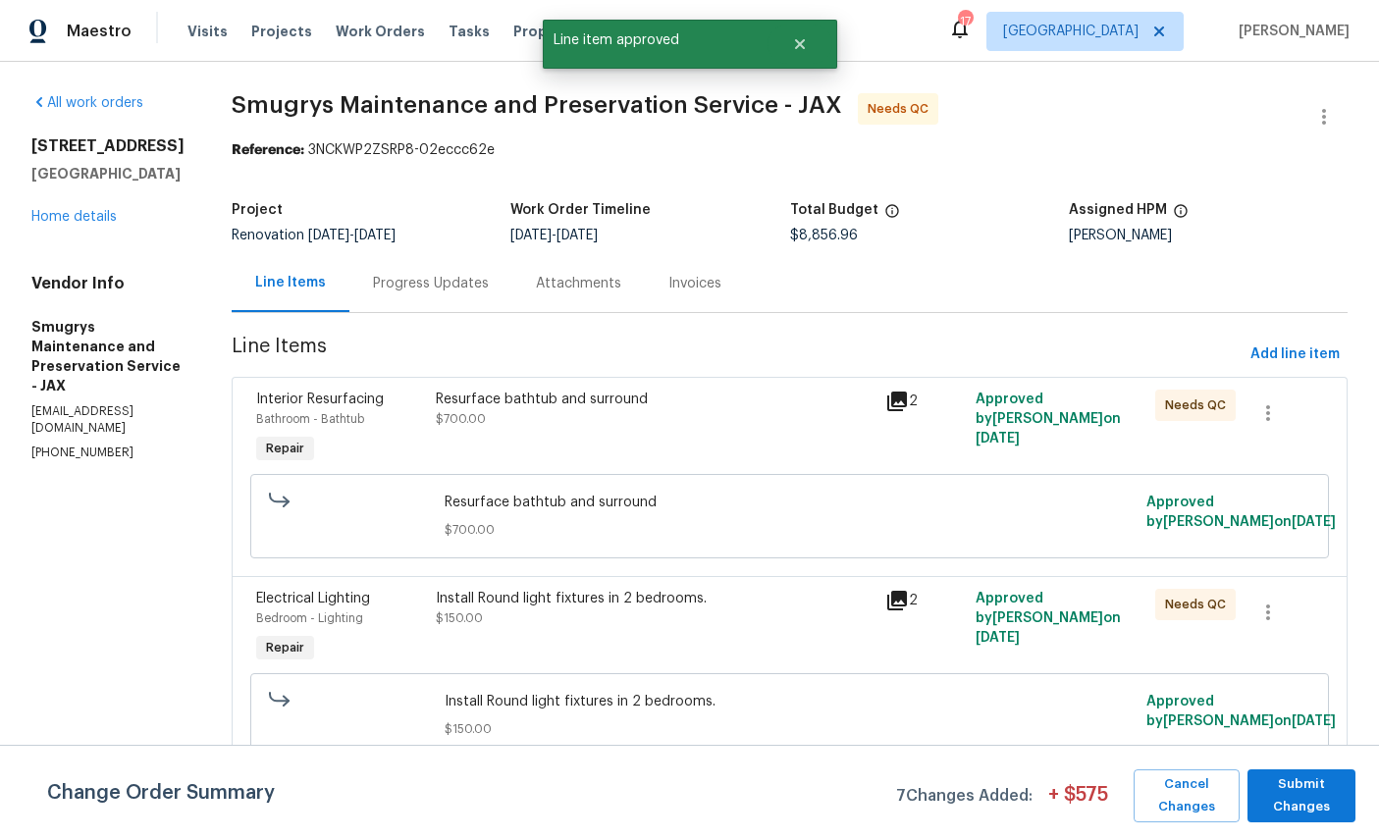
click at [320, 411] on div "Bathroom - Bathtub" at bounding box center [340, 419] width 168 height 20
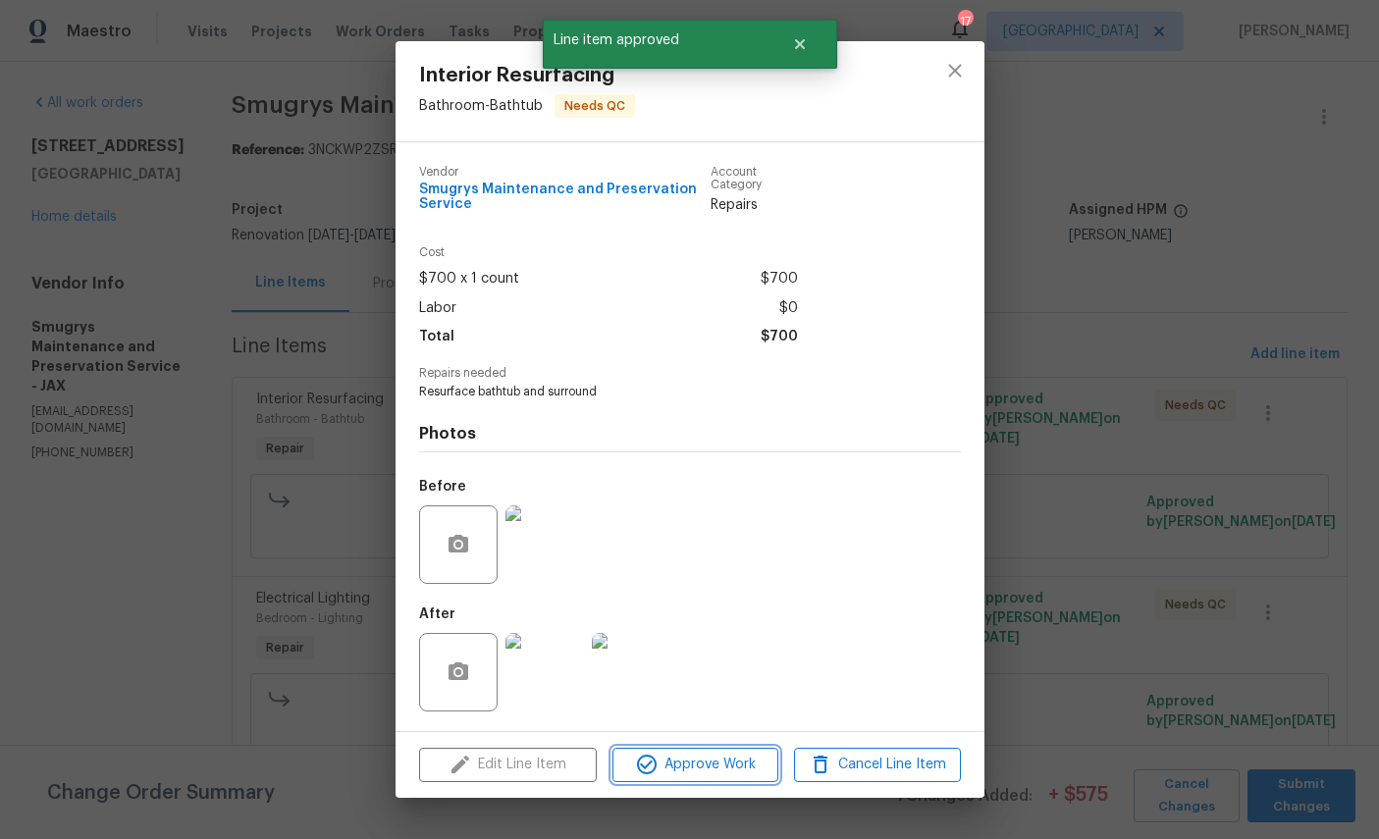
click at [712, 766] on span "Approve Work" at bounding box center [695, 765] width 154 height 25
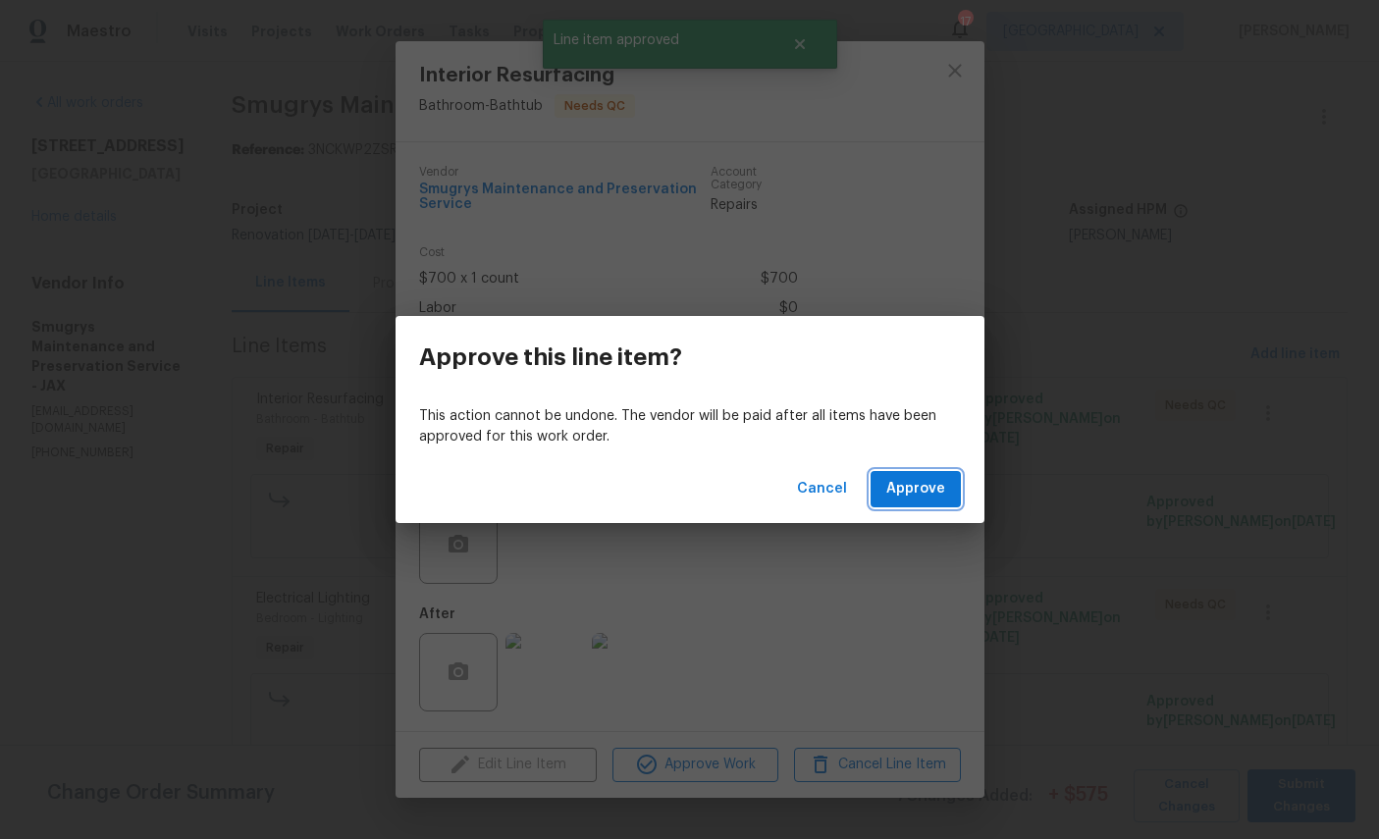
click at [931, 490] on span "Approve" at bounding box center [915, 489] width 59 height 25
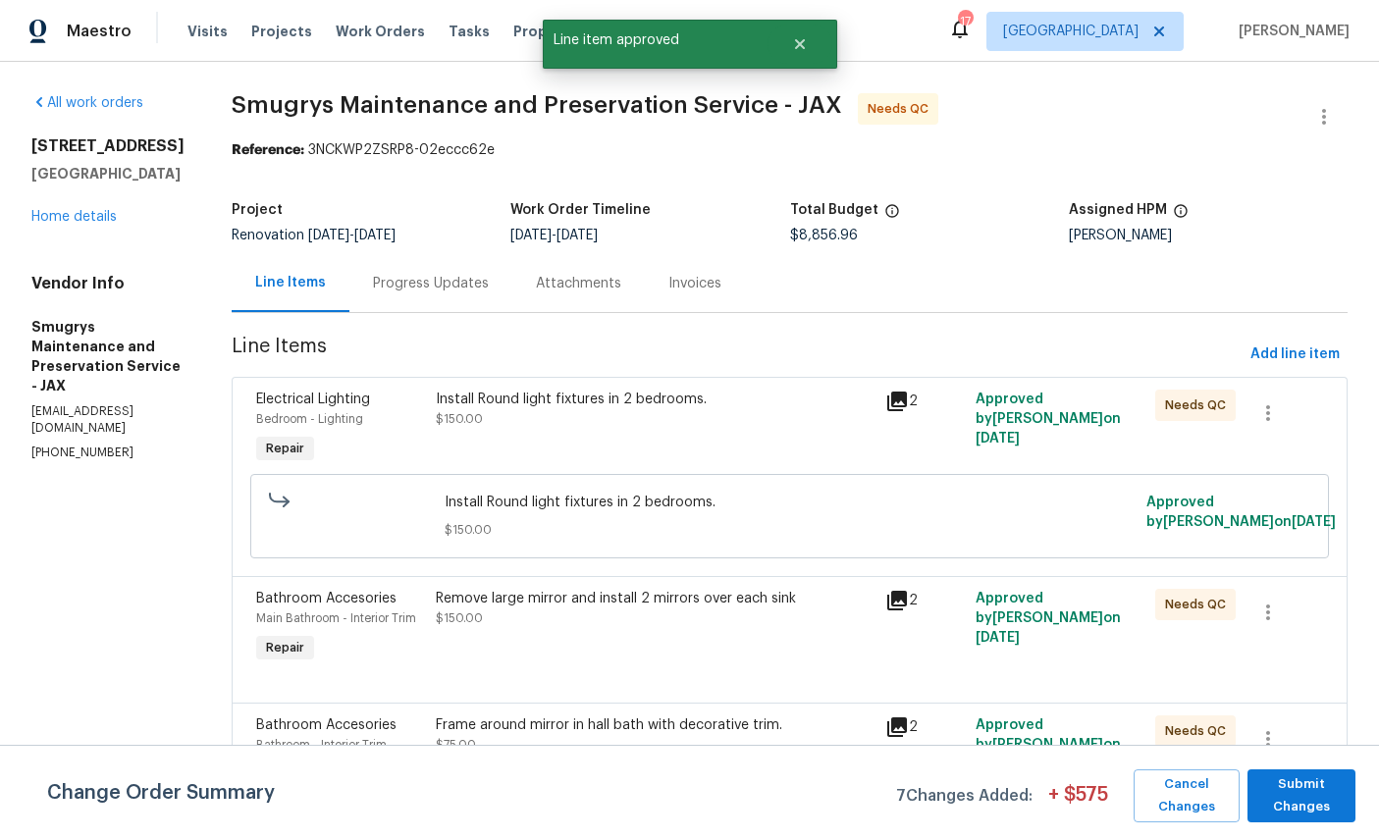
click at [308, 410] on div "Bedroom - Lighting" at bounding box center [340, 419] width 168 height 20
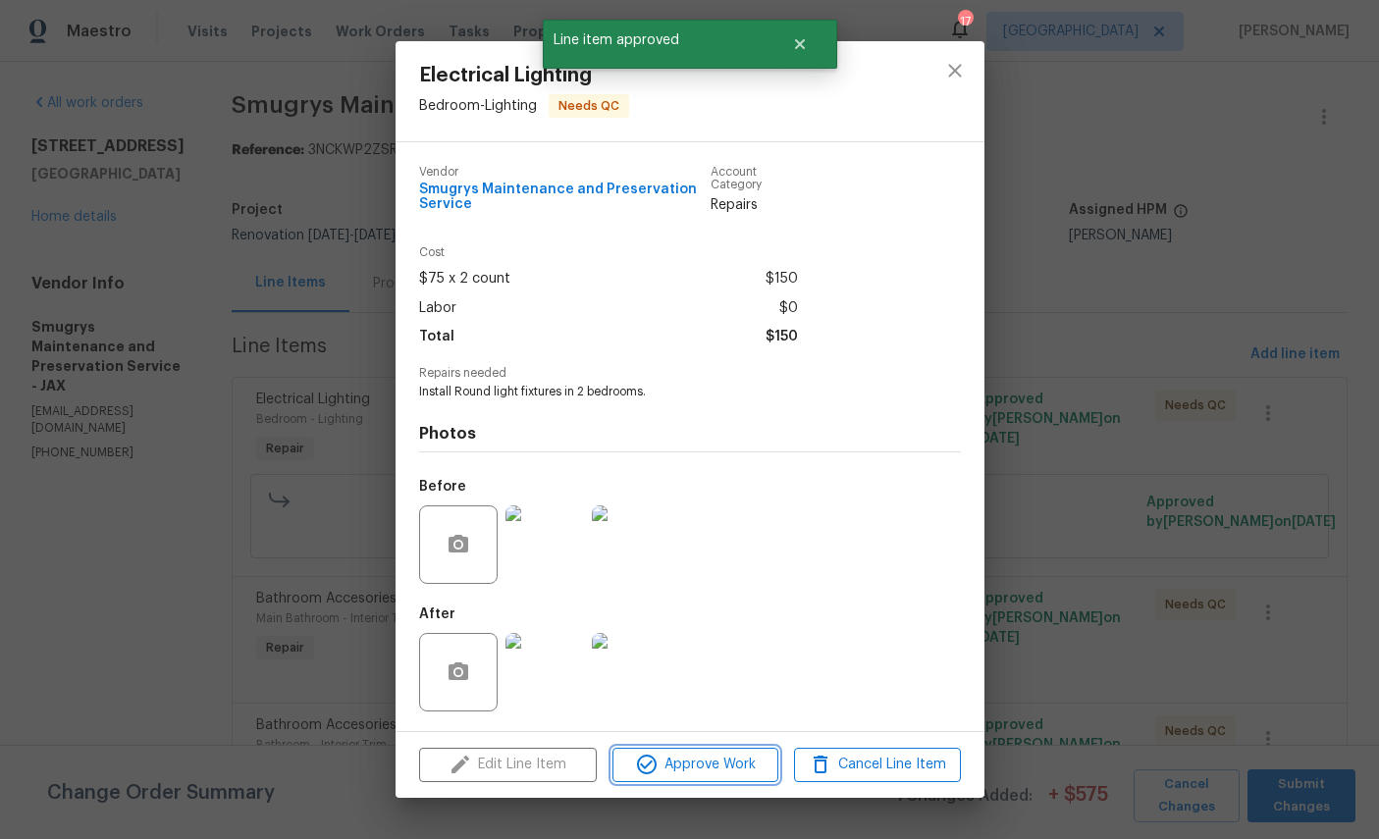
click at [699, 766] on span "Approve Work" at bounding box center [695, 765] width 154 height 25
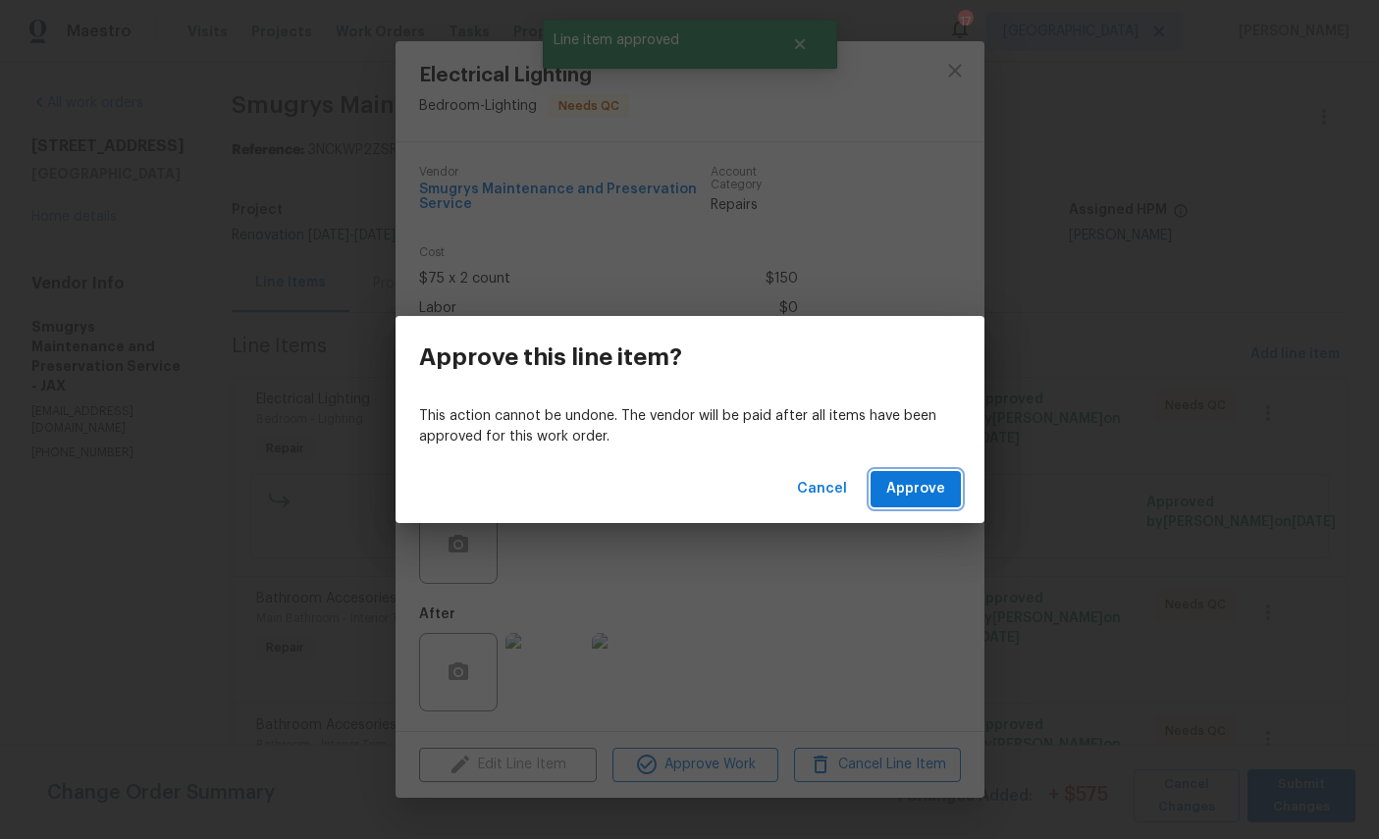
click at [937, 490] on span "Approve" at bounding box center [915, 489] width 59 height 25
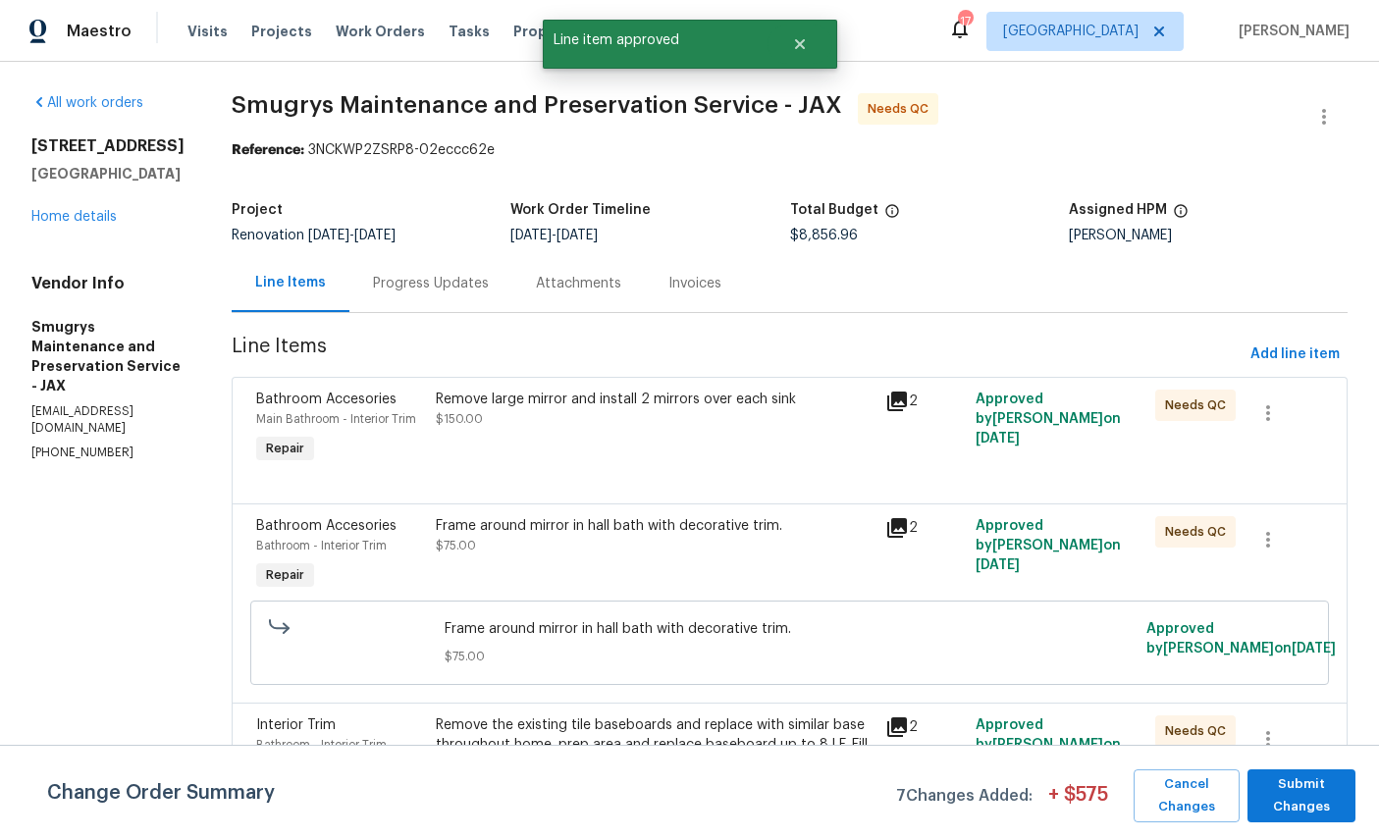
click at [319, 414] on span "Main Bathroom - Interior Trim" at bounding box center [336, 419] width 160 height 12
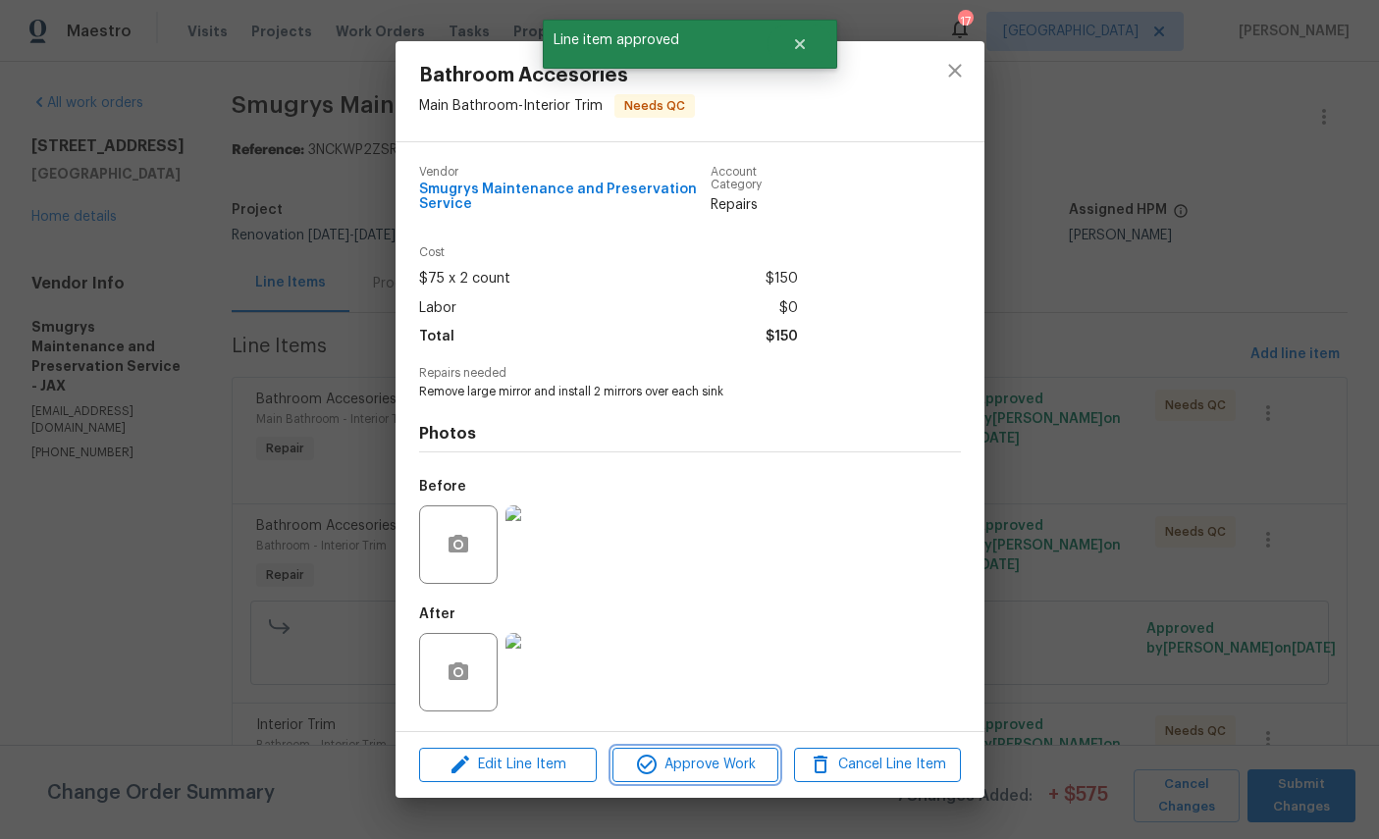
click at [699, 770] on span "Approve Work" at bounding box center [695, 765] width 154 height 25
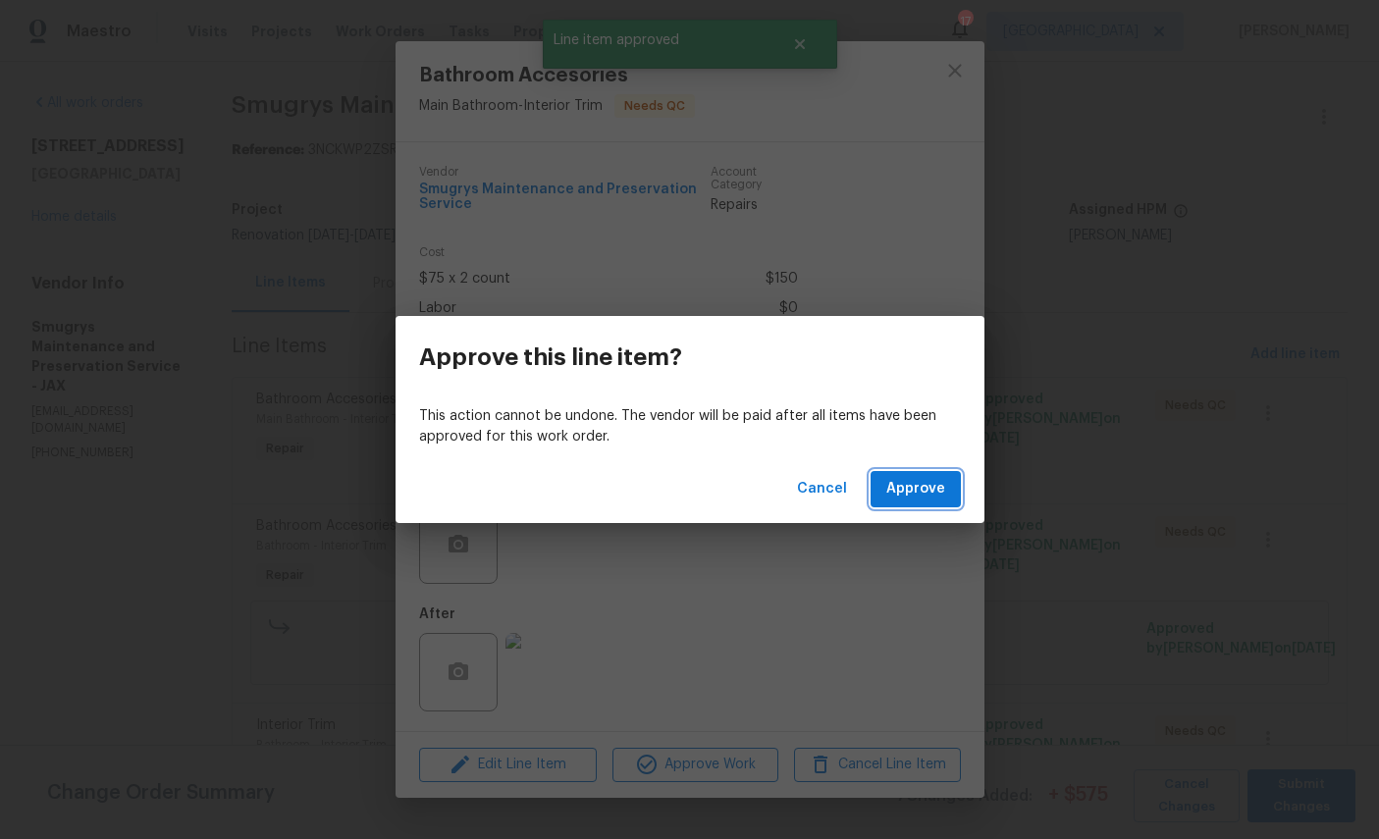
click at [931, 477] on span "Approve" at bounding box center [915, 489] width 59 height 25
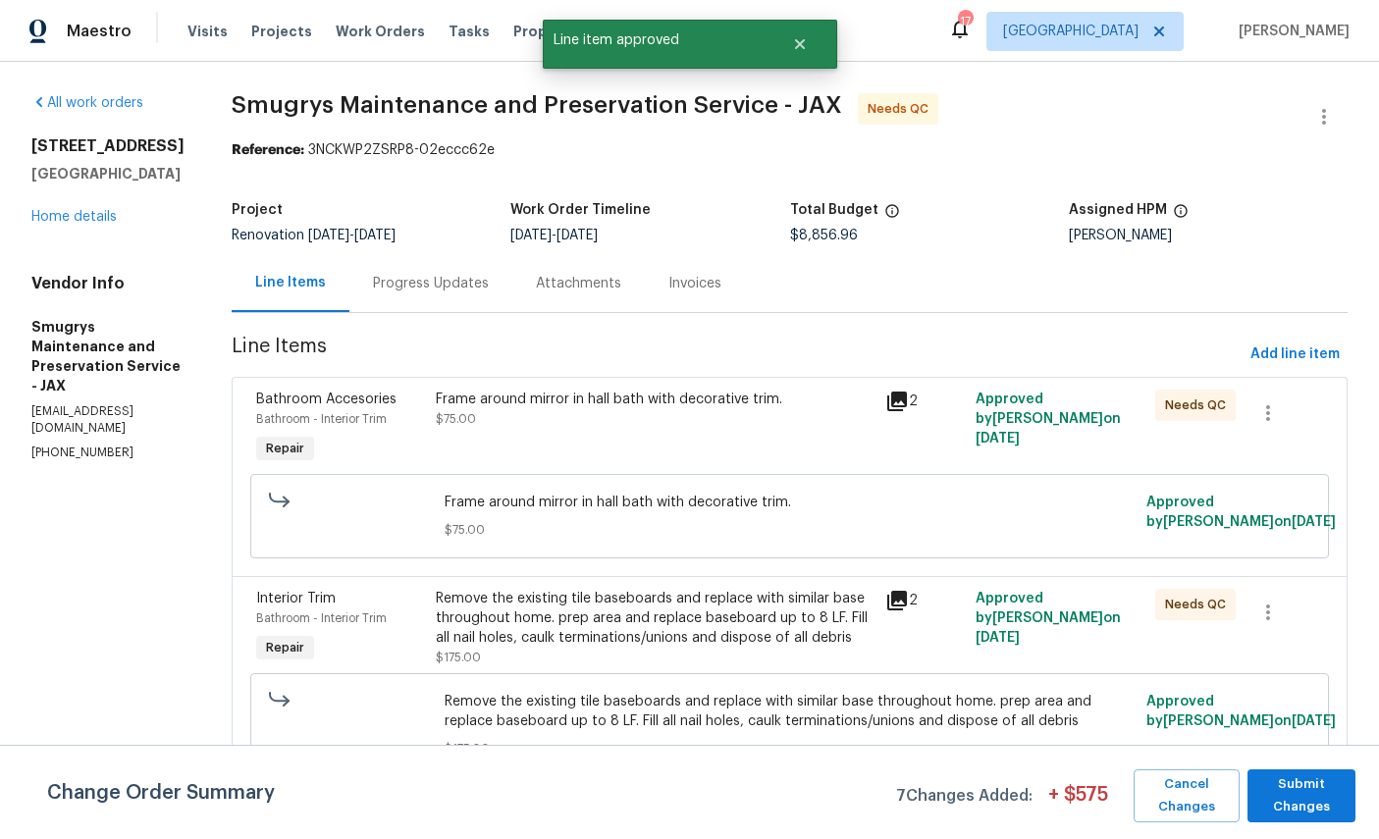
click at [295, 406] on div "Bathroom Accesories" at bounding box center [340, 400] width 168 height 20
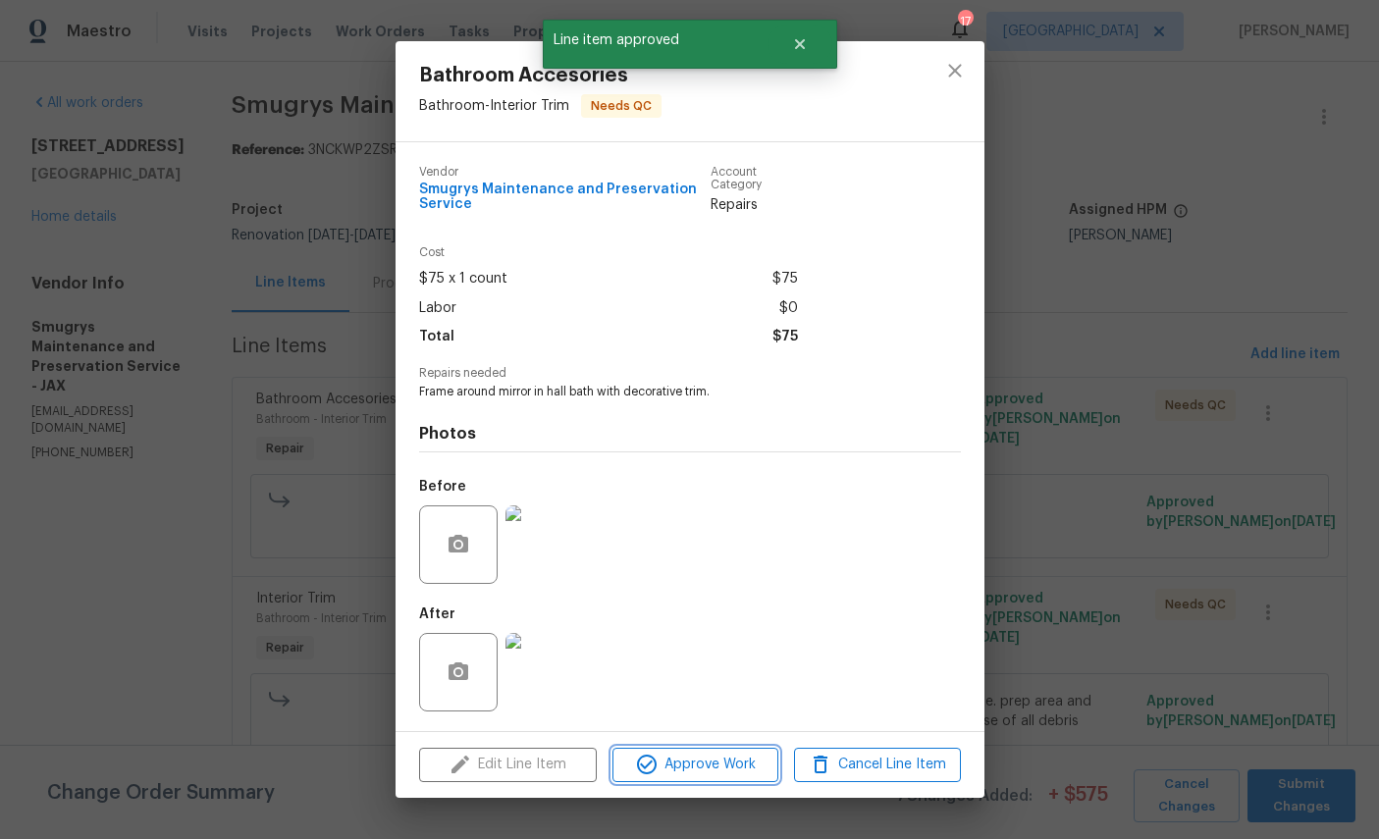
click at [699, 769] on span "Approve Work" at bounding box center [695, 765] width 154 height 25
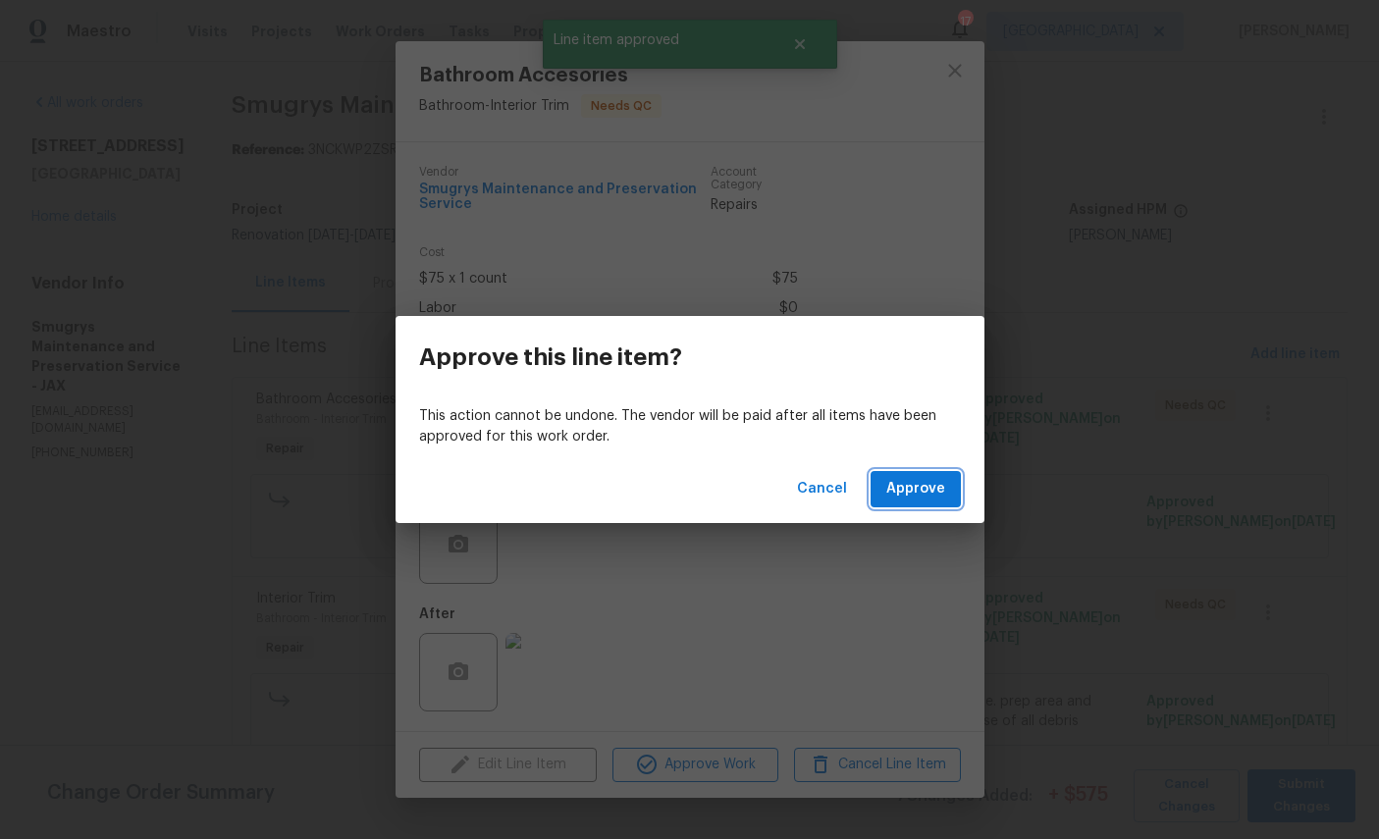
click at [907, 485] on span "Approve" at bounding box center [915, 489] width 59 height 25
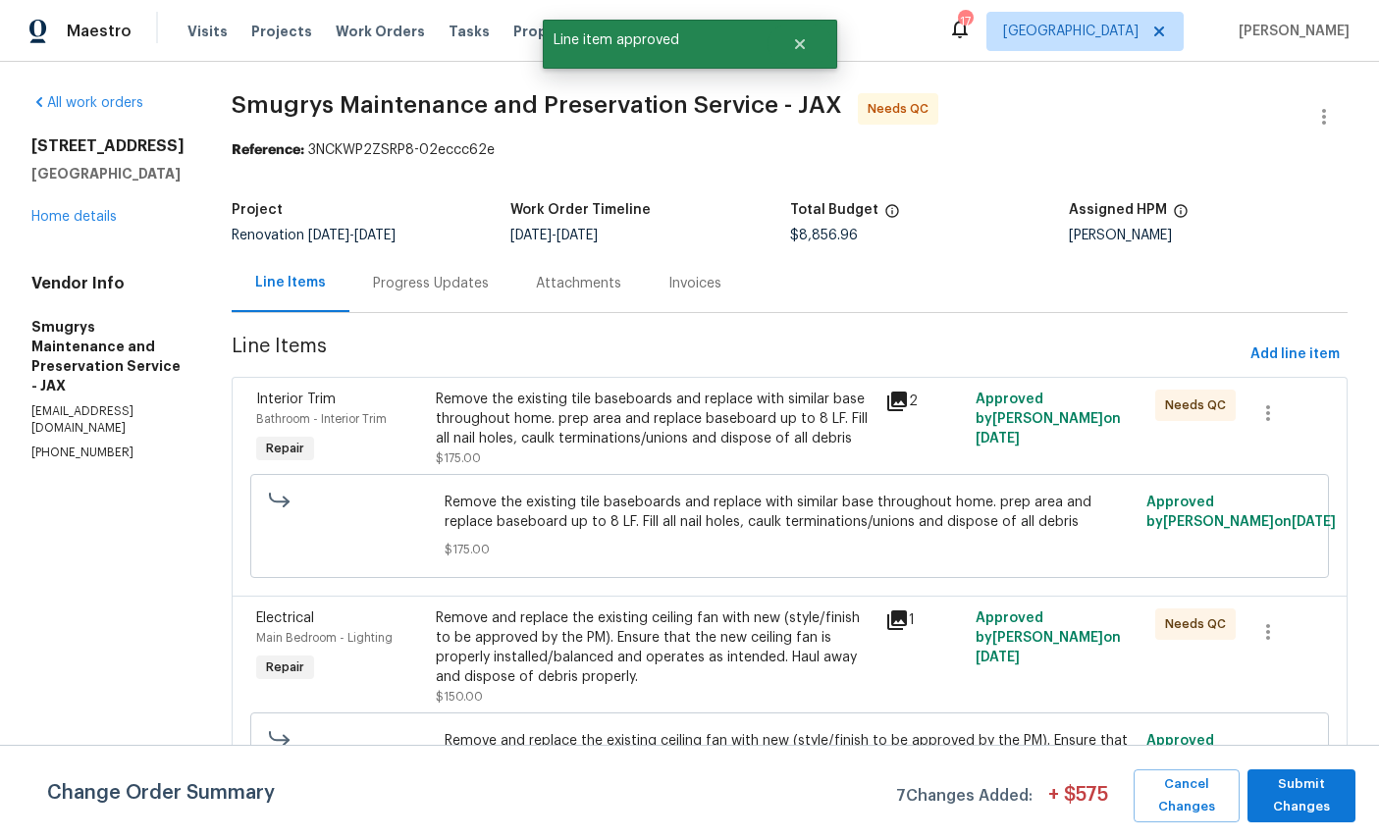
click at [288, 416] on span "Bathroom - Interior Trim" at bounding box center [321, 419] width 131 height 12
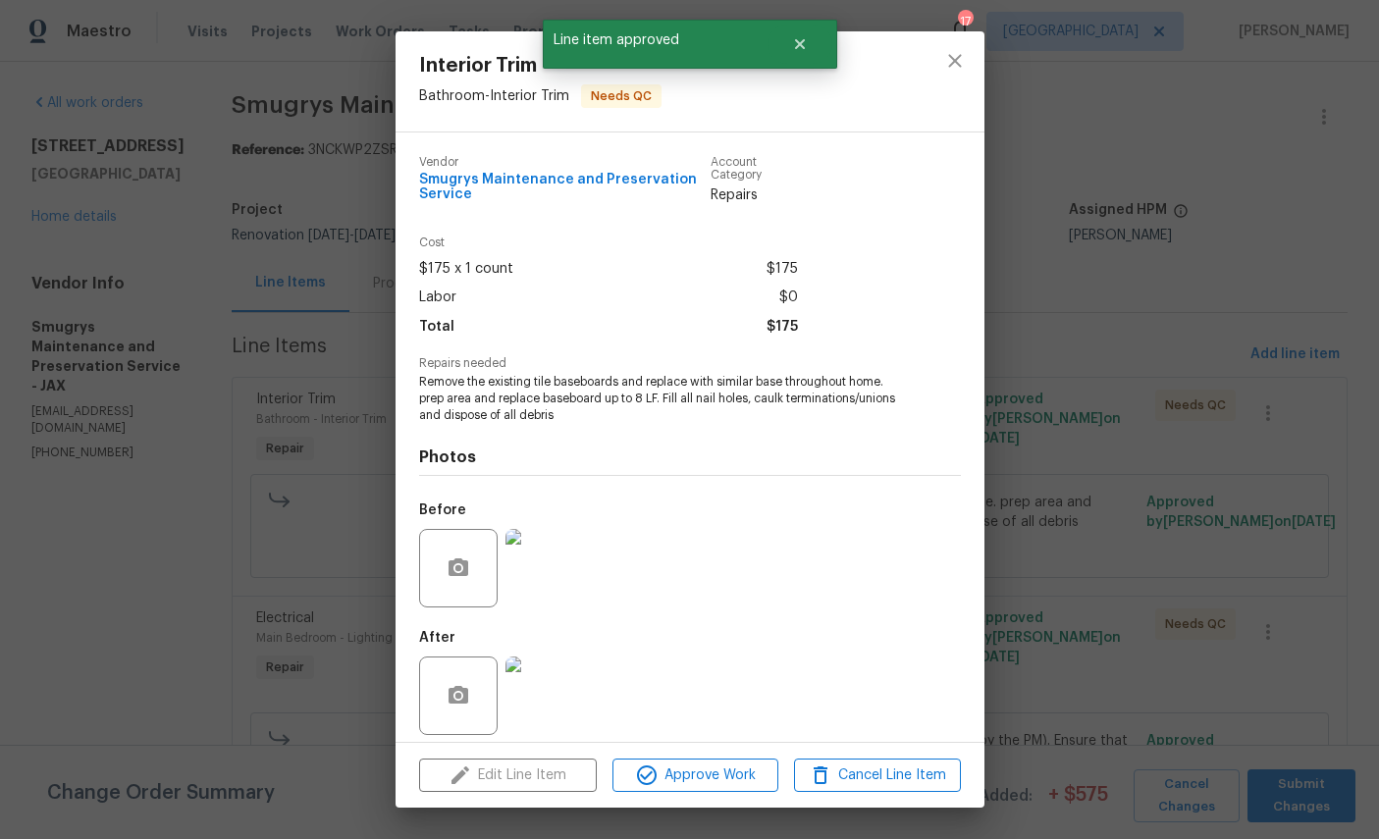
click at [721, 750] on div "Edit Line Item Approve Work Cancel Line Item" at bounding box center [690, 776] width 589 height 66
click at [723, 771] on span "Approve Work" at bounding box center [695, 776] width 154 height 25
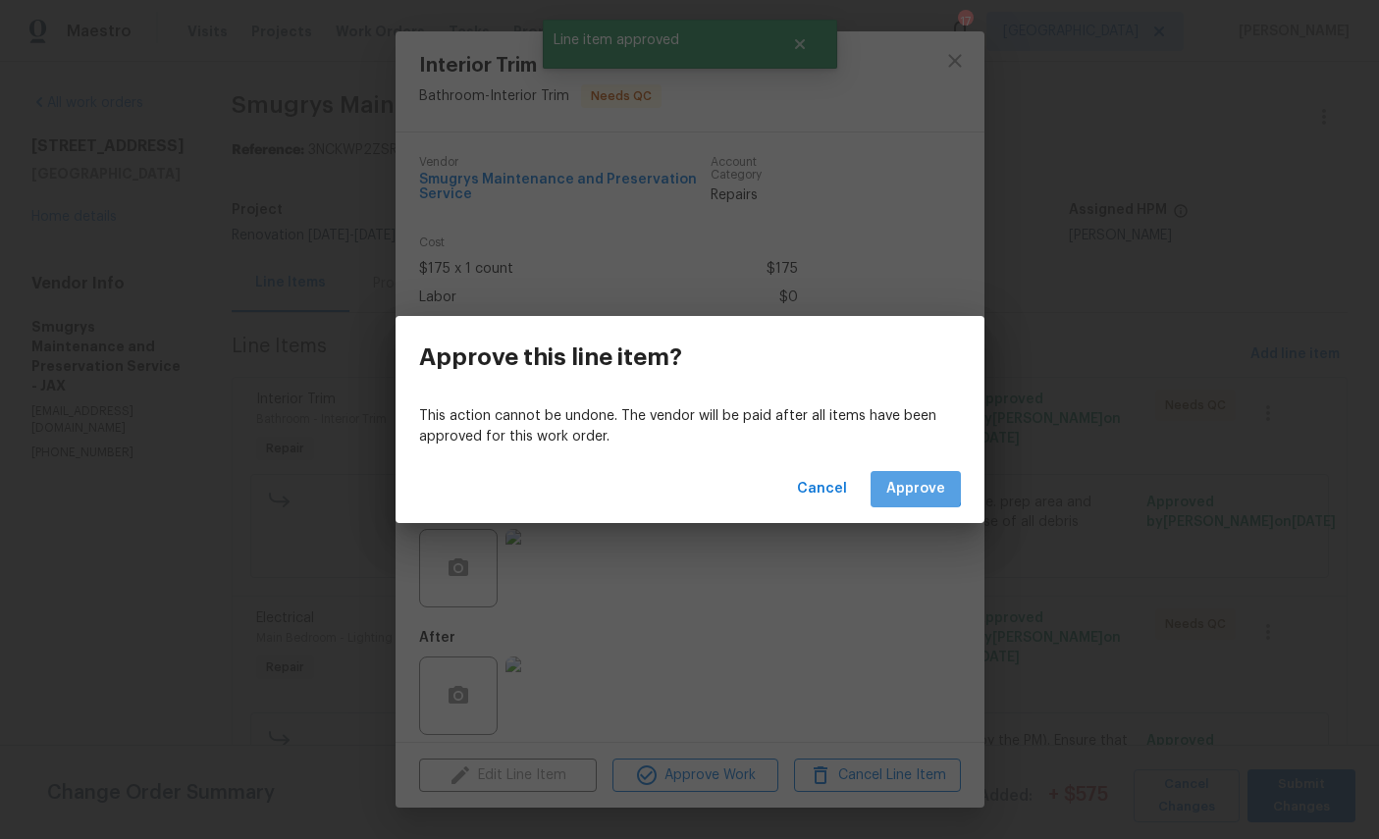
click at [909, 485] on span "Approve" at bounding box center [915, 489] width 59 height 25
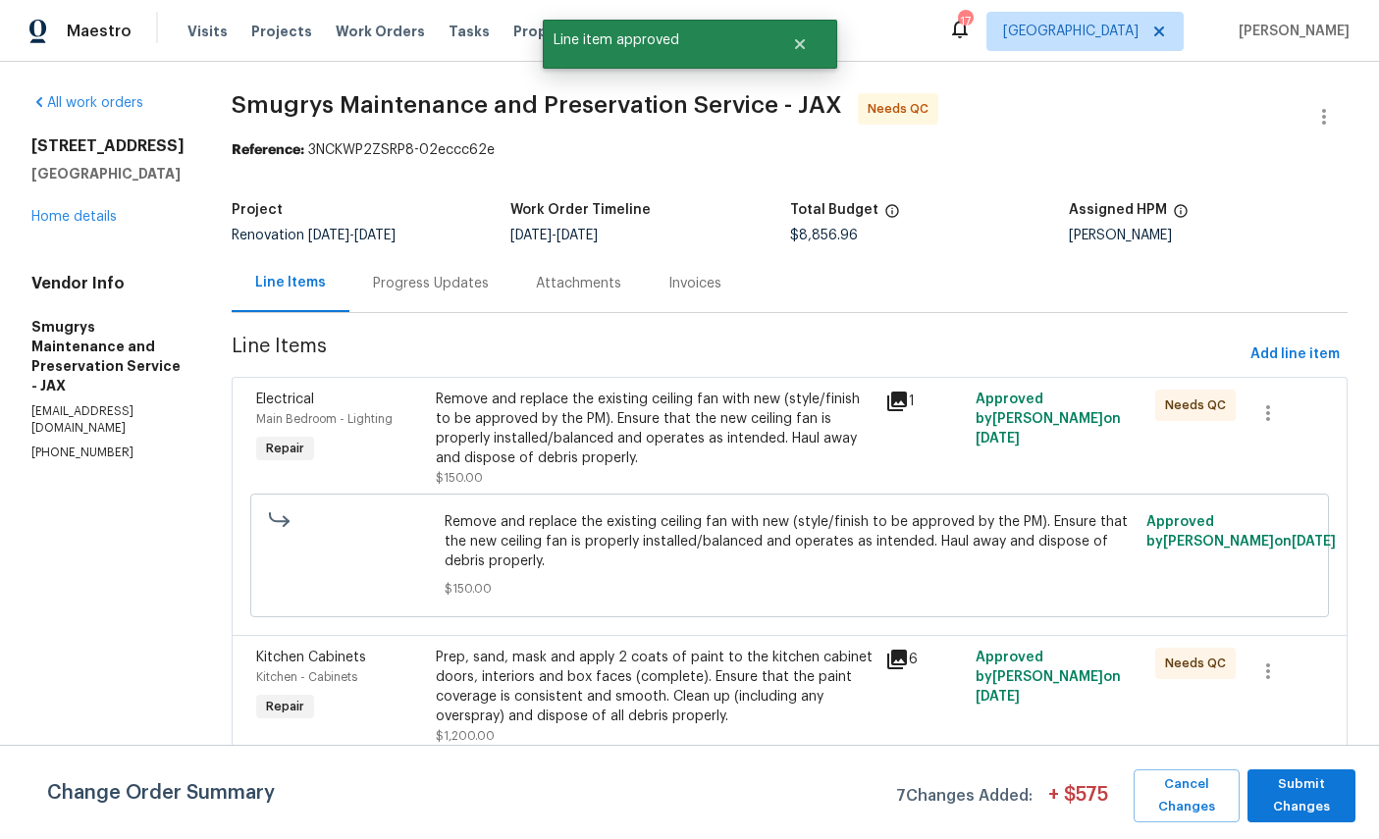
click at [279, 399] on span "Electrical" at bounding box center [285, 400] width 58 height 14
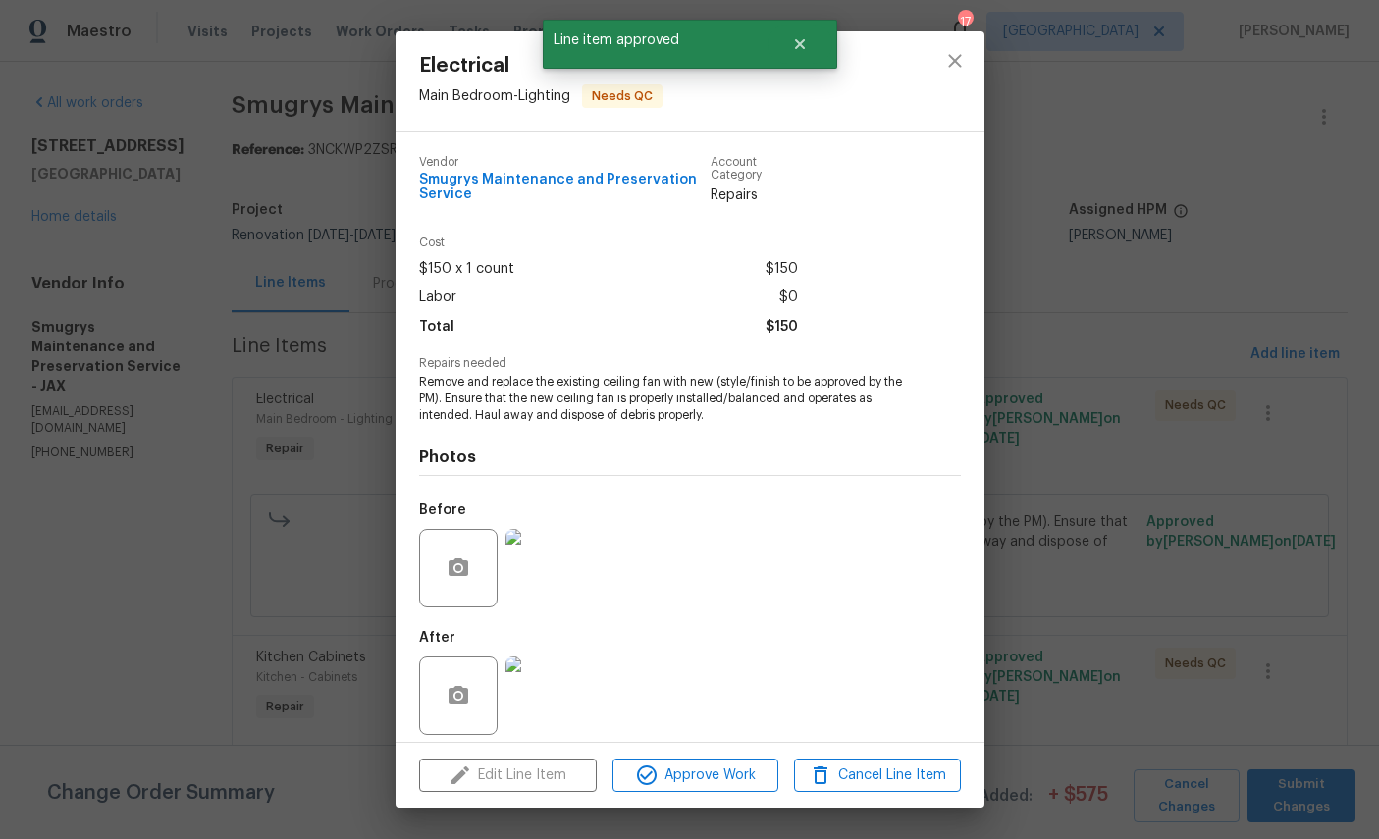
click at [703, 750] on div "Edit Line Item Approve Work Cancel Line Item" at bounding box center [690, 776] width 589 height 66
click at [703, 774] on span "Approve Work" at bounding box center [695, 776] width 154 height 25
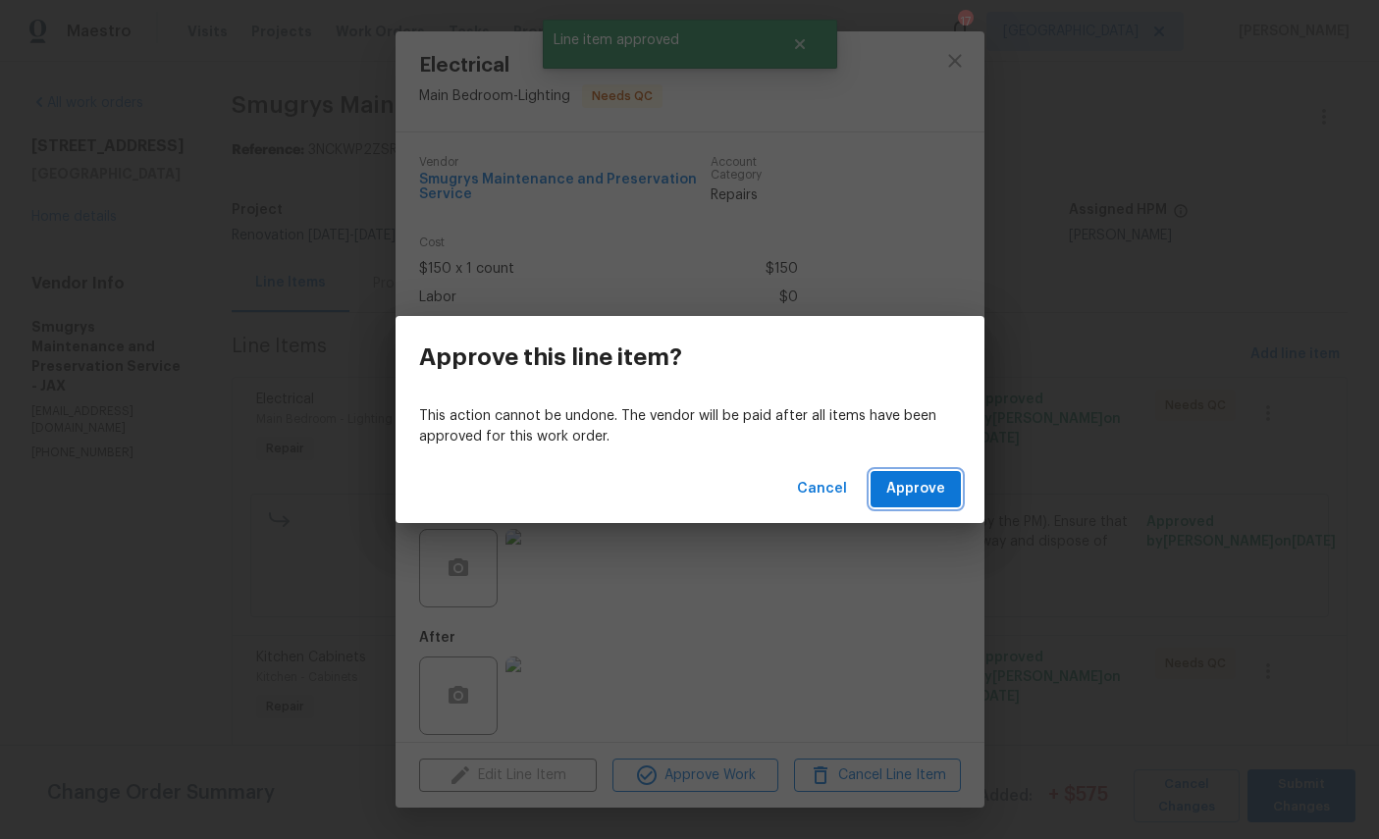
click at [912, 479] on span "Approve" at bounding box center [915, 489] width 59 height 25
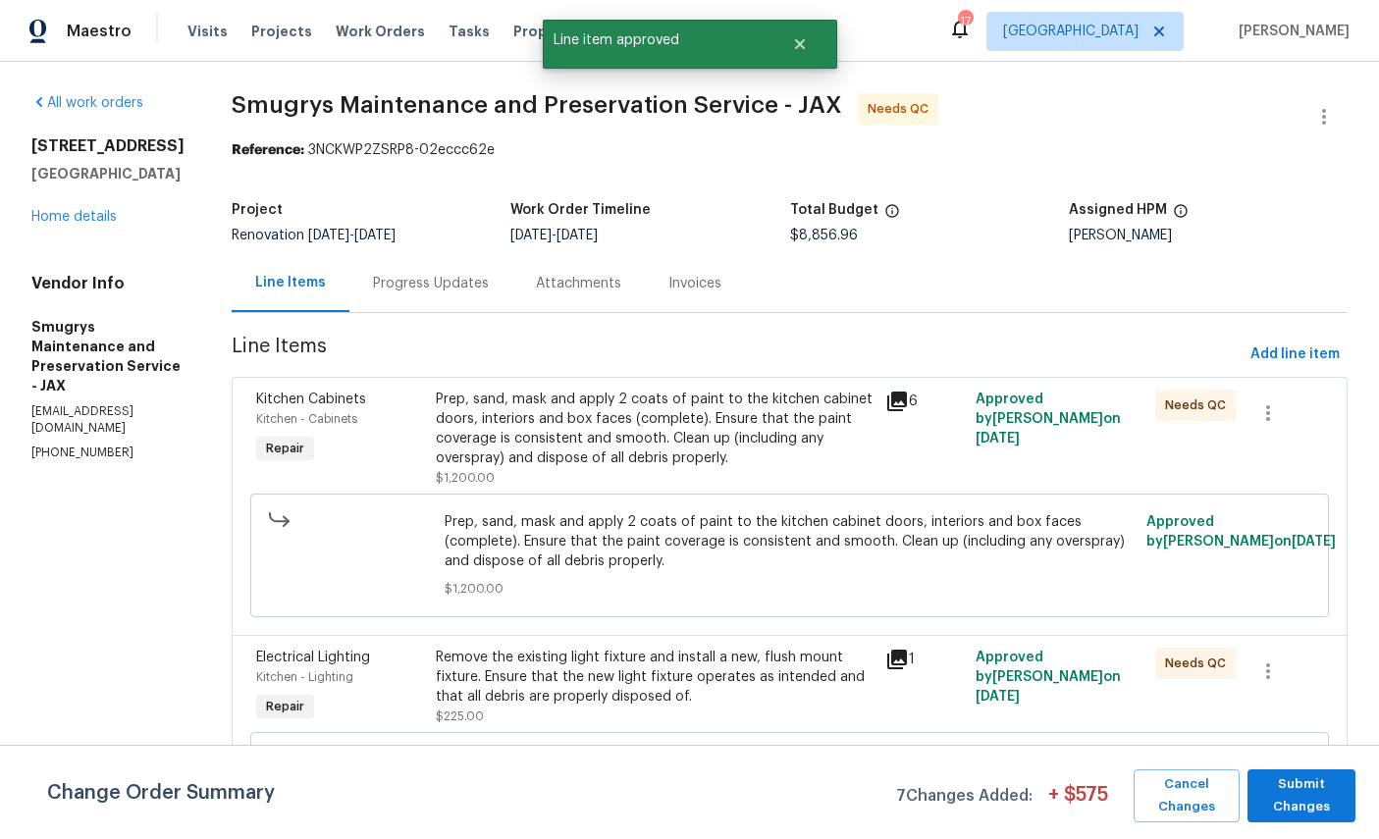
click at [279, 400] on span "Kitchen Cabinets" at bounding box center [311, 400] width 110 height 14
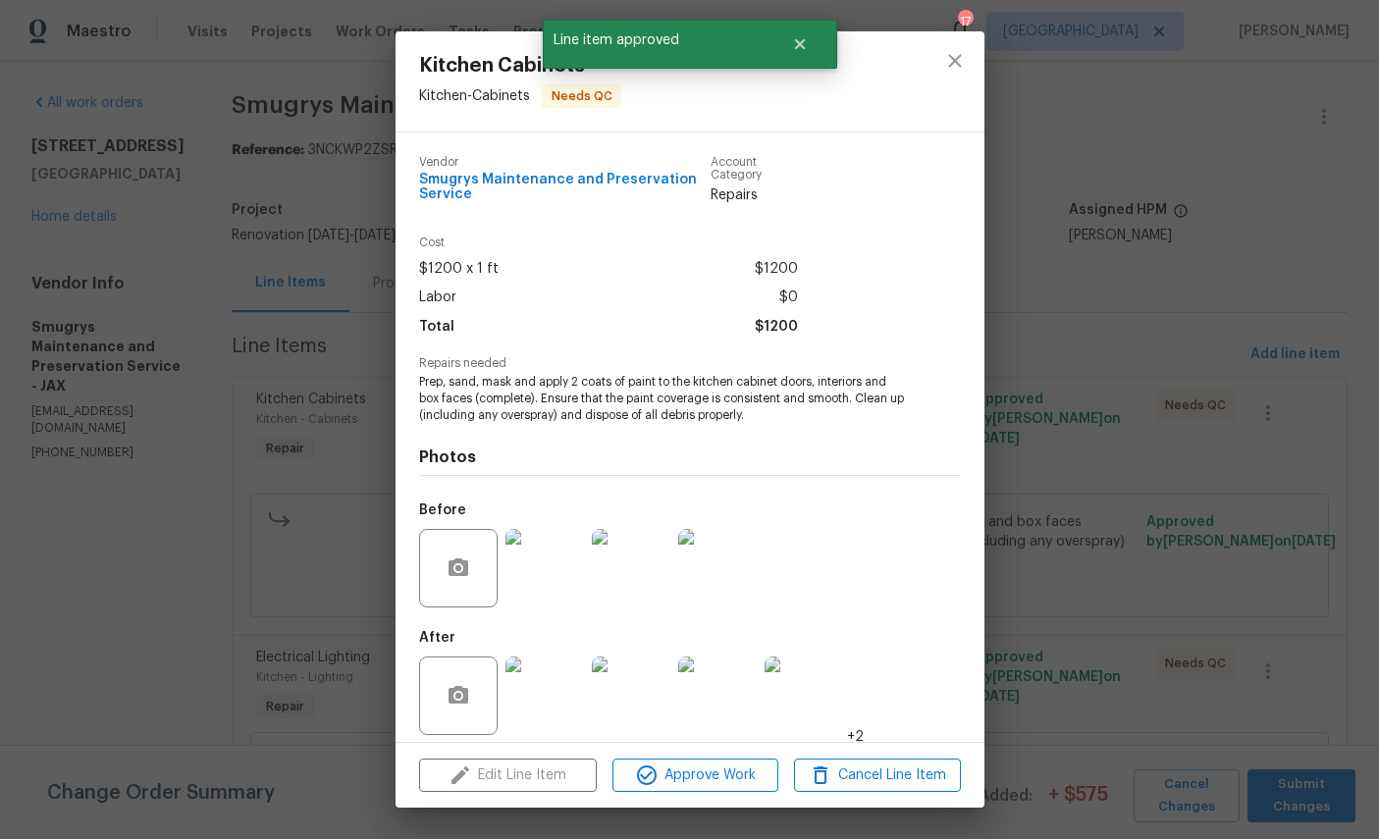
click at [713, 735] on img at bounding box center [717, 696] width 79 height 79
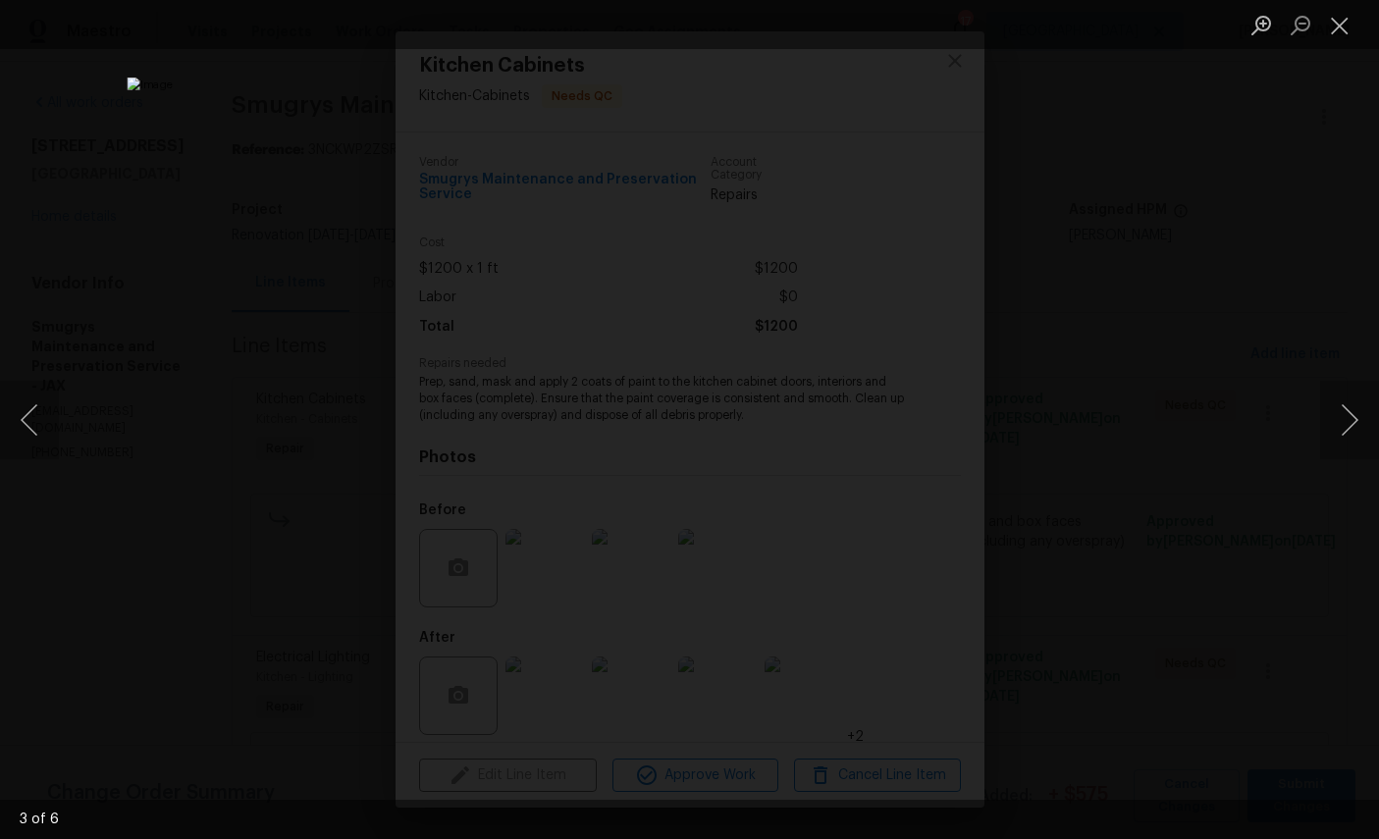
click at [1346, 26] on button "Close lightbox" at bounding box center [1339, 25] width 39 height 34
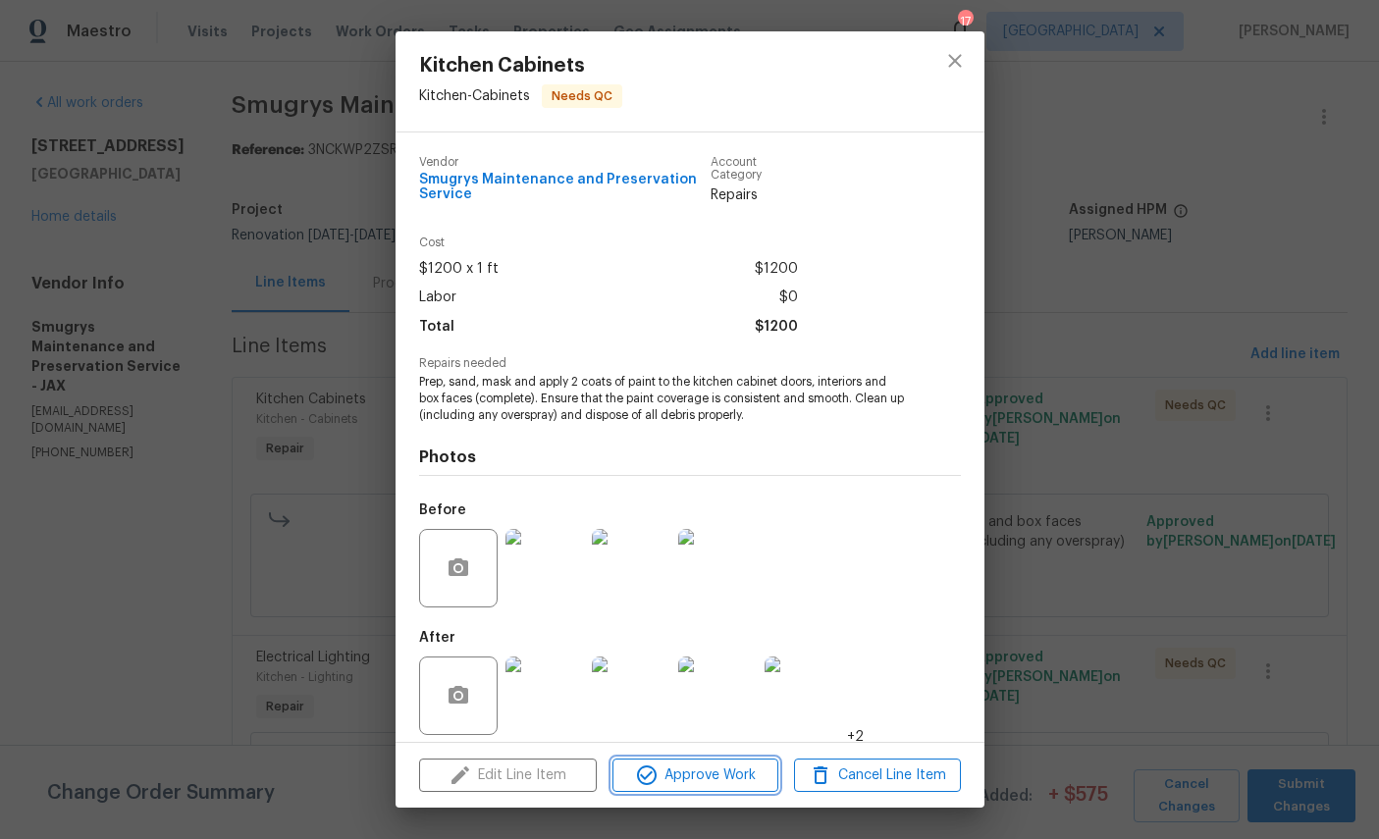
click at [696, 776] on span "Approve Work" at bounding box center [695, 776] width 154 height 25
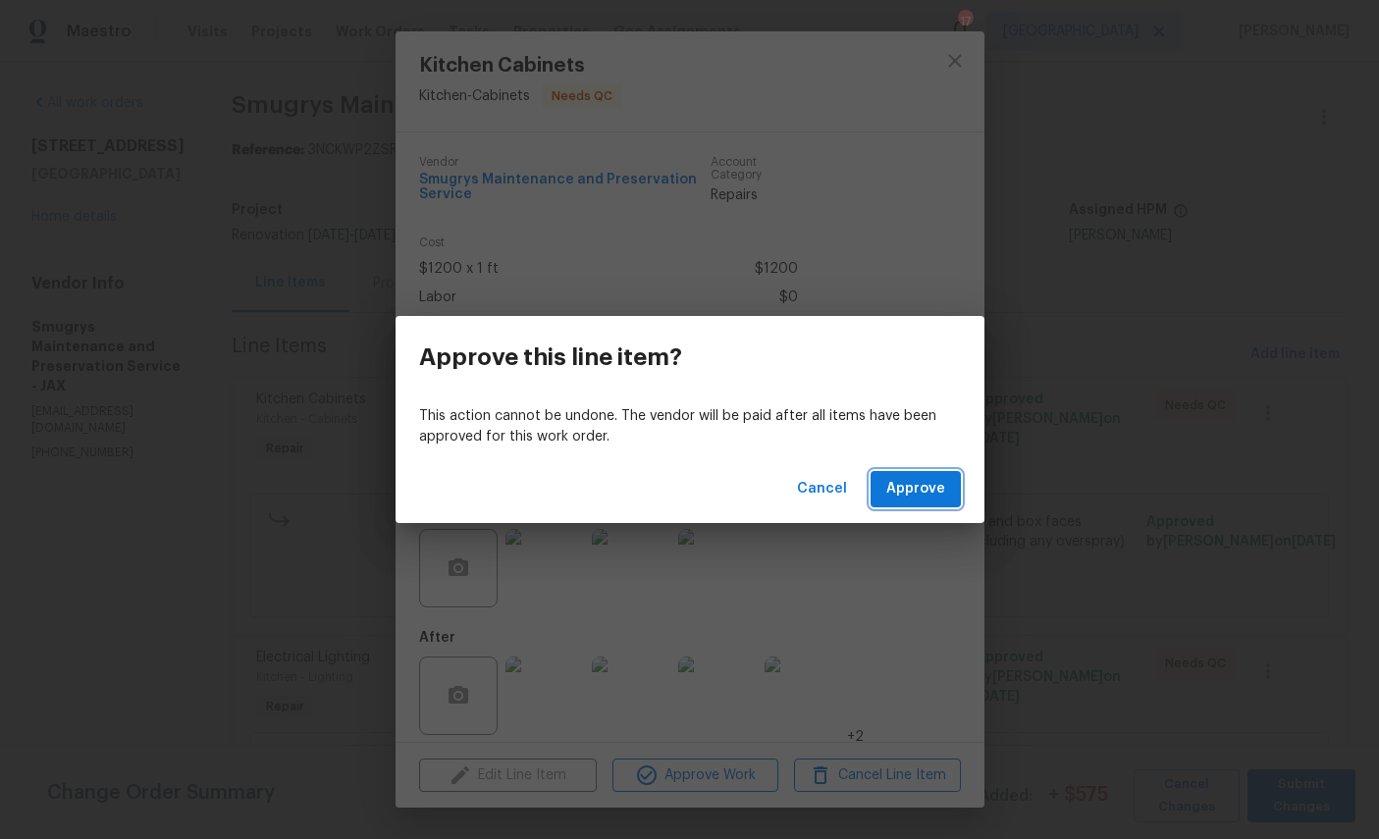
click at [938, 490] on span "Approve" at bounding box center [915, 489] width 59 height 25
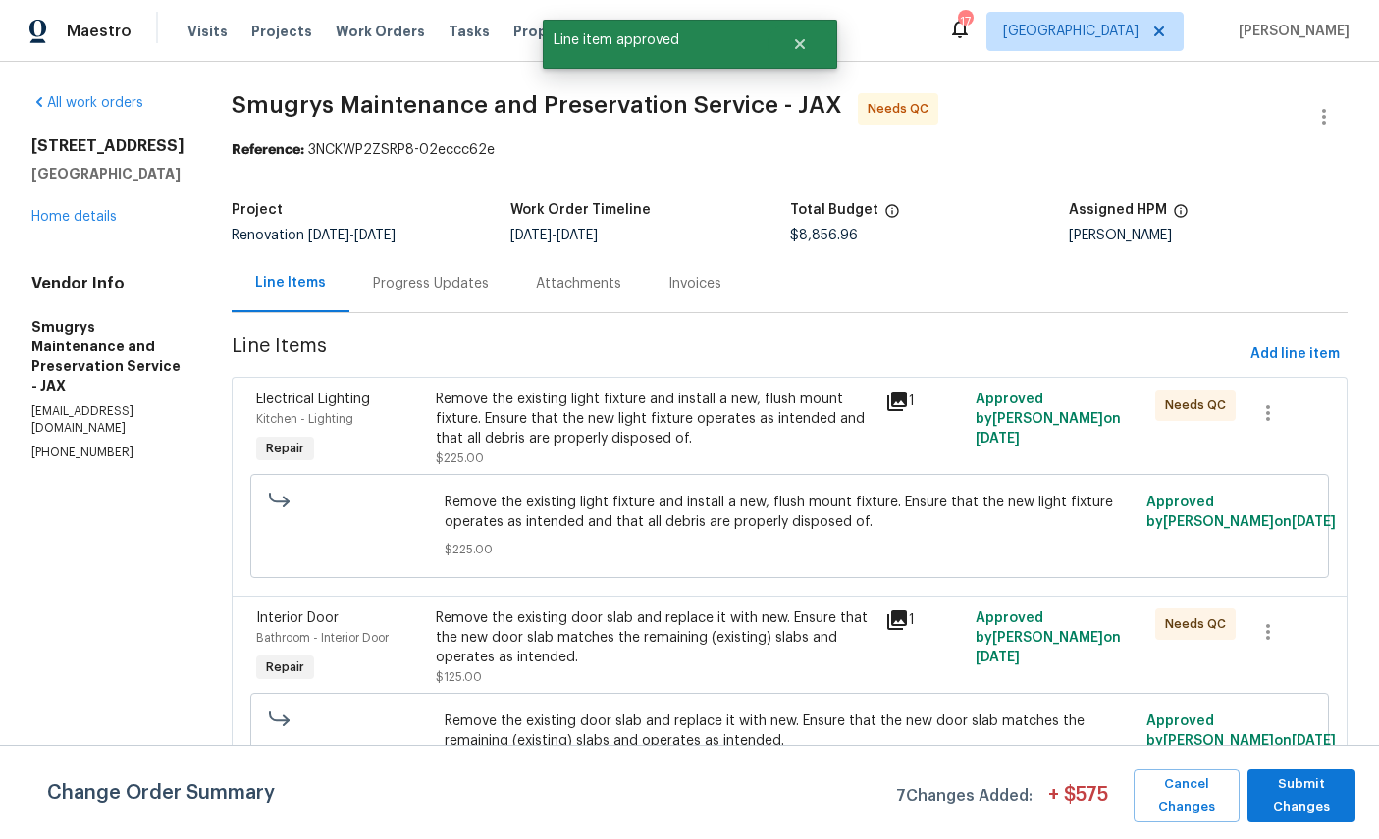
click at [299, 408] on div "Electrical Lighting" at bounding box center [340, 400] width 168 height 20
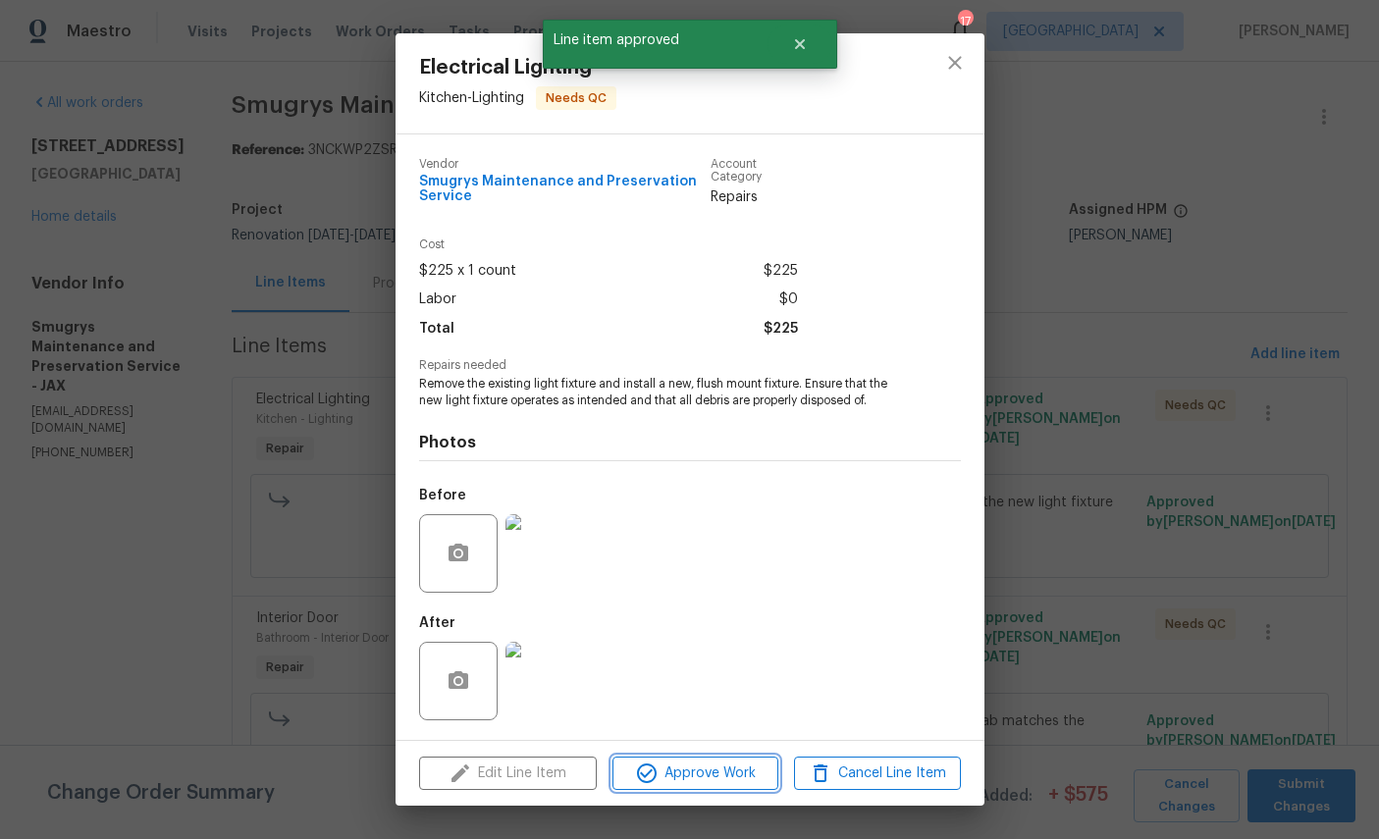
click at [691, 768] on span "Approve Work" at bounding box center [695, 774] width 154 height 25
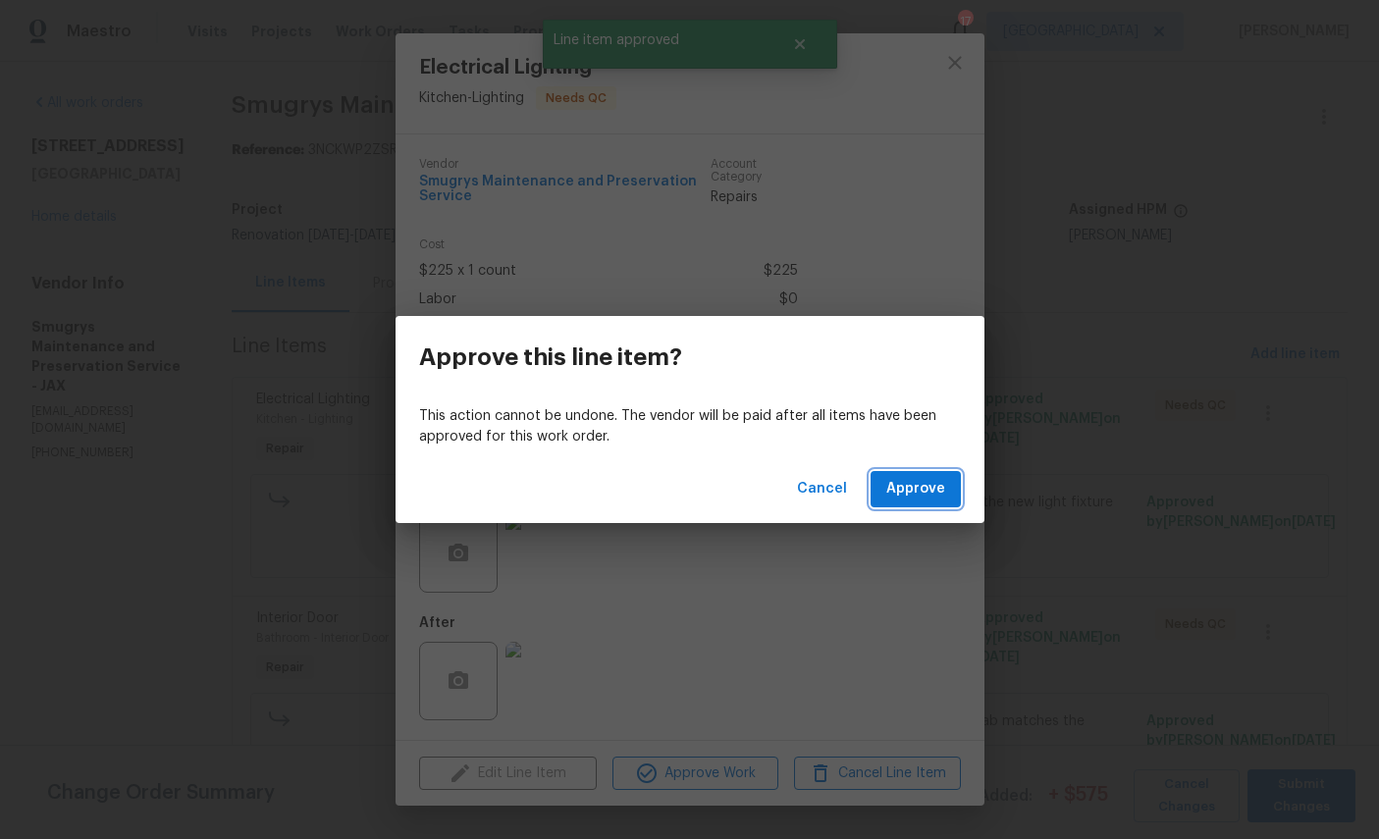
click at [938, 485] on span "Approve" at bounding box center [915, 489] width 59 height 25
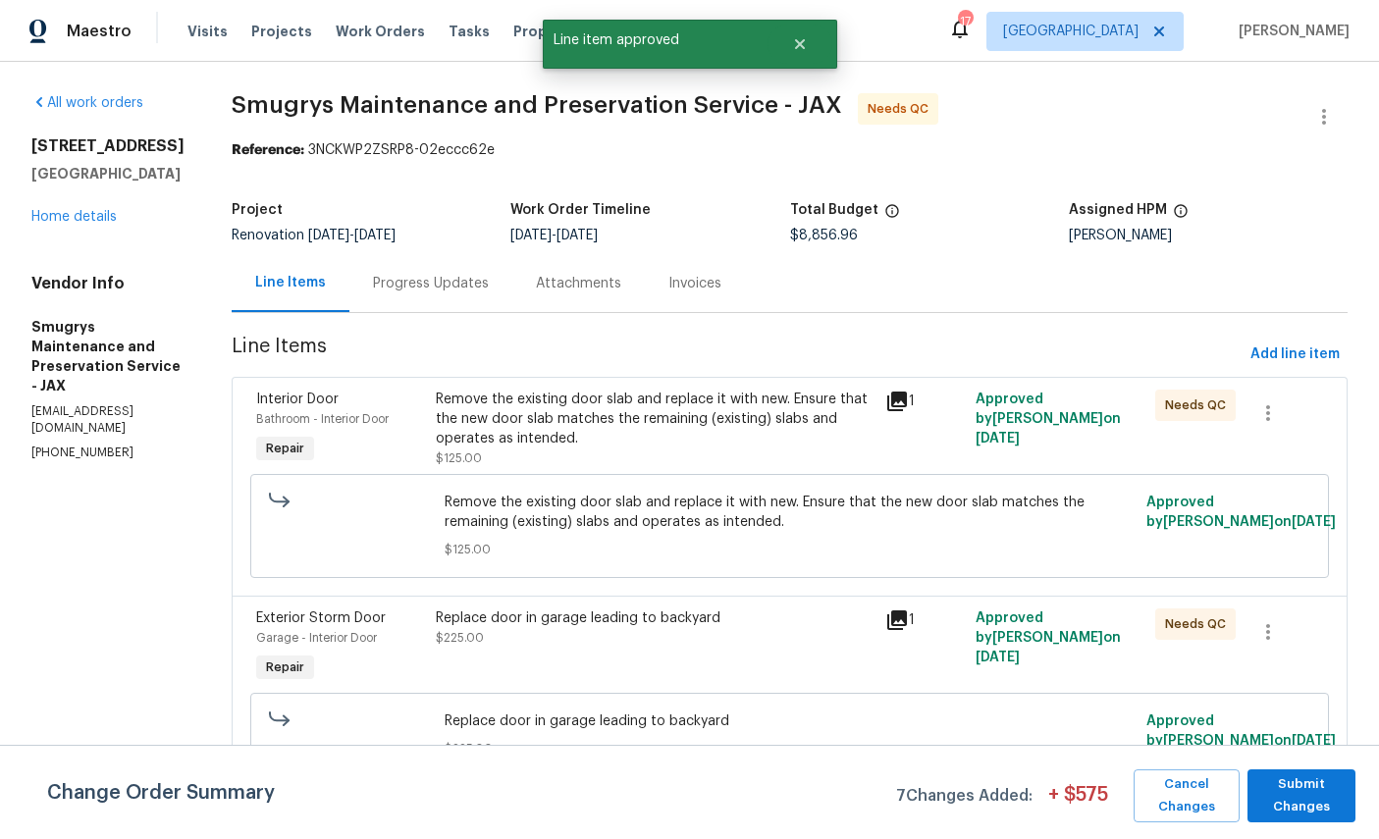
click at [291, 413] on span "Bathroom - Interior Door" at bounding box center [322, 419] width 133 height 12
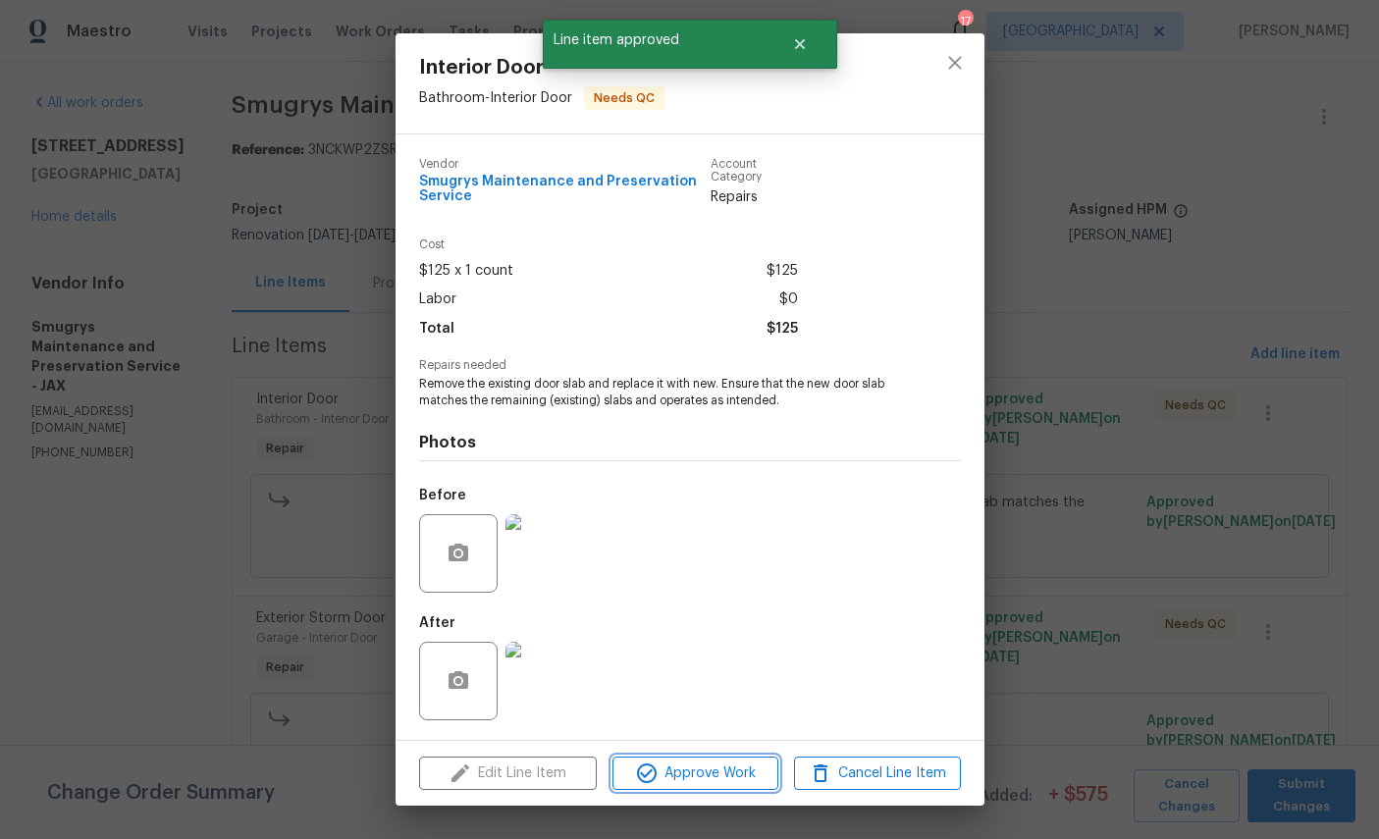
click at [700, 764] on span "Approve Work" at bounding box center [695, 774] width 154 height 25
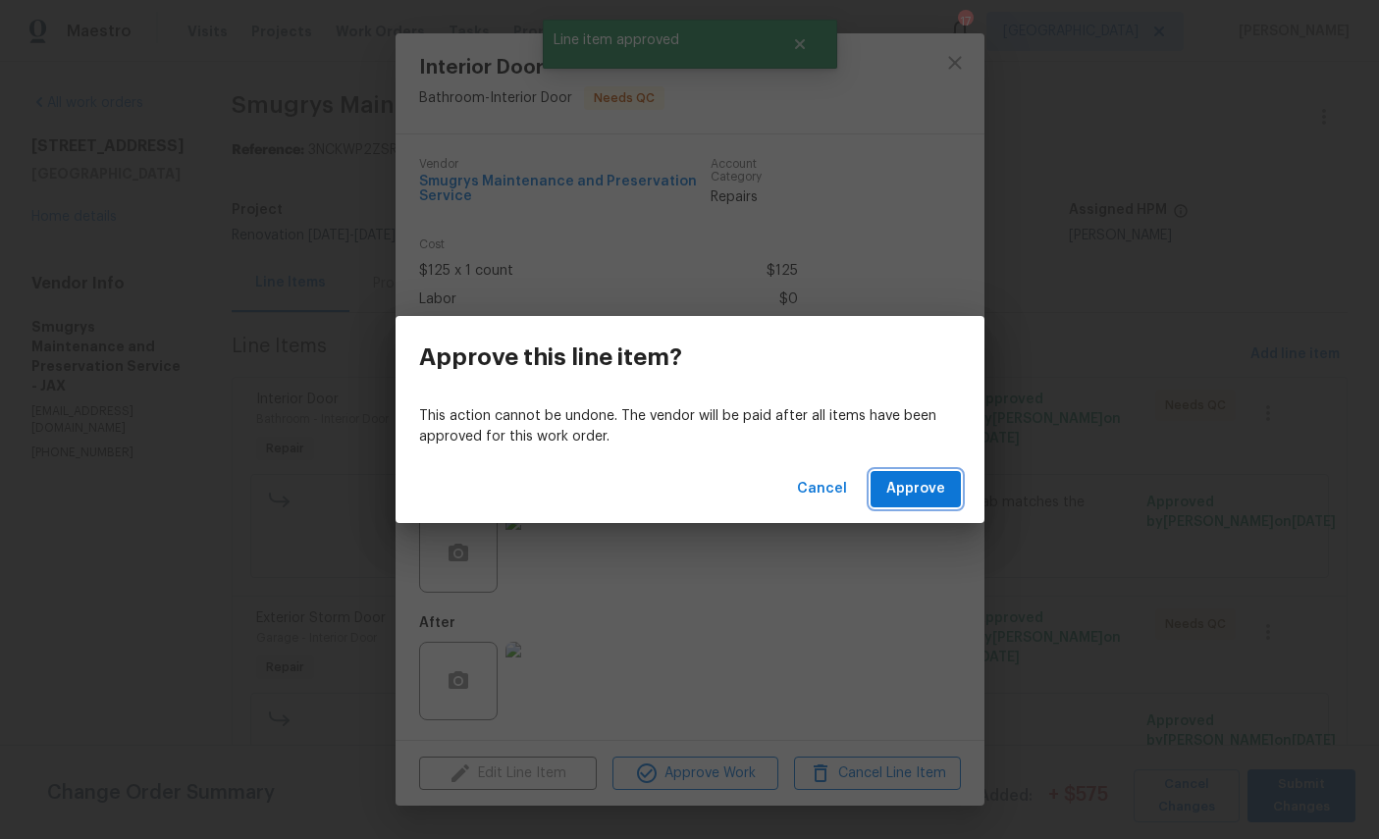
click at [925, 490] on span "Approve" at bounding box center [915, 489] width 59 height 25
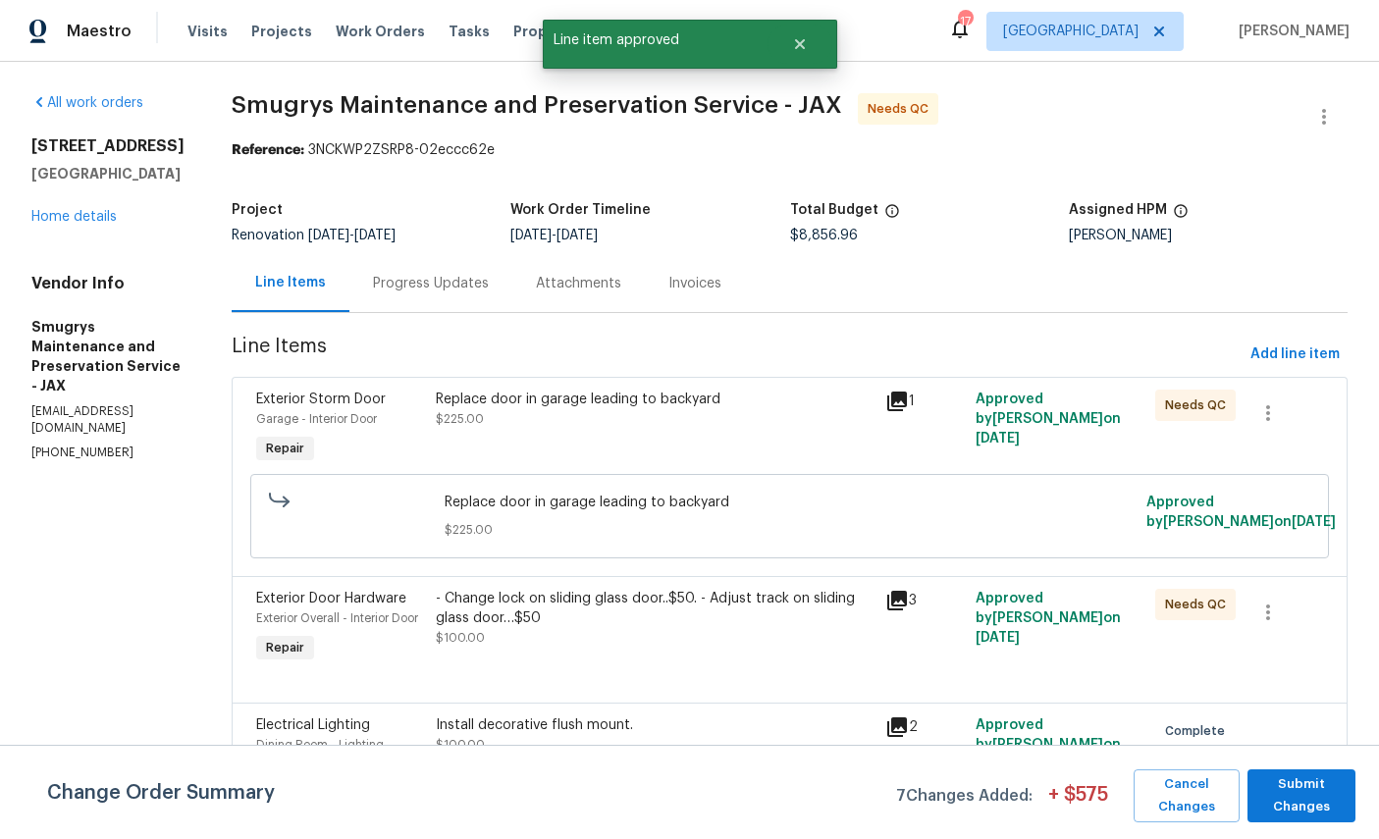
click at [295, 402] on span "Exterior Storm Door" at bounding box center [321, 400] width 130 height 14
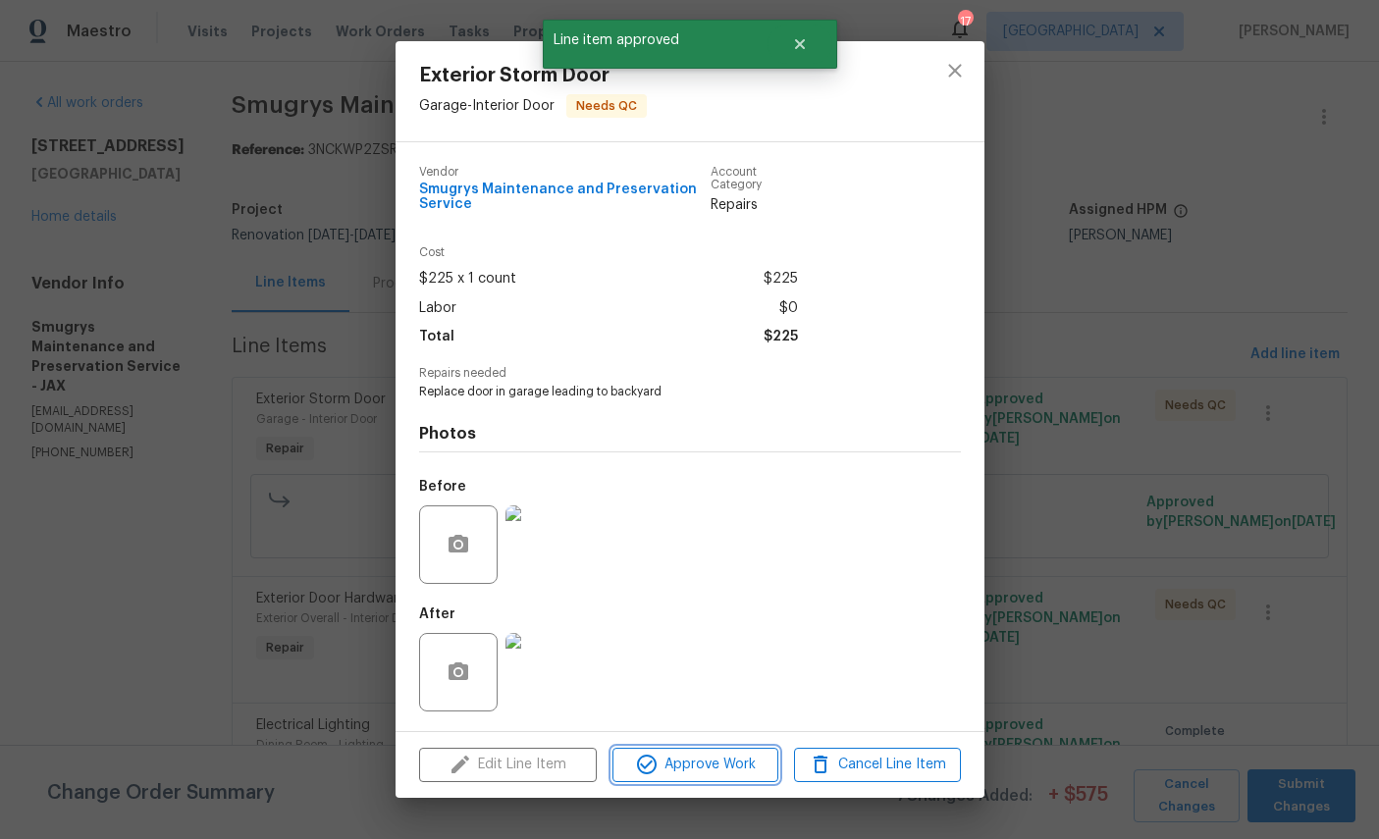
click at [719, 768] on span "Approve Work" at bounding box center [695, 765] width 154 height 25
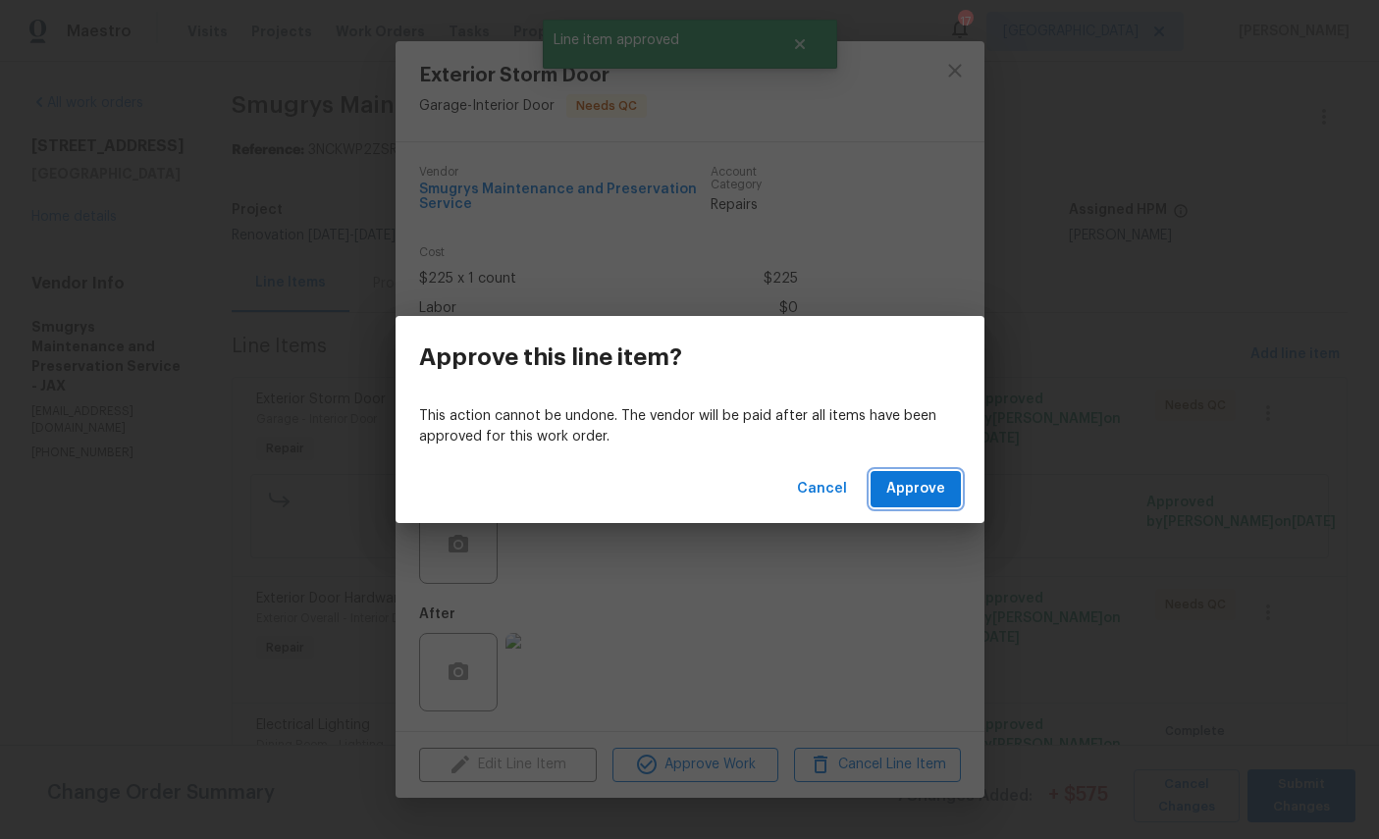
click at [925, 479] on span "Approve" at bounding box center [915, 489] width 59 height 25
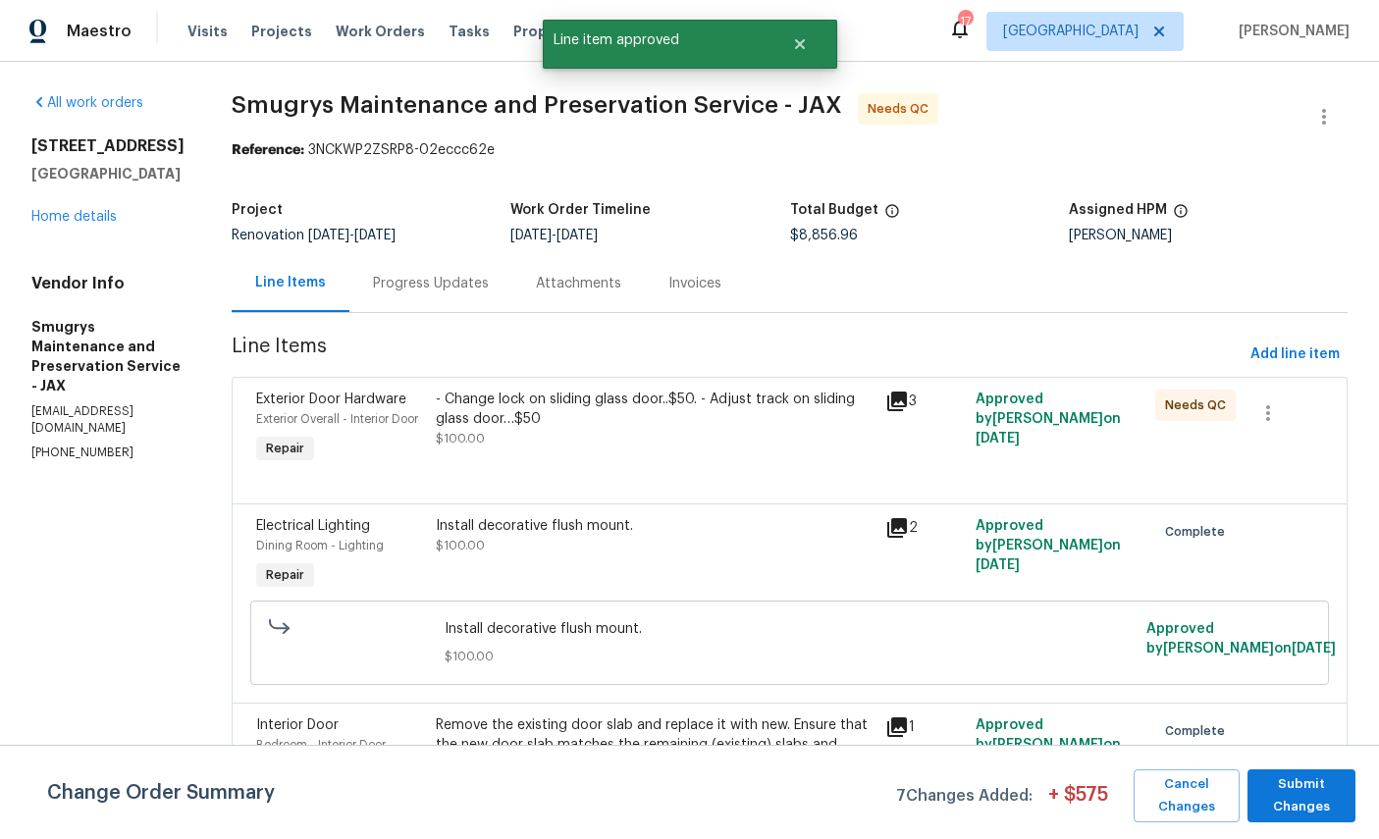
click at [306, 413] on span "Exterior Overall - Interior Door" at bounding box center [337, 419] width 162 height 12
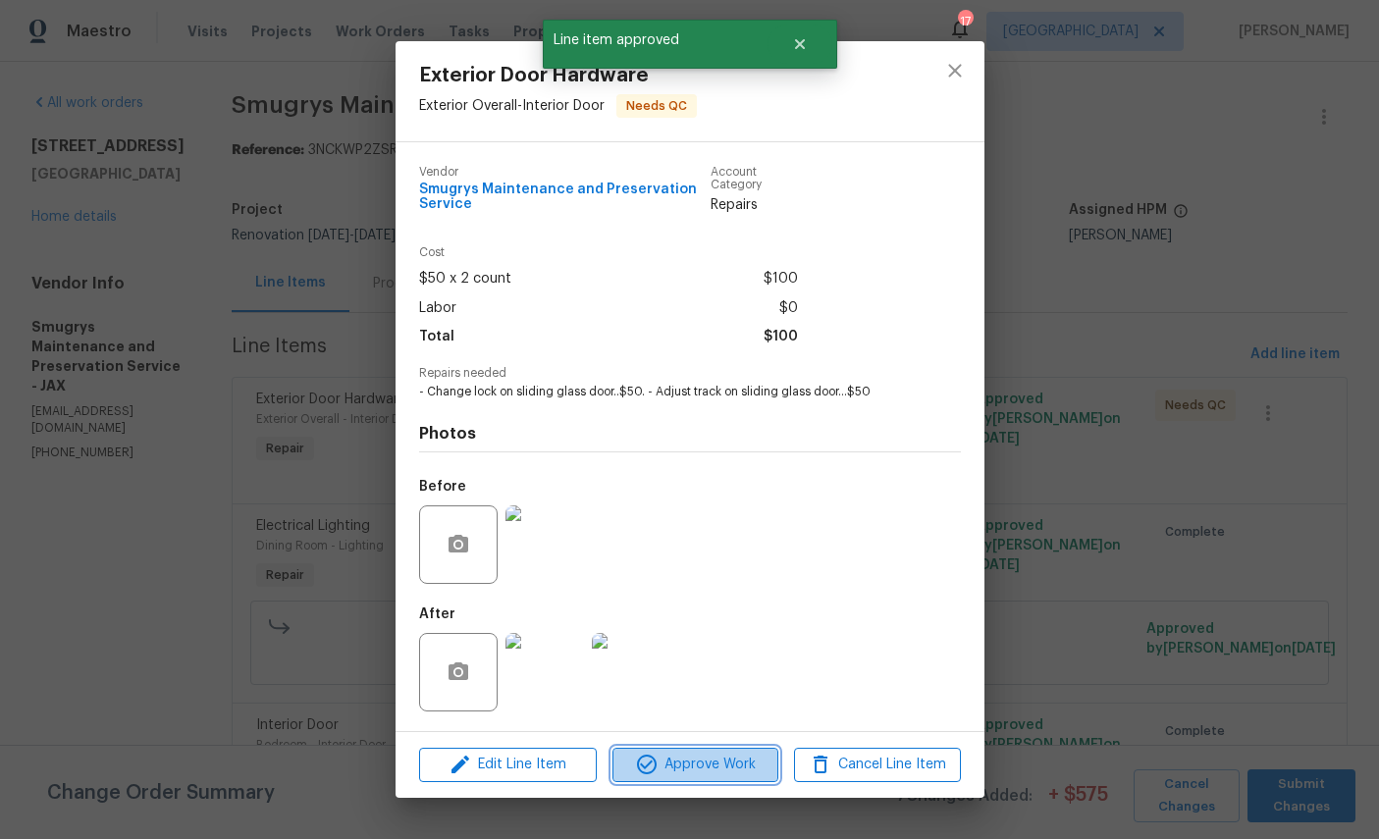
click at [721, 771] on span "Approve Work" at bounding box center [695, 765] width 154 height 25
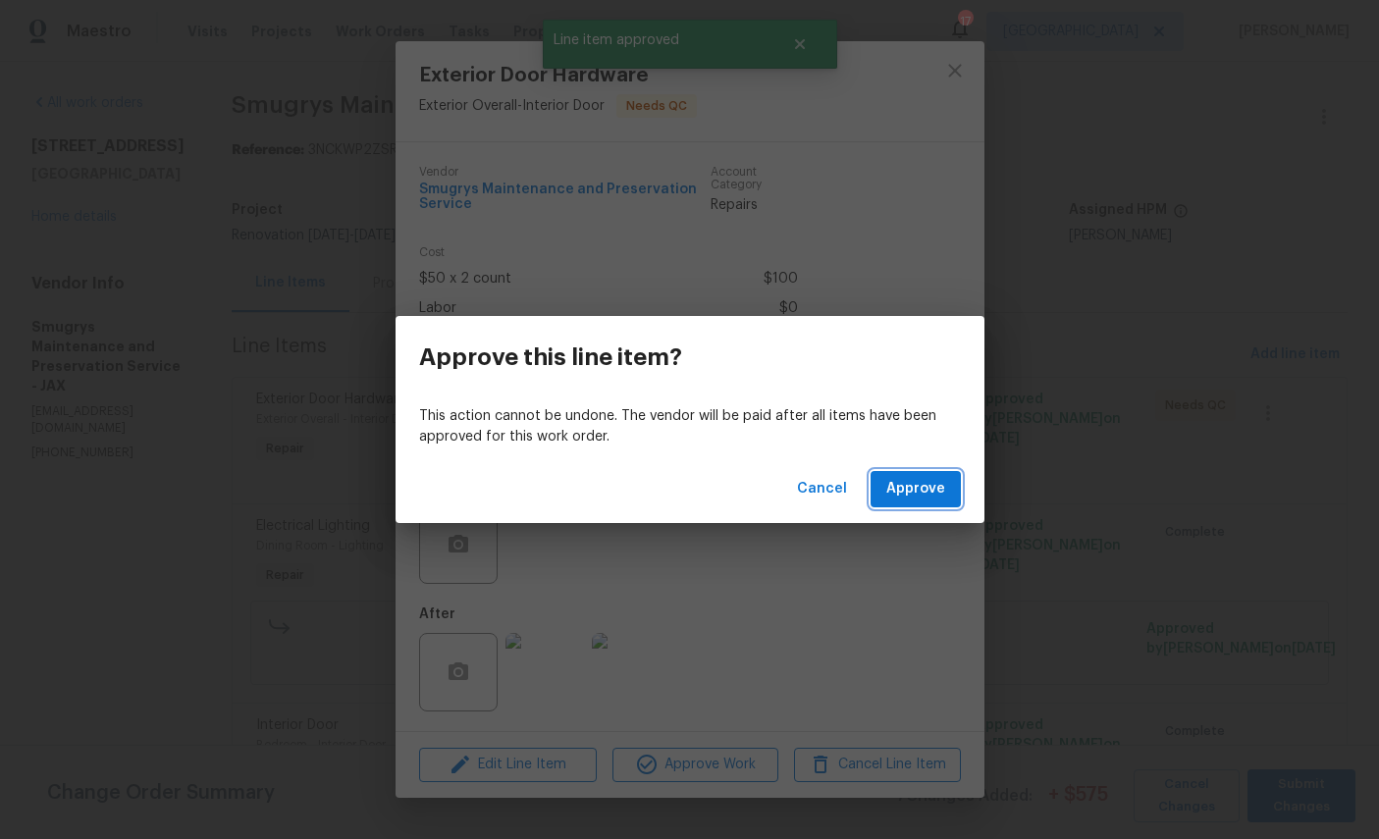
click at [919, 490] on span "Approve" at bounding box center [915, 489] width 59 height 25
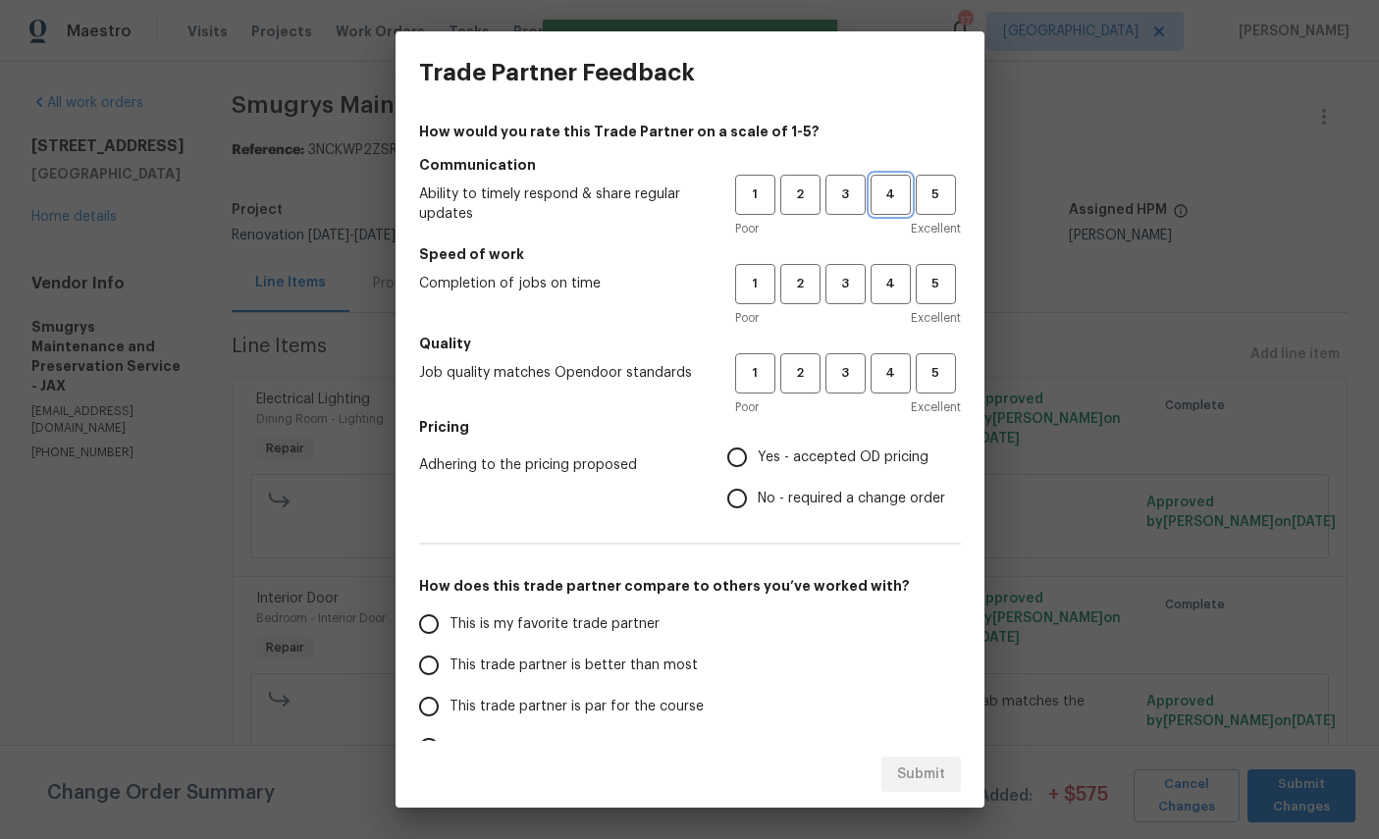
click at [897, 197] on span "4" at bounding box center [891, 195] width 36 height 23
click at [906, 284] on span "4" at bounding box center [891, 284] width 36 height 23
click at [854, 369] on span "3" at bounding box center [846, 373] width 36 height 23
click at [880, 373] on span "4" at bounding box center [891, 373] width 36 height 23
click at [826, 456] on span "Yes - accepted OD pricing" at bounding box center [843, 458] width 171 height 21
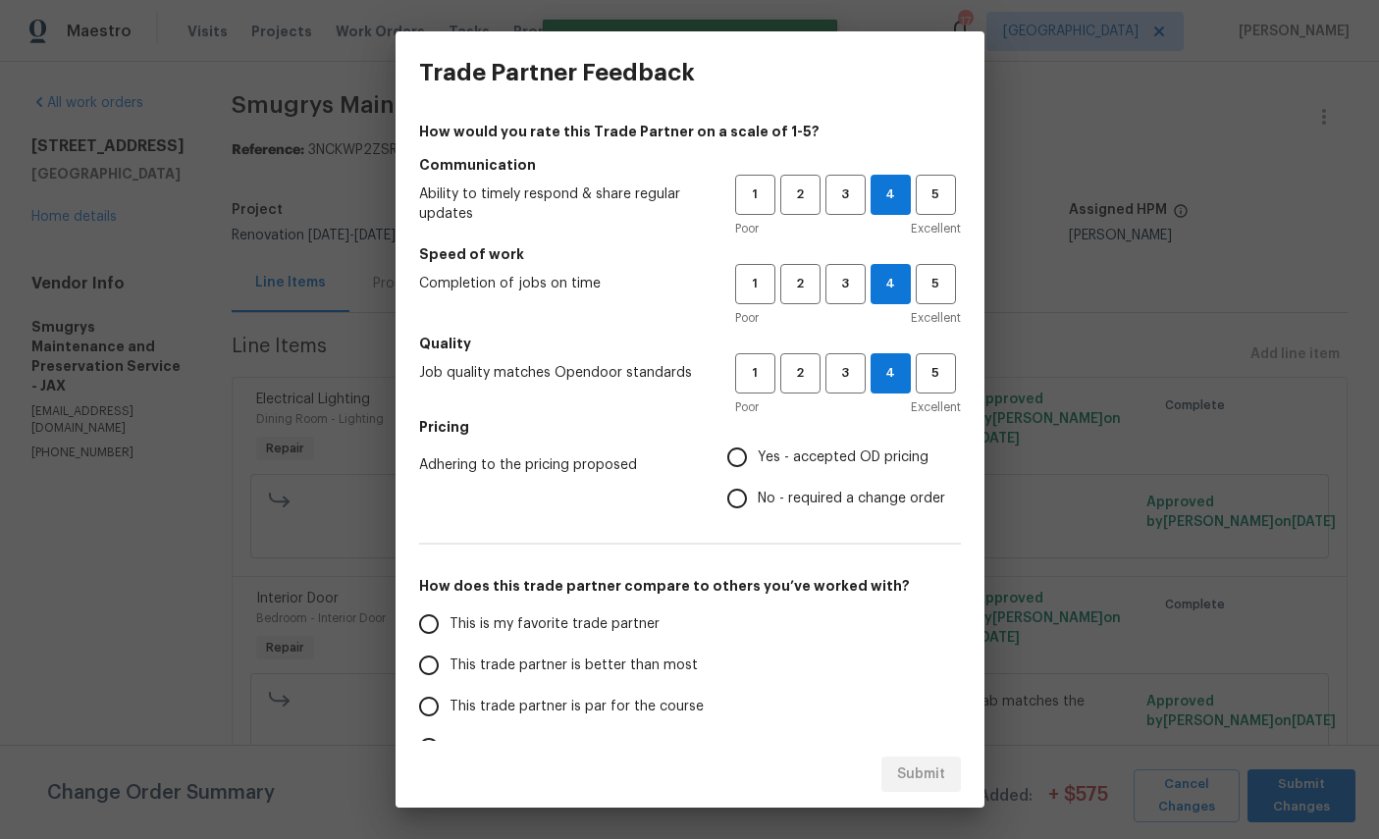
click at [758, 456] on input "Yes - accepted OD pricing" at bounding box center [737, 457] width 41 height 41
radio input "true"
click at [521, 629] on span "This is my favorite trade partner" at bounding box center [555, 625] width 210 height 21
click at [450, 629] on input "This is my favorite trade partner" at bounding box center [428, 624] width 41 height 41
click at [940, 752] on div "Submit" at bounding box center [690, 775] width 589 height 68
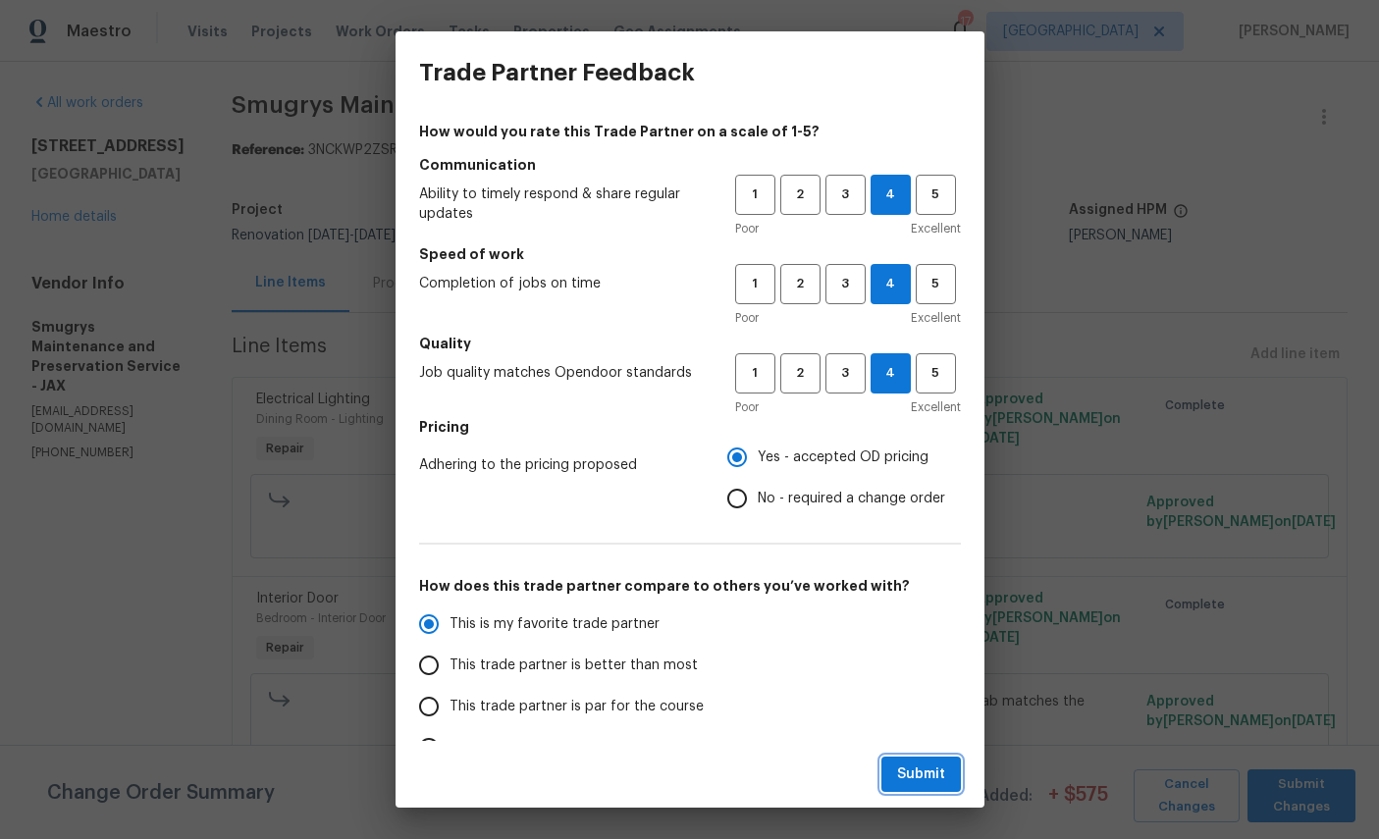
click at [920, 777] on span "Submit" at bounding box center [921, 775] width 48 height 25
radio input "true"
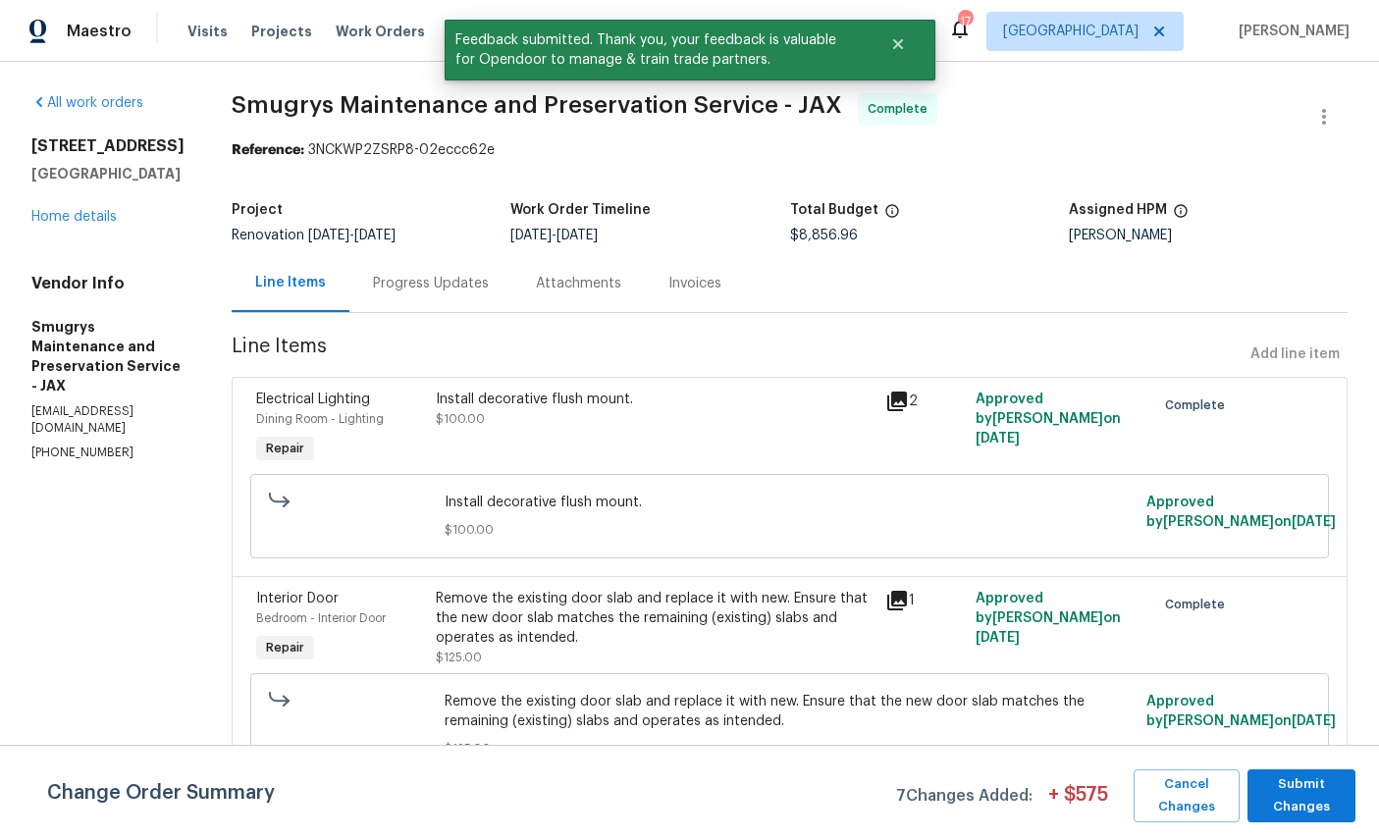
click at [98, 224] on link "Home details" at bounding box center [73, 217] width 85 height 14
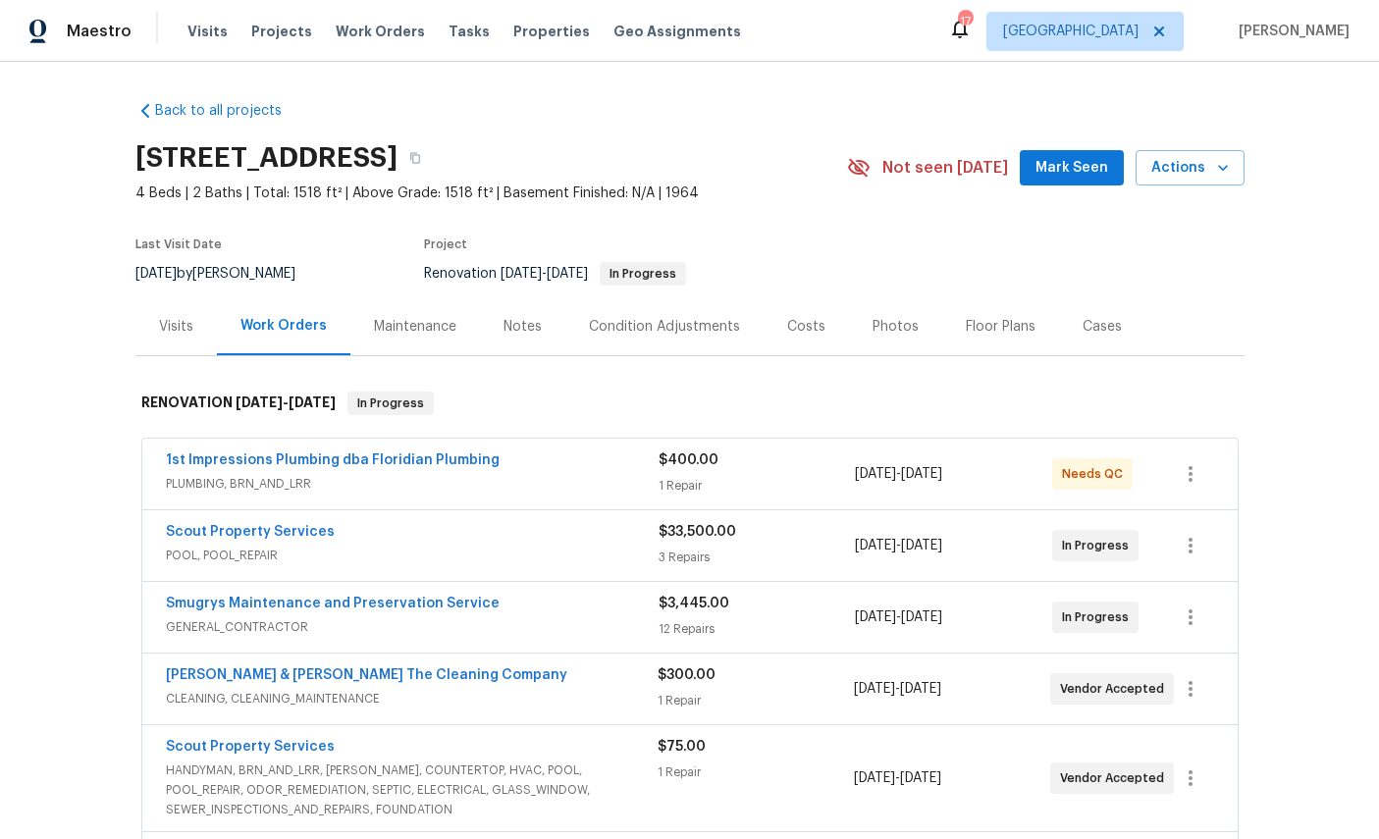
click at [1072, 161] on span "Mark Seen" at bounding box center [1072, 168] width 73 height 25
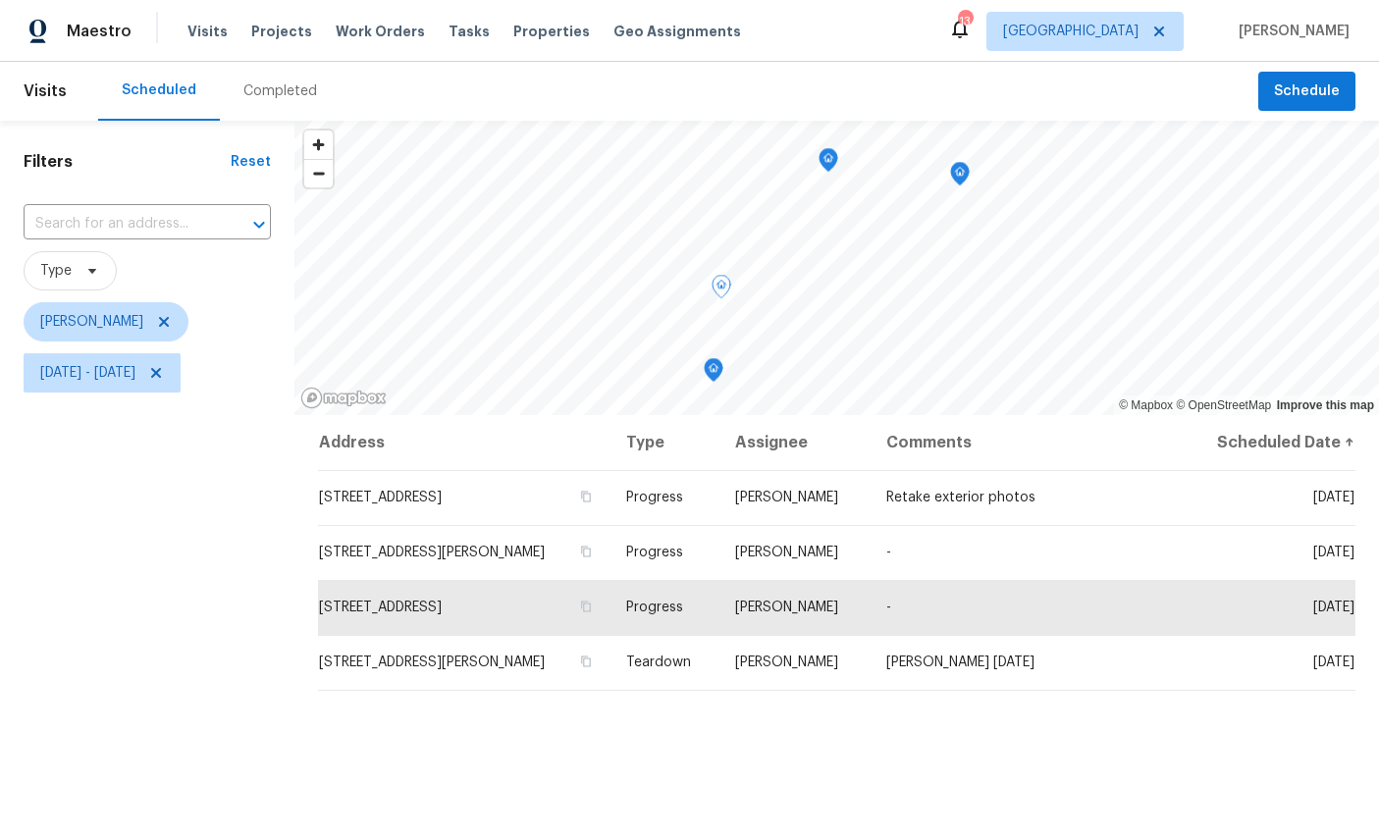
click at [712, 360] on icon "Map marker" at bounding box center [714, 370] width 18 height 23
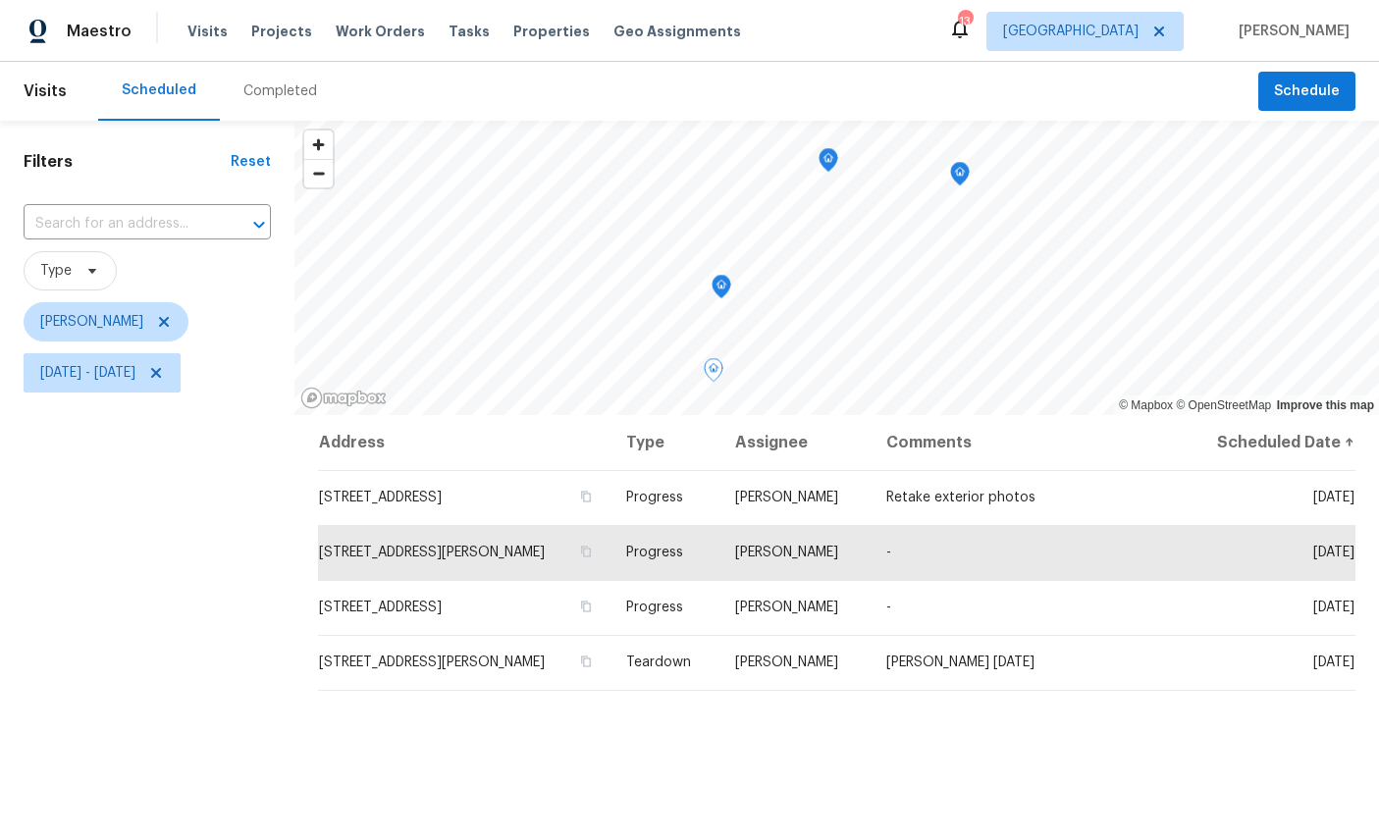
click at [712, 289] on icon "Map marker" at bounding box center [722, 287] width 20 height 25
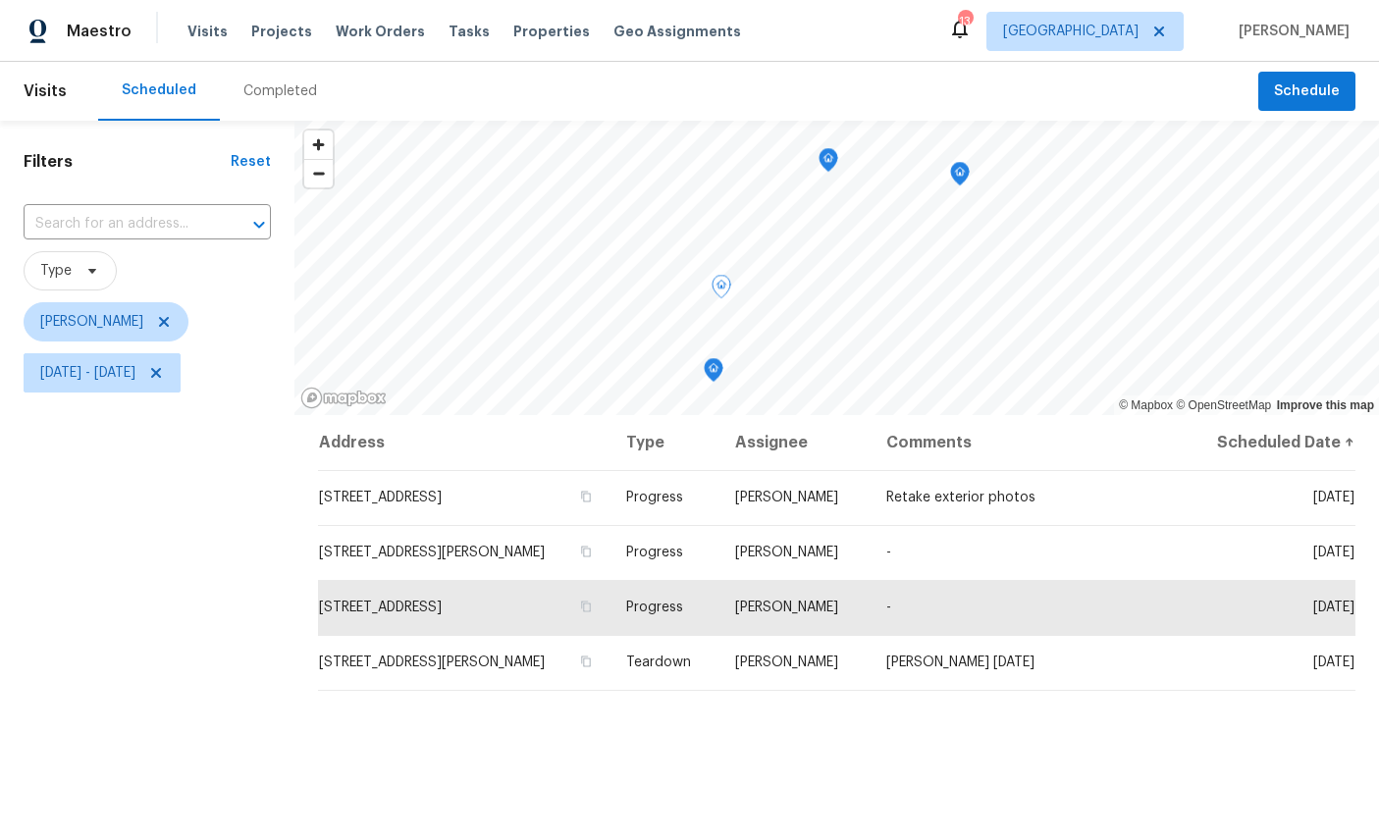
click at [720, 365] on icon "Map marker" at bounding box center [714, 370] width 18 height 23
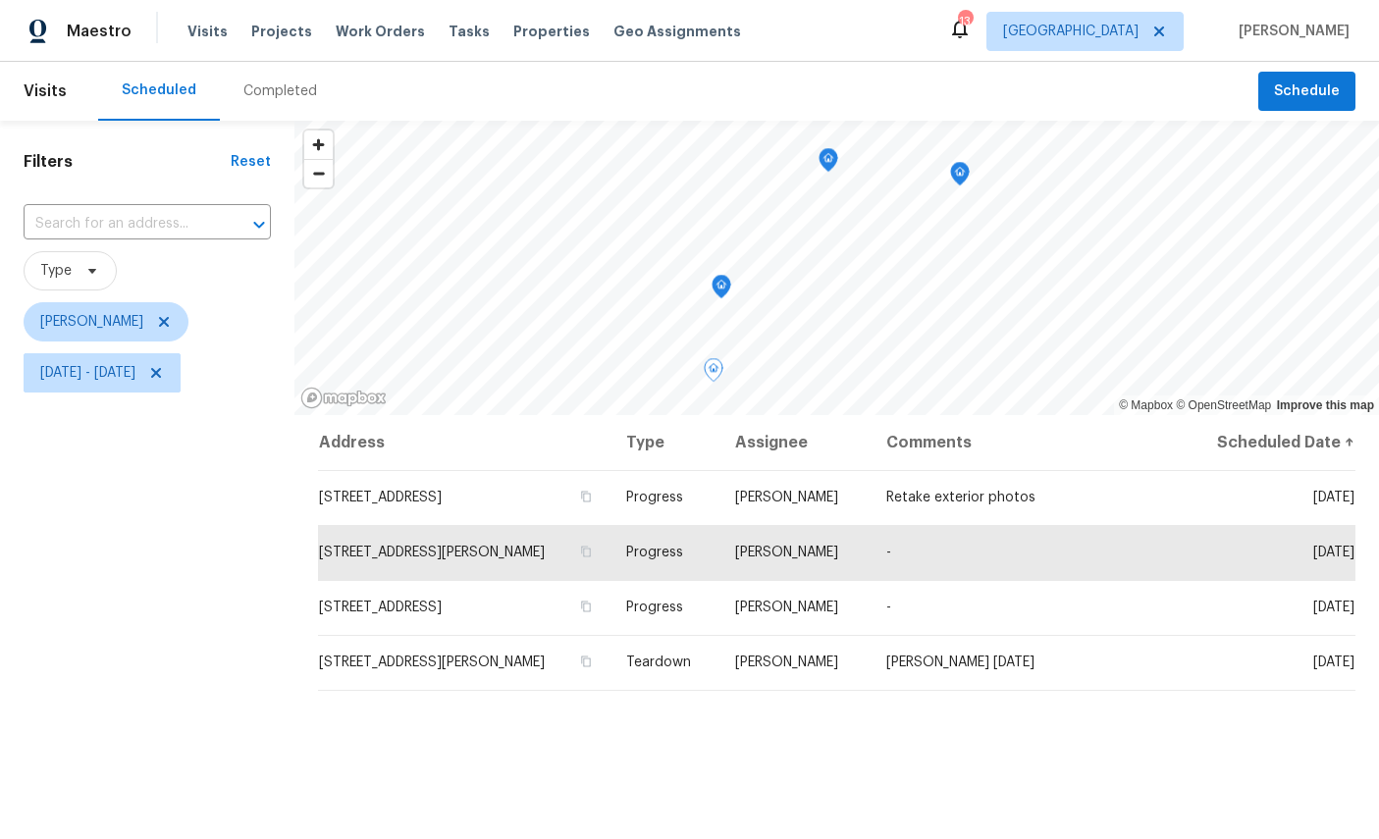
click at [829, 156] on icon "Map marker" at bounding box center [829, 160] width 18 height 23
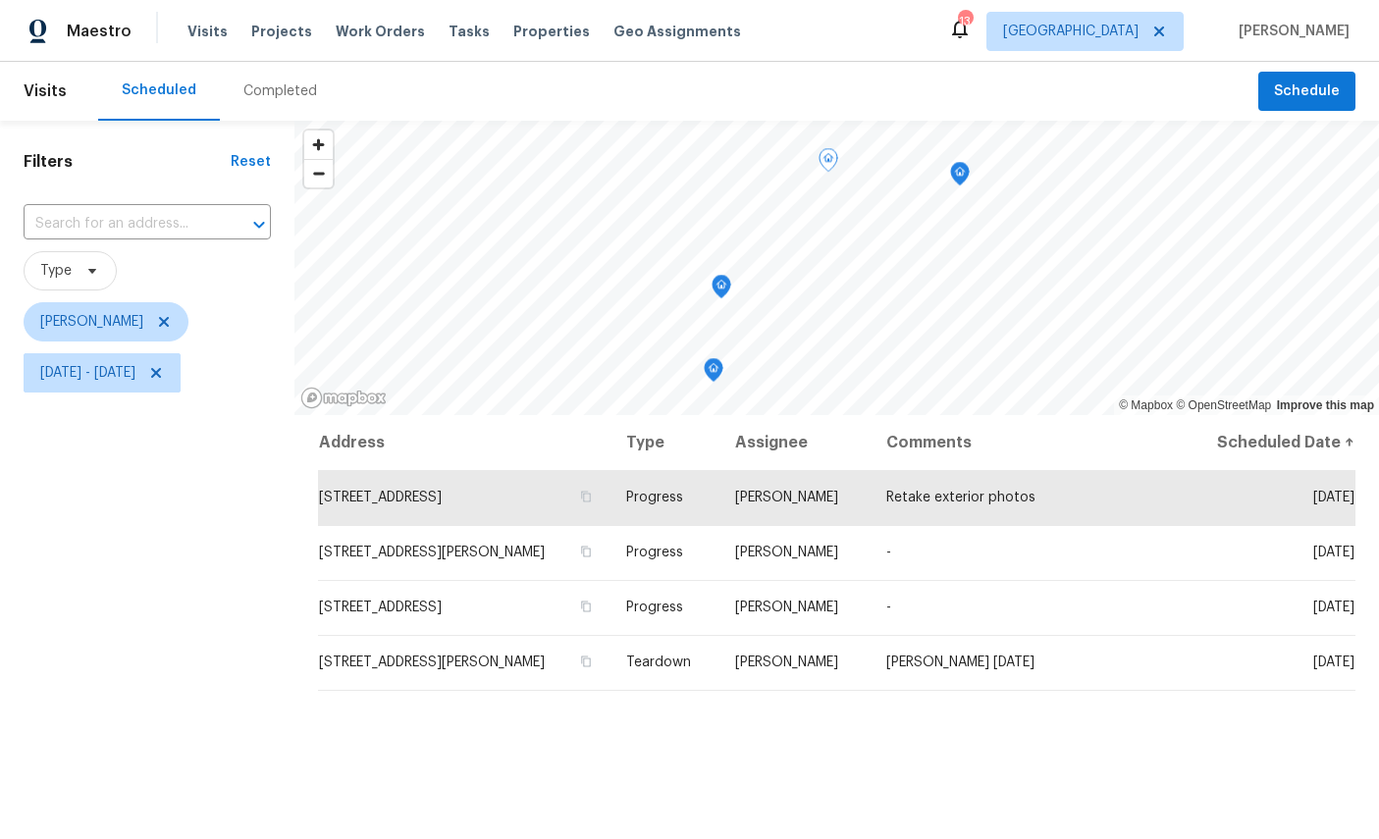
click at [965, 175] on icon "Map marker" at bounding box center [960, 174] width 18 height 23
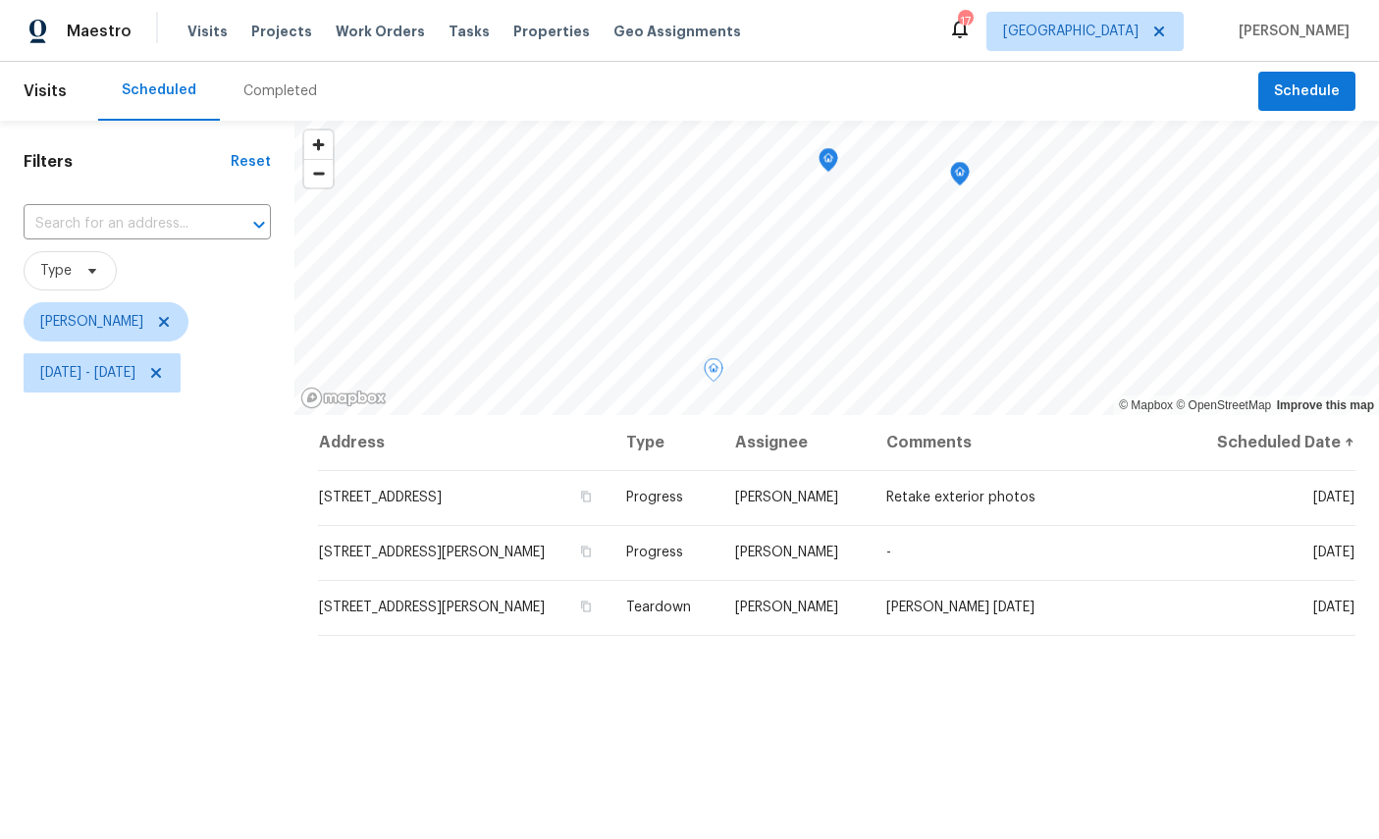
click at [1147, 750] on div "Address Type Assignee Comments Scheduled Date ↑ 1615 Oak Ridge Dr W, Jacksonvil…" at bounding box center [837, 750] width 1085 height 671
click at [705, 364] on icon "Map marker" at bounding box center [714, 370] width 20 height 25
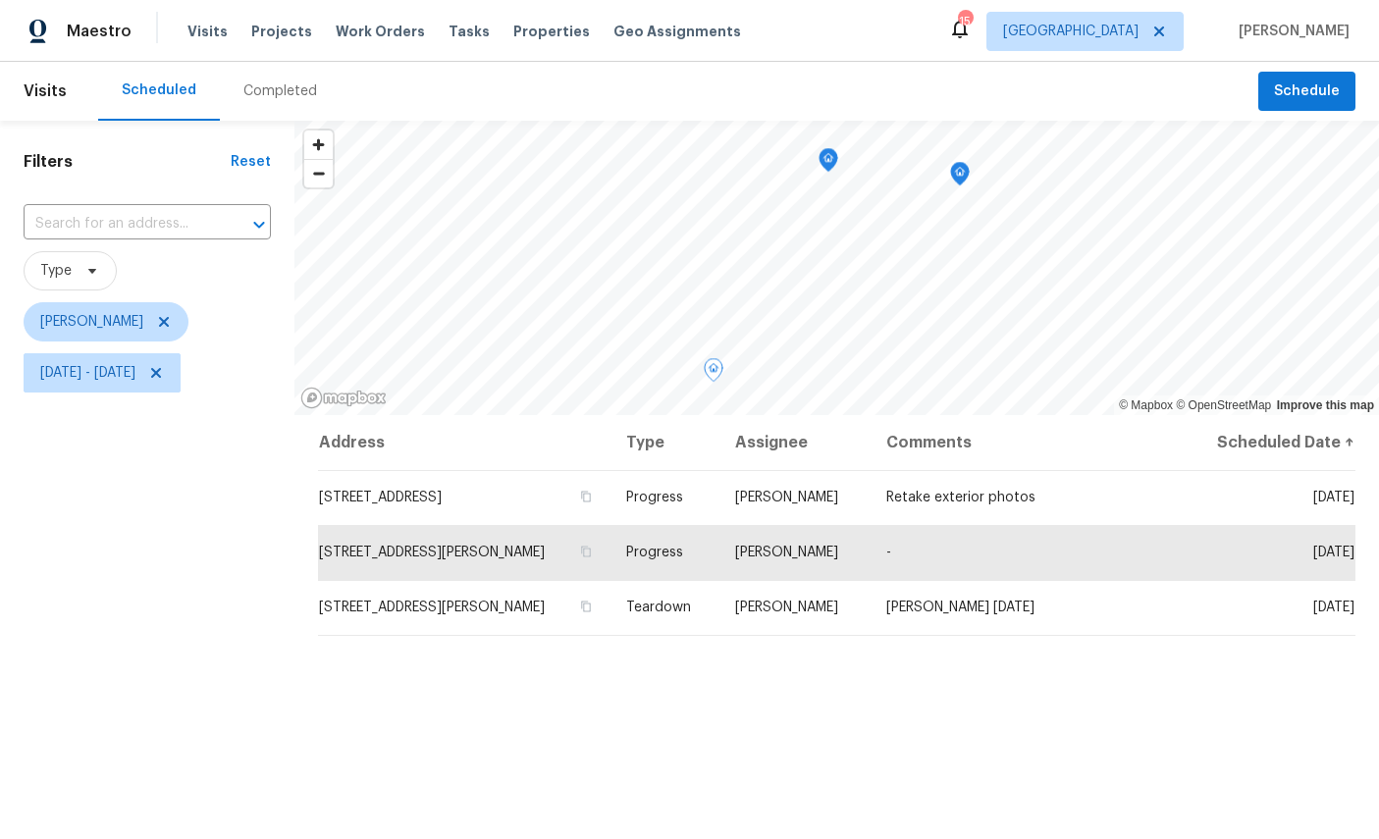
click at [823, 163] on icon "Map marker" at bounding box center [829, 160] width 18 height 23
